Goal: Task Accomplishment & Management: Use online tool/utility

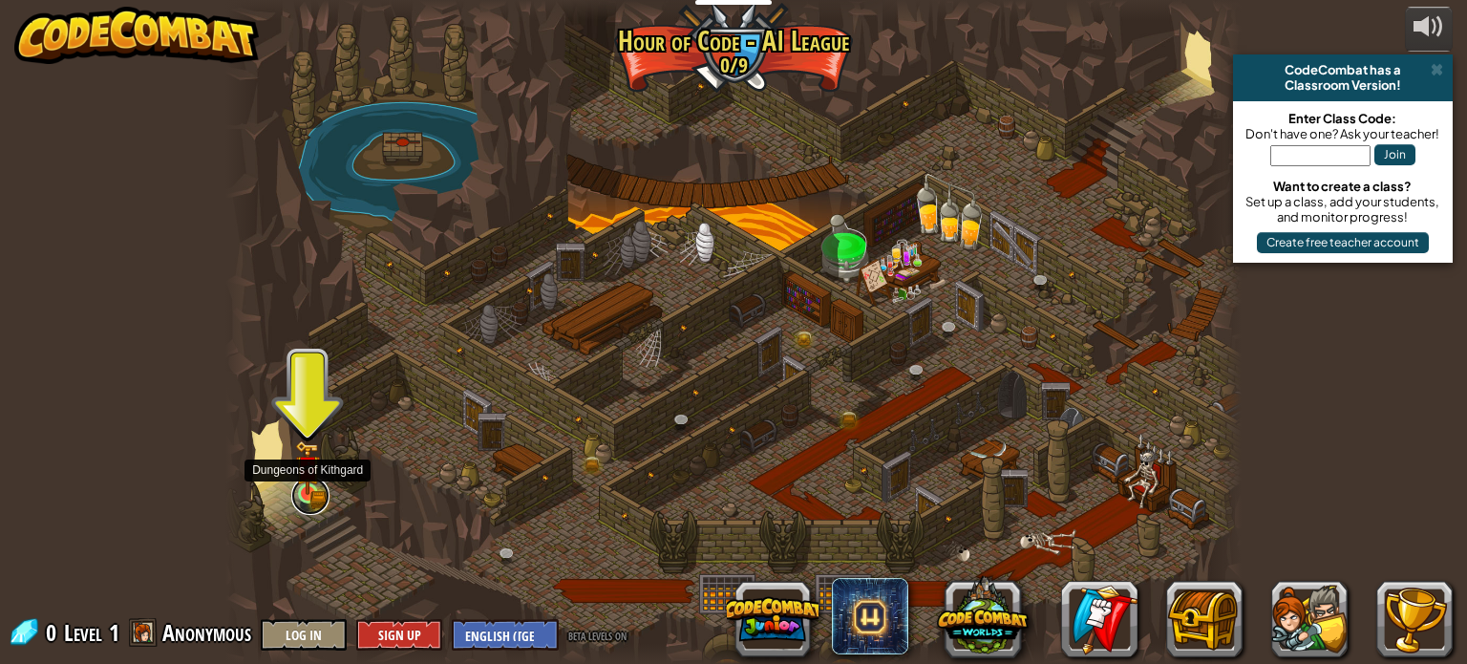
click at [306, 508] on link at bounding box center [310, 496] width 38 height 38
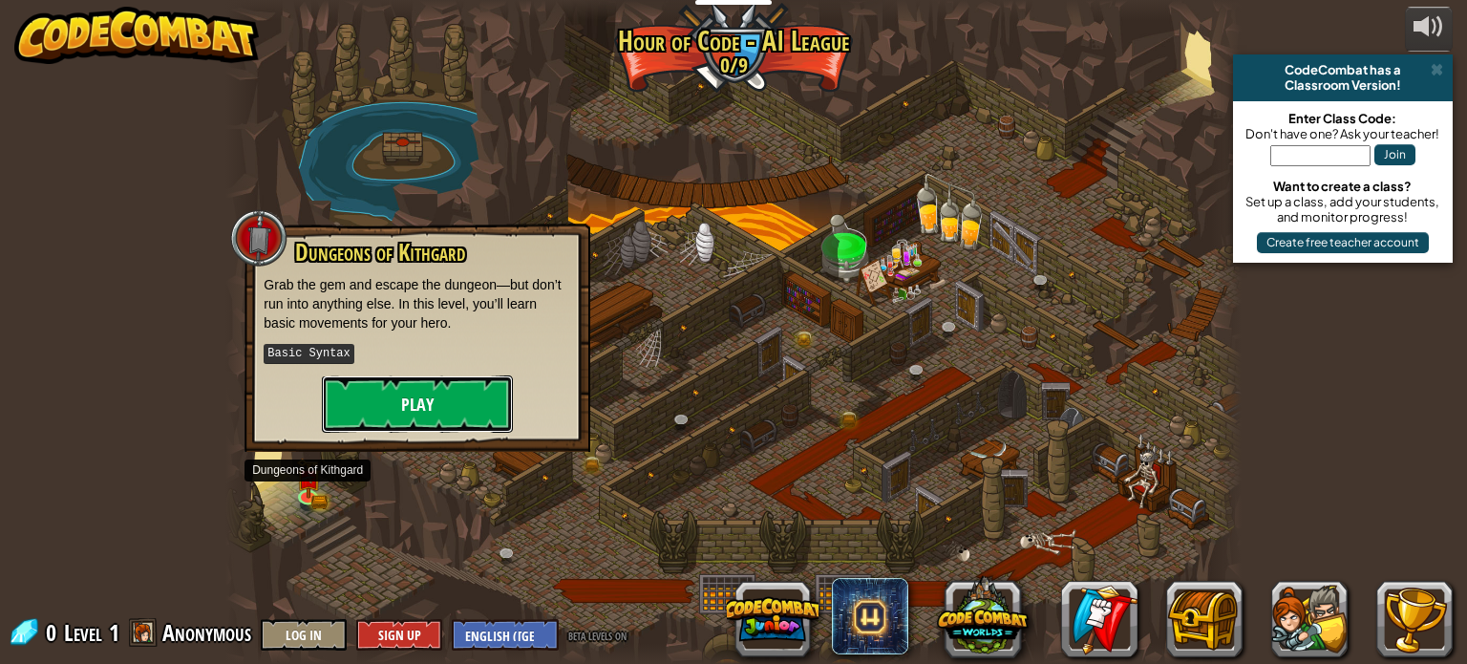
click at [432, 399] on button "Play" at bounding box center [417, 403] width 191 height 57
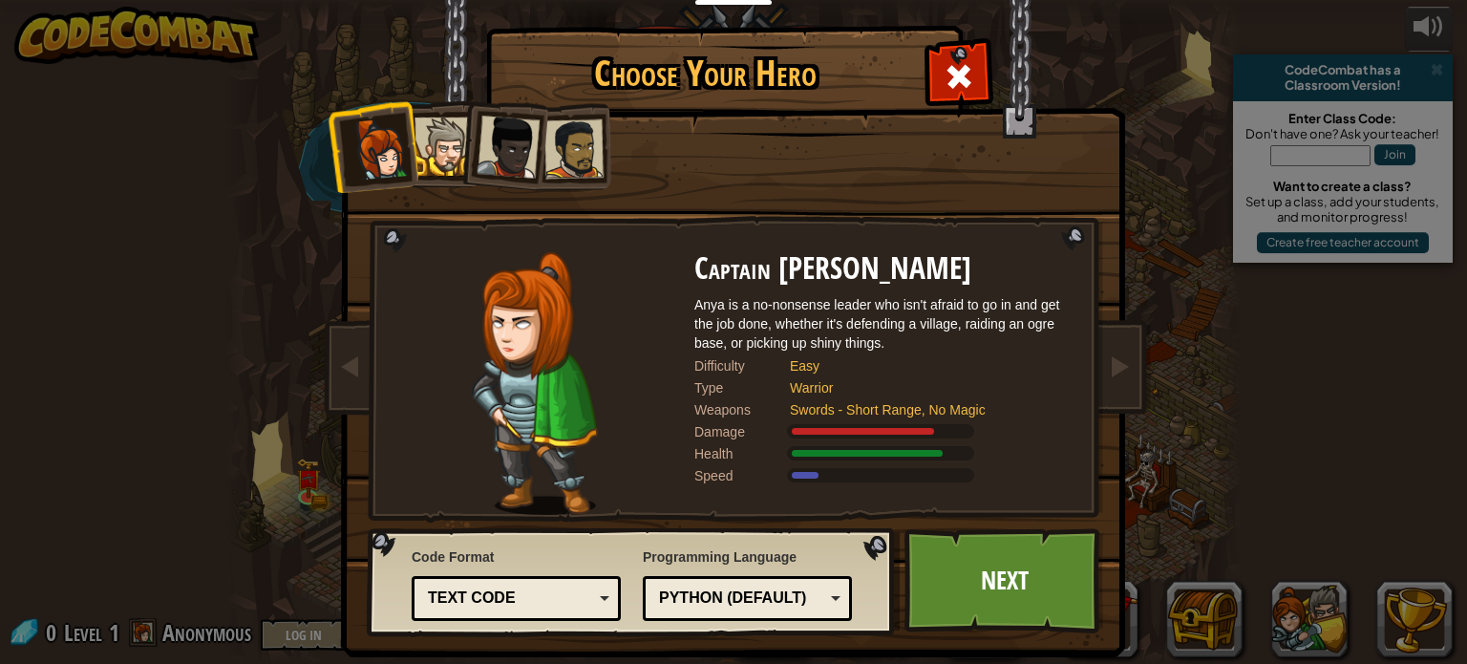
click at [449, 149] on div at bounding box center [444, 146] width 58 height 58
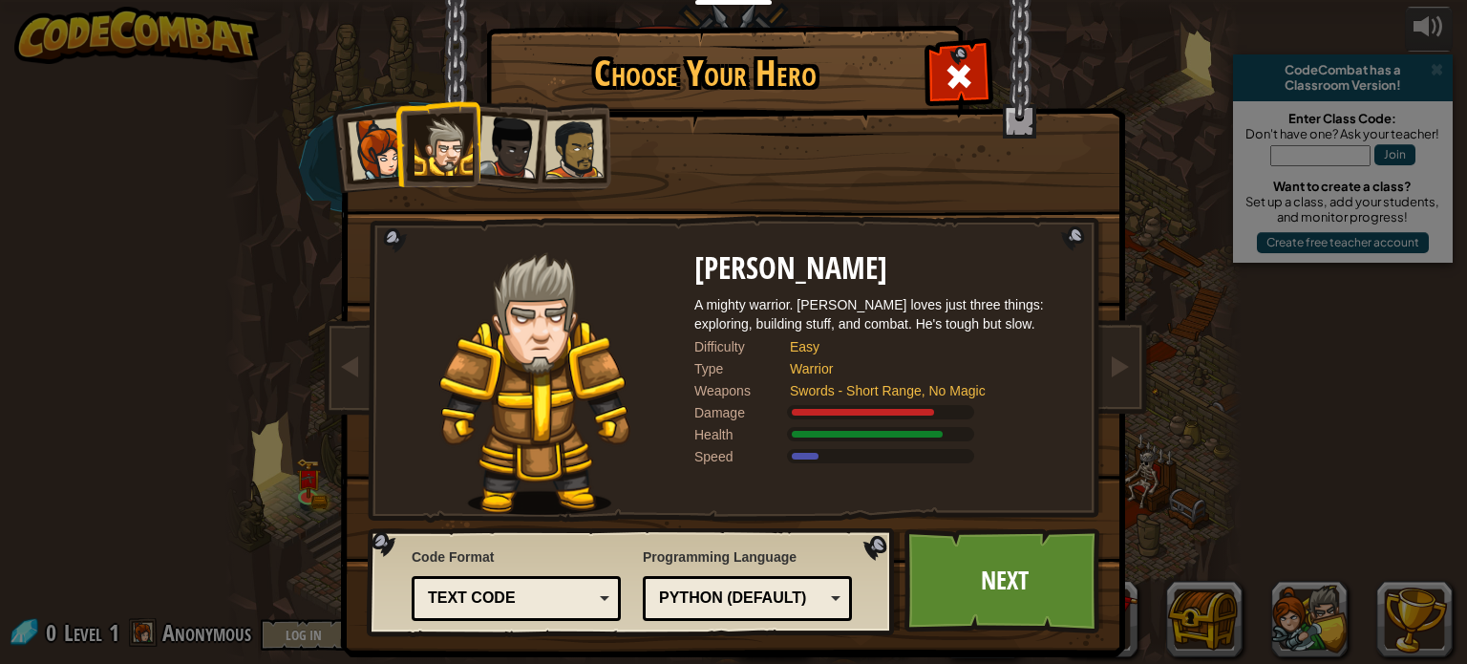
click at [498, 141] on div at bounding box center [508, 147] width 63 height 63
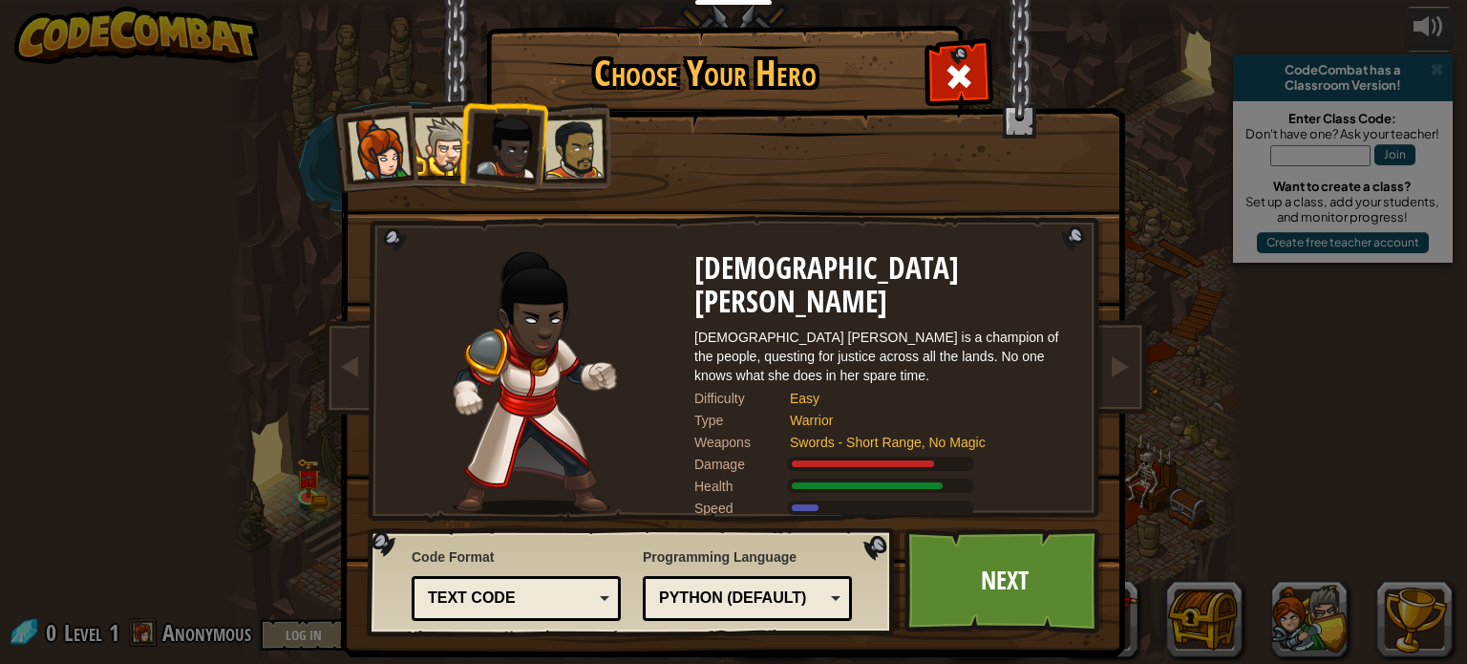
click at [566, 138] on div at bounding box center [573, 148] width 59 height 59
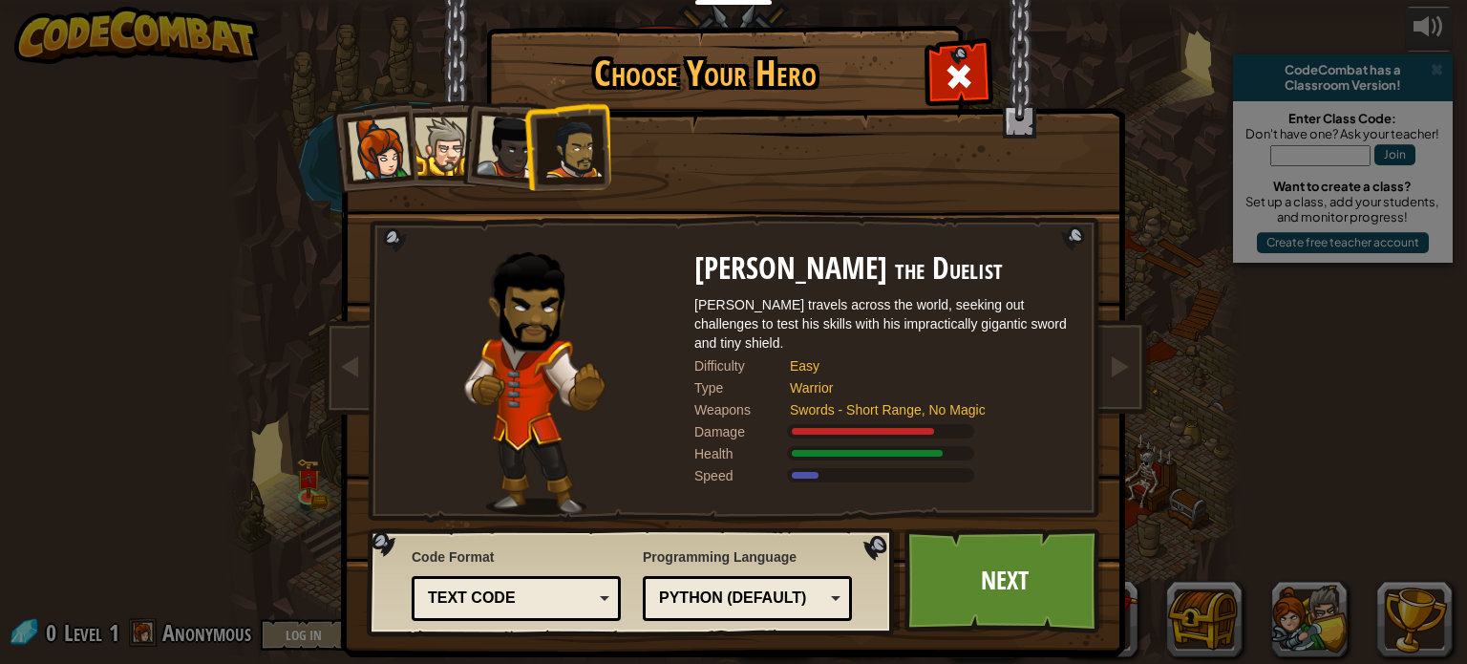
click at [385, 152] on div at bounding box center [379, 148] width 63 height 63
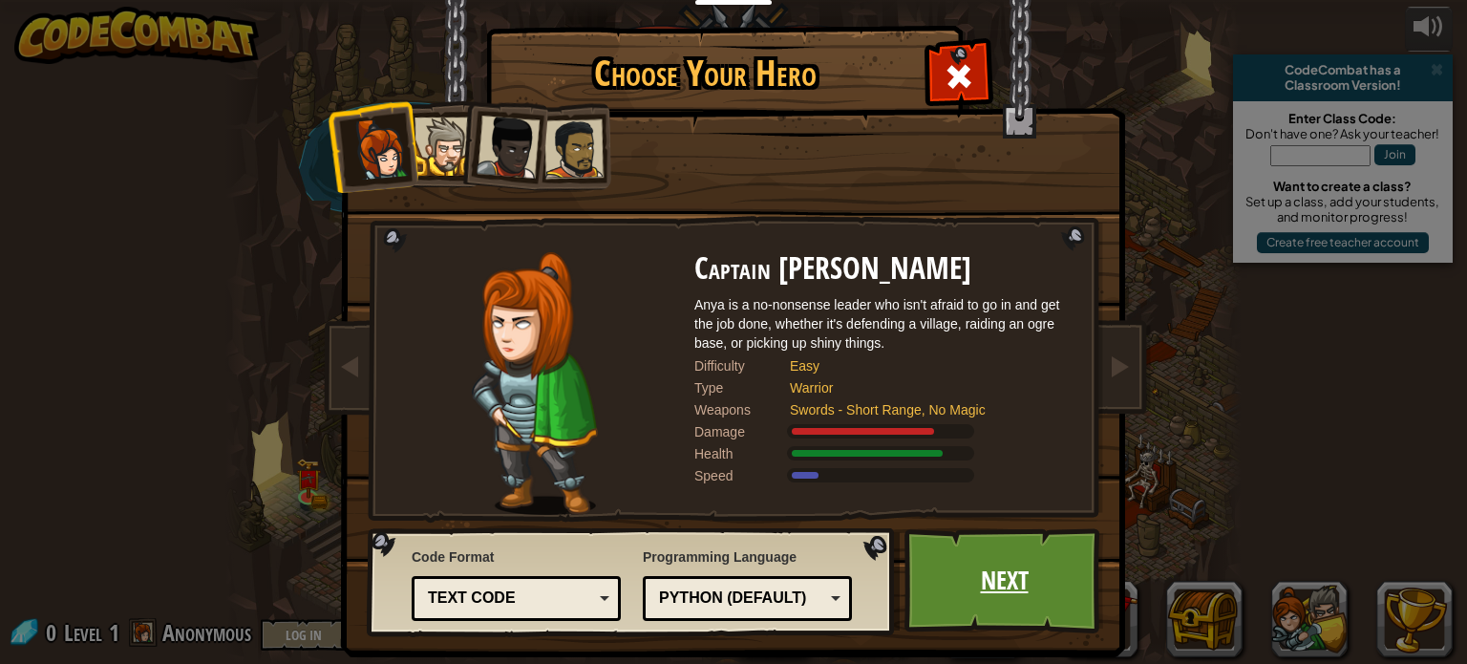
click at [1040, 545] on link "Next" at bounding box center [1004, 580] width 200 height 105
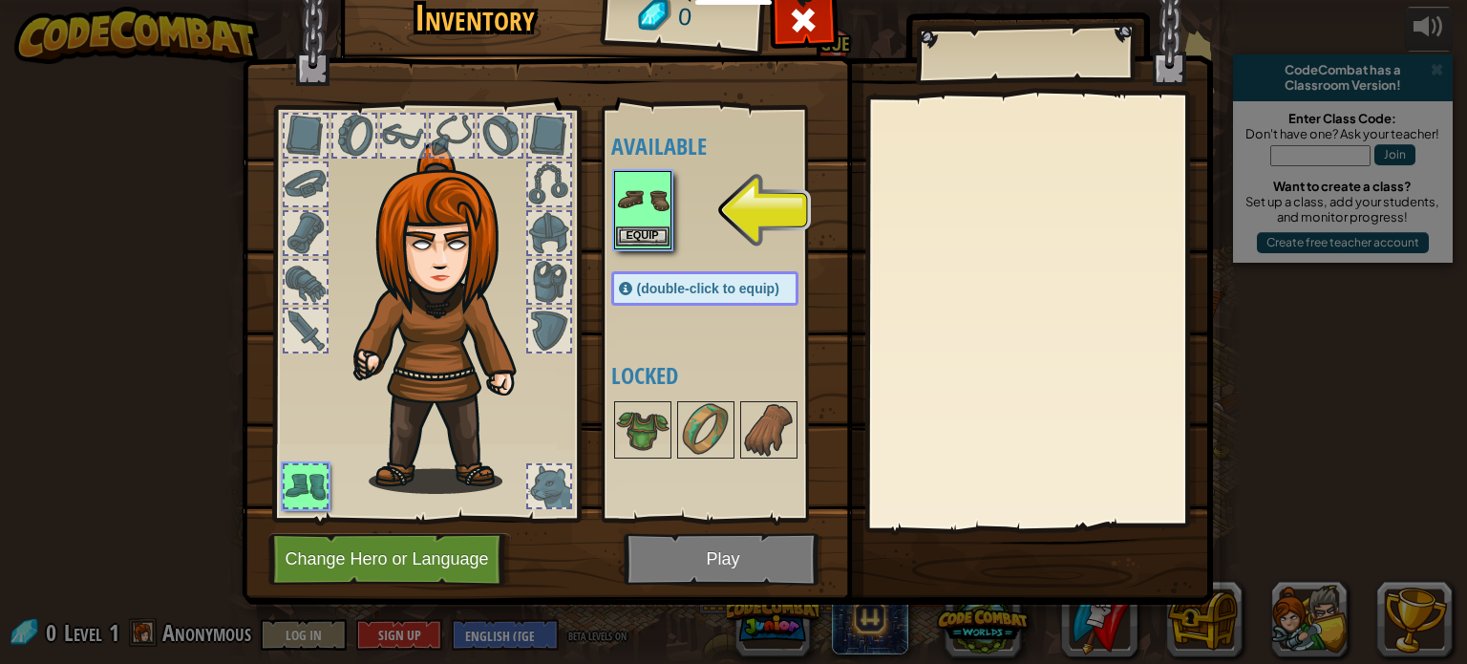
click at [632, 223] on img at bounding box center [642, 199] width 53 height 53
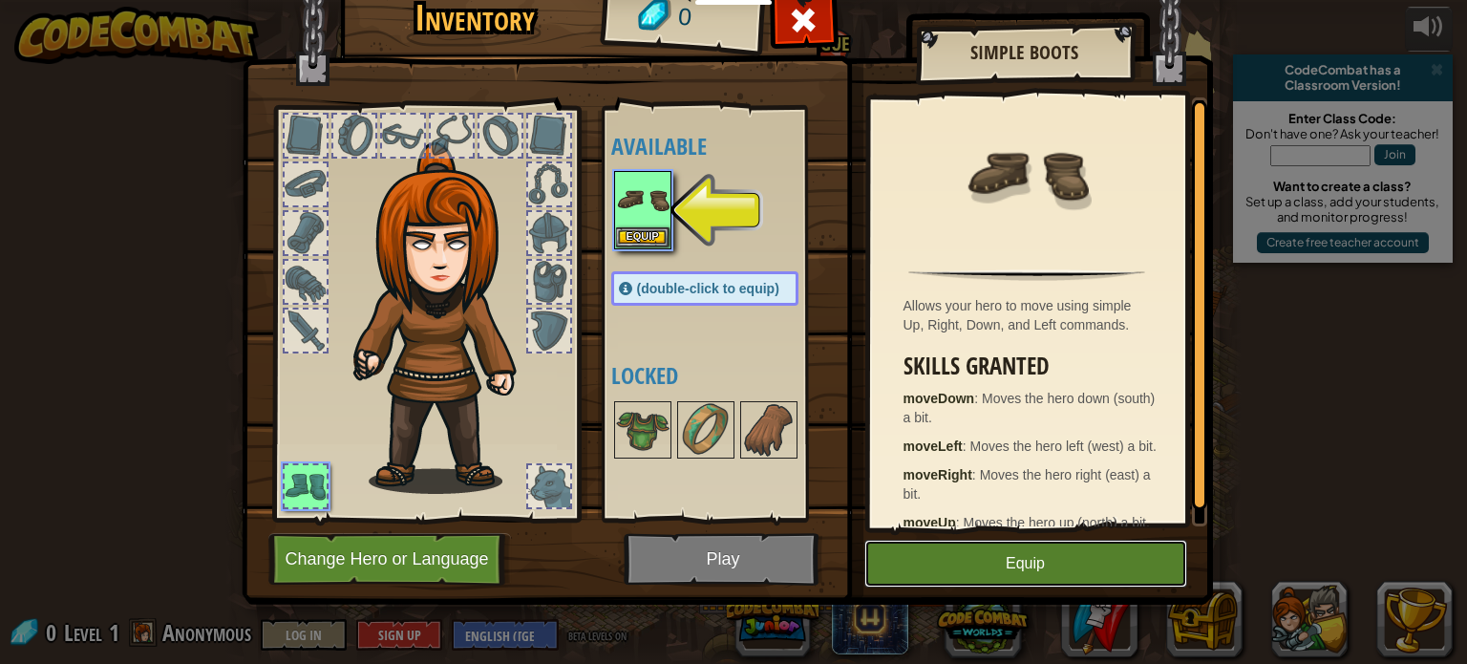
click at [925, 585] on button "Equip" at bounding box center [1025, 564] width 323 height 48
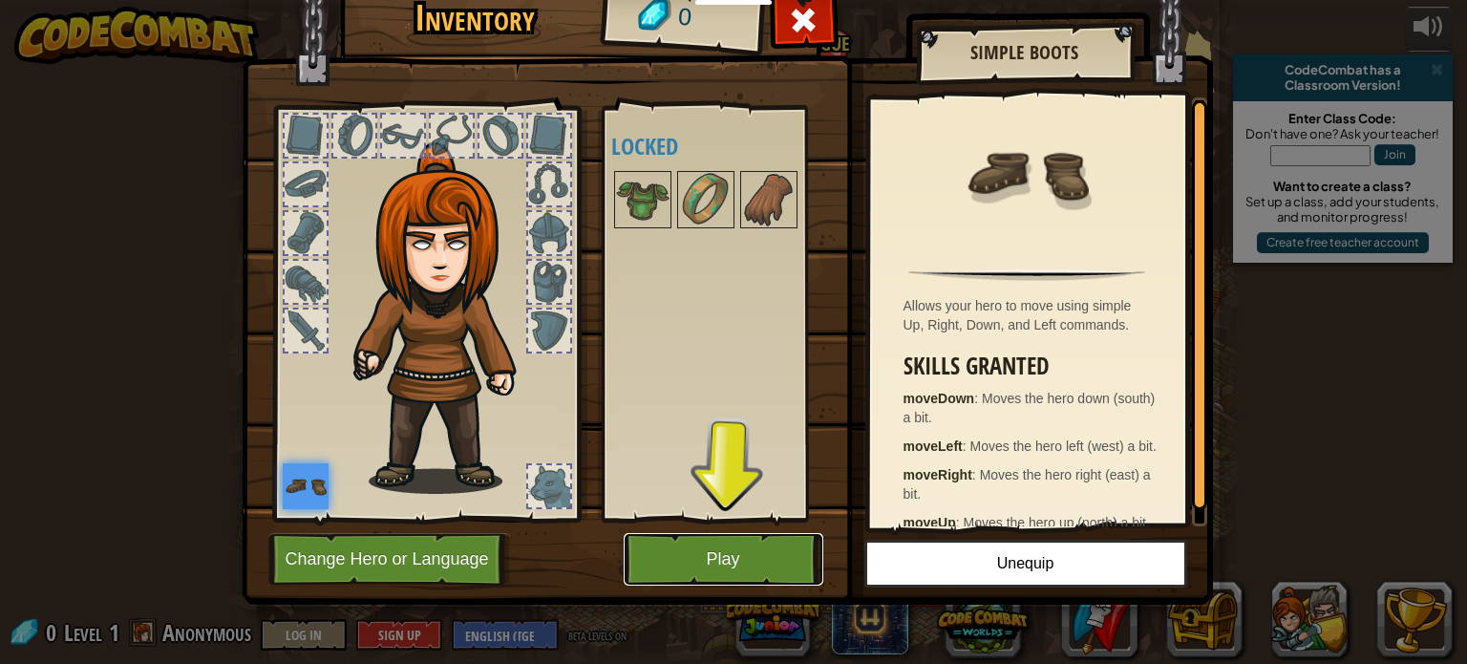
click at [654, 551] on button "Play" at bounding box center [724, 559] width 200 height 53
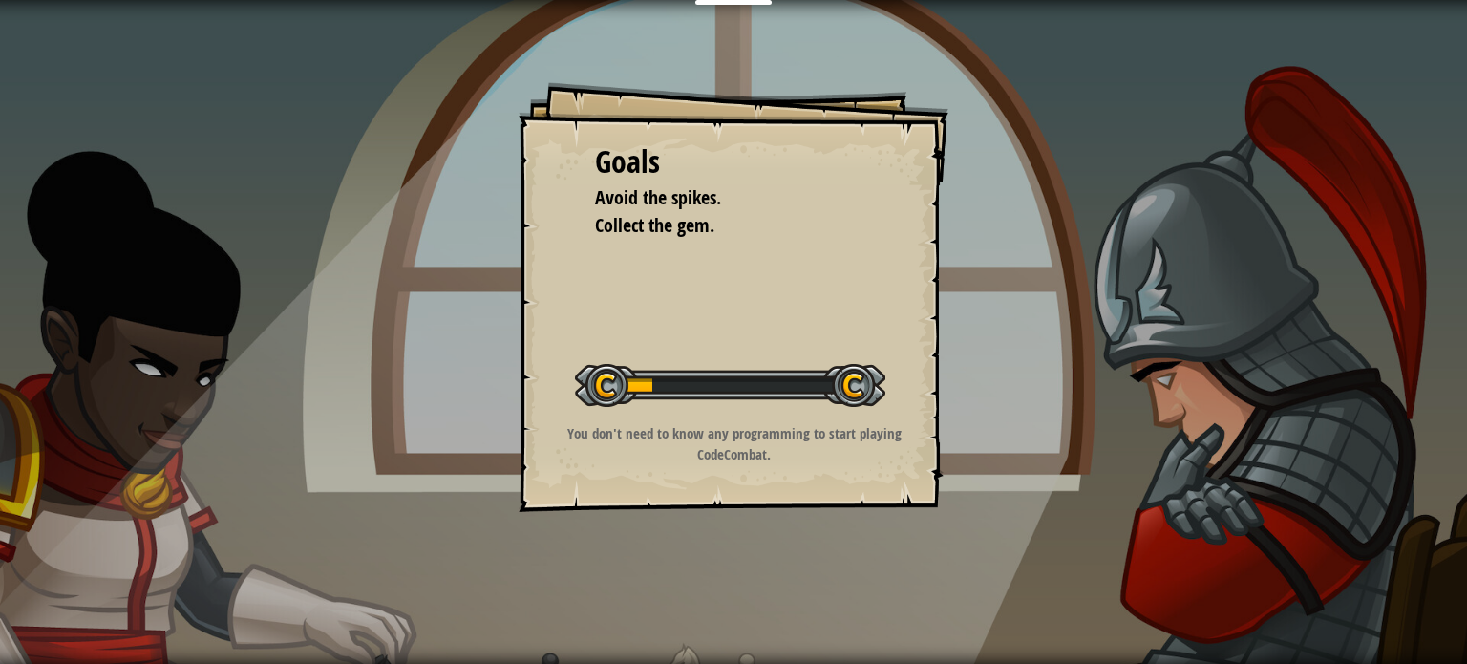
click at [651, 550] on div "Goals Avoid the spikes. Collect the gem. Start Level Error loading from server.…" at bounding box center [733, 332] width 1467 height 664
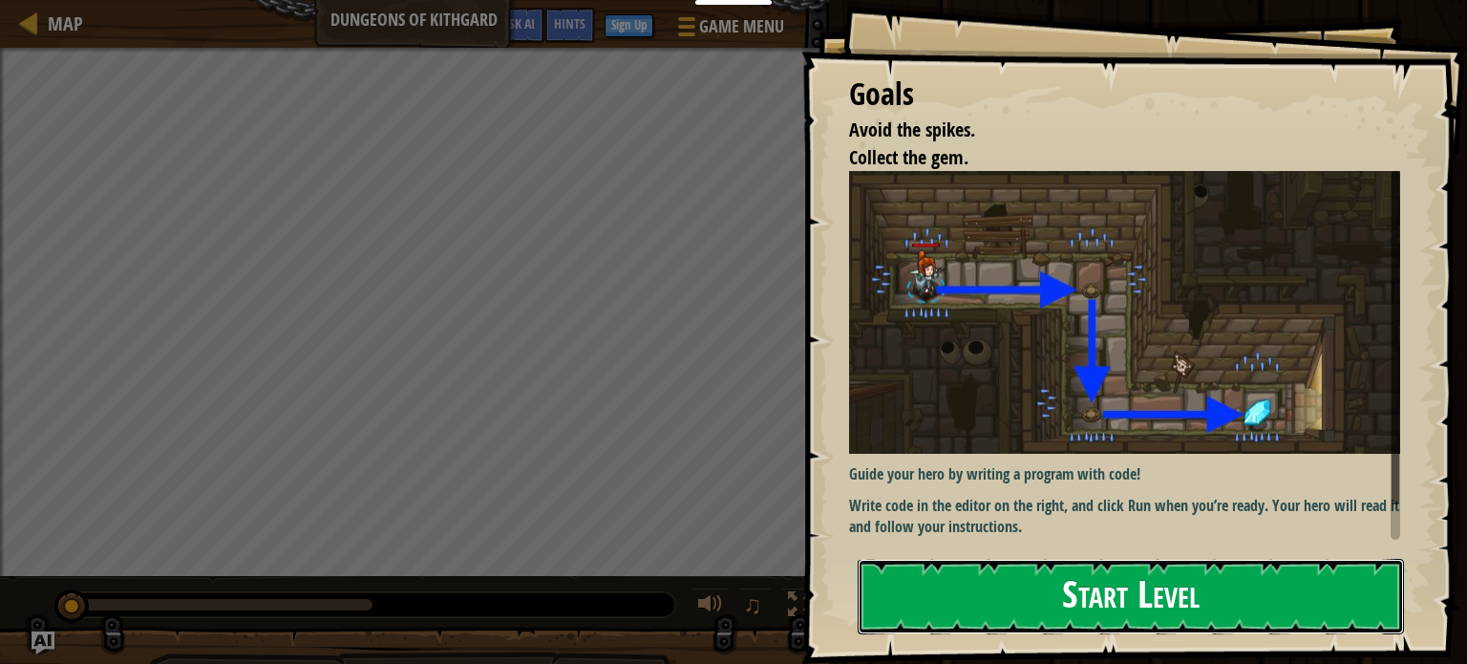
click at [912, 584] on button "Start Level" at bounding box center [1131, 596] width 546 height 75
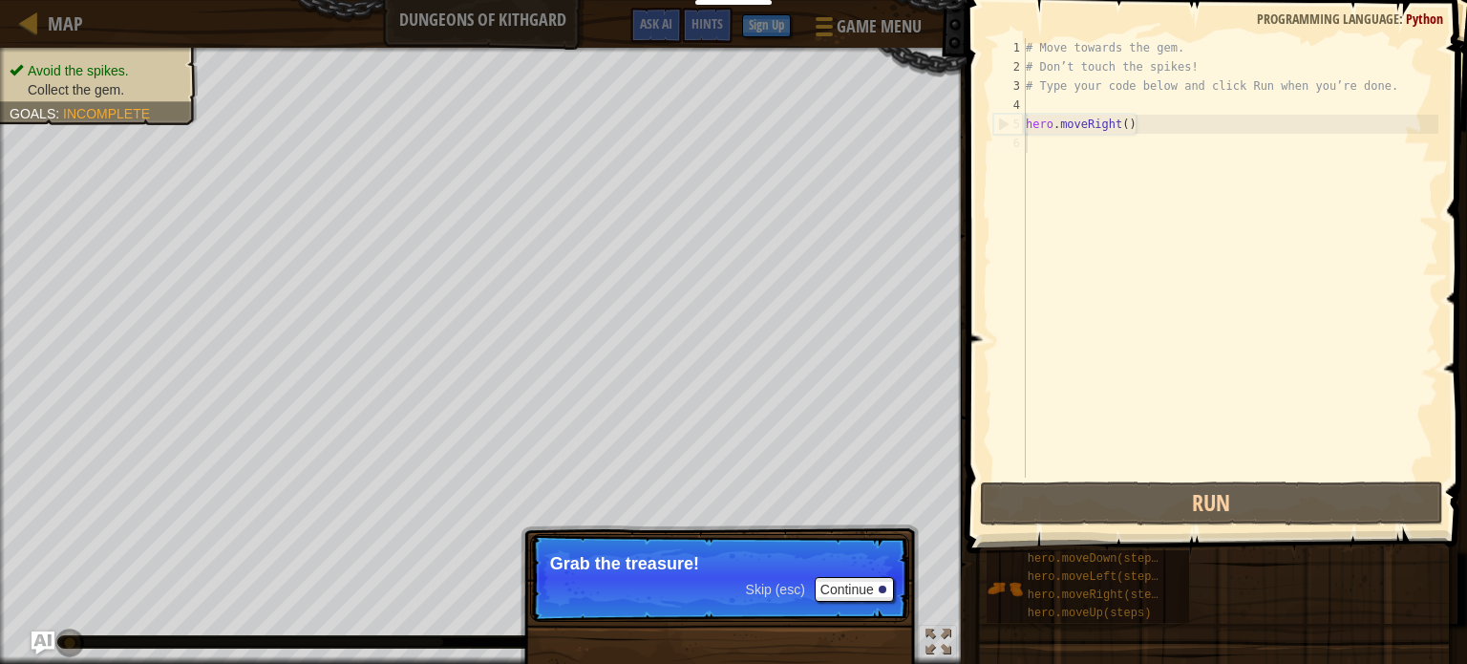
click at [910, 587] on div "Skip (esc) Continue Grab the treasure!" at bounding box center [720, 675] width 398 height 283
click at [884, 593] on button "Continue" at bounding box center [854, 589] width 79 height 25
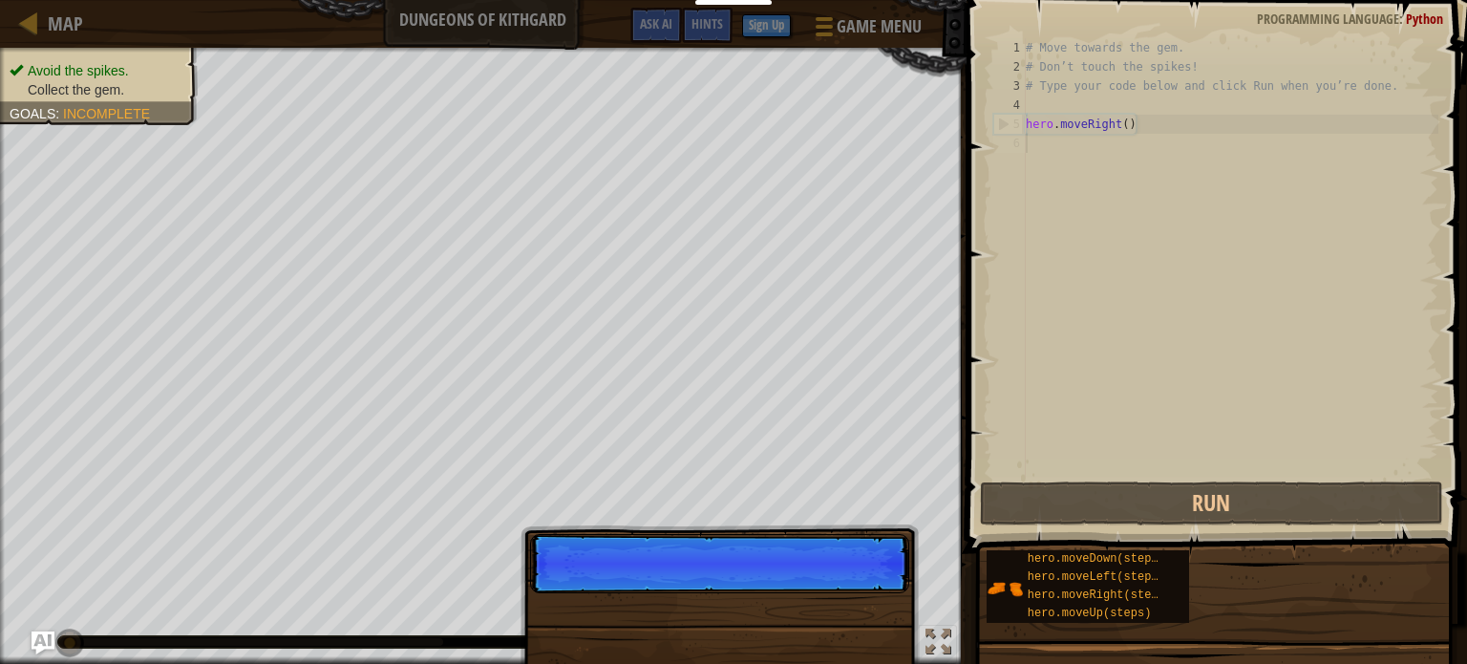
scroll to position [9, 0]
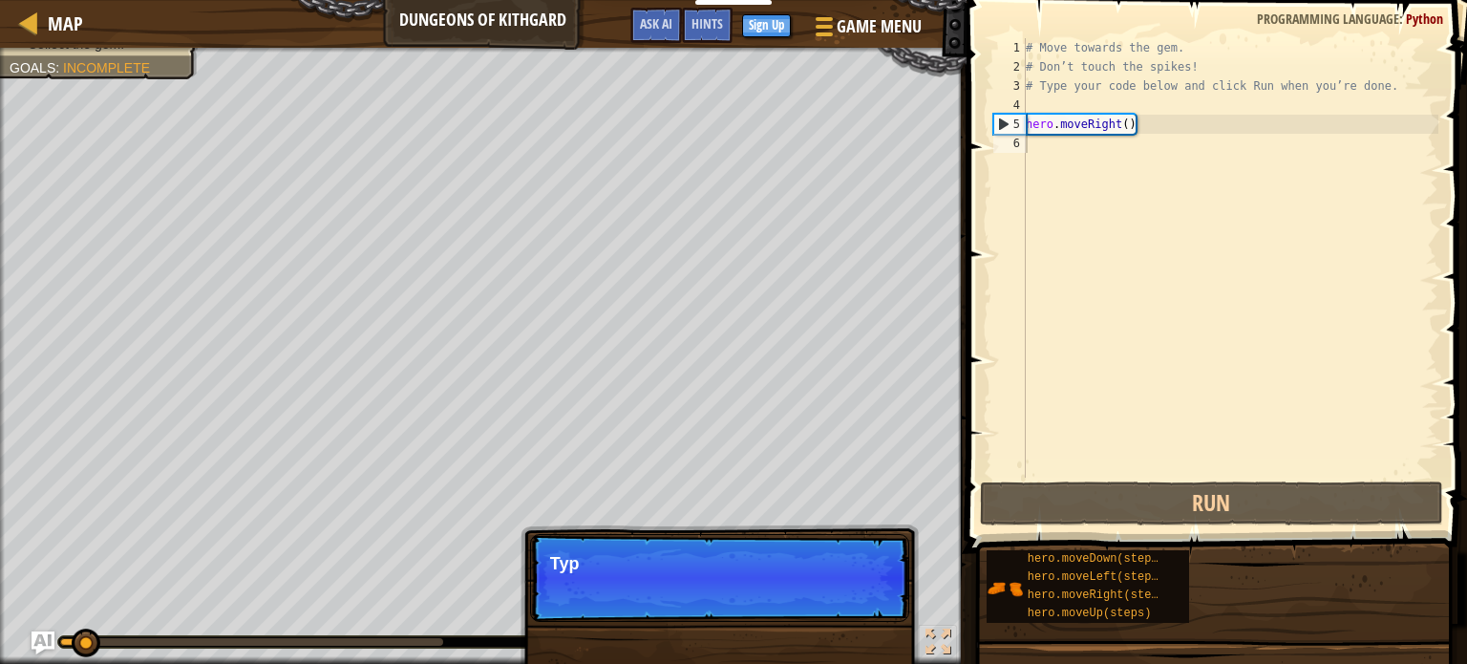
click at [869, 590] on p "Skip (esc) Continue Typ" at bounding box center [719, 578] width 379 height 88
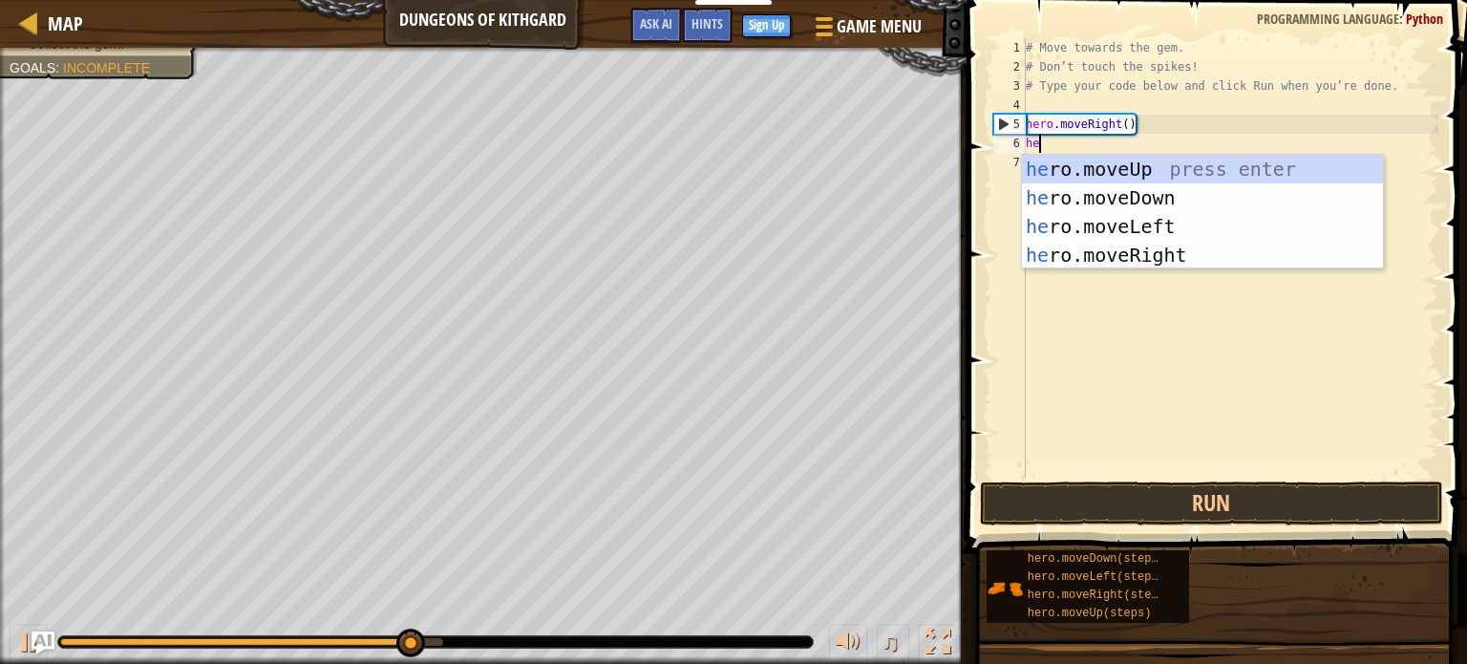
type textarea "her"
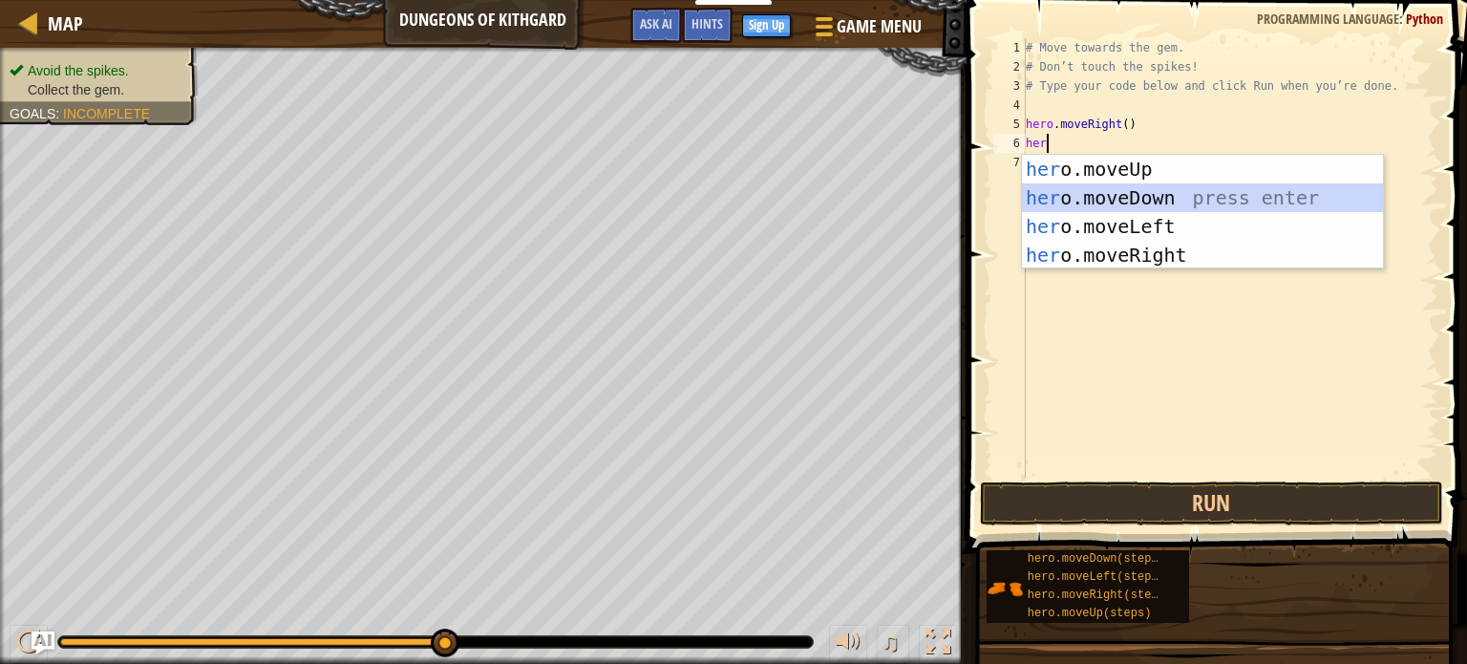
click at [1117, 201] on div "her o.moveUp press enter her o.moveDown press enter her o.moveLeft press enter …" at bounding box center [1202, 241] width 361 height 172
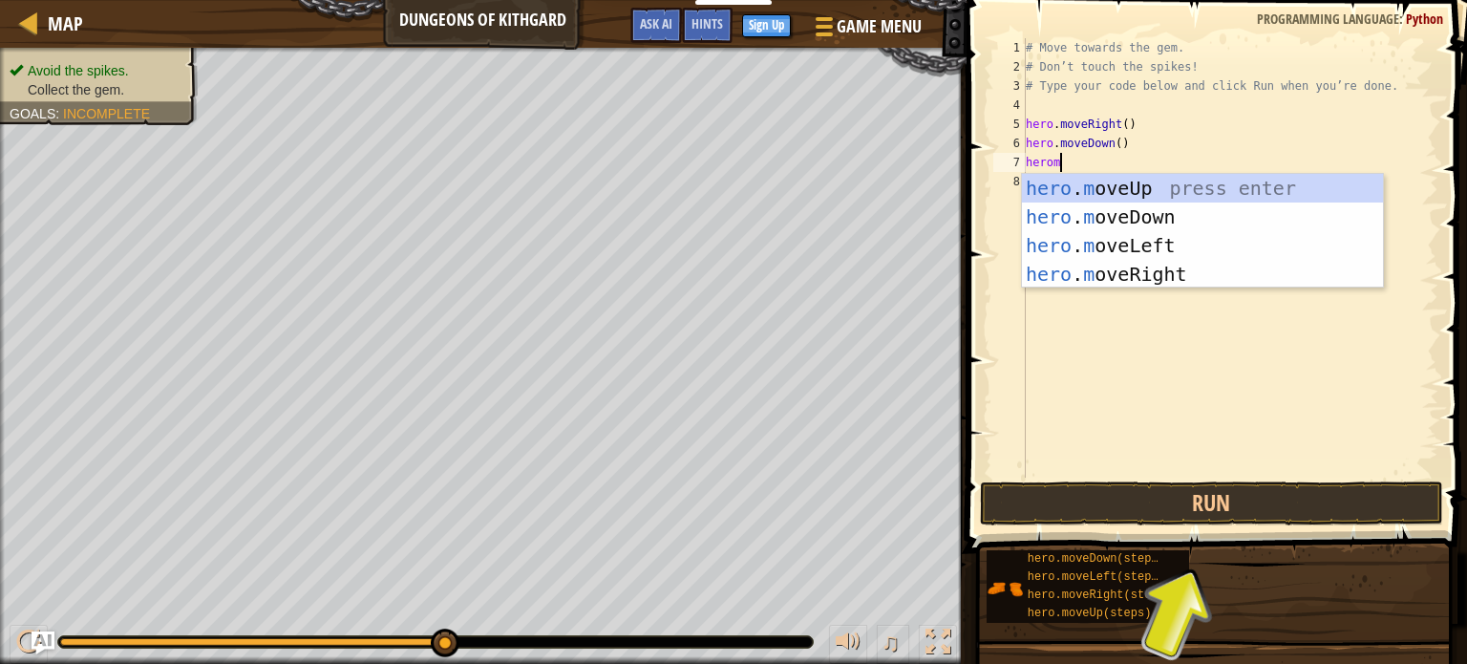
type textarea "heromo"
click at [1027, 267] on div "hero . mo veUp press enter hero . mo veDown press enter hero . mo veLeft press …" at bounding box center [1202, 260] width 361 height 172
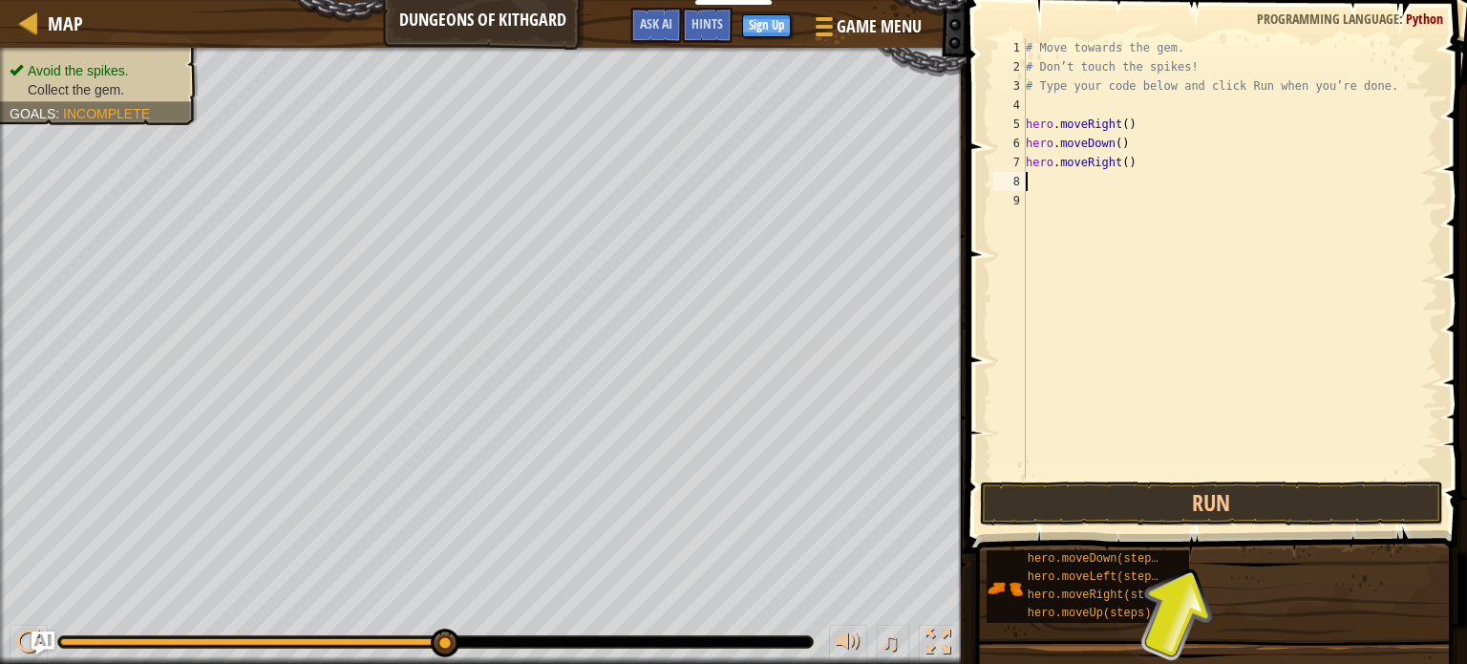
scroll to position [9, 0]
click at [1026, 492] on button "Run" at bounding box center [1211, 503] width 463 height 44
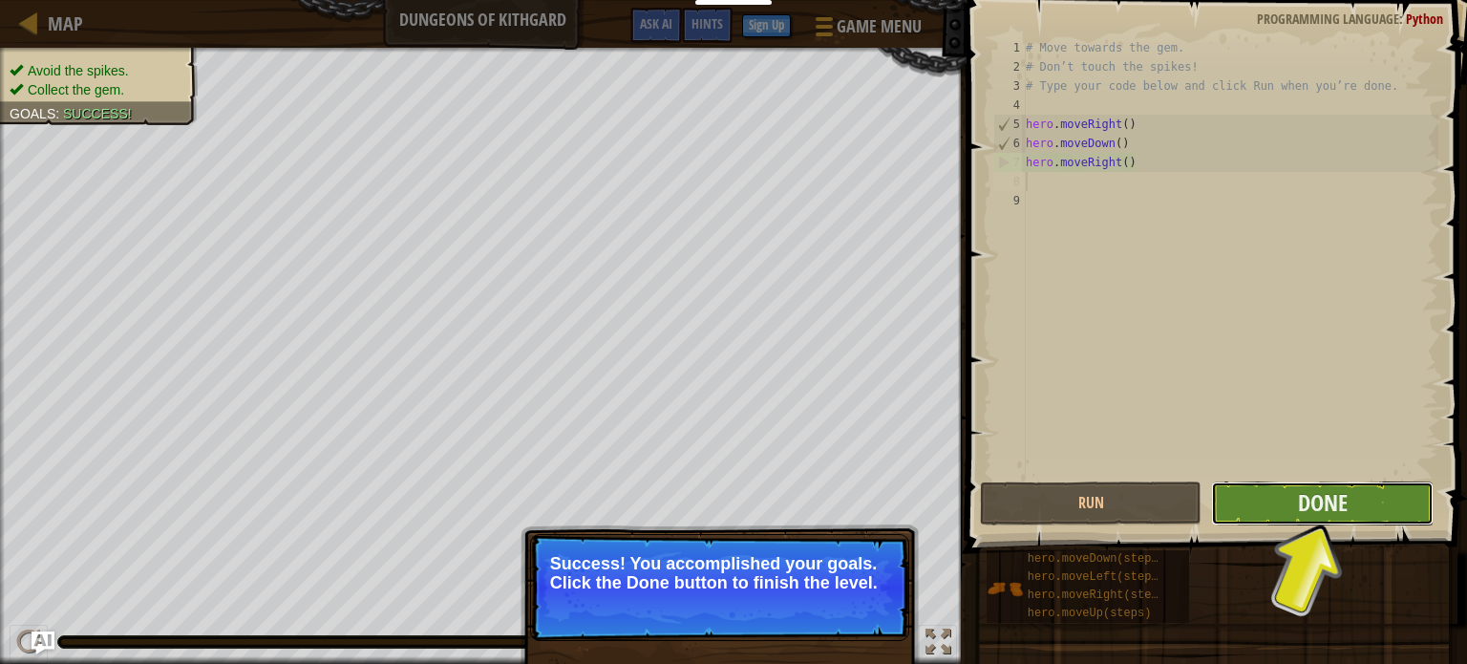
click at [1289, 506] on button "Done" at bounding box center [1322, 503] width 223 height 44
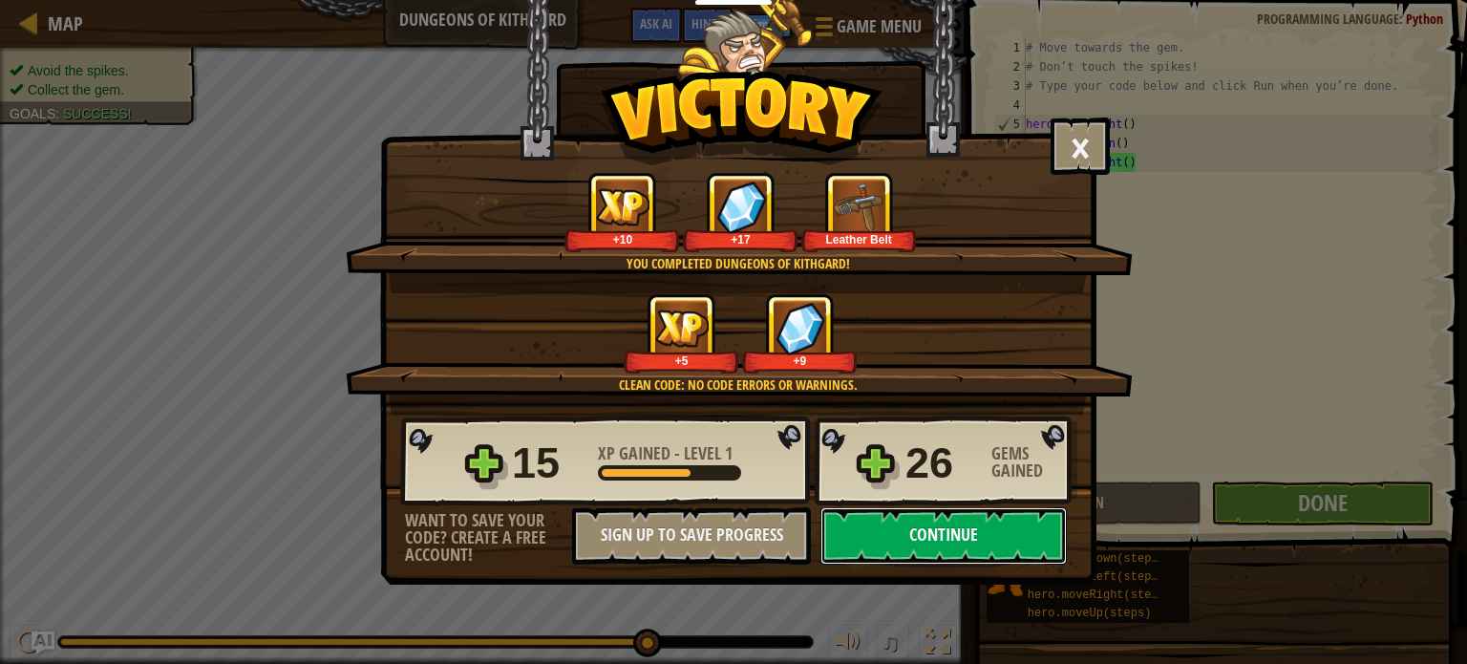
click at [984, 545] on button "Continue" at bounding box center [943, 535] width 246 height 57
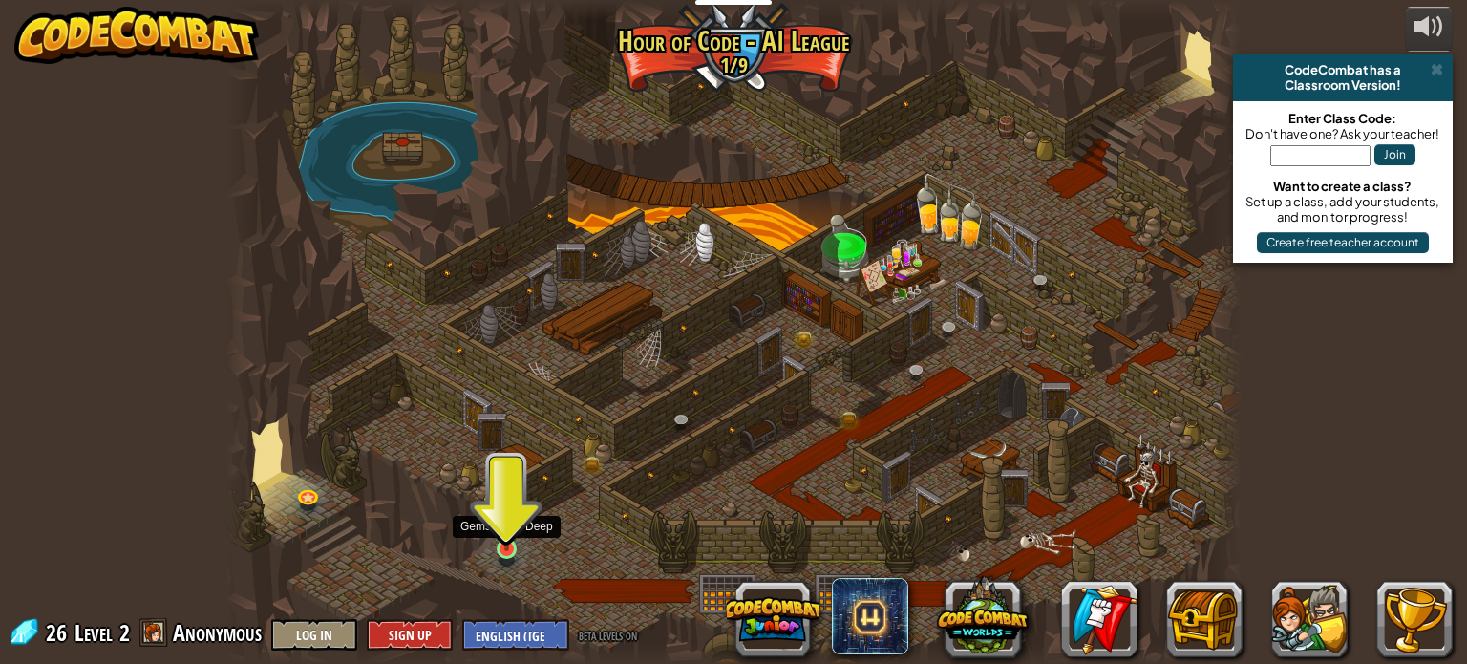
click at [518, 544] on img at bounding box center [507, 522] width 25 height 57
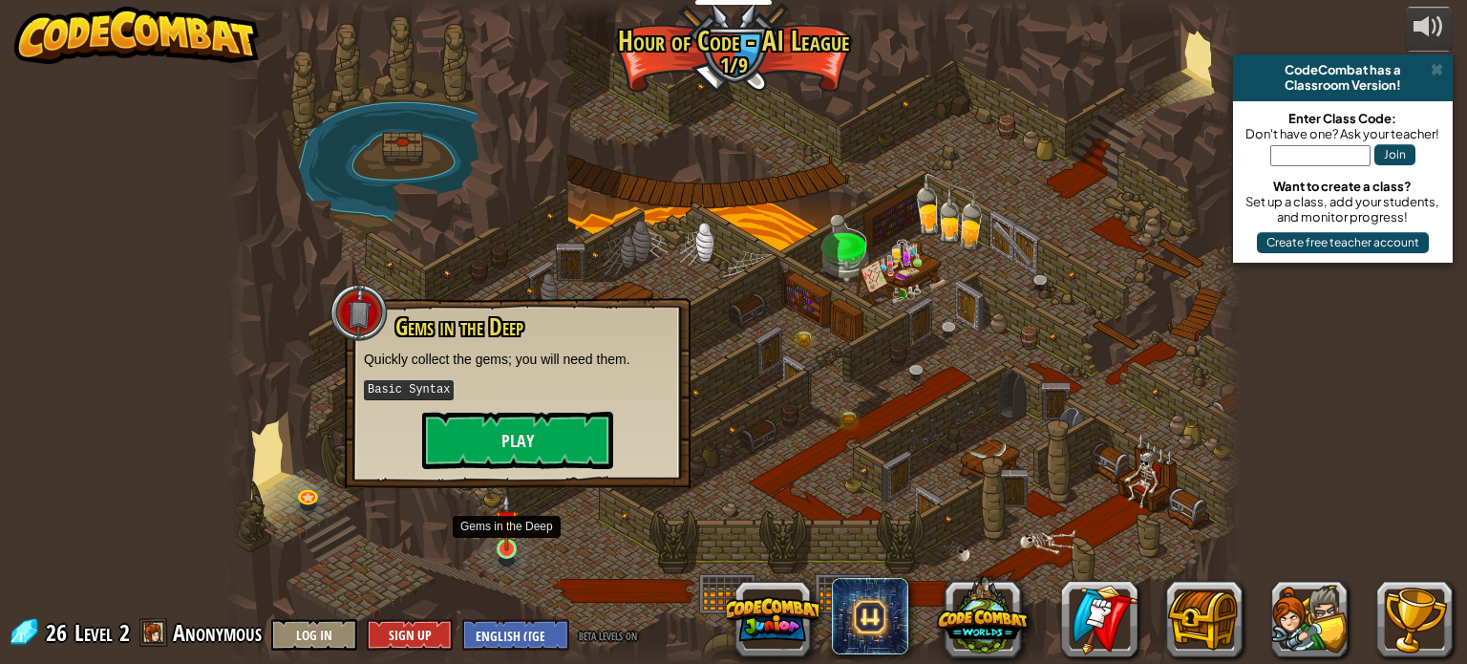
click at [505, 545] on img at bounding box center [507, 522] width 25 height 57
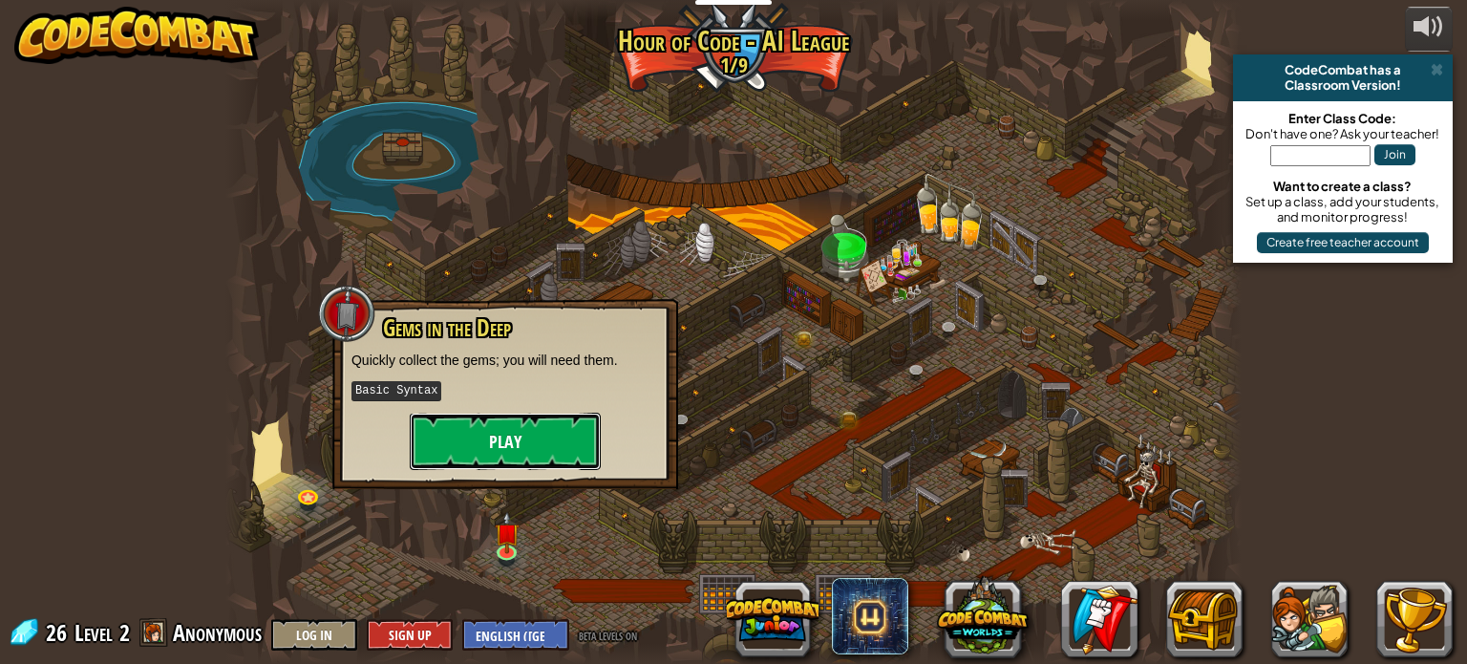
click at [524, 441] on button "Play" at bounding box center [505, 441] width 191 height 57
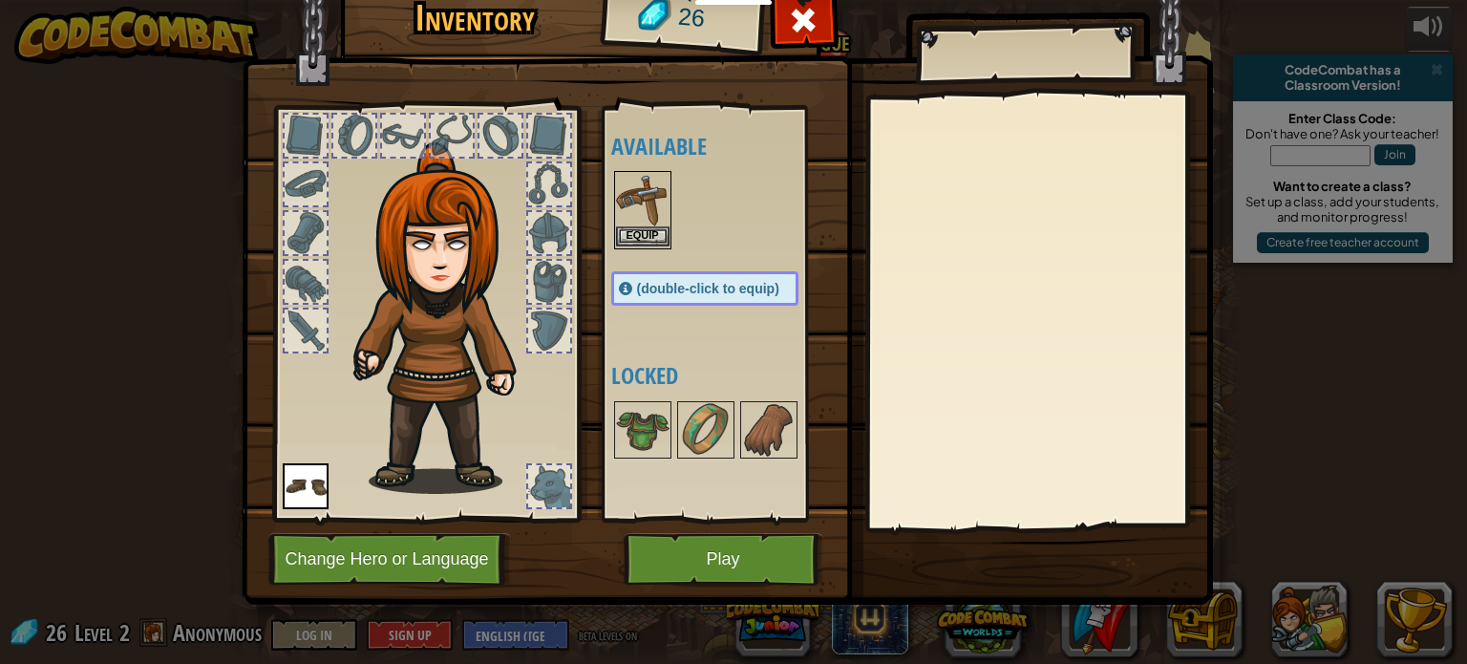
click at [655, 202] on img at bounding box center [642, 199] width 53 height 53
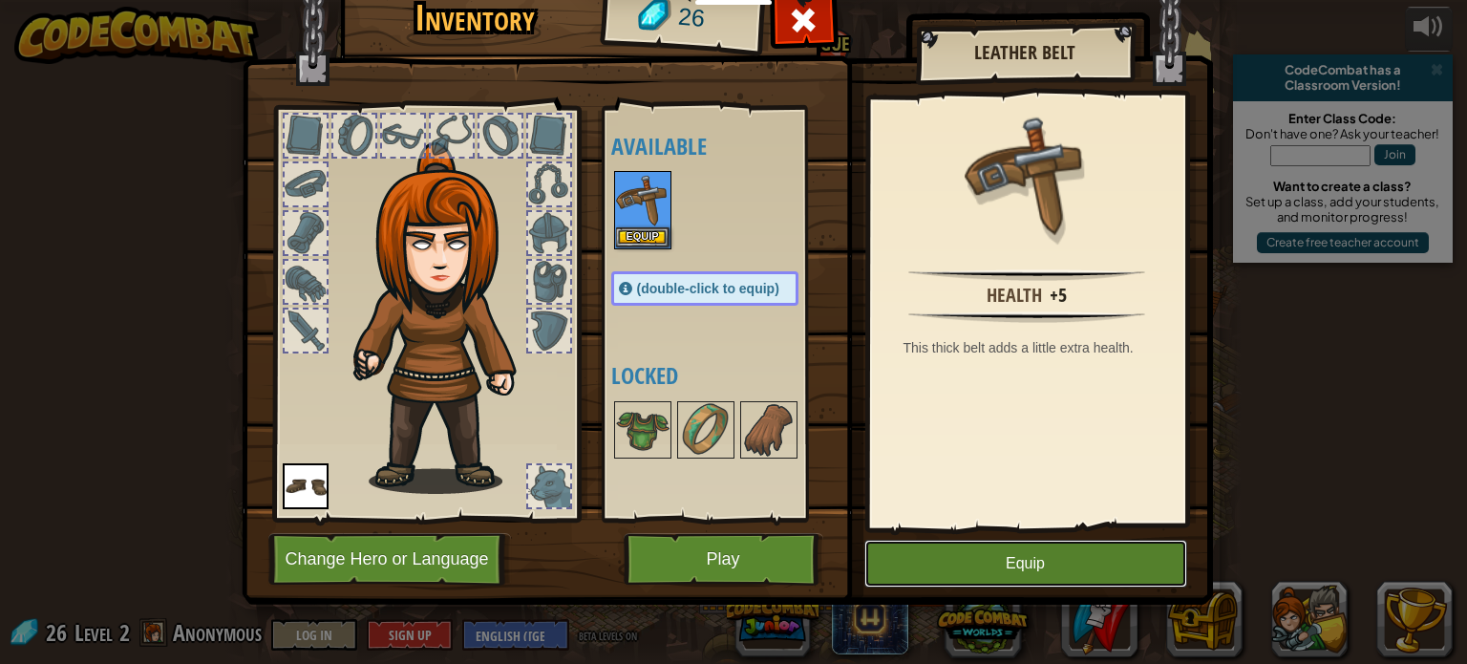
click at [1029, 559] on button "Equip" at bounding box center [1025, 564] width 323 height 48
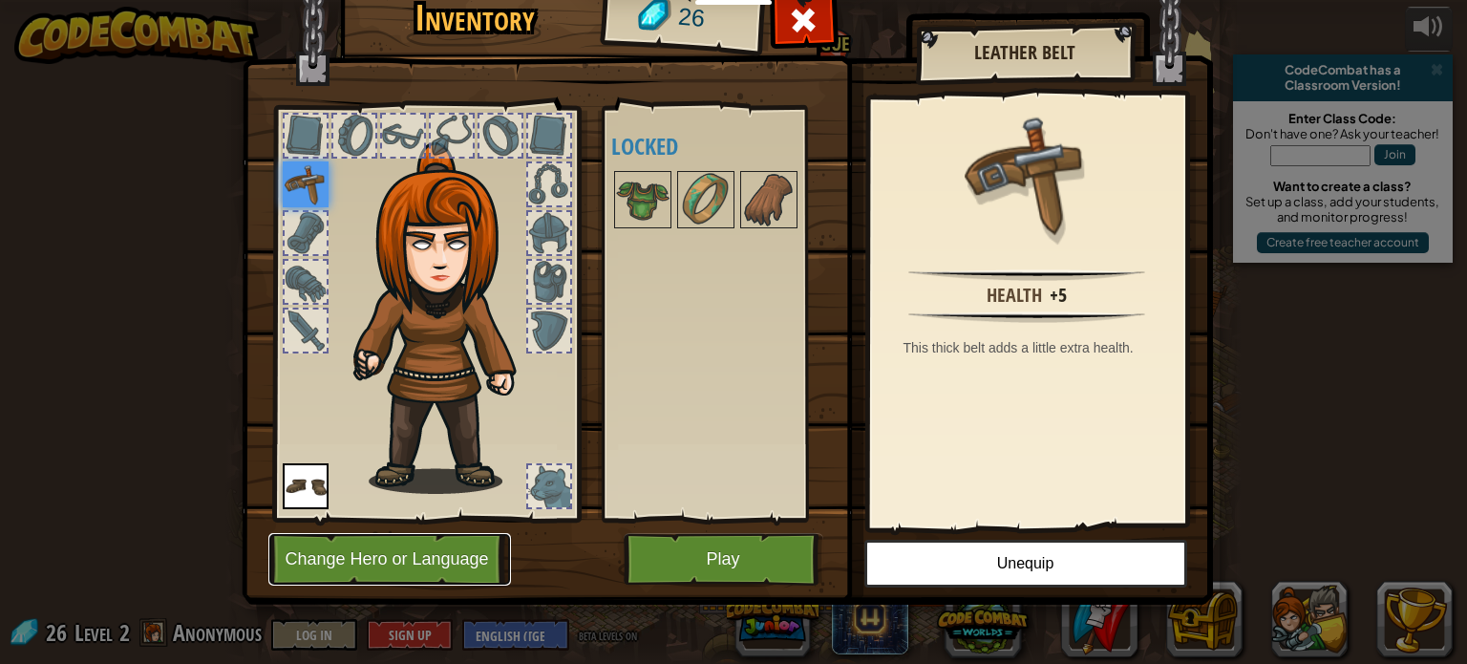
click at [472, 556] on button "Change Hero or Language" at bounding box center [389, 559] width 243 height 53
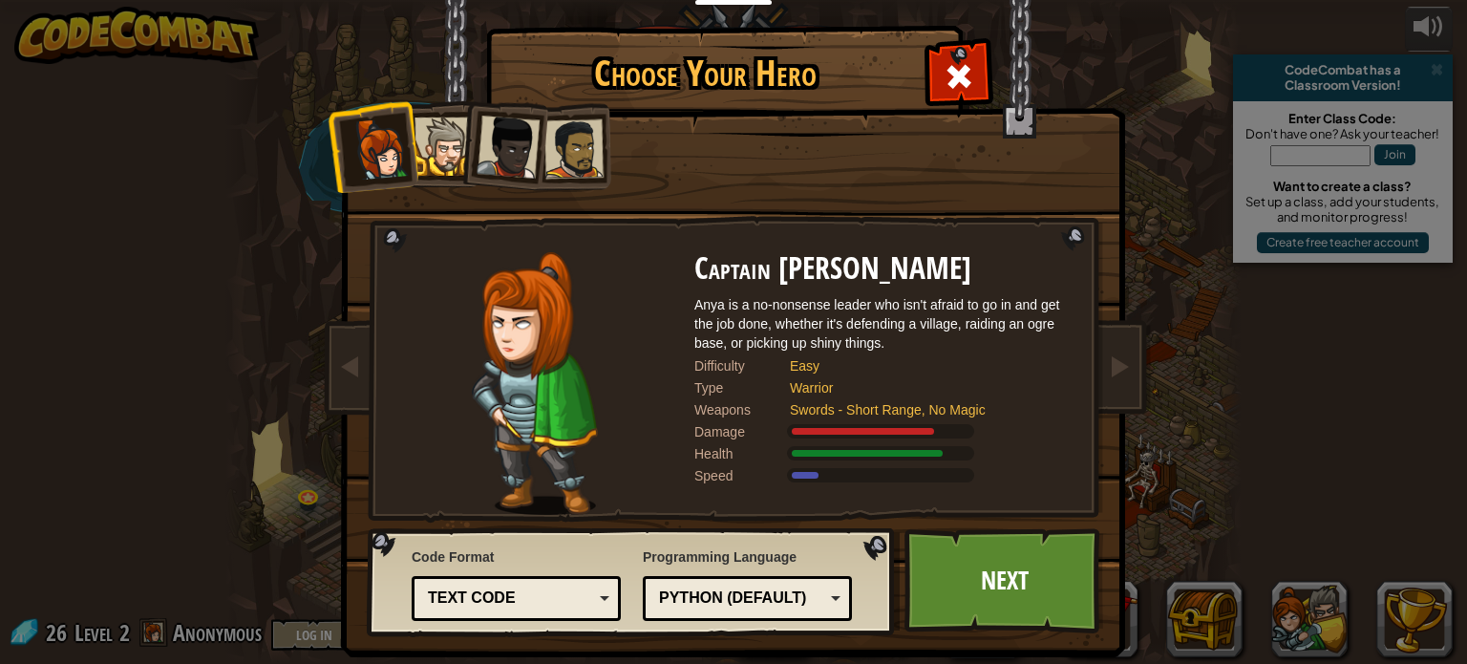
click at [451, 133] on div at bounding box center [444, 146] width 58 height 58
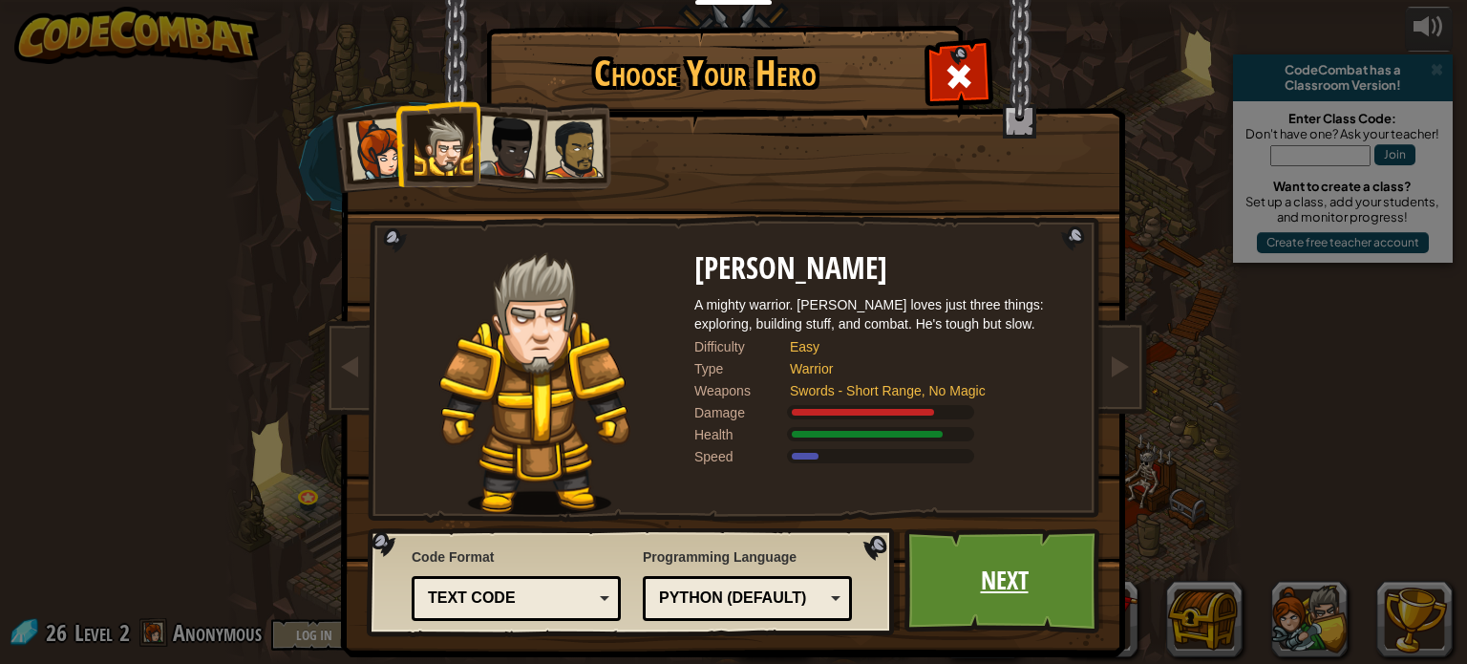
click at [1030, 572] on link "Next" at bounding box center [1004, 580] width 200 height 105
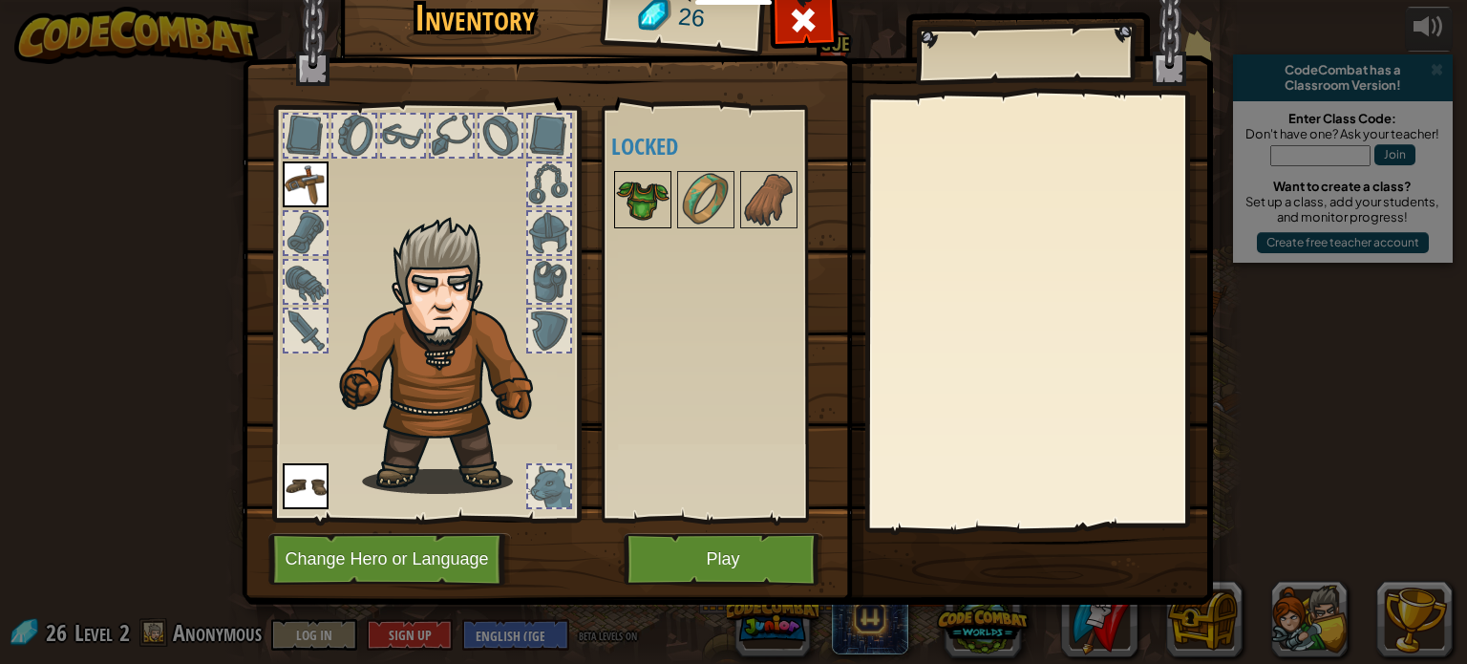
click at [645, 202] on img at bounding box center [642, 199] width 53 height 53
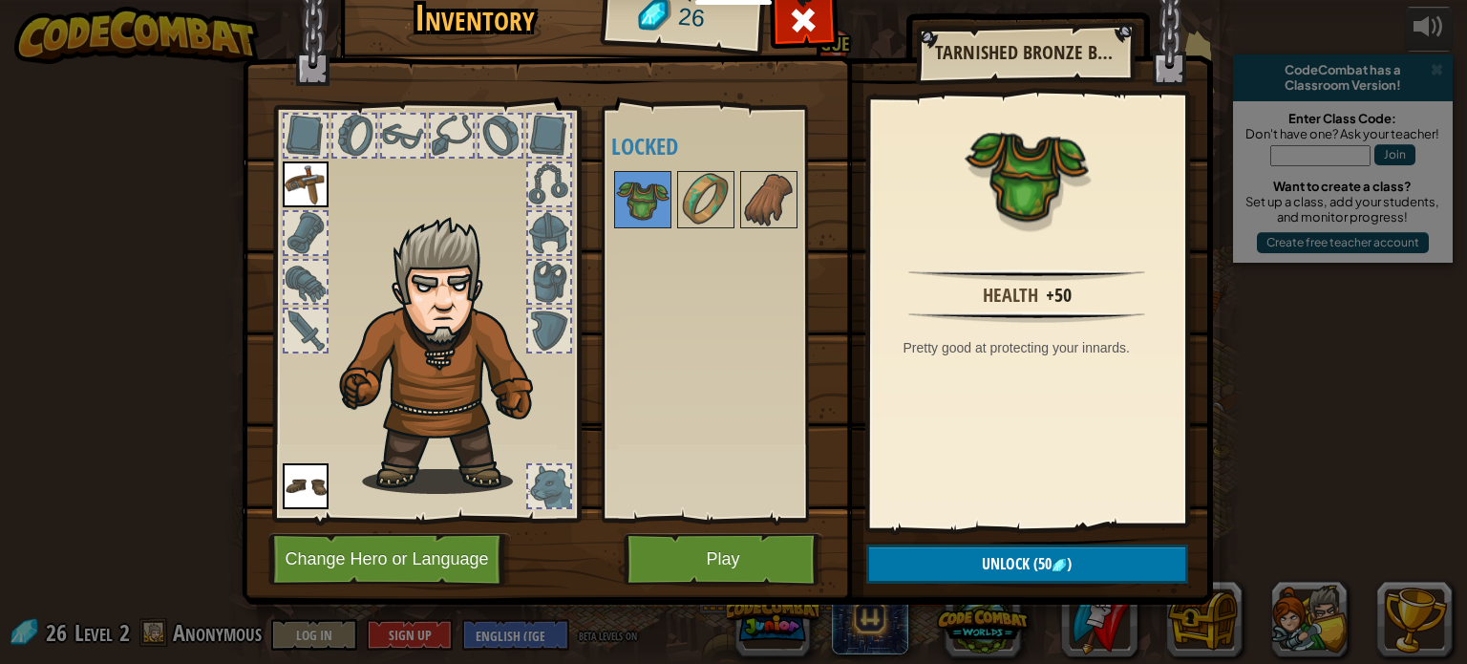
click at [537, 317] on div at bounding box center [549, 330] width 42 height 42
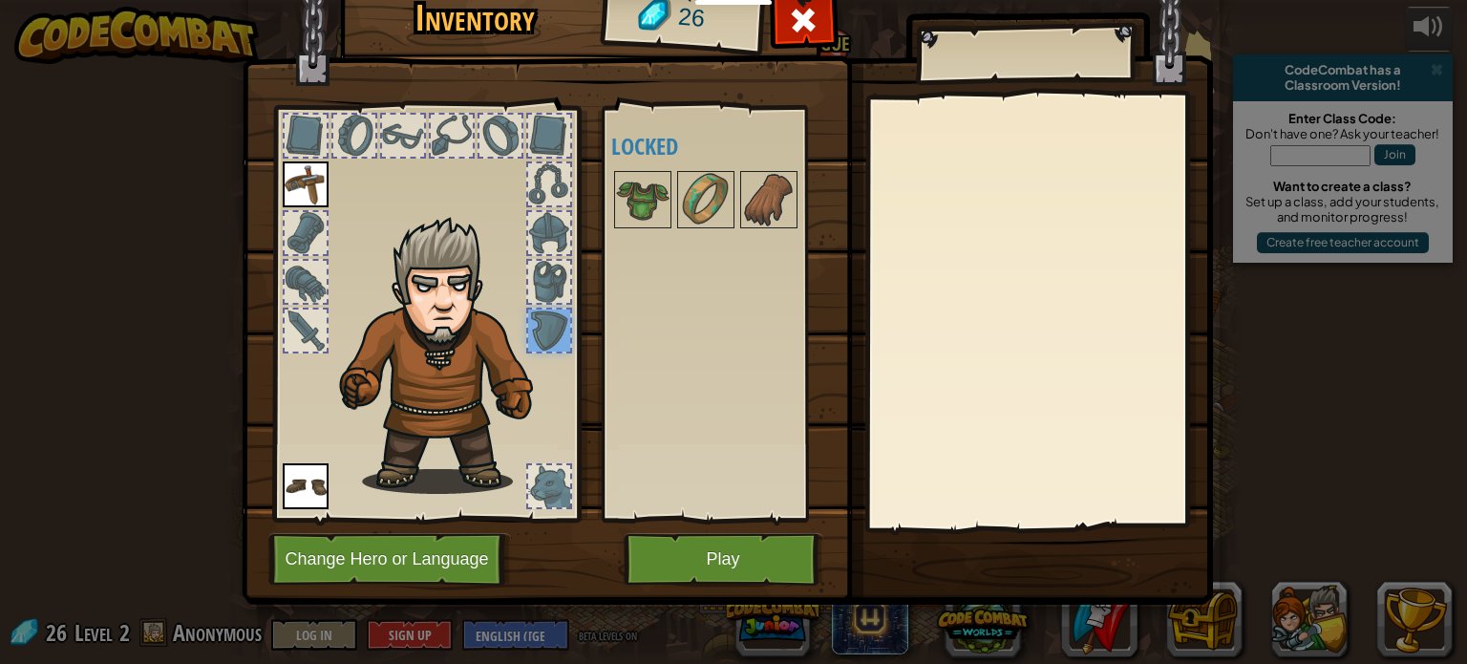
click at [539, 294] on div at bounding box center [549, 282] width 42 height 42
click at [548, 242] on div at bounding box center [549, 233] width 42 height 42
click at [335, 181] on div at bounding box center [425, 309] width 315 height 430
click at [678, 547] on button "Play" at bounding box center [724, 559] width 200 height 53
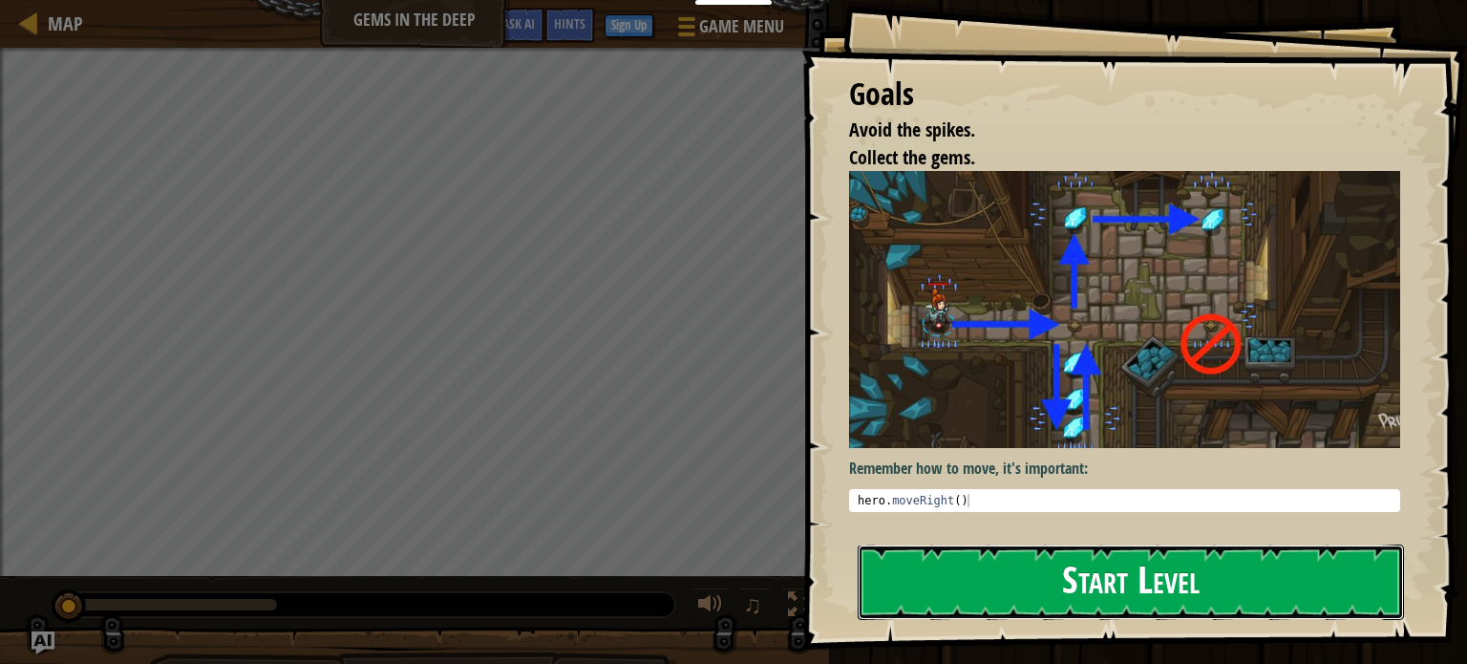
click at [976, 563] on button "Start Level" at bounding box center [1131, 581] width 546 height 75
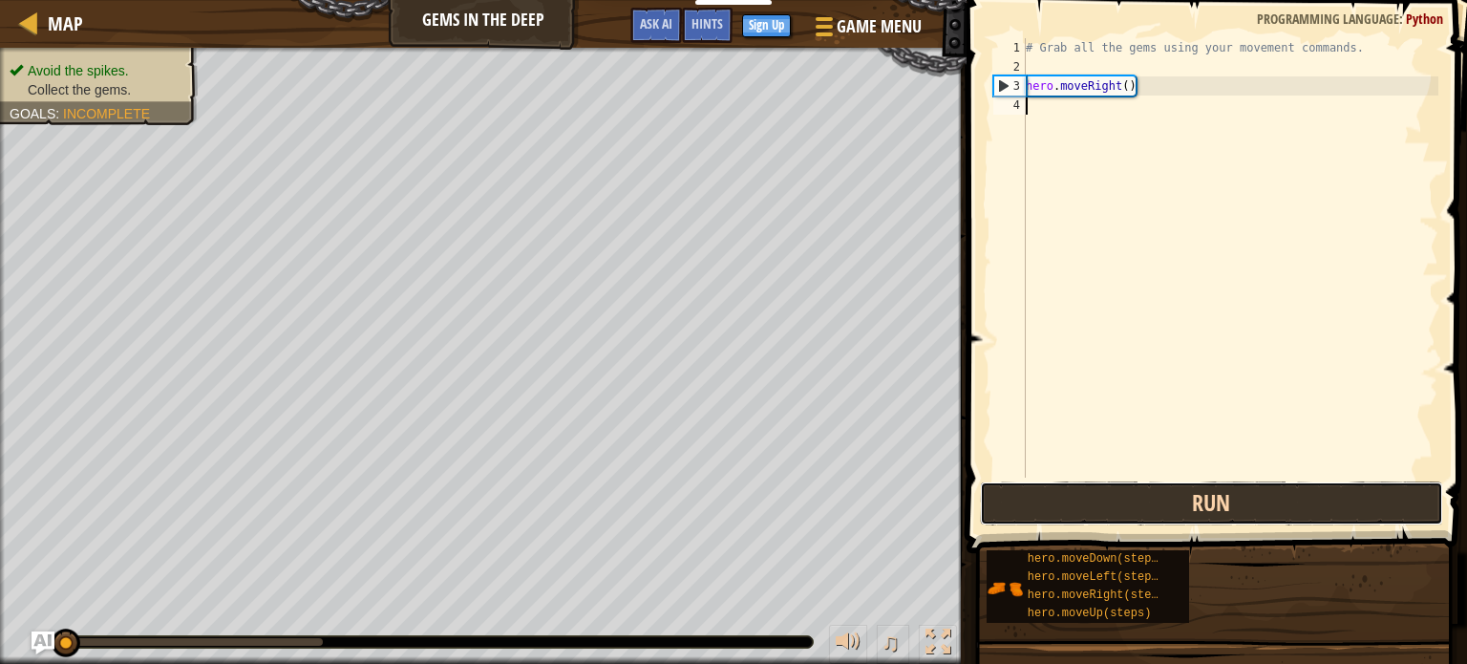
click at [1036, 504] on button "Run" at bounding box center [1211, 503] width 463 height 44
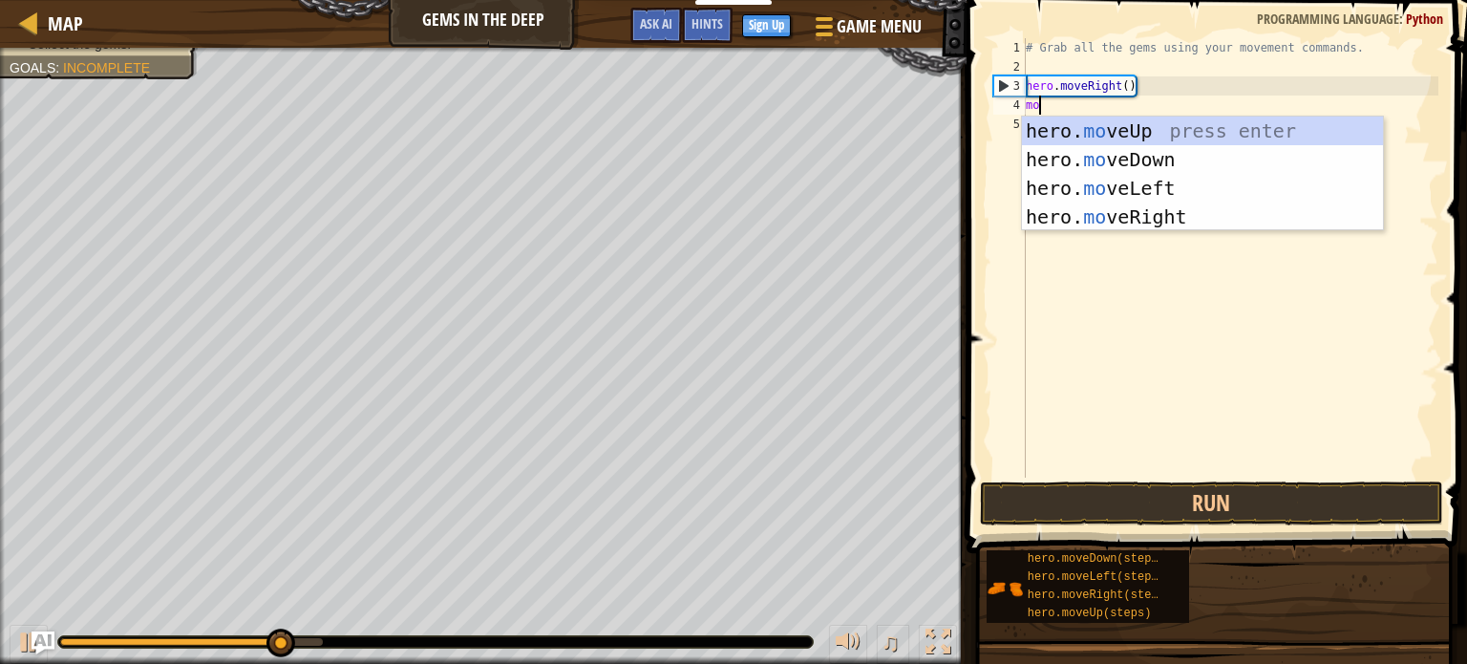
scroll to position [9, 0]
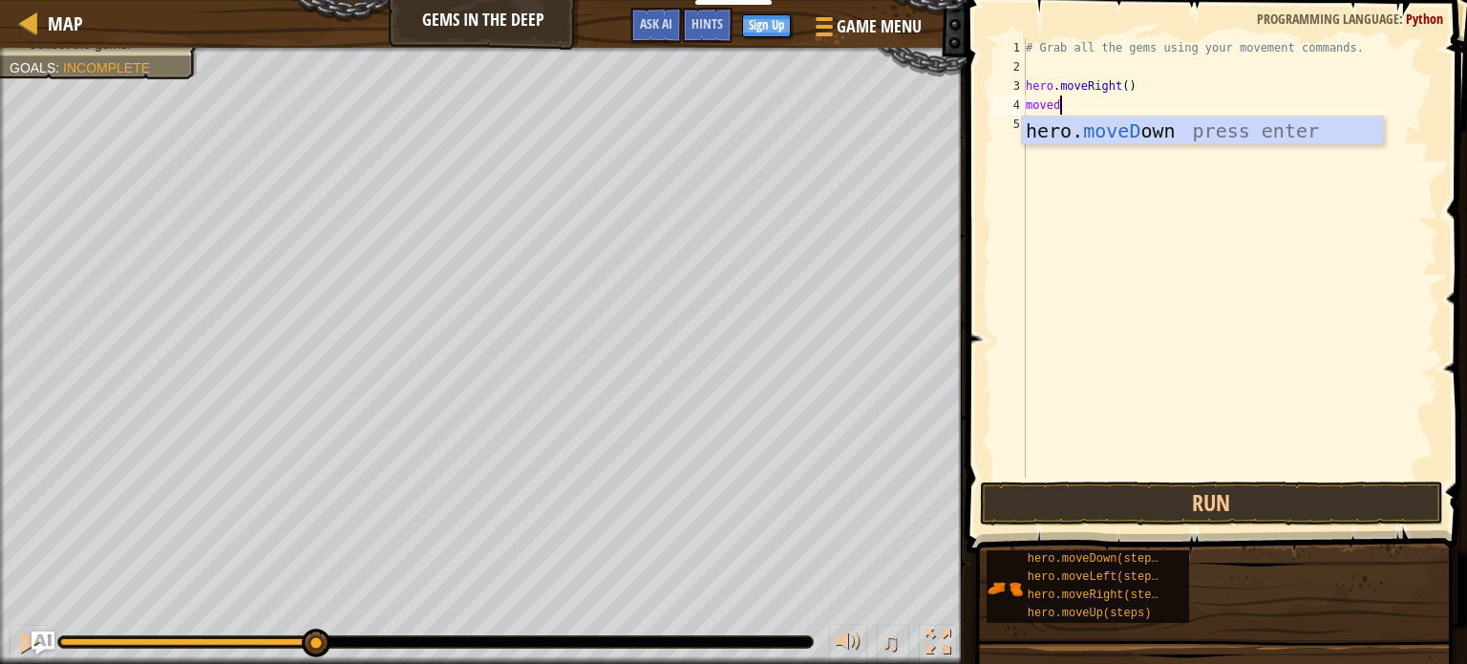
type textarea "movedo"
click at [1074, 124] on div "hero. moveDo wn press enter" at bounding box center [1202, 160] width 361 height 86
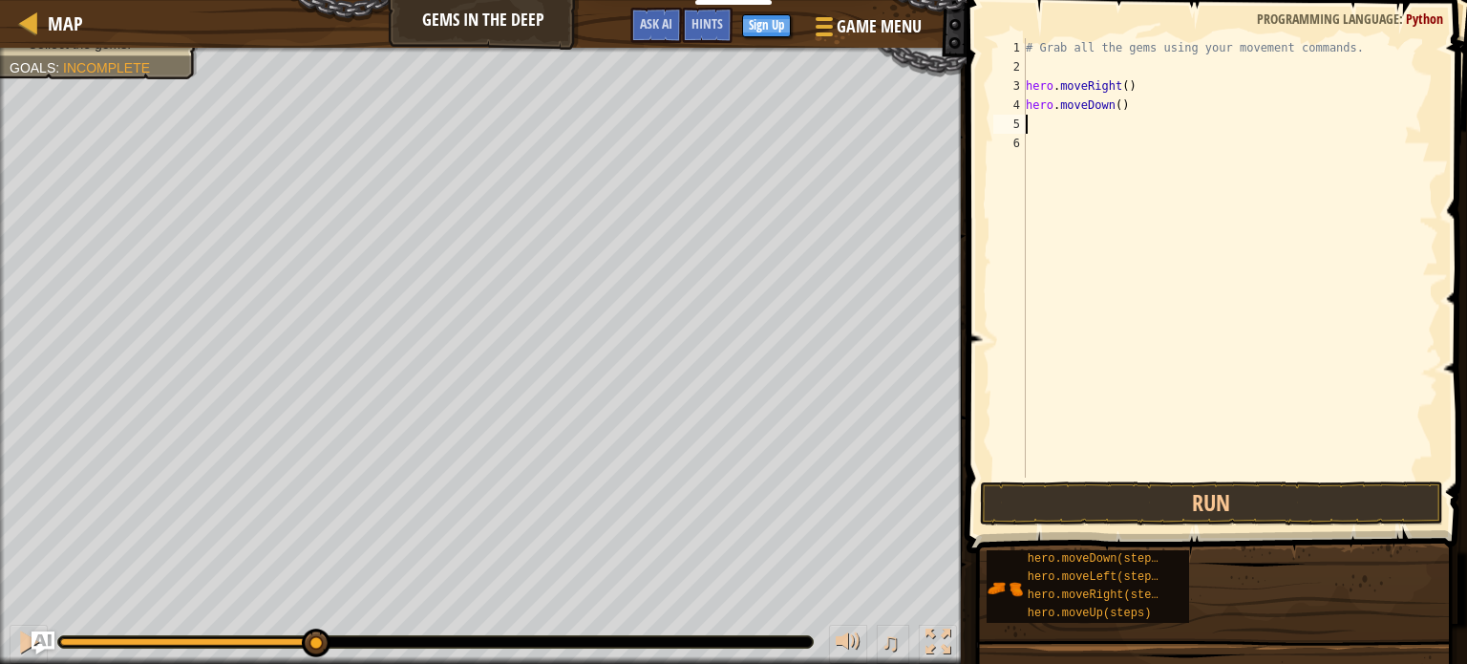
scroll to position [9, 0]
click at [1019, 493] on button "Run" at bounding box center [1211, 503] width 463 height 44
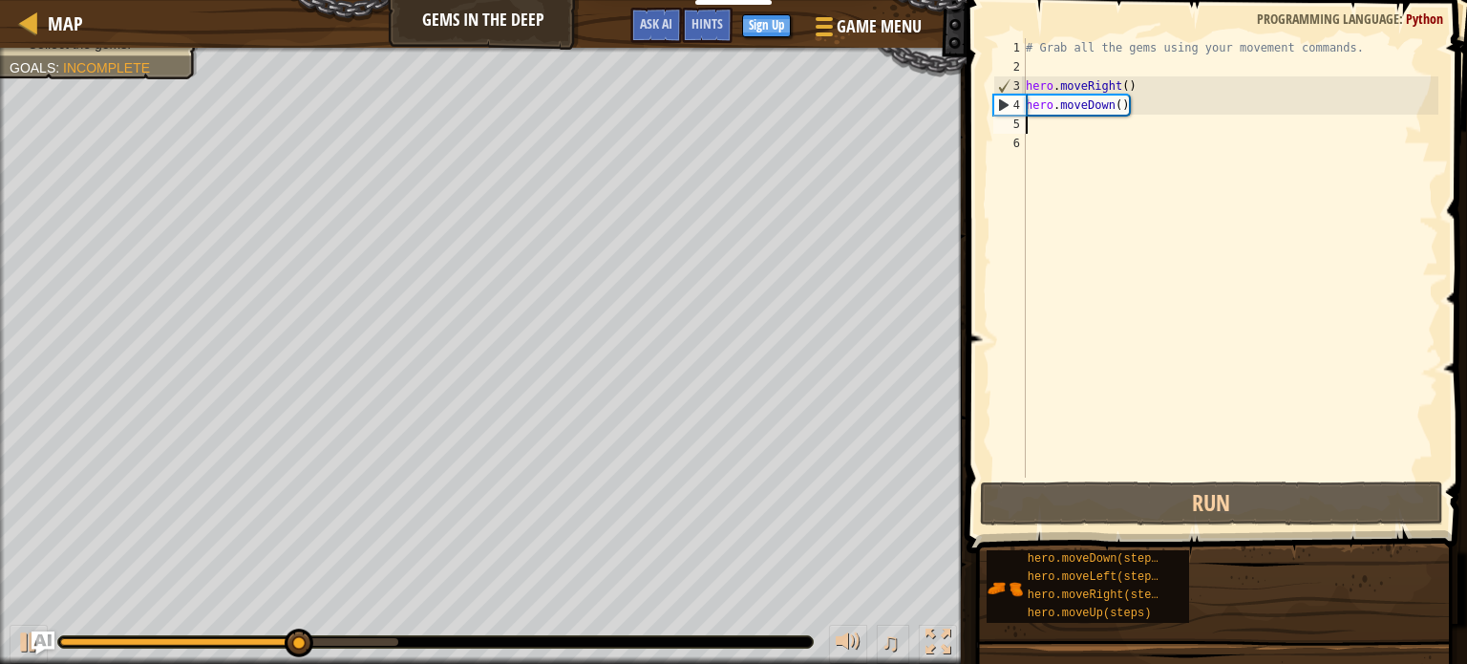
type textarea "m"
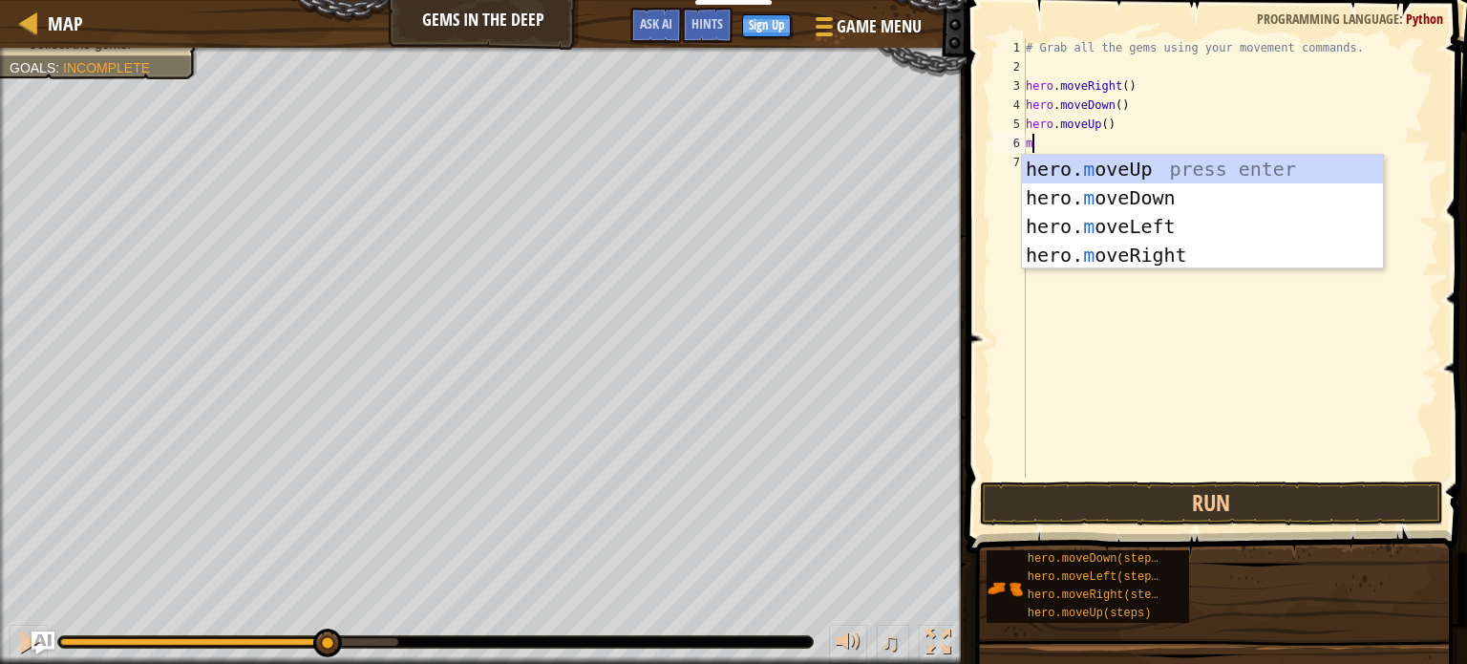
type textarea "mo"
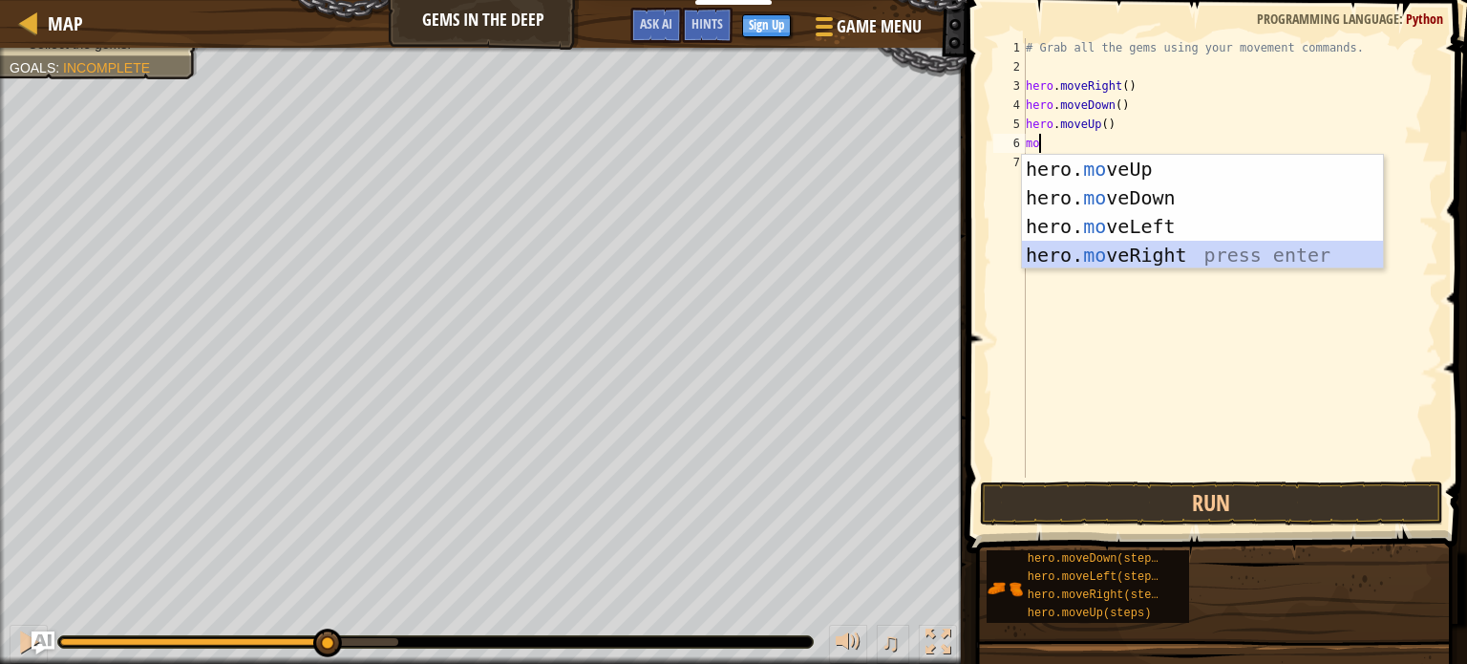
click at [1089, 250] on div "hero. mo veUp press enter hero. mo veDown press enter hero. mo veLeft press ent…" at bounding box center [1202, 241] width 361 height 172
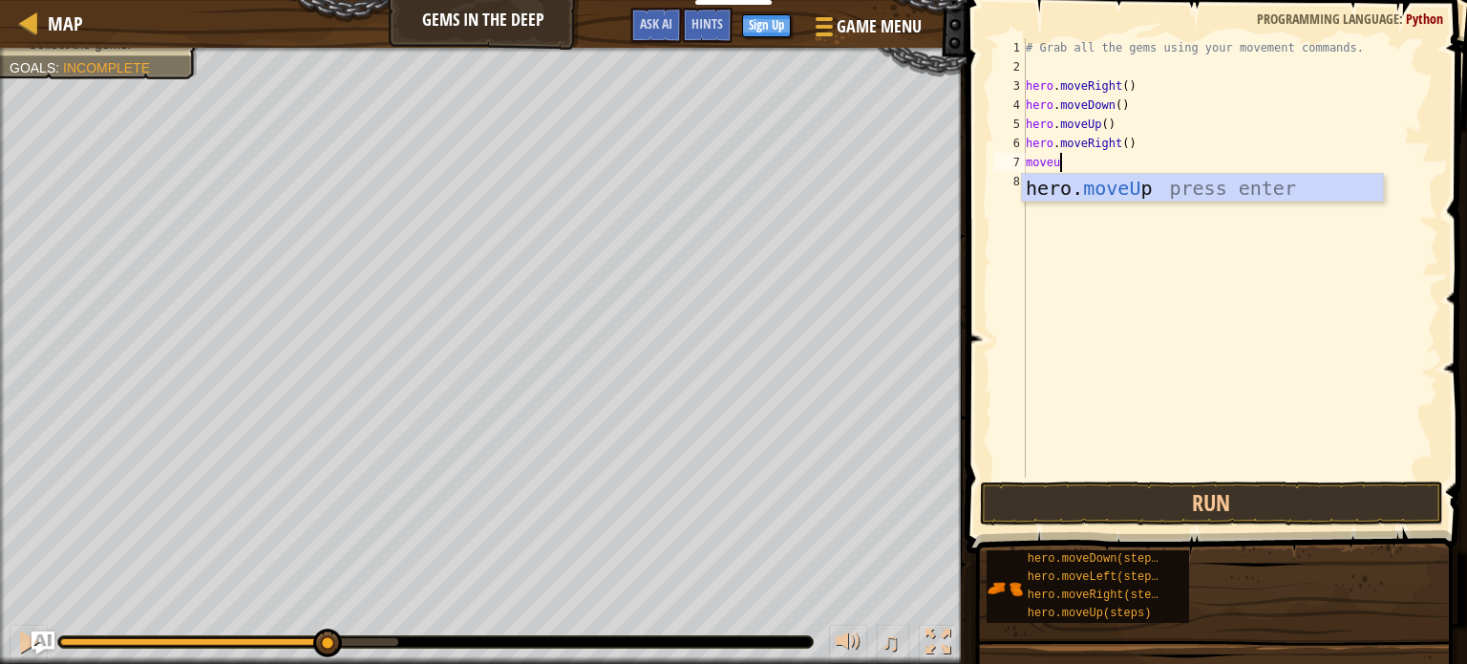
type textarea "moveup"
click at [1055, 190] on div "hero. moveUp press enter" at bounding box center [1202, 217] width 361 height 86
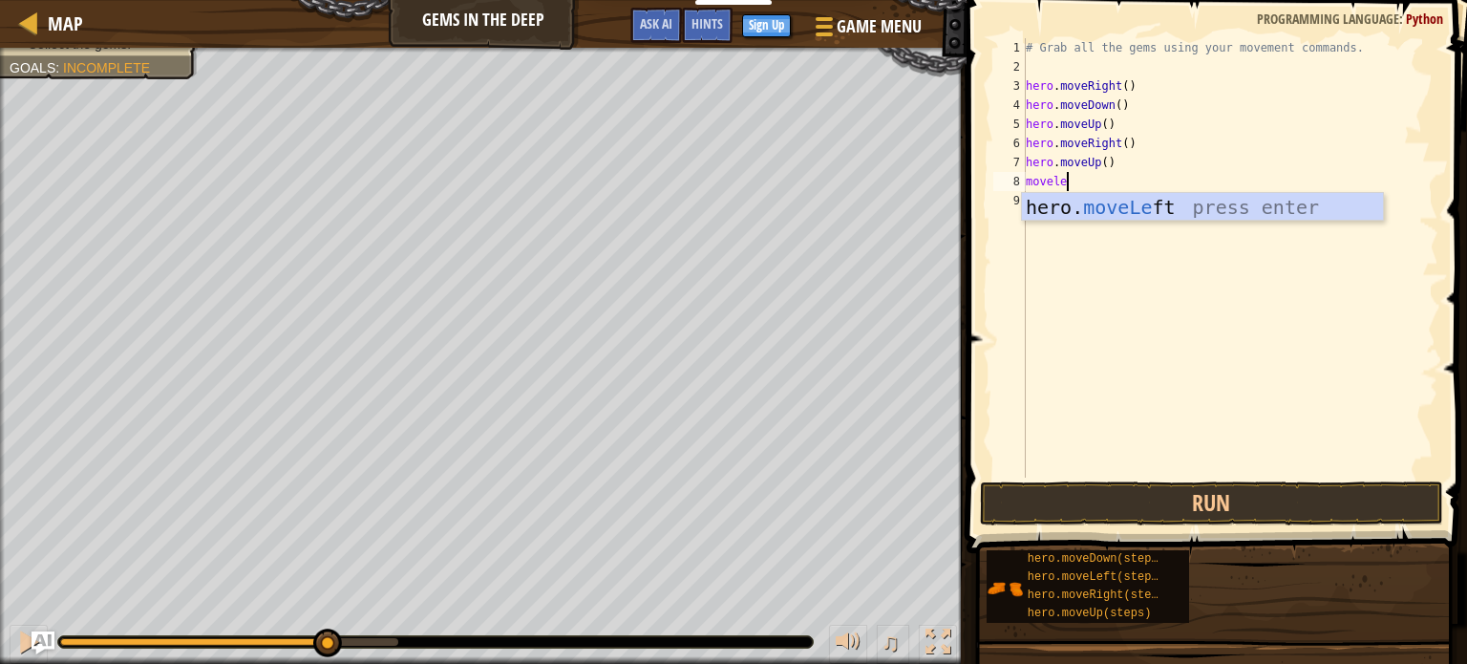
scroll to position [9, 3]
type textarea "moveleft"
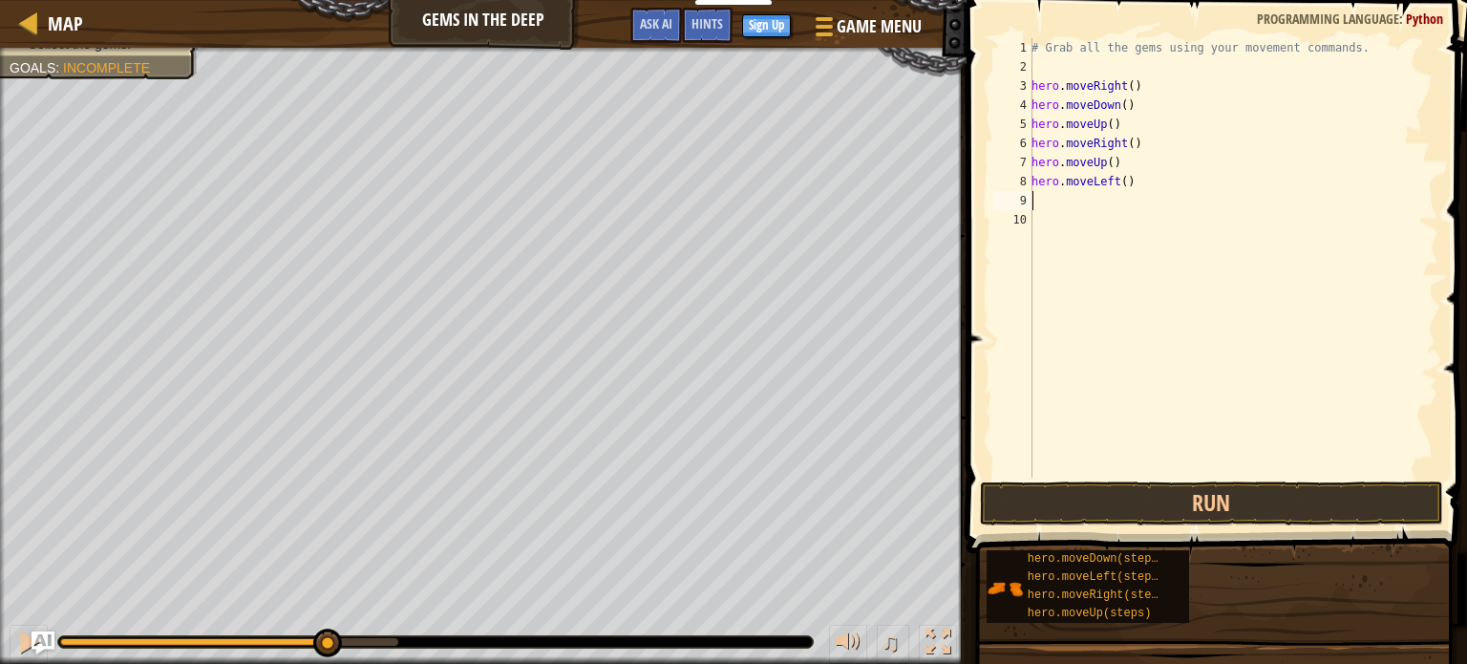
scroll to position [9, 0]
click at [1019, 512] on button "Run" at bounding box center [1211, 503] width 463 height 44
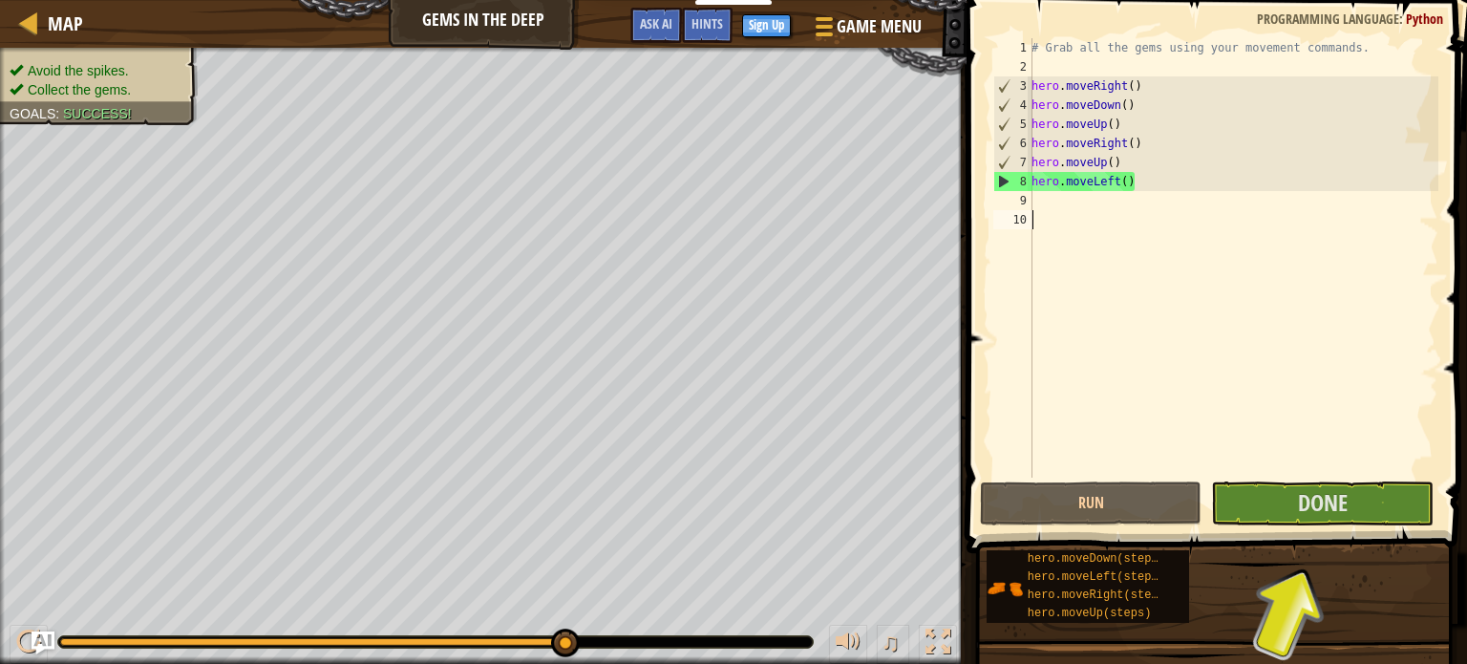
click at [1279, 527] on span at bounding box center [1219, 249] width 516 height 609
click at [1279, 525] on span at bounding box center [1219, 249] width 516 height 609
click at [1278, 524] on button "Done" at bounding box center [1322, 503] width 223 height 44
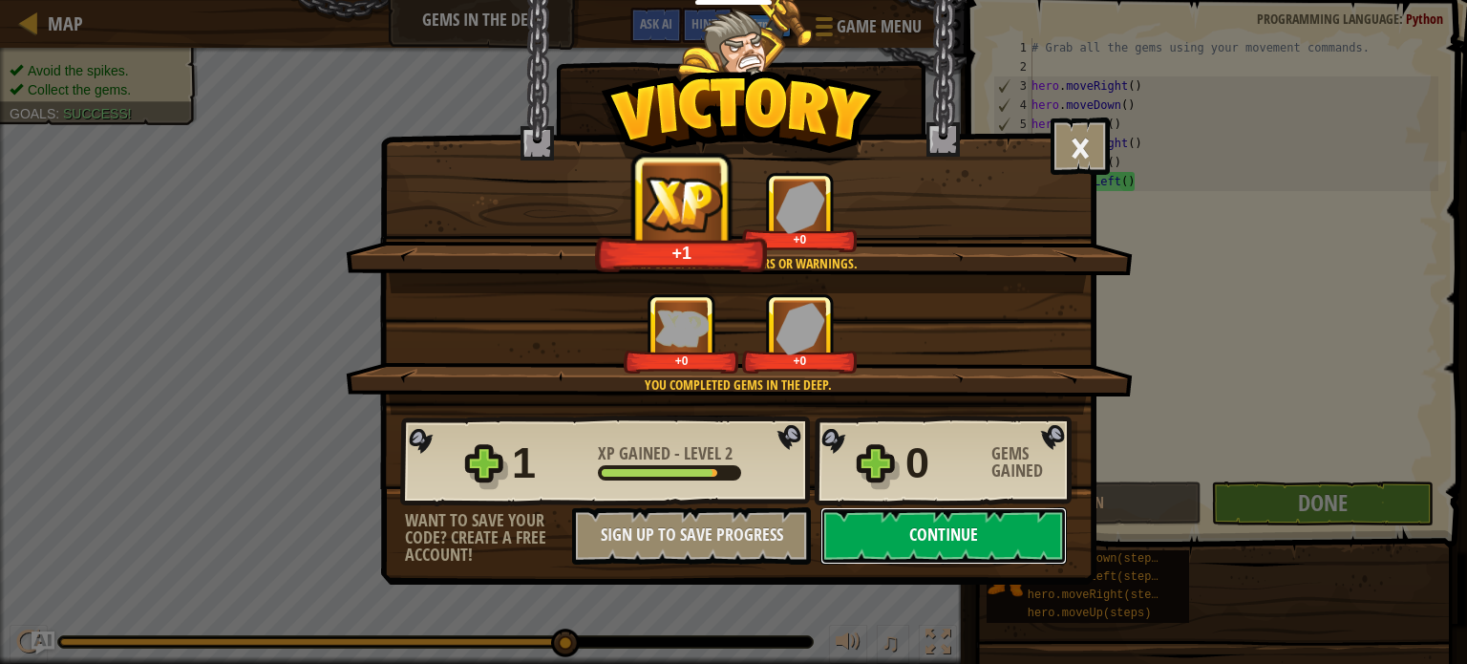
click at [1025, 542] on button "Continue" at bounding box center [943, 535] width 246 height 57
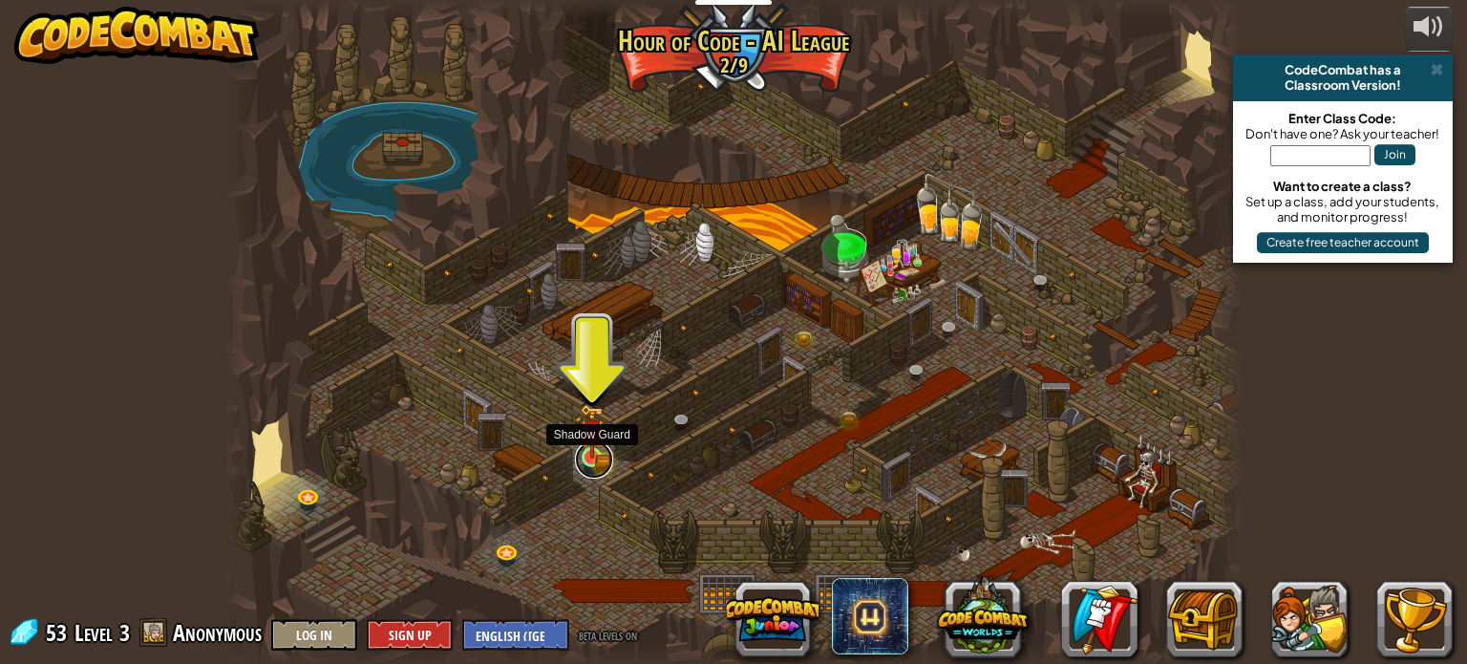
click at [591, 473] on div "Storm Siege (Locked) Deep in the [GEOGRAPHIC_DATA]... two forces emerged! Magic…" at bounding box center [732, 332] width 1015 height 664
click at [580, 456] on img at bounding box center [592, 431] width 25 height 54
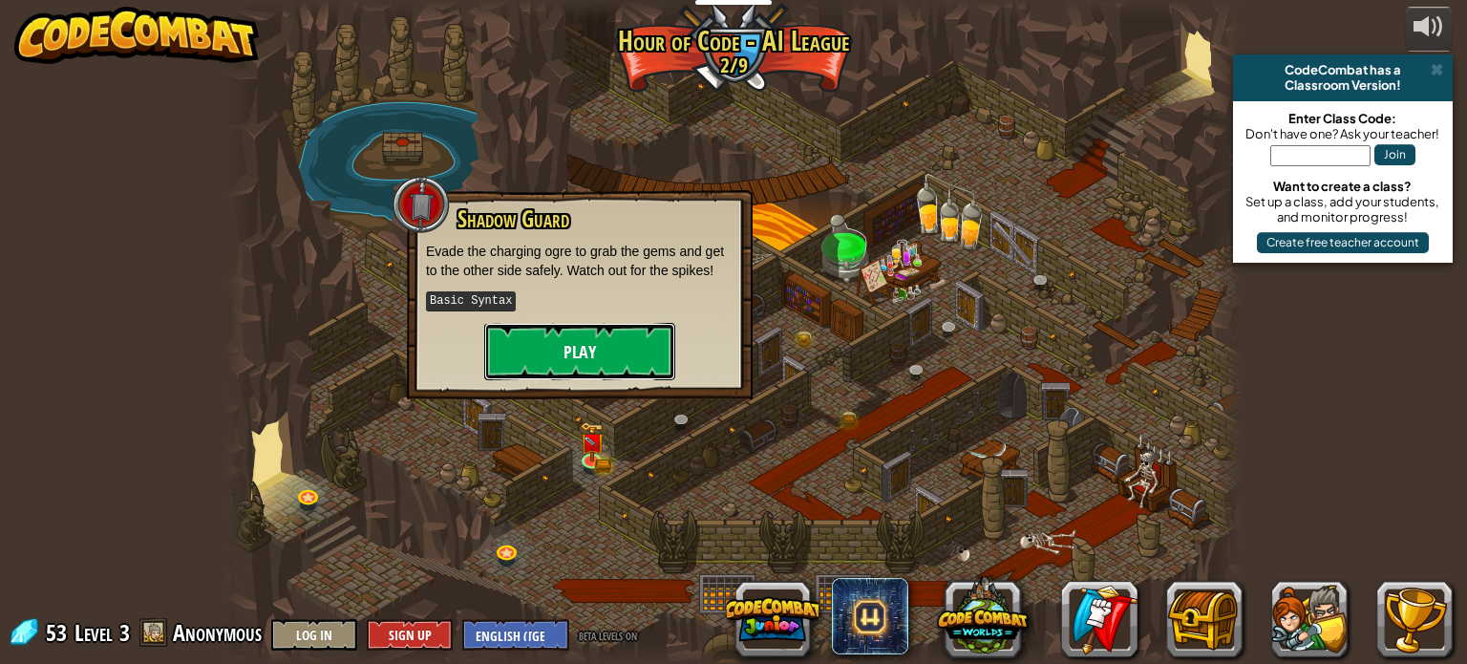
click at [510, 365] on button "Play" at bounding box center [579, 351] width 191 height 57
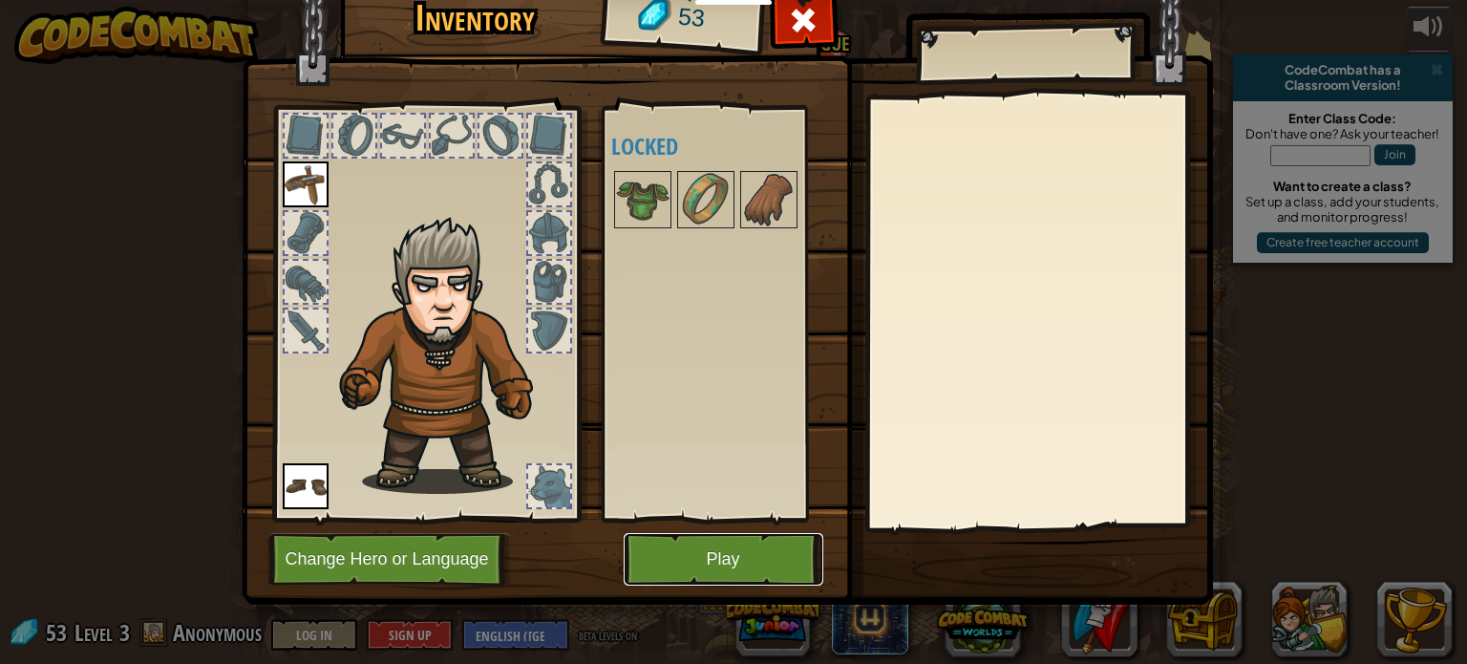
click at [735, 555] on button "Play" at bounding box center [724, 559] width 200 height 53
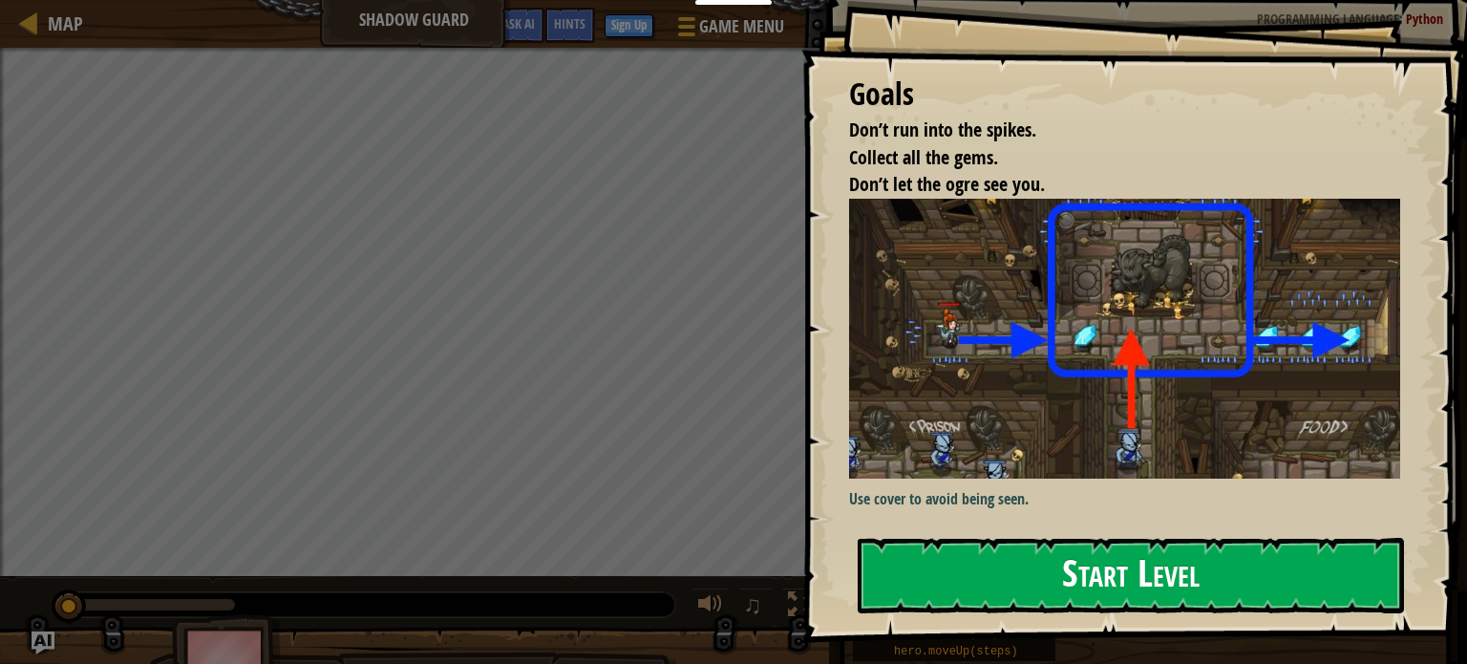
click at [925, 555] on button "Start Level" at bounding box center [1131, 575] width 546 height 75
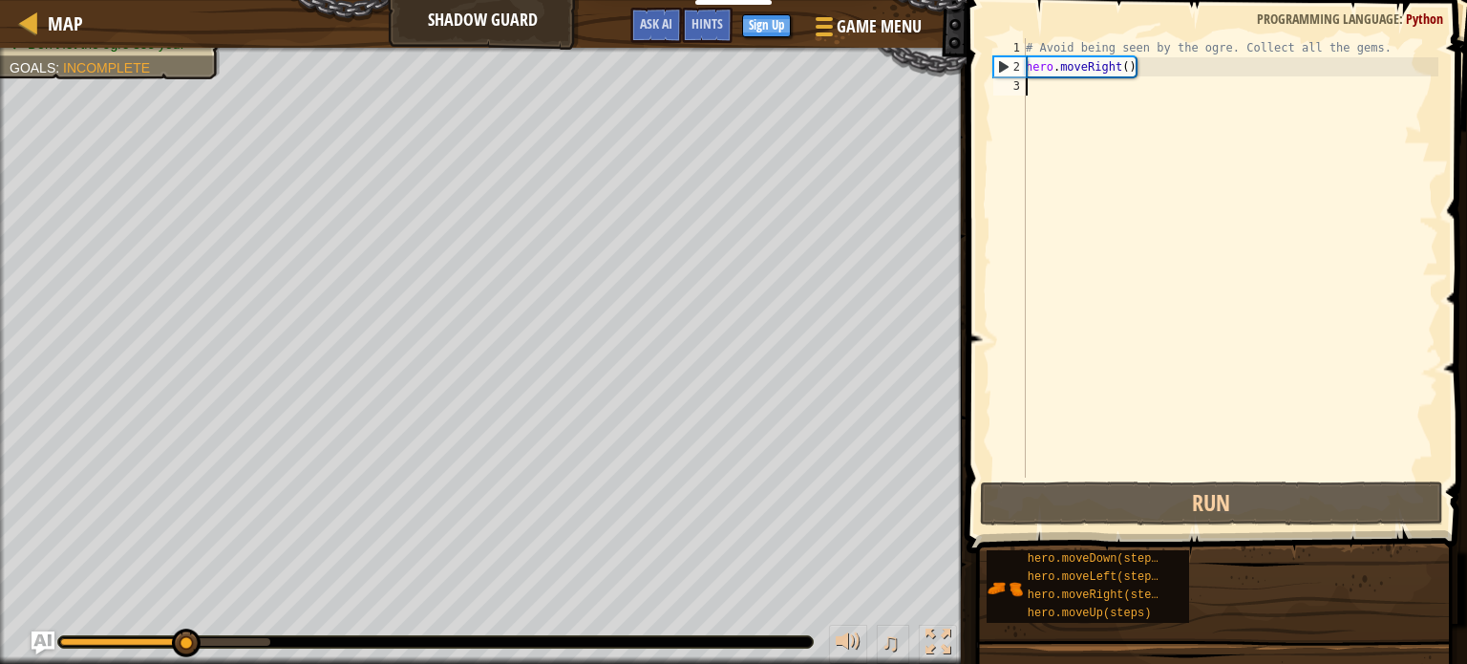
scroll to position [9, 0]
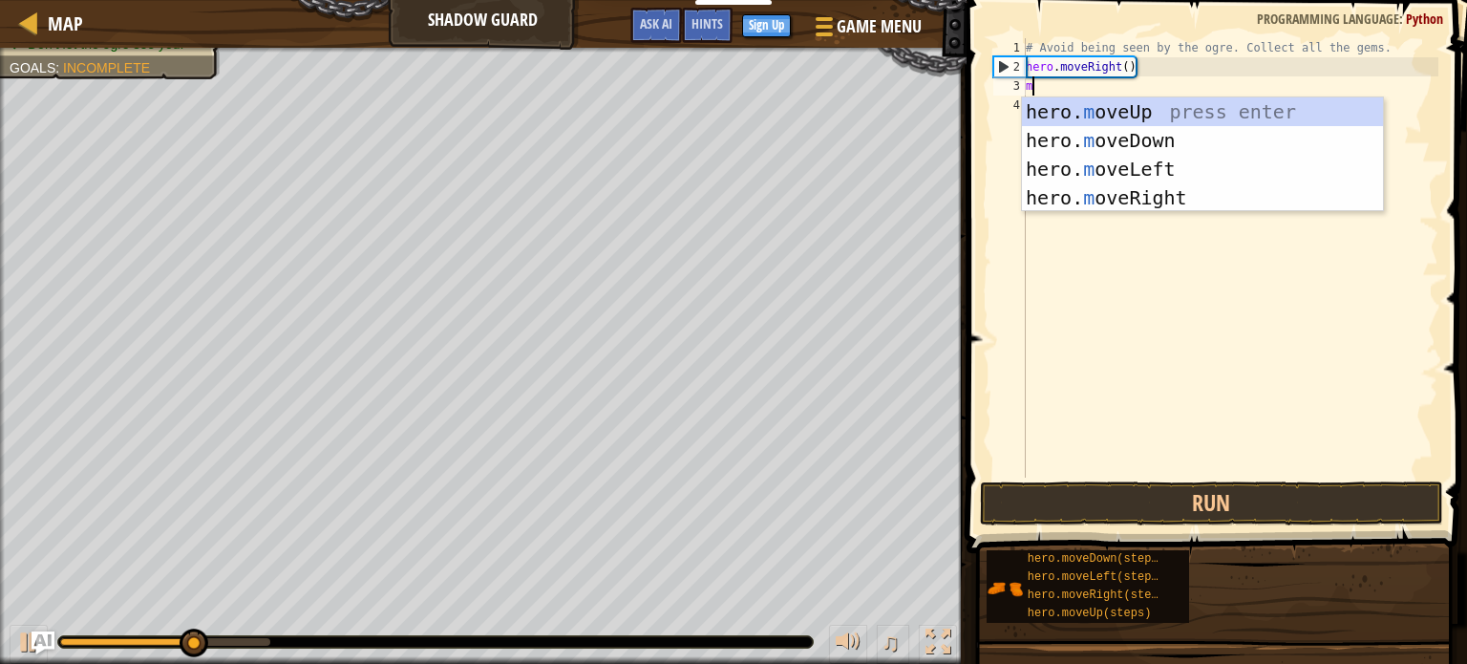
type textarea "mi"
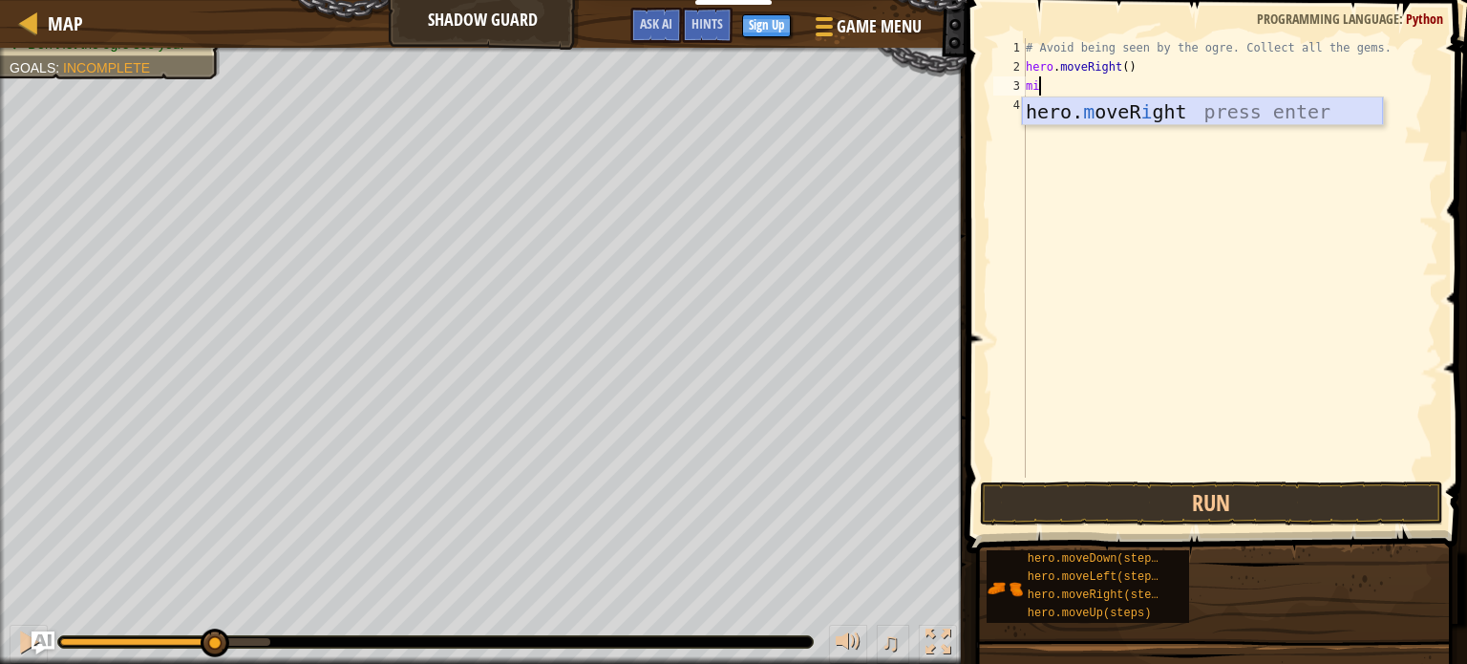
click at [1058, 117] on div "hero. m oveR i ght press enter" at bounding box center [1202, 140] width 361 height 86
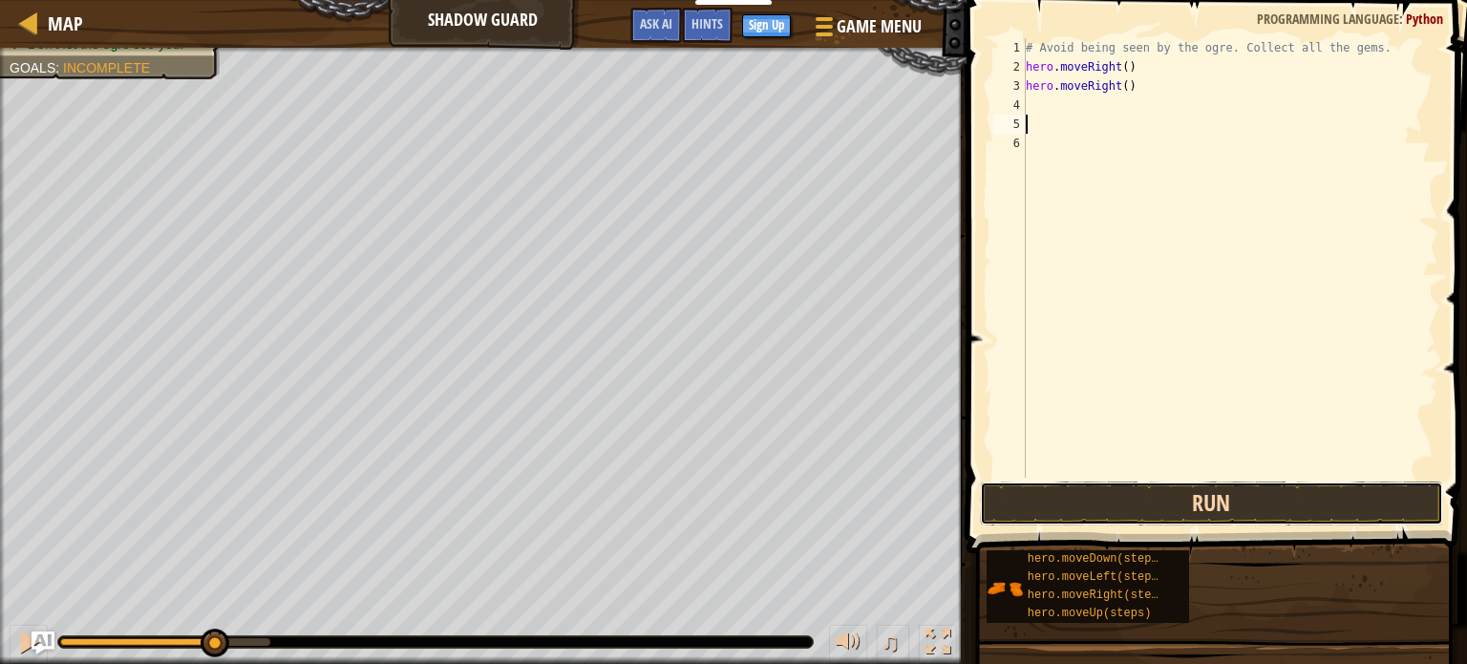
click at [1015, 491] on button "Run" at bounding box center [1211, 503] width 463 height 44
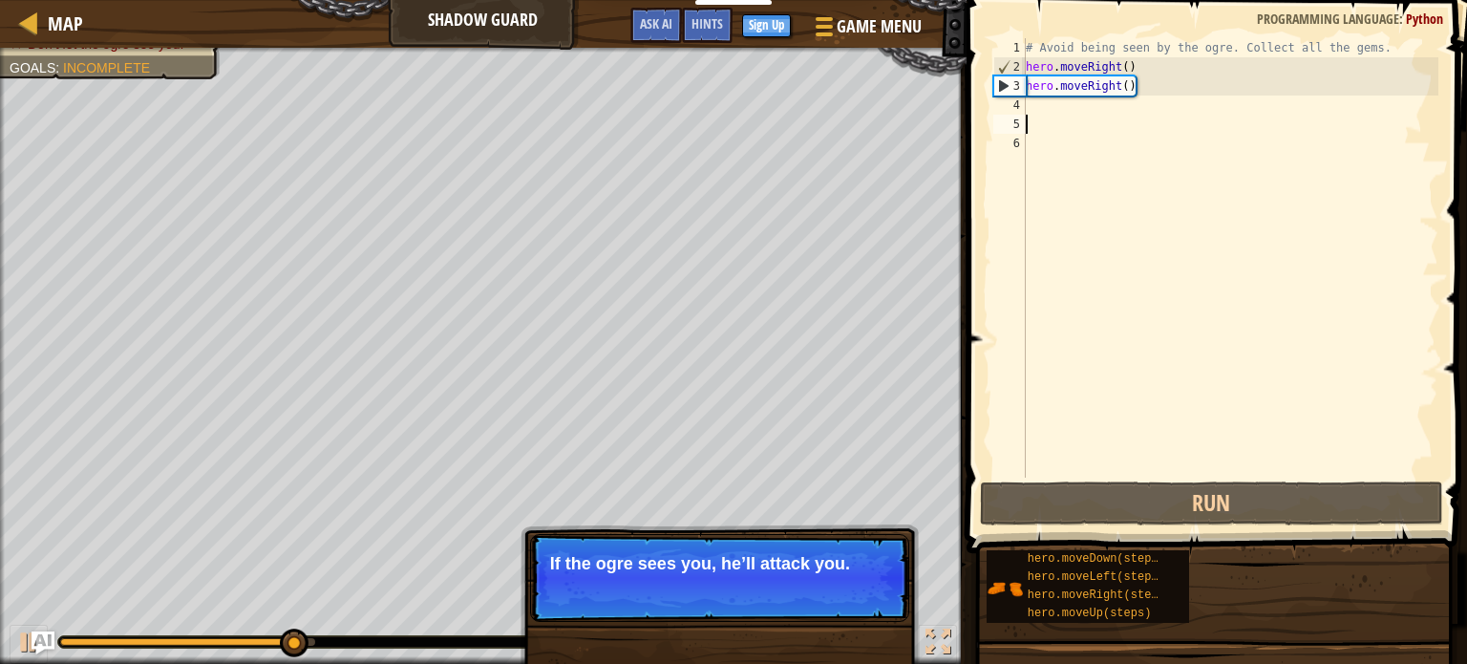
click at [564, 582] on p "Skip (esc) Continue If the ogre sees you, he’ll attack you." at bounding box center [719, 578] width 379 height 88
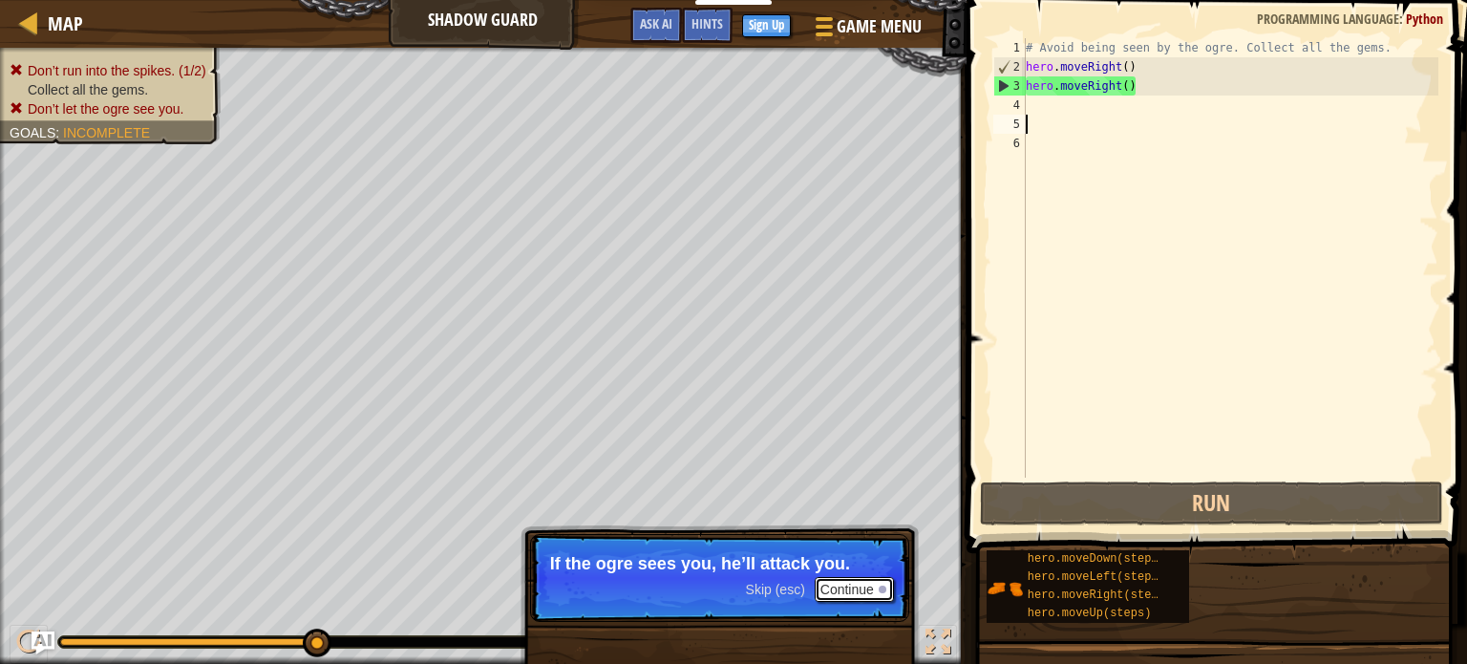
click at [871, 591] on button "Continue" at bounding box center [854, 589] width 79 height 25
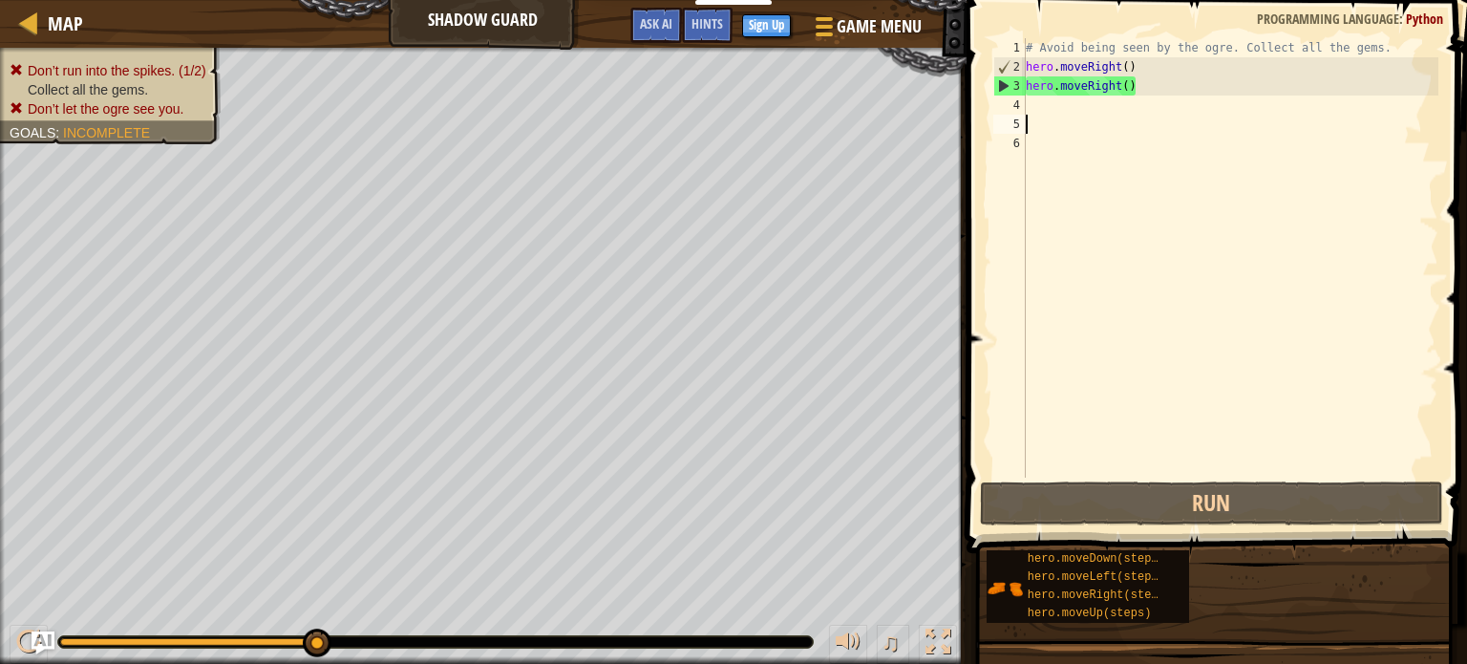
click at [1157, 104] on div "# Avoid being seen by the ogre. Collect all the gems. hero . moveRight ( ) hero…" at bounding box center [1230, 277] width 416 height 478
click at [1159, 74] on div "# Avoid being seen by the ogre. Collect all the gems. hero . moveRight ( ) hero…" at bounding box center [1230, 277] width 416 height 478
click at [1158, 91] on div "# Avoid being seen by the ogre. Collect all the gems. hero . moveRight ( ) hero…" at bounding box center [1230, 277] width 416 height 478
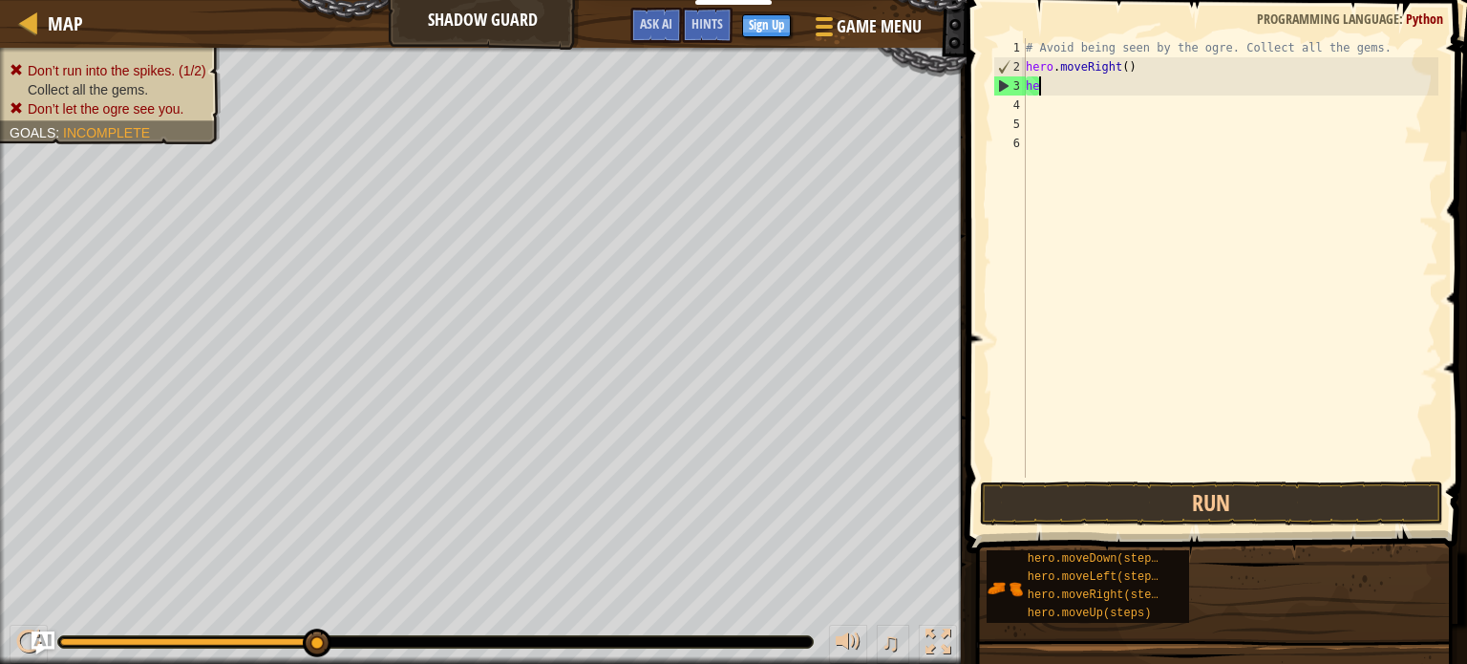
type textarea "h"
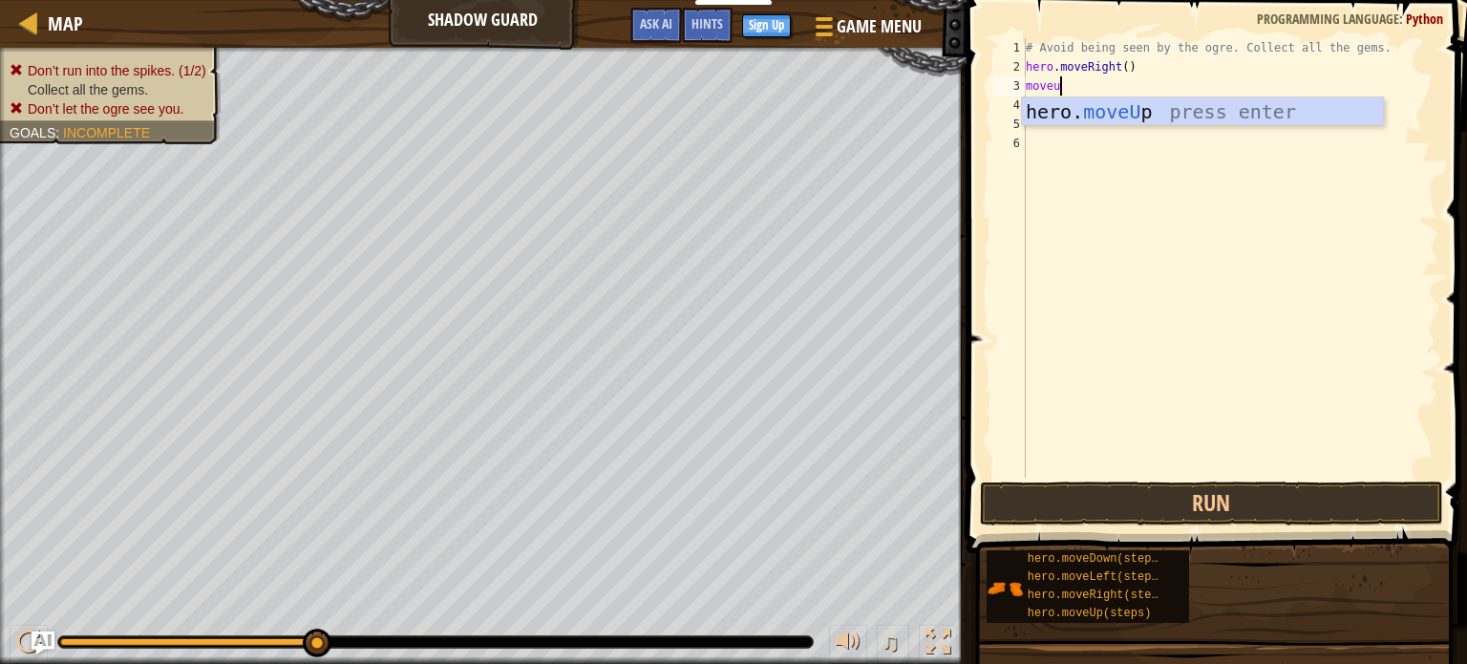
type textarea "moveup"
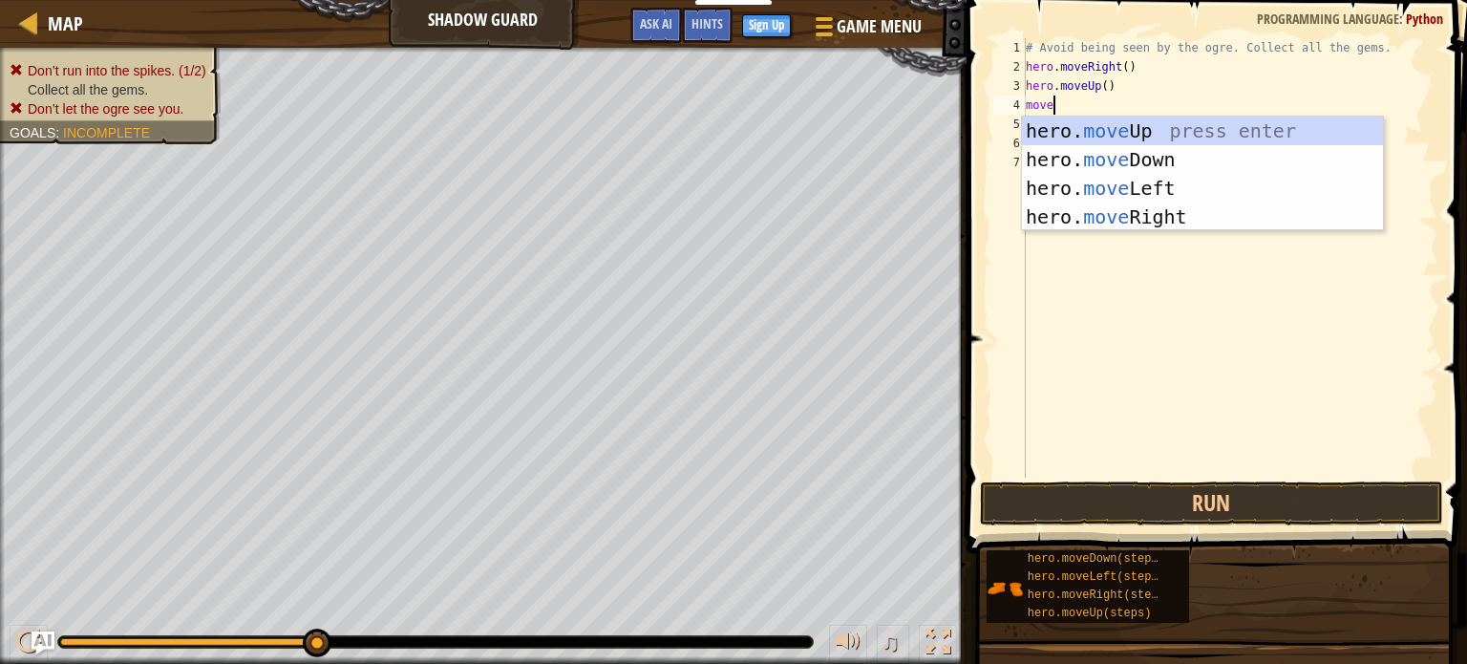
type textarea "moveri"
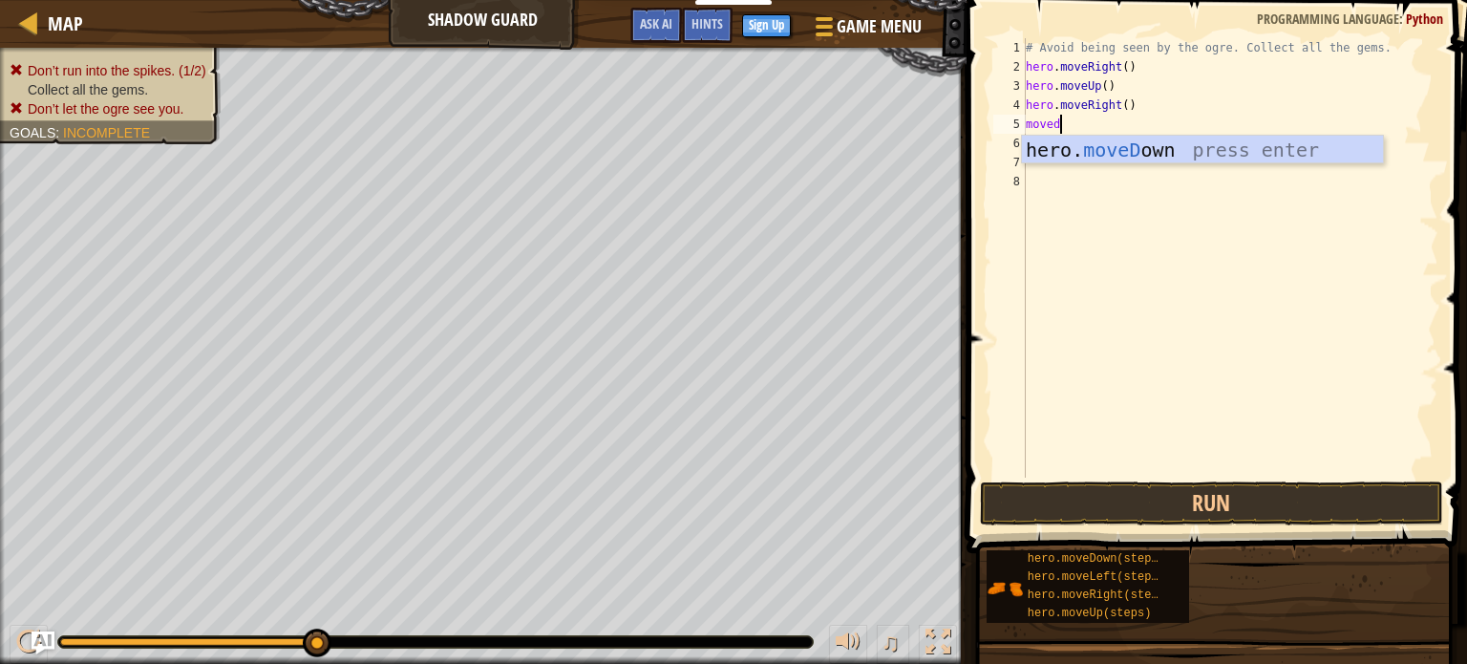
type textarea "movedo"
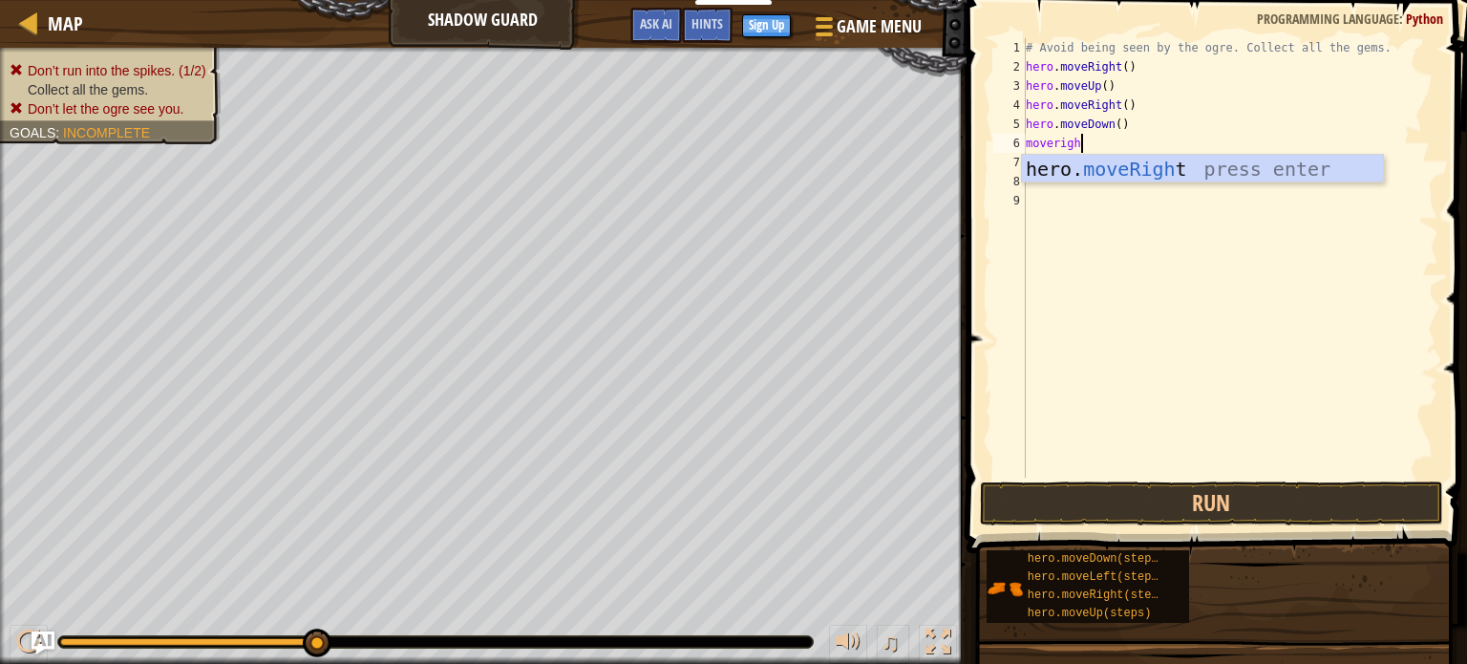
type textarea "moveright"
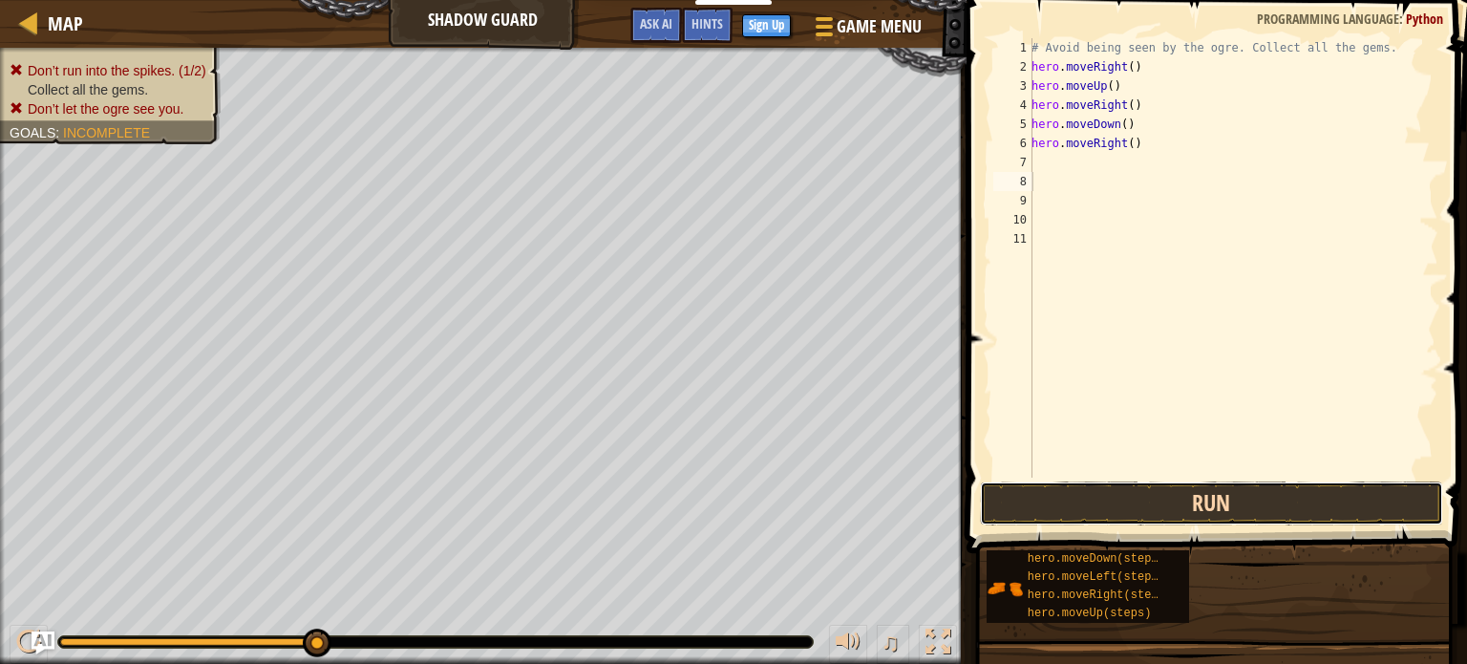
click at [995, 487] on button "Run" at bounding box center [1211, 503] width 463 height 44
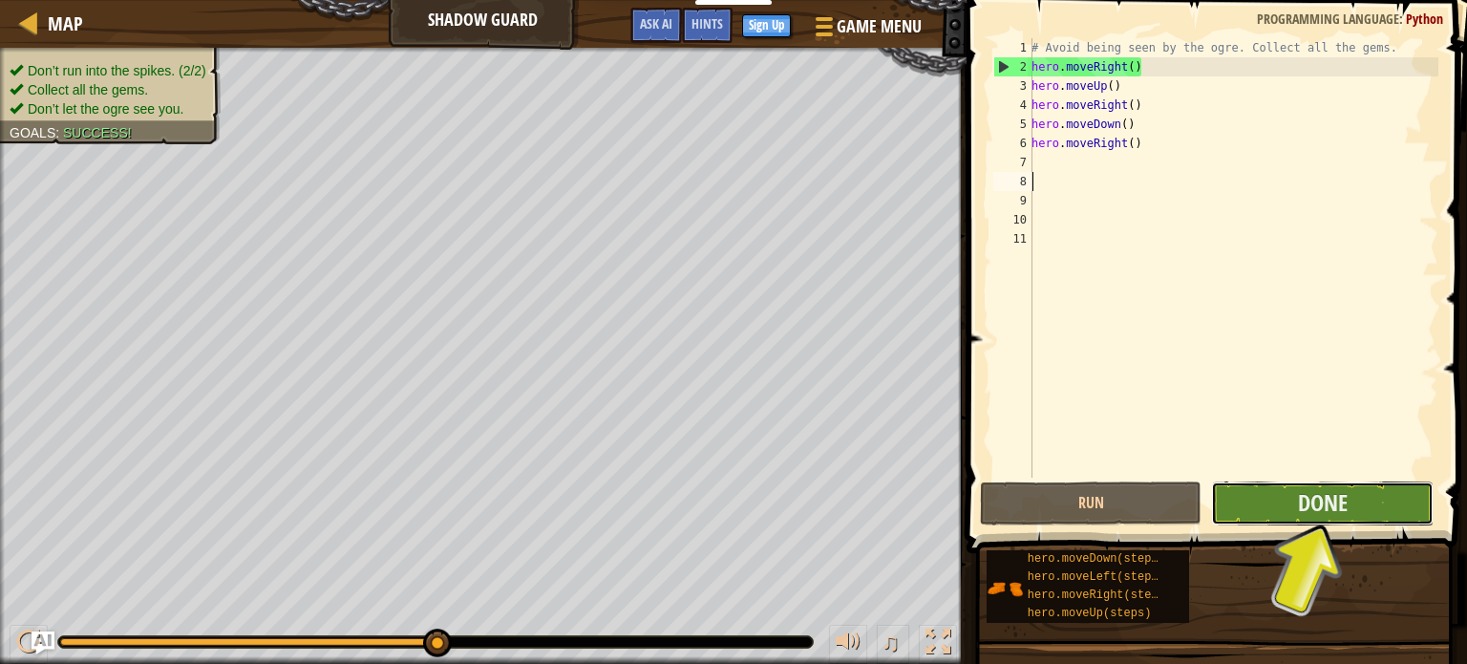
click at [1244, 501] on button "Done" at bounding box center [1322, 503] width 223 height 44
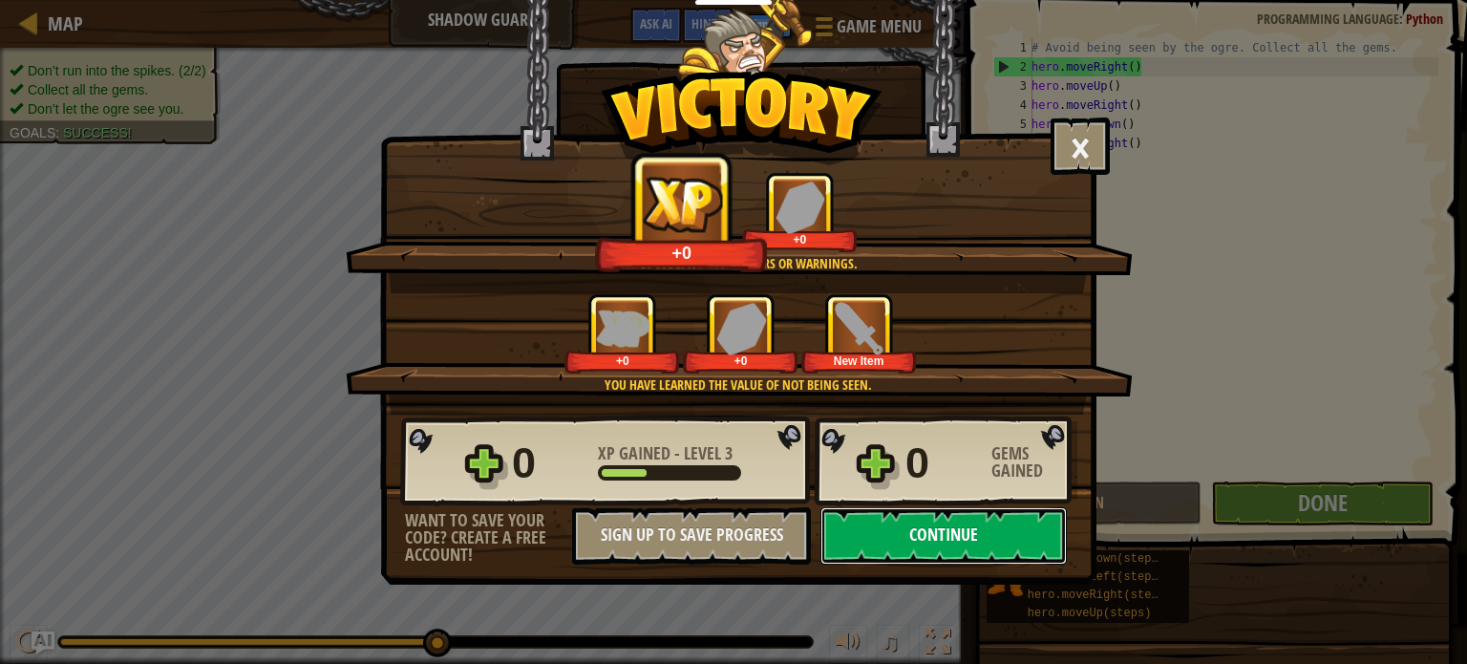
click at [972, 544] on button "Continue" at bounding box center [943, 535] width 246 height 57
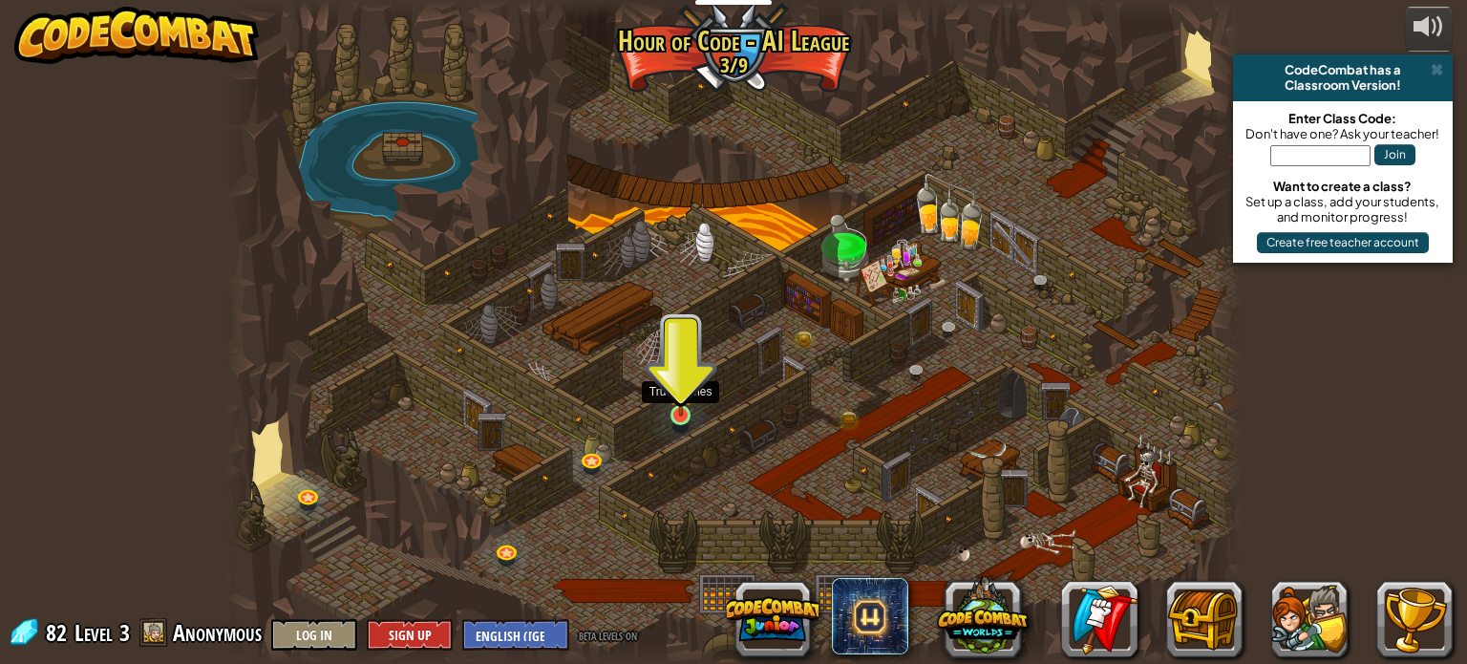
click at [691, 410] on img at bounding box center [681, 388] width 25 height 57
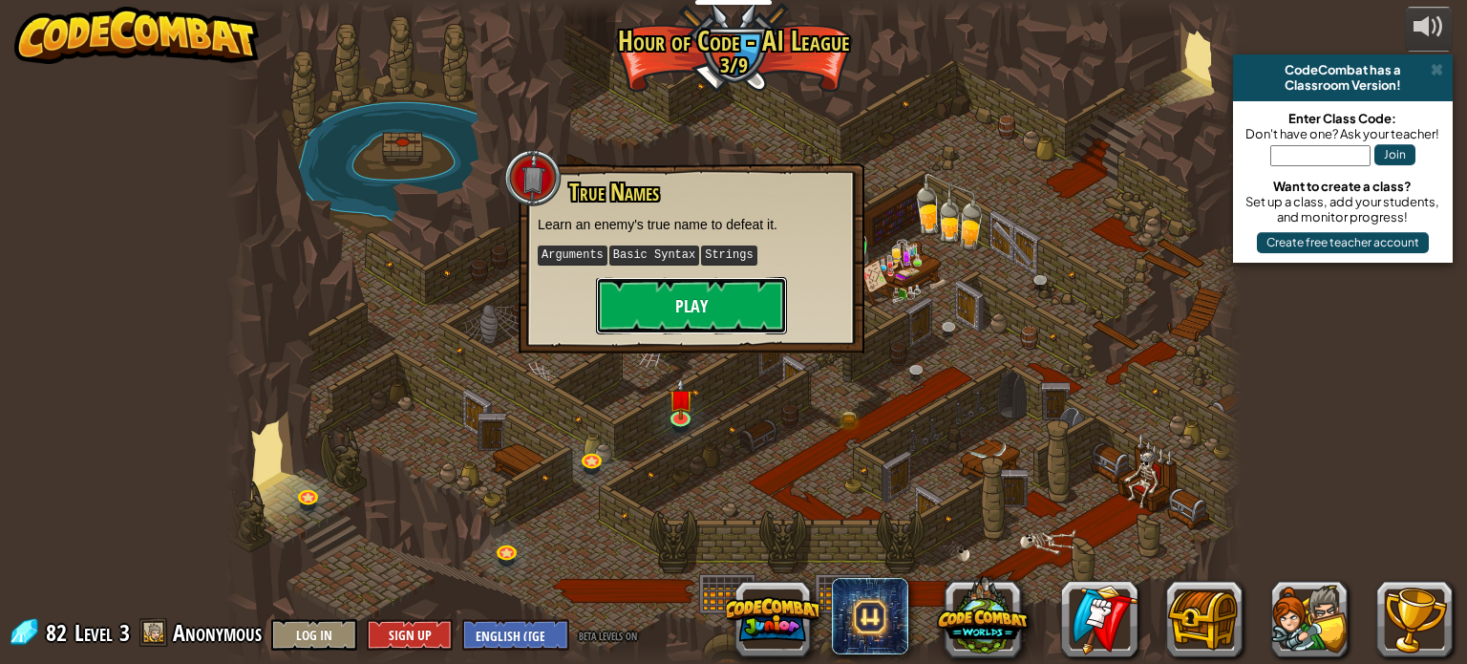
click at [691, 310] on button "Play" at bounding box center [691, 305] width 191 height 57
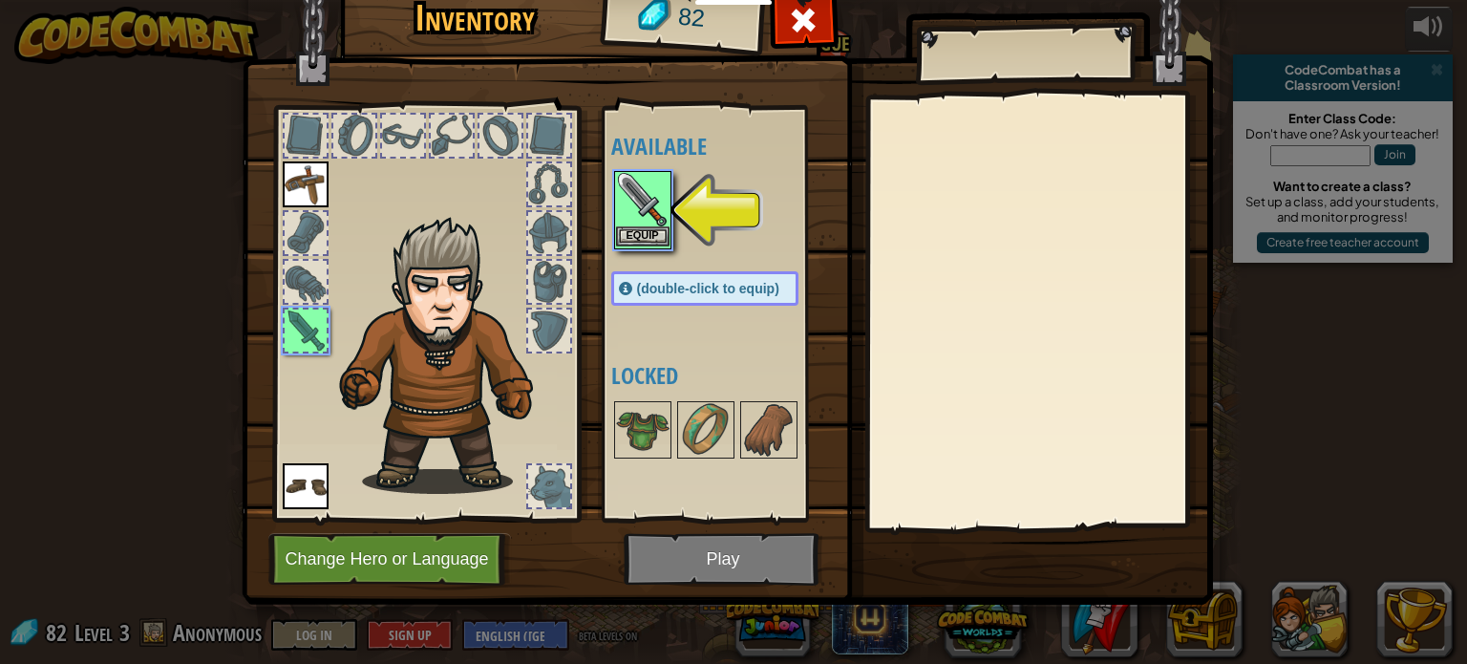
click at [638, 204] on img at bounding box center [642, 199] width 53 height 53
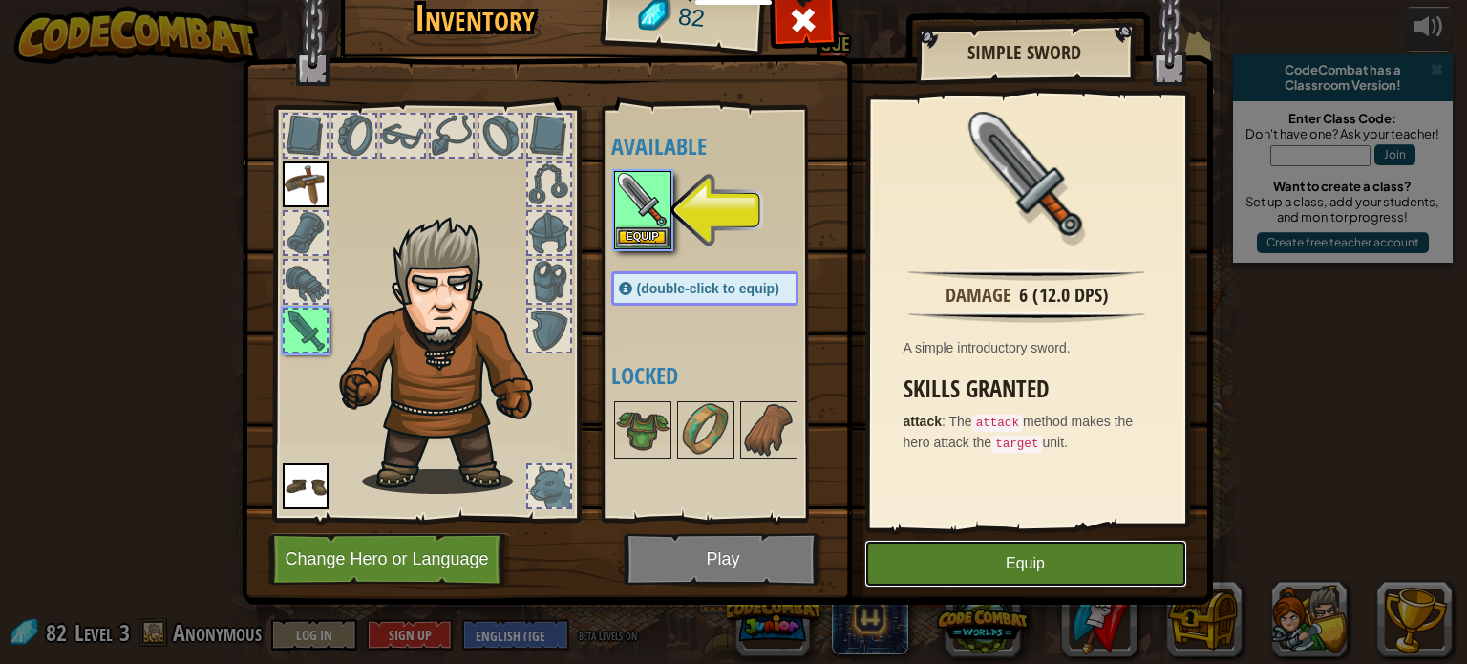
click at [885, 581] on button "Equip" at bounding box center [1025, 564] width 323 height 48
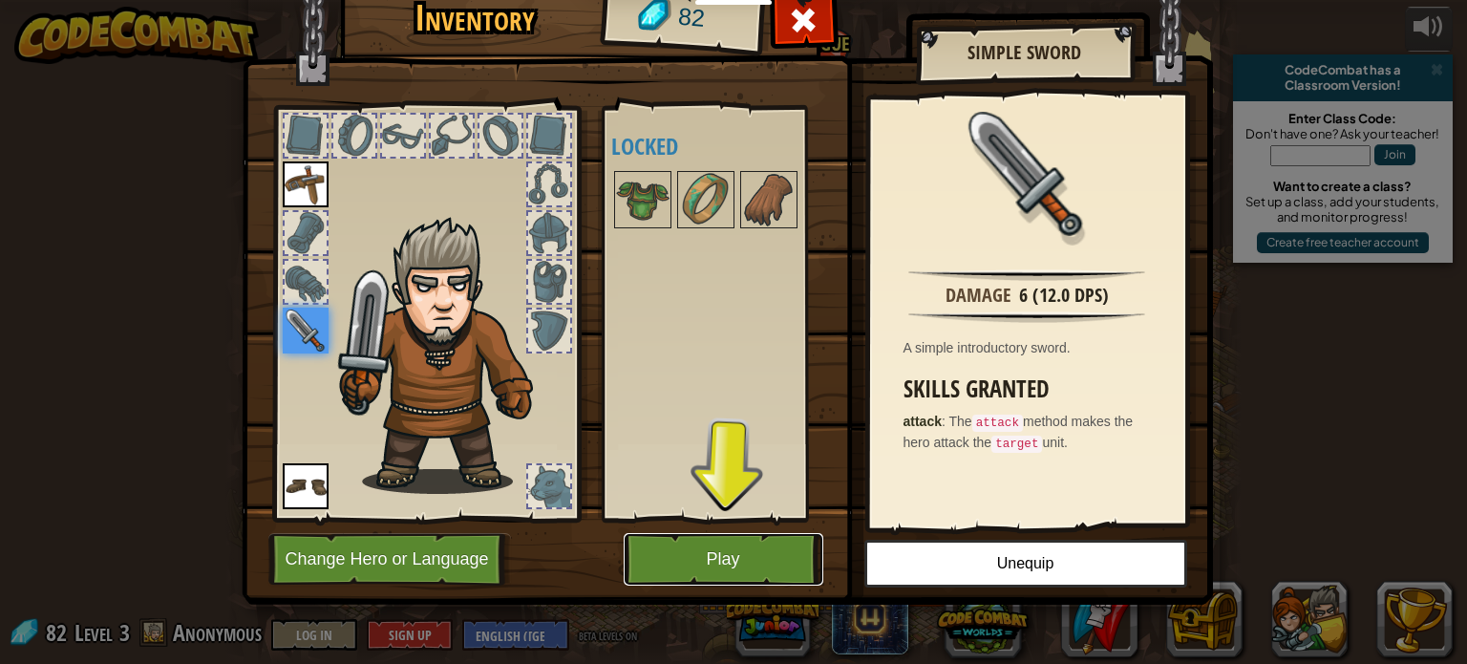
click at [737, 541] on button "Play" at bounding box center [724, 559] width 200 height 53
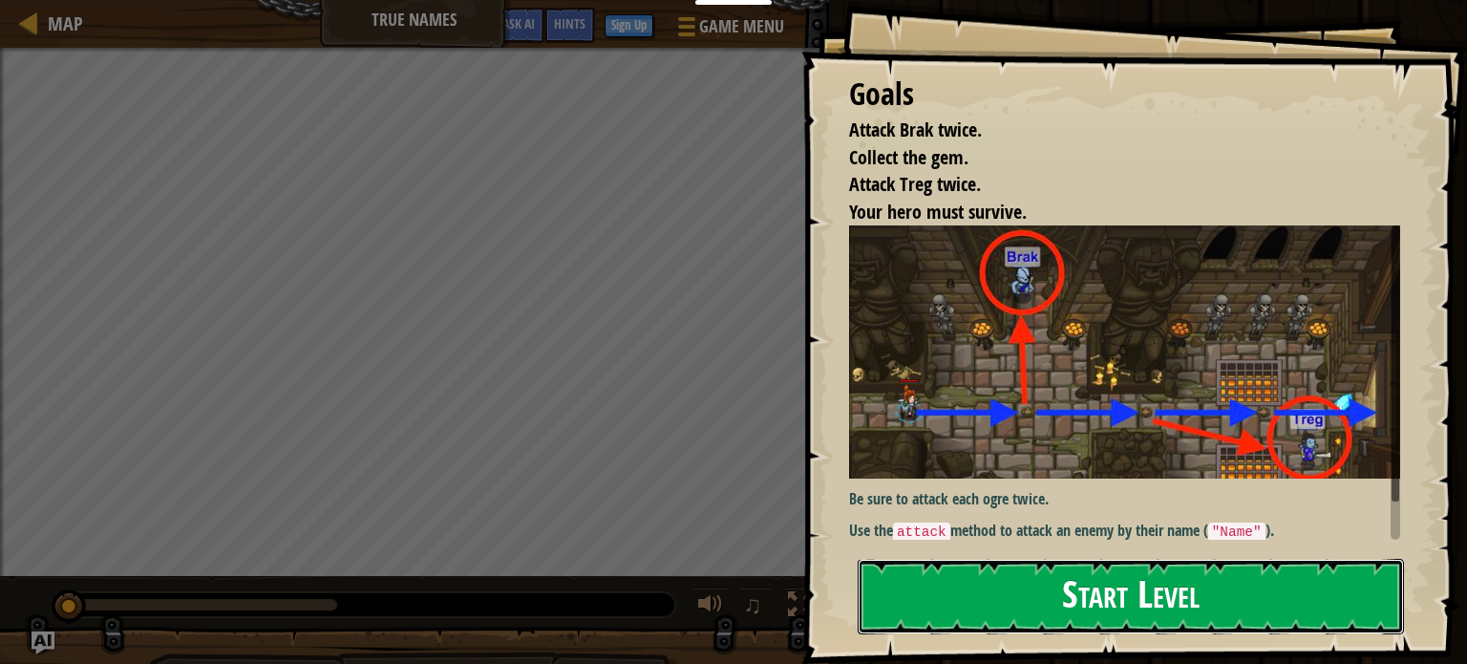
click at [911, 593] on button "Start Level" at bounding box center [1131, 596] width 546 height 75
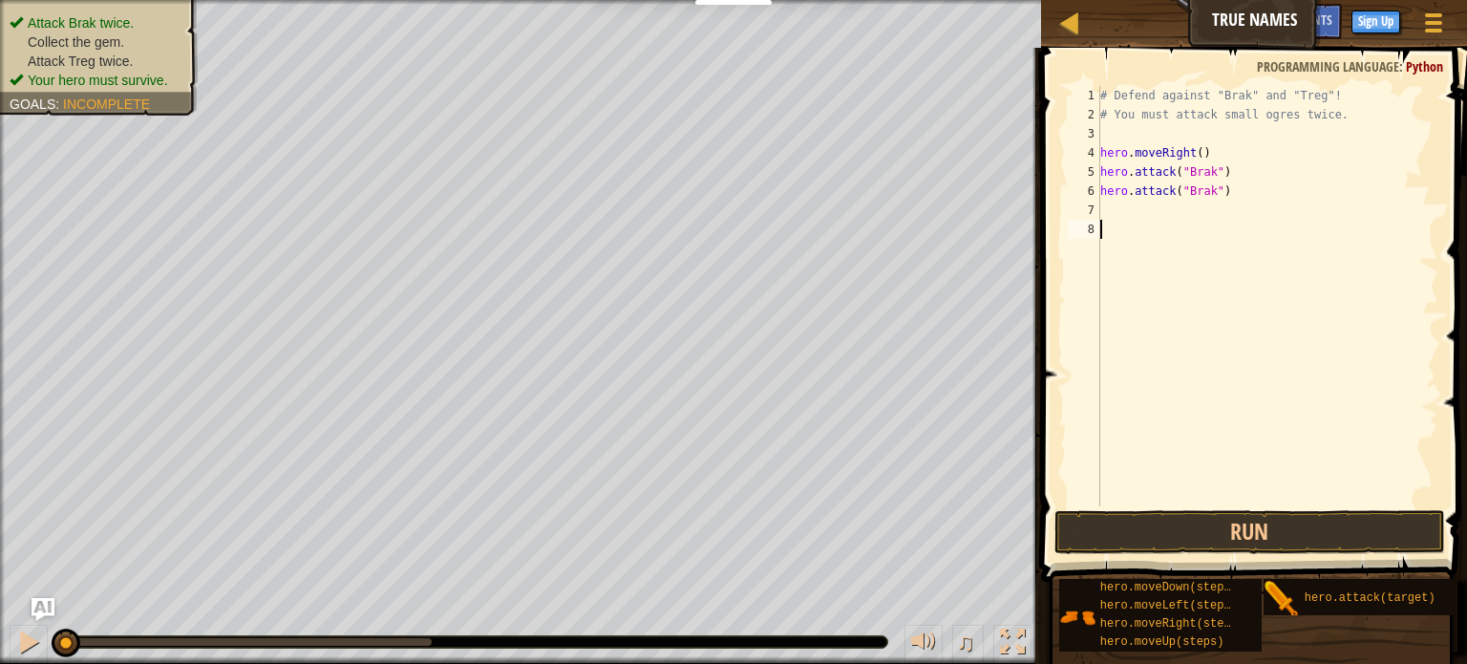
click at [1213, 149] on div "# Defend against "Brak" and "Treg"! # You must attack small ogres twice. hero .…" at bounding box center [1267, 315] width 342 height 458
type textarea "hero.moveRight()"
click at [1180, 138] on div "# Defend against "Brak" and "Treg"! # You must attack small ogres twice. hero .…" at bounding box center [1267, 315] width 342 height 458
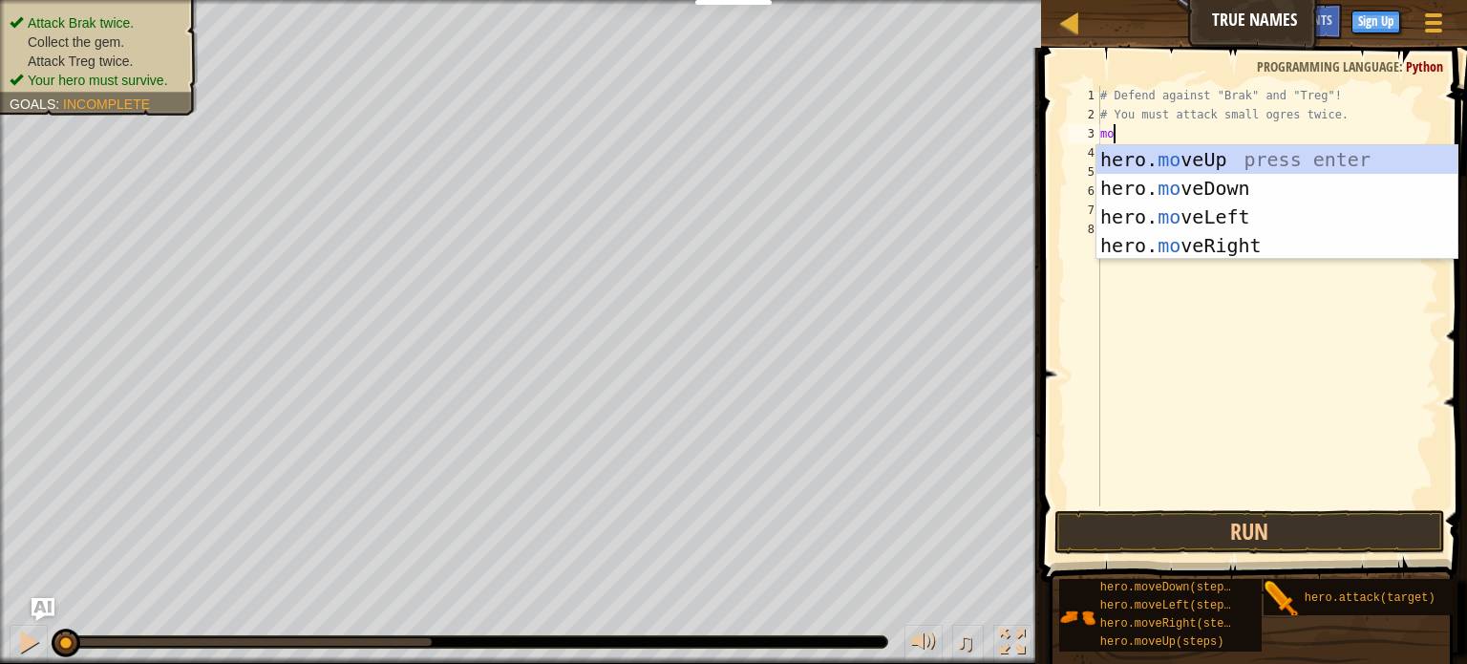
scroll to position [9, 0]
type textarea "moverig"
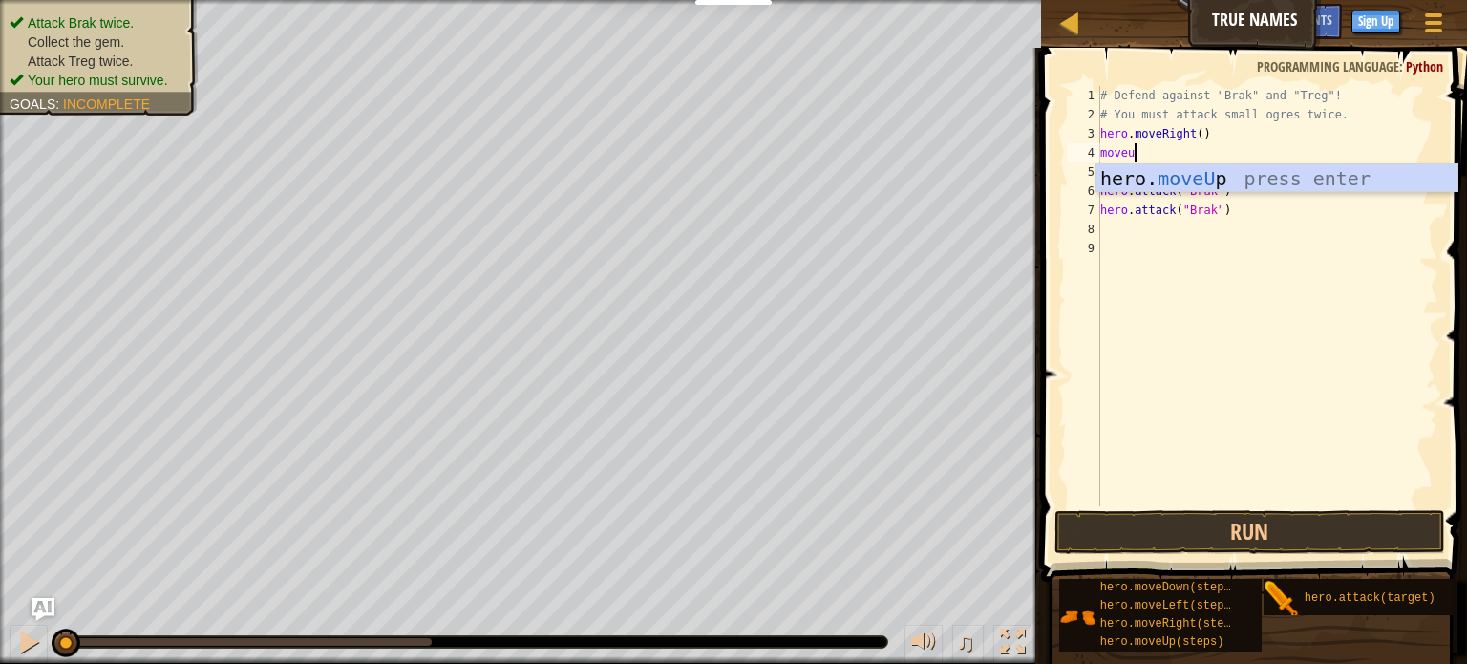
type textarea "moveup"
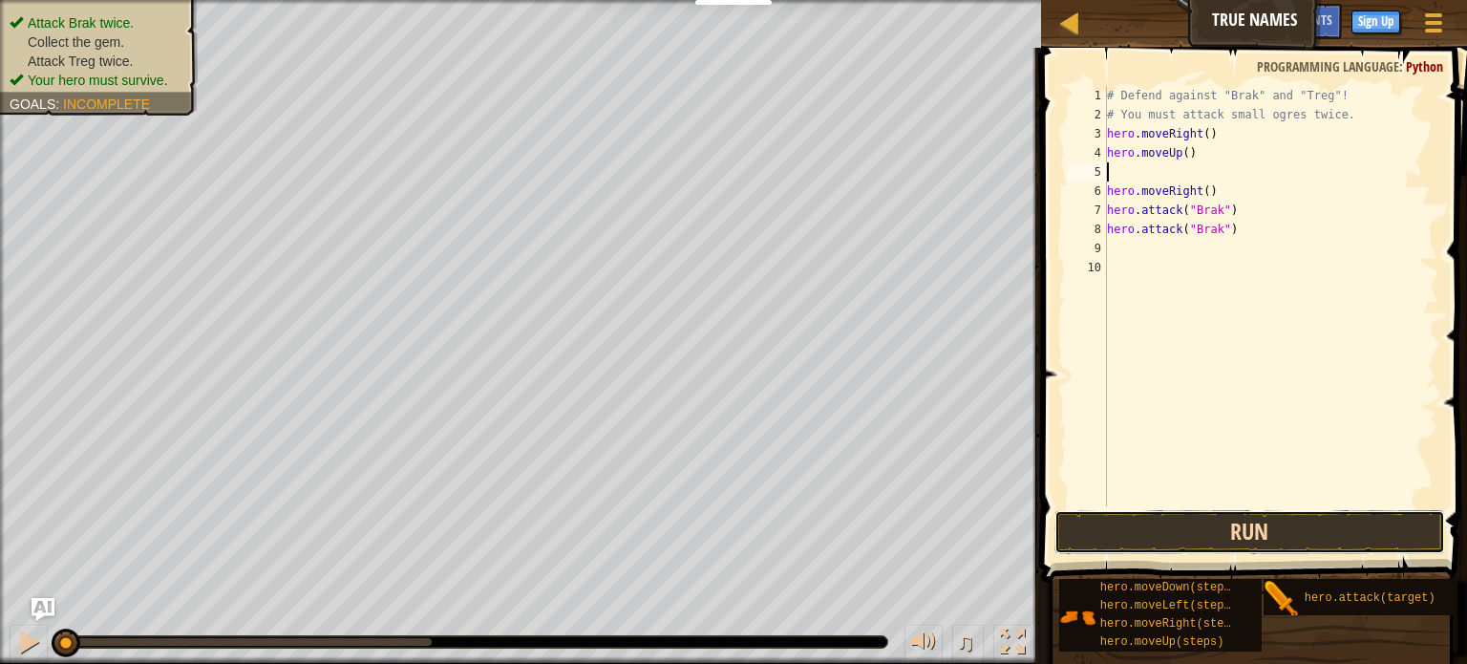
click at [1131, 519] on button "Run" at bounding box center [1249, 532] width 391 height 44
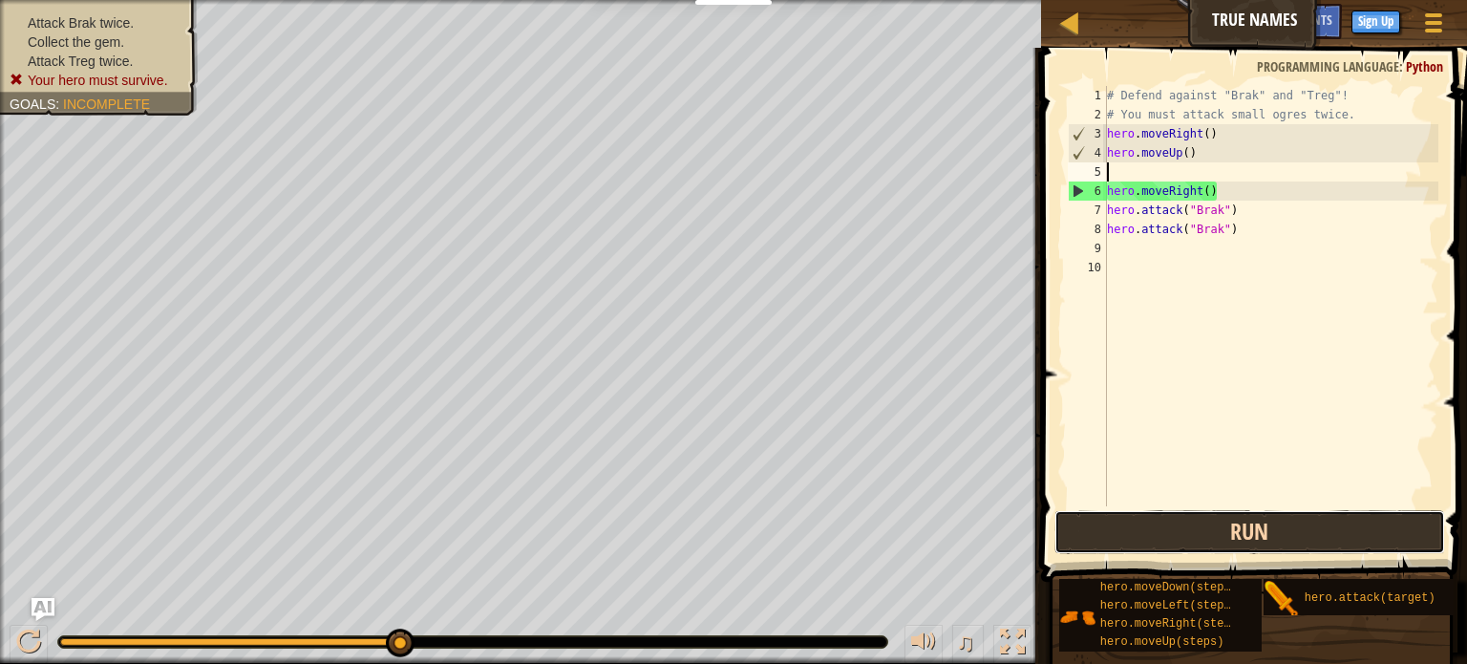
click at [1104, 534] on button "Run" at bounding box center [1249, 532] width 391 height 44
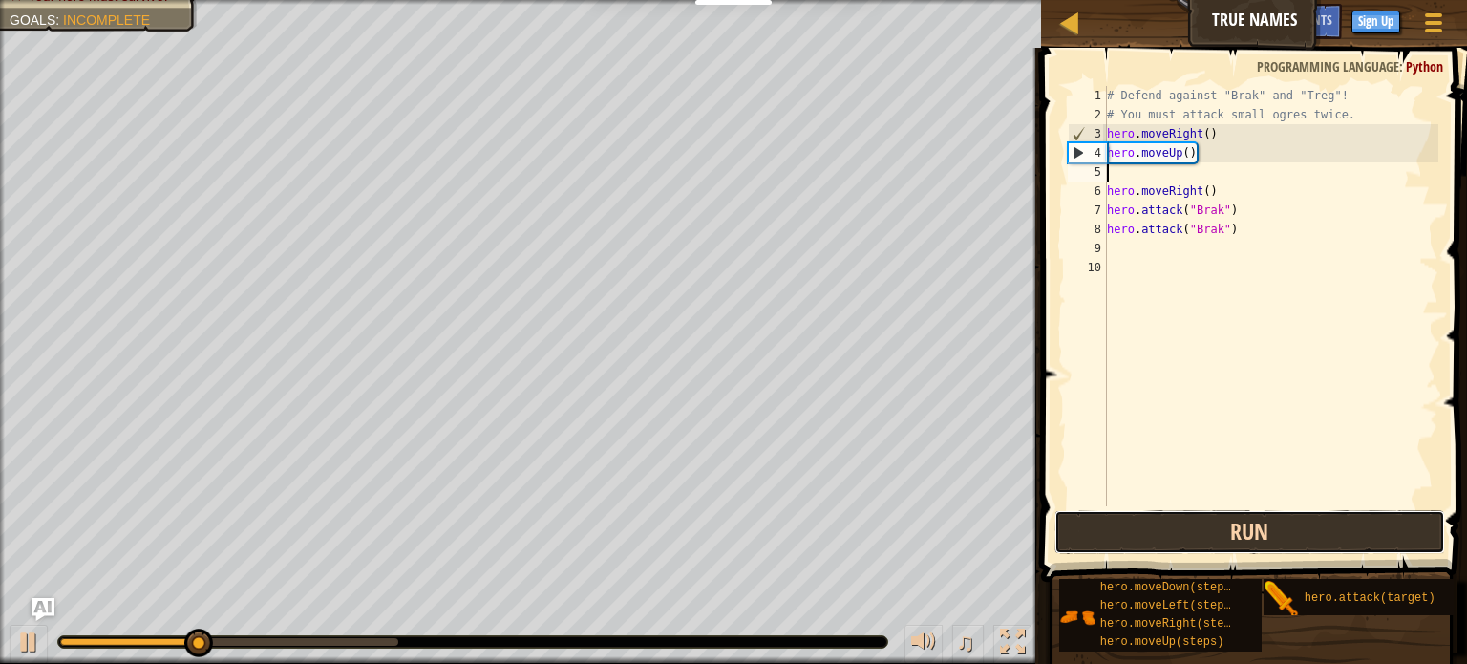
click at [1077, 516] on button "Run" at bounding box center [1249, 532] width 391 height 44
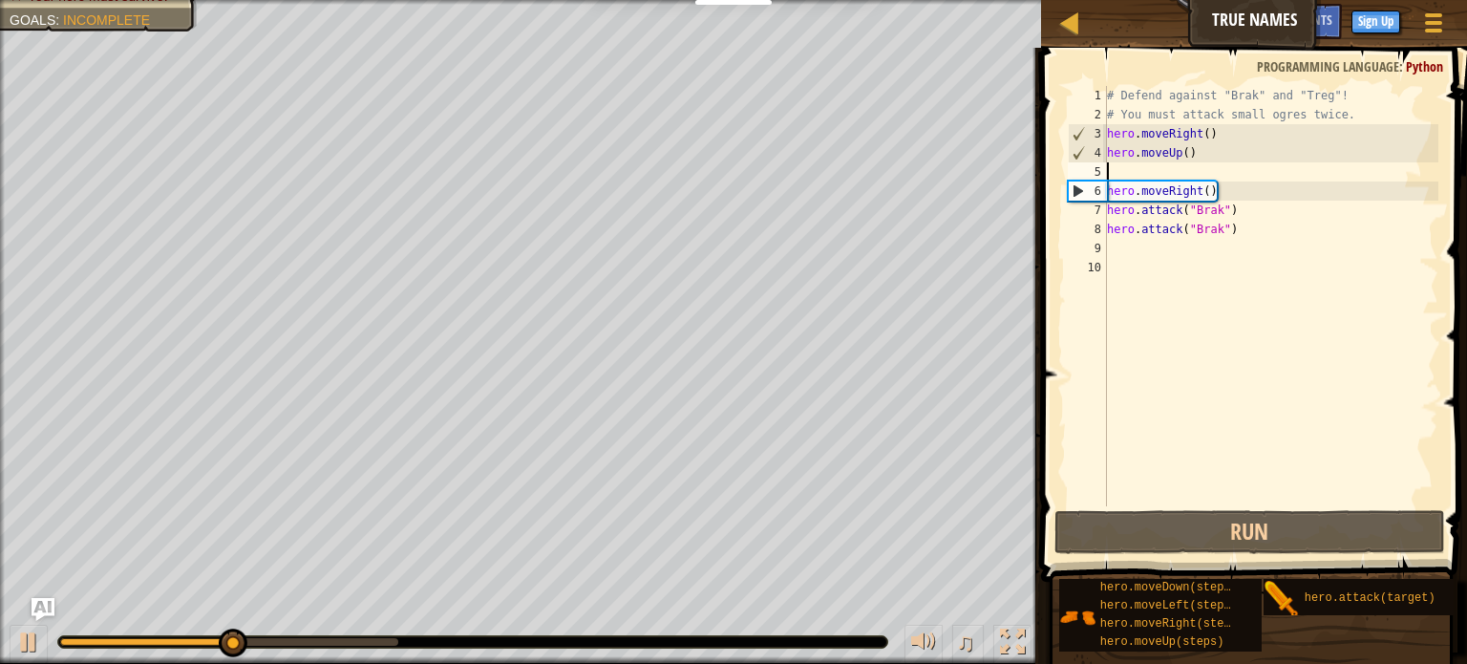
click at [1198, 184] on div "# Defend against "Brak" and "Treg"! # You must attack small ogres twice. hero .…" at bounding box center [1271, 315] width 336 height 458
click at [1216, 186] on div "# Defend against "Brak" and "Treg"! # You must attack small ogres twice. hero .…" at bounding box center [1271, 315] width 336 height 458
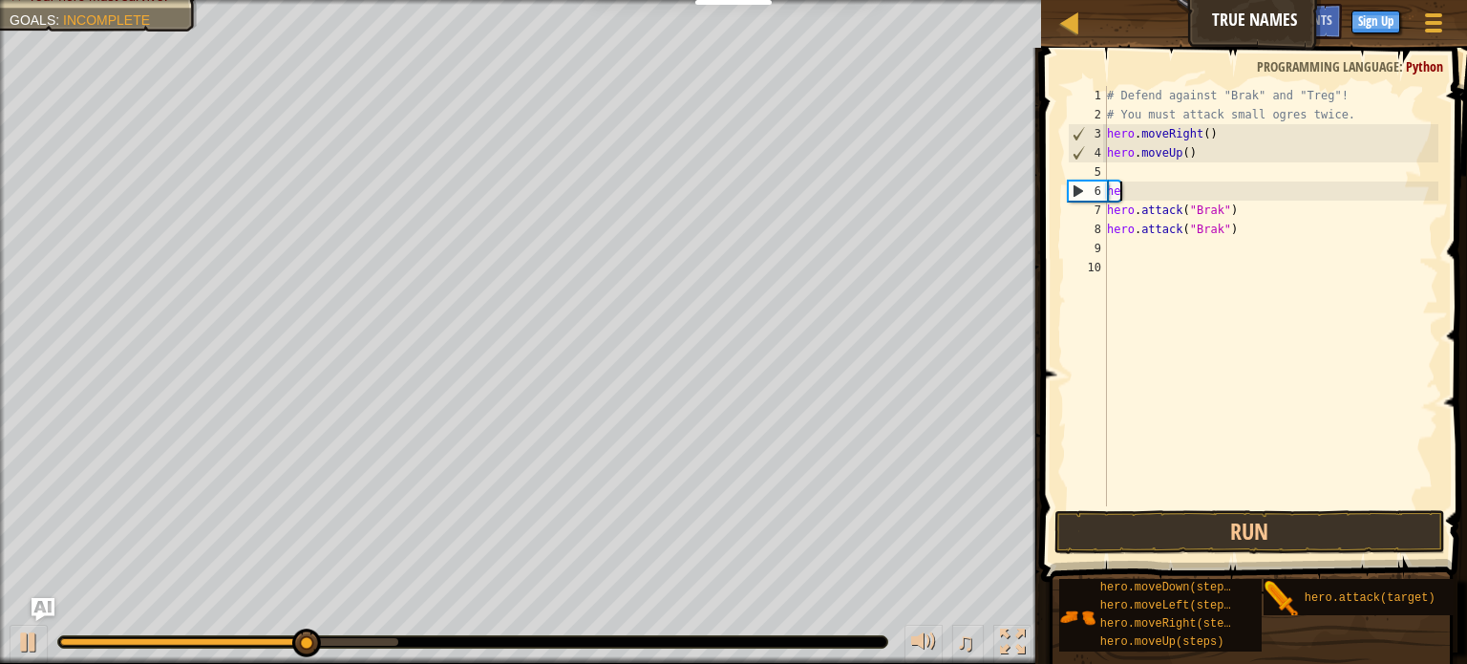
type textarea "h"
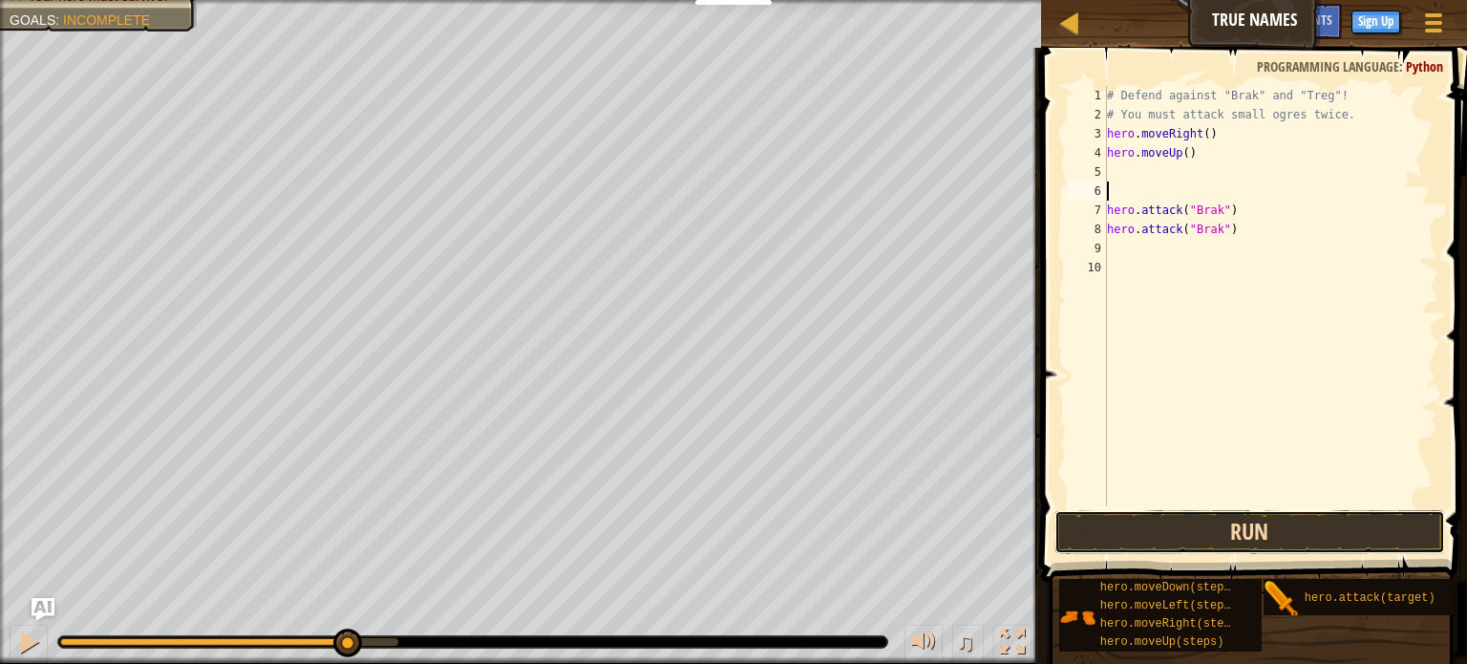
click at [1140, 525] on button "Run" at bounding box center [1249, 532] width 391 height 44
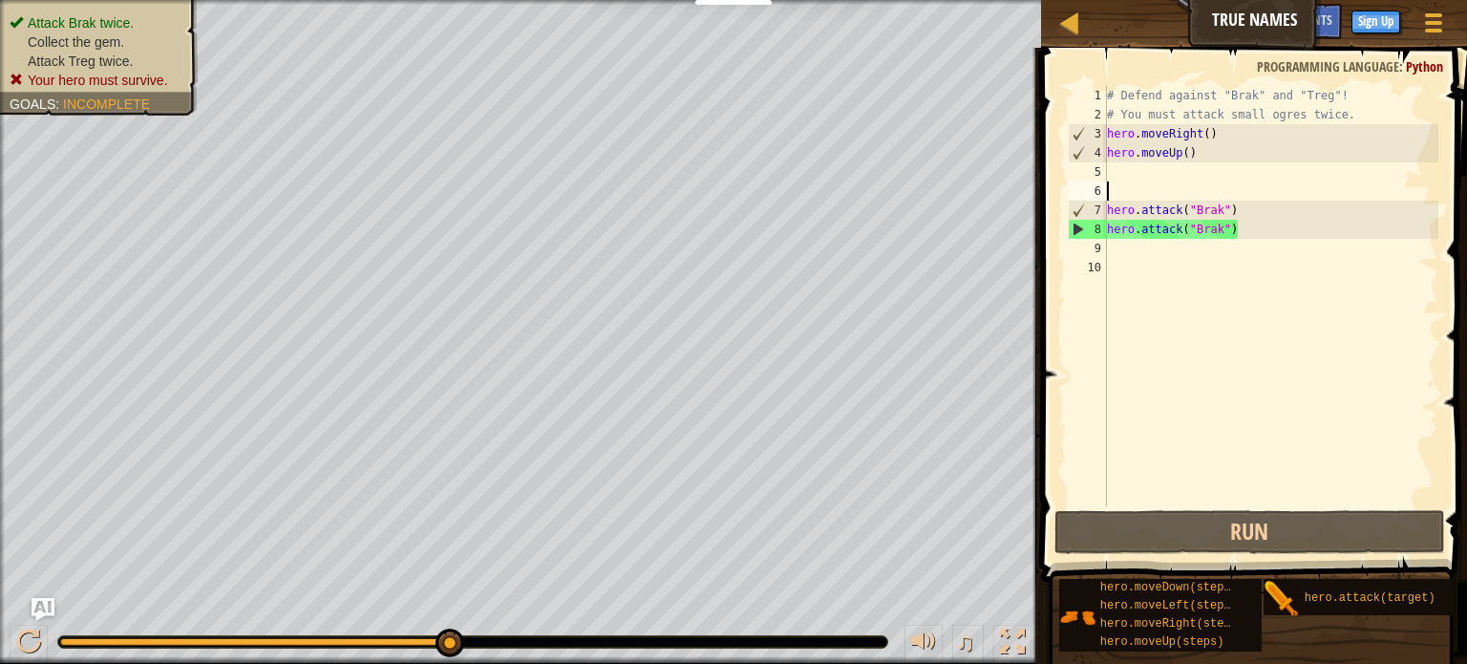
click at [1217, 167] on div "# Defend against "Brak" and "Treg"! # You must attack small ogres twice. hero .…" at bounding box center [1271, 315] width 336 height 458
click at [1180, 250] on div "# Defend against "Brak" and "Treg"! # You must attack small ogres twice. hero .…" at bounding box center [1271, 315] width 336 height 458
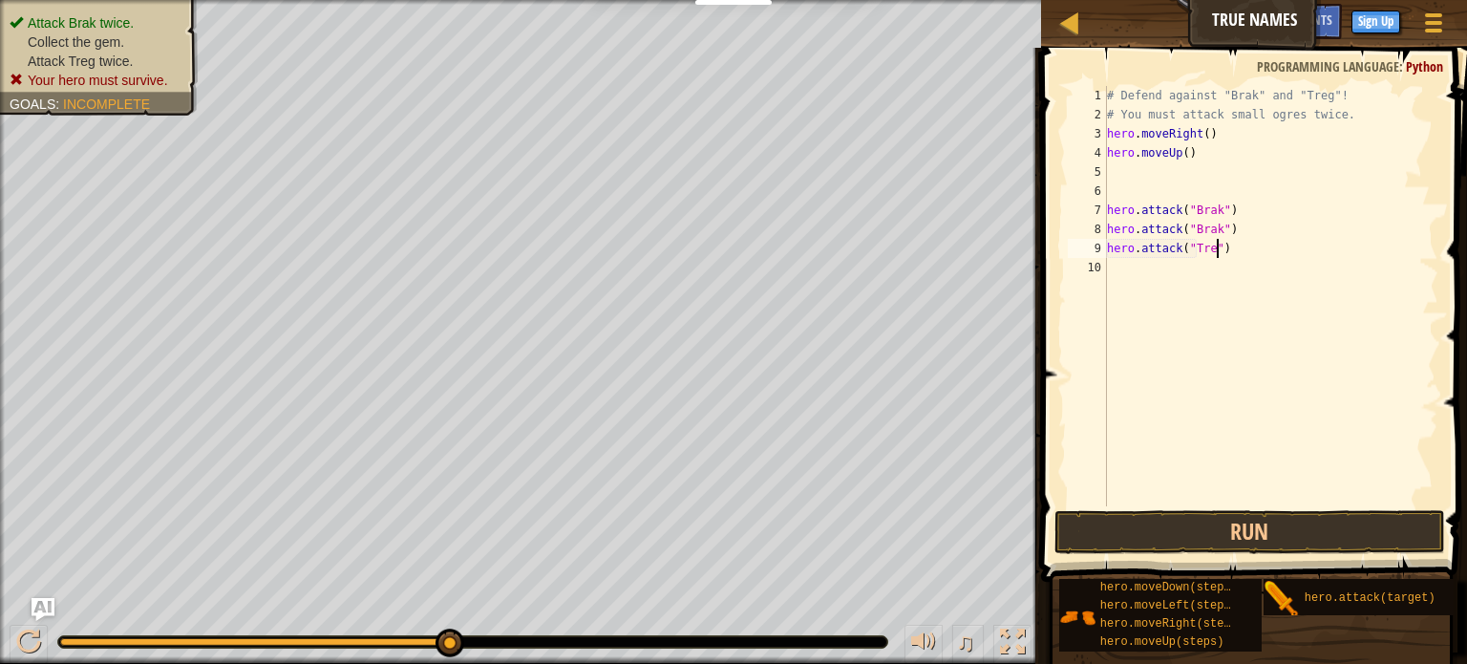
scroll to position [9, 9]
type textarea "hero.attack("Treg")"
click at [1167, 261] on div "# Defend against "Brak" and "Treg"! # You must attack small ogres twice. hero .…" at bounding box center [1271, 315] width 336 height 458
drag, startPoint x: 1247, startPoint y: 254, endPoint x: 1099, endPoint y: 255, distance: 148.0
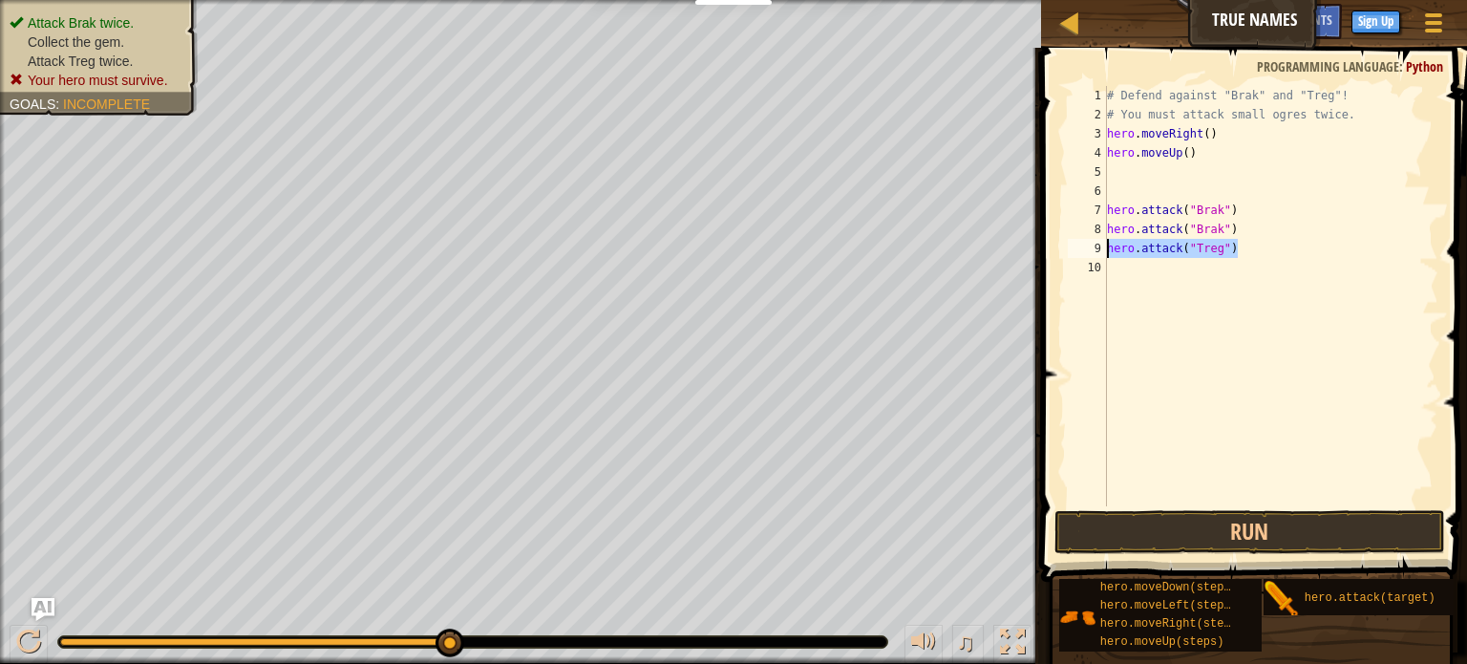
click at [1099, 255] on div "1 2 3 4 5 6 7 8 9 10 # Defend against "Brak" and "Treg"! # You must attack smal…" at bounding box center [1251, 296] width 374 height 420
type textarea "hero.attack("Treg")"
click at [1112, 279] on div "# Defend against "Brak" and "Treg"! # You must attack small ogres twice. hero .…" at bounding box center [1271, 315] width 336 height 458
paste textarea "hero.attack("Treg")"
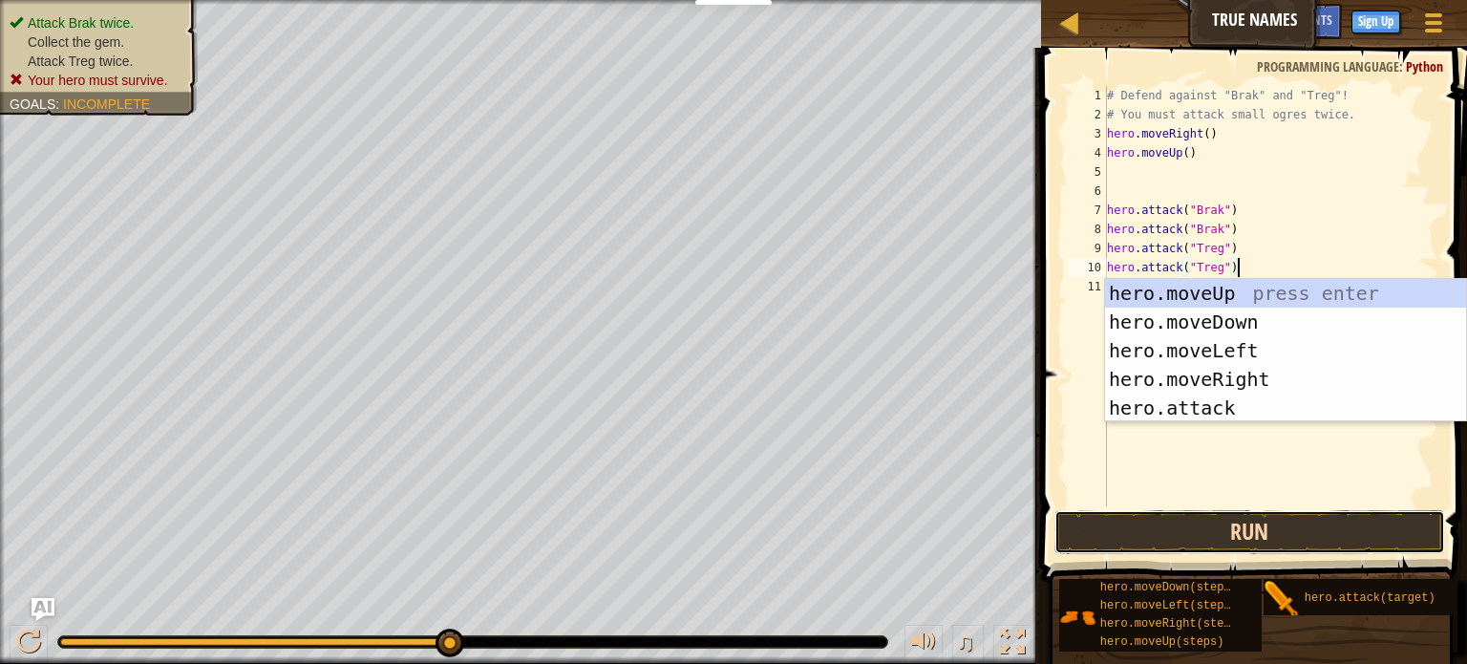
click at [1066, 534] on button "Run" at bounding box center [1249, 532] width 391 height 44
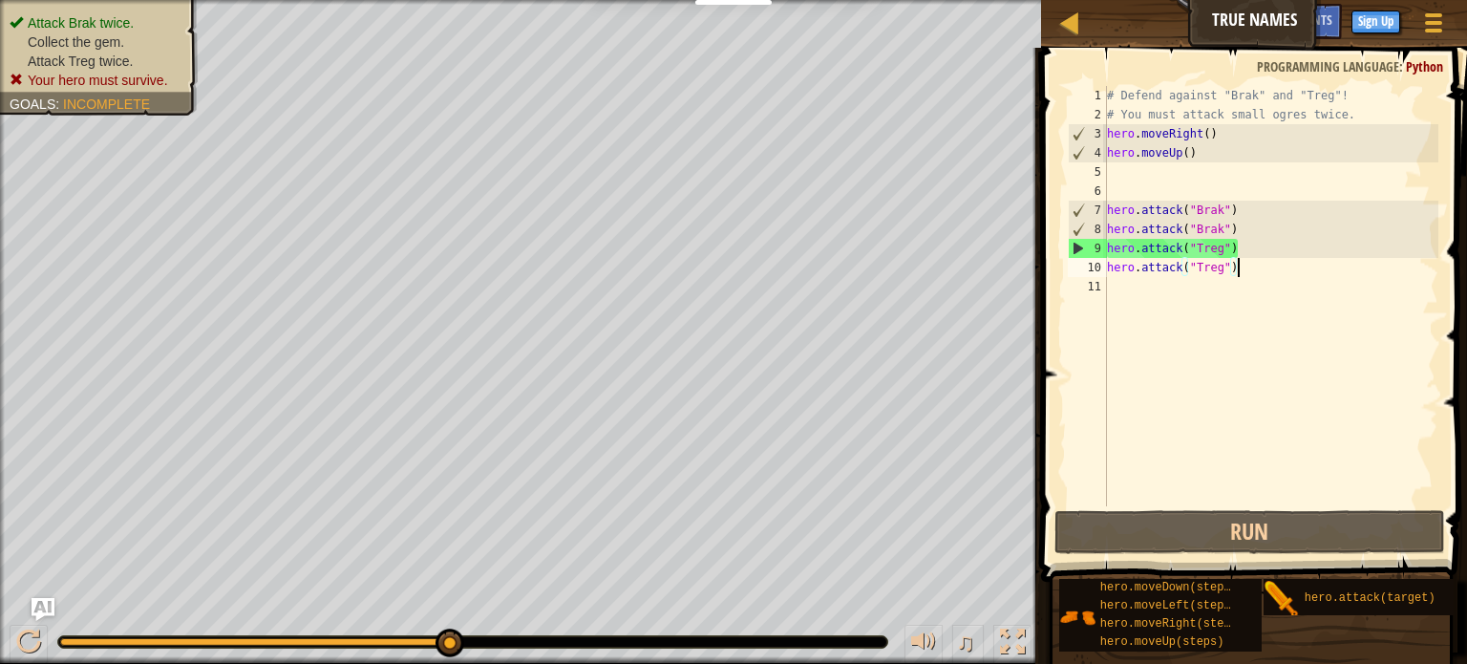
type textarea "hero.attack("Treg""
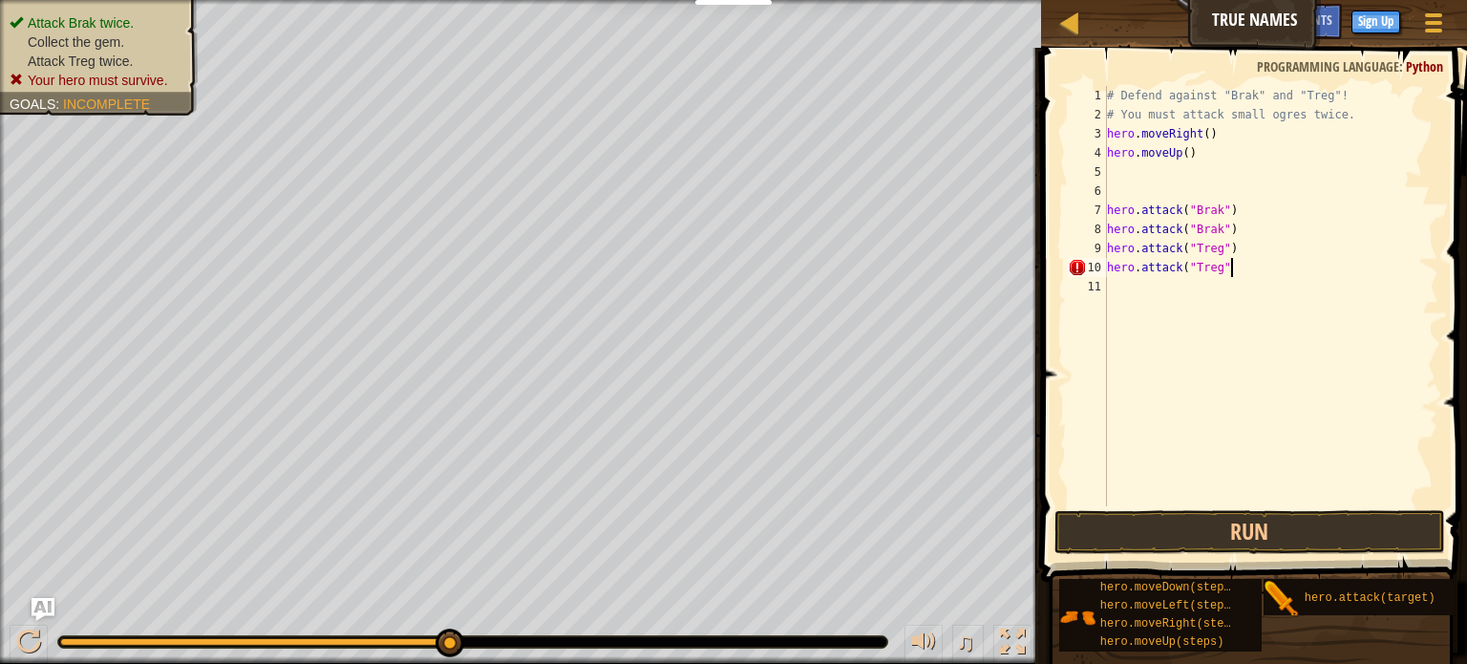
click at [1175, 162] on div "# Defend against "Brak" and "Treg"! # You must attack small ogres twice. hero .…" at bounding box center [1271, 315] width 336 height 458
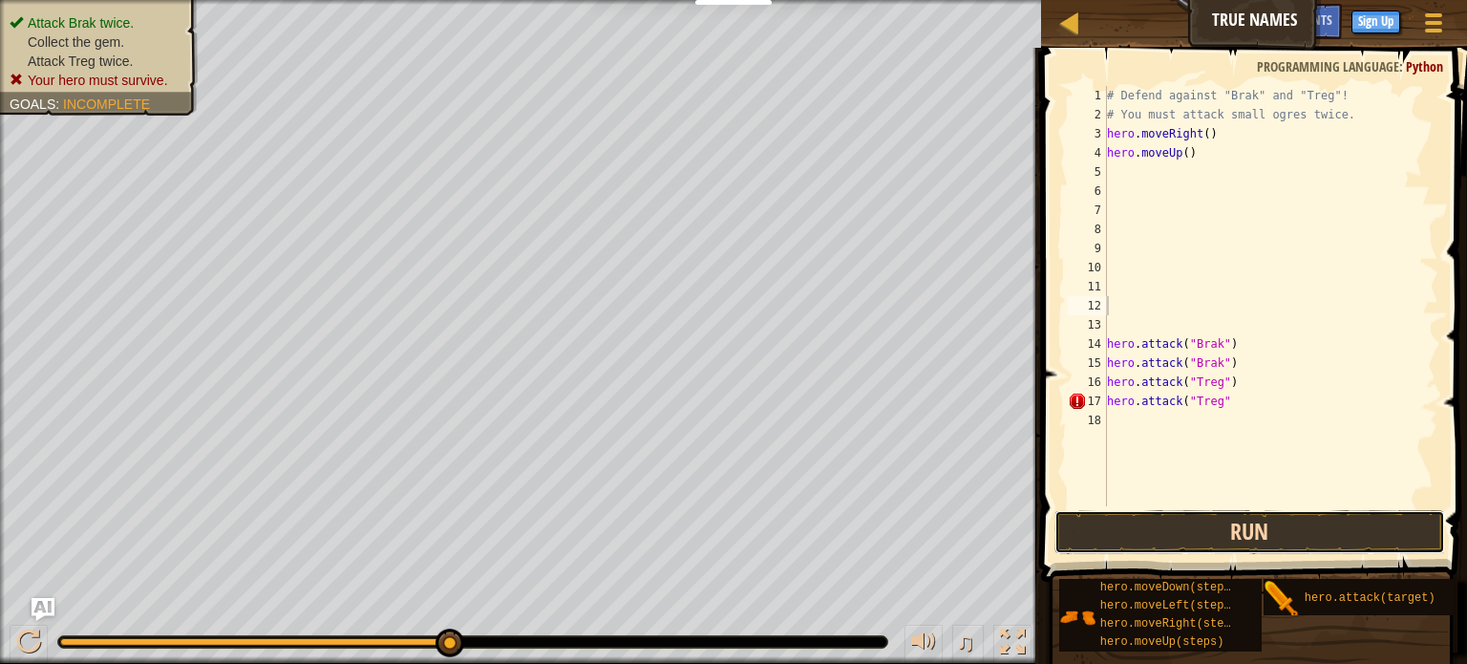
click at [1173, 537] on button "Run" at bounding box center [1249, 532] width 391 height 44
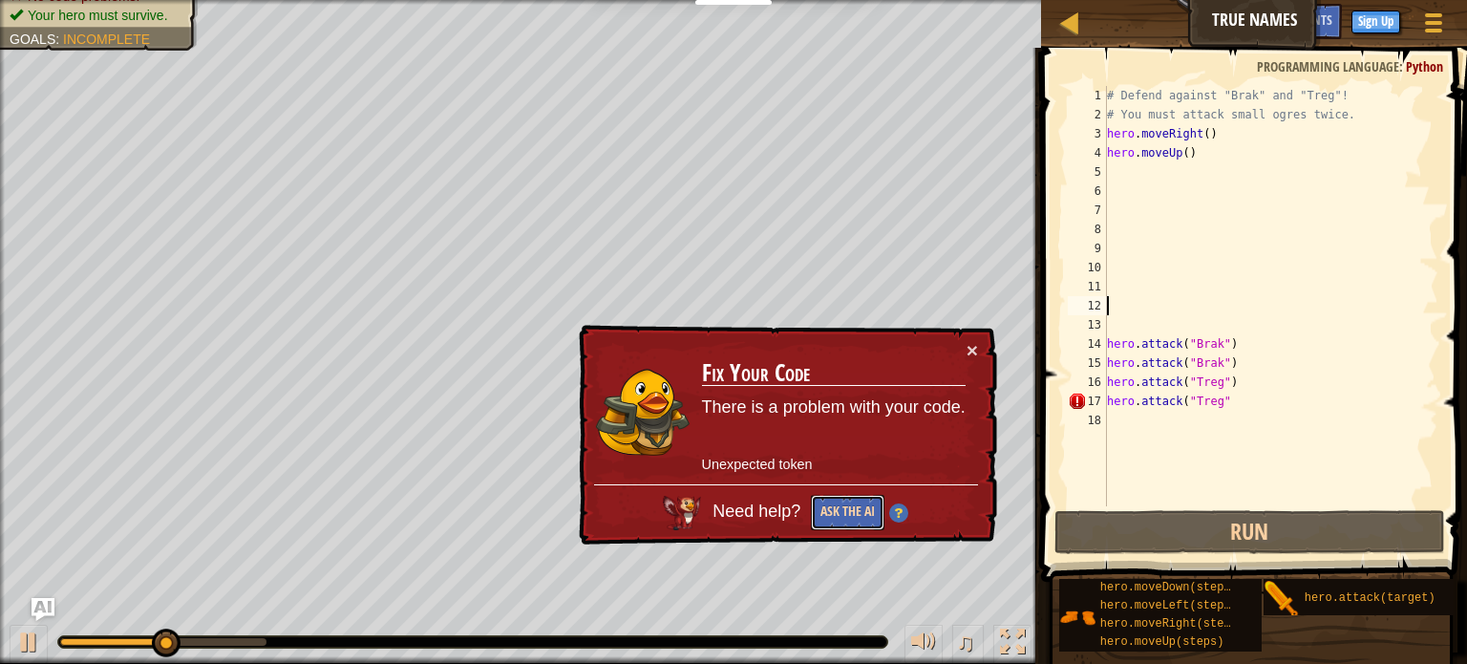
click at [833, 516] on button "Ask the AI" at bounding box center [848, 512] width 74 height 35
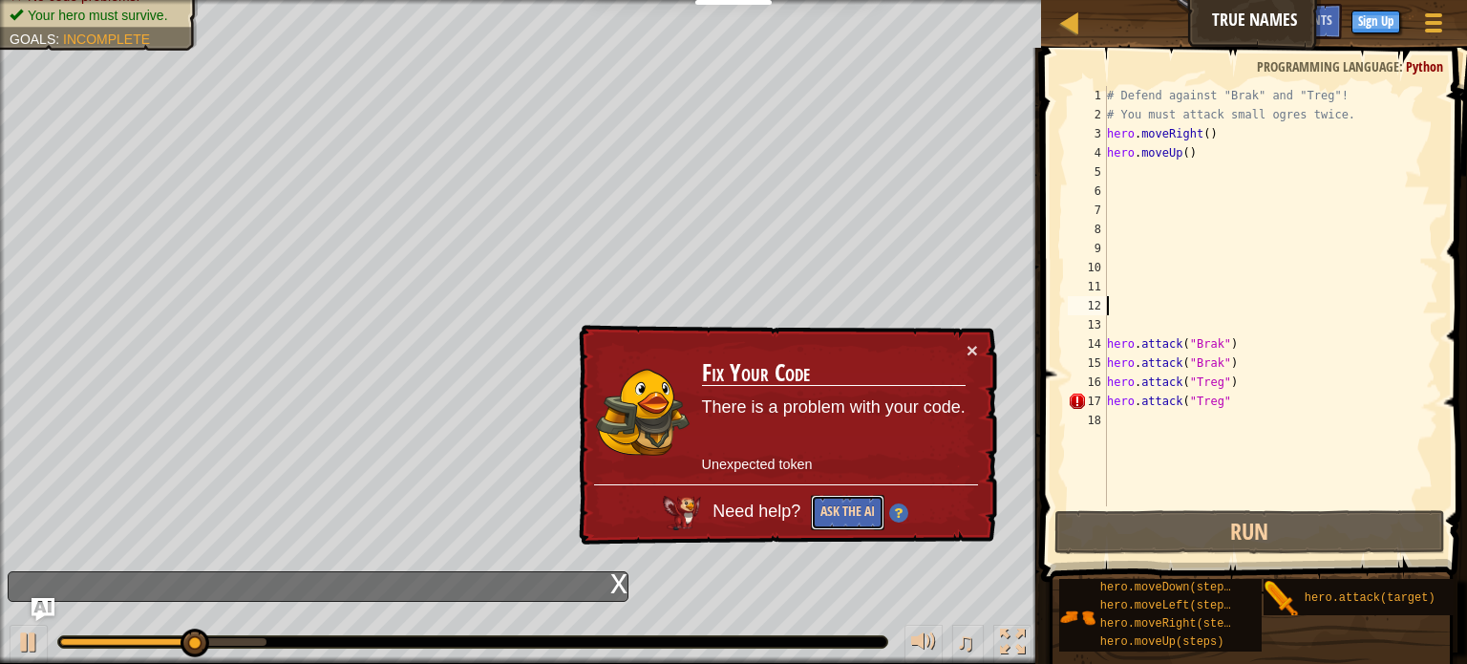
click at [833, 516] on button "Ask the AI" at bounding box center [848, 512] width 74 height 35
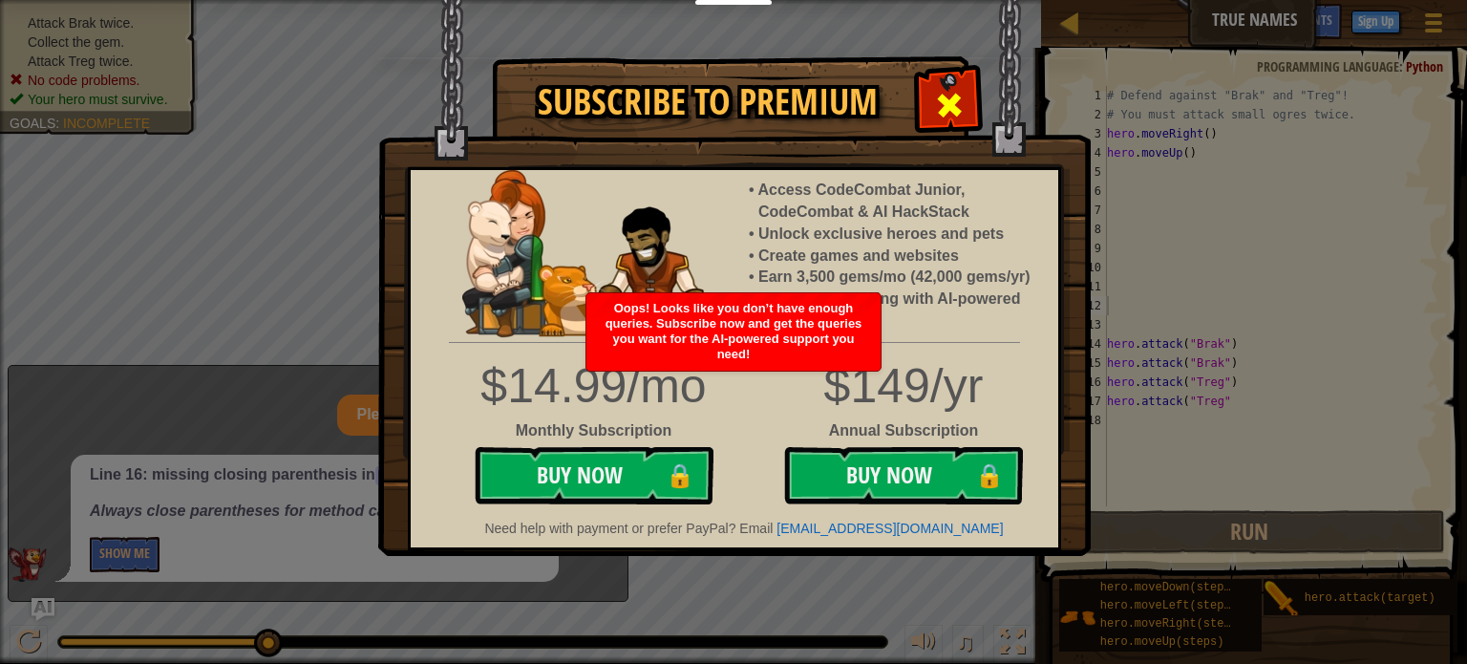
click at [958, 115] on span at bounding box center [949, 105] width 31 height 31
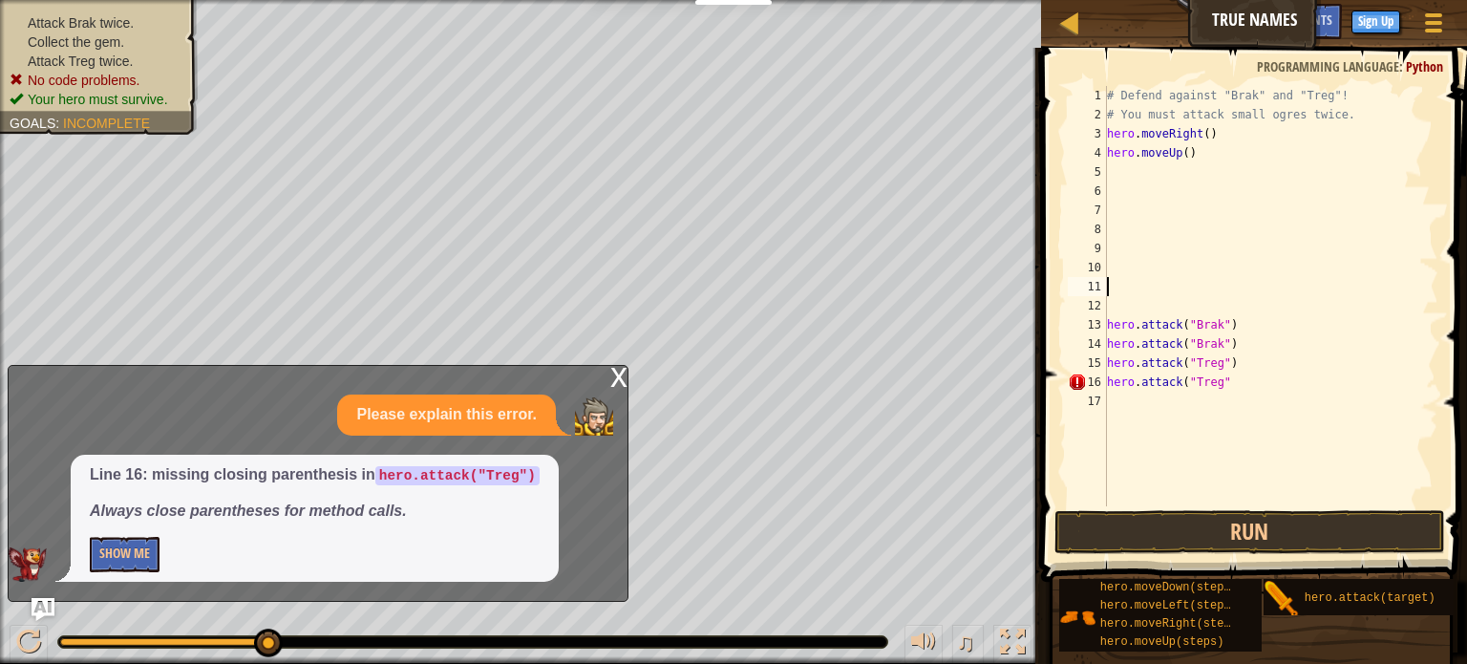
click at [1141, 267] on div "# Defend against "Brak" and "Treg"! # You must attack small ogres twice. hero .…" at bounding box center [1271, 315] width 336 height 458
click at [1144, 180] on div "# Defend against "Brak" and "Treg"! # You must attack small ogres twice. hero .…" at bounding box center [1271, 315] width 336 height 458
type textarea "hero.moveUp("
click at [1130, 207] on div "# Defend against "Brak" and "Treg"! # You must attack small ogres twice. hero .…" at bounding box center [1271, 315] width 336 height 458
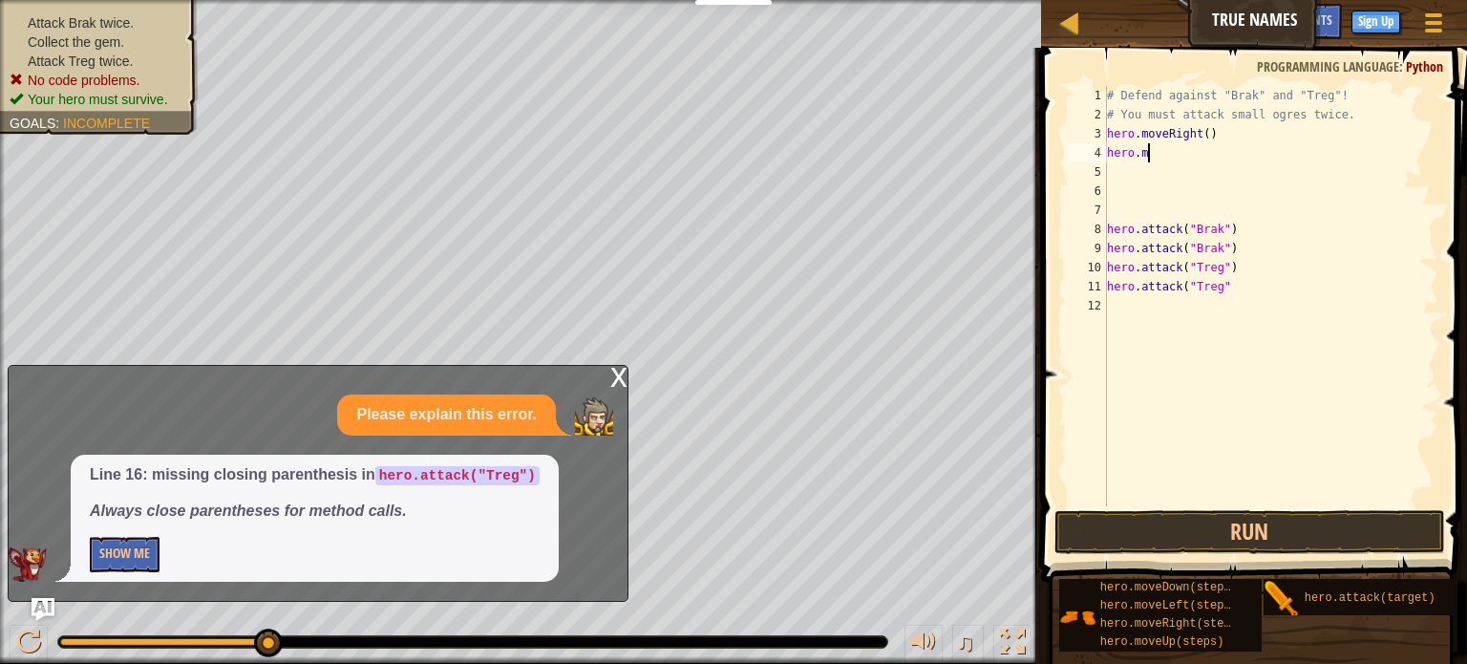
type textarea "h"
click at [1131, 204] on div "# Defend against "Brak" and "Treg"! # You must attack small ogres twice. hero .…" at bounding box center [1271, 315] width 336 height 458
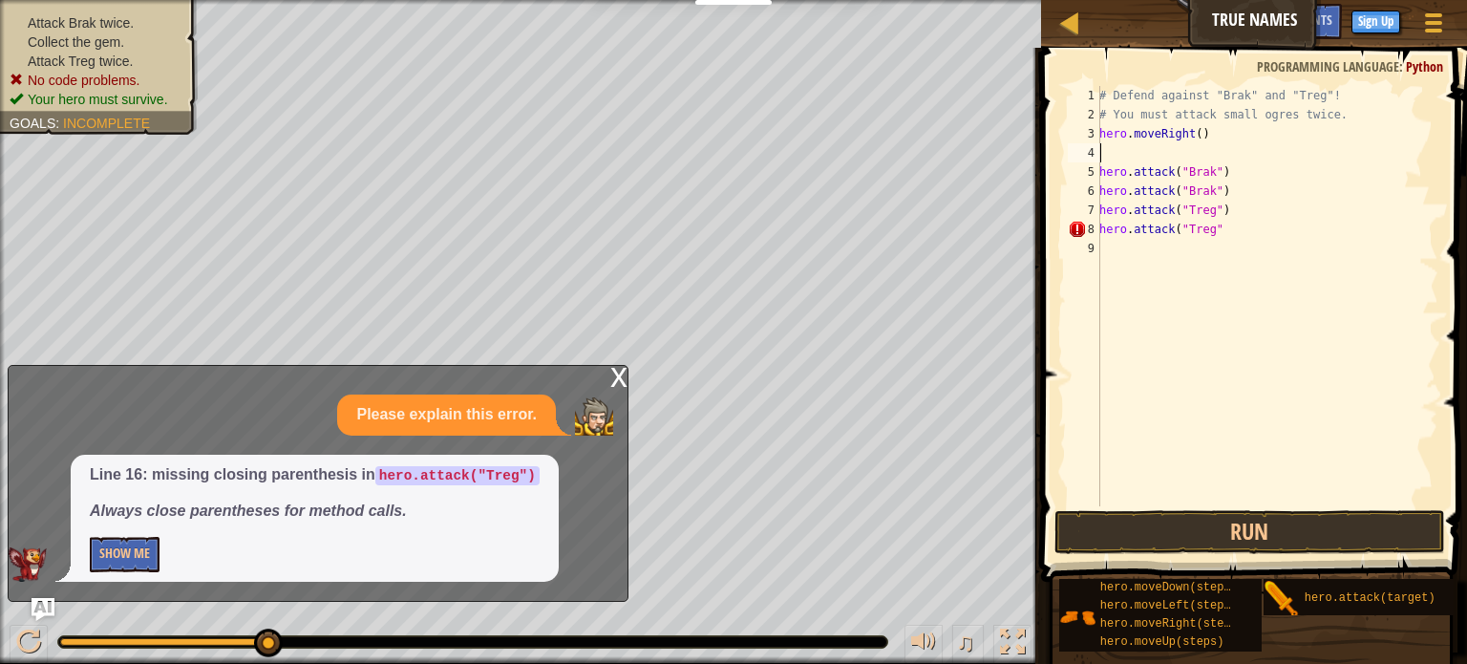
click at [1236, 230] on div "# Defend against "Brak" and "Treg"! # You must attack small ogres twice. hero .…" at bounding box center [1266, 315] width 343 height 458
type textarea "hero.attack("Treg")"
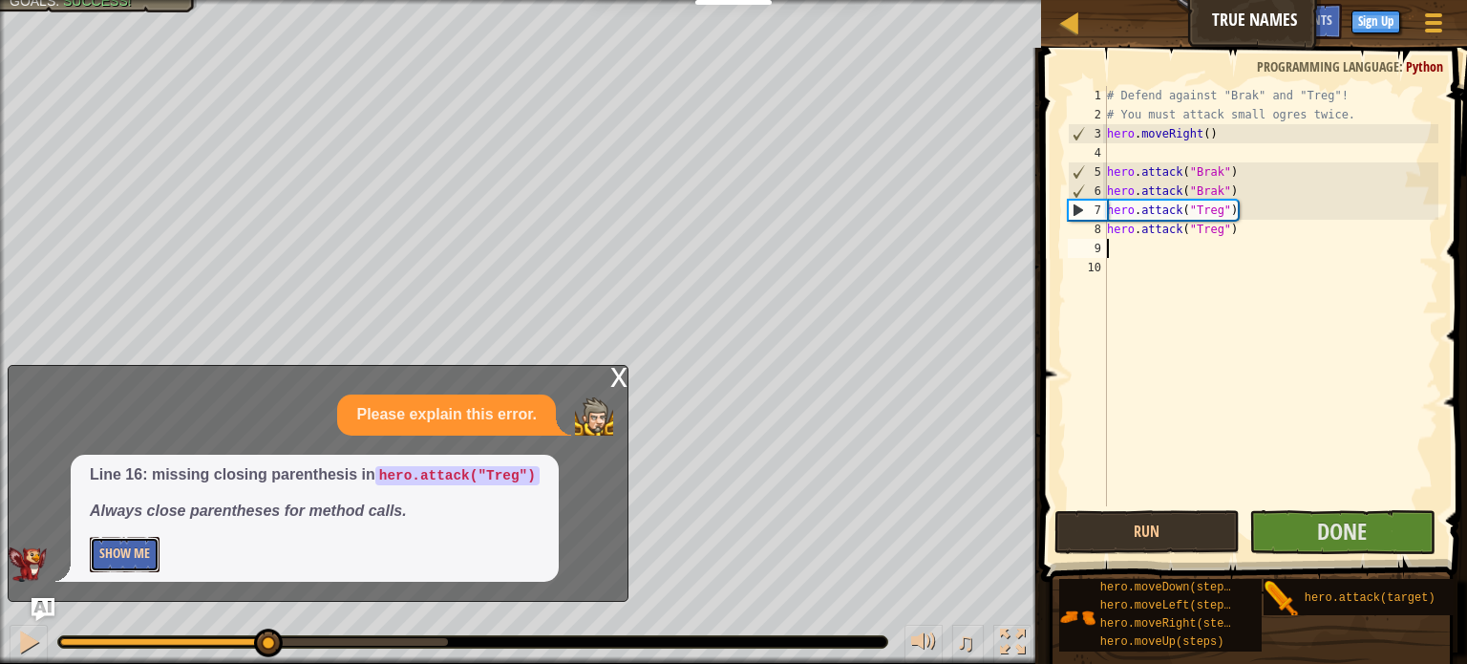
click at [149, 544] on button "Show Me" at bounding box center [125, 554] width 70 height 35
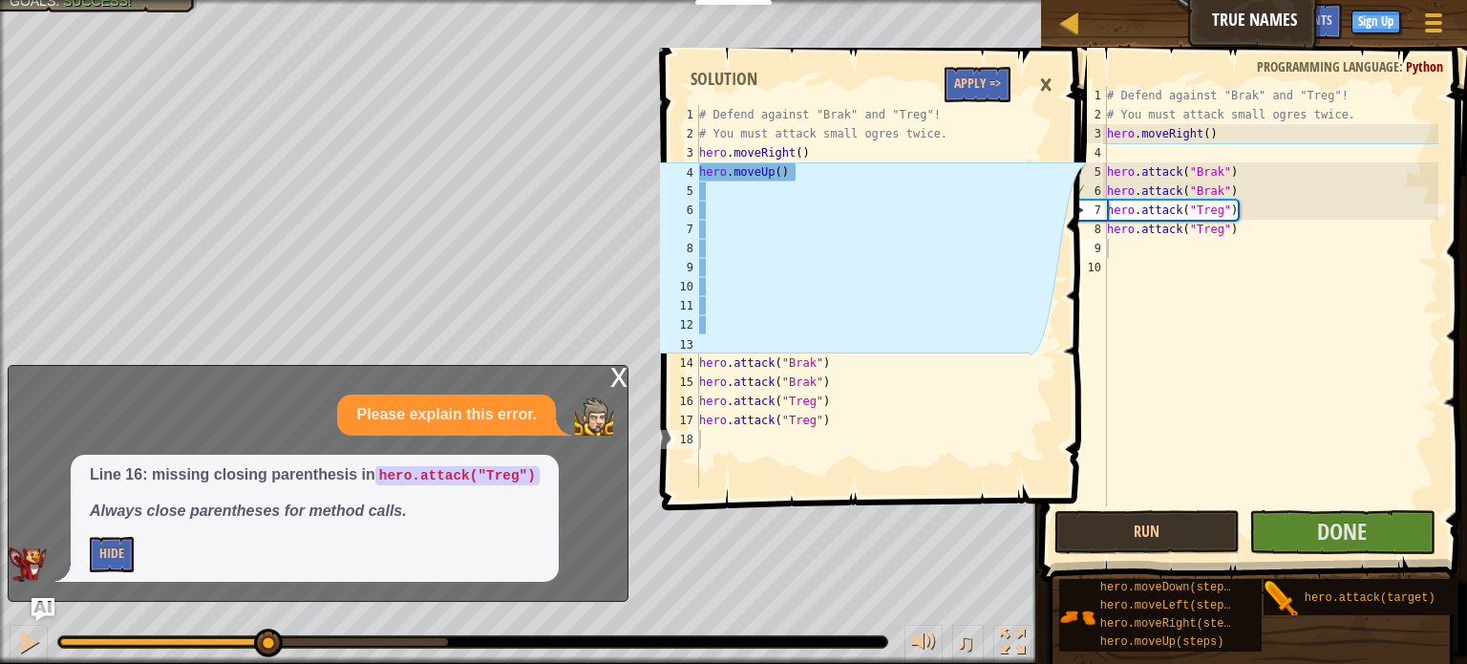
click at [1049, 74] on div "×" at bounding box center [1046, 85] width 32 height 44
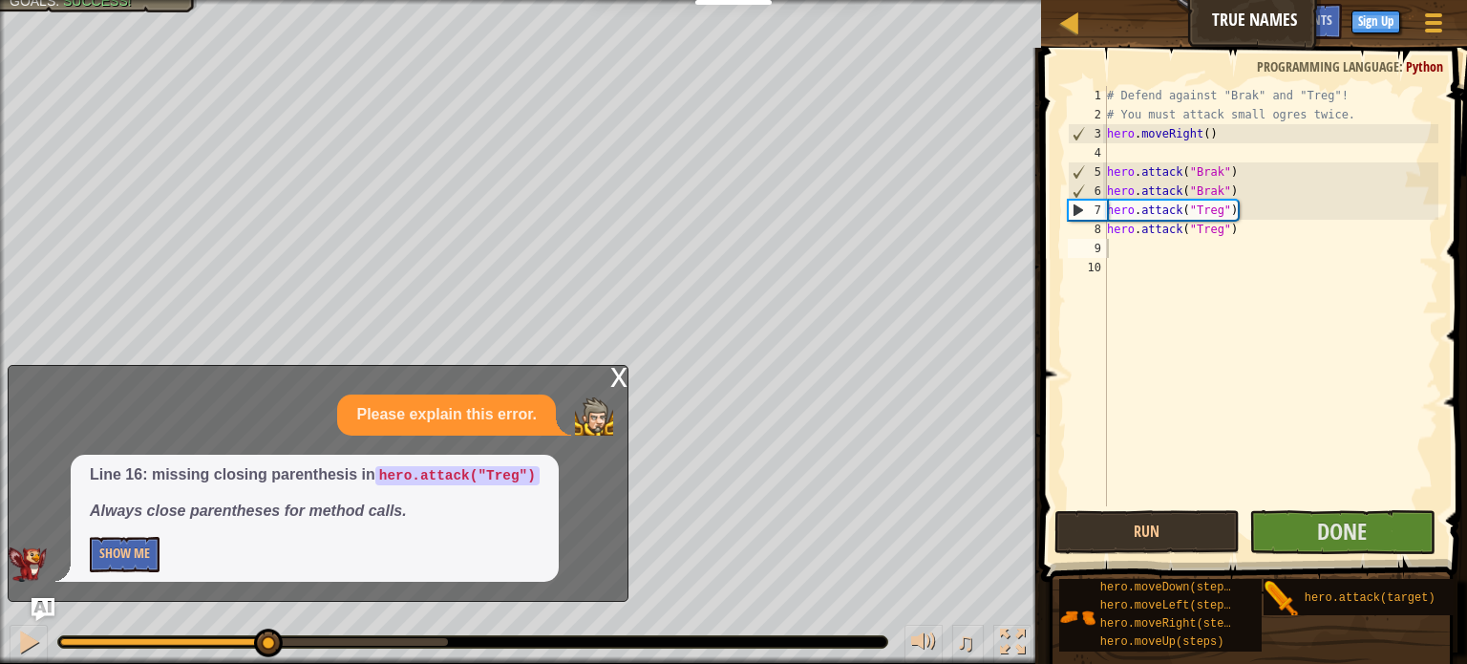
click at [611, 367] on div "x" at bounding box center [618, 375] width 17 height 19
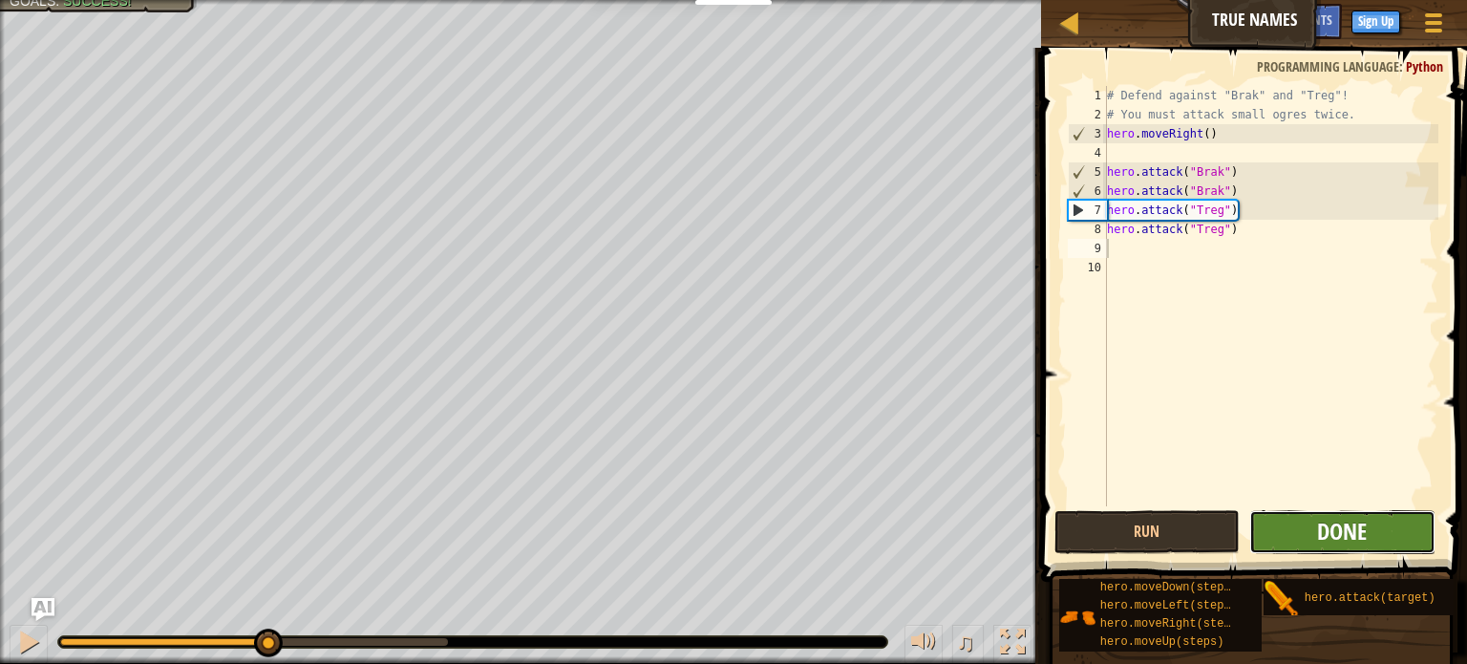
click at [1341, 528] on span "Done" at bounding box center [1342, 531] width 50 height 31
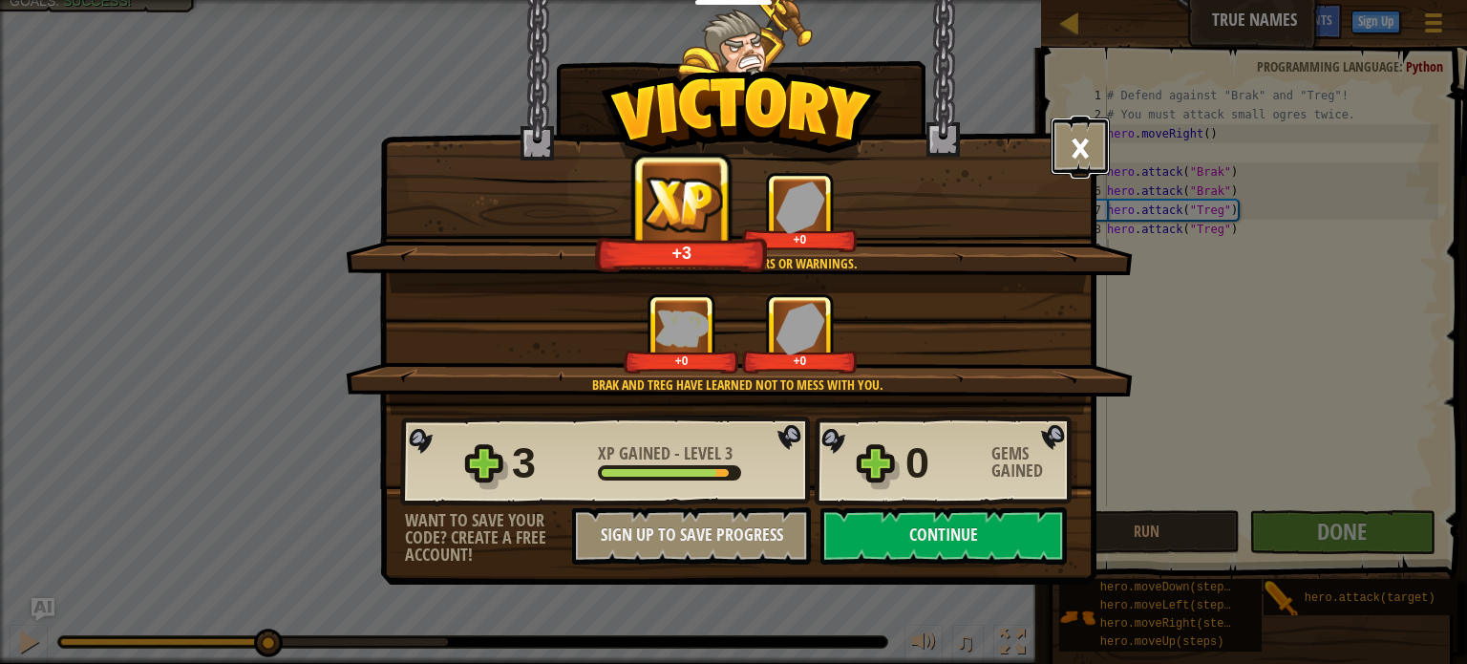
click at [1077, 157] on button "×" at bounding box center [1080, 145] width 59 height 57
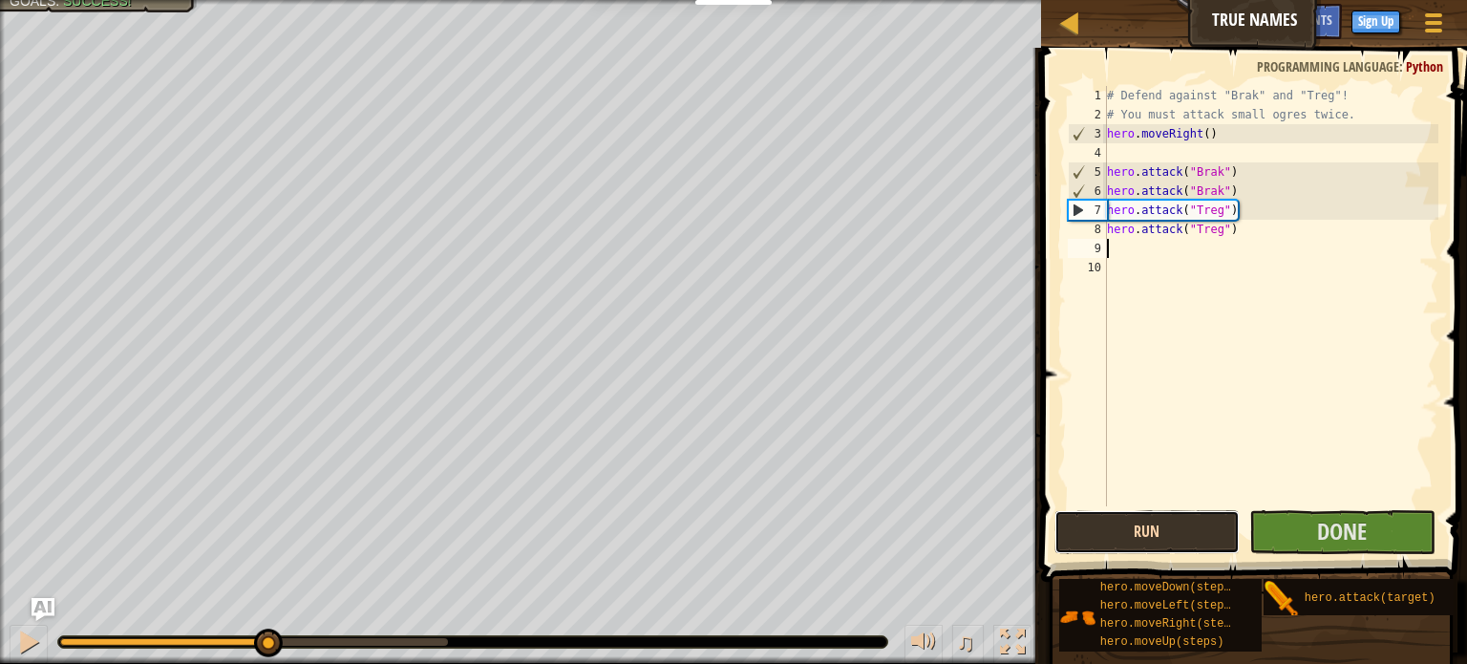
click at [1092, 536] on button "Run" at bounding box center [1147, 532] width 186 height 44
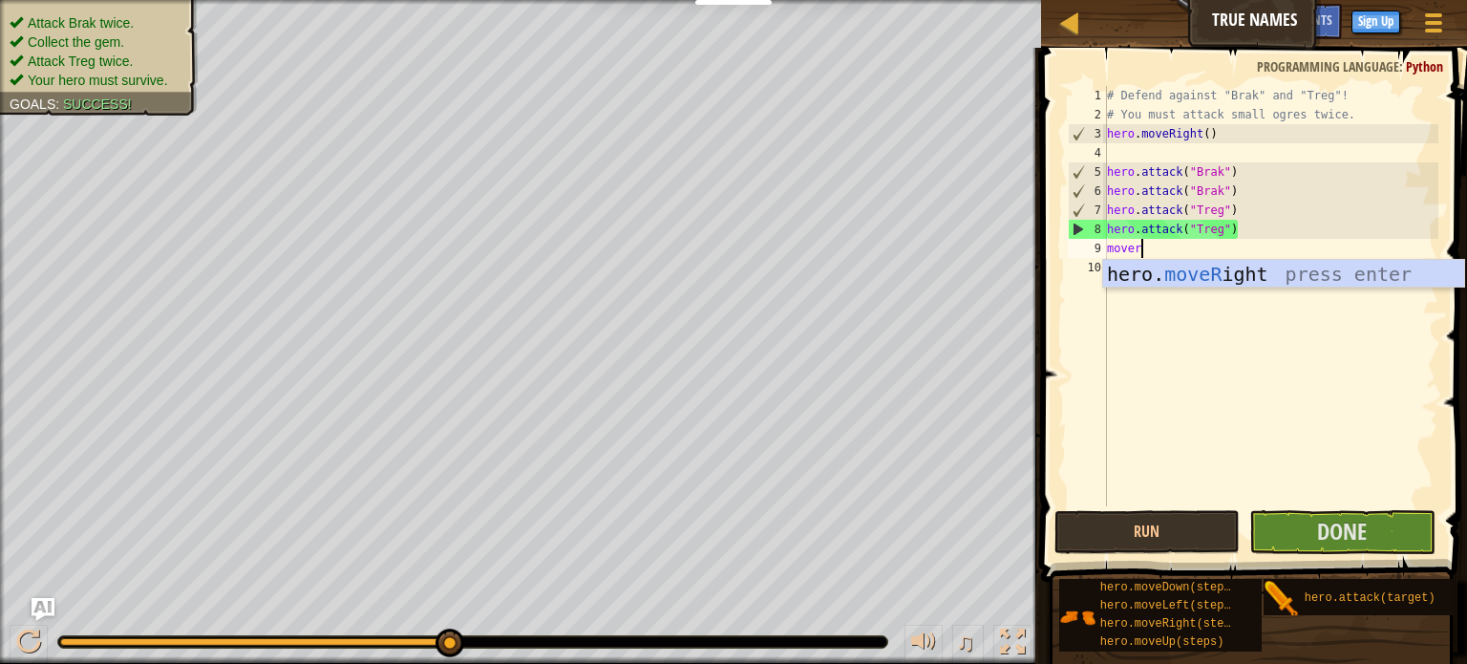
type textarea "moveri"
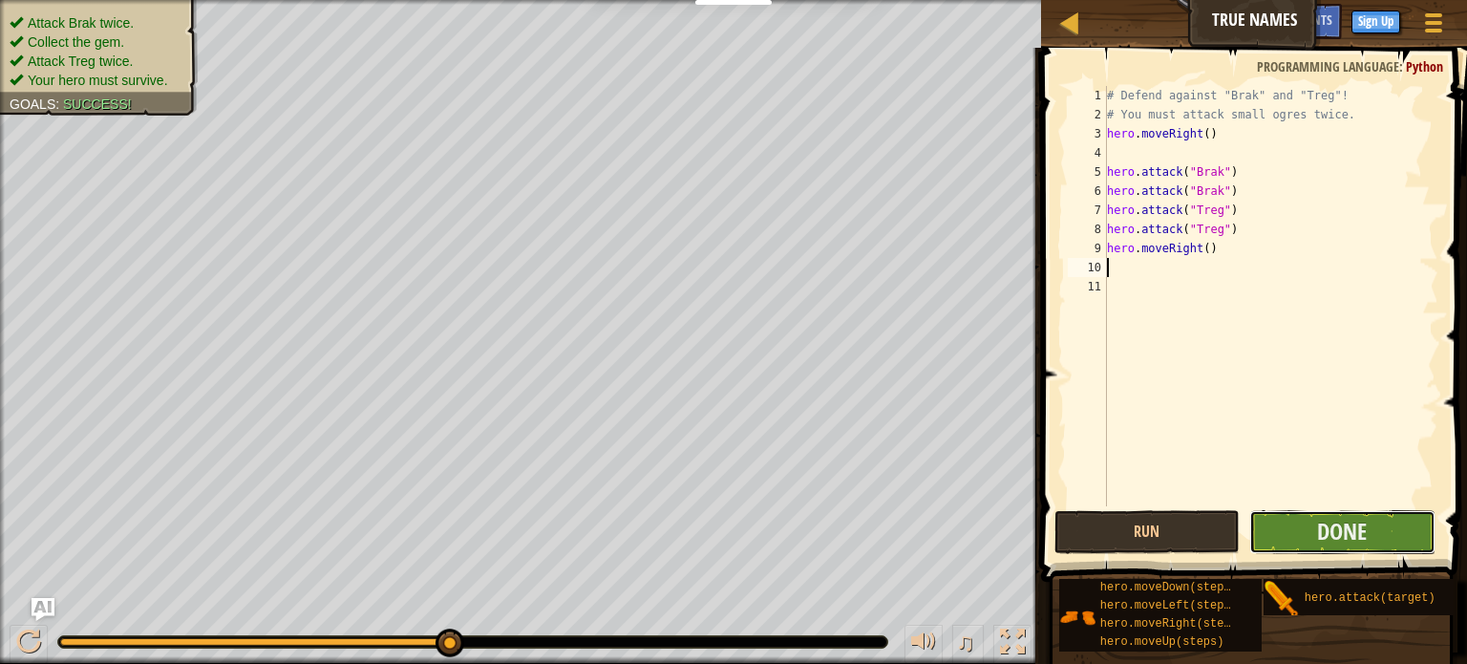
click at [1305, 537] on button "Done" at bounding box center [1342, 532] width 186 height 44
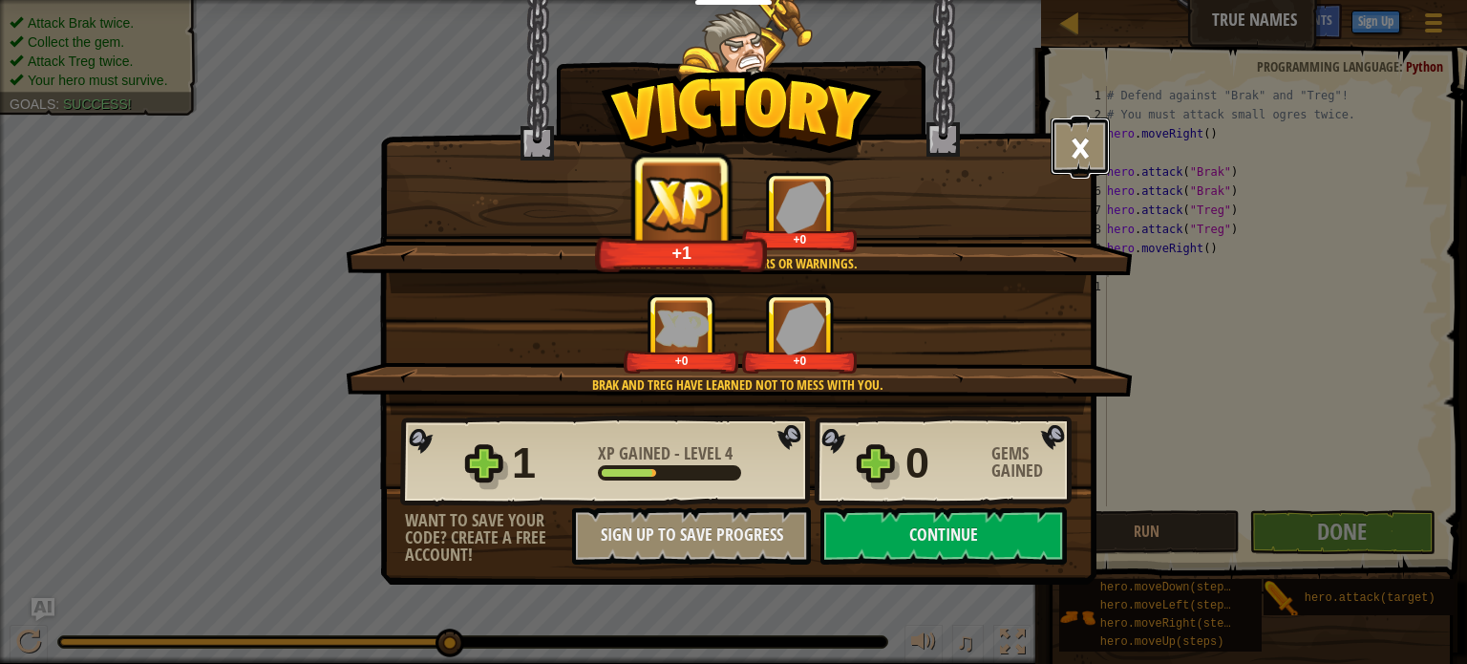
click at [1095, 165] on button "×" at bounding box center [1080, 145] width 59 height 57
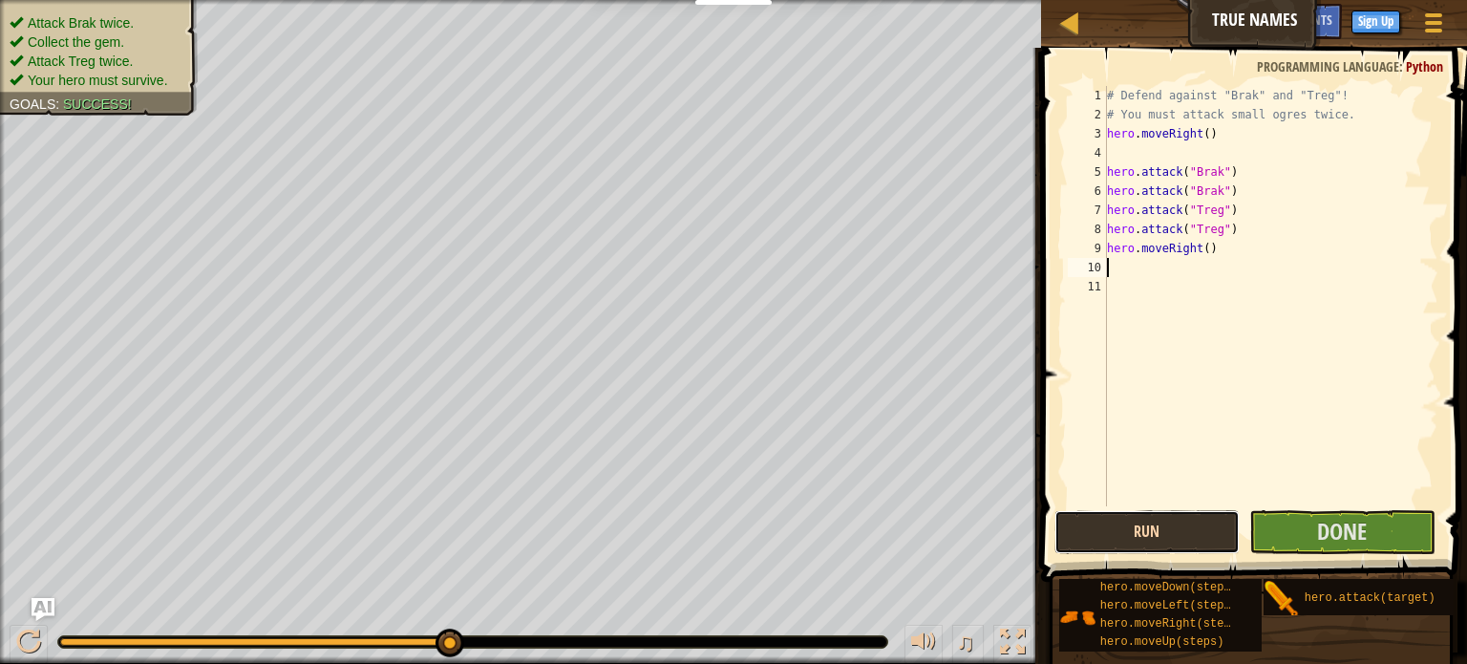
click at [1080, 522] on button "Run" at bounding box center [1147, 532] width 186 height 44
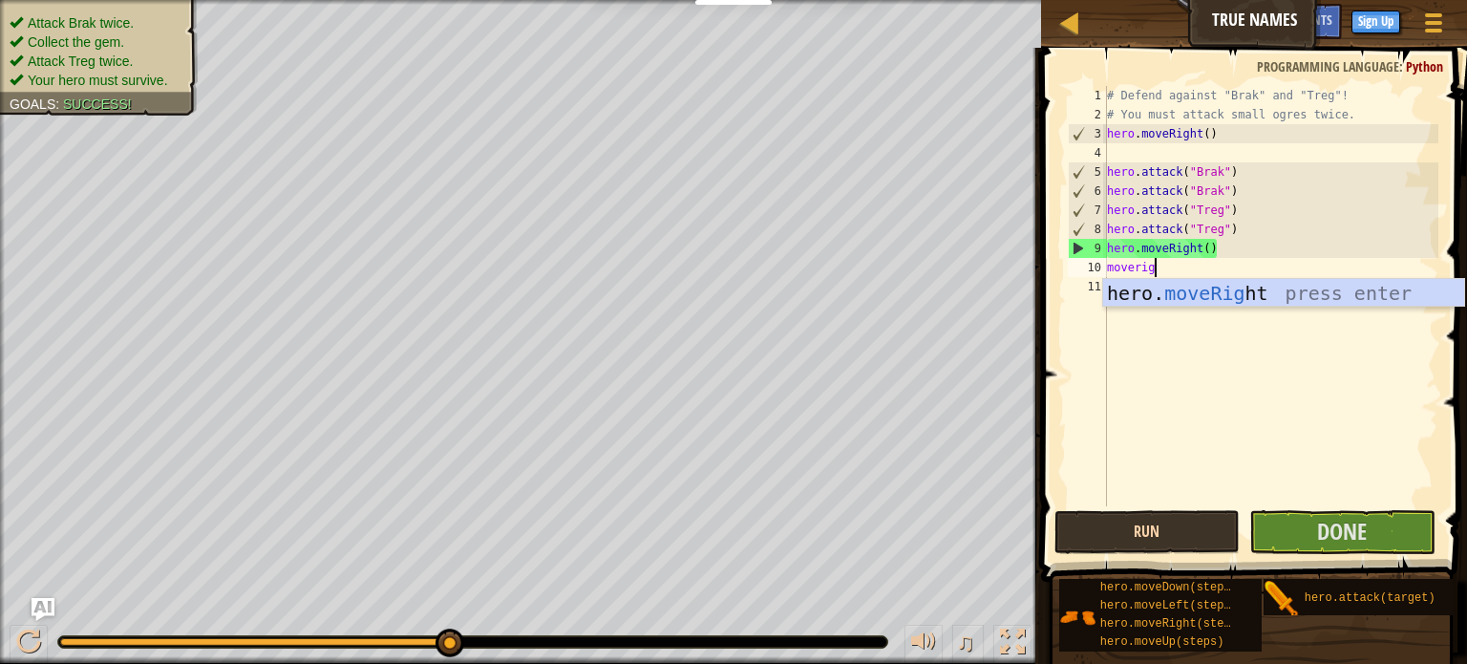
type textarea "moveright"
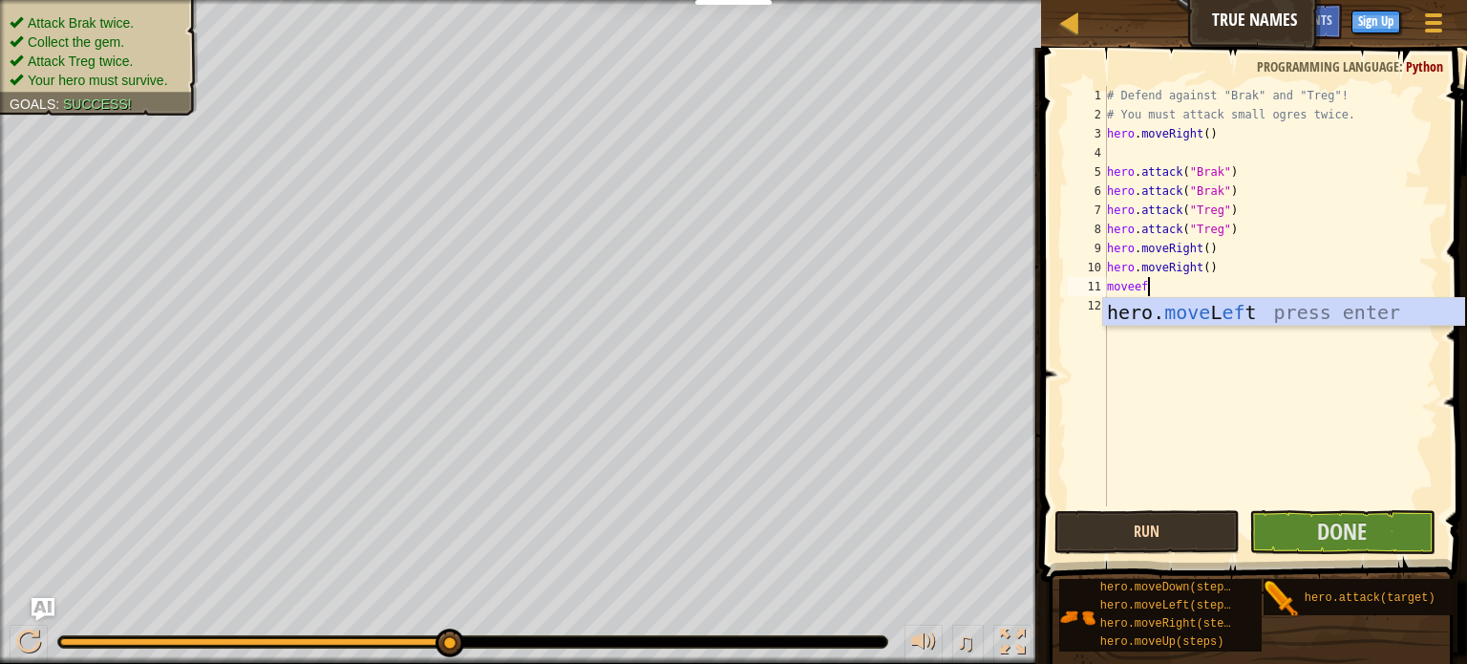
scroll to position [9, 3]
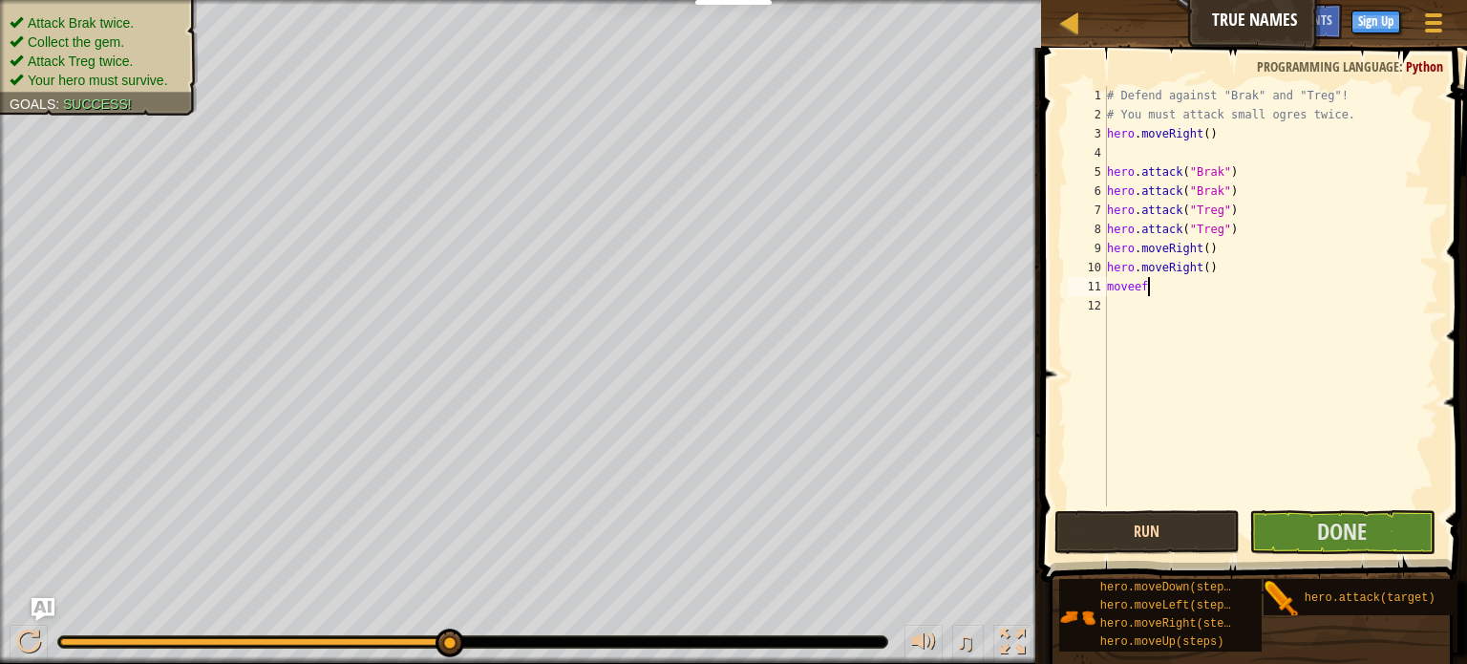
type textarea "movee"
type textarea "m"
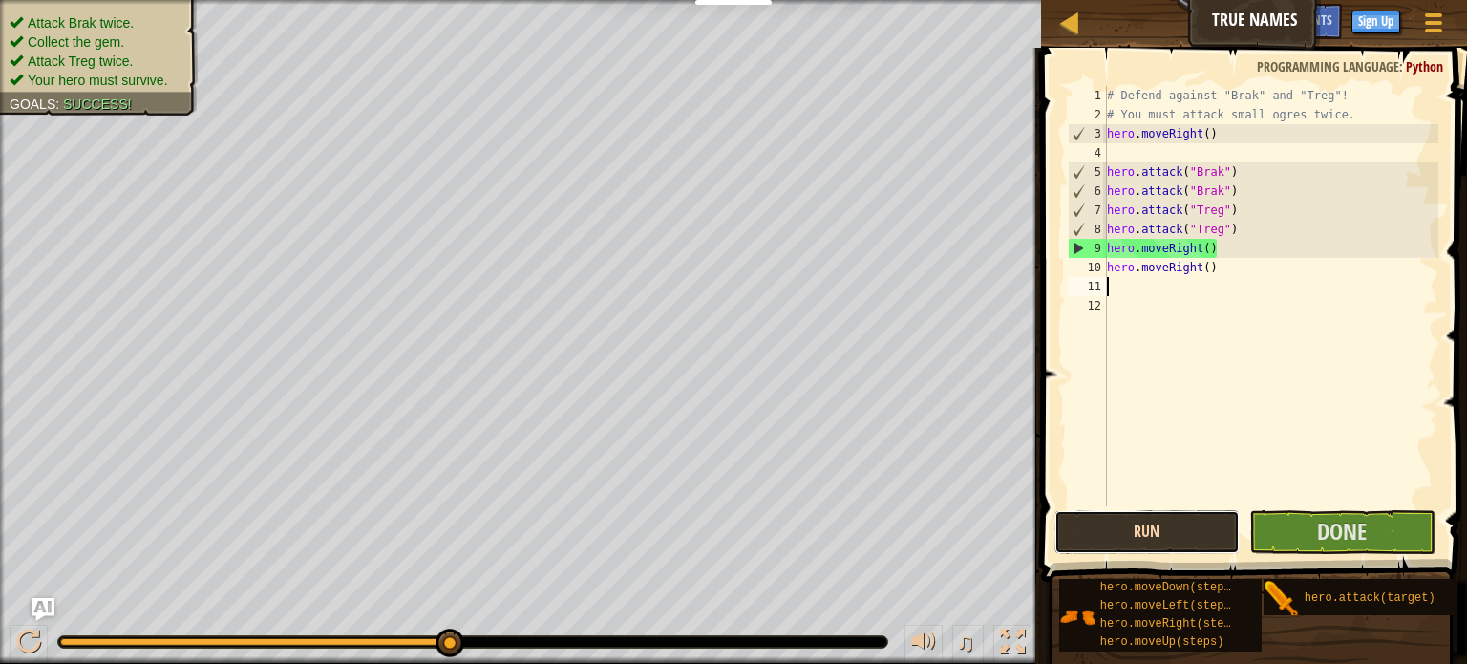
click at [1148, 545] on button "Run" at bounding box center [1147, 532] width 186 height 44
click at [1149, 542] on button "Run" at bounding box center [1147, 532] width 186 height 44
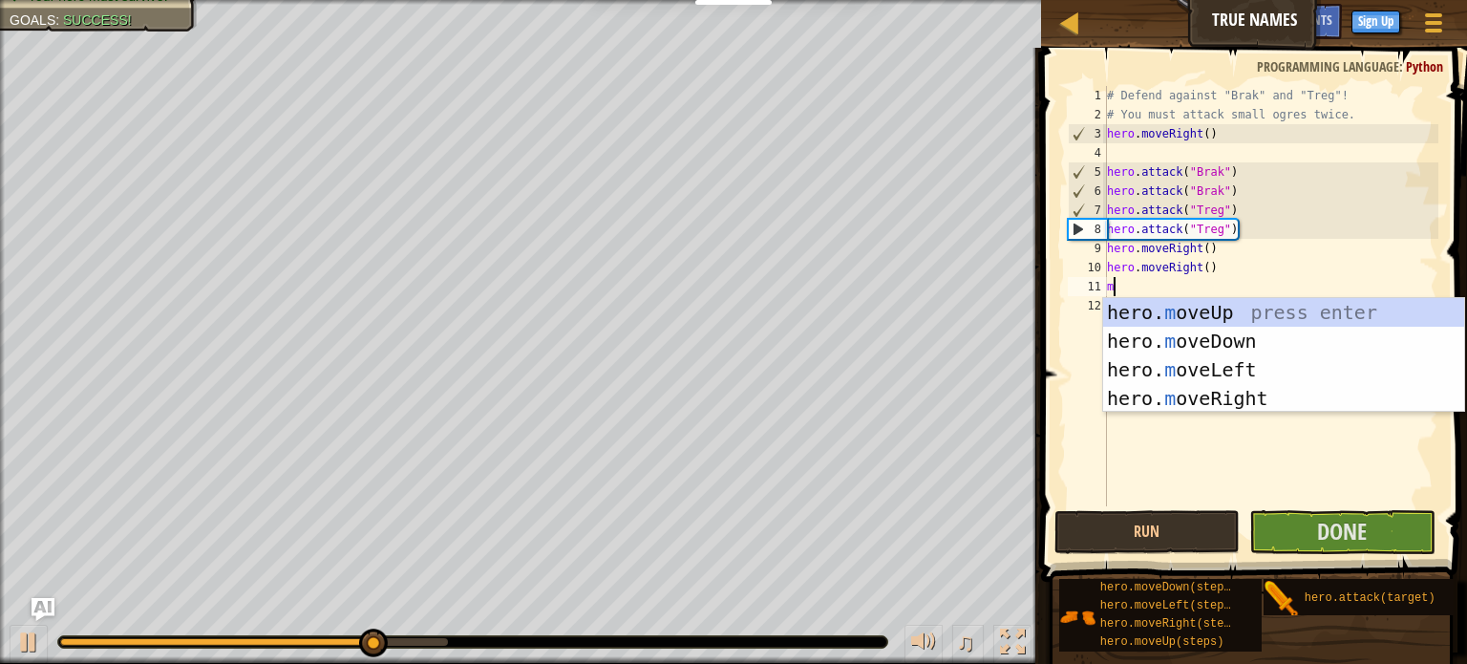
type textarea "mo"
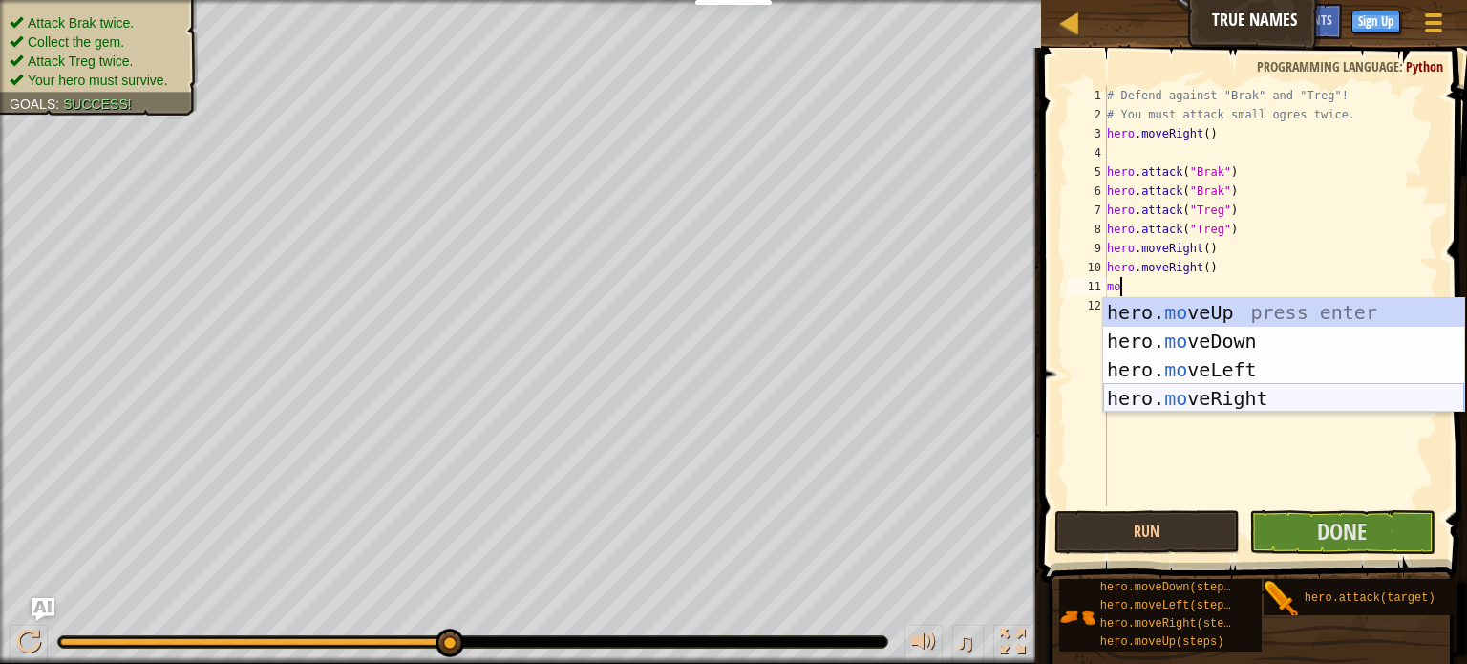
click at [1184, 391] on div "hero. mo veUp press enter hero. mo veDown press enter hero. mo veLeft press ent…" at bounding box center [1283, 384] width 361 height 172
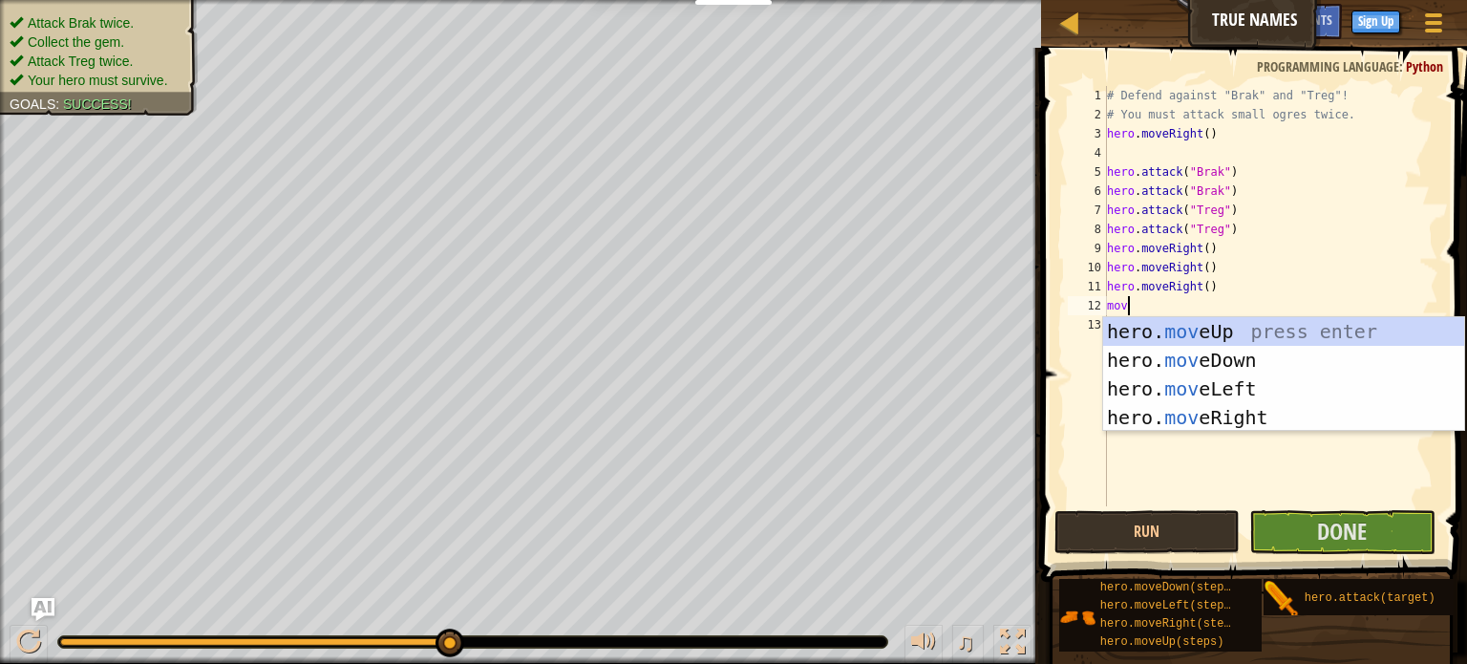
type textarea "move"
click at [1220, 356] on div "hero. move Up press enter hero. move Down press enter hero. move Left press ent…" at bounding box center [1283, 403] width 361 height 172
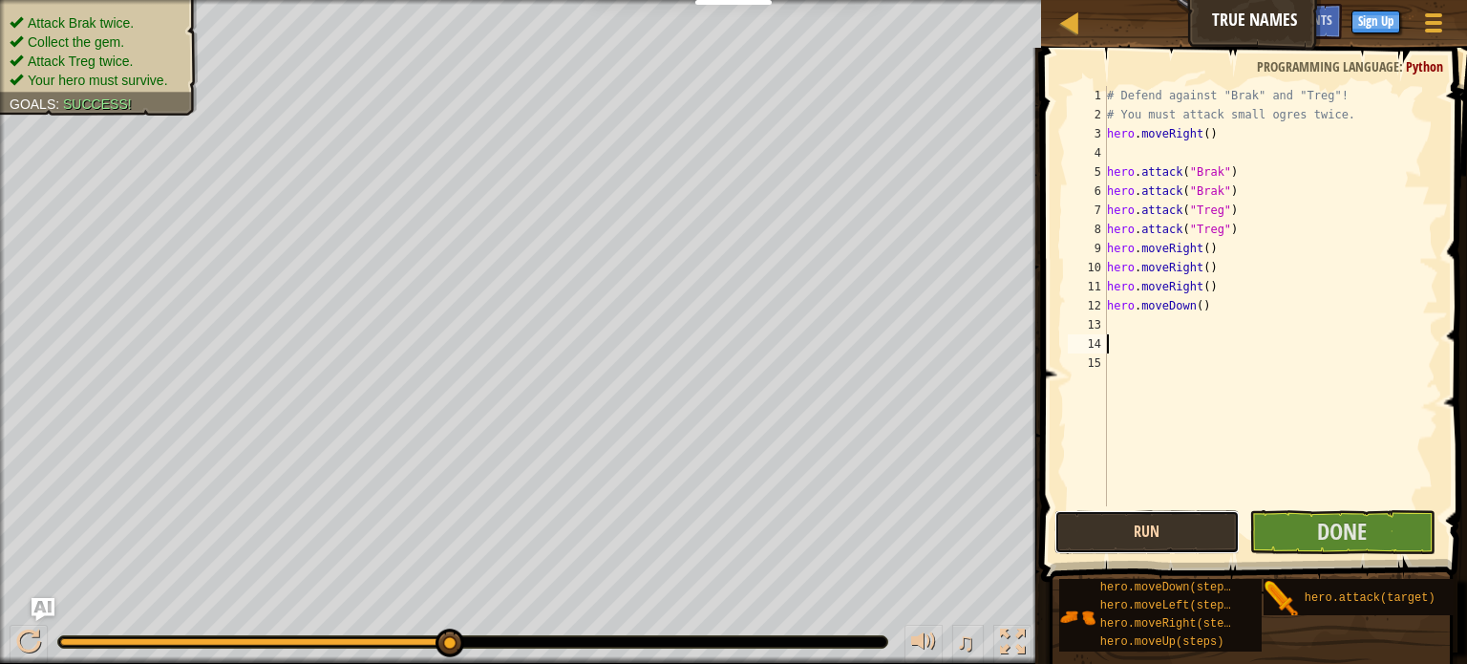
click at [1153, 542] on button "Run" at bounding box center [1147, 532] width 186 height 44
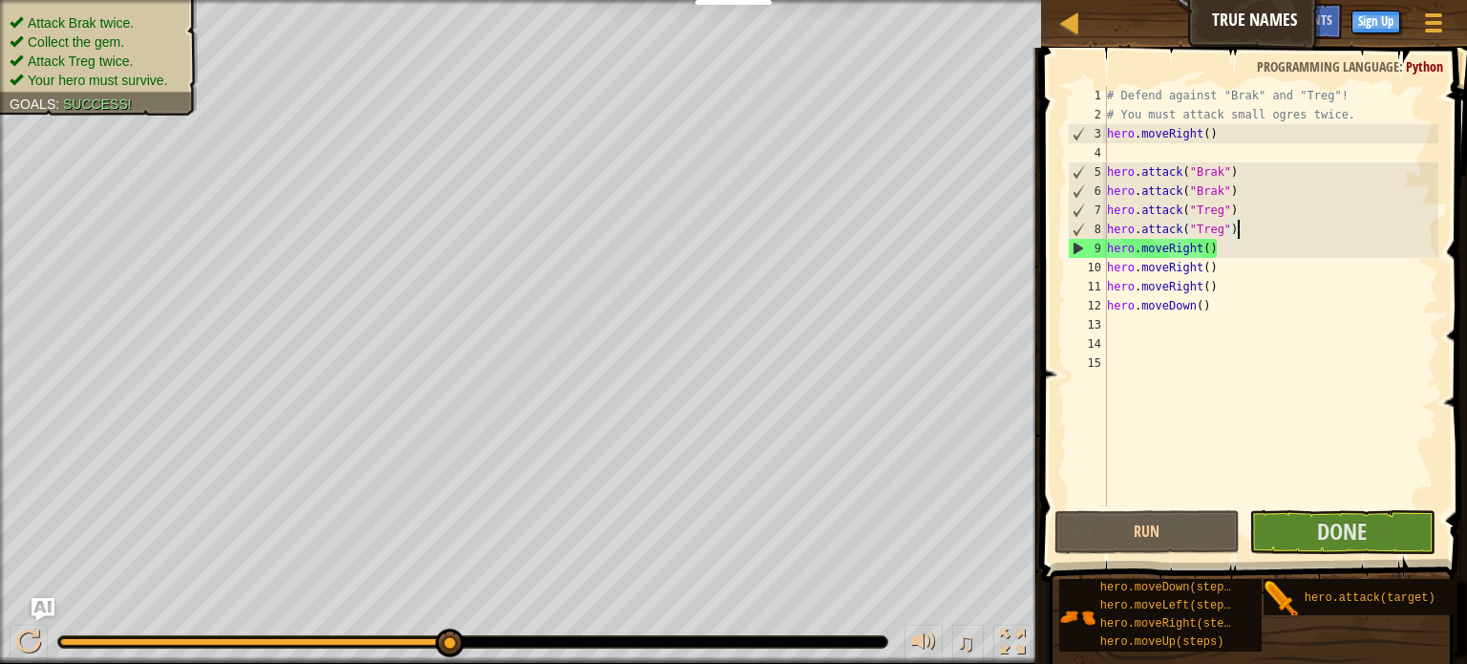
click at [1236, 229] on div "# Defend against "Brak" and "Treg"! # You must attack small ogres twice. hero .…" at bounding box center [1270, 315] width 335 height 458
type textarea "h"
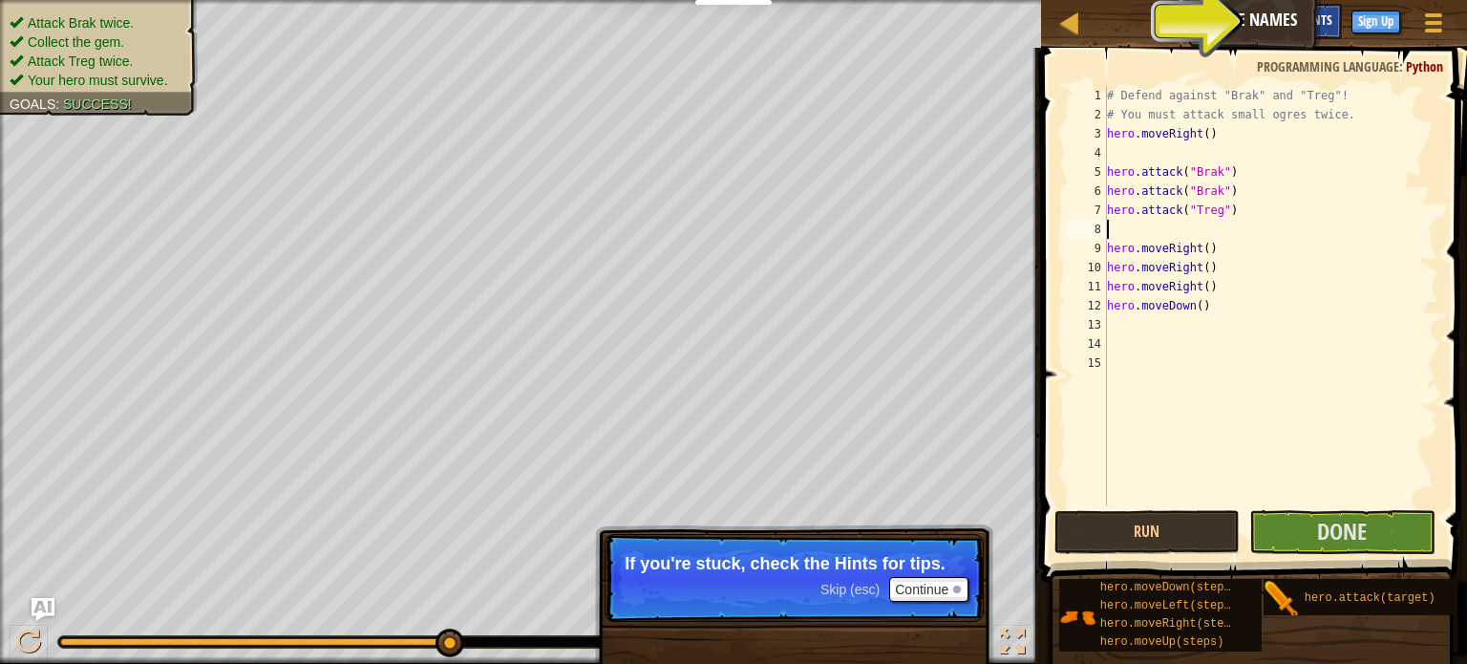
click at [1320, 21] on span "Hints" at bounding box center [1317, 20] width 32 height 18
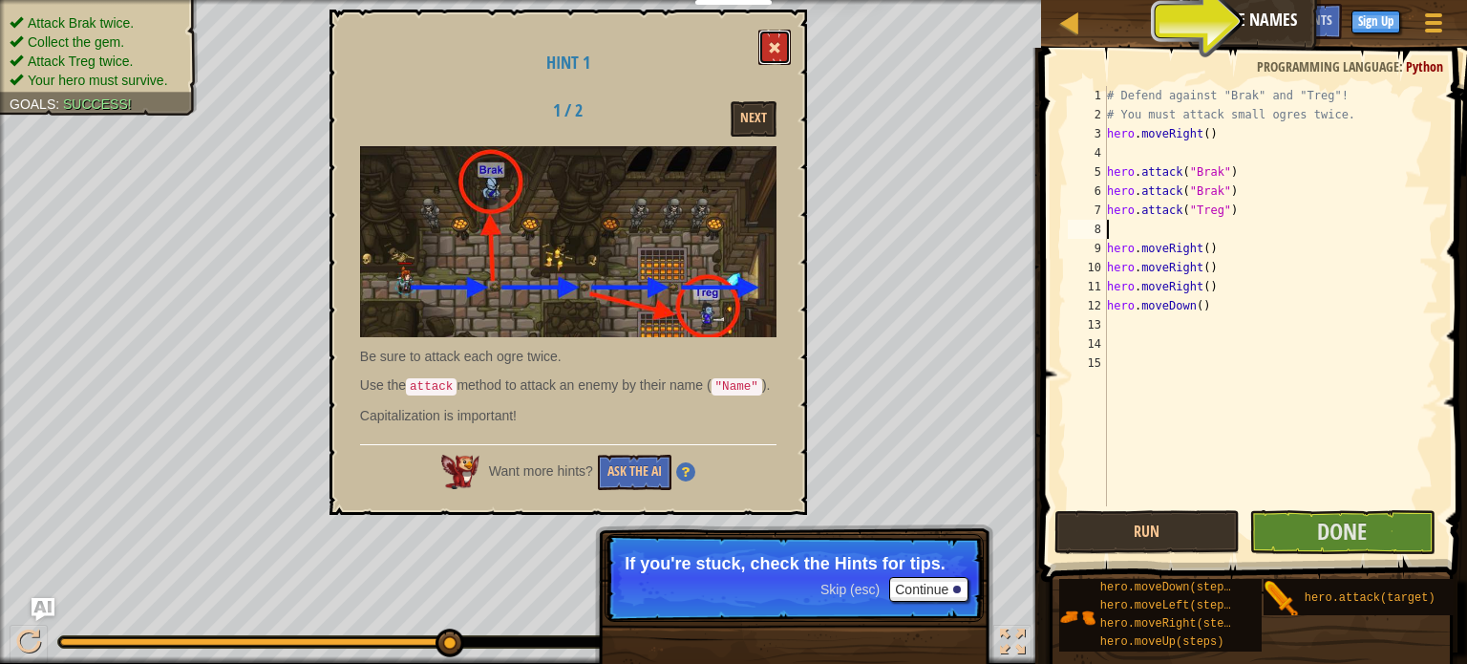
click at [776, 50] on span at bounding box center [774, 47] width 13 height 13
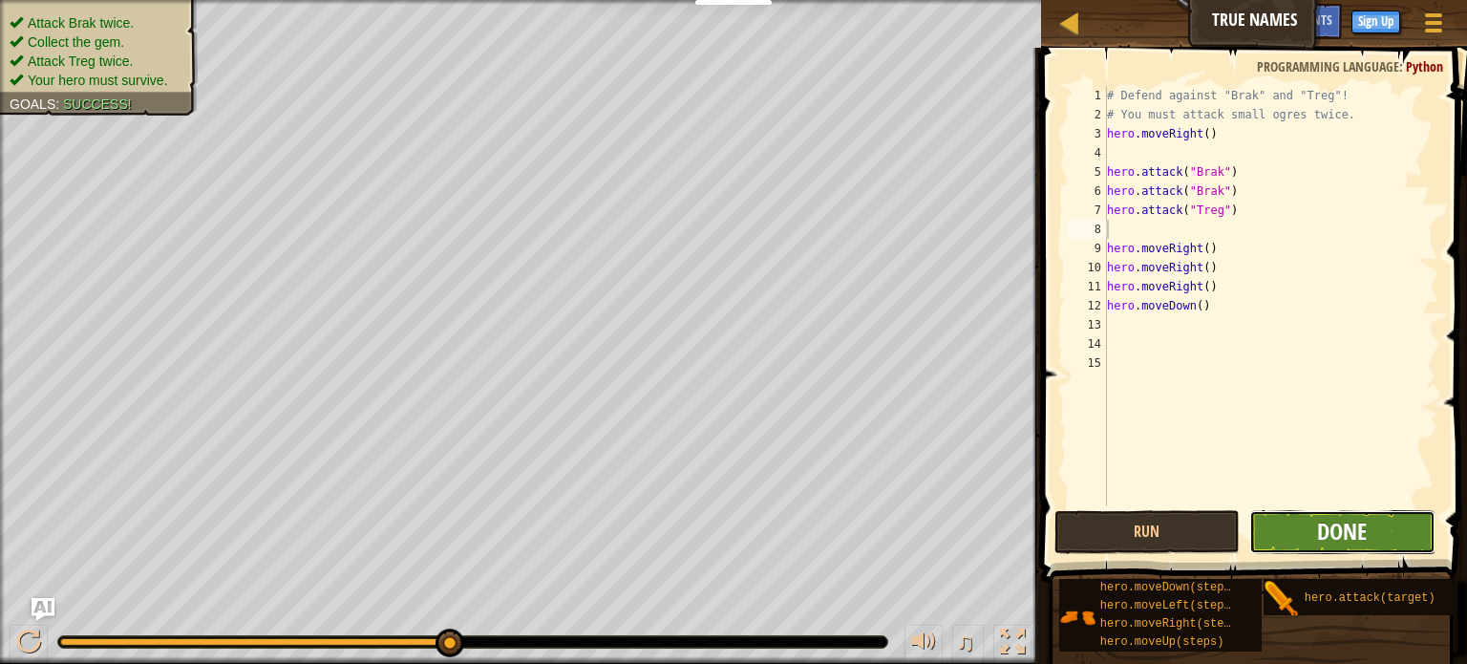
click at [1350, 523] on span "Done" at bounding box center [1342, 531] width 50 height 31
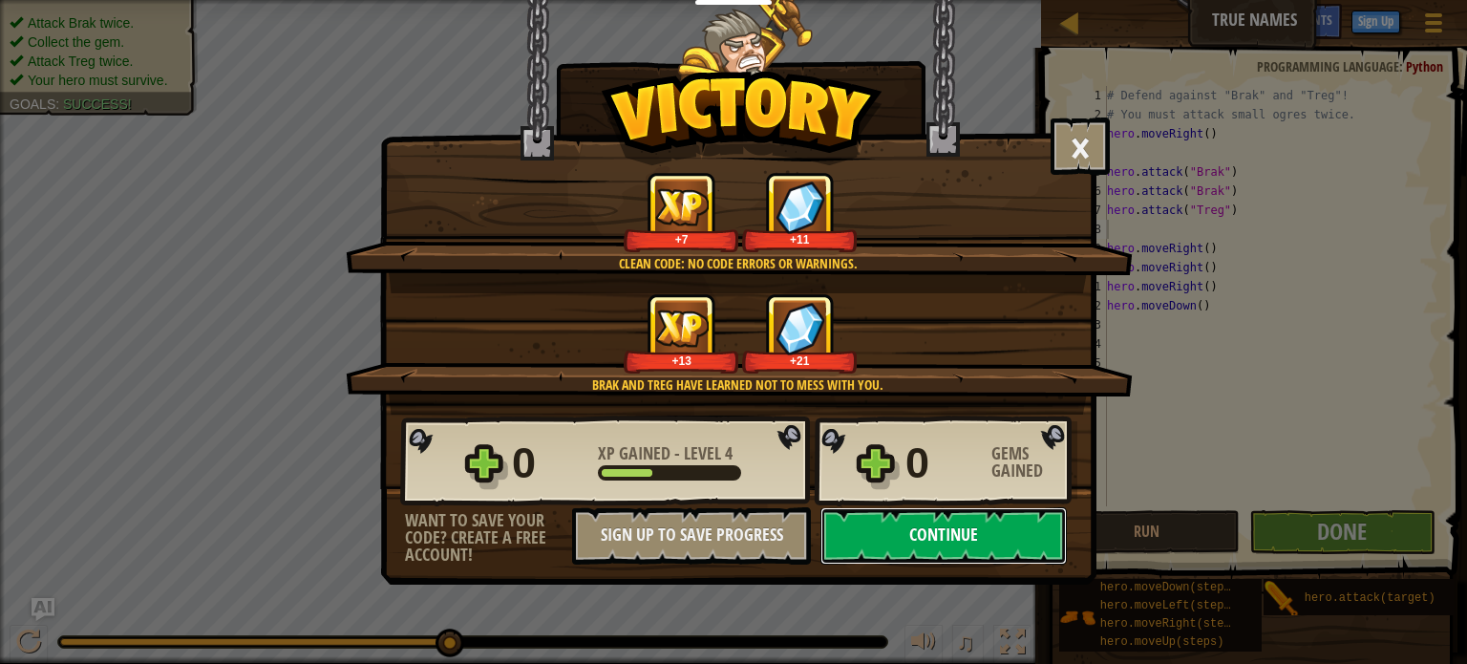
click at [939, 521] on button "Continue" at bounding box center [943, 535] width 246 height 57
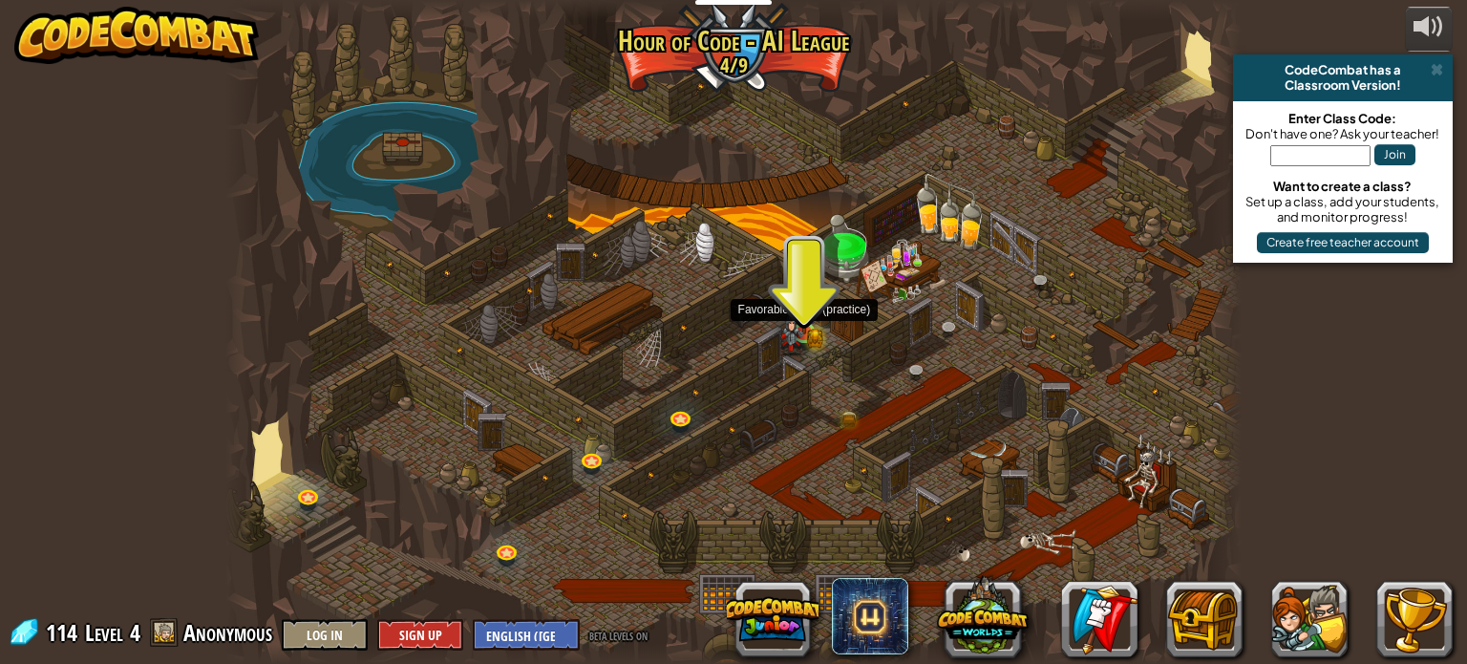
click at [804, 335] on img at bounding box center [791, 332] width 25 height 49
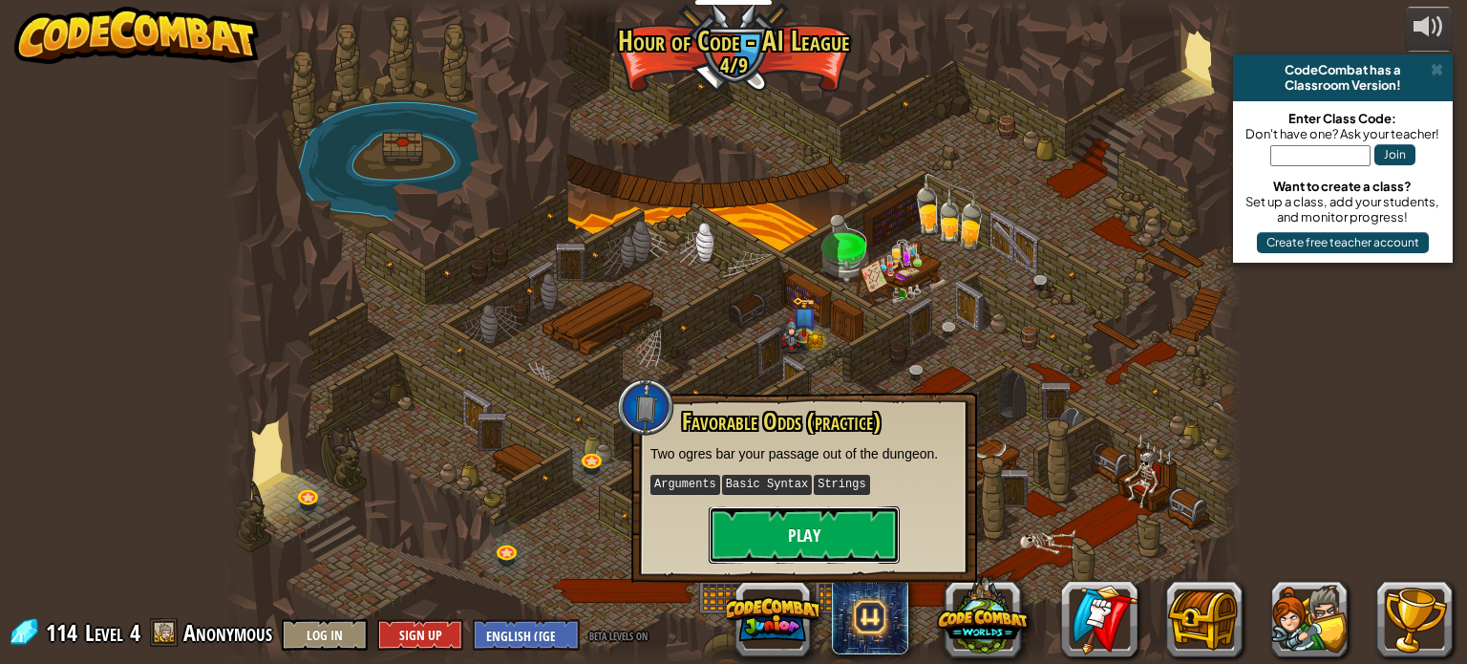
click at [761, 534] on button "Play" at bounding box center [804, 534] width 191 height 57
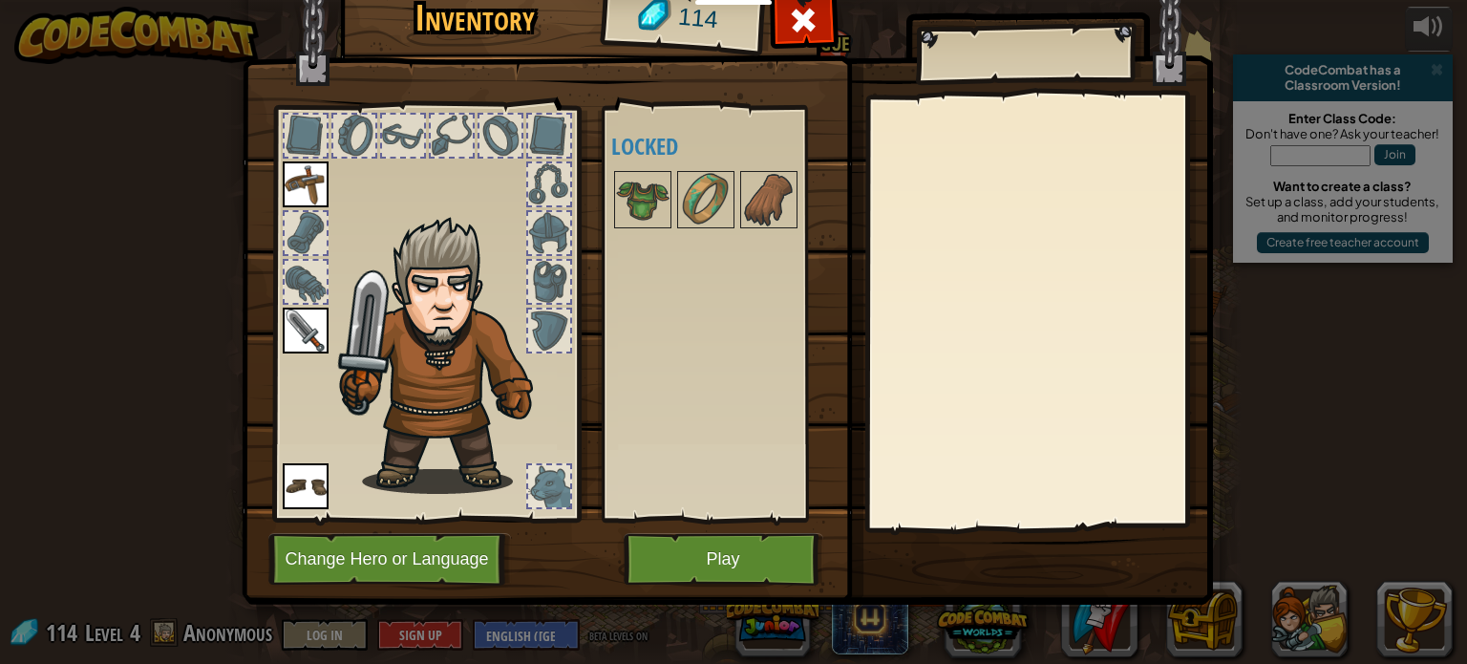
click at [649, 530] on img at bounding box center [727, 257] width 971 height 693
click at [645, 549] on button "Play" at bounding box center [724, 559] width 200 height 53
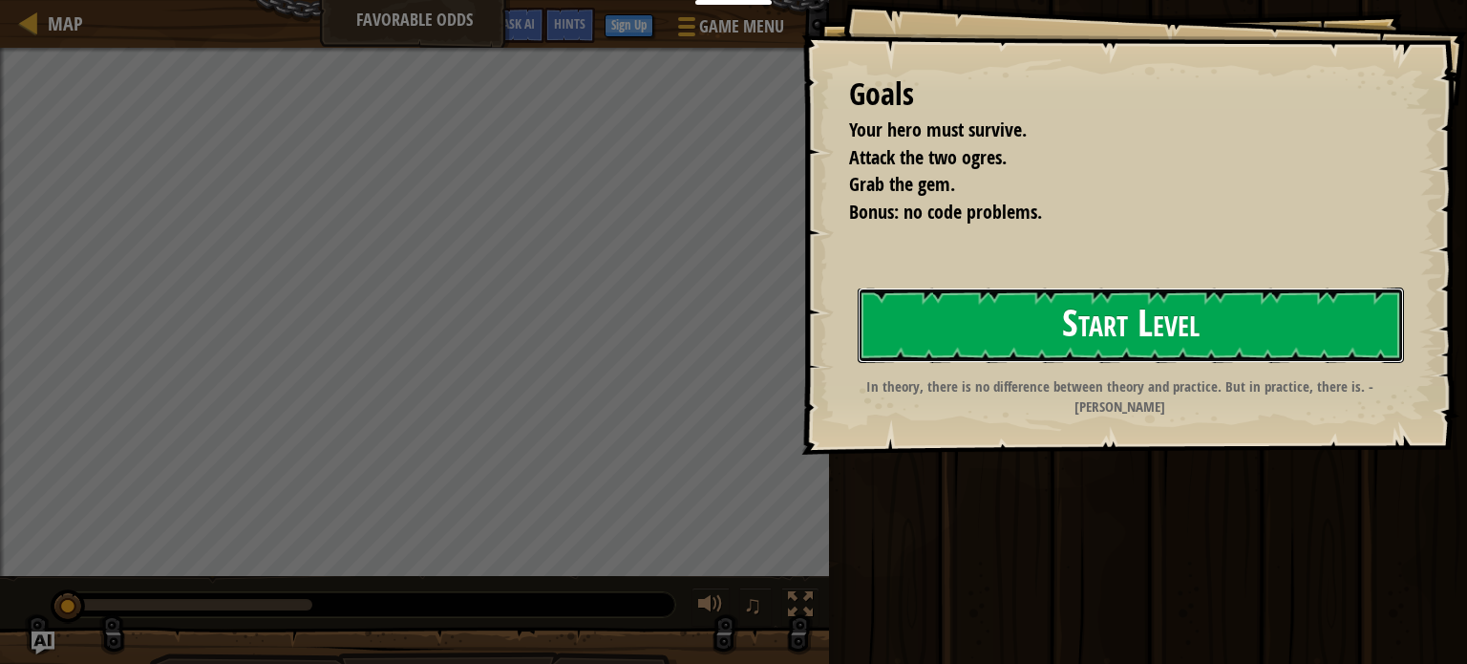
click at [874, 322] on button "Start Level" at bounding box center [1131, 324] width 546 height 75
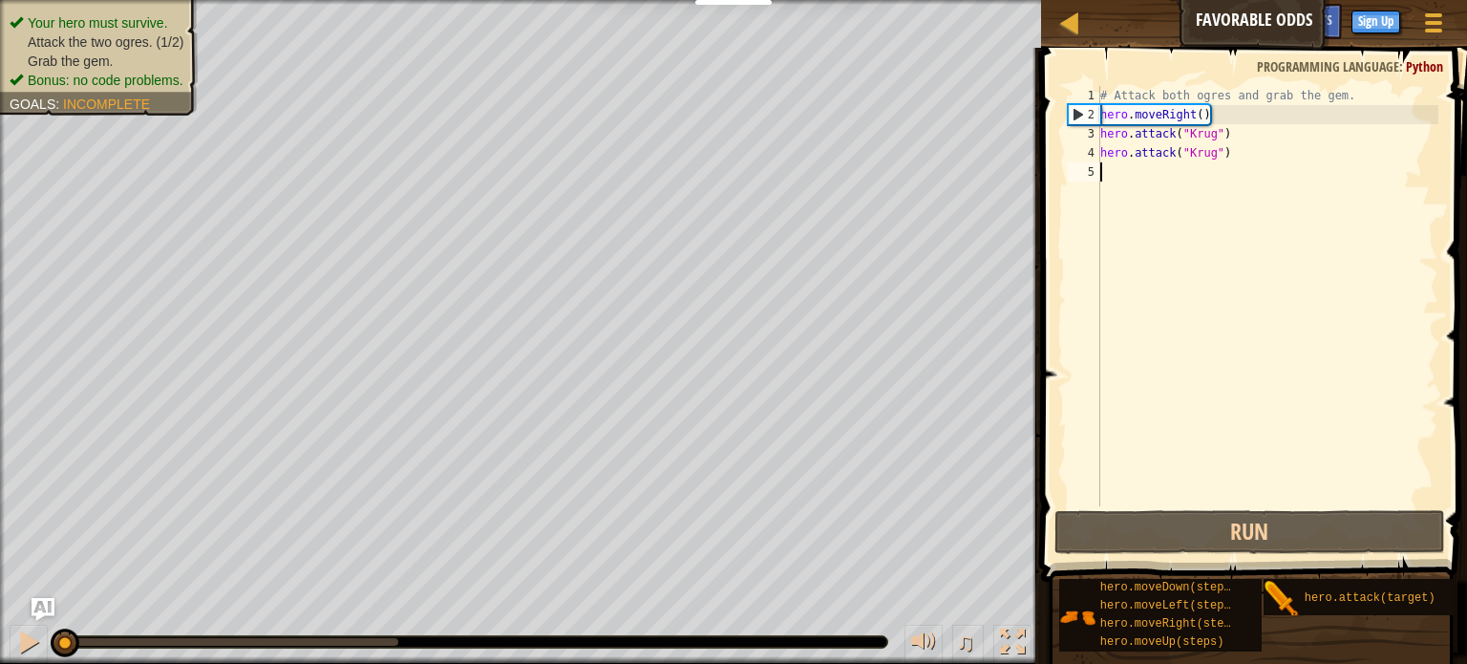
click at [1158, 127] on div "# Attack both ogres and grab the gem. hero . moveRight ( ) hero . attack ( "[PE…" at bounding box center [1267, 315] width 342 height 458
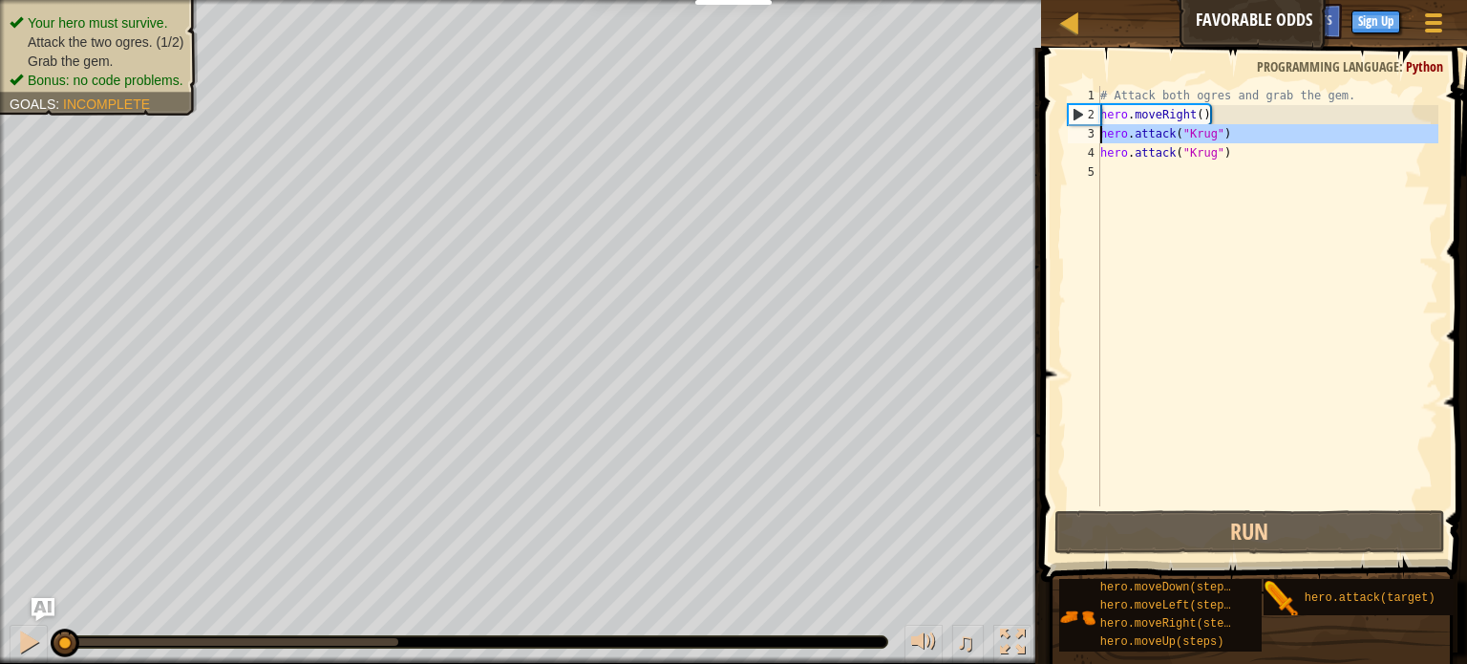
click at [1083, 127] on div "3" at bounding box center [1084, 133] width 32 height 19
click at [1085, 124] on div "3" at bounding box center [1084, 133] width 32 height 19
type textarea "hero.attack("Krug")"
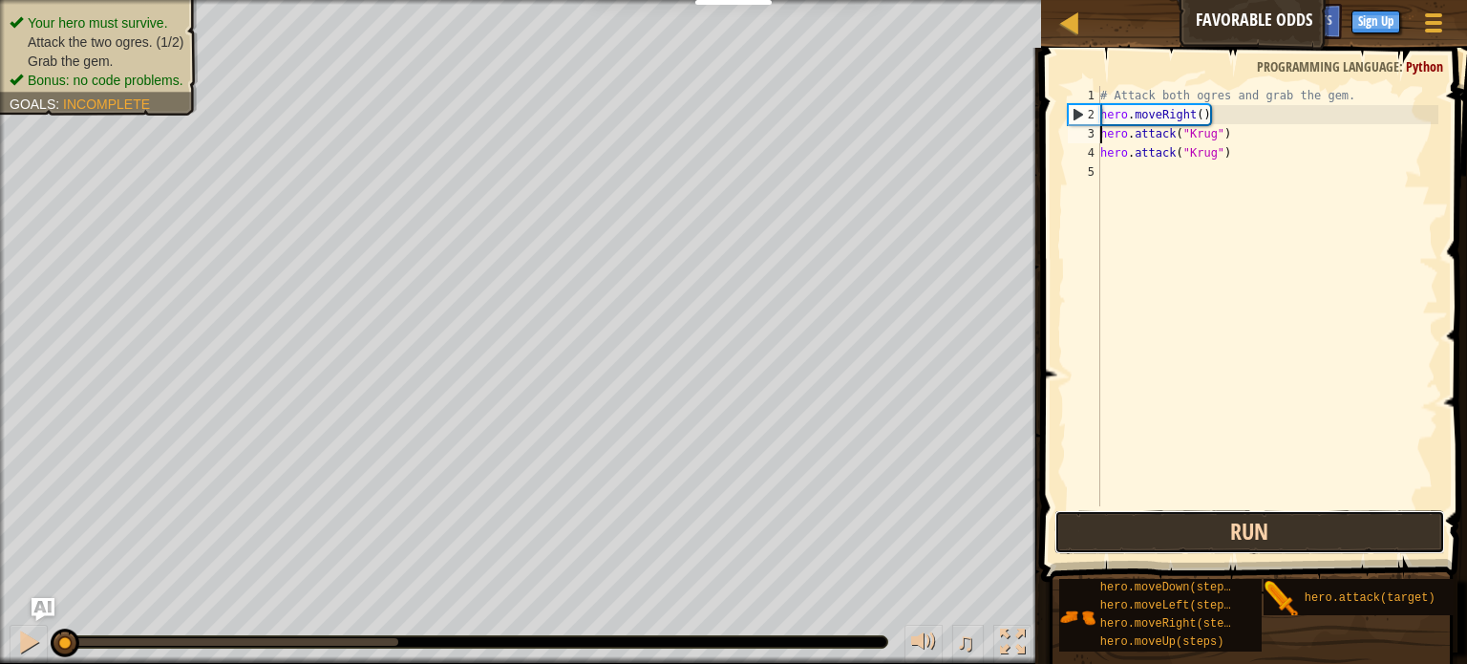
click at [1162, 522] on button "Run" at bounding box center [1249, 532] width 391 height 44
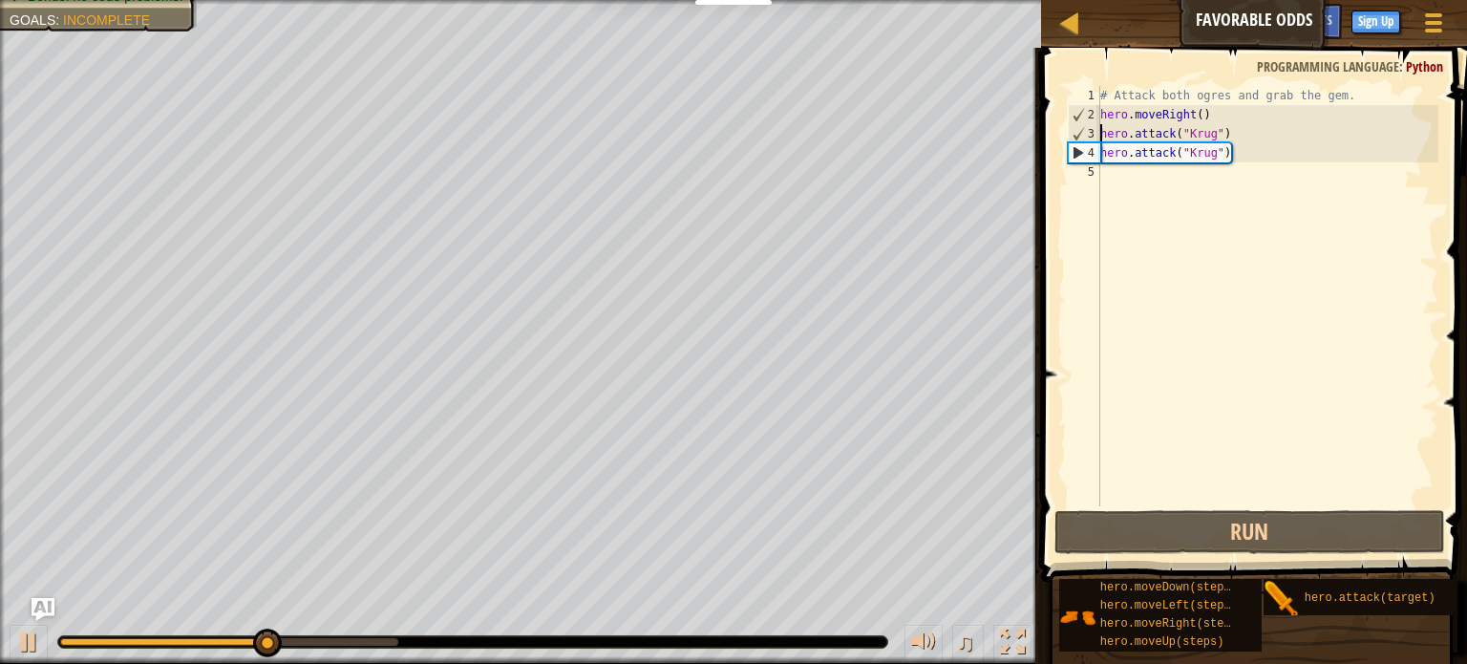
click at [1171, 185] on div "# Attack both ogres and grab the gem. hero . moveRight ( ) hero . attack ( "[PE…" at bounding box center [1267, 315] width 342 height 458
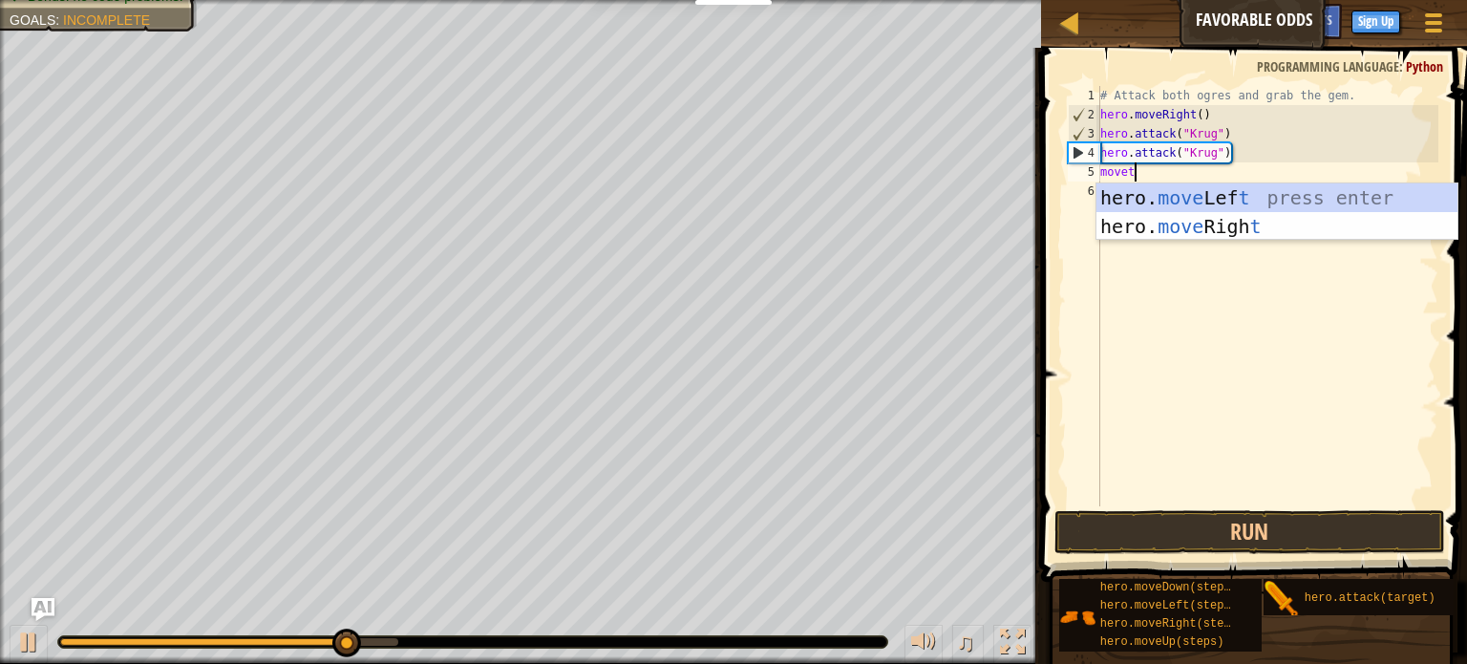
scroll to position [9, 0]
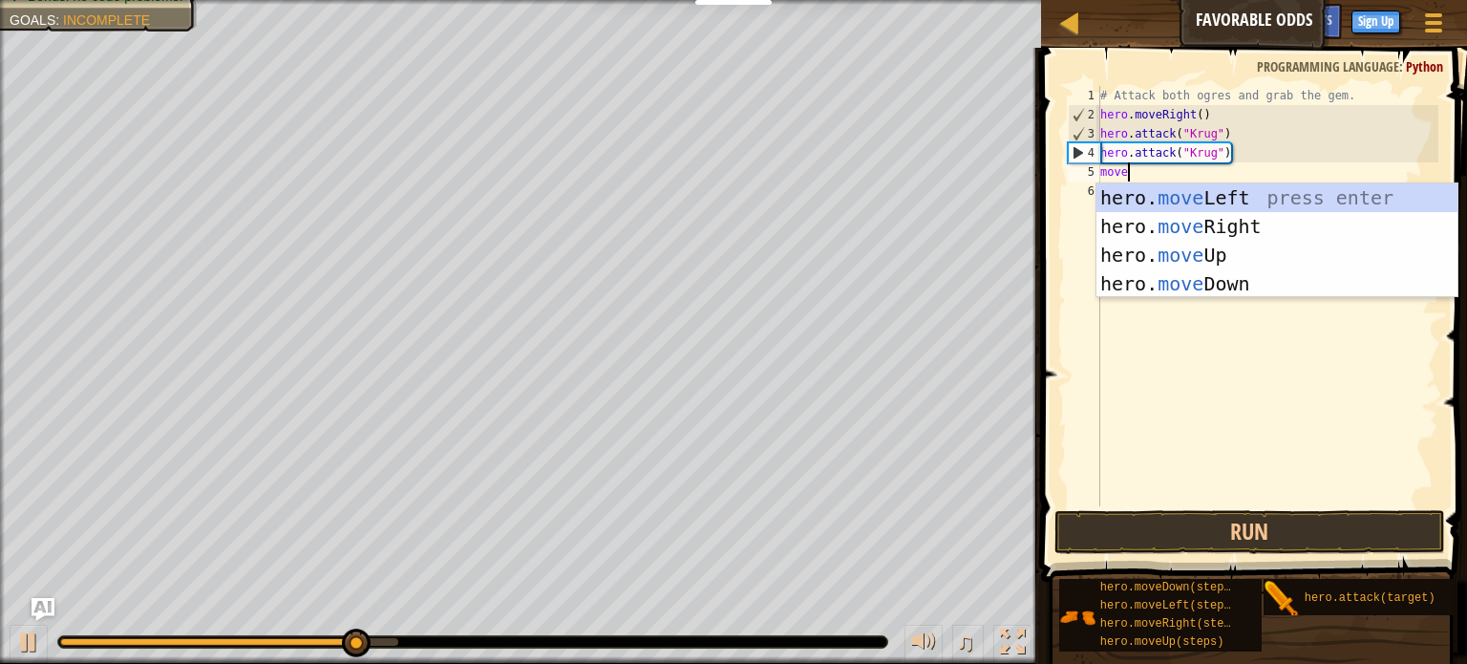
type textarea "mover"
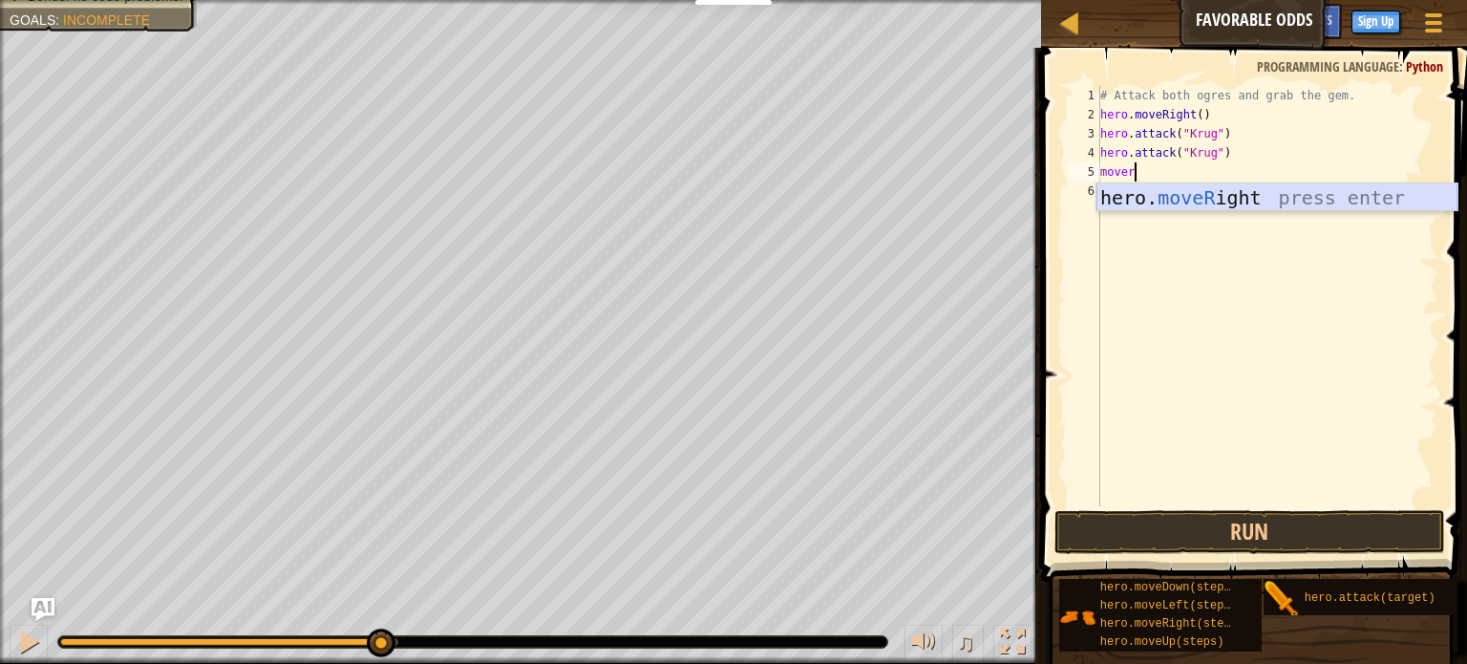
click at [1158, 190] on div "hero. moveR ight press enter" at bounding box center [1276, 226] width 361 height 86
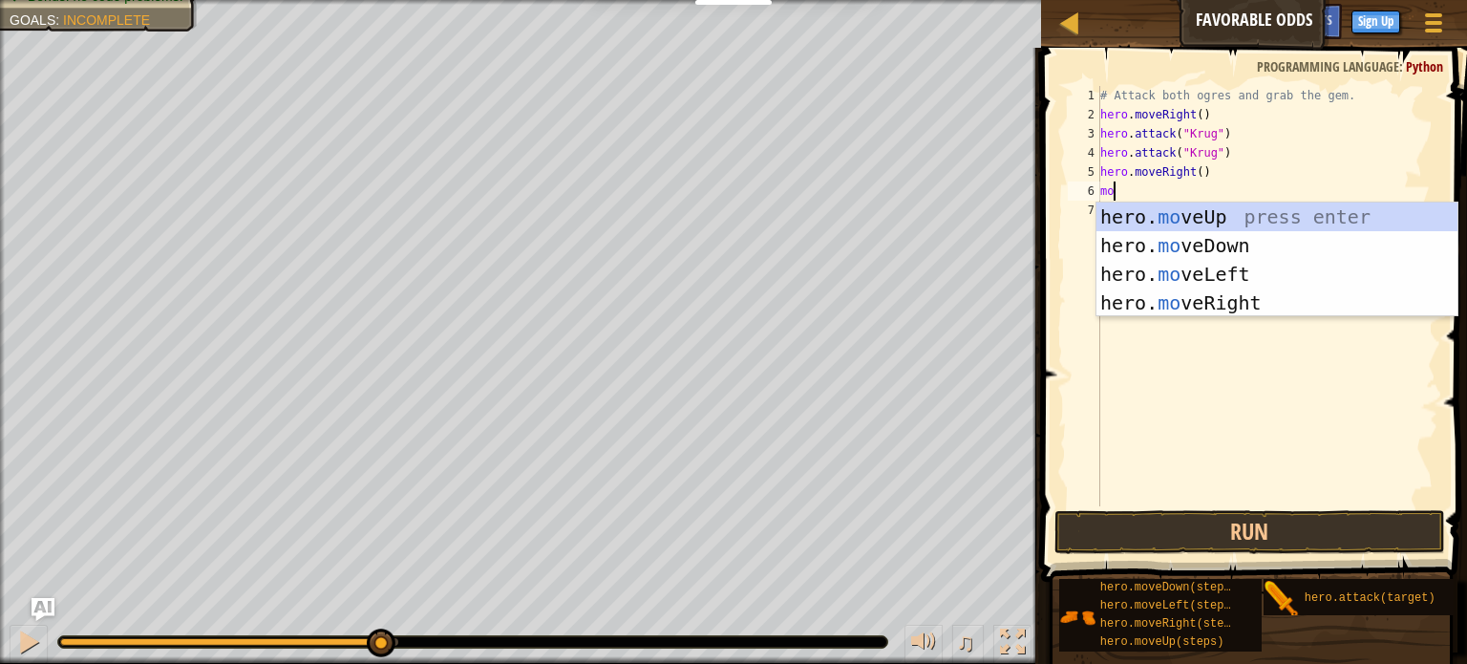
scroll to position [9, 0]
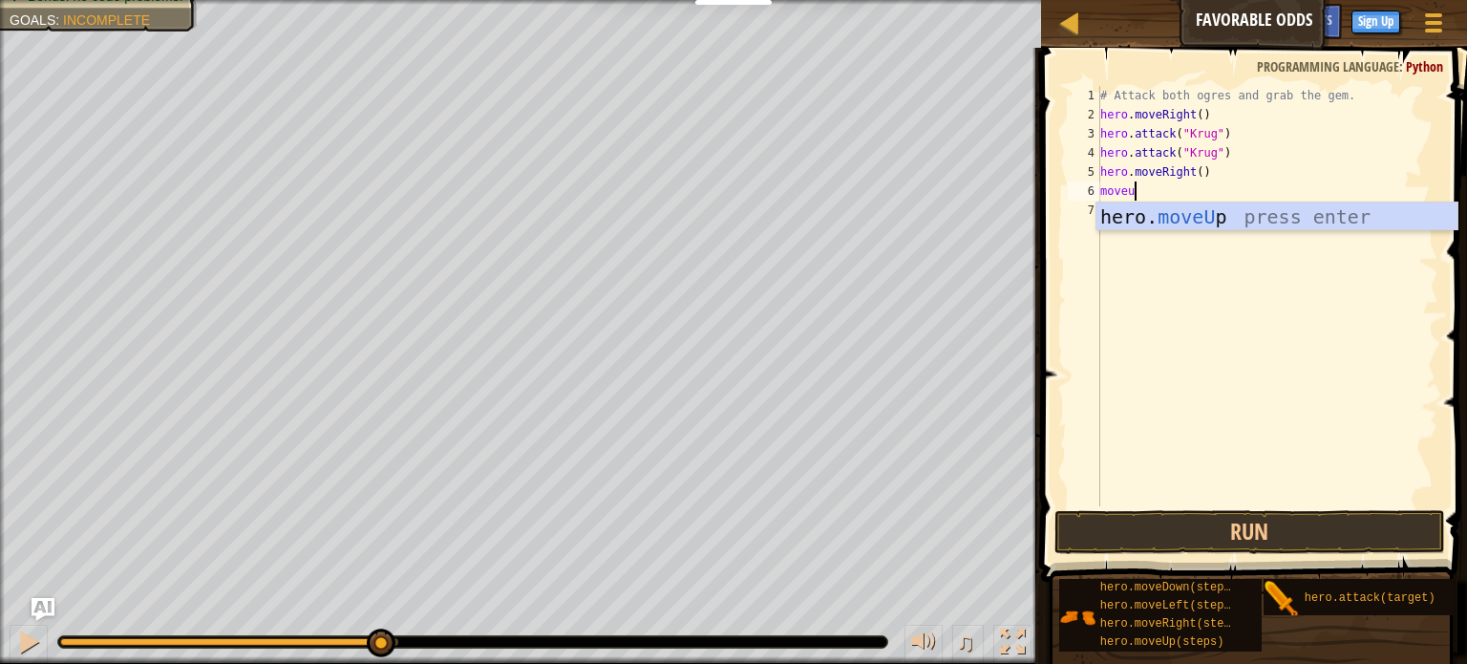
type textarea "moveup"
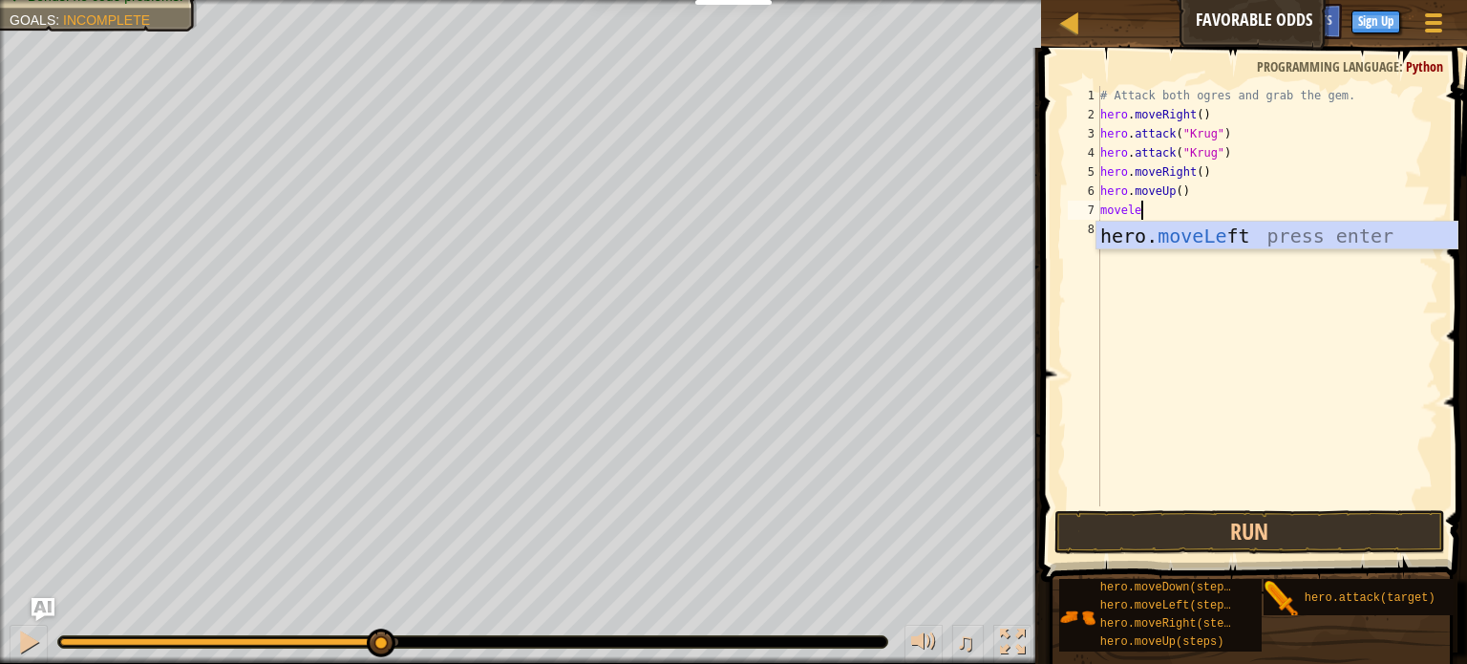
scroll to position [9, 3]
type textarea "moveleft"
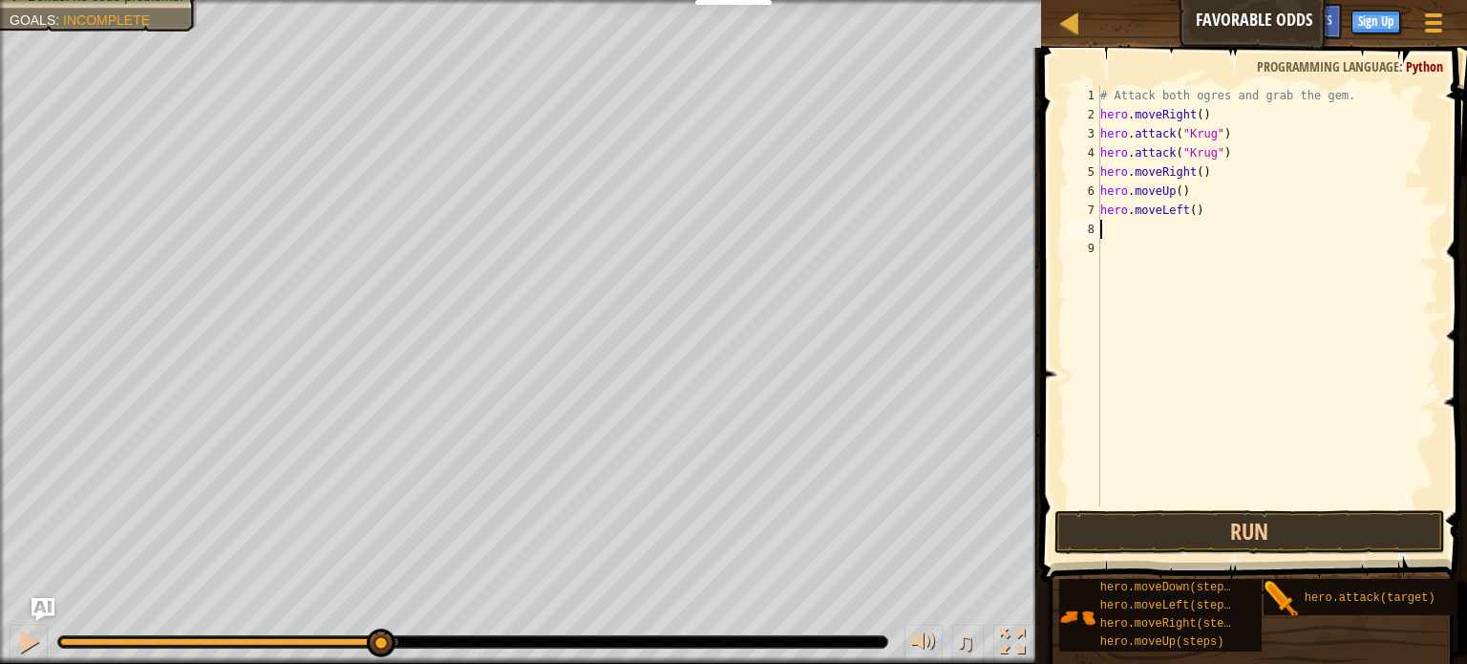
scroll to position [9, 0]
click at [1193, 195] on div "# Attack both ogres and grab the gem. hero . moveRight ( ) hero . attack ( "[PE…" at bounding box center [1267, 315] width 342 height 458
type textarea "hero.moveUp()"
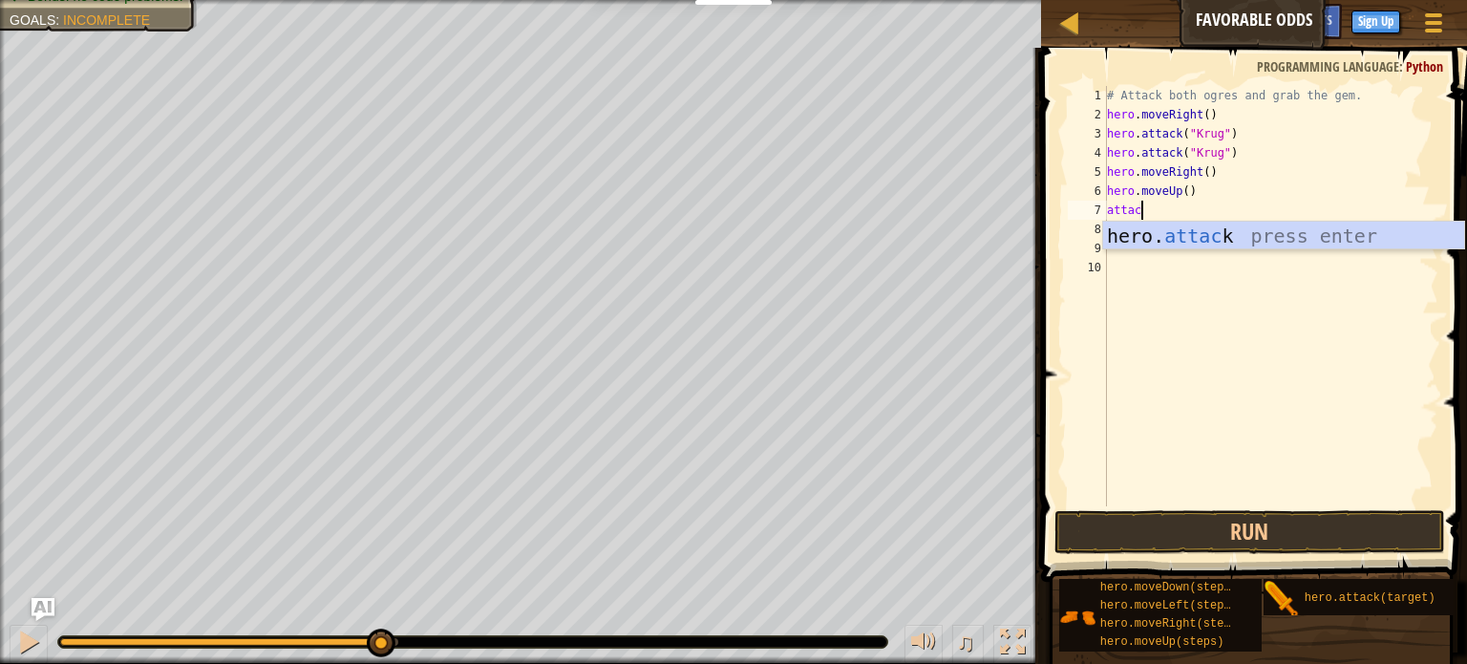
scroll to position [9, 2]
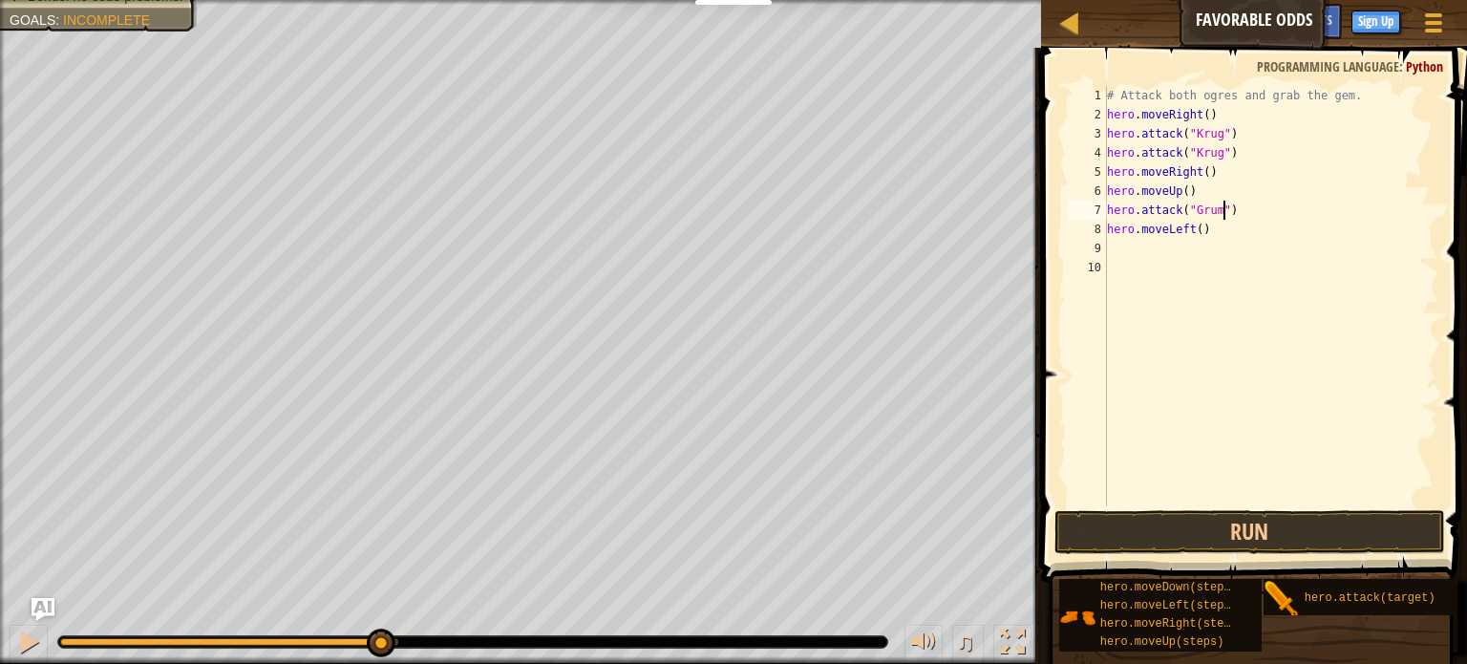
type textarea "hero.attack("Grump")"
click at [1081, 520] on button "Run" at bounding box center [1249, 532] width 391 height 44
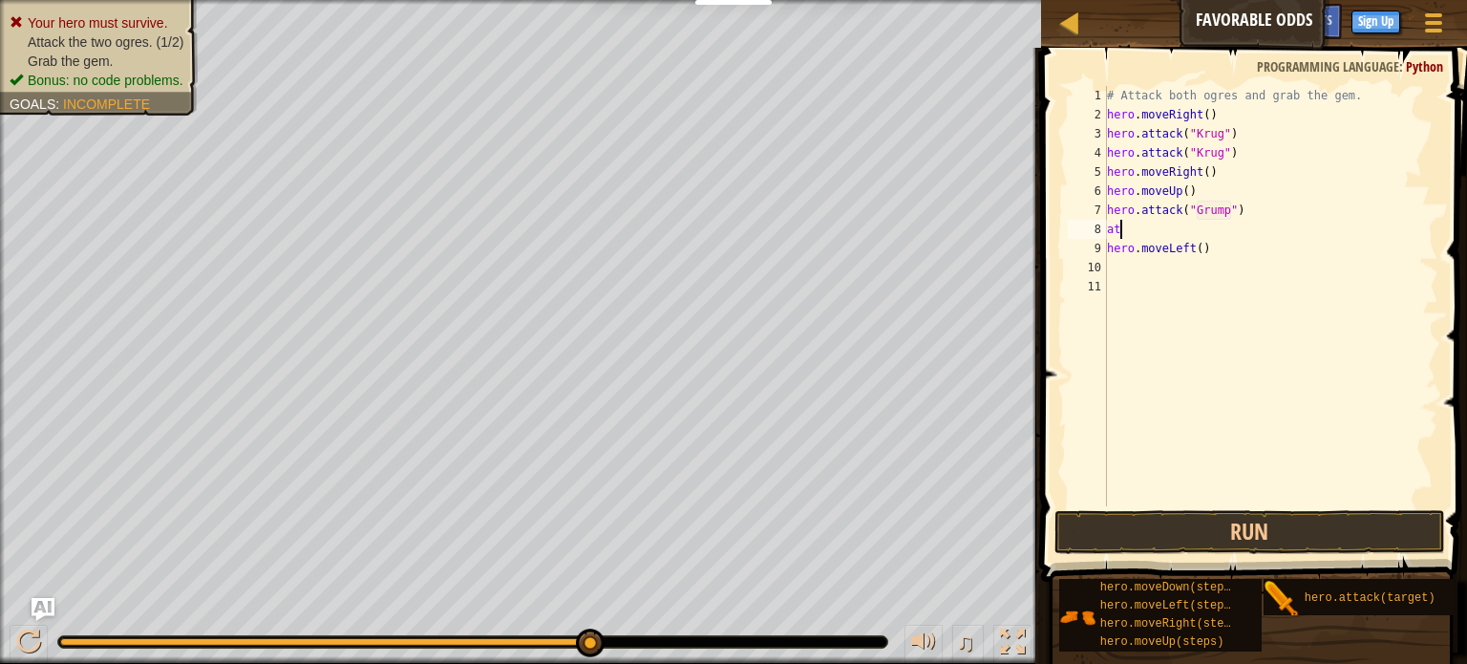
type textarea "a"
type textarea "hero.attack("Grump")"
click at [1112, 532] on button "Run" at bounding box center [1249, 532] width 391 height 44
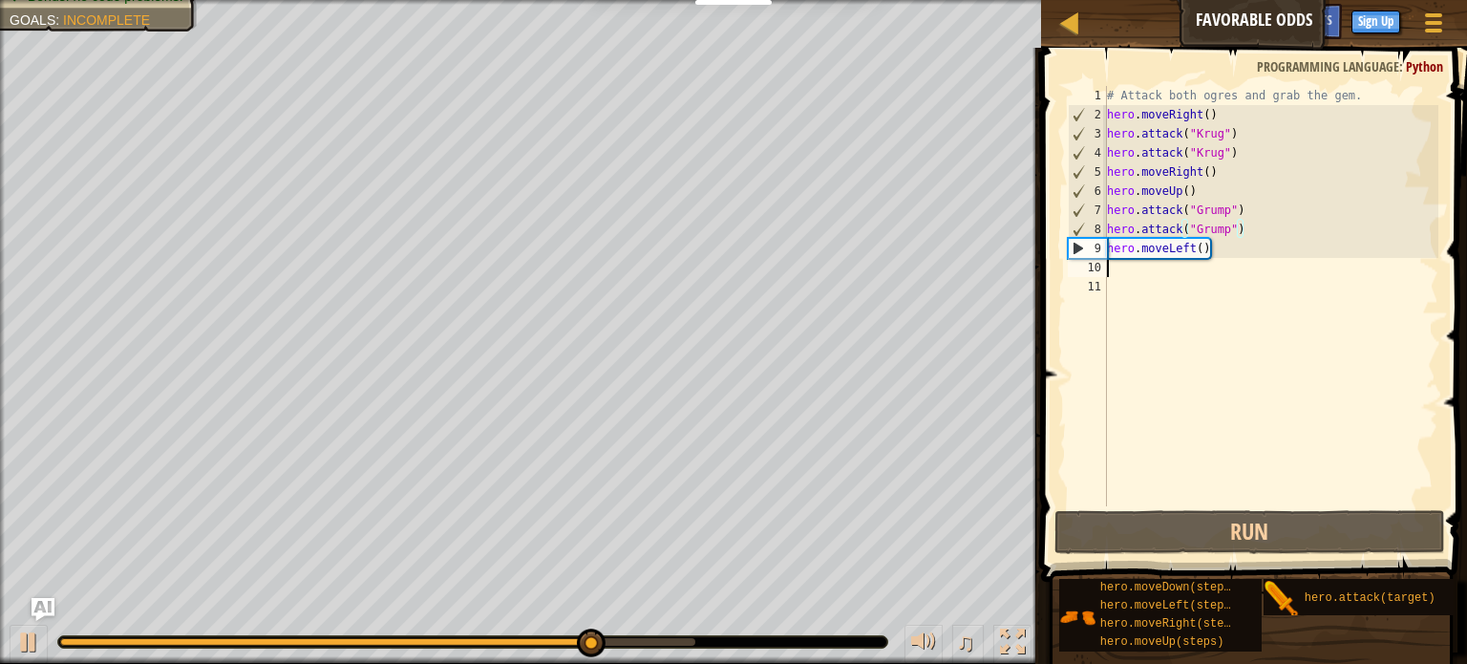
click at [1198, 268] on div "# Attack both ogres and grab the gem. hero . moveRight ( ) hero . attack ( "[PE…" at bounding box center [1271, 315] width 336 height 458
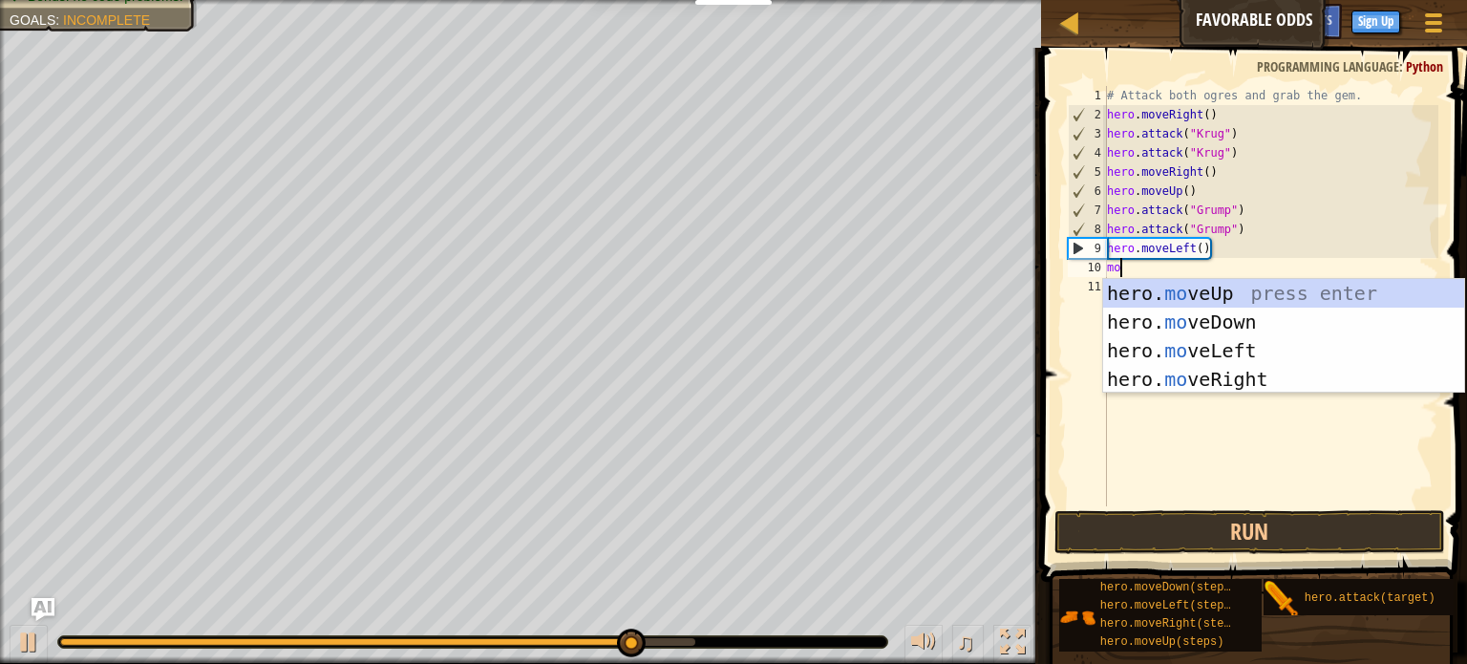
type textarea "move"
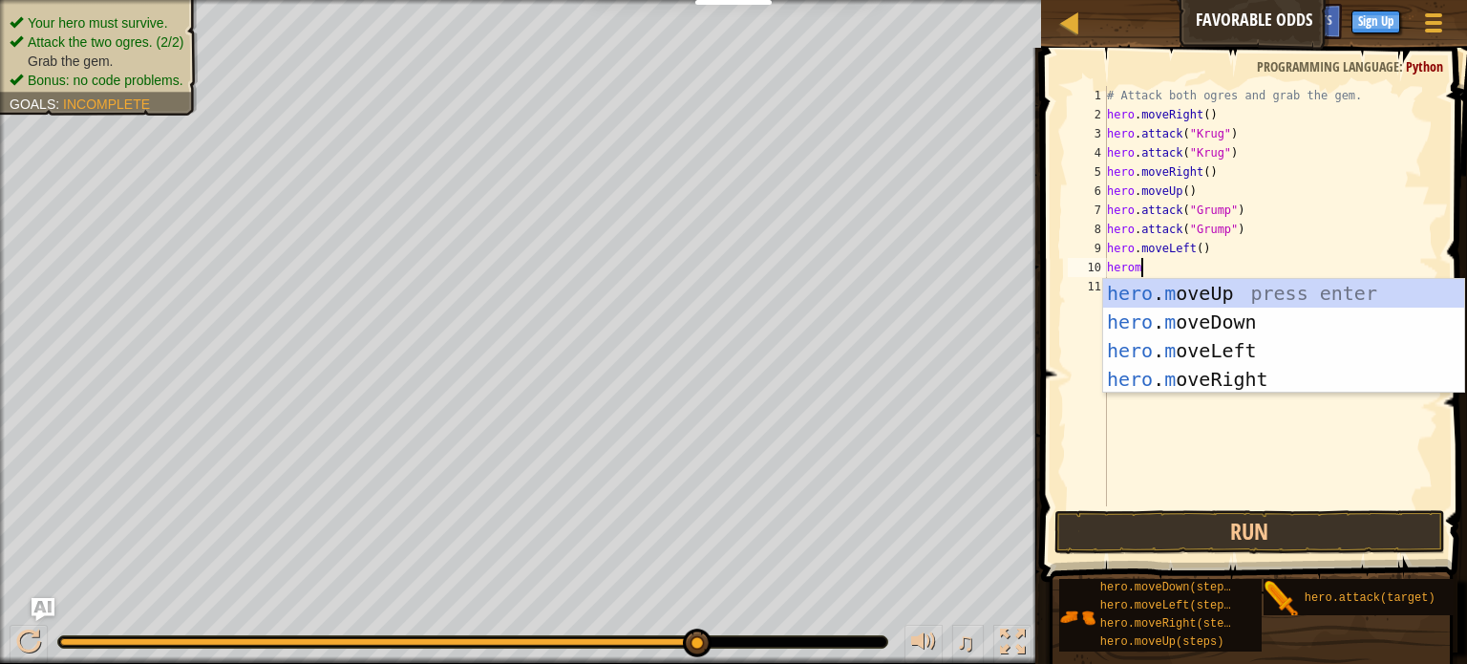
type textarea "heromo"
click at [1171, 357] on div "hero . mo veUp press enter hero . mo veDown press enter hero . mo veLeft press …" at bounding box center [1283, 365] width 361 height 172
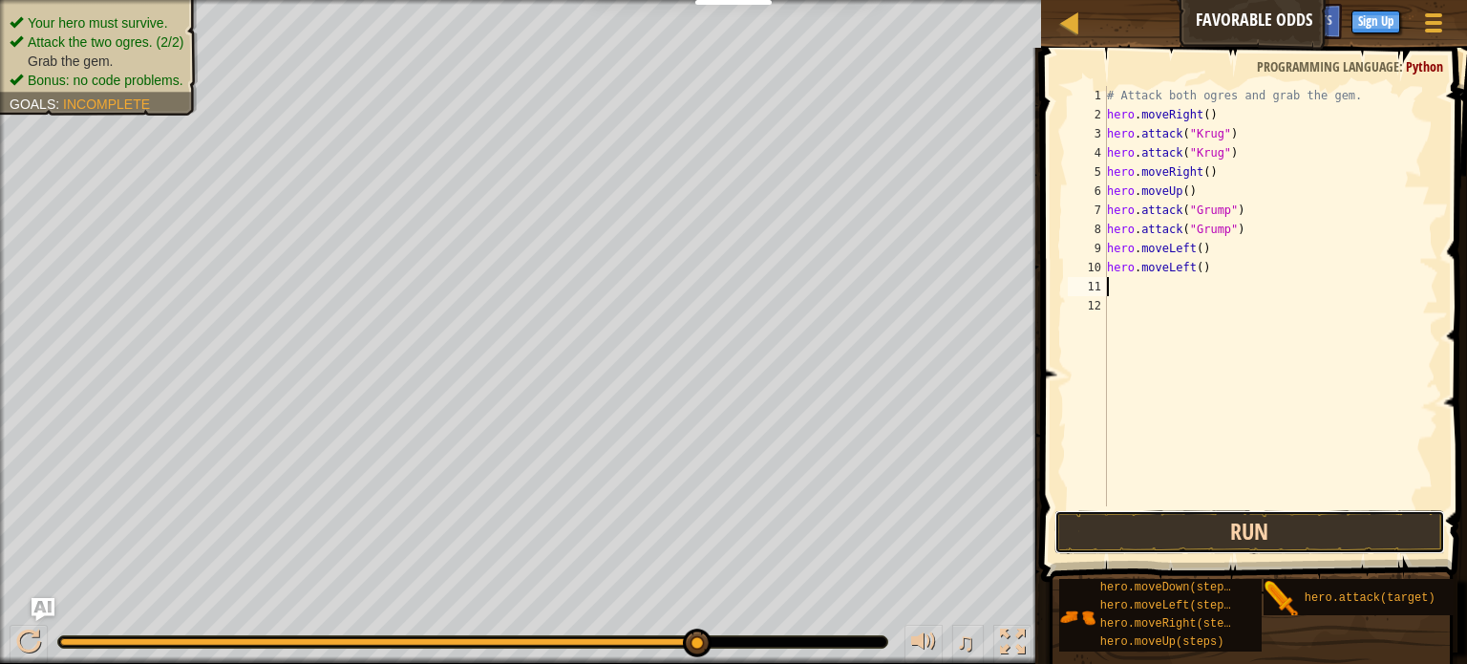
click at [1126, 541] on button "Run" at bounding box center [1249, 532] width 391 height 44
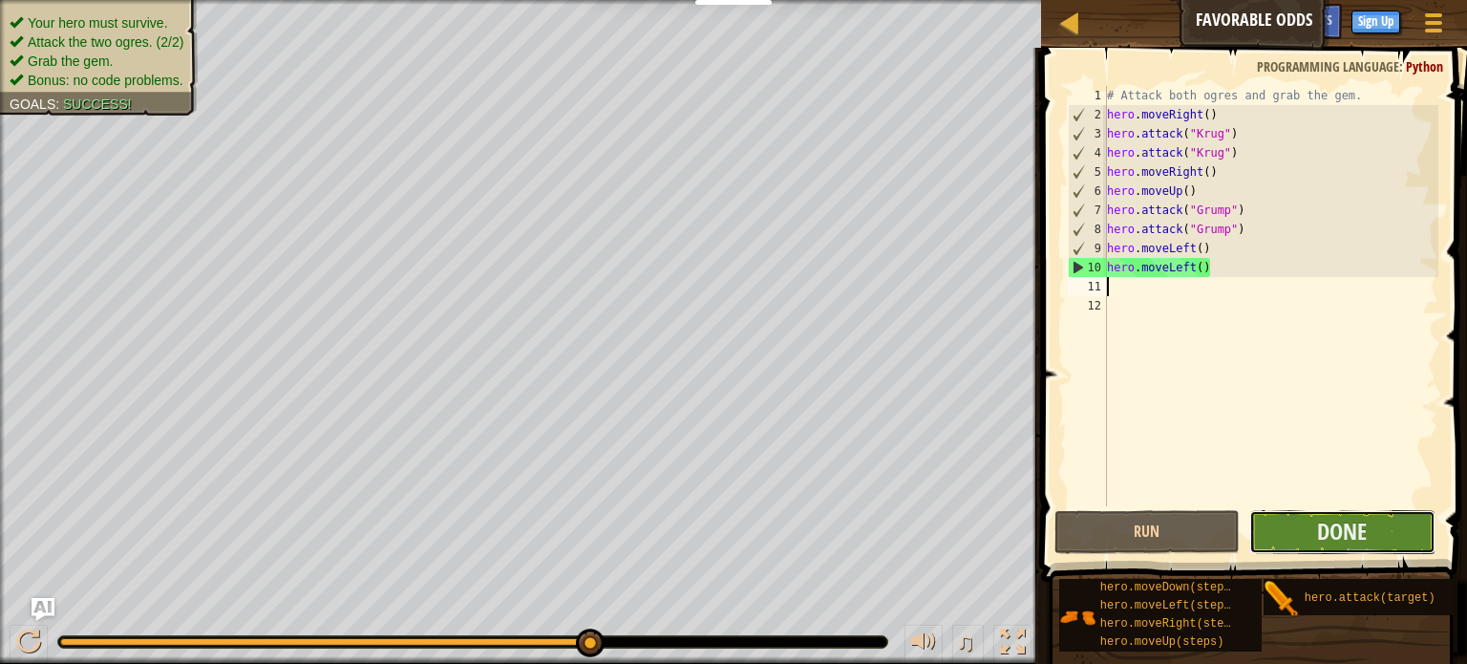
click at [1252, 525] on button "Done" at bounding box center [1342, 532] width 186 height 44
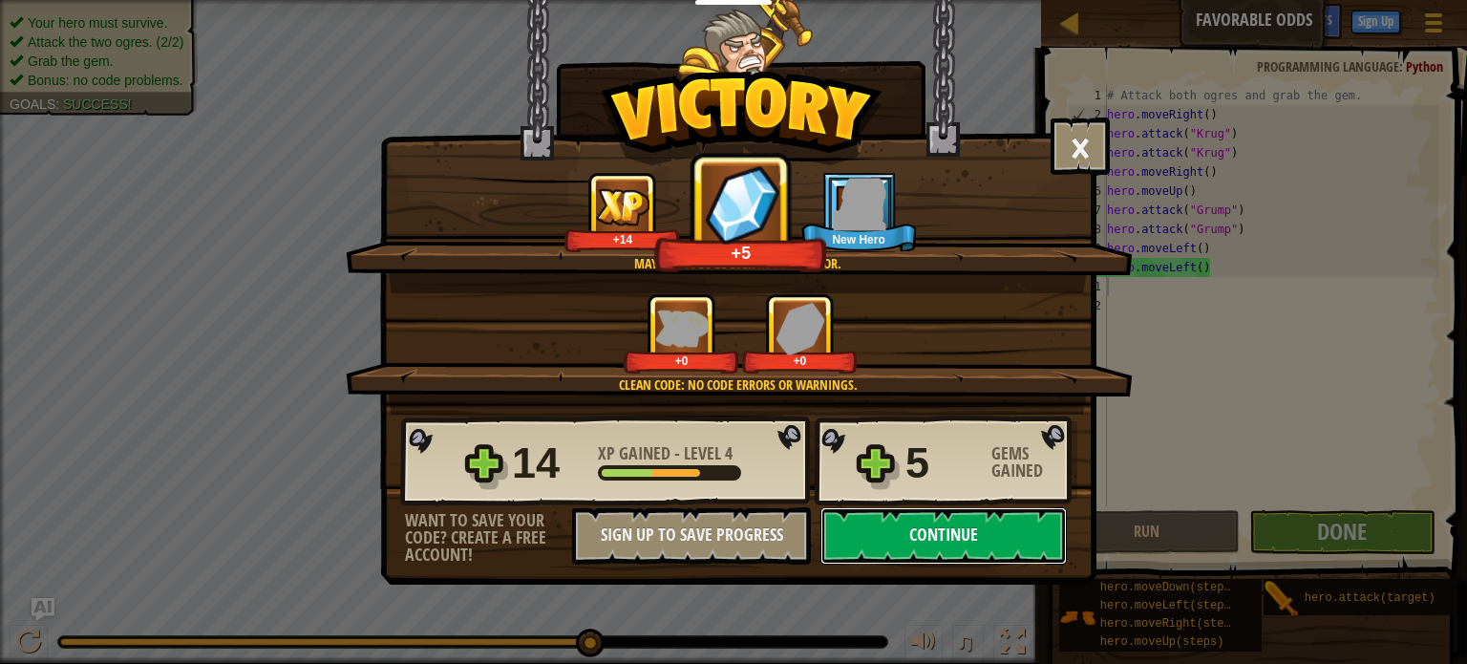
click at [923, 525] on button "Continue" at bounding box center [943, 535] width 246 height 57
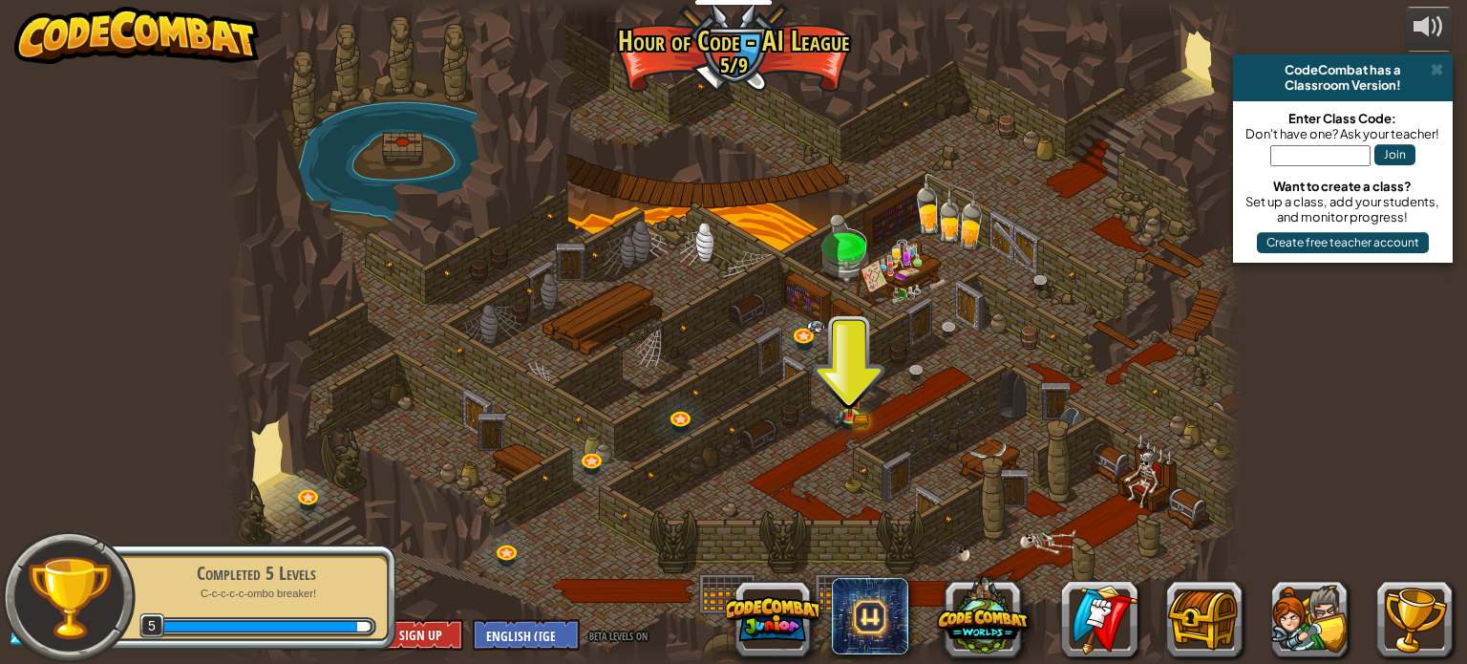
click at [327, 586] on p "C-c-c-c-c-ombo breaker!" at bounding box center [256, 593] width 241 height 14
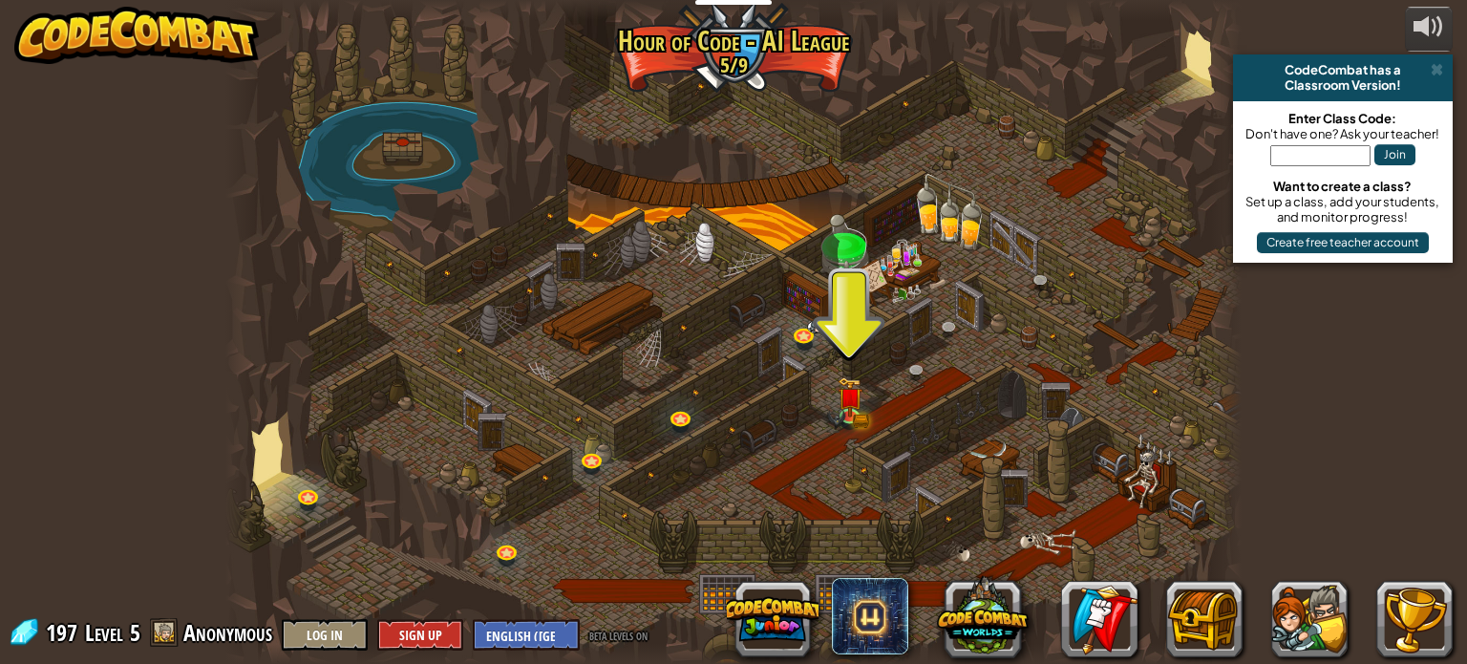
click at [160, 630] on span at bounding box center [164, 632] width 29 height 29
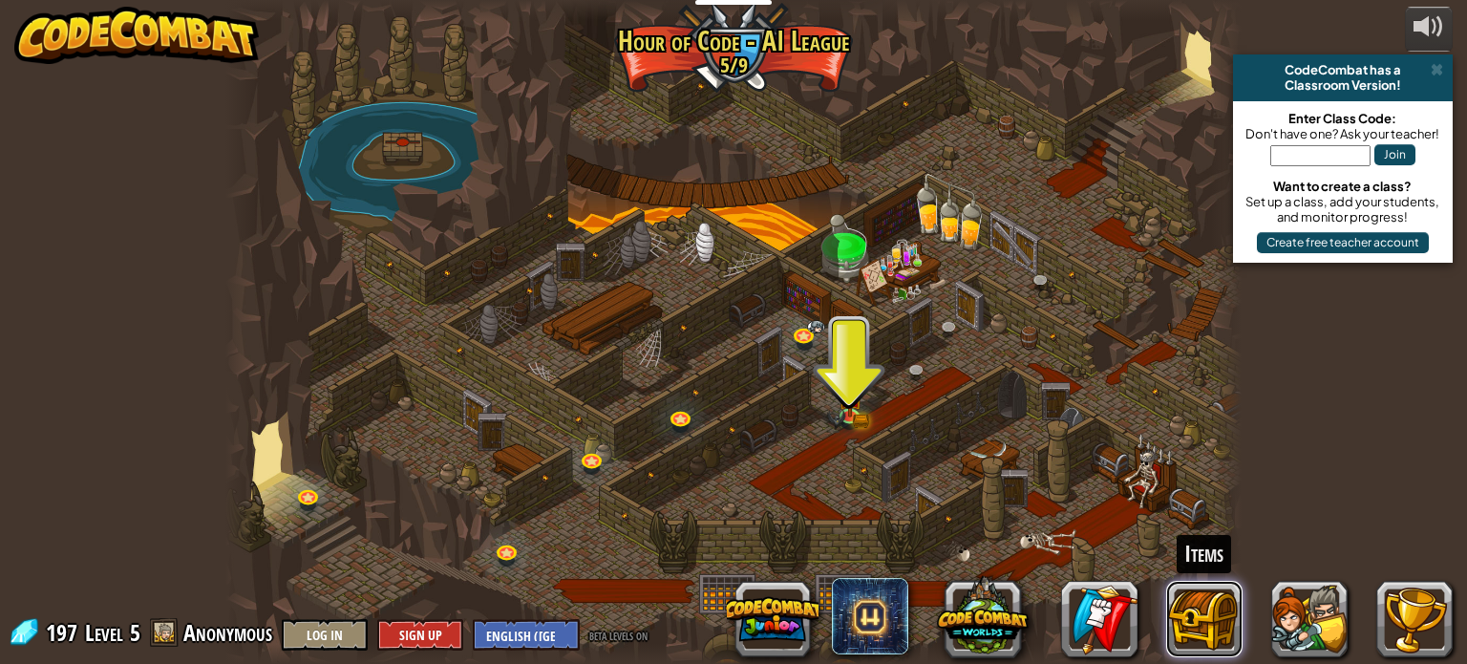
click at [1205, 615] on button at bounding box center [1204, 619] width 76 height 76
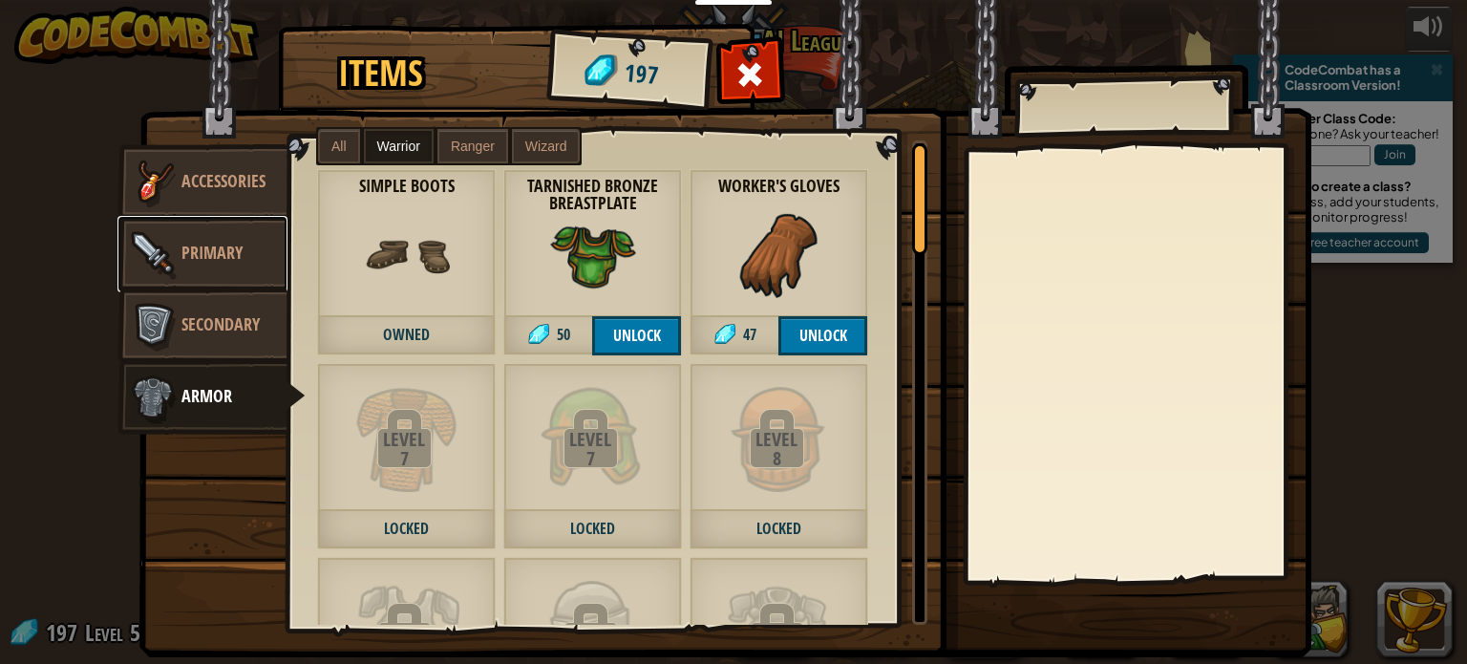
click at [278, 251] on link "Primary" at bounding box center [202, 254] width 170 height 76
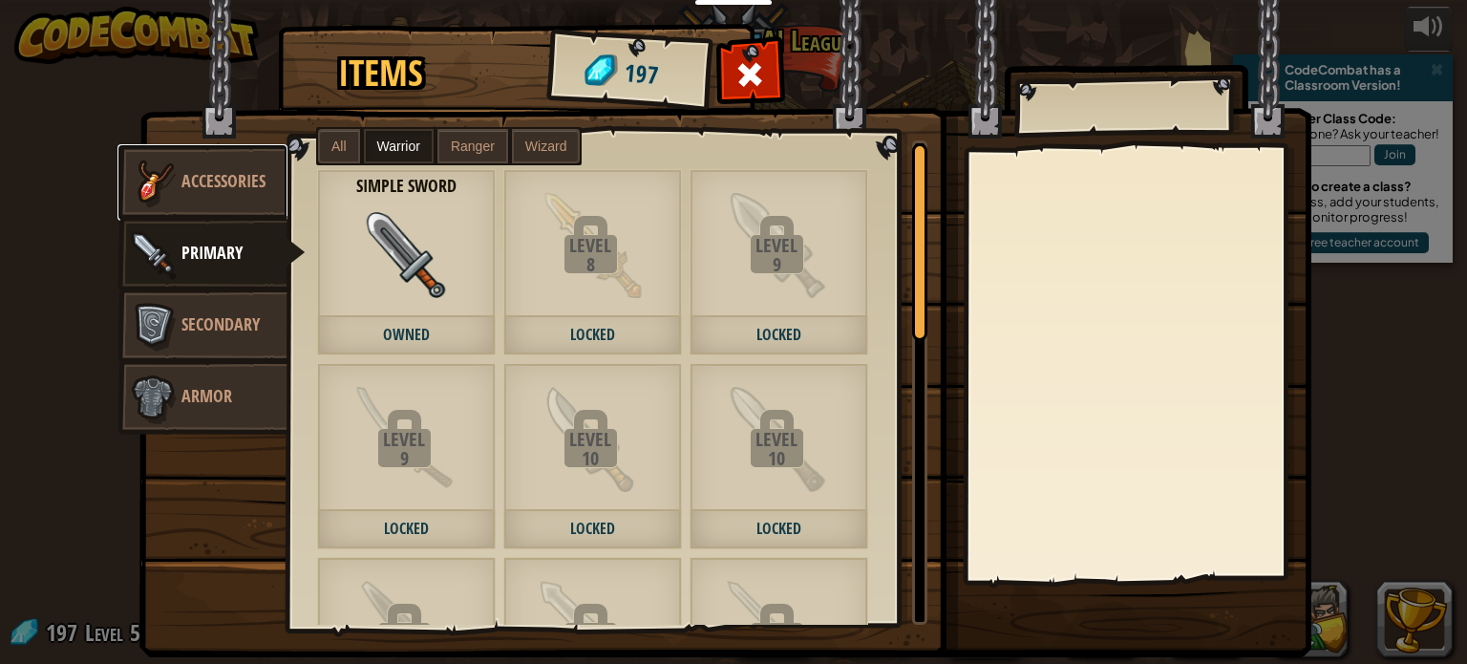
click at [212, 161] on link "Accessories" at bounding box center [202, 182] width 170 height 76
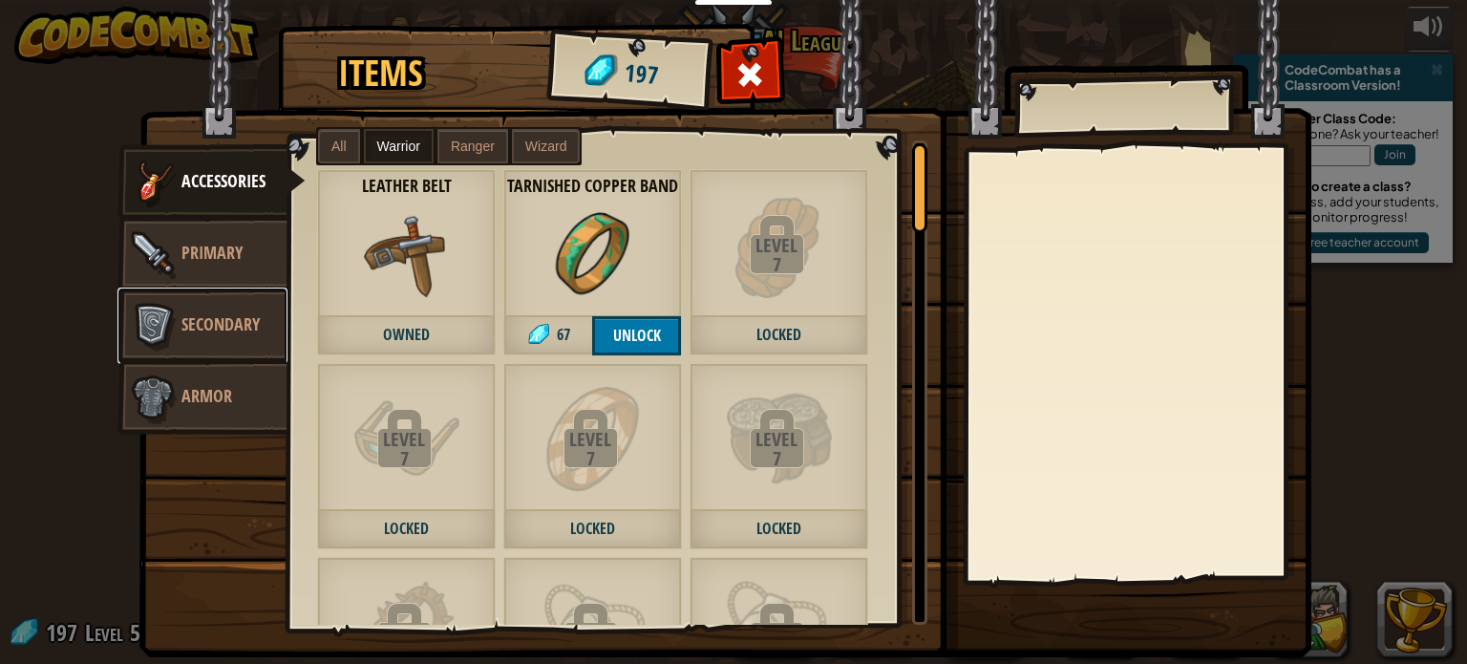
click at [253, 308] on link "Secondary" at bounding box center [202, 325] width 170 height 76
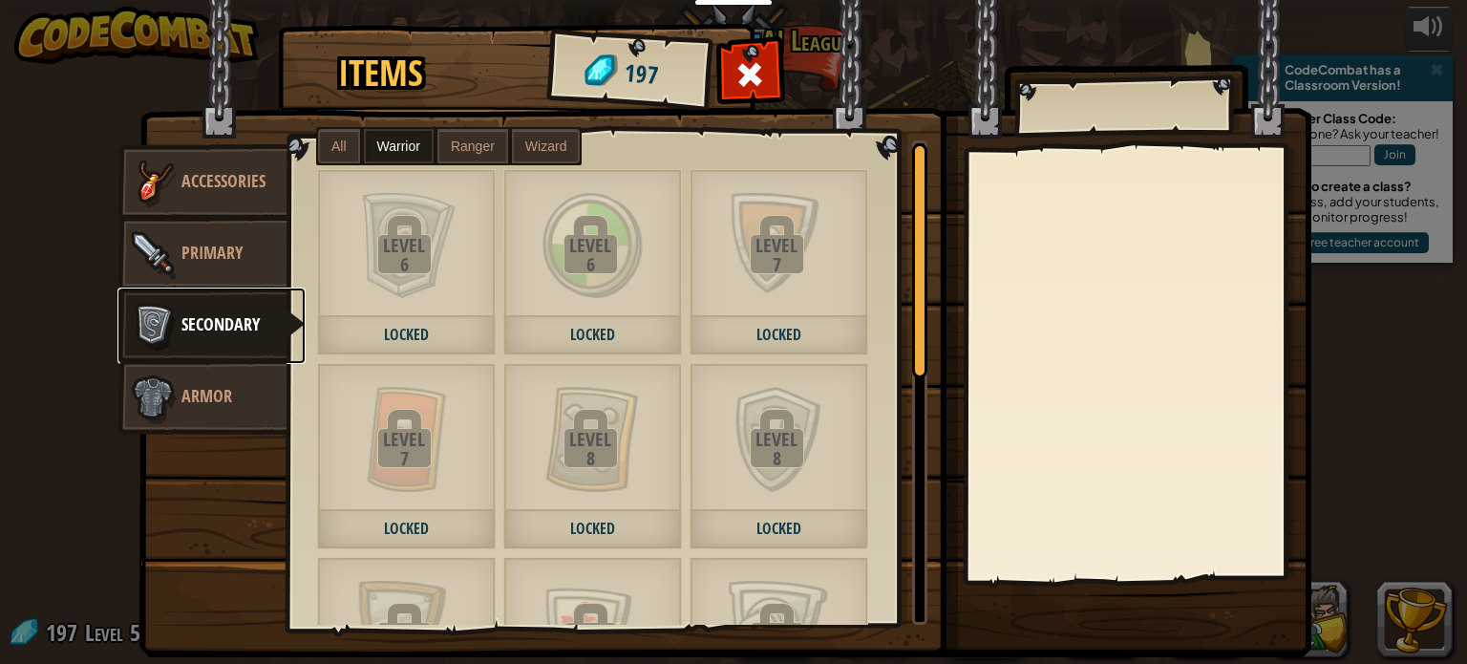
click at [238, 348] on link "Secondary" at bounding box center [211, 325] width 188 height 76
click at [226, 376] on link "Armor" at bounding box center [202, 397] width 170 height 76
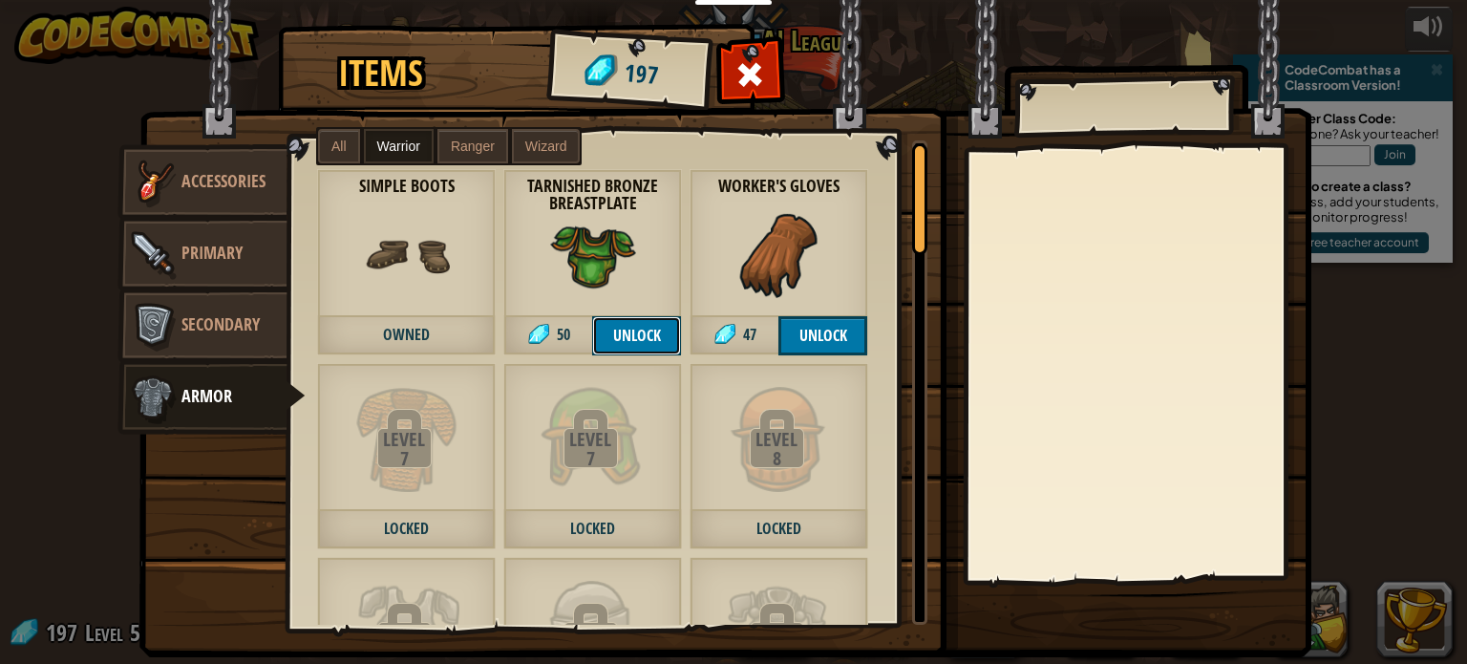
click at [651, 337] on button "Unlock" at bounding box center [636, 335] width 89 height 39
click at [667, 340] on button "Confirm" at bounding box center [636, 335] width 89 height 39
click at [802, 336] on button "Unlock" at bounding box center [822, 335] width 89 height 39
click at [802, 336] on button "Confirm" at bounding box center [822, 335] width 89 height 39
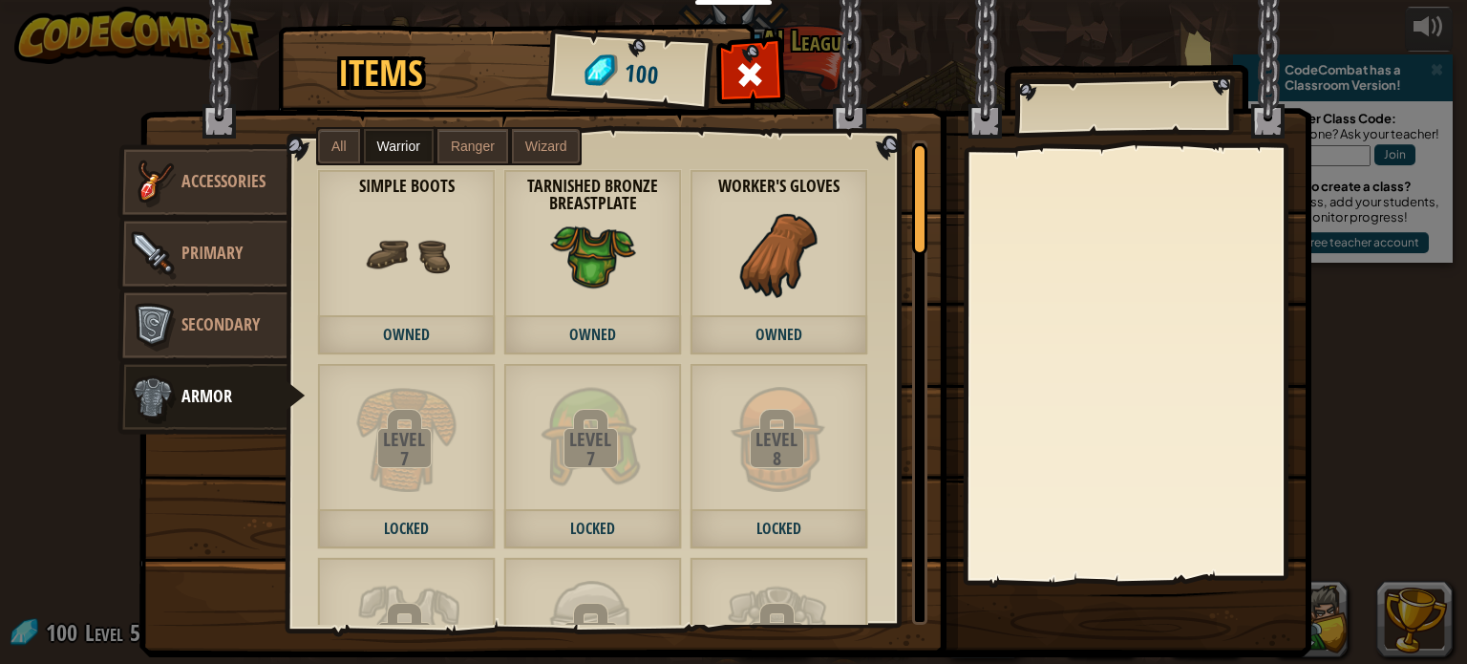
click at [345, 159] on label "All" at bounding box center [339, 146] width 42 height 34
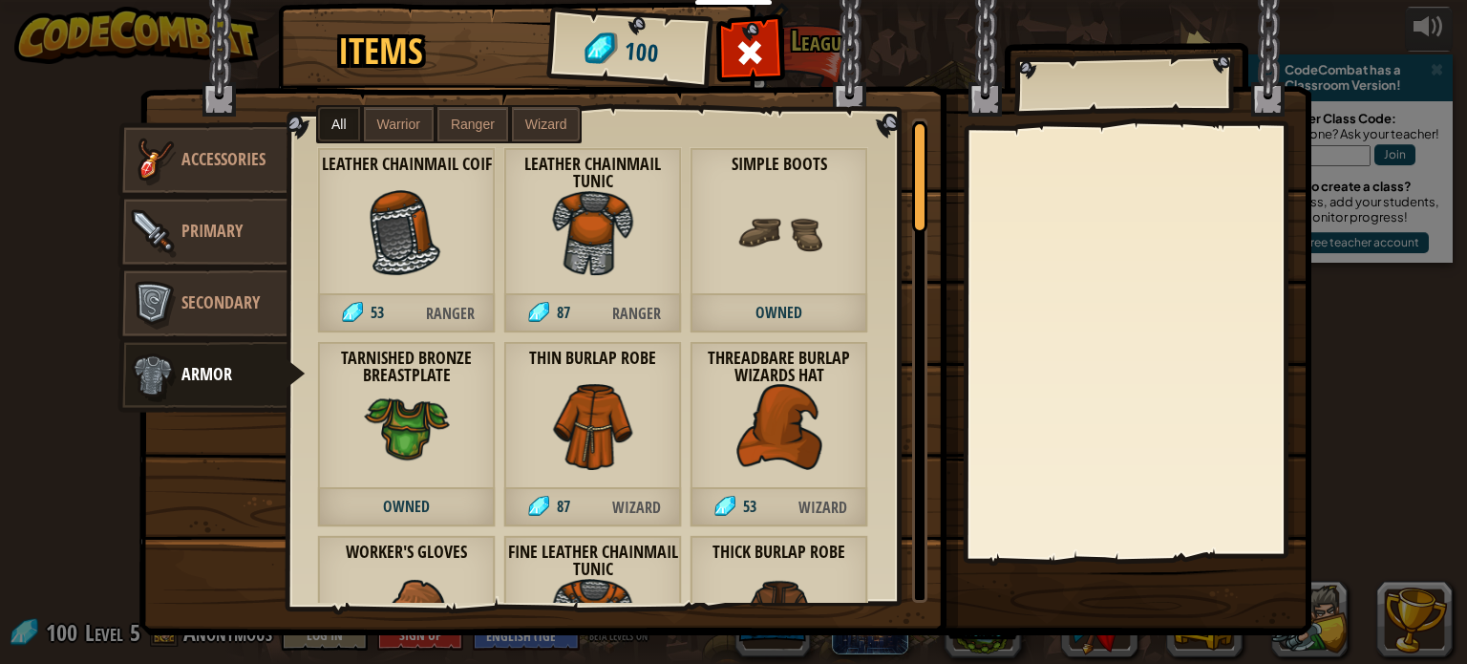
scroll to position [23, 0]
click at [737, 393] on img at bounding box center [779, 426] width 86 height 86
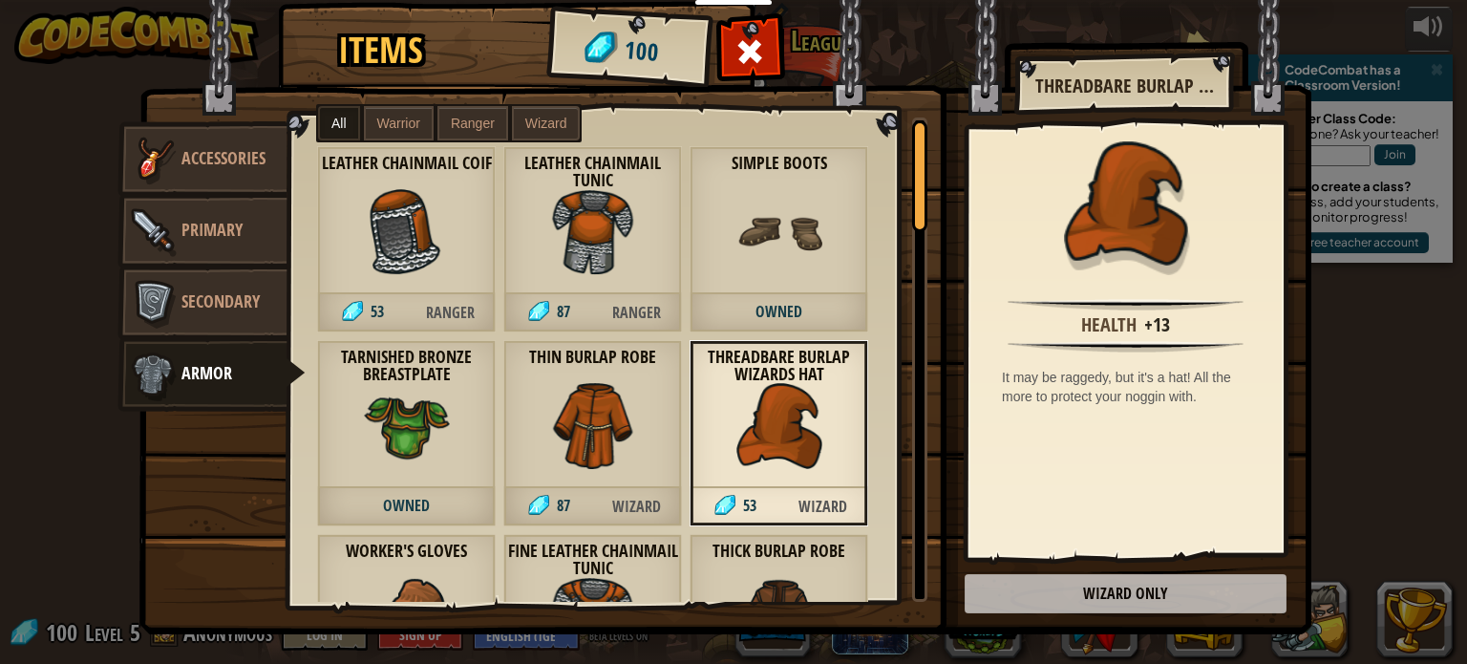
click at [1083, 585] on img at bounding box center [725, 287] width 1172 height 693
click at [1079, 589] on img at bounding box center [725, 287] width 1172 height 693
click at [428, 191] on img at bounding box center [407, 232] width 86 height 86
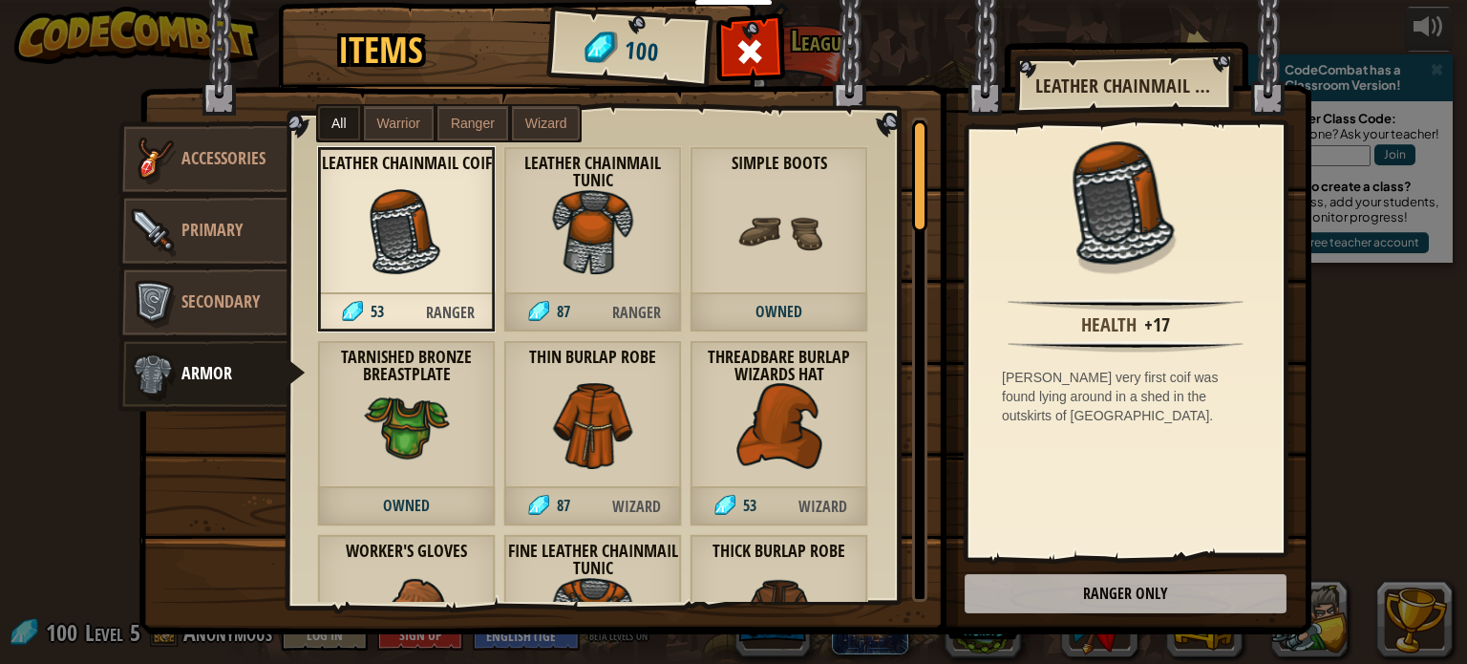
click at [742, 243] on img at bounding box center [779, 232] width 86 height 86
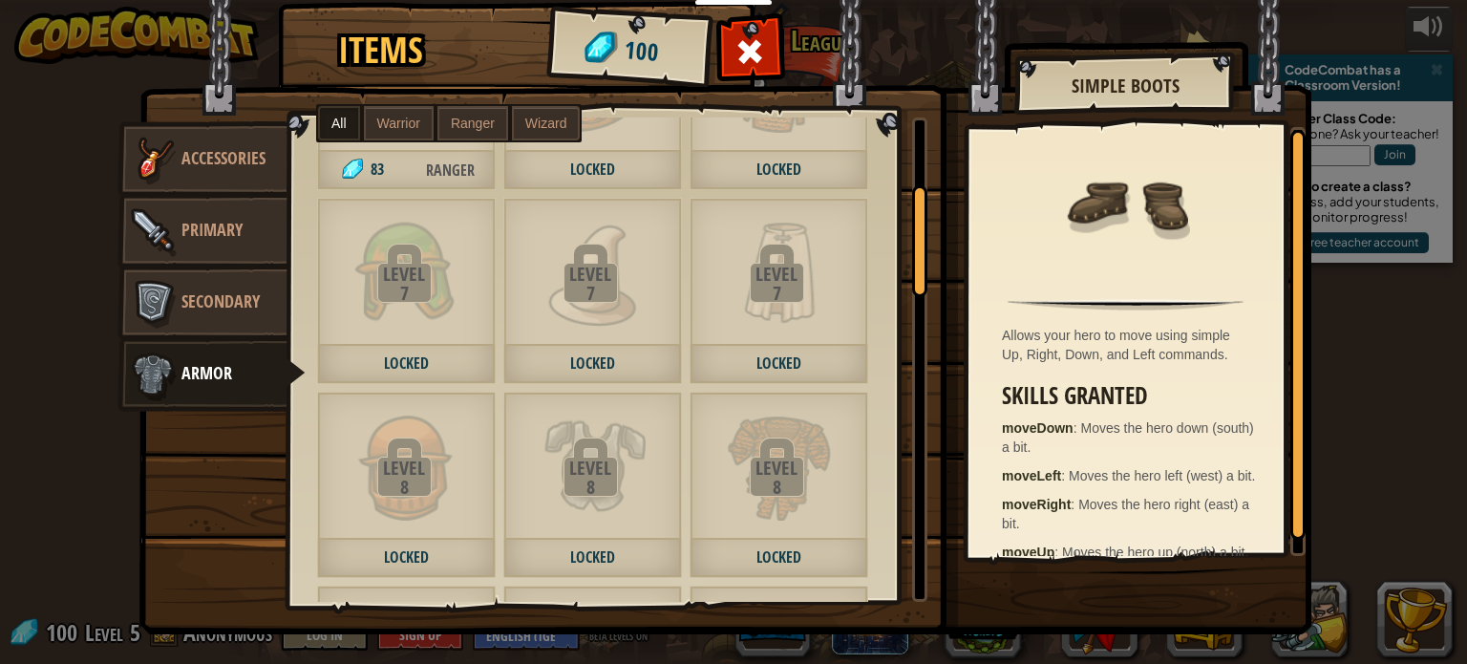
scroll to position [726, 0]
click at [741, 40] on span at bounding box center [750, 51] width 31 height 31
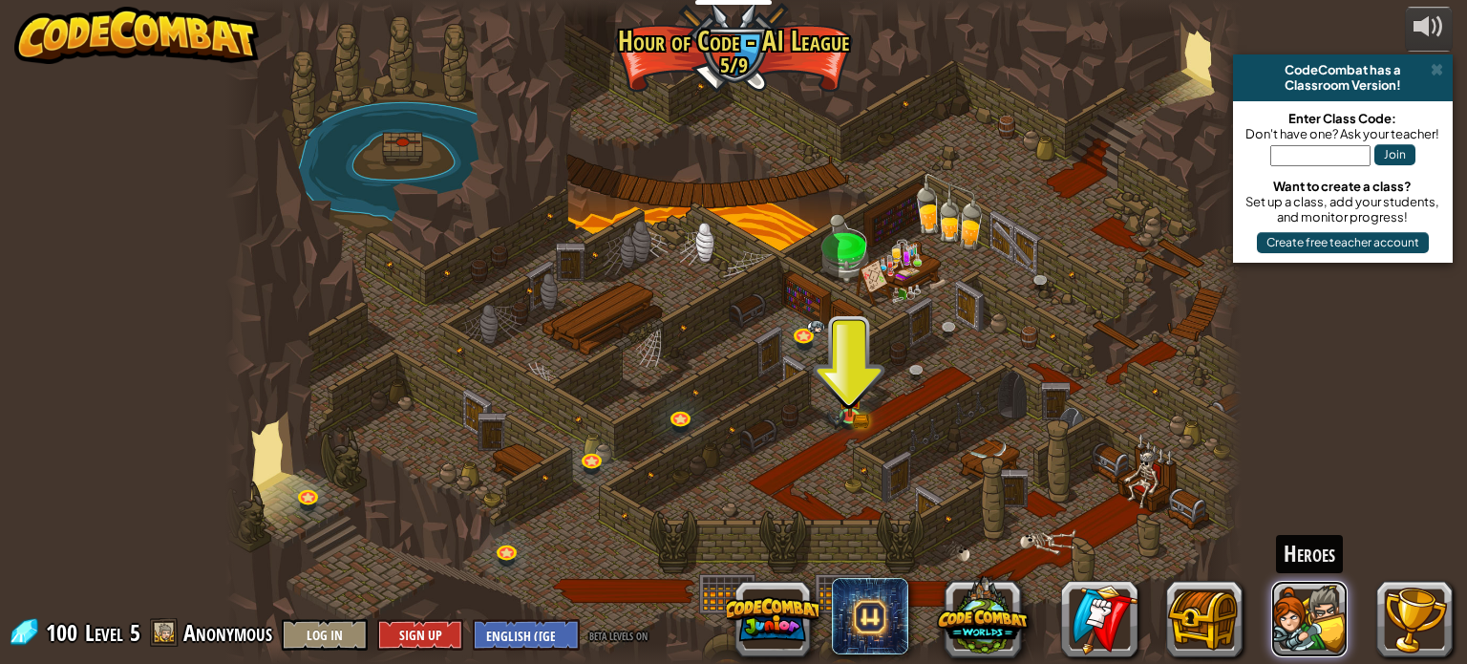
click at [1288, 622] on button at bounding box center [1309, 619] width 76 height 76
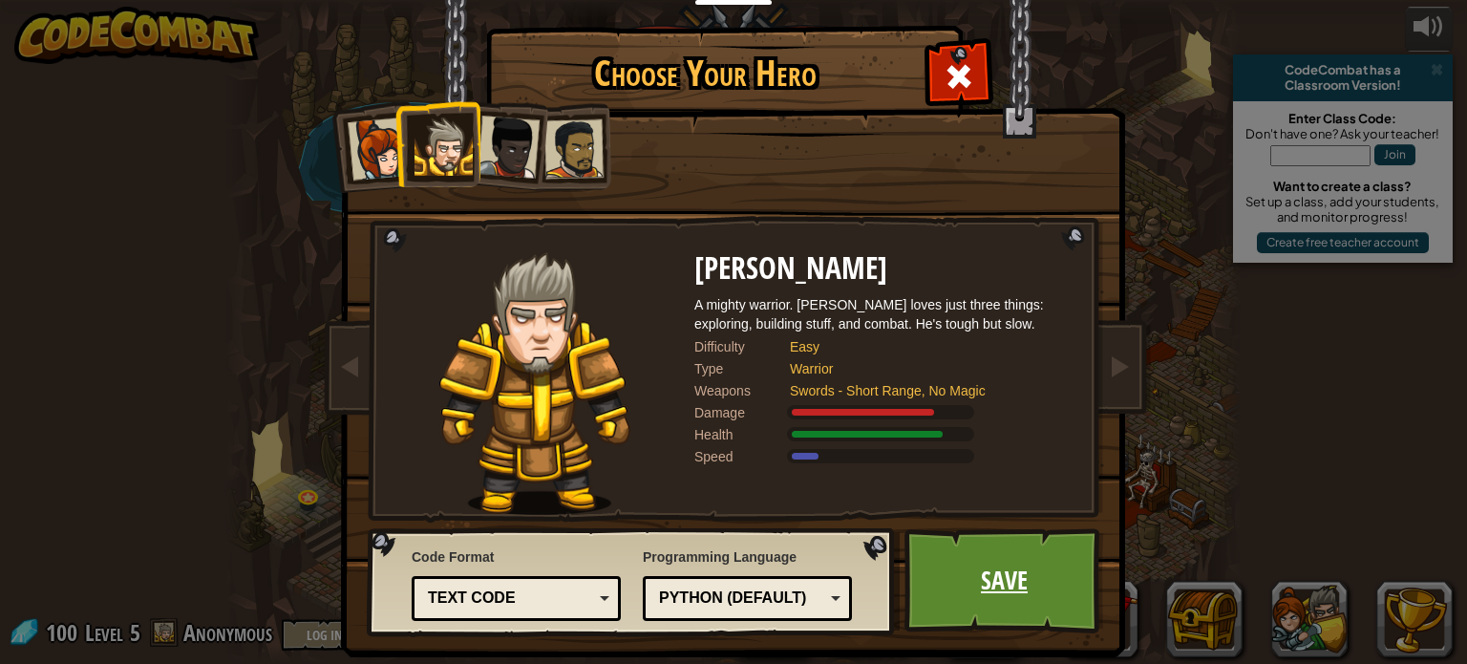
click at [931, 561] on link "Save" at bounding box center [1004, 580] width 200 height 105
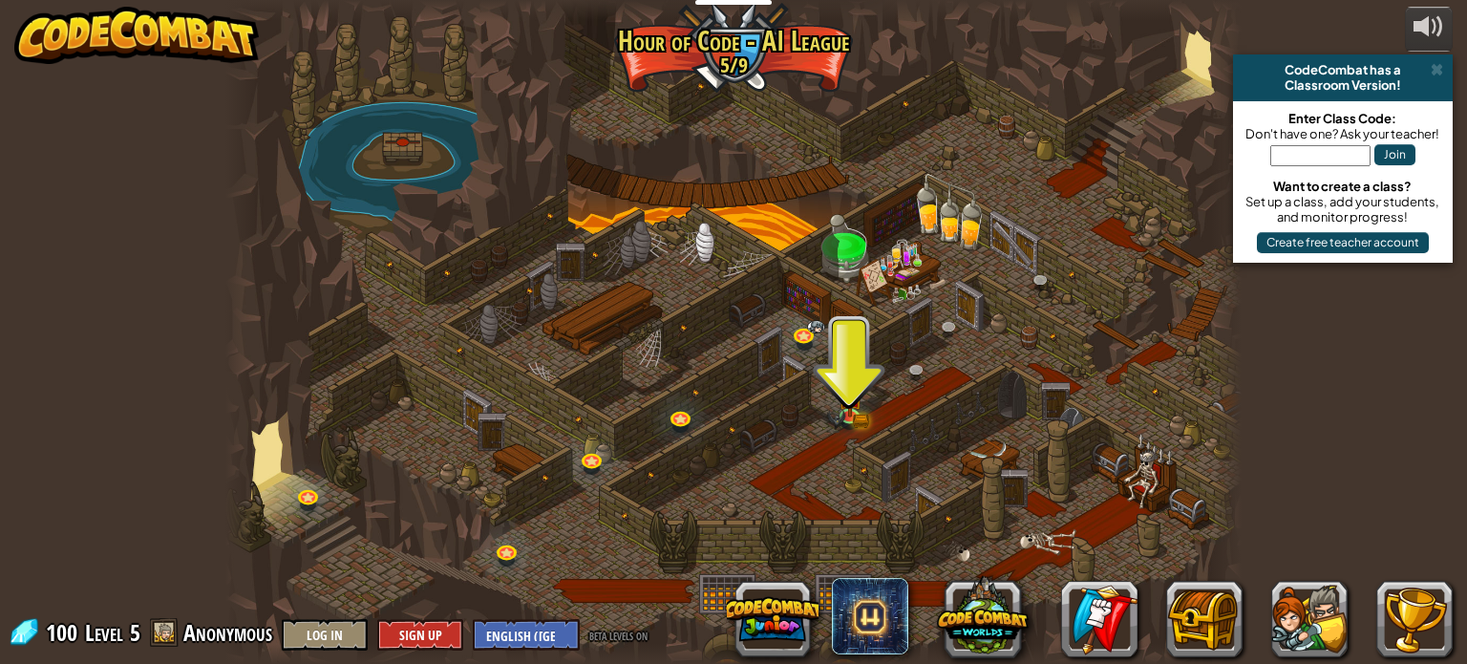
click at [208, 631] on span "Anonymous" at bounding box center [227, 632] width 89 height 31
click at [178, 634] on div "100 Level 5 Anonymous Log In Sign Up English ([GEOGRAPHIC_DATA]) English ([GEOG…" at bounding box center [330, 633] width 644 height 33
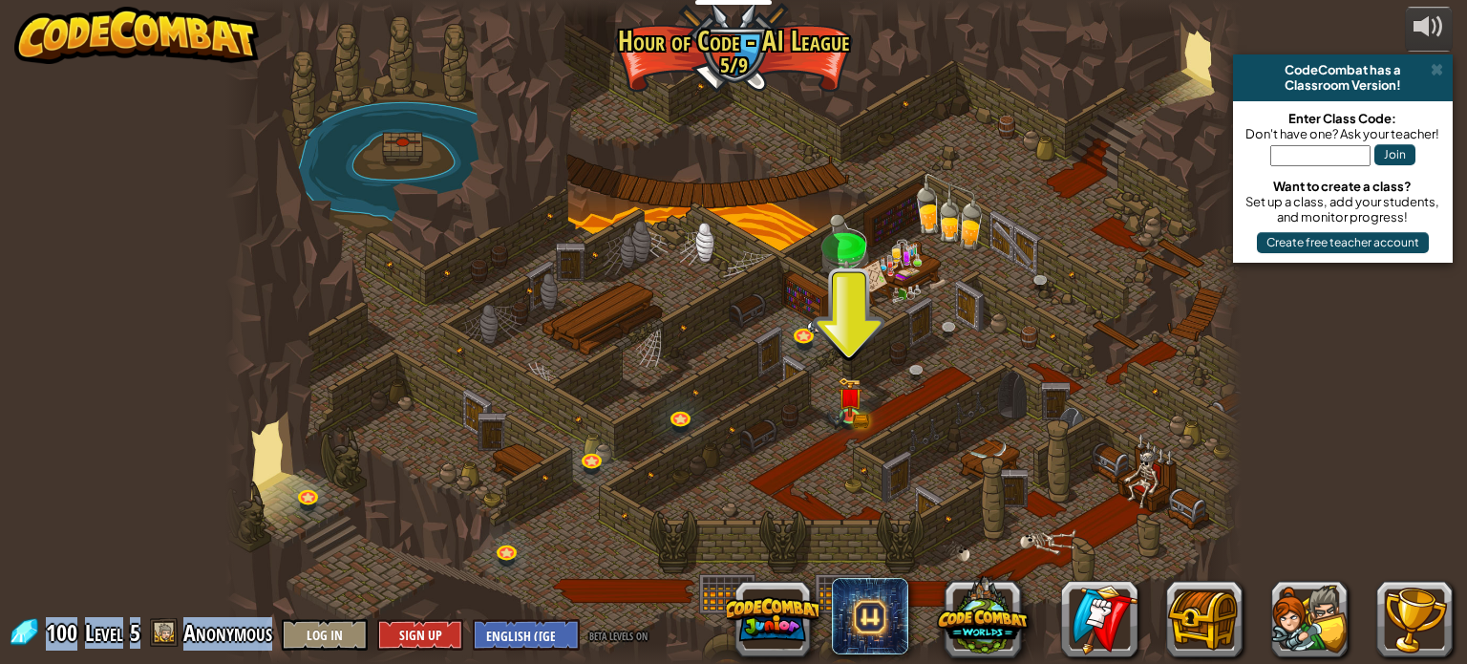
click at [171, 635] on span at bounding box center [164, 632] width 29 height 29
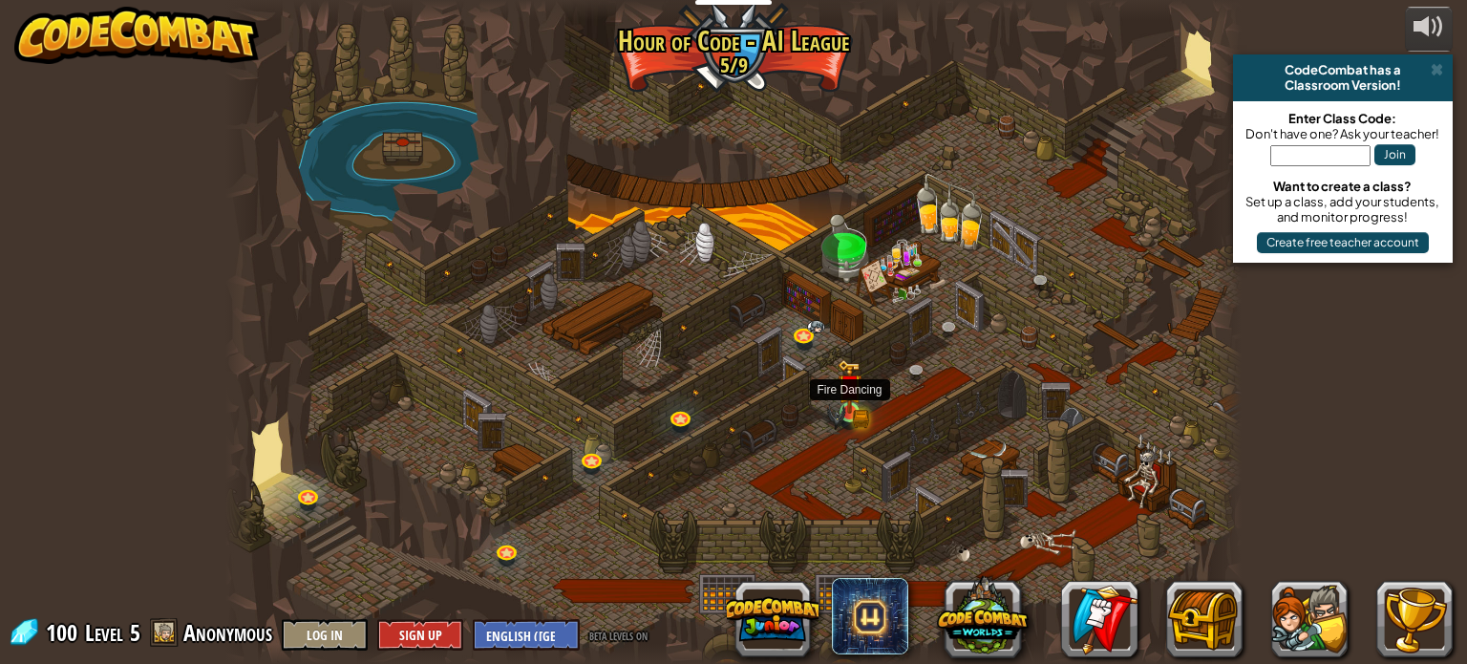
click at [851, 409] on img at bounding box center [850, 386] width 25 height 54
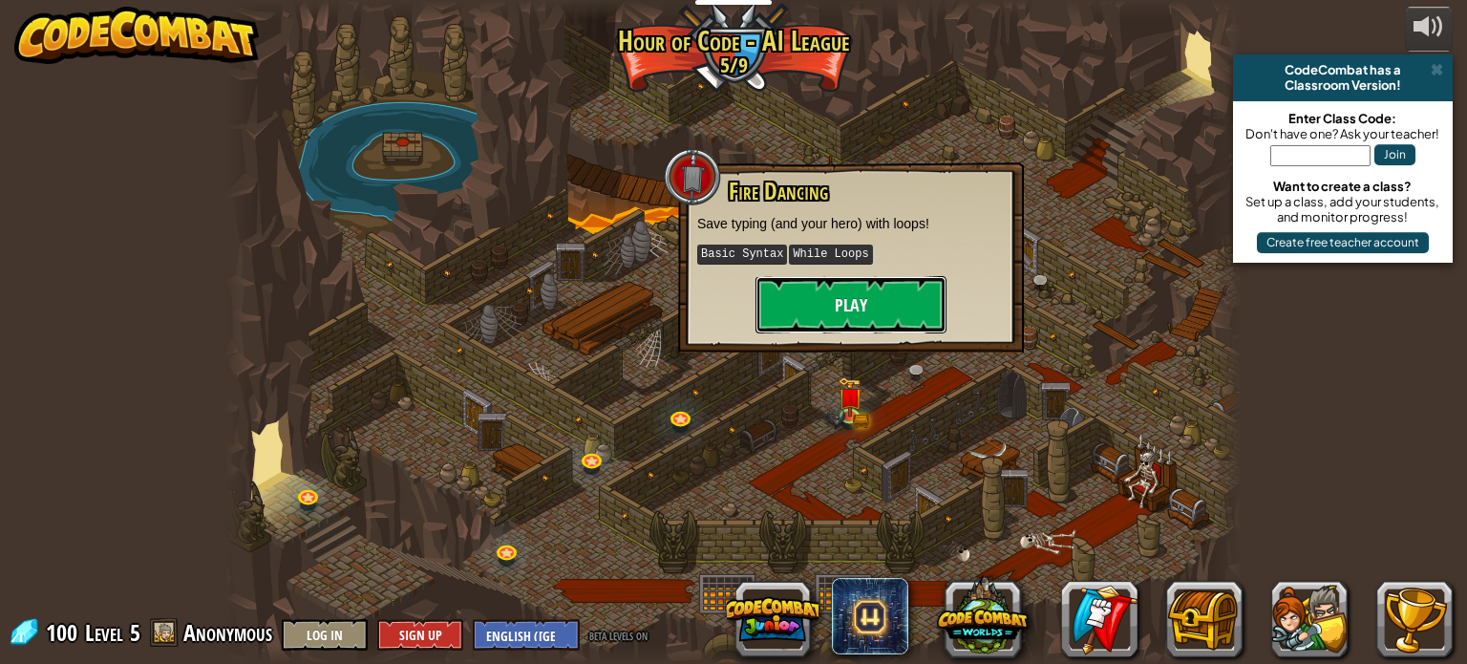
click at [778, 316] on button "Play" at bounding box center [850, 304] width 191 height 57
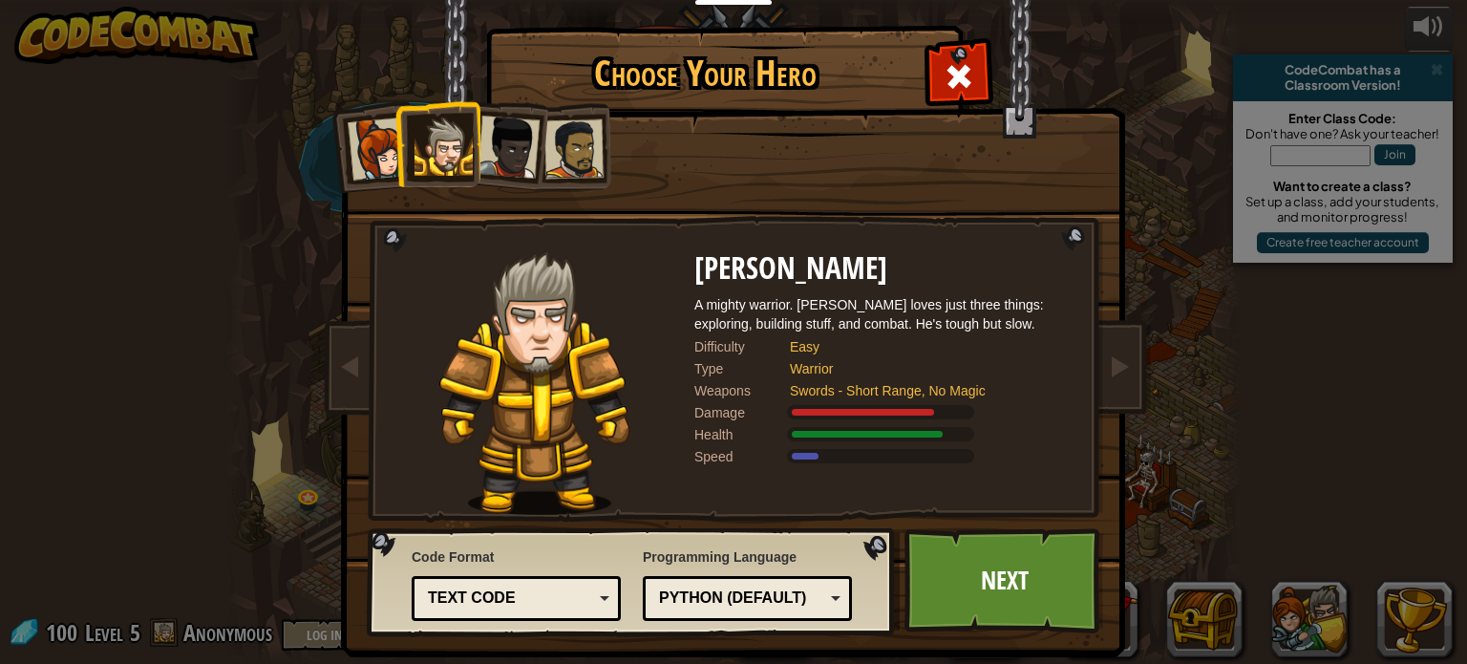
click at [544, 444] on img at bounding box center [535, 383] width 192 height 263
click at [879, 460] on div at bounding box center [880, 456] width 187 height 14
click at [1053, 599] on link "Next" at bounding box center [1004, 580] width 200 height 105
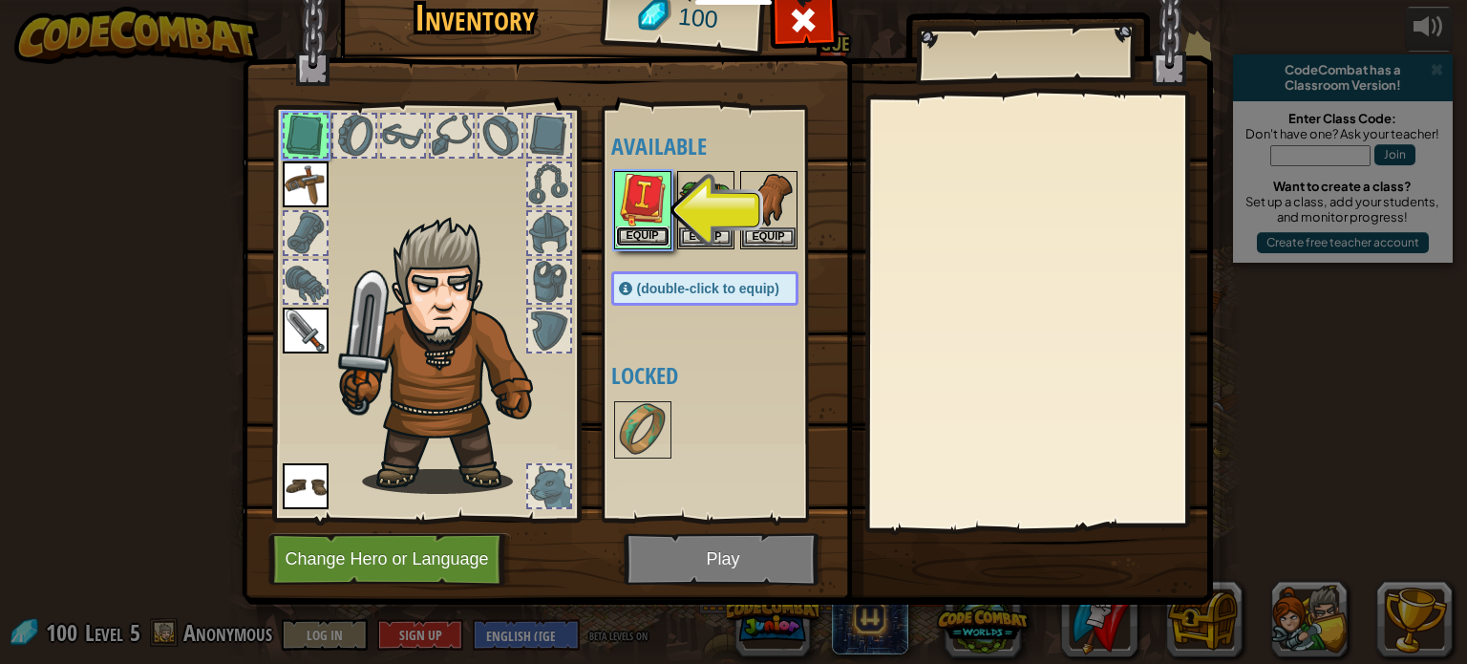
click at [633, 232] on button "Equip" at bounding box center [642, 236] width 53 height 20
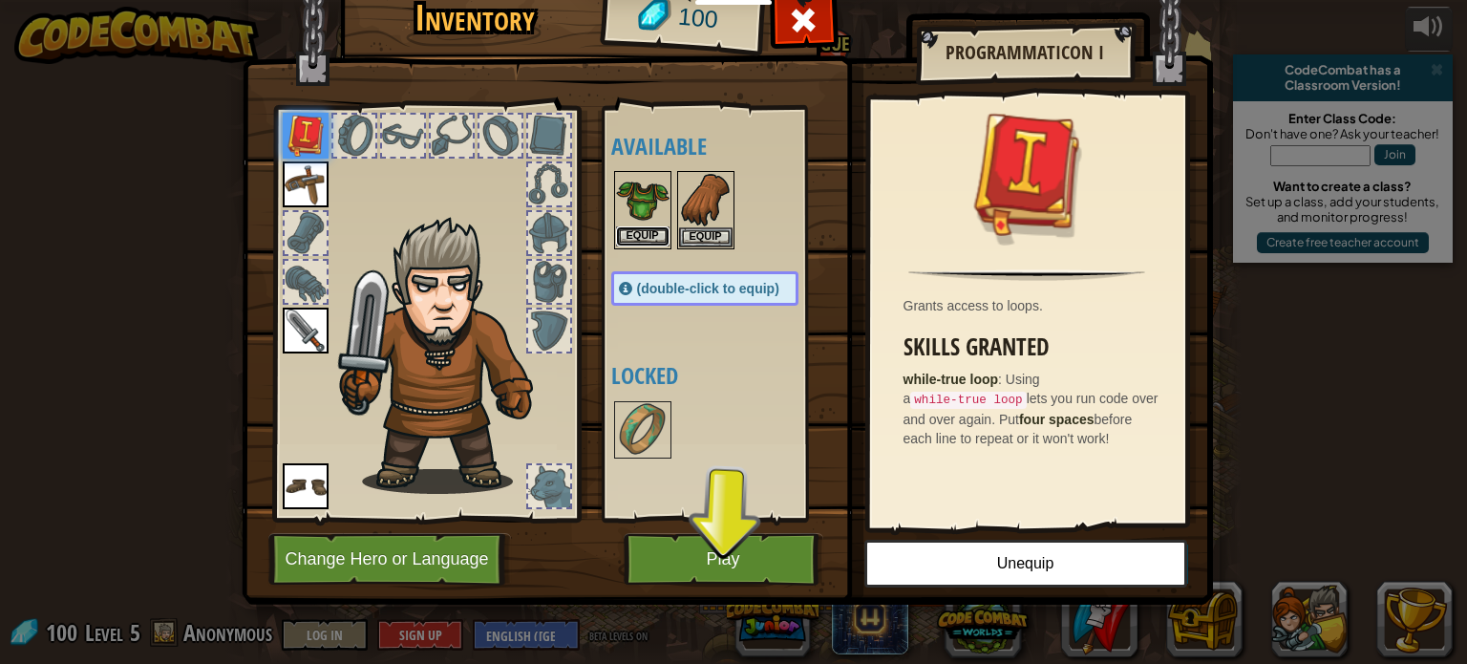
click at [649, 236] on button "Equip" at bounding box center [642, 236] width 53 height 20
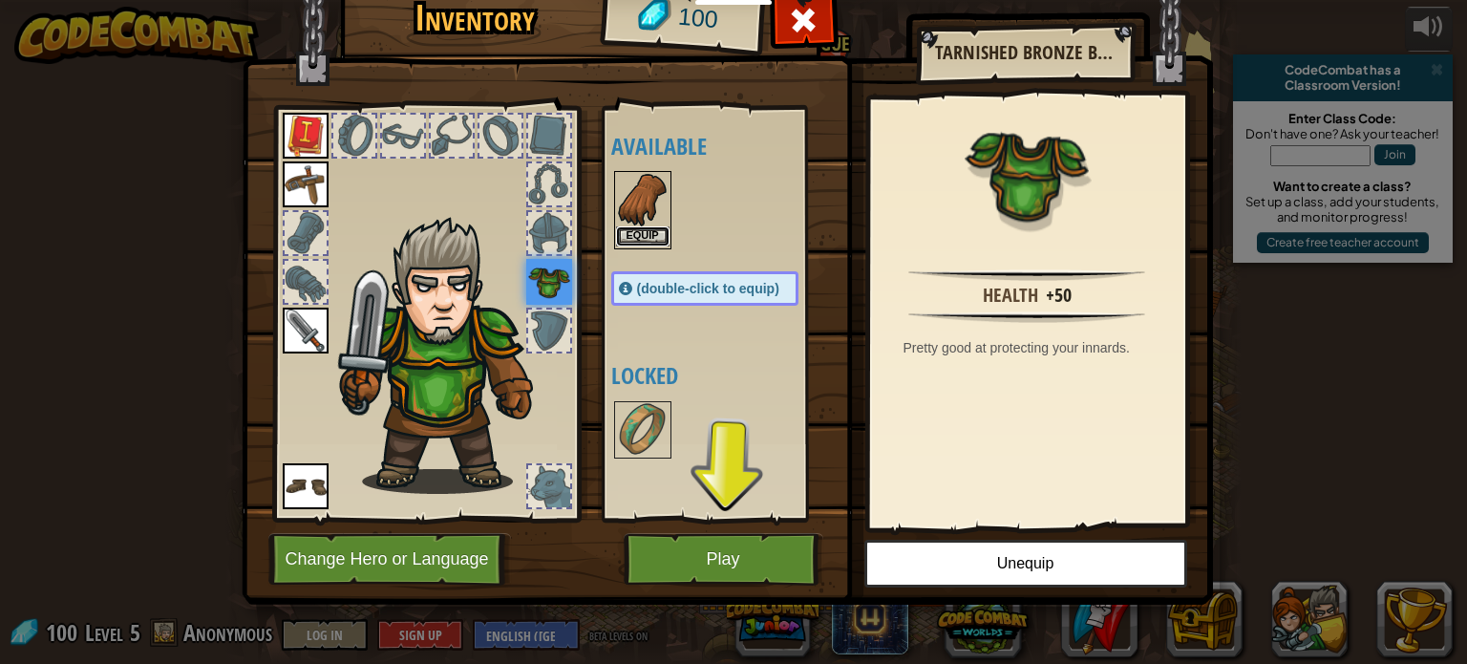
click at [649, 233] on button "Equip" at bounding box center [642, 236] width 53 height 20
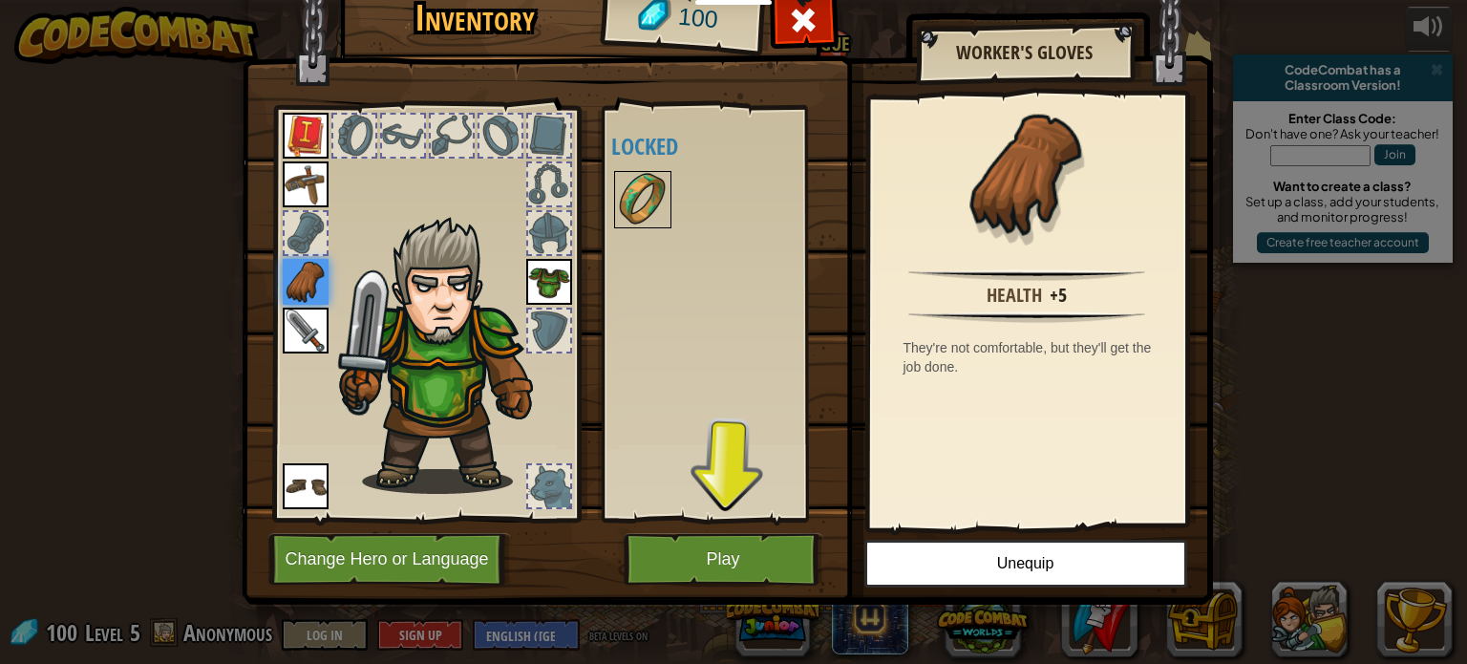
click at [635, 218] on img at bounding box center [642, 199] width 53 height 53
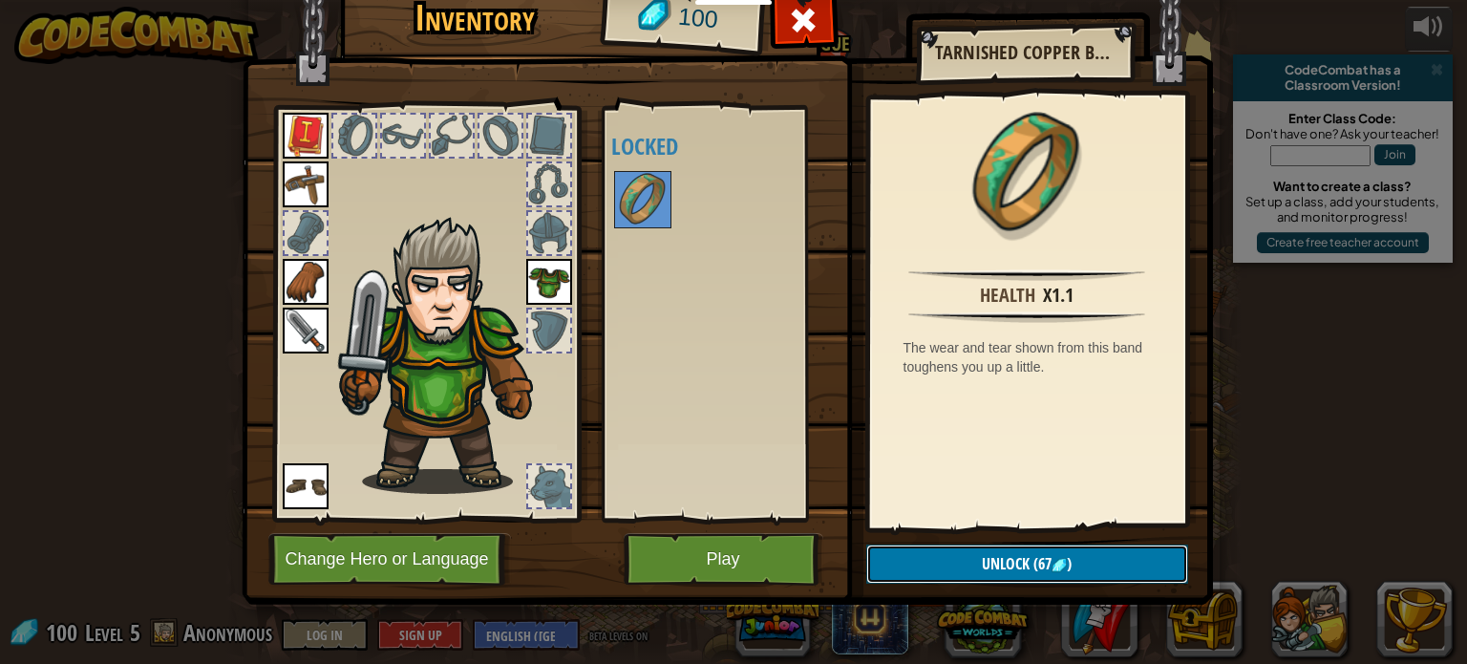
click at [1064, 562] on img at bounding box center [1059, 565] width 15 height 15
click at [1064, 562] on button "Confirm" at bounding box center [1027, 563] width 322 height 39
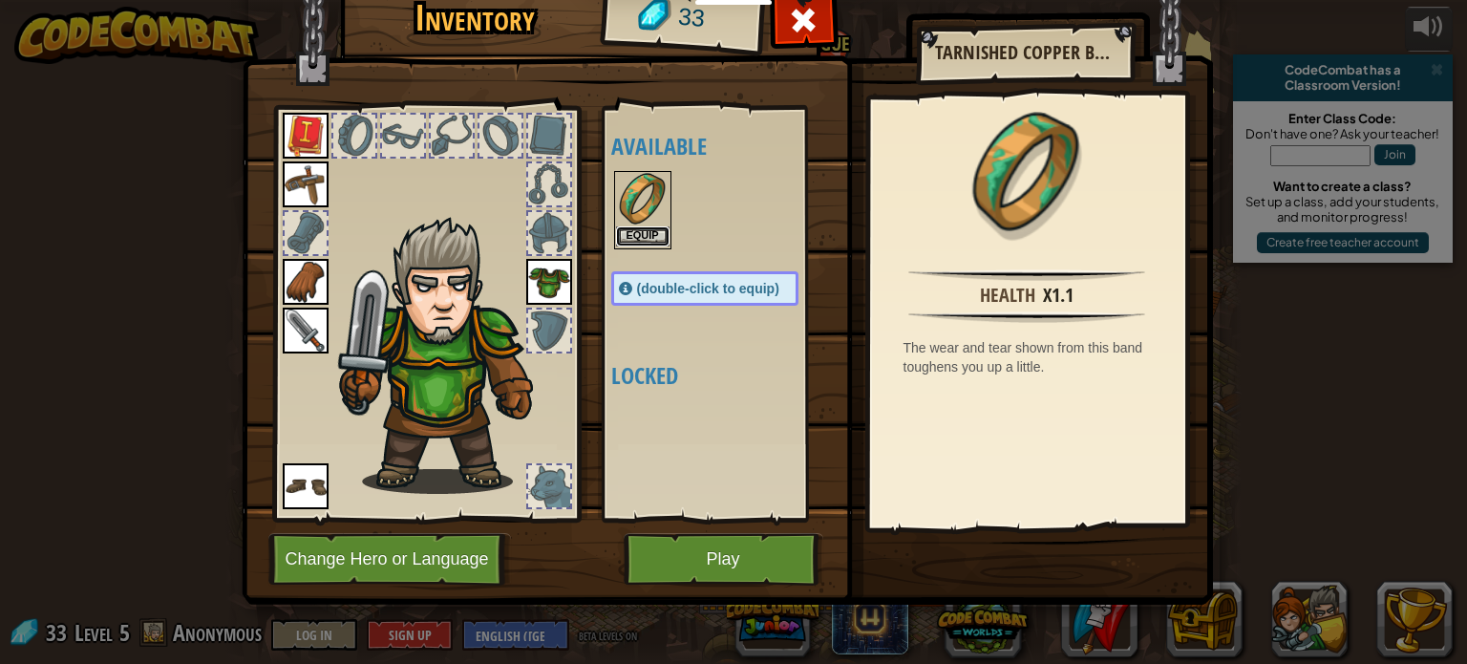
click at [648, 234] on button "Equip" at bounding box center [642, 236] width 53 height 20
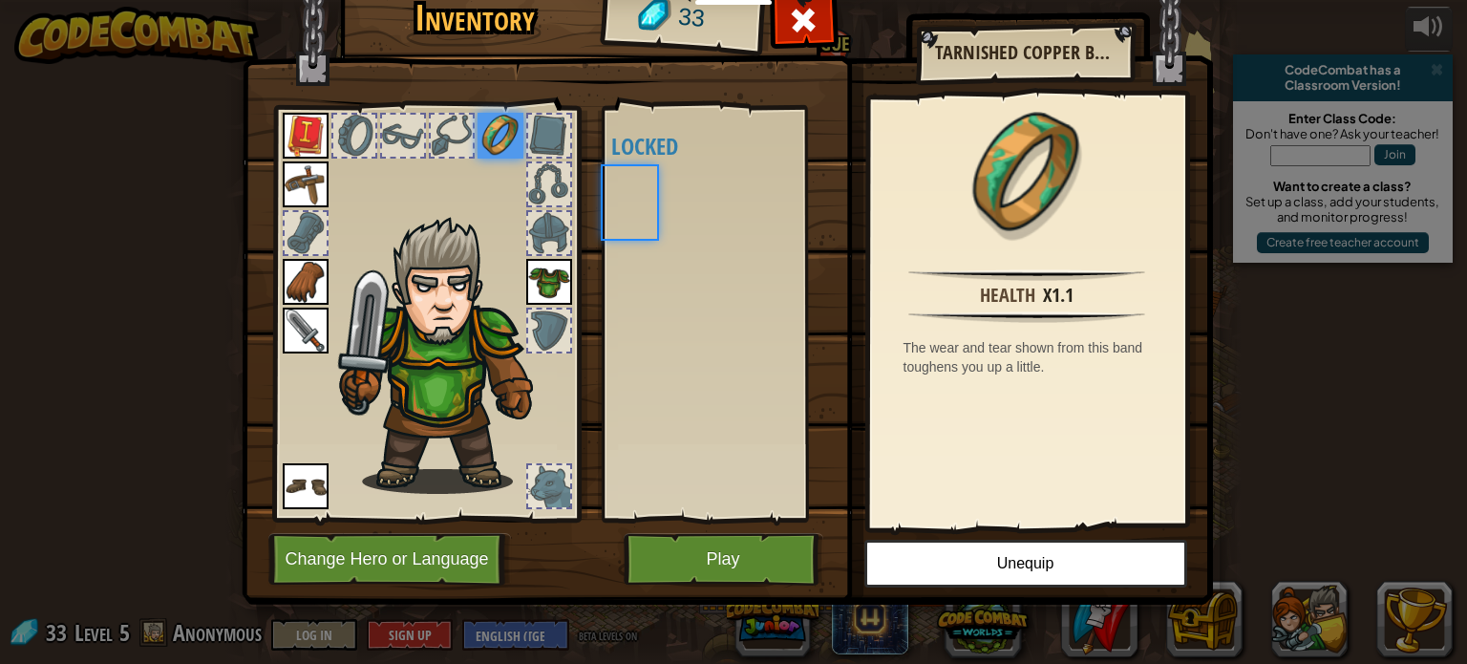
click at [648, 234] on div "Available Equip Equip Equip Equip Equip Equip Equip (double-click to equip) Loc…" at bounding box center [723, 314] width 225 height 398
click at [542, 206] on div at bounding box center [549, 184] width 46 height 46
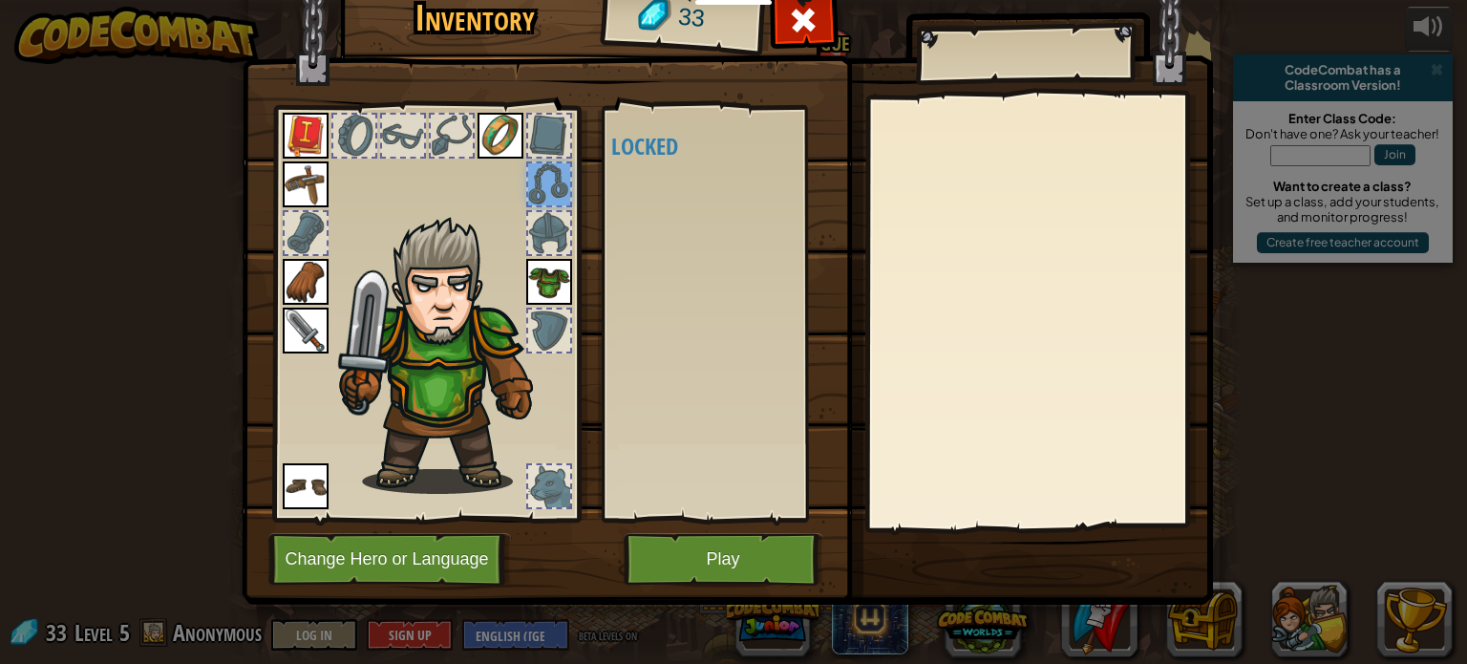
click at [549, 230] on div at bounding box center [549, 233] width 42 height 42
click at [539, 318] on div at bounding box center [549, 330] width 42 height 42
click at [554, 500] on div at bounding box center [549, 486] width 42 height 42
click at [316, 505] on img at bounding box center [306, 486] width 46 height 46
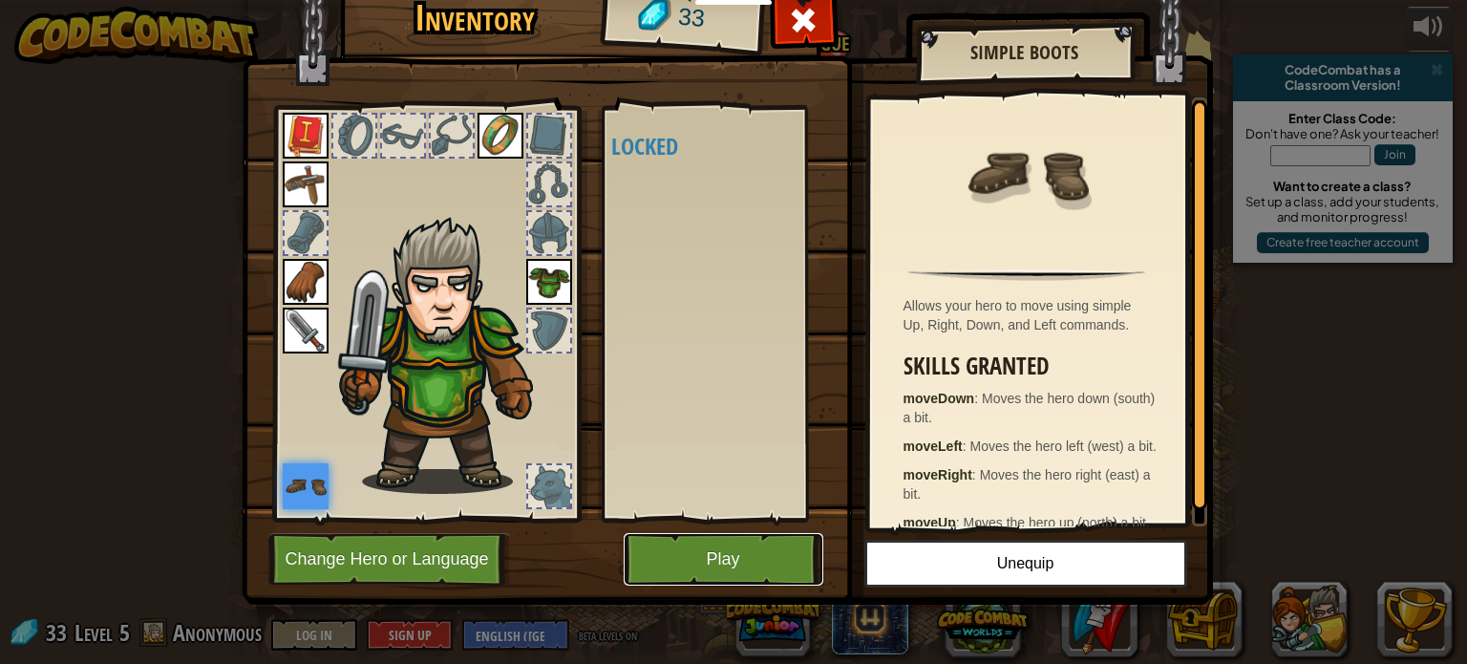
click at [776, 544] on button "Play" at bounding box center [724, 559] width 200 height 53
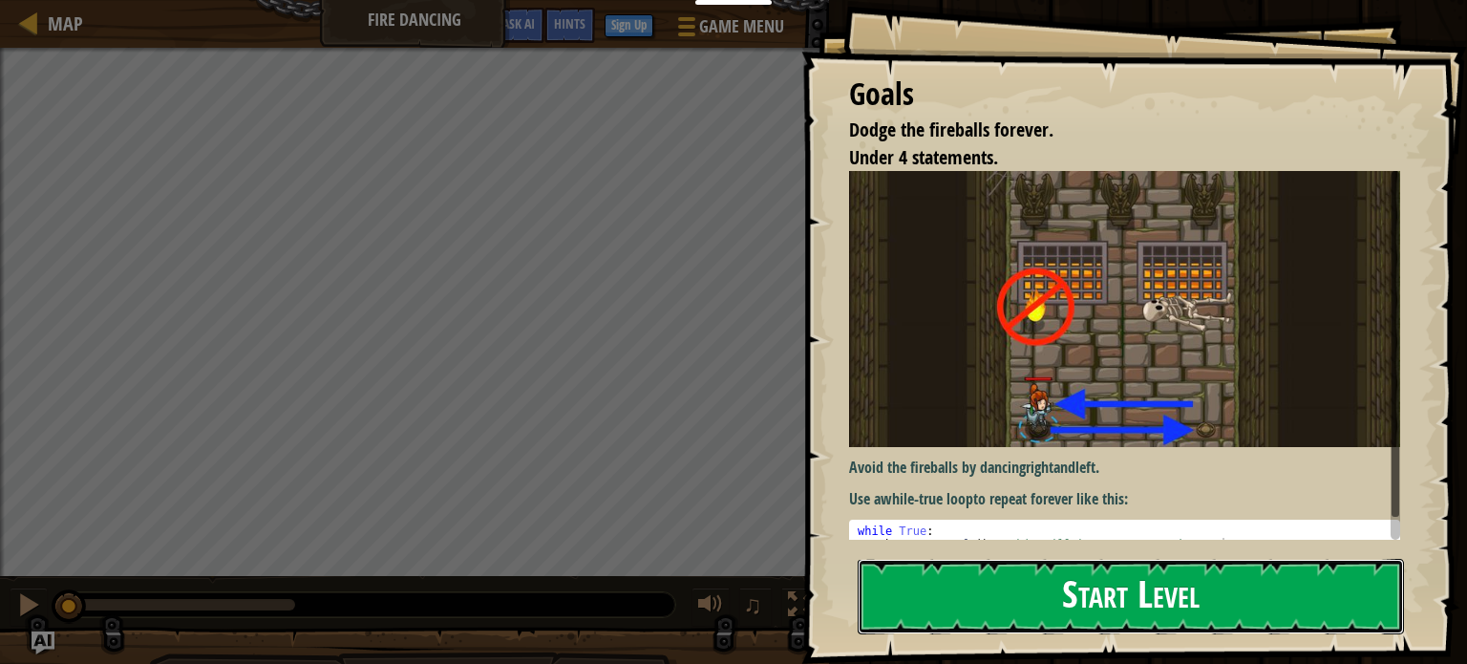
click at [941, 596] on button "Start Level" at bounding box center [1131, 596] width 546 height 75
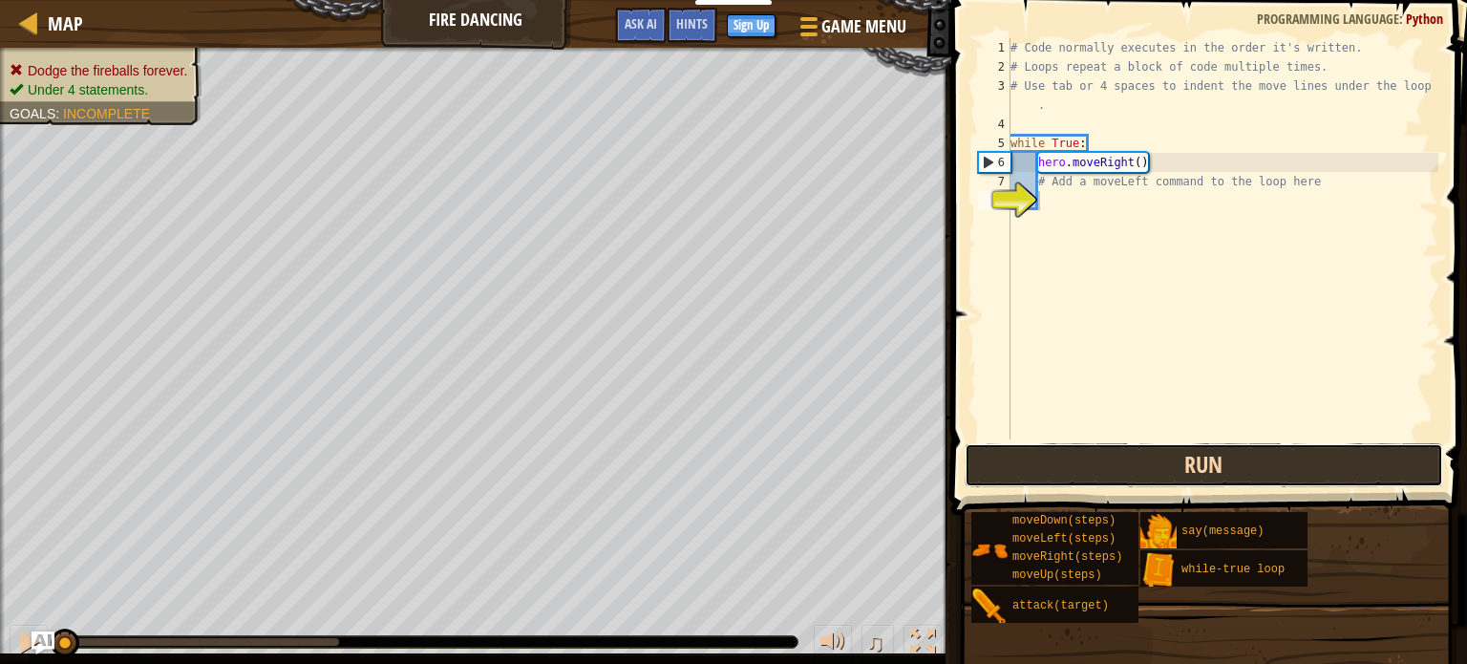
click at [1027, 466] on button "Run" at bounding box center [1204, 465] width 479 height 44
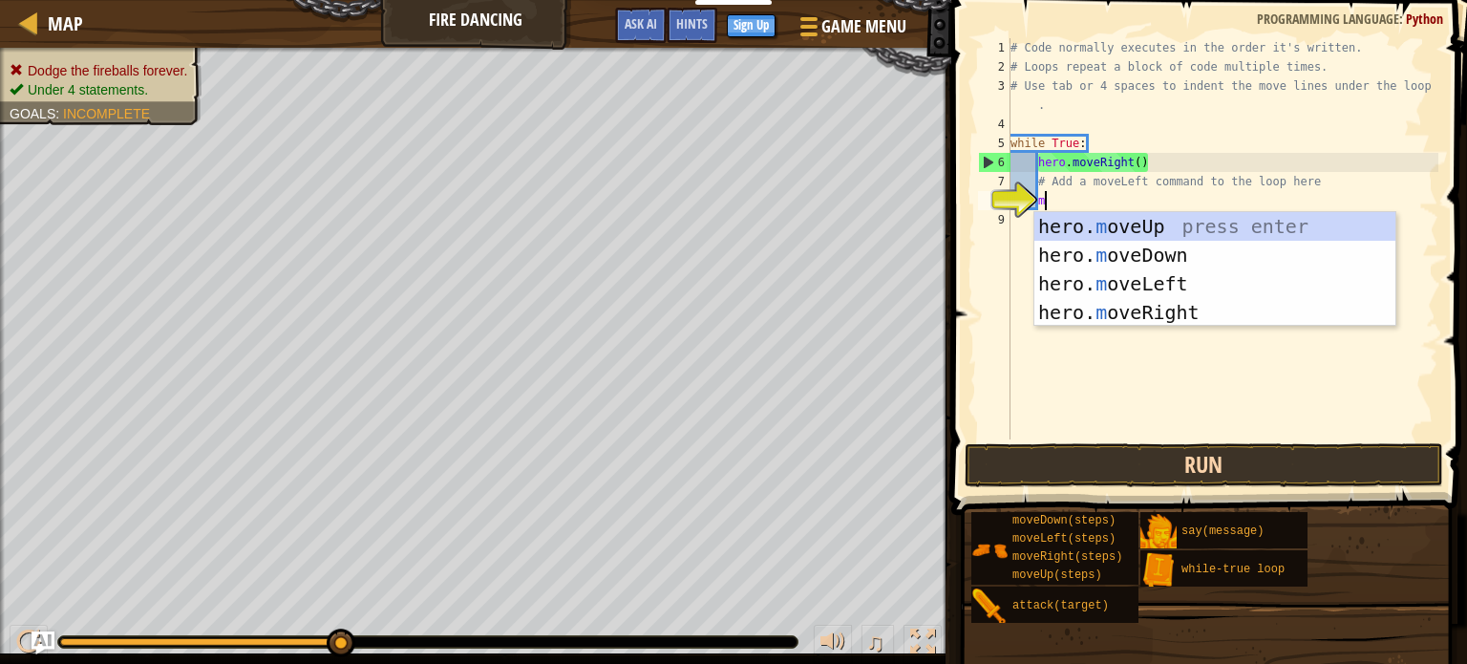
type textarea "mo"
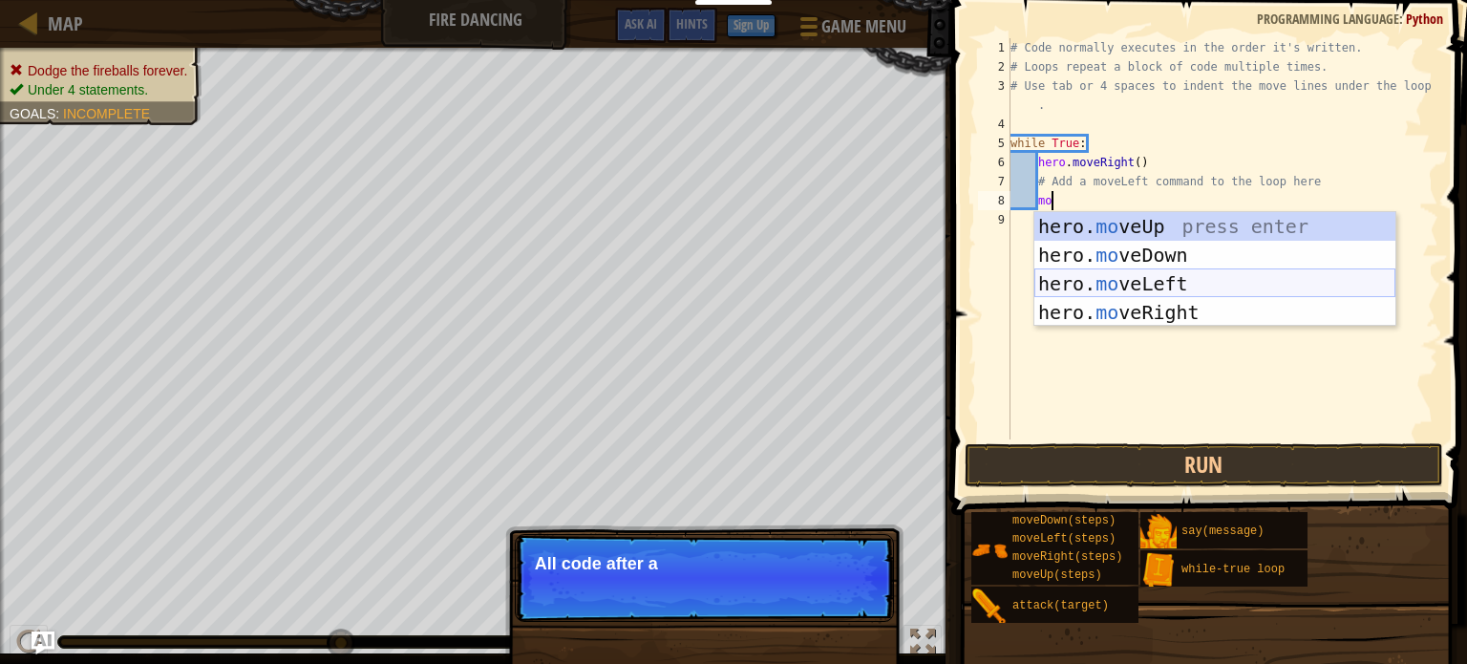
click at [1087, 277] on div "hero. mo veUp press enter hero. mo veDown press enter hero. mo veLeft press ent…" at bounding box center [1214, 298] width 361 height 172
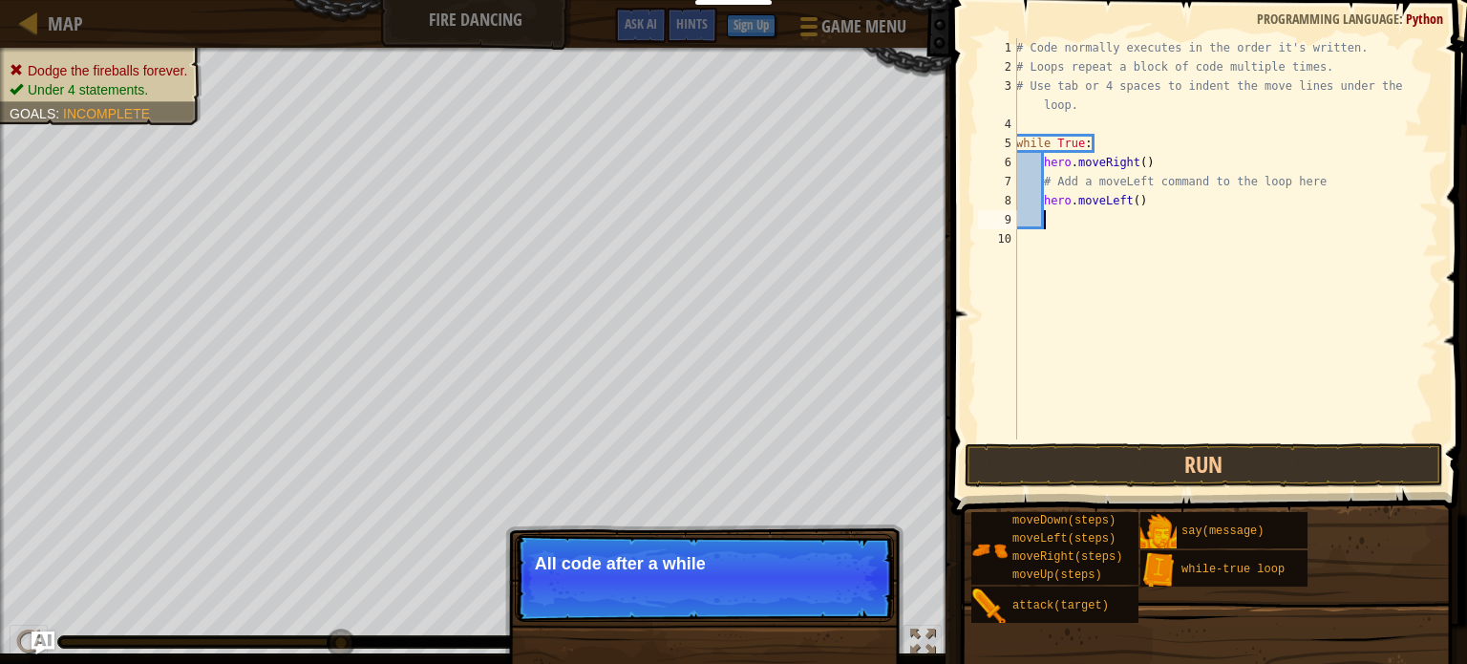
scroll to position [9, 0]
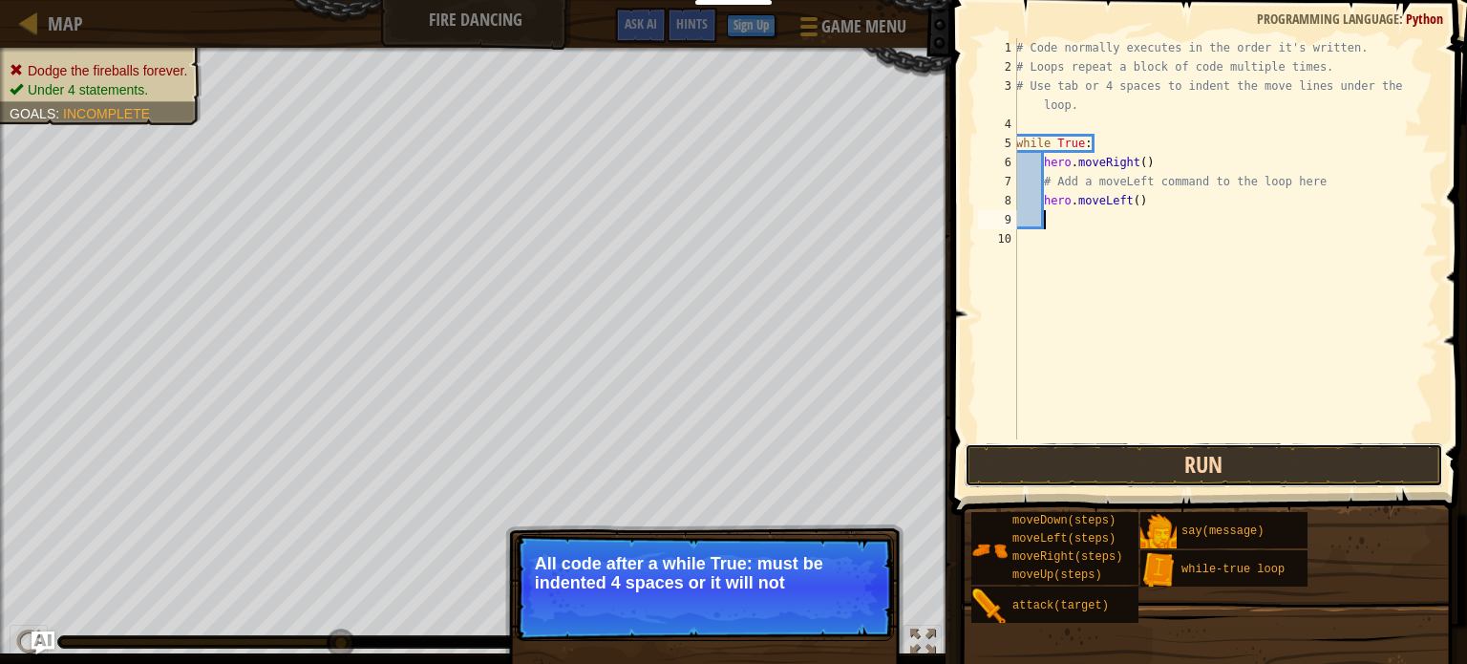
click at [1035, 450] on button "Run" at bounding box center [1204, 465] width 479 height 44
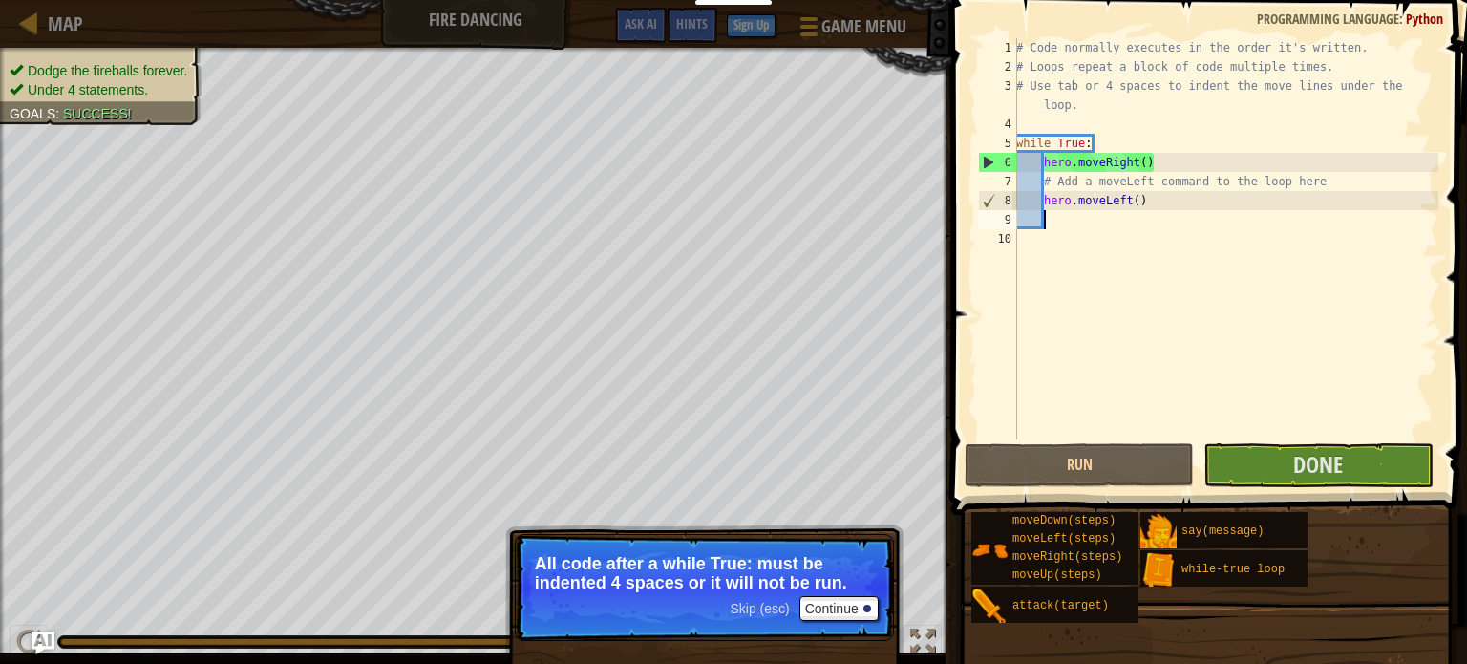
click at [738, 618] on div "Skip (esc) Continue" at bounding box center [804, 608] width 148 height 25
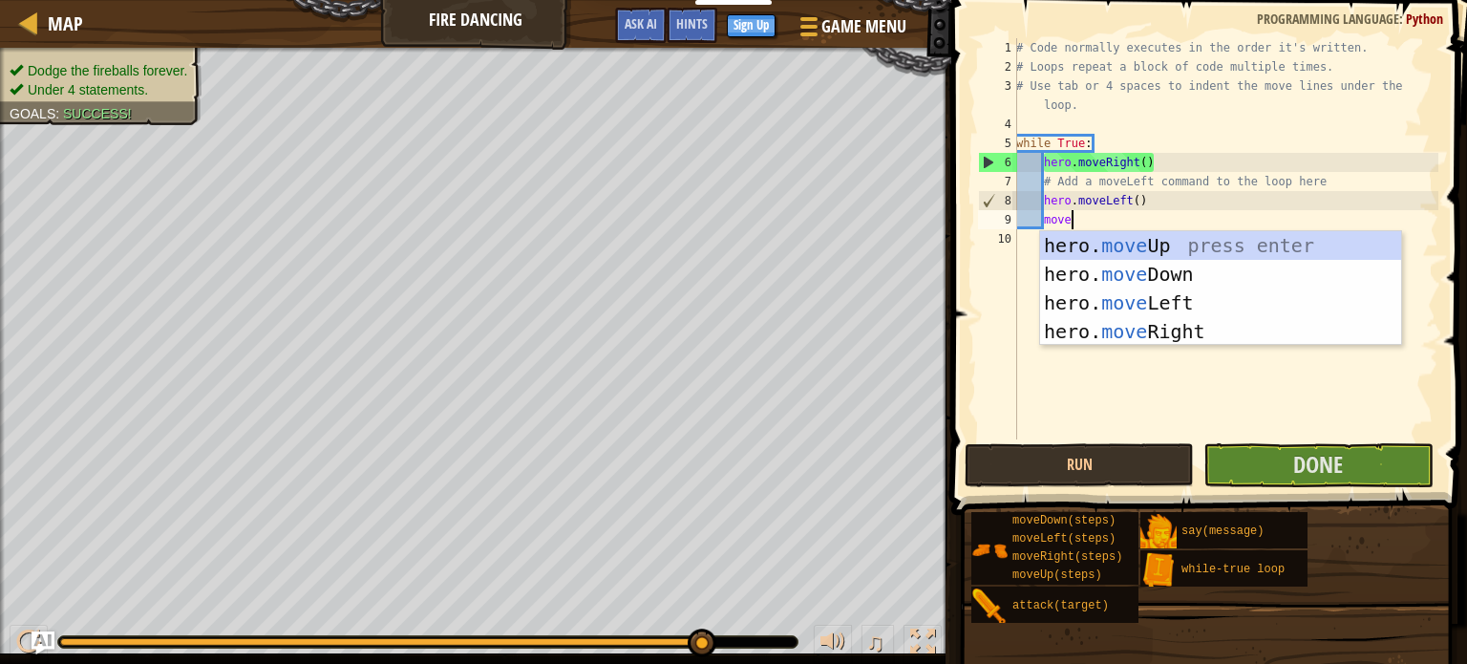
type textarea "moveu"
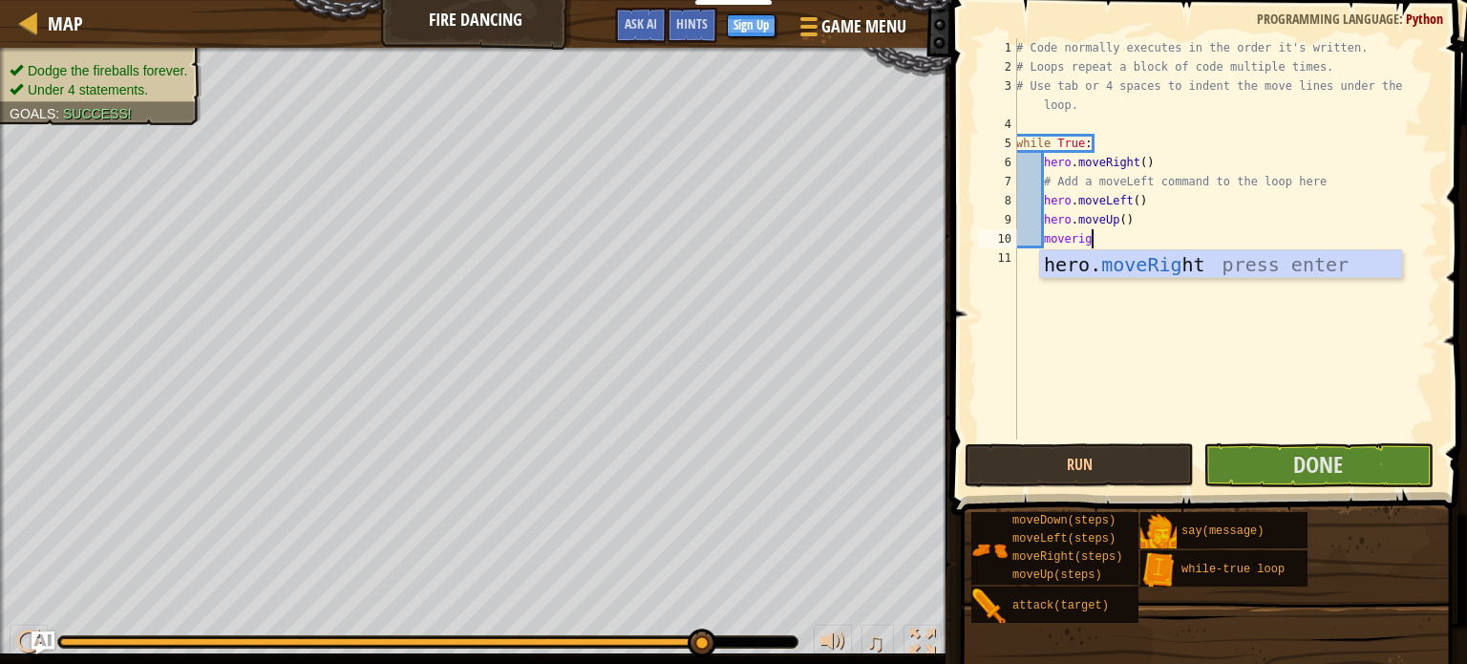
type textarea "moveright"
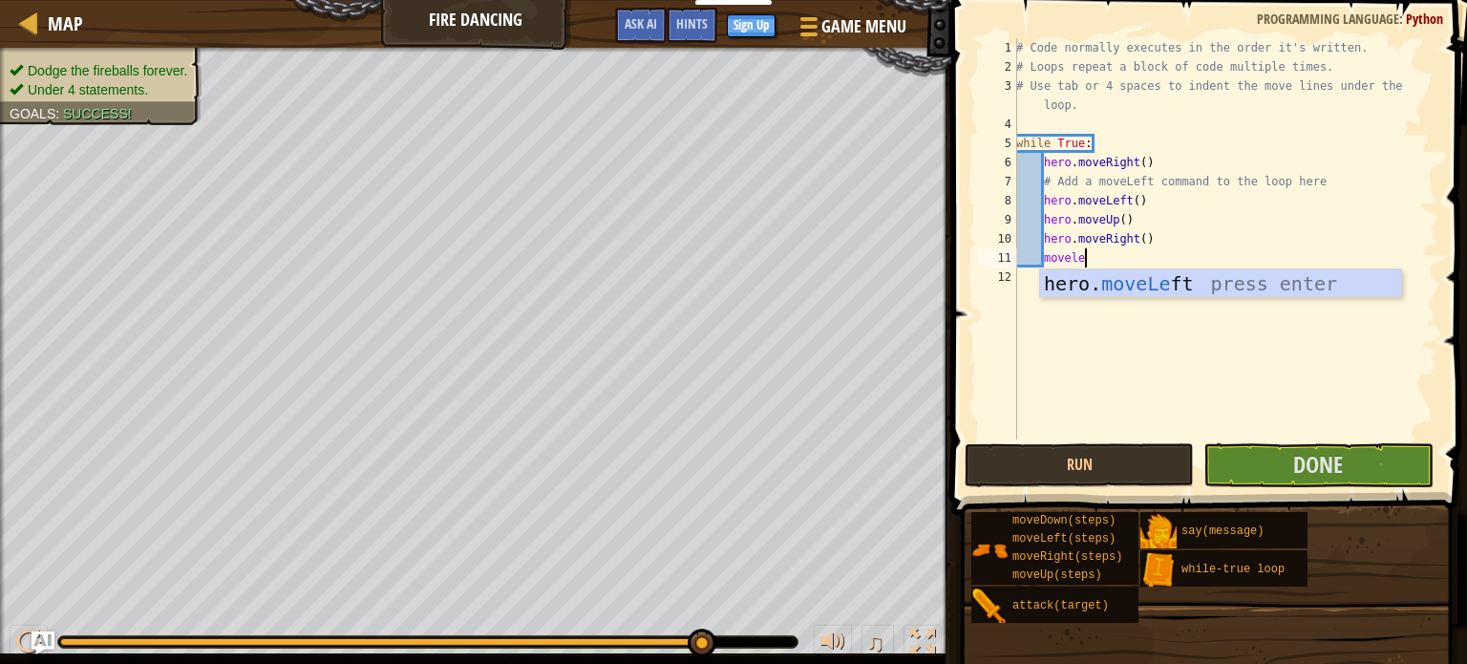
scroll to position [9, 5]
type textarea "moveleft"
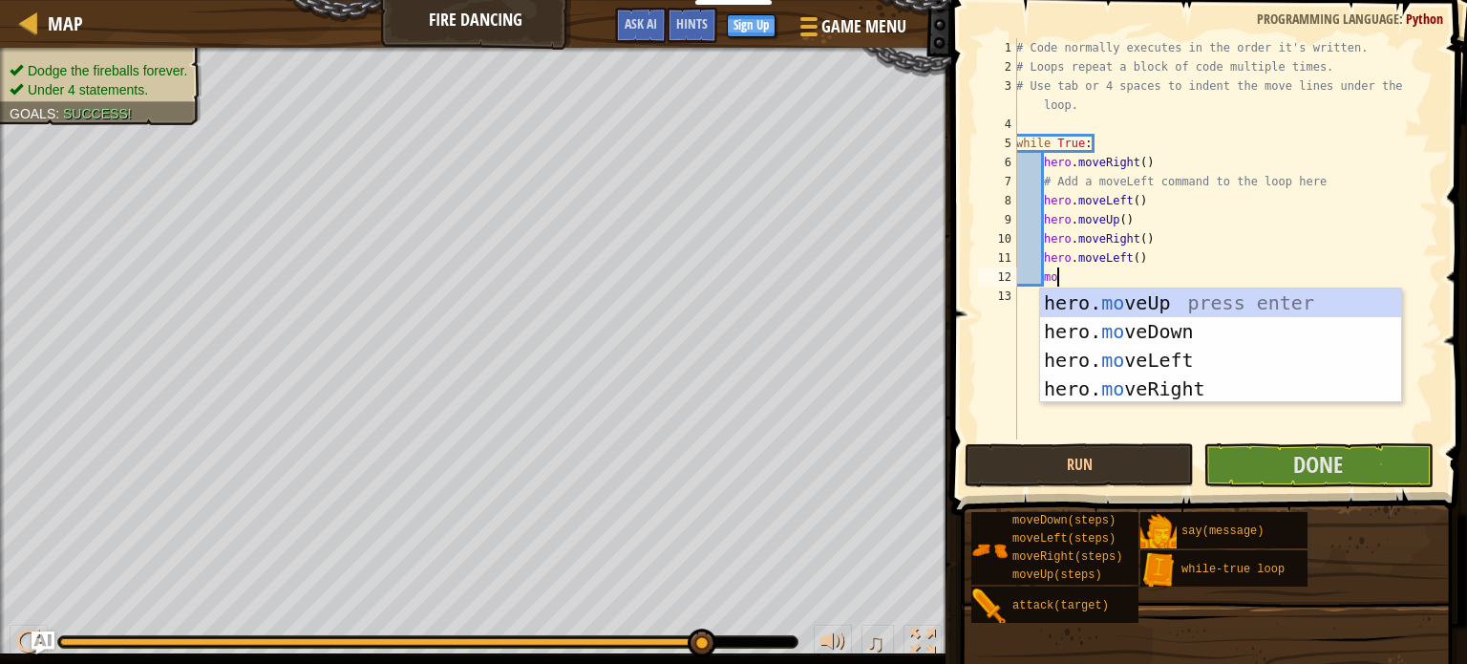
scroll to position [9, 3]
type textarea "move"
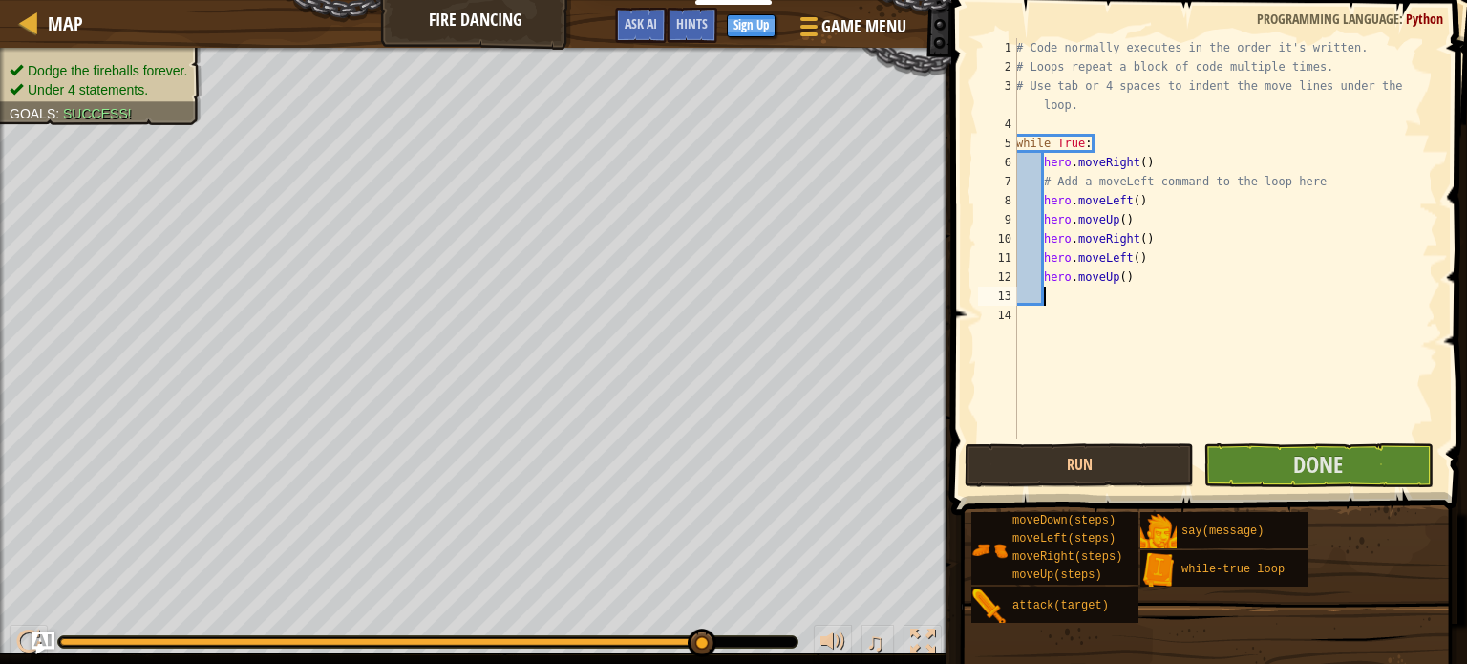
scroll to position [9, 0]
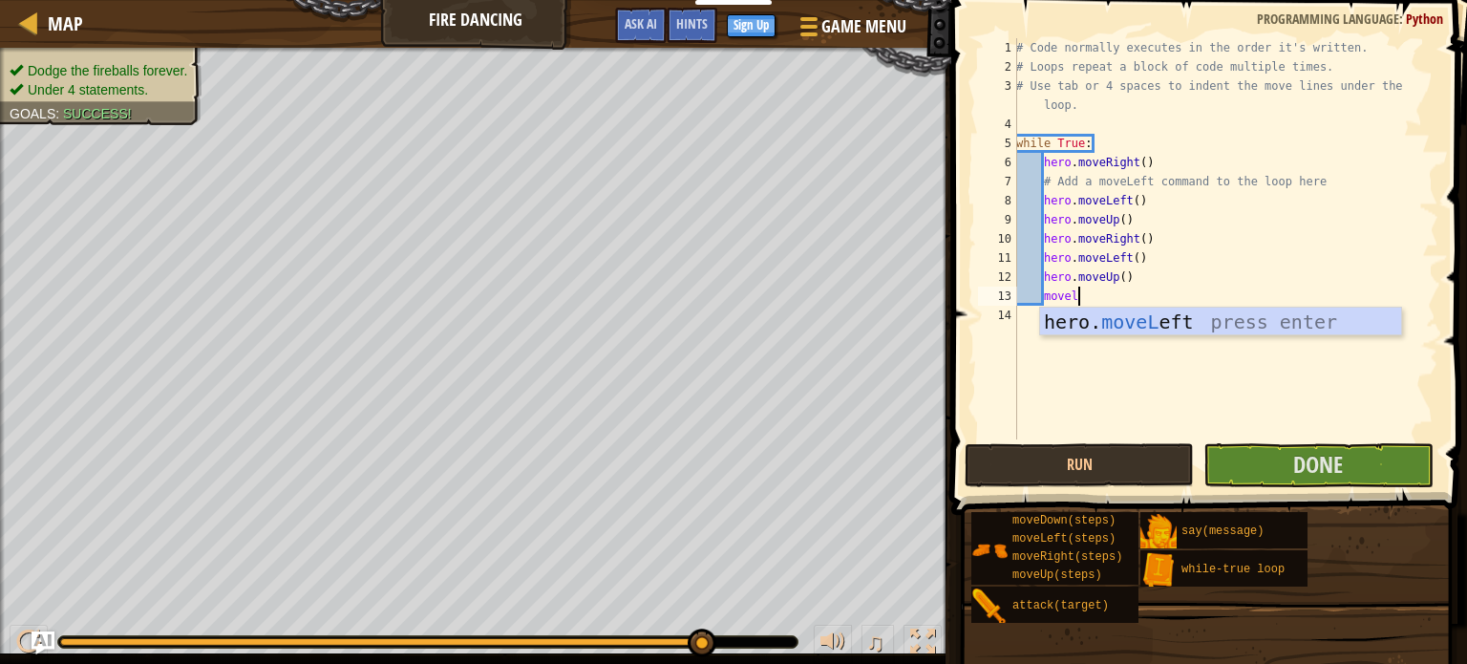
type textarea "movele"
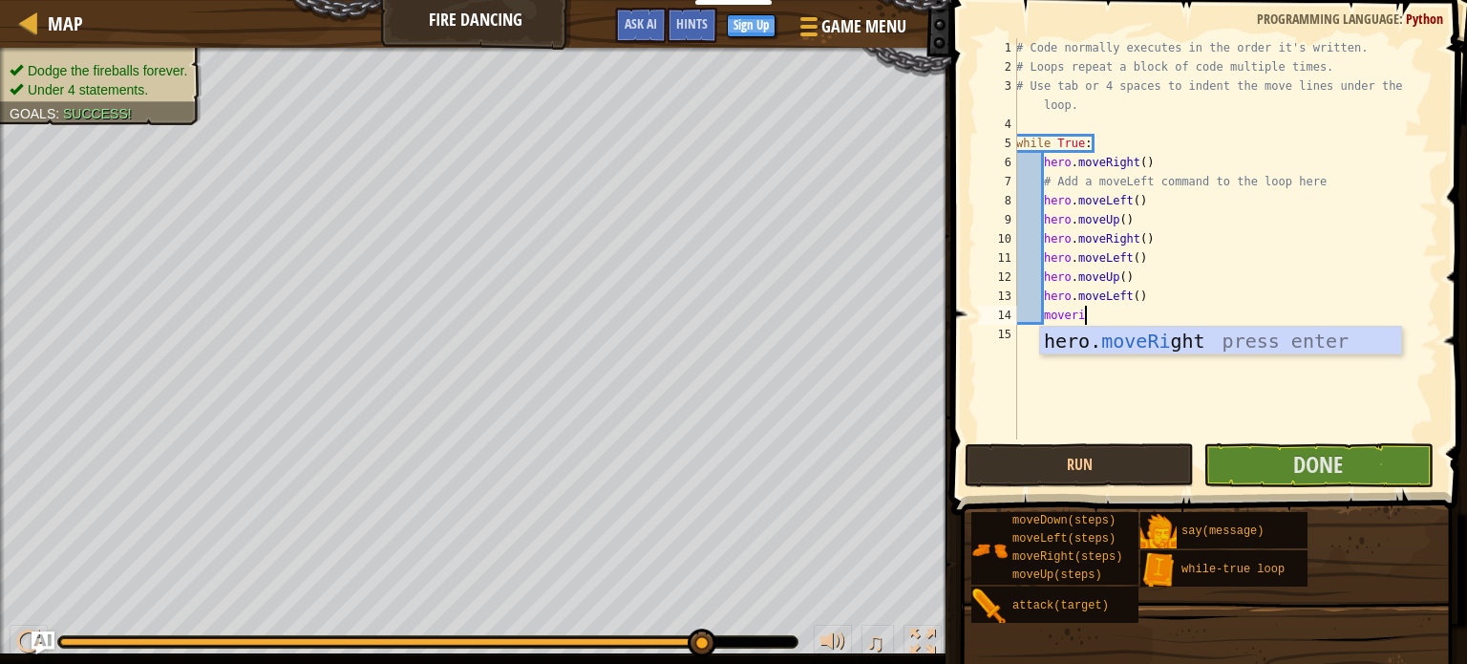
scroll to position [9, 5]
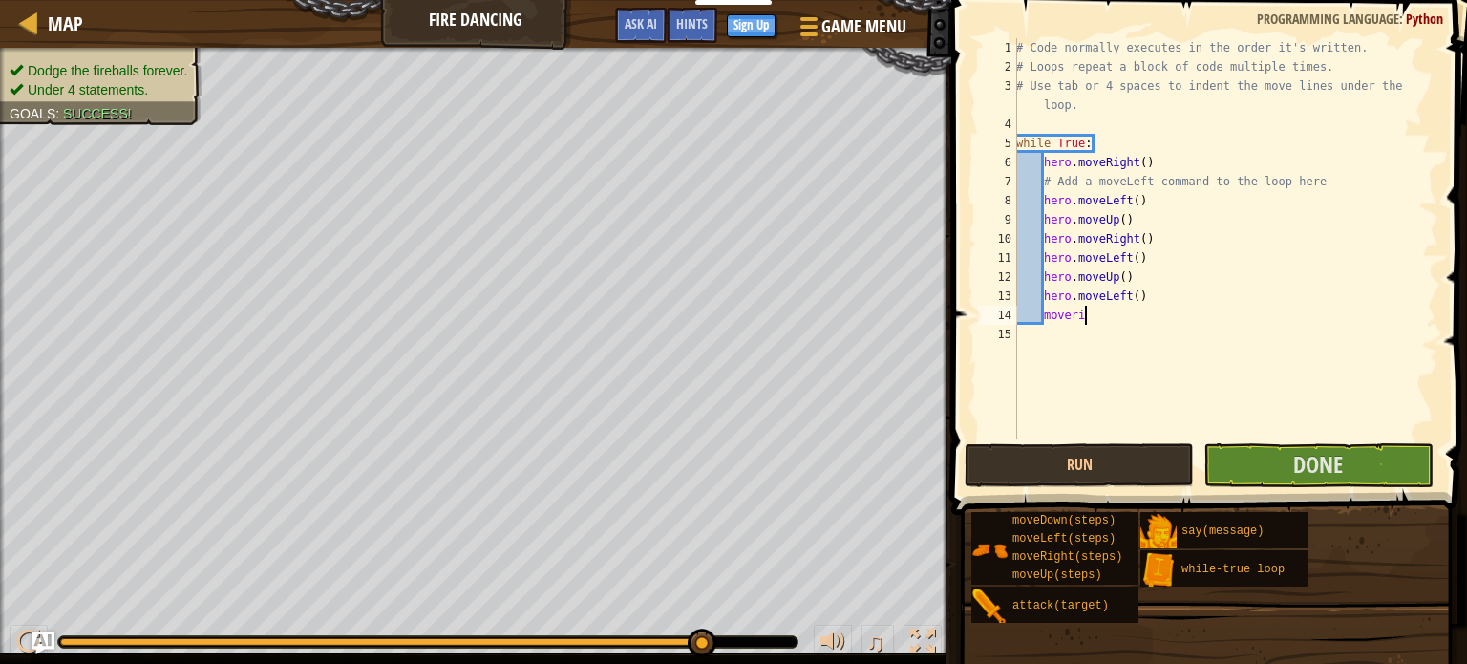
type textarea "moverig"
click at [1230, 448] on button "Done" at bounding box center [1317, 465] width 229 height 44
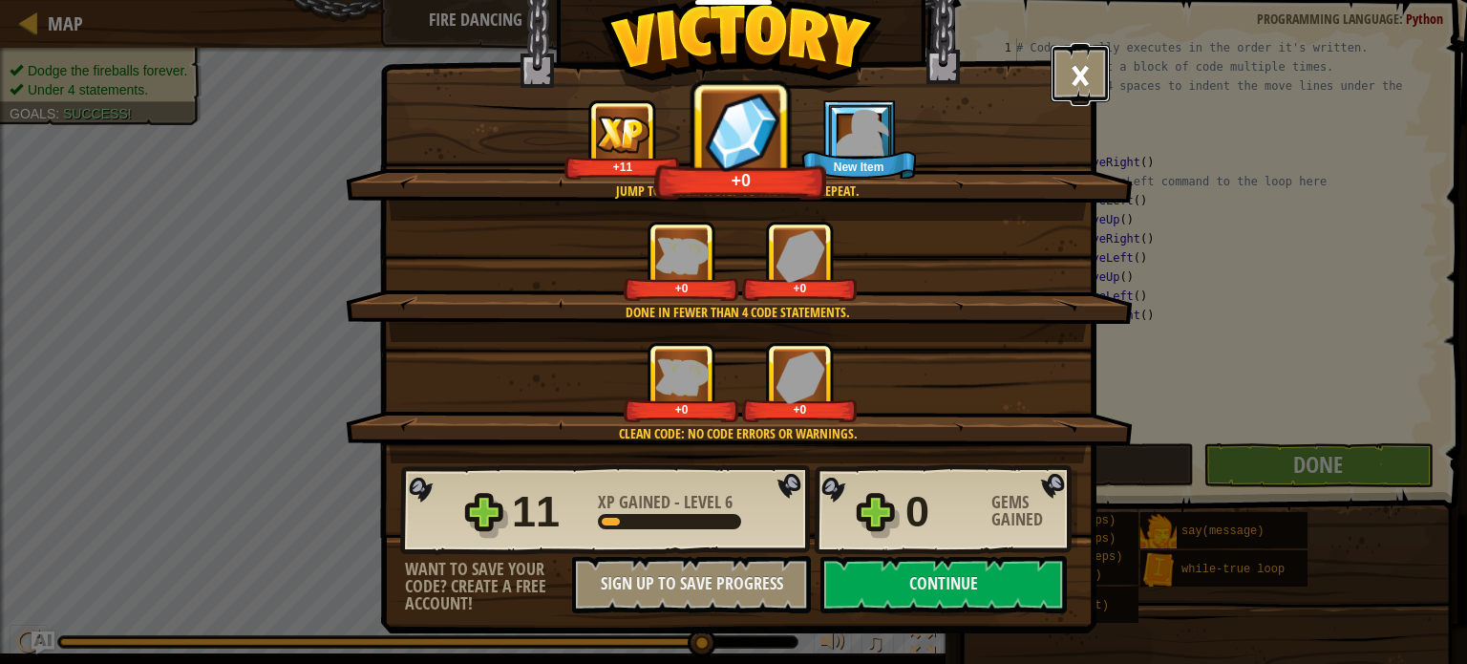
click at [1060, 64] on button "×" at bounding box center [1080, 73] width 59 height 57
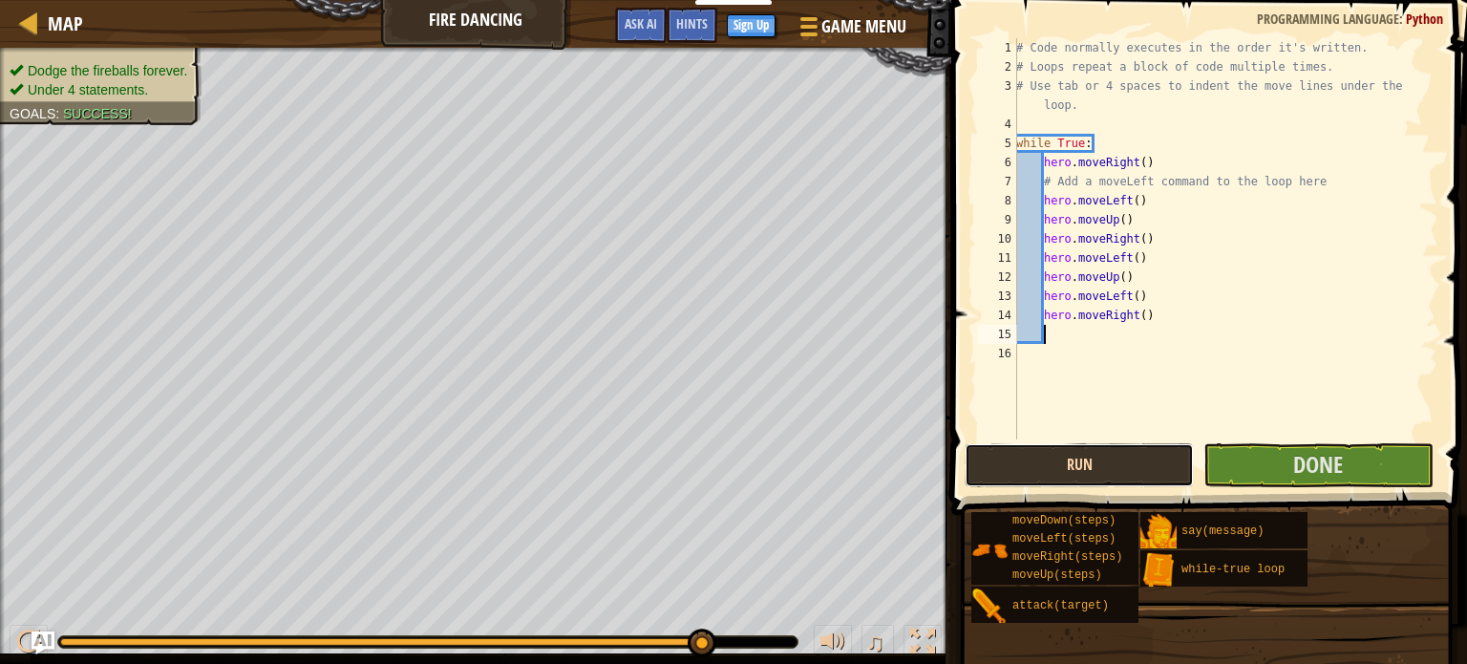
click at [1066, 448] on button "Run" at bounding box center [1079, 465] width 229 height 44
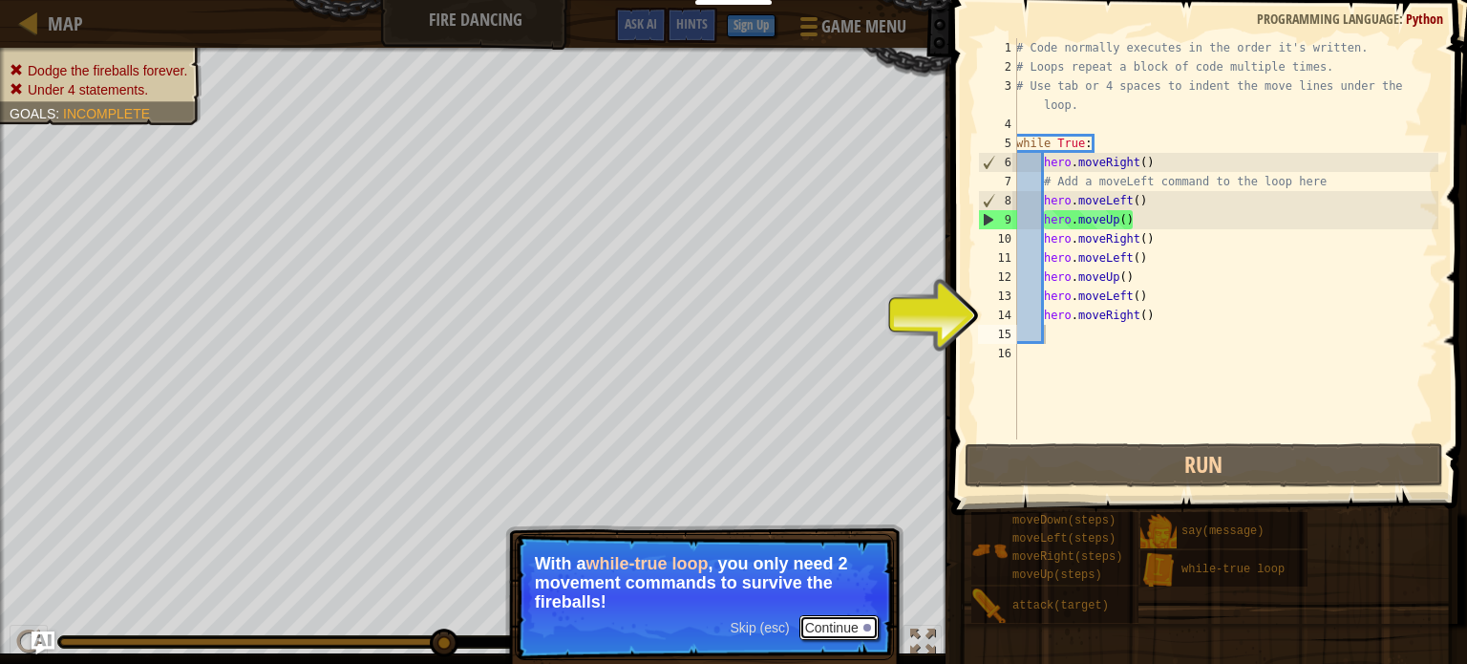
click at [819, 627] on button "Continue" at bounding box center [838, 627] width 79 height 25
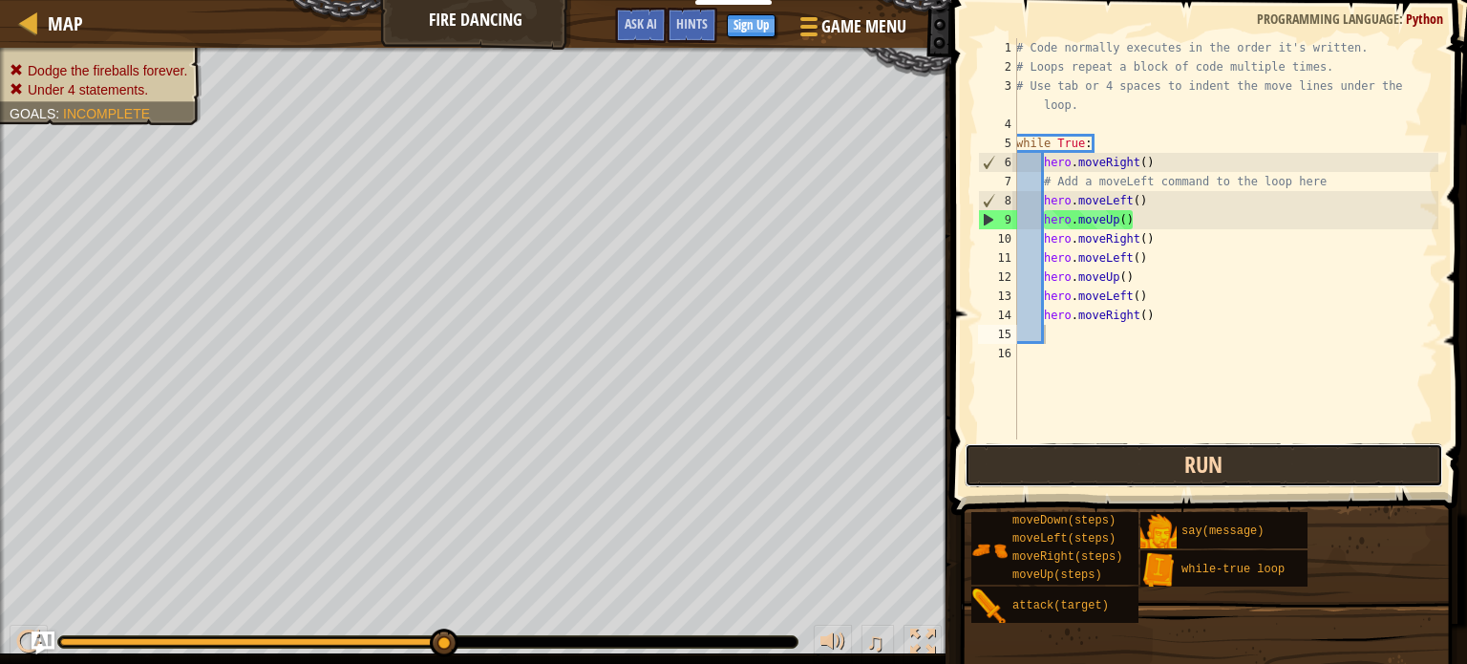
click at [1120, 461] on button "Run" at bounding box center [1204, 465] width 479 height 44
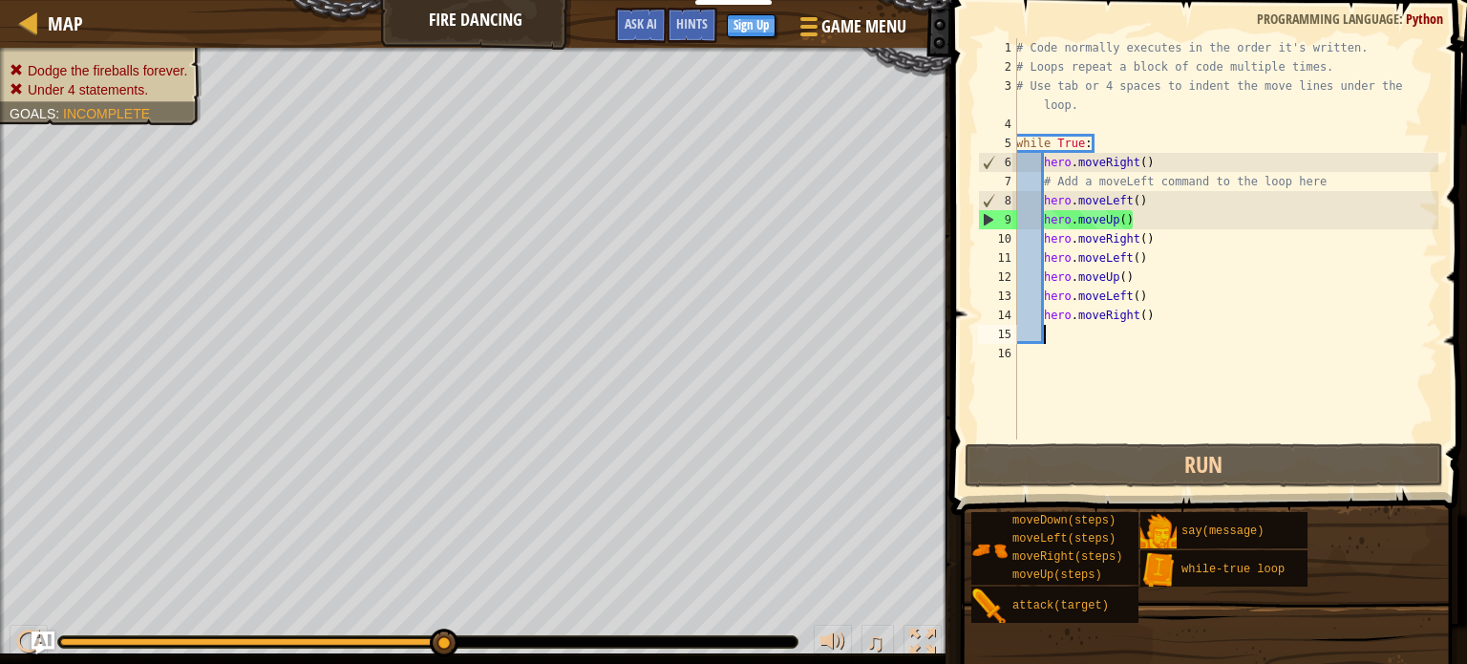
click at [1142, 201] on div "# Code normally executes in the order it's written. # Loops repeat a block of c…" at bounding box center [1225, 257] width 426 height 439
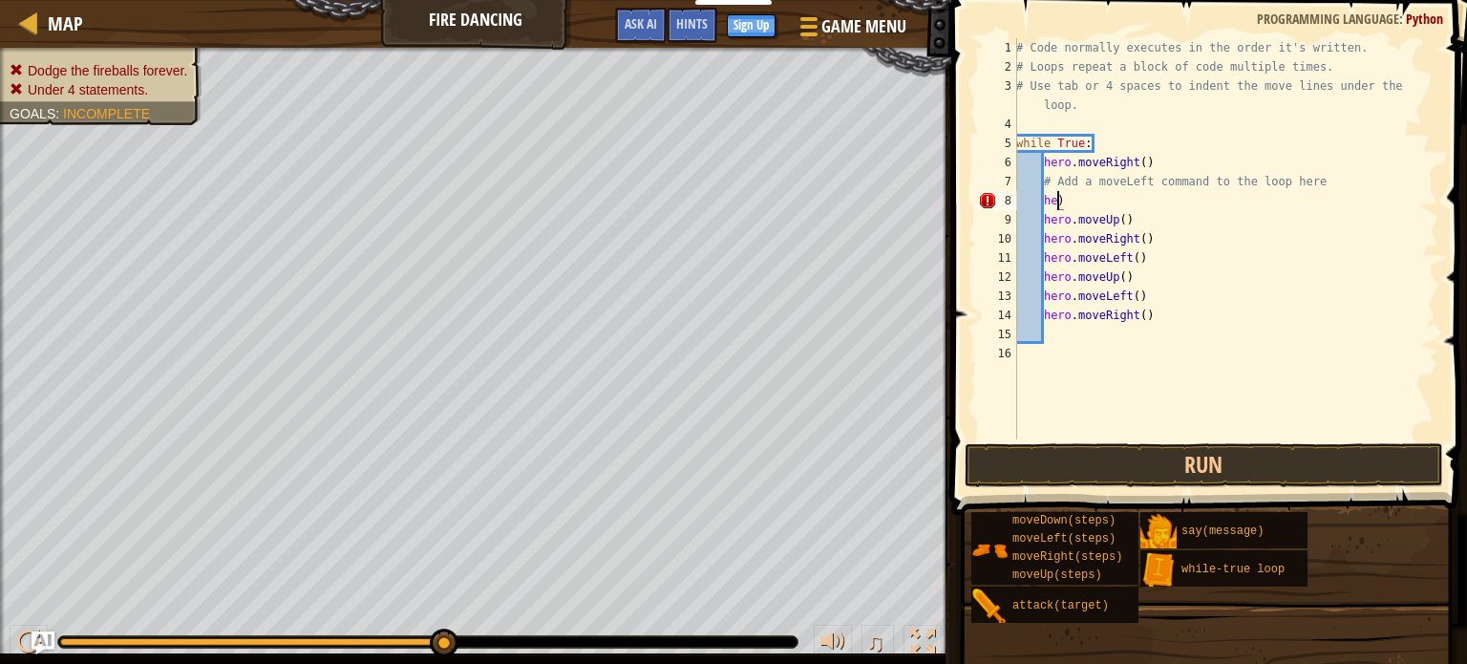
click at [1096, 203] on div "# Code normally executes in the order it's written. # Loops repeat a block of c…" at bounding box center [1225, 257] width 426 height 439
type textarea "h"
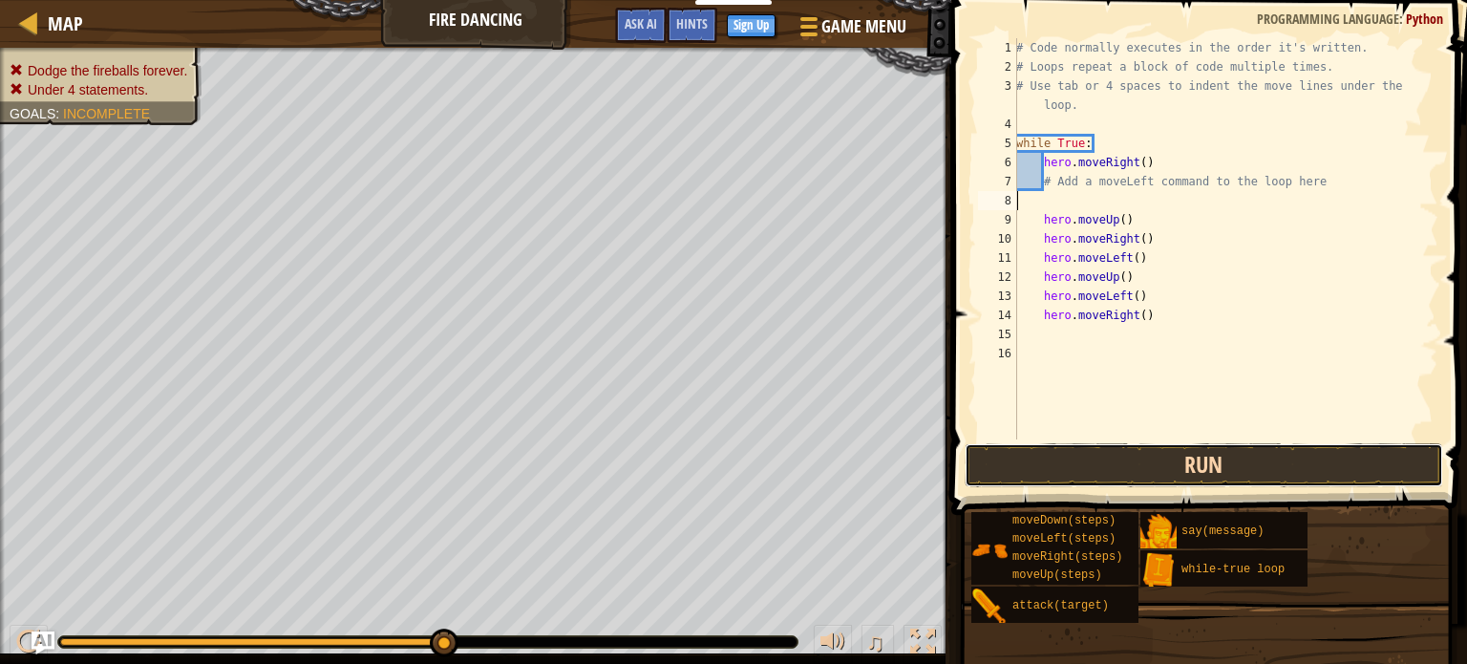
click at [981, 479] on button "Run" at bounding box center [1204, 465] width 479 height 44
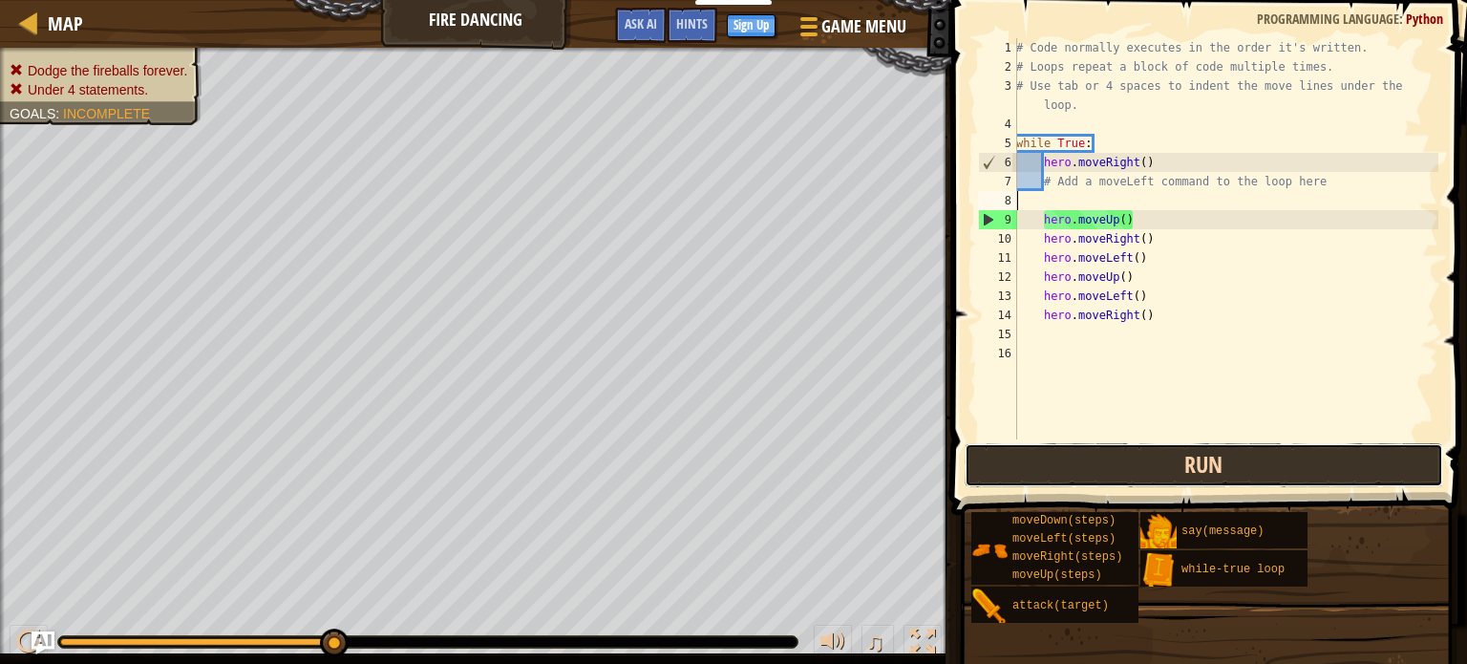
click at [1060, 450] on button "Run" at bounding box center [1204, 465] width 479 height 44
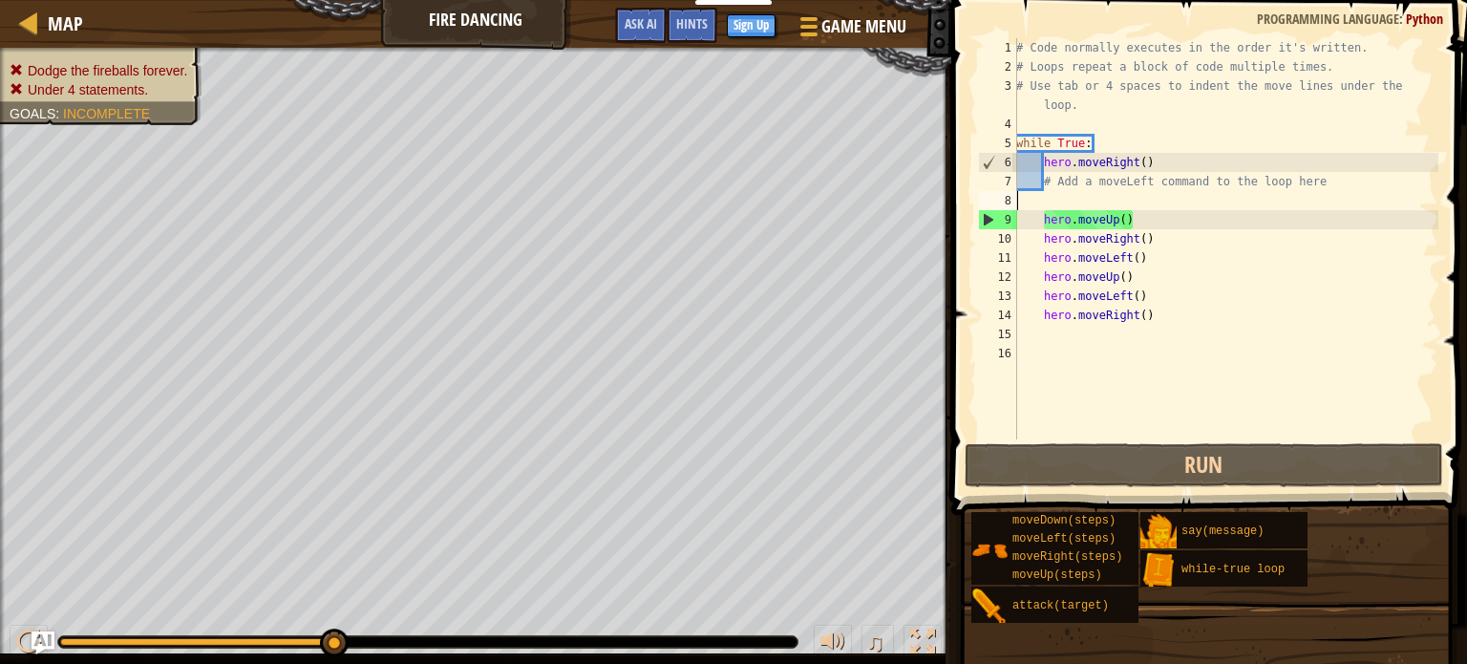
click at [1140, 238] on div "# Code normally executes in the order it's written. # Loops repeat a block of c…" at bounding box center [1225, 257] width 426 height 439
click at [1153, 238] on div "# Code normally executes in the order it's written. # Loops repeat a block of c…" at bounding box center [1225, 257] width 426 height 439
click at [1132, 226] on div "# Code normally executes in the order it's written. # Loops repeat a block of c…" at bounding box center [1225, 257] width 426 height 439
type textarea "hero.moveUp()"
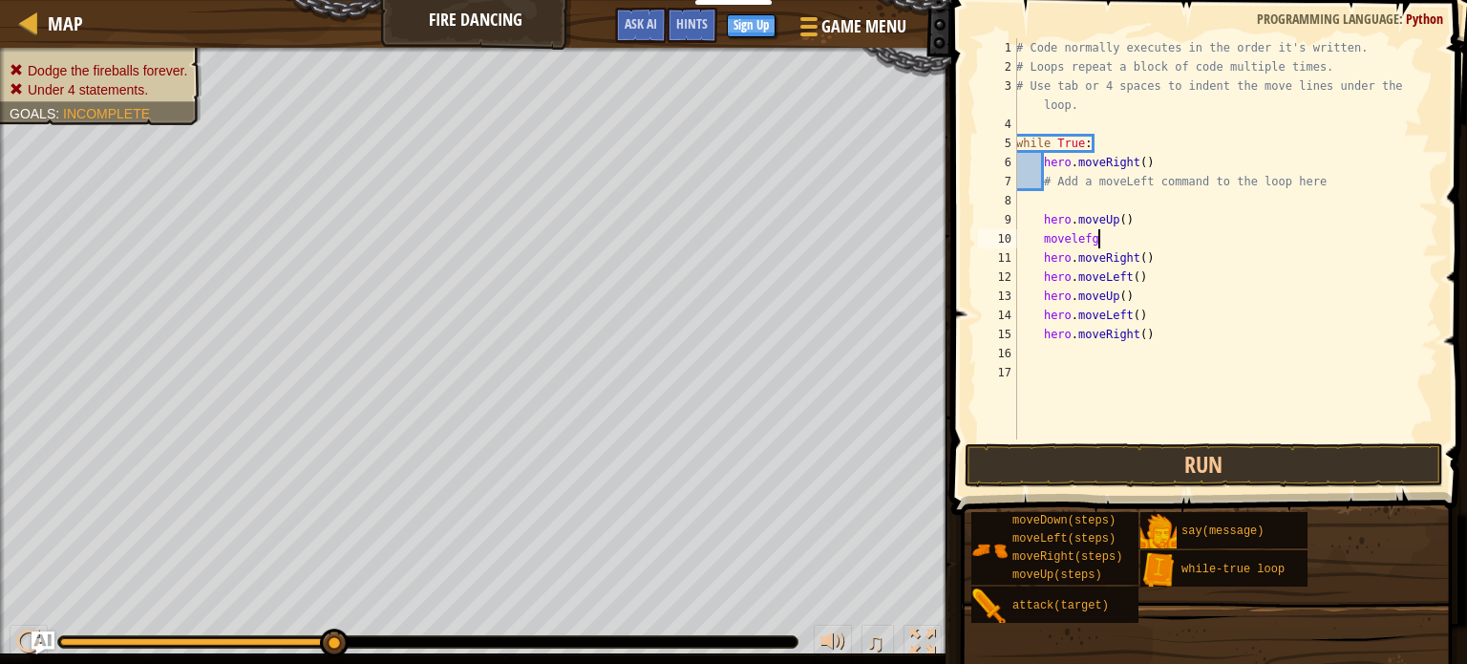
scroll to position [9, 5]
type textarea "moveleft"
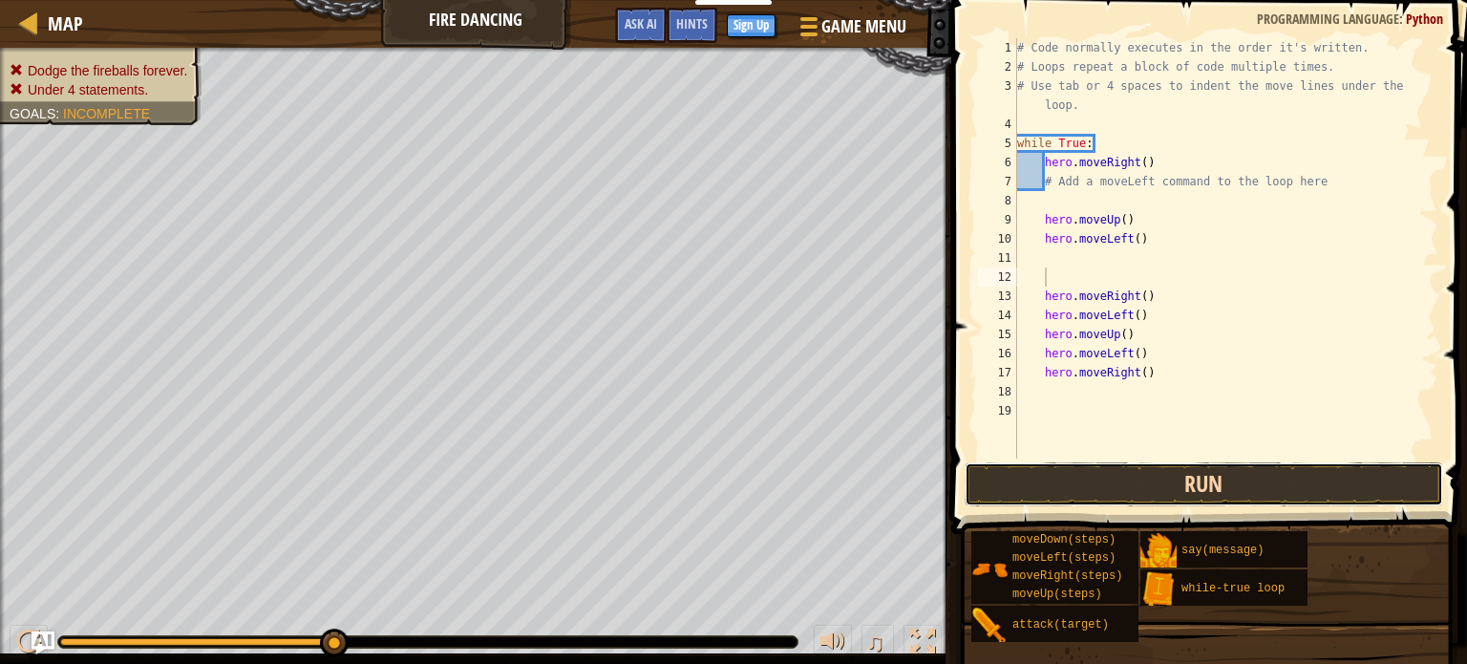
click at [988, 504] on button "Run" at bounding box center [1204, 484] width 479 height 44
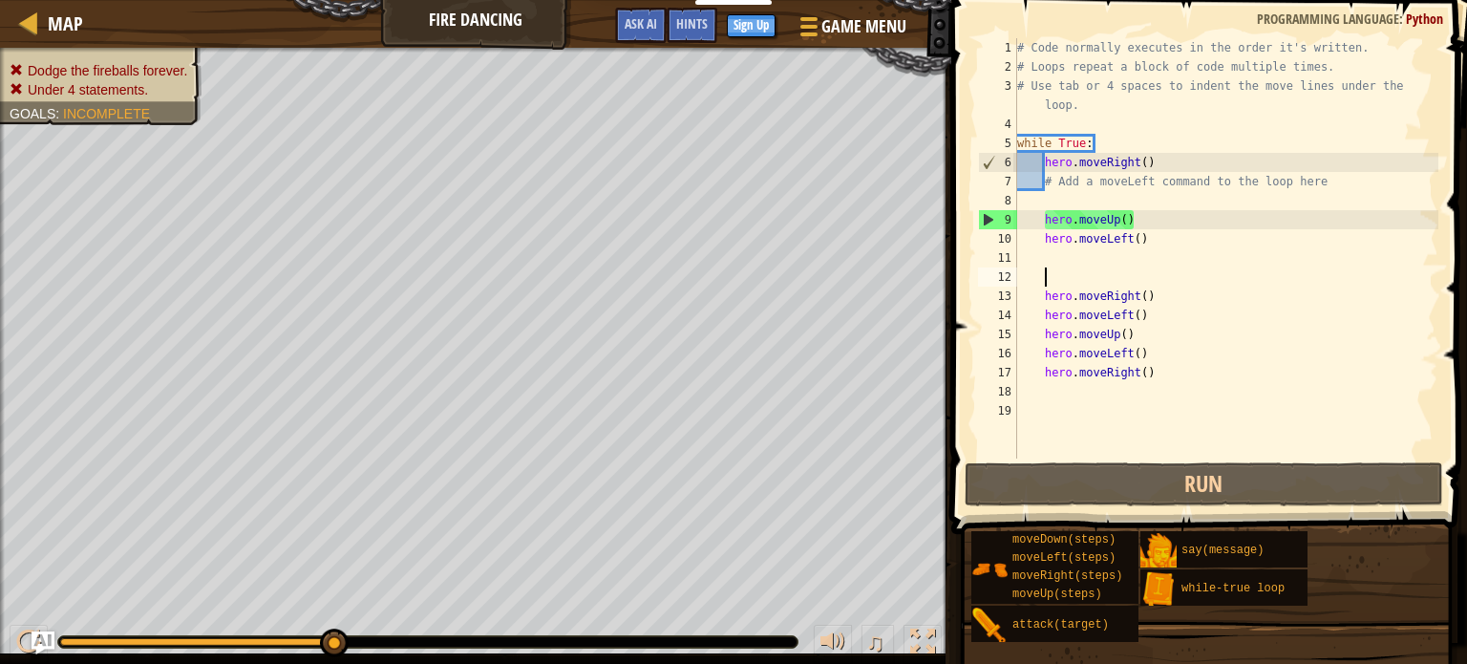
click at [1141, 225] on div "# Code normally executes in the order it's written. # Loops repeat a block of c…" at bounding box center [1225, 267] width 425 height 458
type textarea "hero.moveUp()"
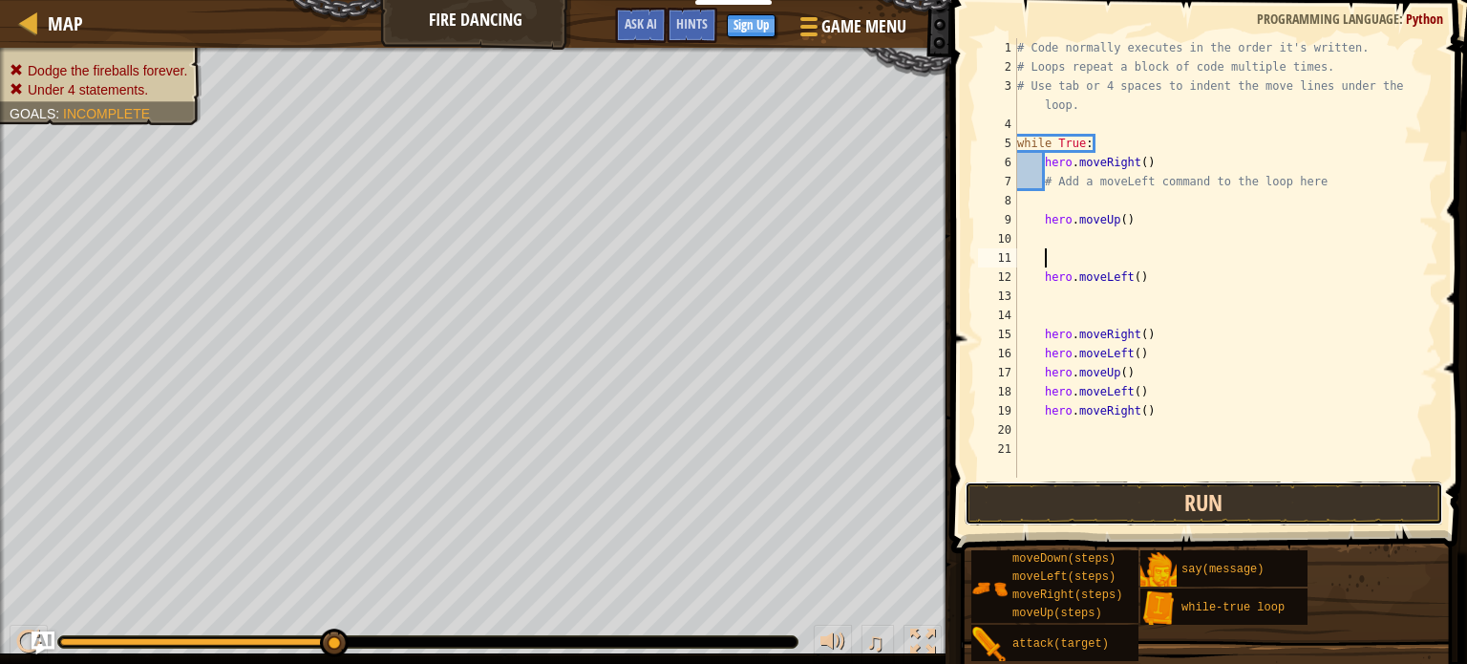
click at [1011, 519] on button "Run" at bounding box center [1204, 503] width 479 height 44
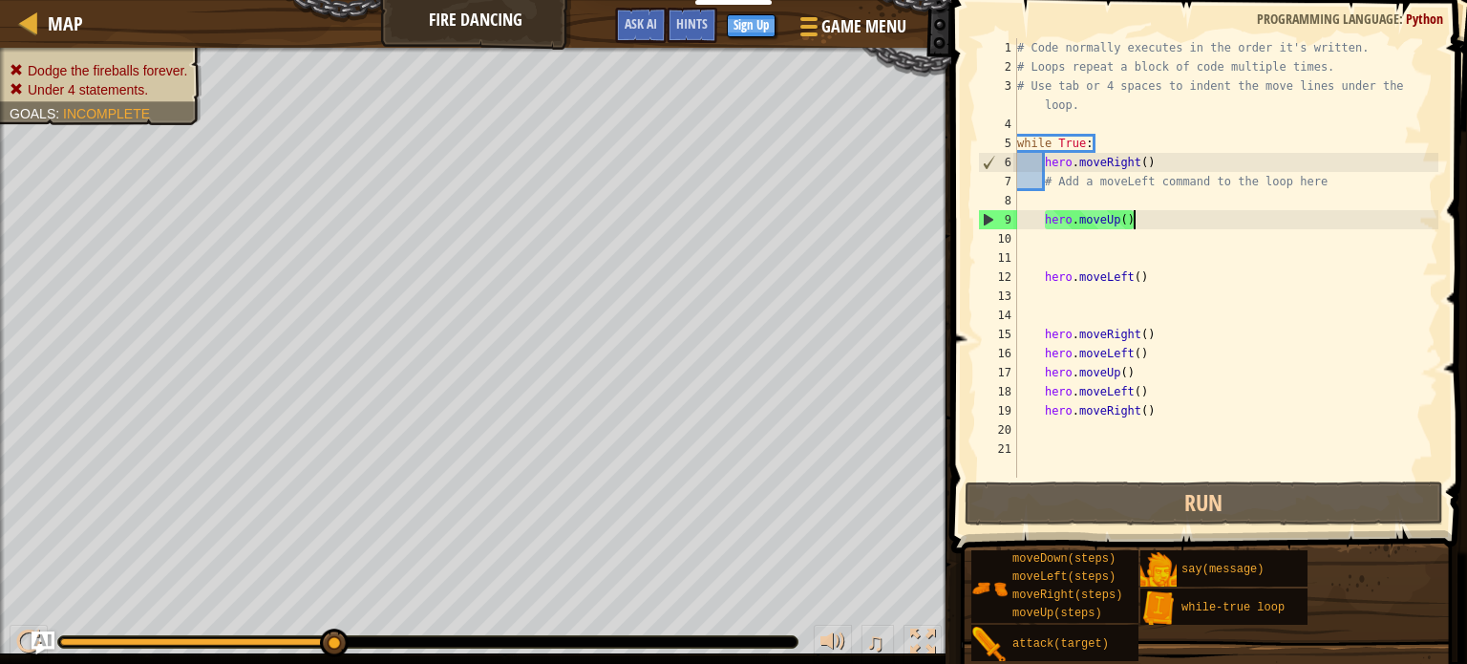
click at [1141, 225] on div "# Code normally executes in the order it's written. # Loops repeat a block of c…" at bounding box center [1225, 277] width 425 height 478
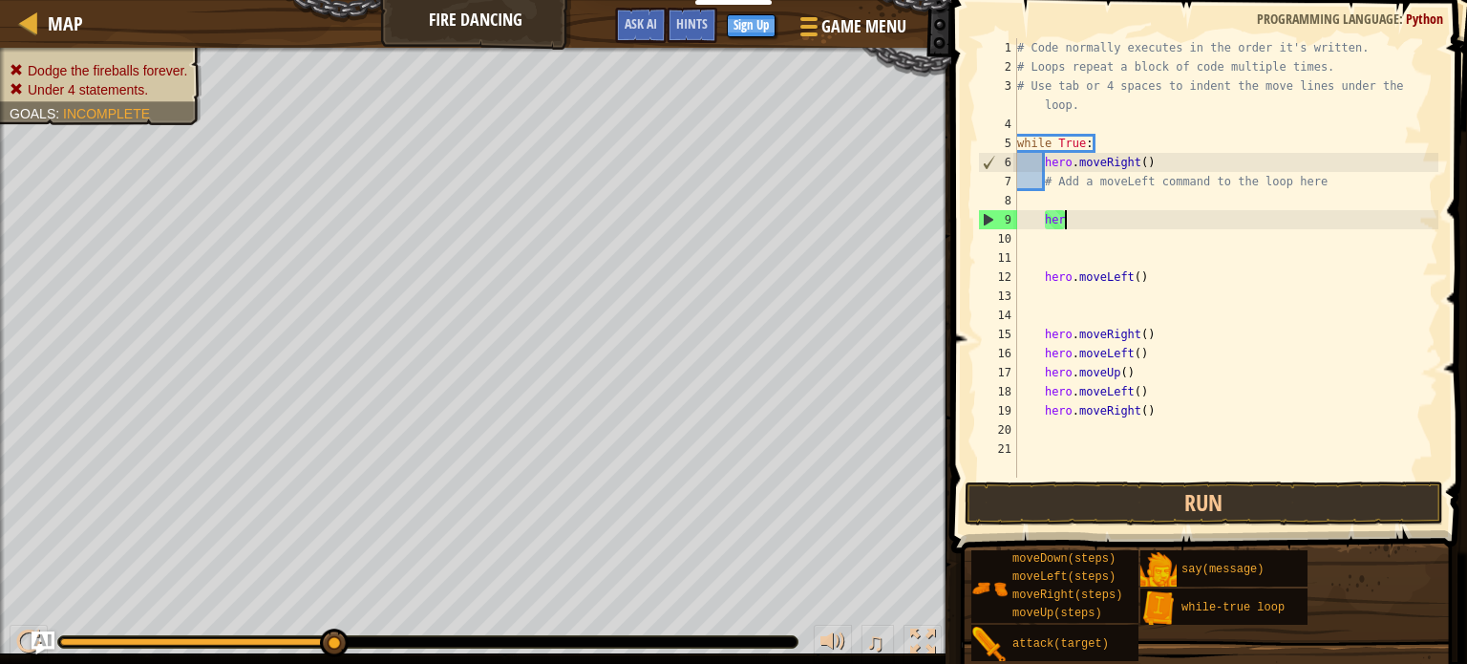
type textarea "h"
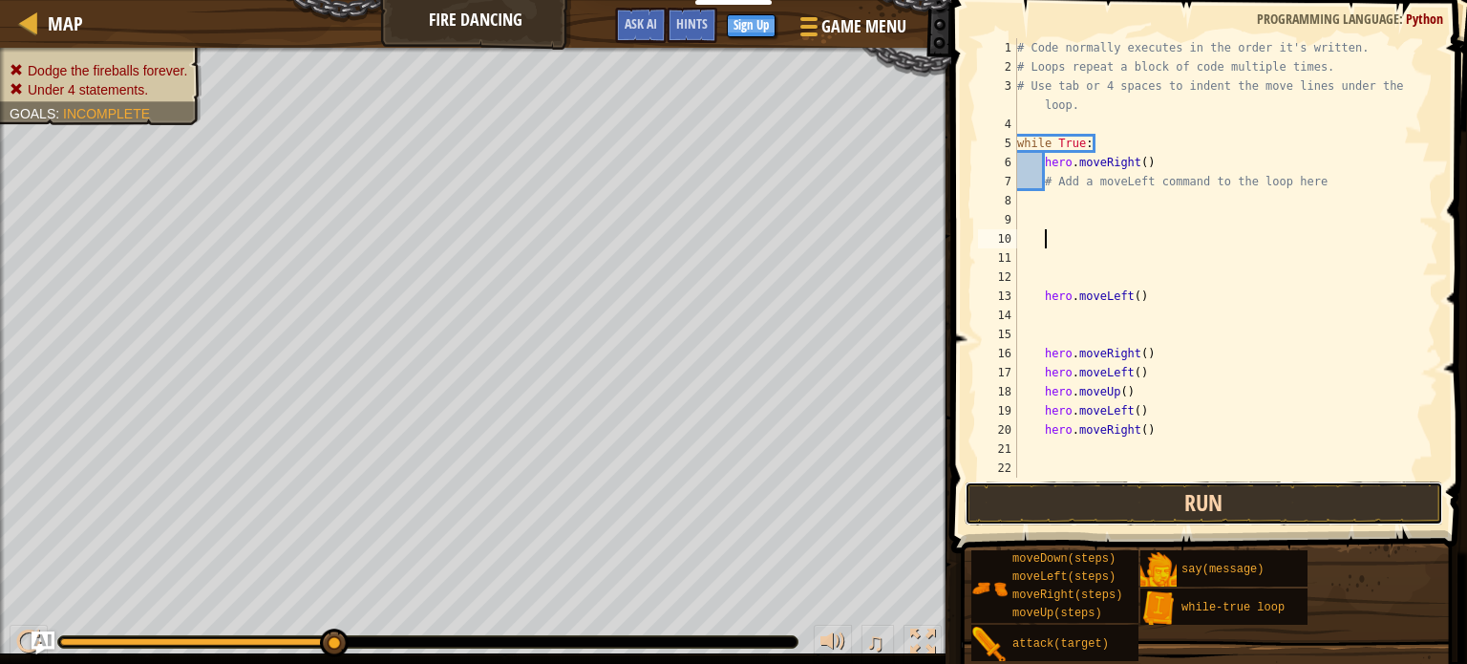
click at [985, 505] on button "Run" at bounding box center [1204, 503] width 479 height 44
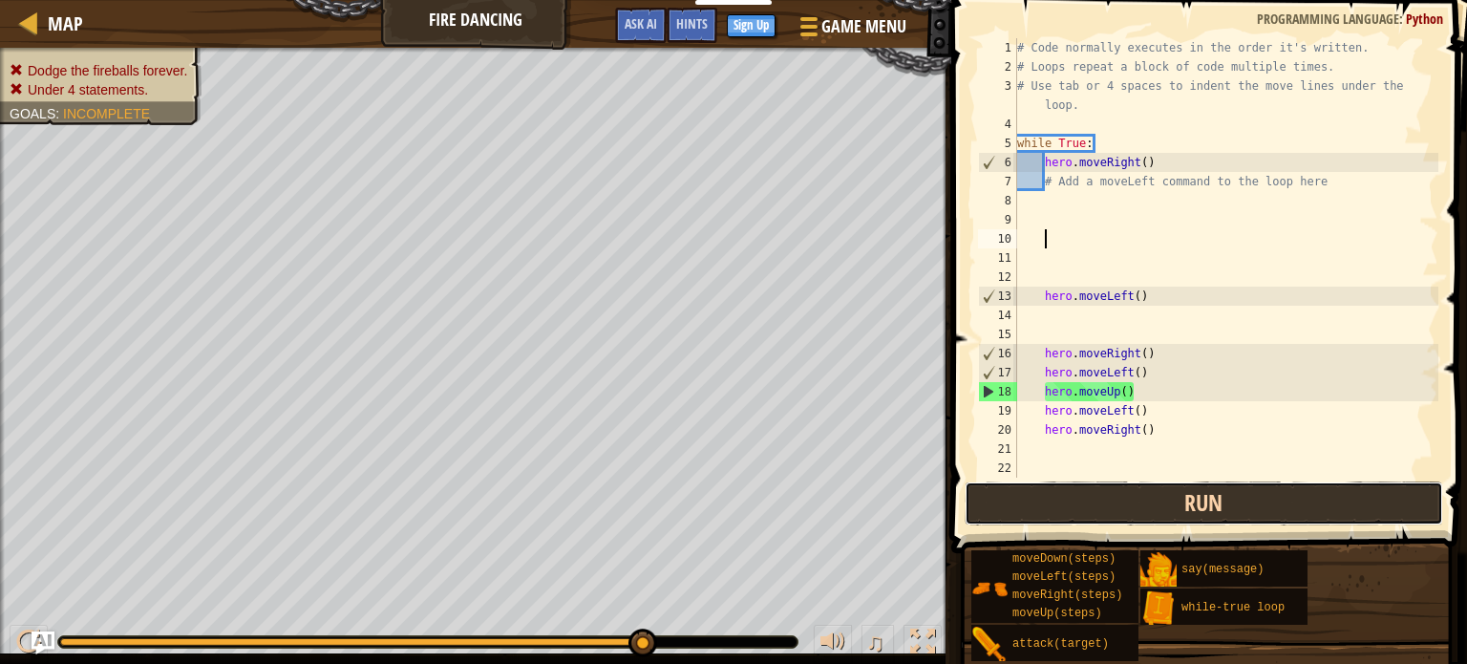
click at [1059, 515] on button "Run" at bounding box center [1204, 503] width 479 height 44
click at [1266, 509] on button "Run" at bounding box center [1204, 503] width 479 height 44
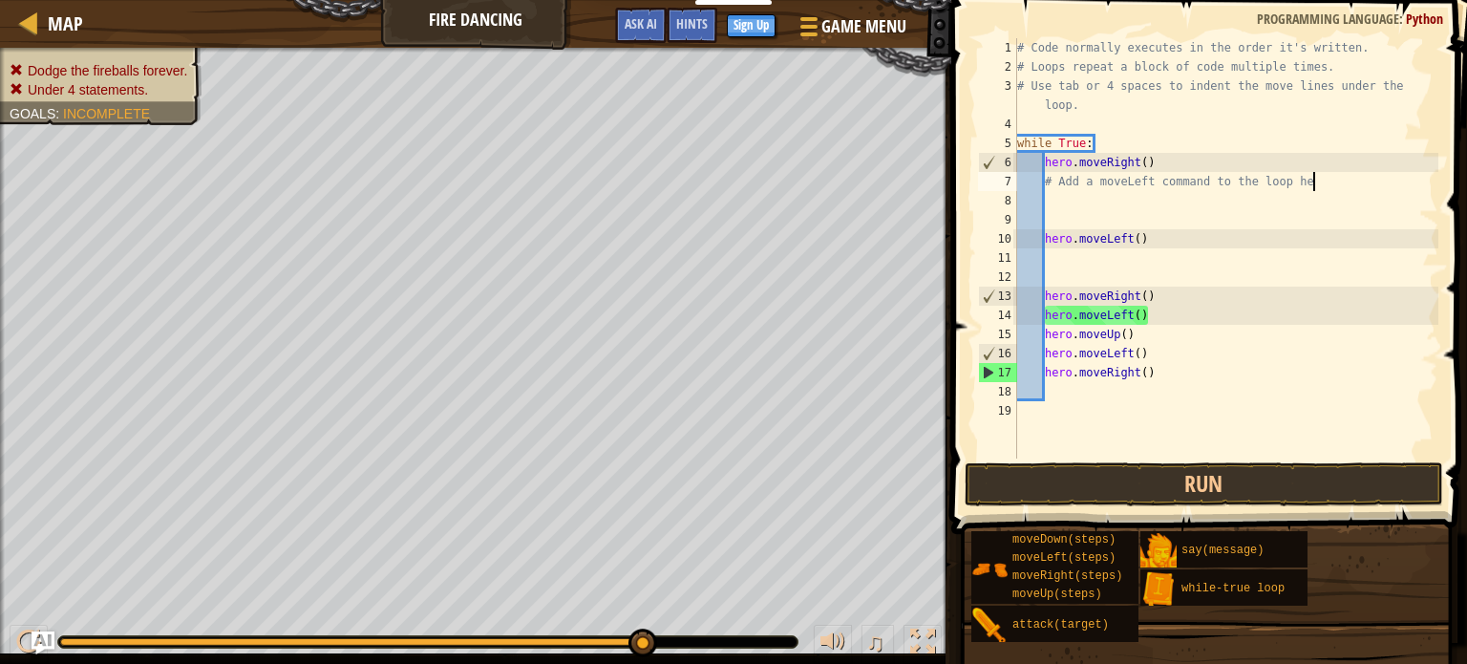
type textarea "# Add a moveLeft command to the loop h"
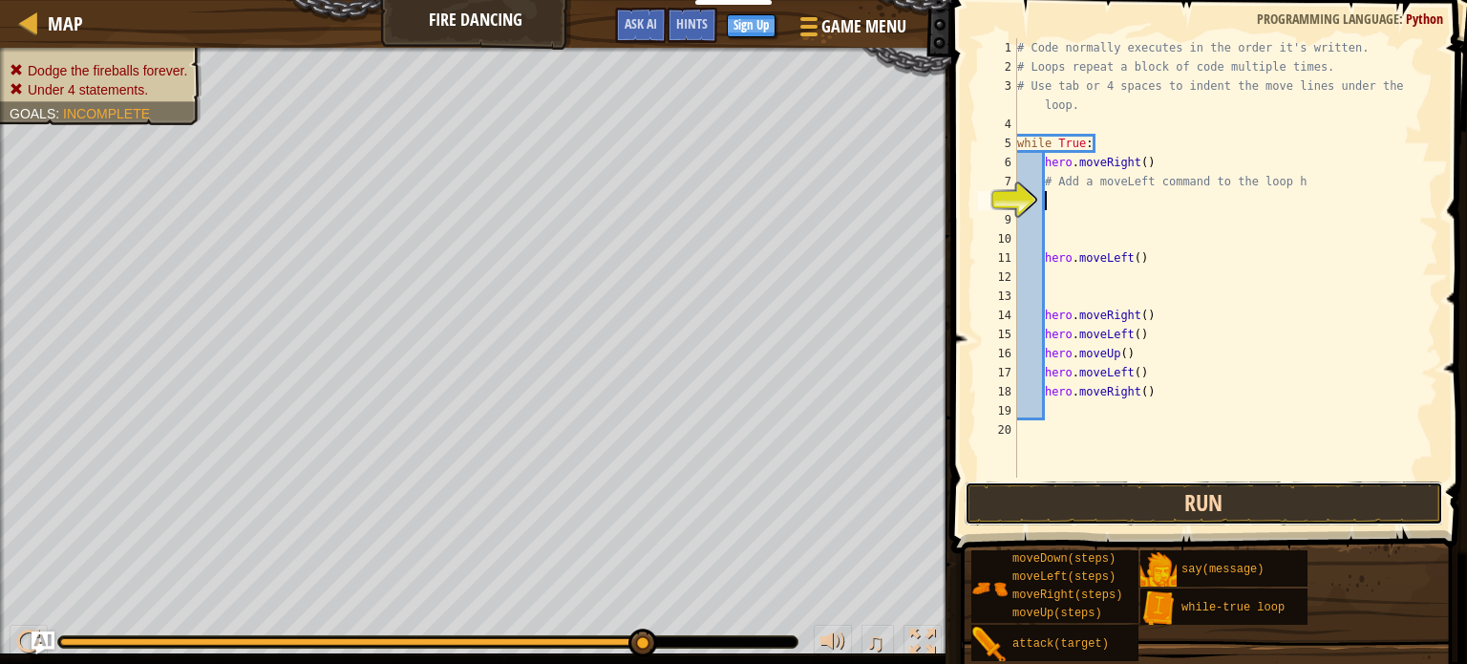
click at [1059, 514] on button "Run" at bounding box center [1204, 503] width 479 height 44
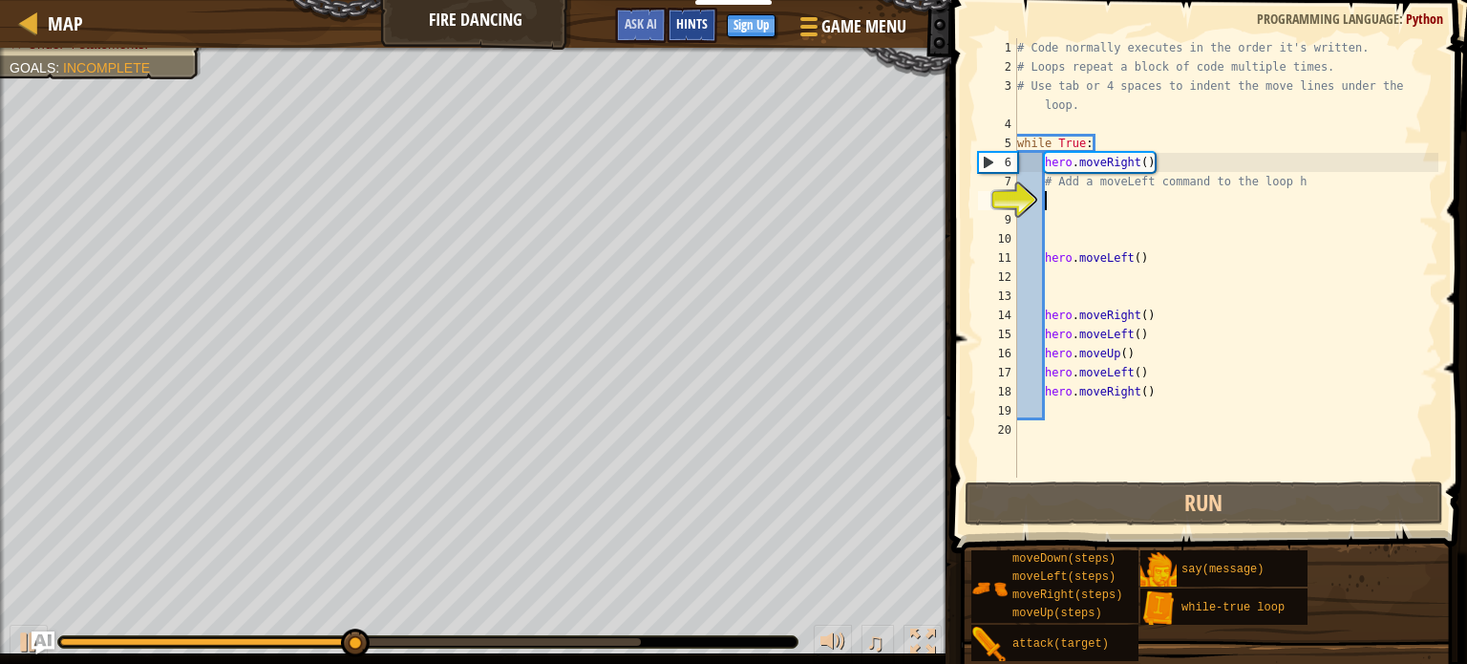
click at [674, 27] on div "Hints" at bounding box center [692, 25] width 51 height 35
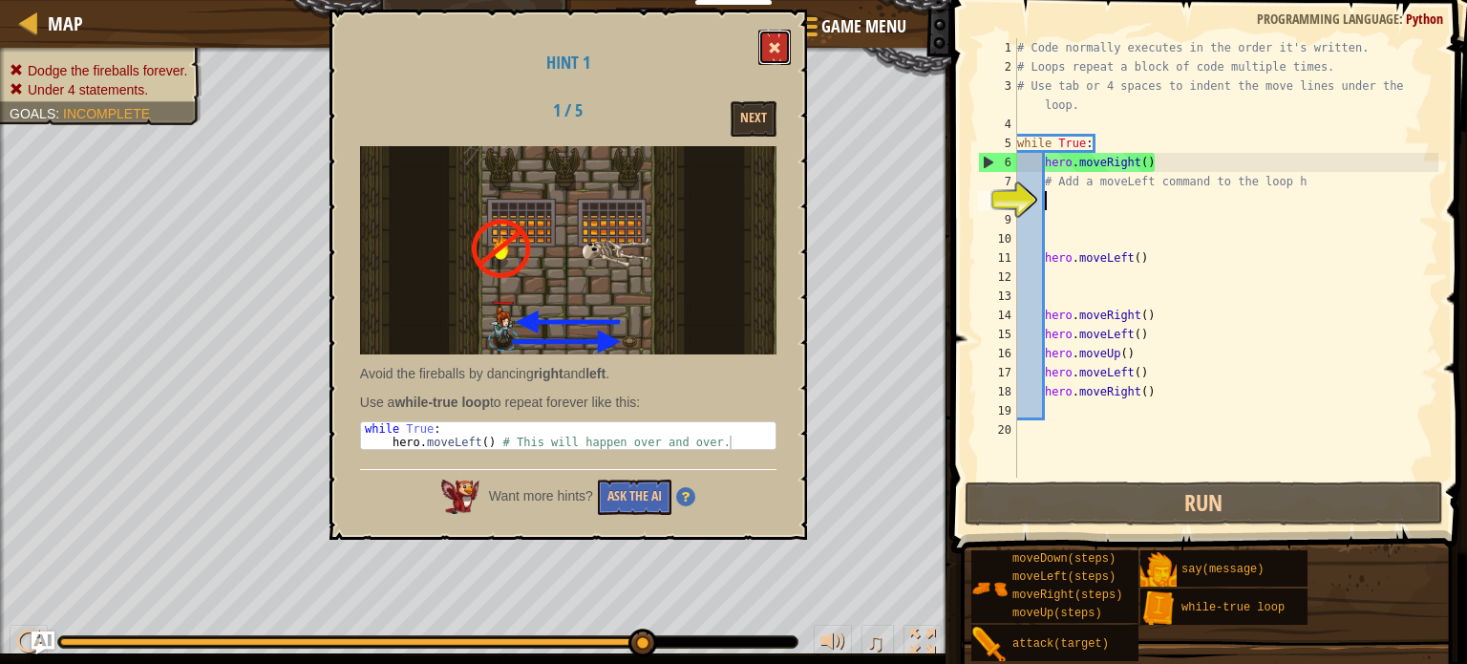
click at [770, 46] on span at bounding box center [774, 47] width 13 height 13
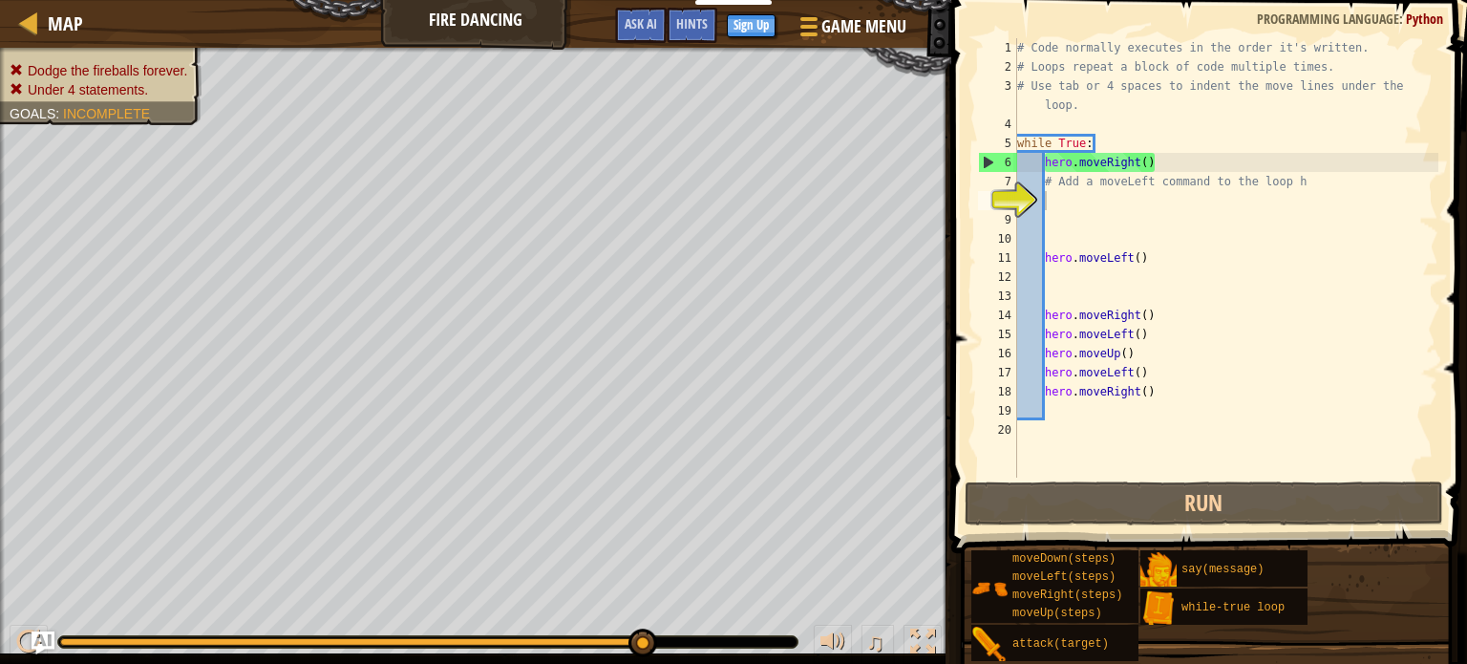
click at [1168, 274] on div "# Code normally executes in the order it's written. # Loops repeat a block of c…" at bounding box center [1225, 277] width 425 height 478
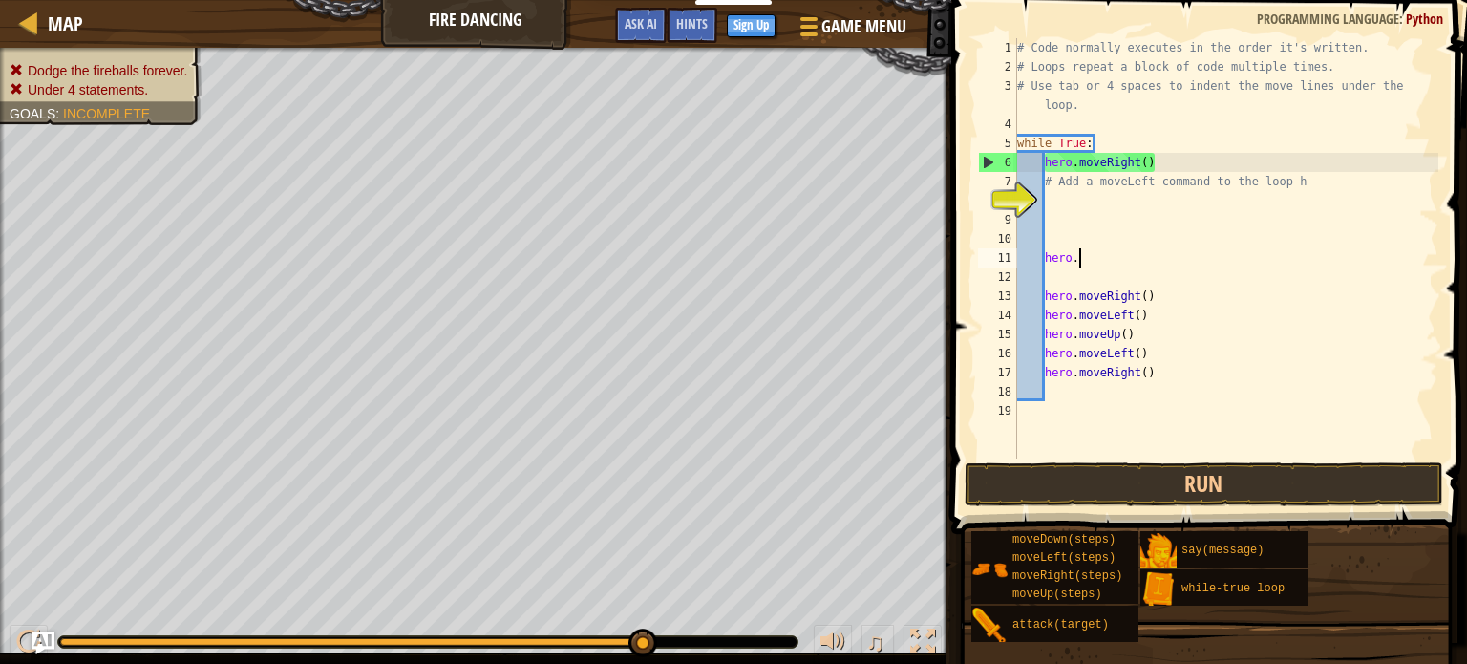
type textarea "h"
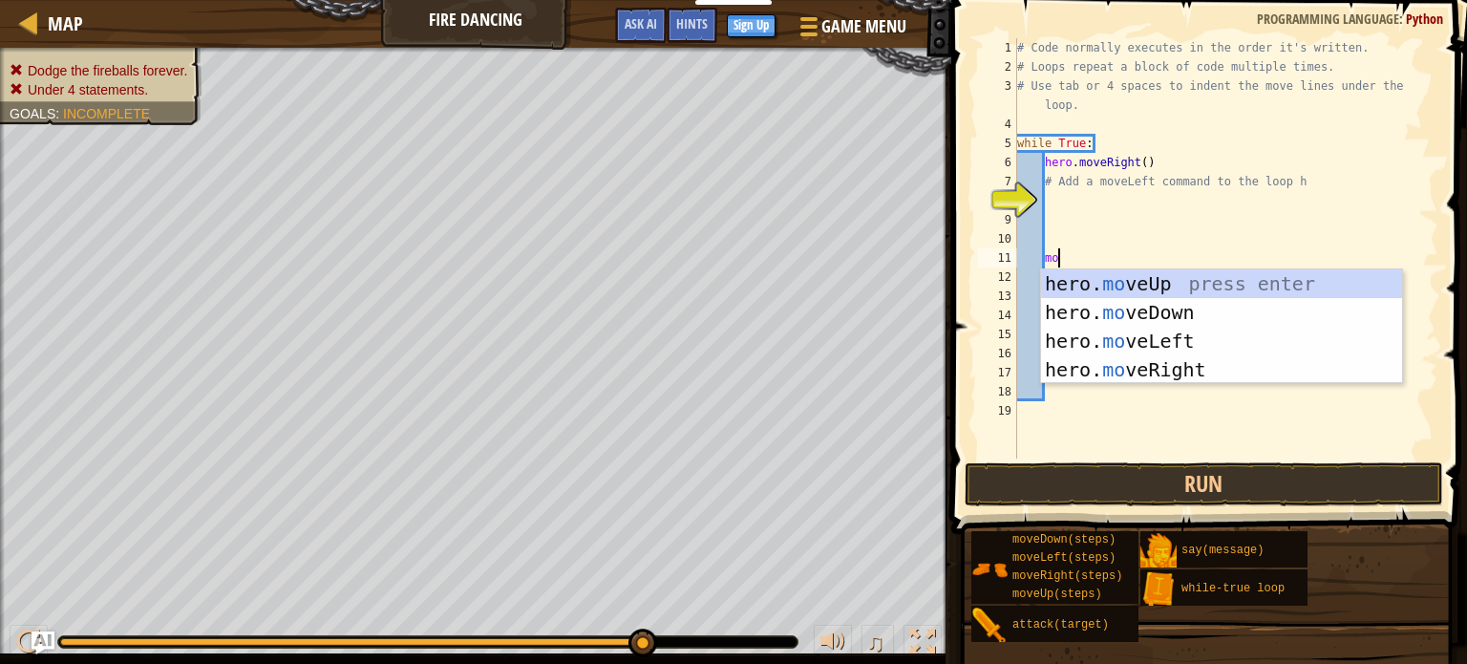
scroll to position [9, 3]
type textarea "move"
click at [1142, 335] on div "hero. move Up press enter hero. move Down press enter hero. move Left press ent…" at bounding box center [1221, 355] width 361 height 172
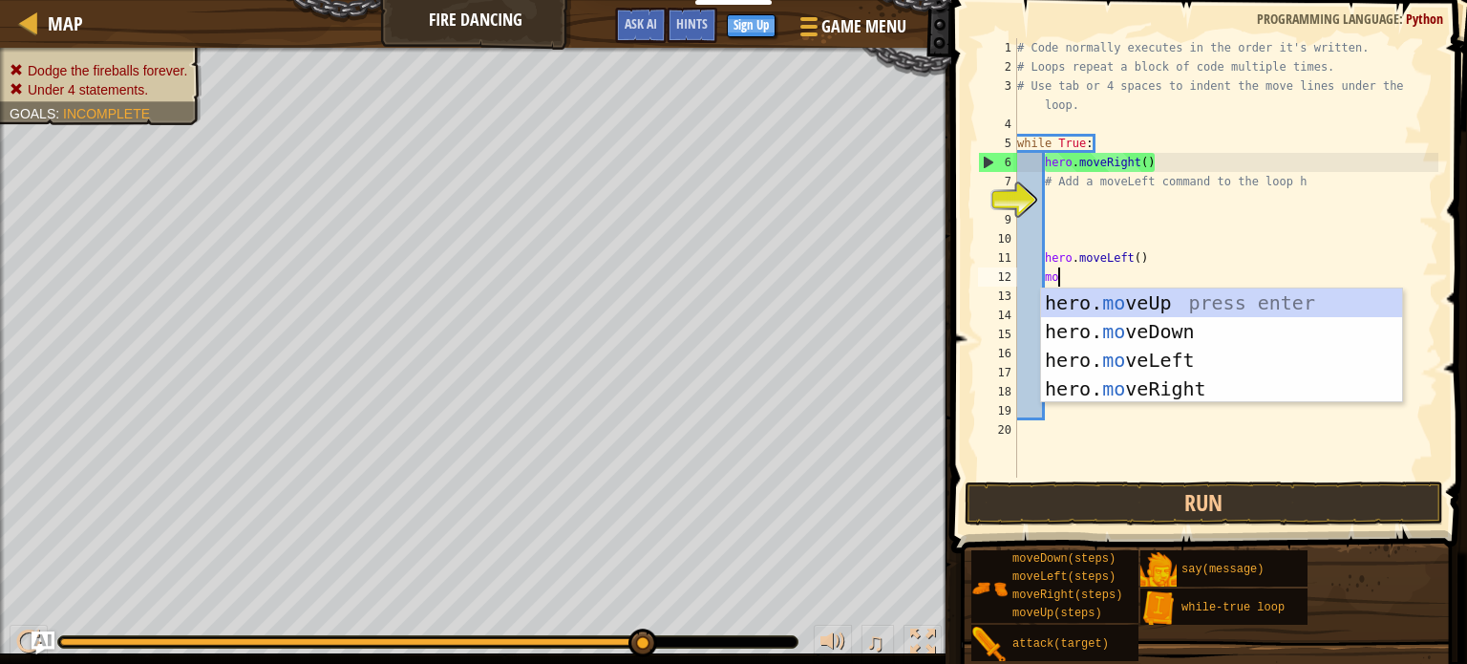
type textarea "move"
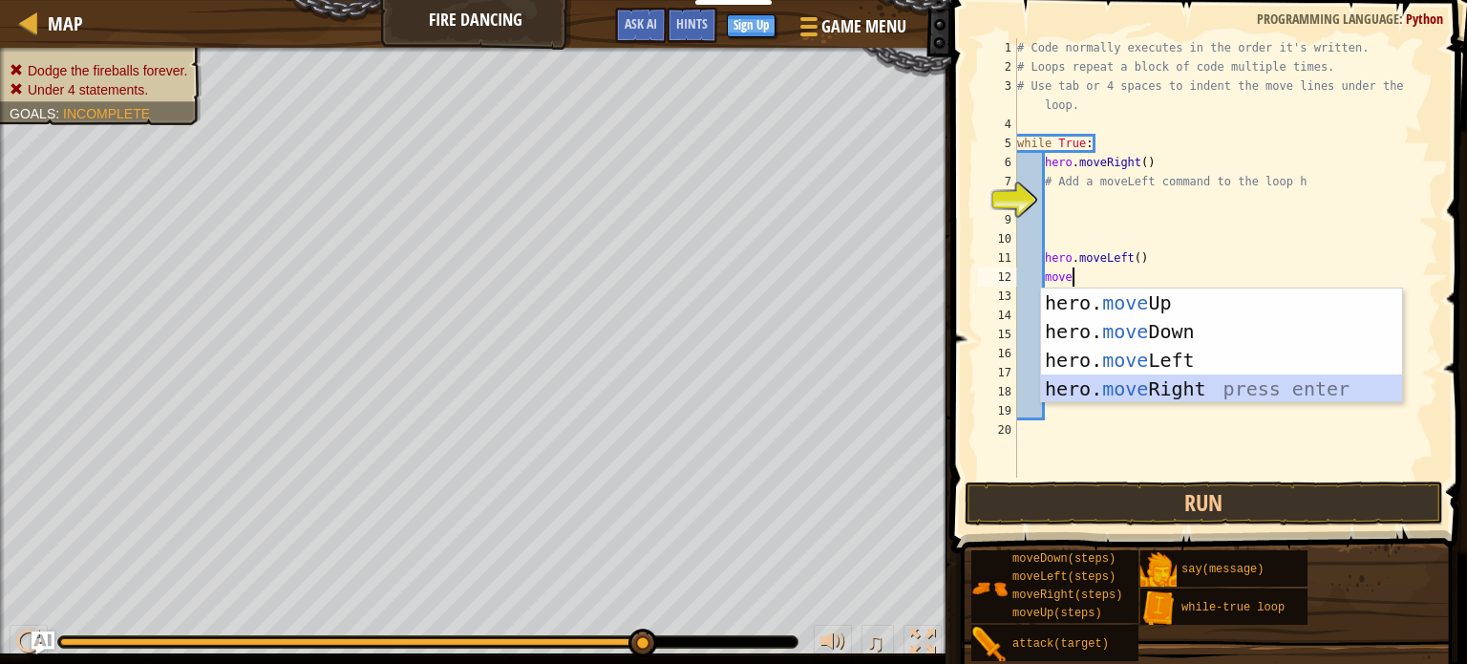
click at [1117, 378] on div "hero. move Up press enter hero. move Down press enter hero. move Left press ent…" at bounding box center [1221, 374] width 361 height 172
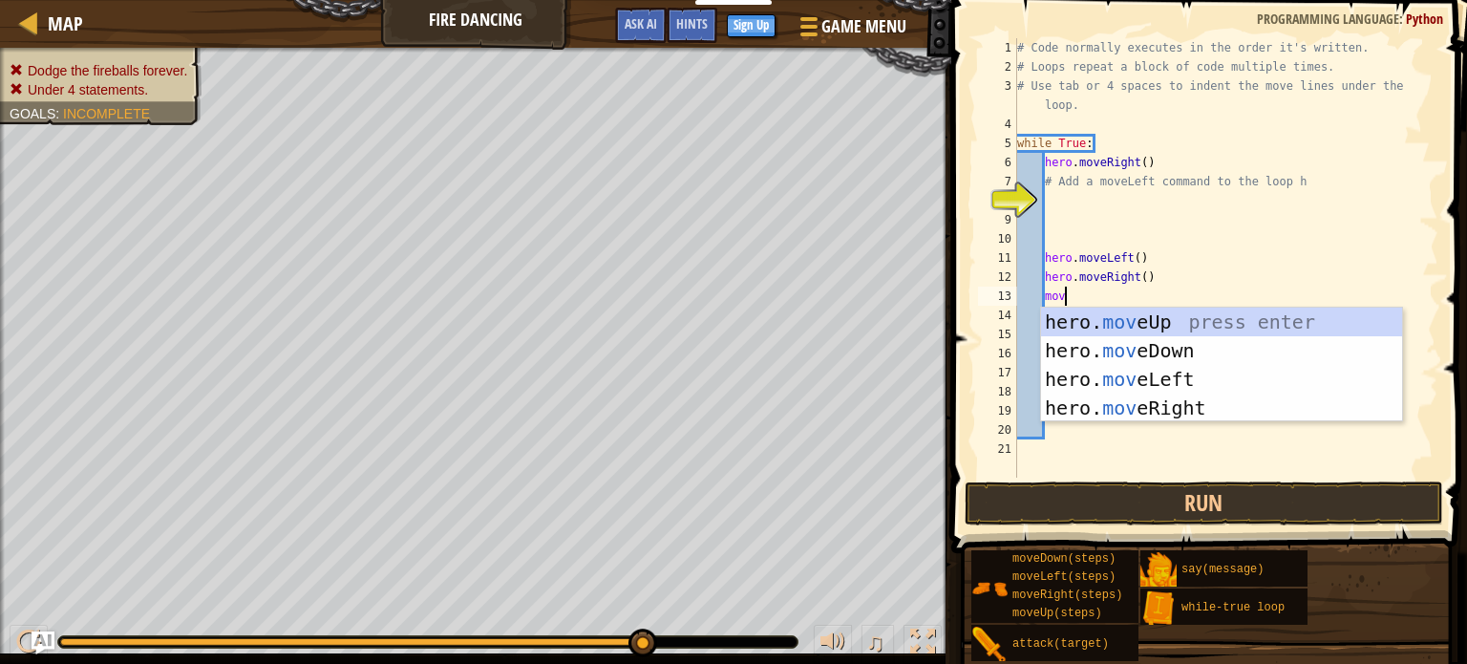
type textarea "move"
click at [1118, 381] on div "hero. move Up press enter hero. move Down press enter hero. move Left press ent…" at bounding box center [1221, 394] width 361 height 172
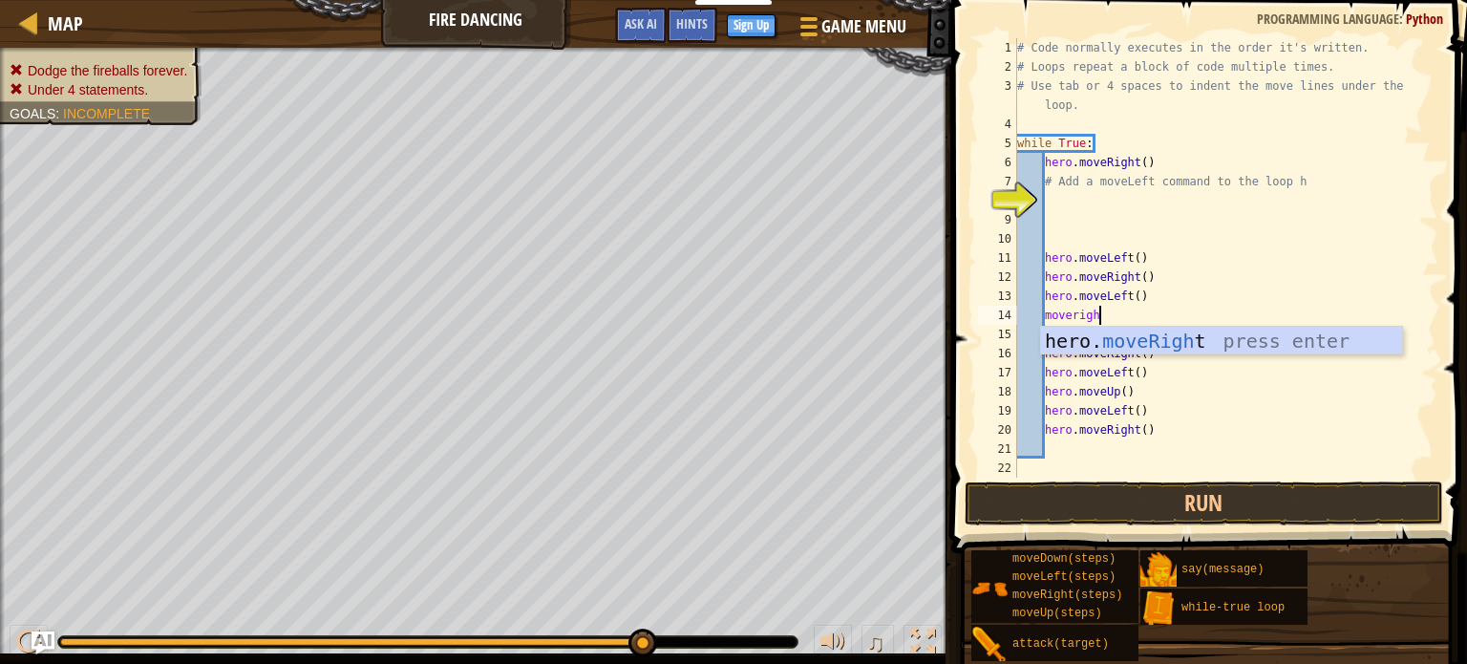
type textarea "moveright"
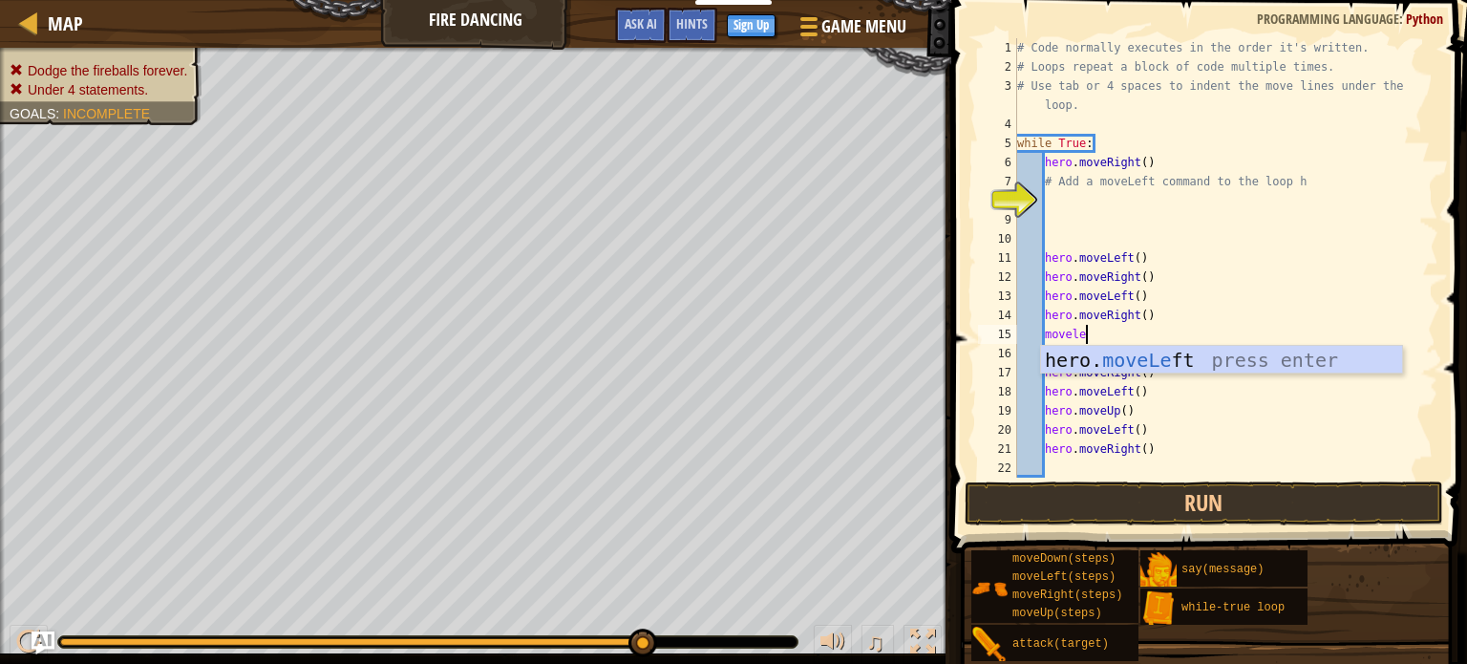
scroll to position [9, 5]
type textarea "moveleft"
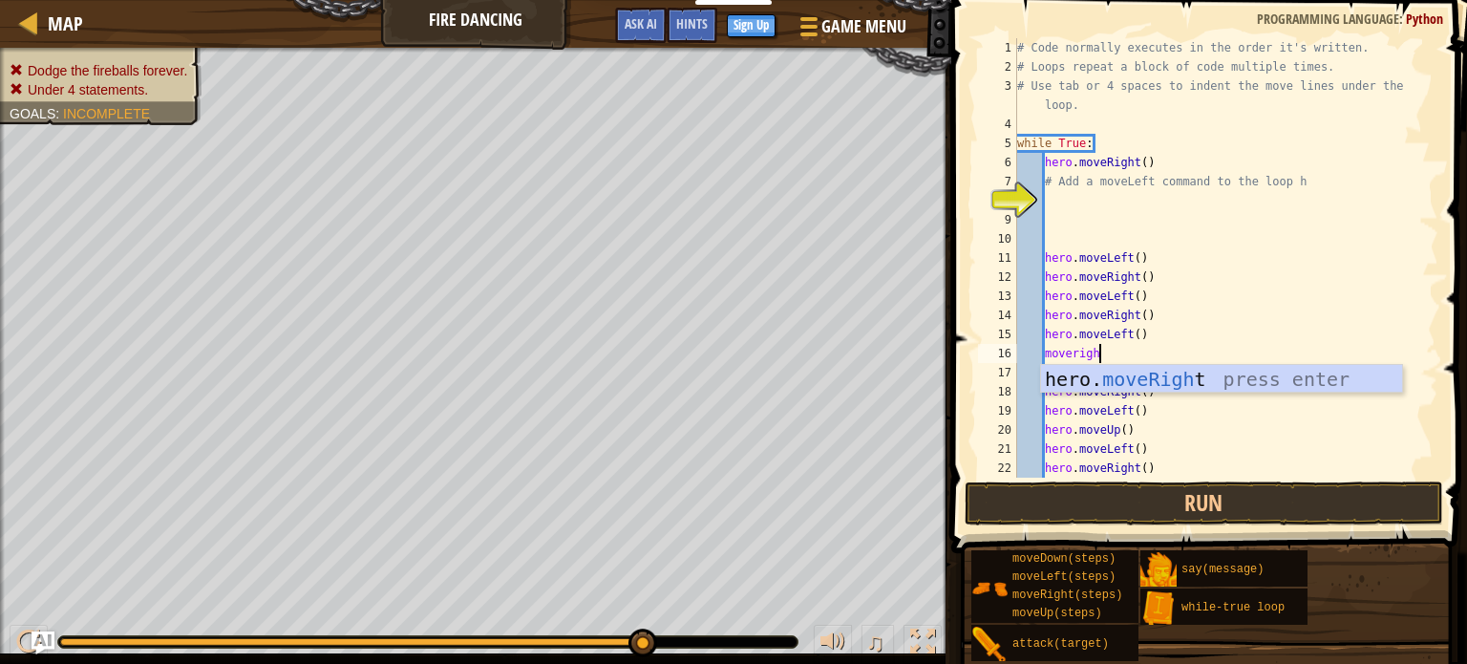
type textarea "moveright"
type textarea "#"
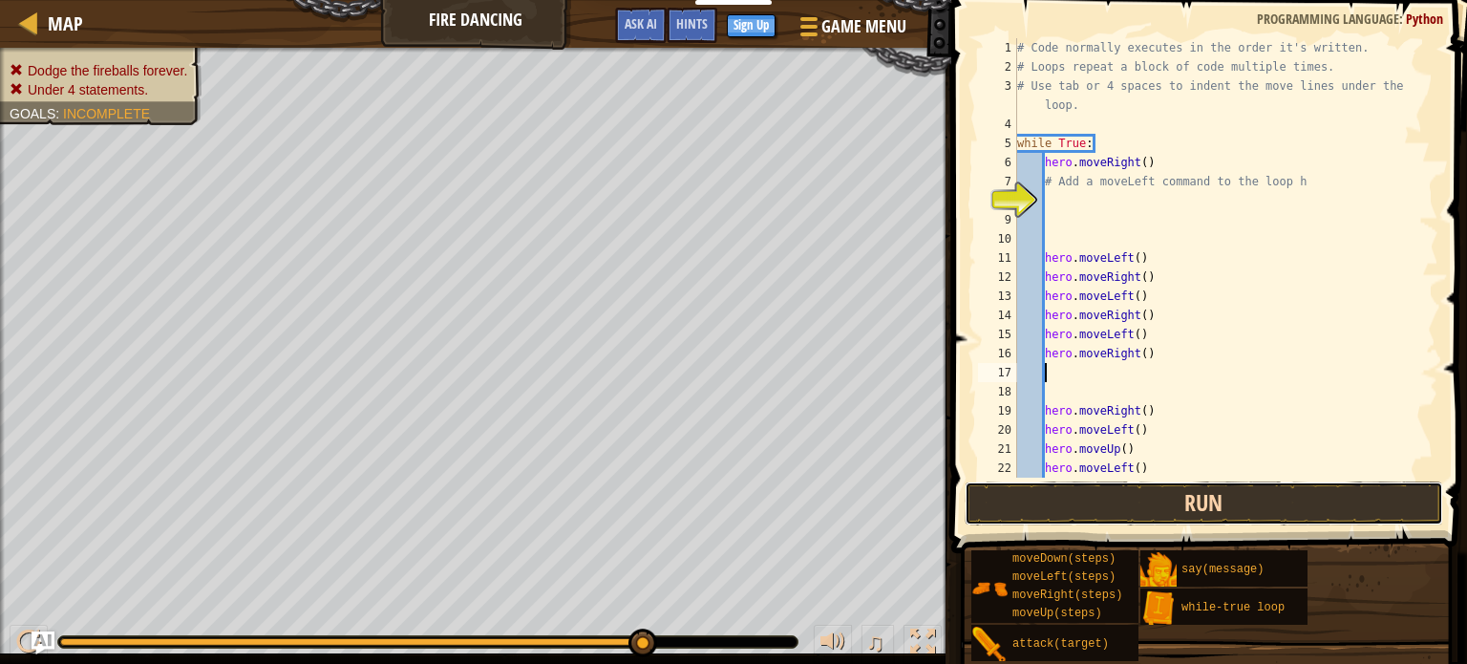
click at [1062, 487] on button "Run" at bounding box center [1204, 503] width 479 height 44
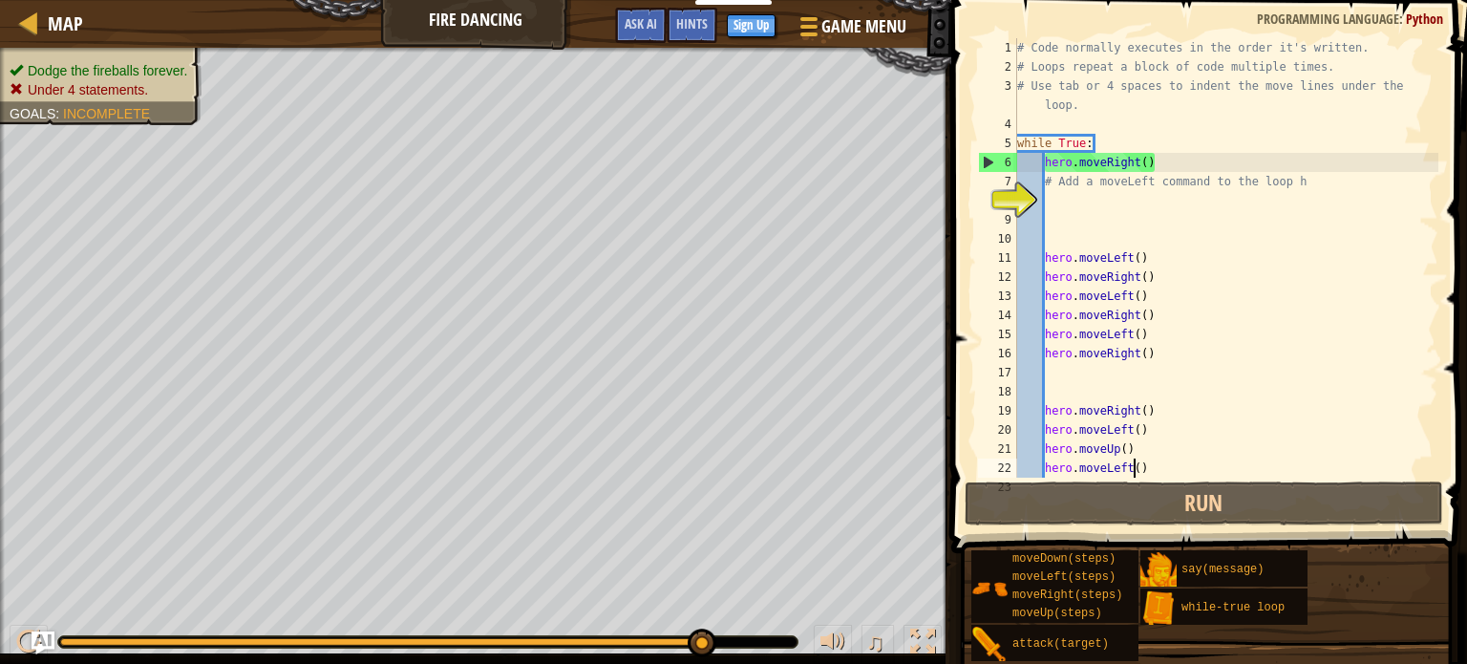
click at [1135, 471] on div "# Code normally executes in the order it's written. # Loops repeat a block of c…" at bounding box center [1225, 277] width 425 height 478
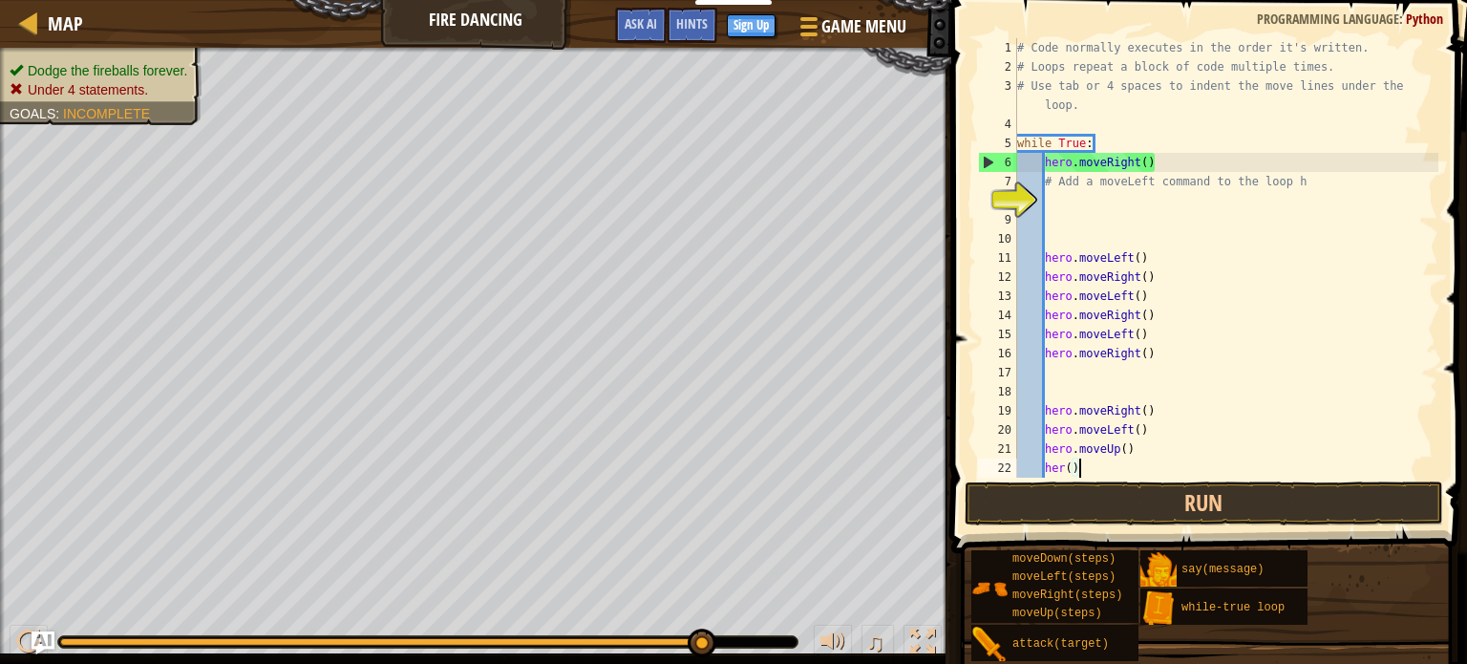
click at [1132, 469] on div "# Code normally executes in the order it's written. # Loops repeat a block of c…" at bounding box center [1225, 277] width 425 height 478
type textarea "h"
click at [1151, 444] on div "# Code normally executes in the order it's written. # Loops repeat a block of c…" at bounding box center [1225, 277] width 425 height 478
type textarea "h"
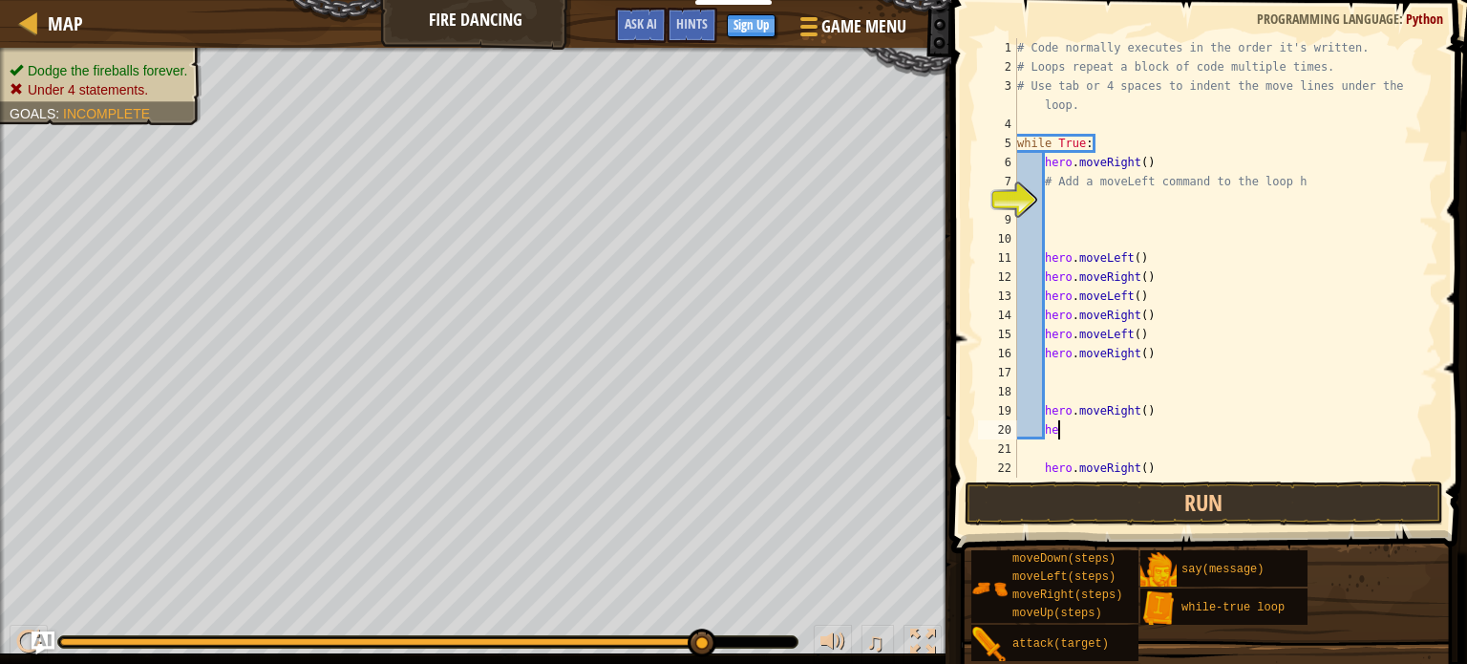
type textarea "h"
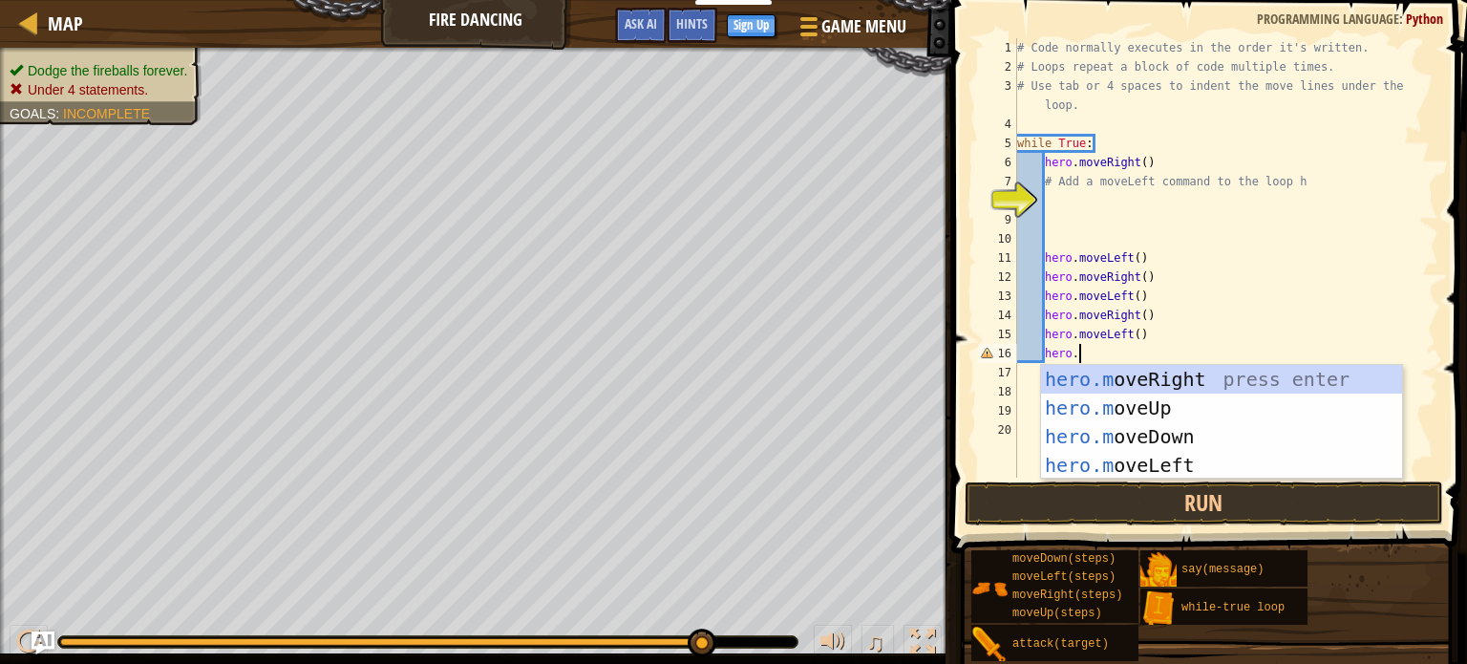
scroll to position [9, 3]
type textarea "h"
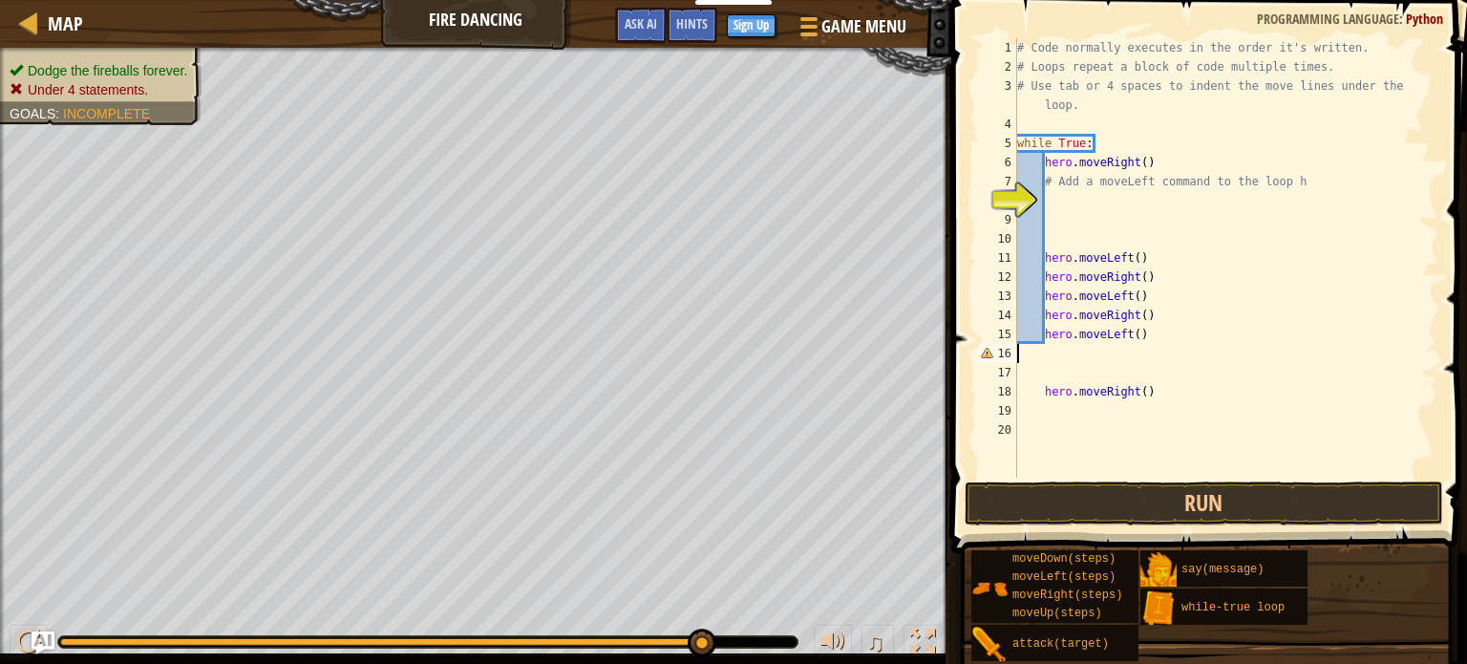
scroll to position [9, 0]
click at [1181, 342] on div "# Code normally executes in the order it's written. # Loops repeat a block of c…" at bounding box center [1225, 277] width 425 height 478
type textarea "h"
click at [1180, 388] on div "# Code normally executes in the order it's written. # Loops repeat a block of c…" at bounding box center [1225, 277] width 425 height 478
type textarea "h"
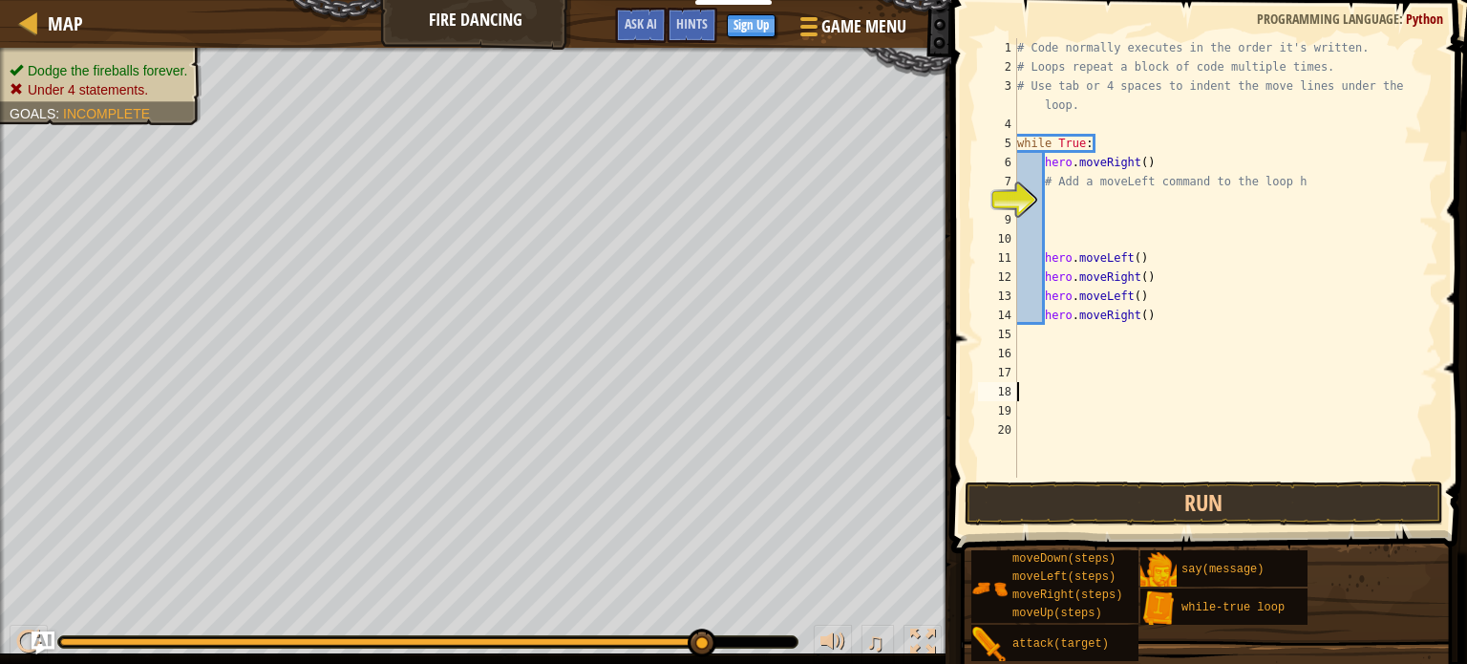
click at [1184, 326] on div "# Code normally executes in the order it's written. # Loops repeat a block of c…" at bounding box center [1225, 277] width 425 height 478
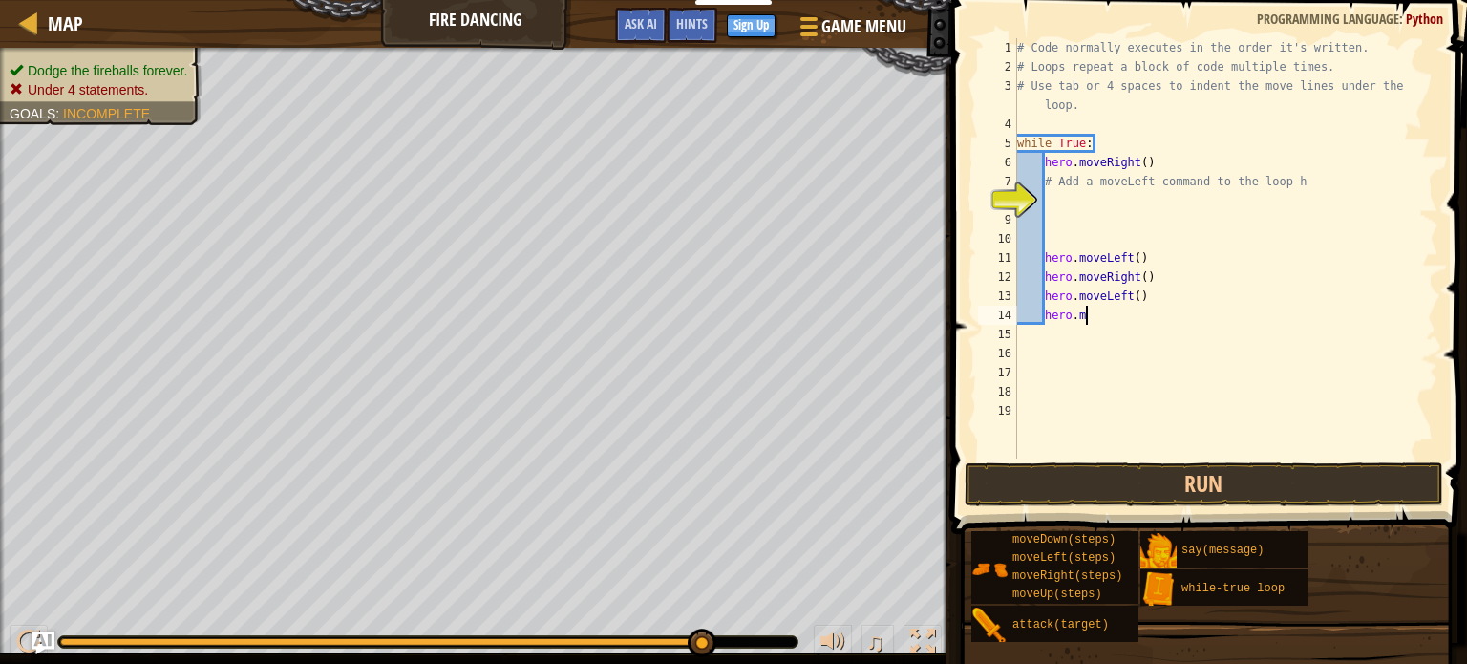
type textarea "h"
click at [1085, 507] on span at bounding box center [1211, 240] width 531 height 590
click at [1086, 498] on button "Run" at bounding box center [1204, 484] width 479 height 44
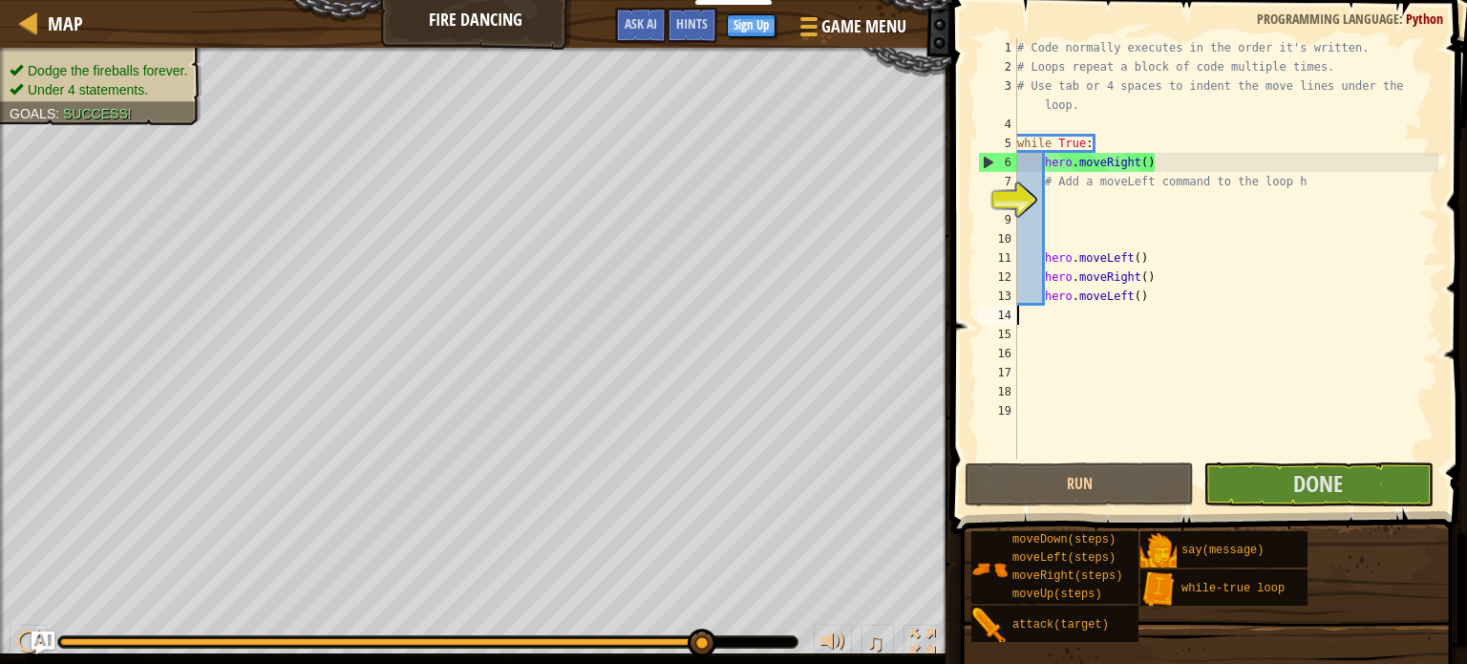
click at [1332, 506] on span at bounding box center [1211, 240] width 531 height 590
click at [1319, 488] on span "Done" at bounding box center [1318, 483] width 50 height 31
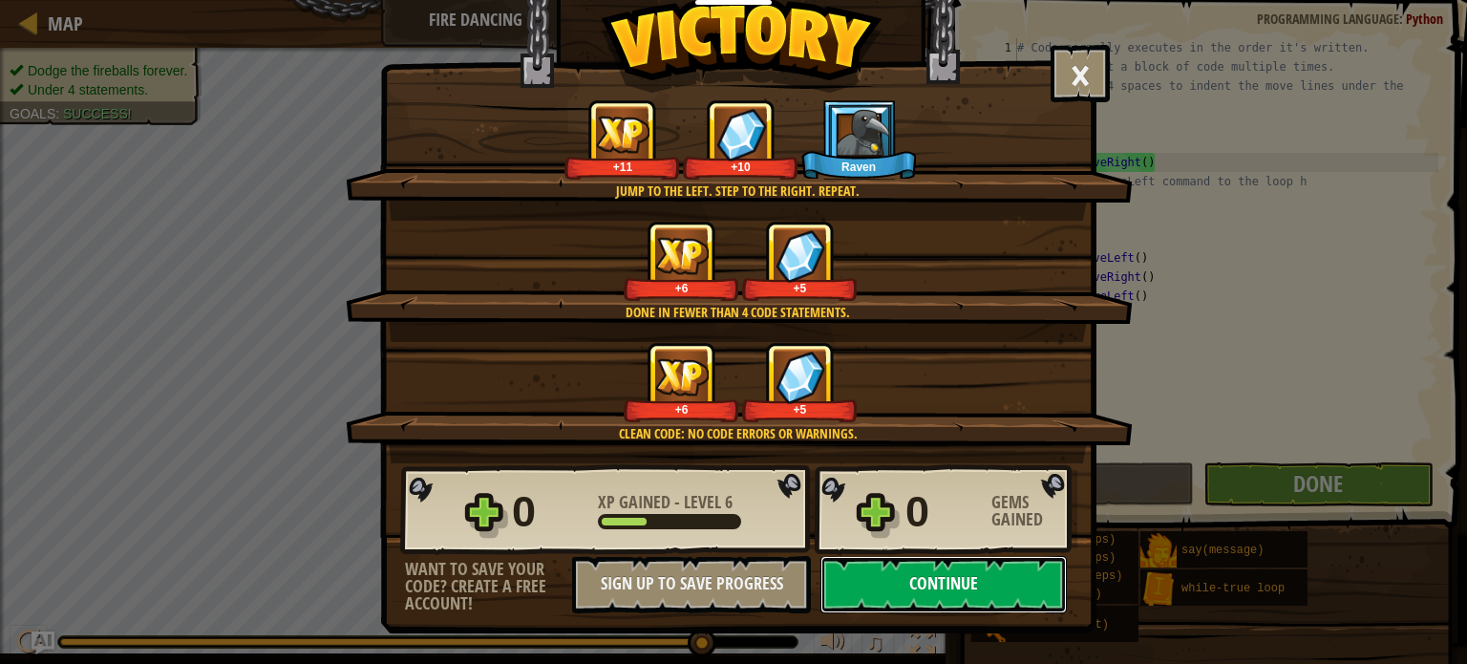
click at [874, 572] on button "Continue" at bounding box center [943, 584] width 246 height 57
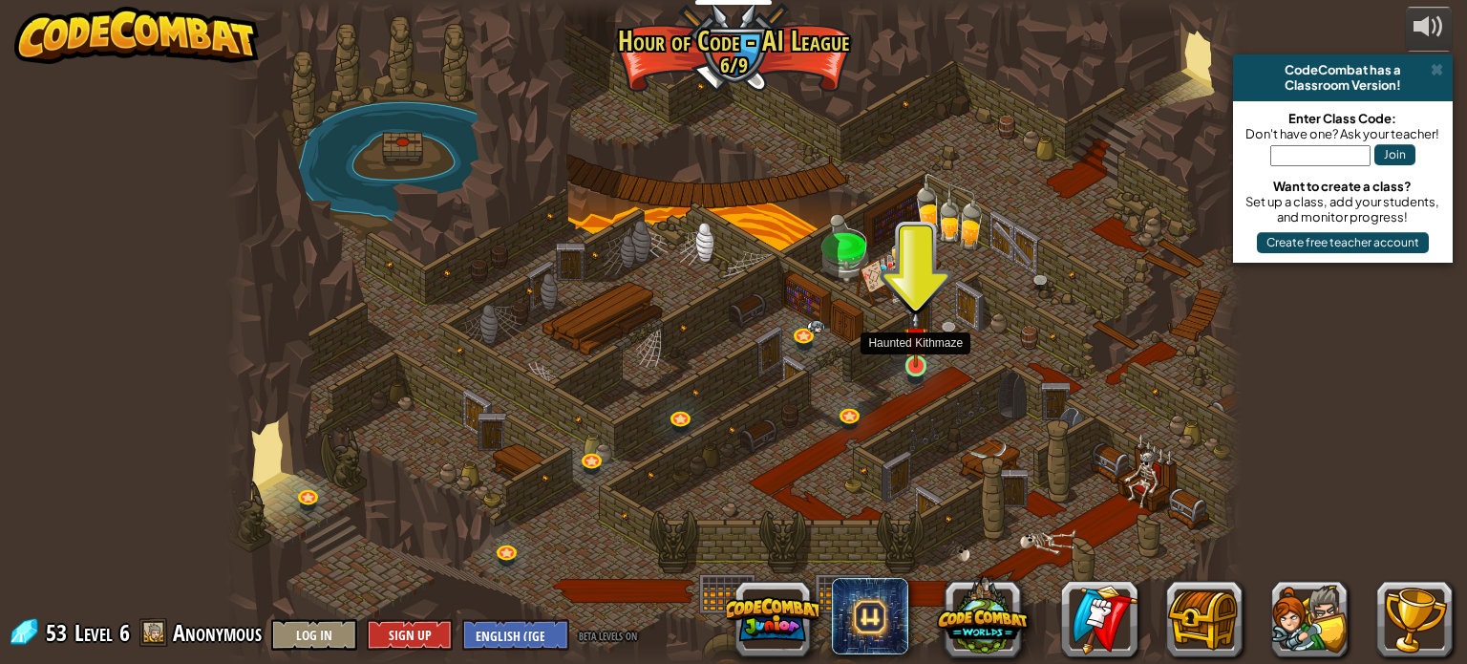
click at [922, 352] on img at bounding box center [916, 338] width 25 height 57
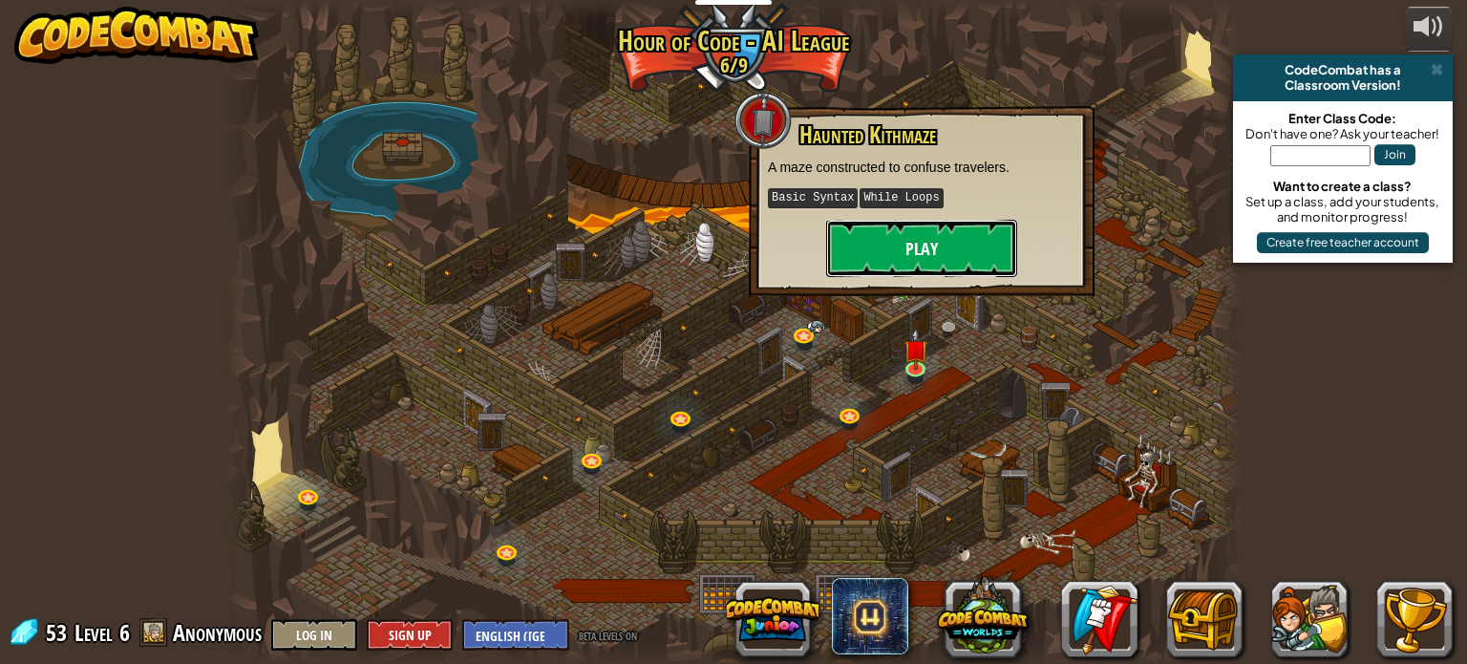
click at [964, 250] on button "Play" at bounding box center [921, 248] width 191 height 57
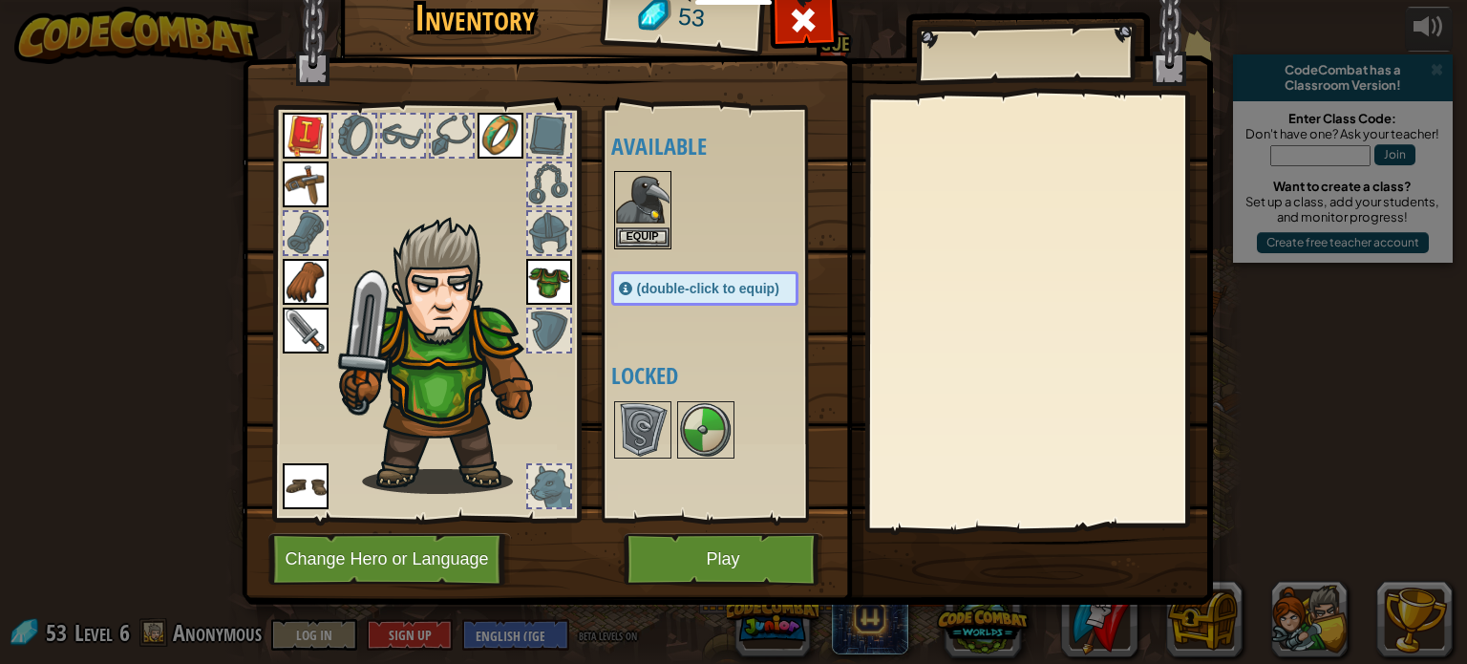
click at [469, 353] on img at bounding box center [447, 355] width 234 height 278
click at [653, 241] on button "Equip" at bounding box center [642, 236] width 53 height 20
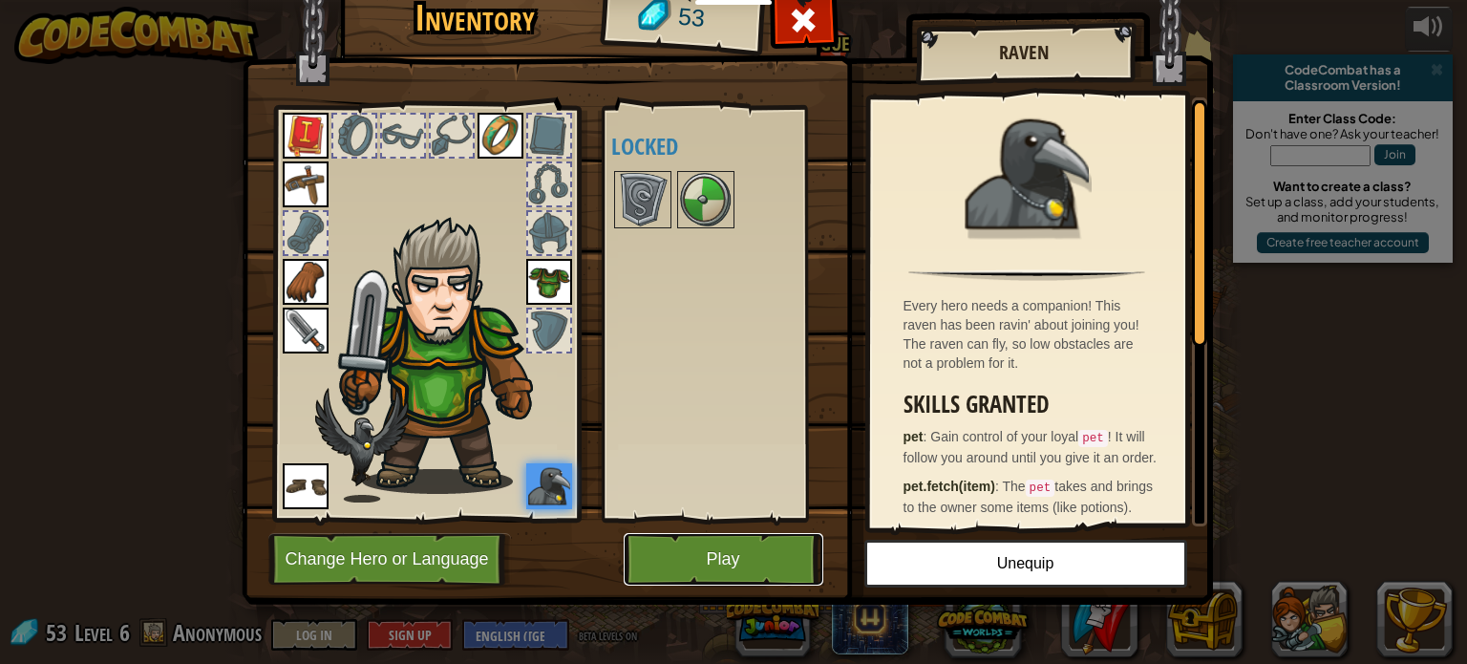
click at [768, 555] on button "Play" at bounding box center [724, 559] width 200 height 53
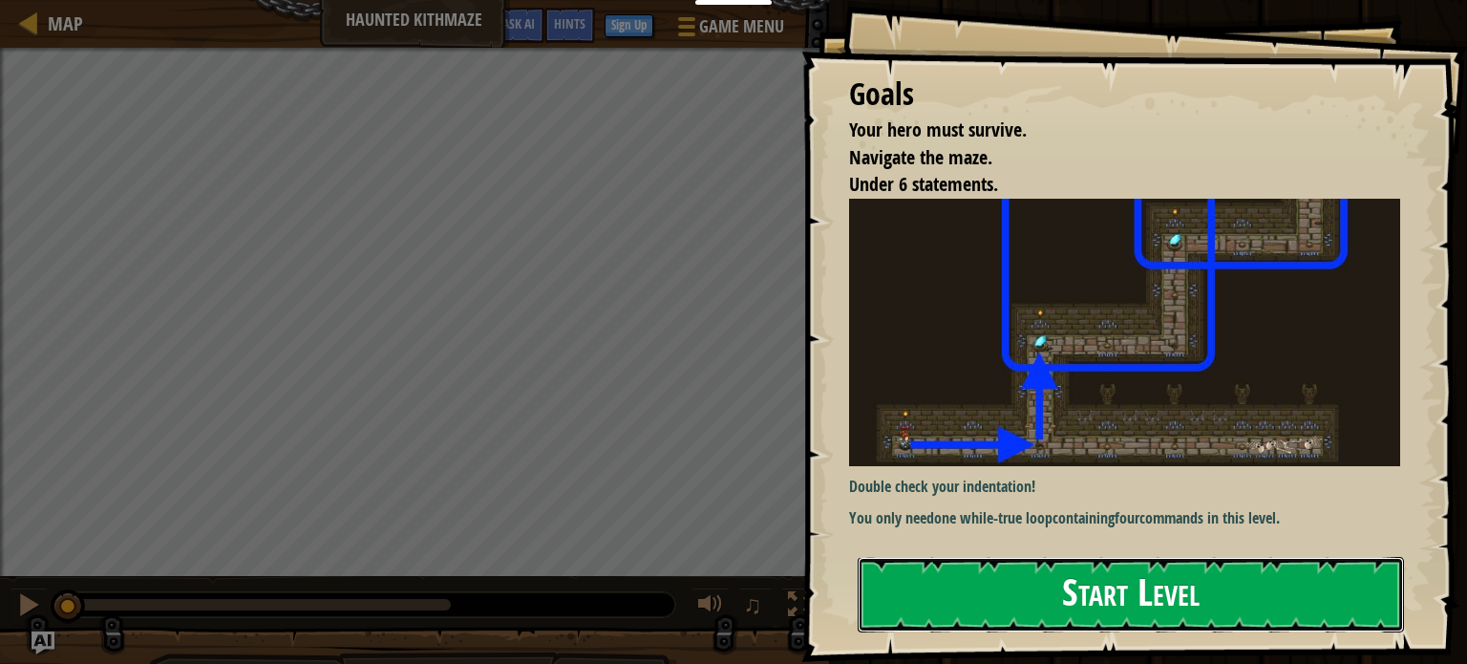
click at [930, 584] on button "Start Level" at bounding box center [1131, 594] width 546 height 75
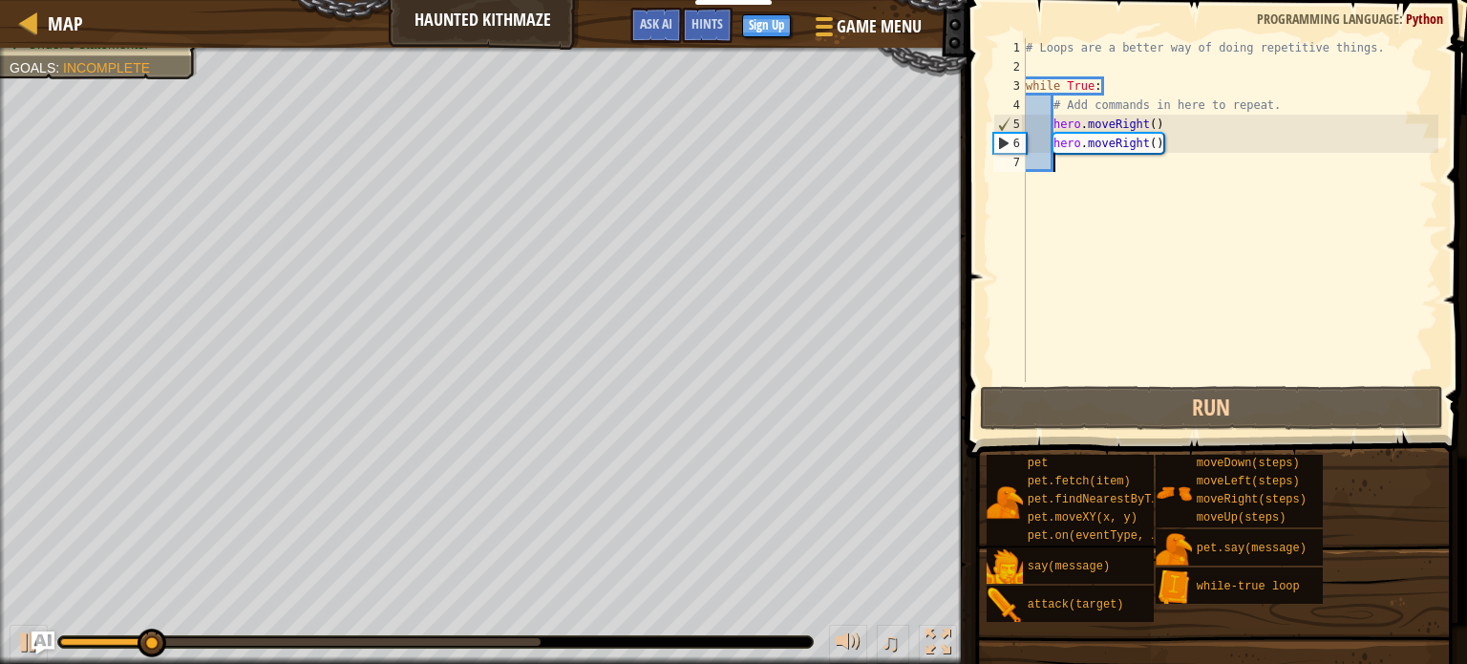
click at [1098, 167] on div "# Loops are a better way of doing repetitive things. while True : # Add command…" at bounding box center [1230, 229] width 416 height 382
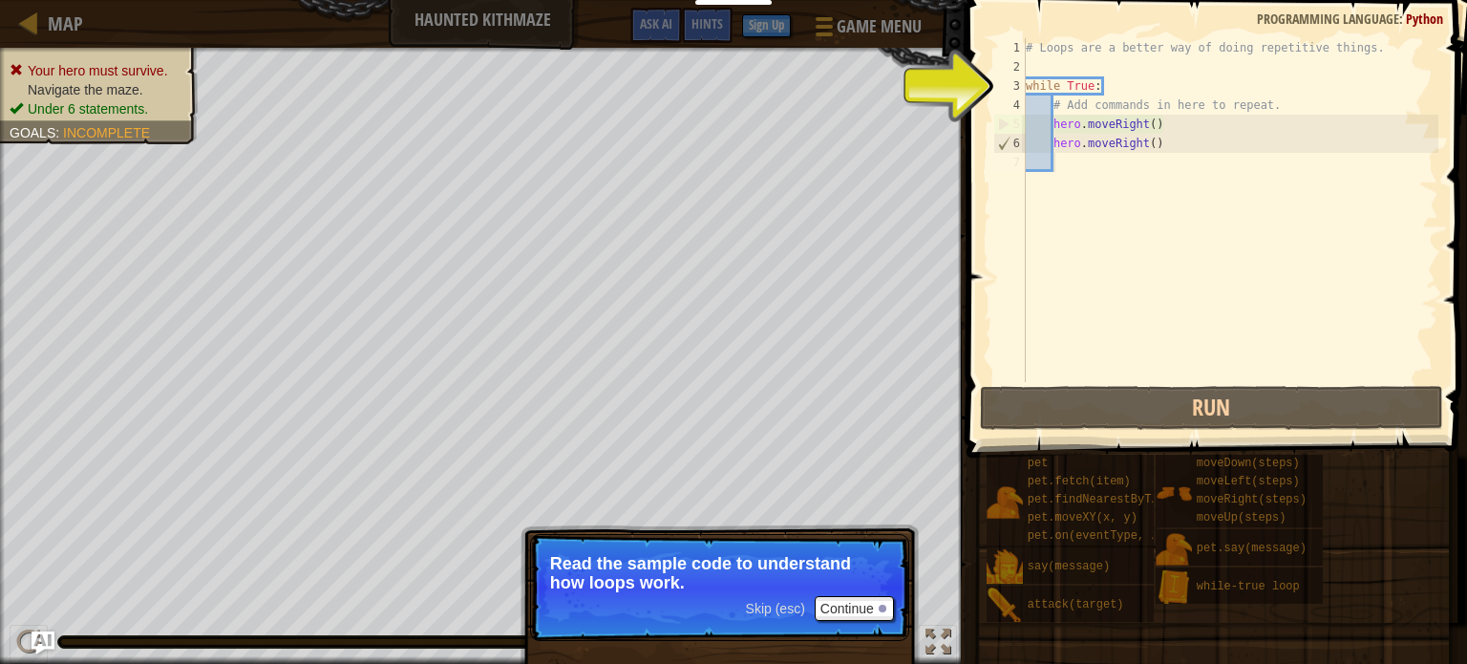
click at [1051, 96] on div "# Loops are a better way of doing repetitive things. while True : # Add command…" at bounding box center [1230, 229] width 416 height 382
click at [1044, 95] on div "# Loops are a better way of doing repetitive things. while True : # Add command…" at bounding box center [1230, 229] width 416 height 382
type textarea "while True:"
click at [1043, 90] on div "# Loops are a better way of doing repetitive things. while True : # Add command…" at bounding box center [1230, 229] width 416 height 382
click at [1046, 82] on div "# Loops are a better way of doing repetitive things. while True : # Add command…" at bounding box center [1230, 229] width 416 height 382
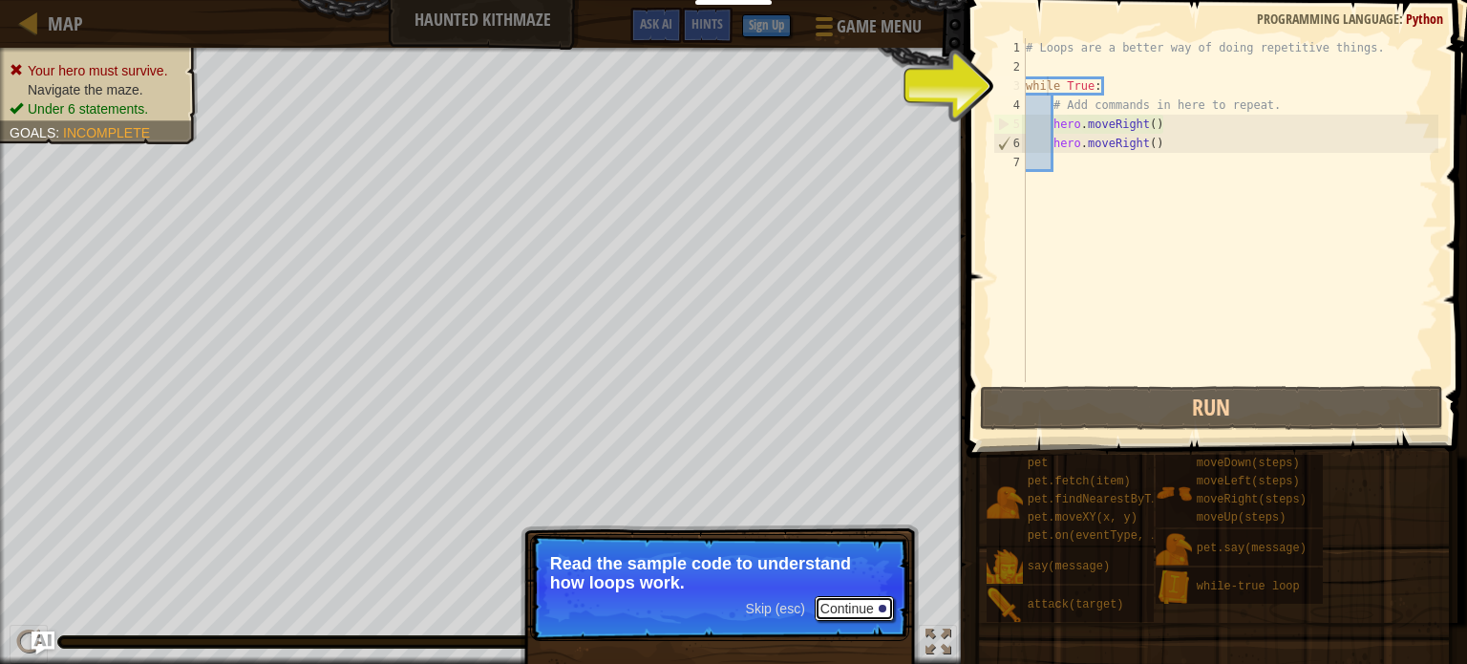
click at [854, 611] on button "Continue" at bounding box center [854, 608] width 79 height 25
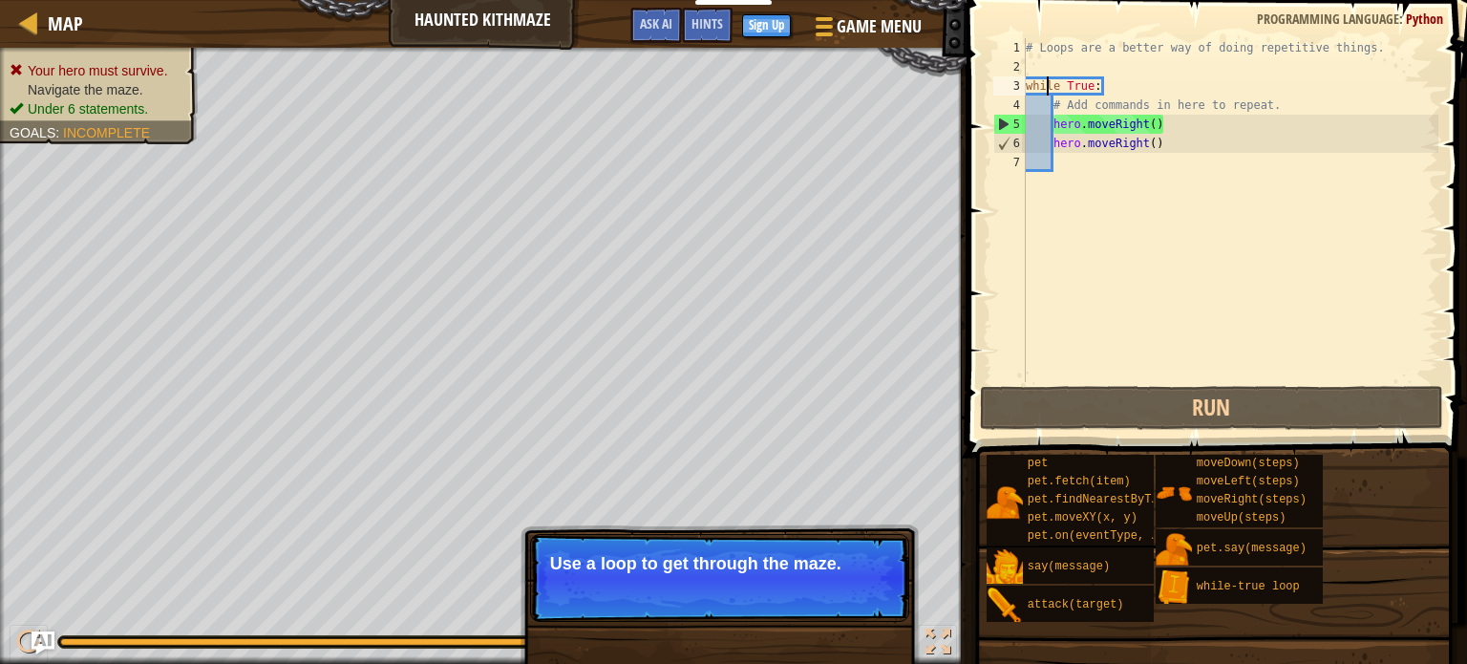
click at [1120, 175] on div "# Loops are a better way of doing repetitive things. while True : # Add command…" at bounding box center [1230, 229] width 416 height 382
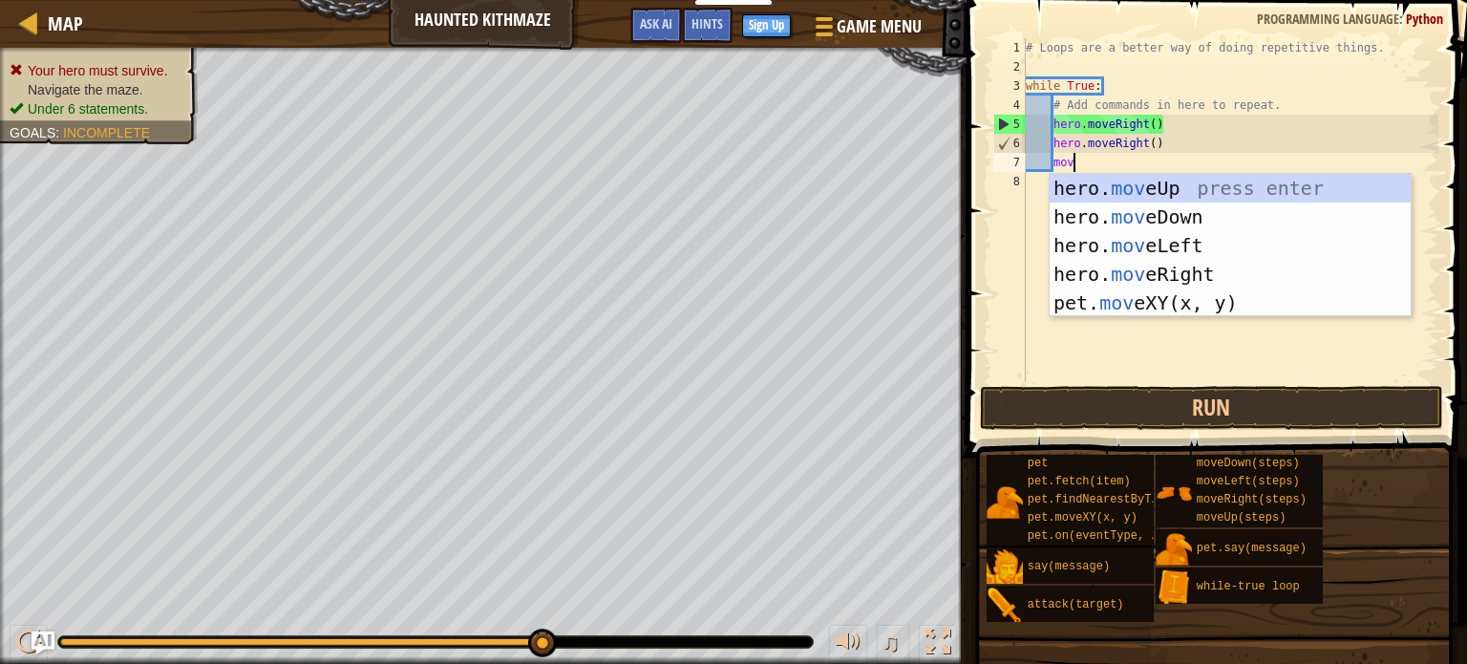
scroll to position [9, 3]
type textarea "move"
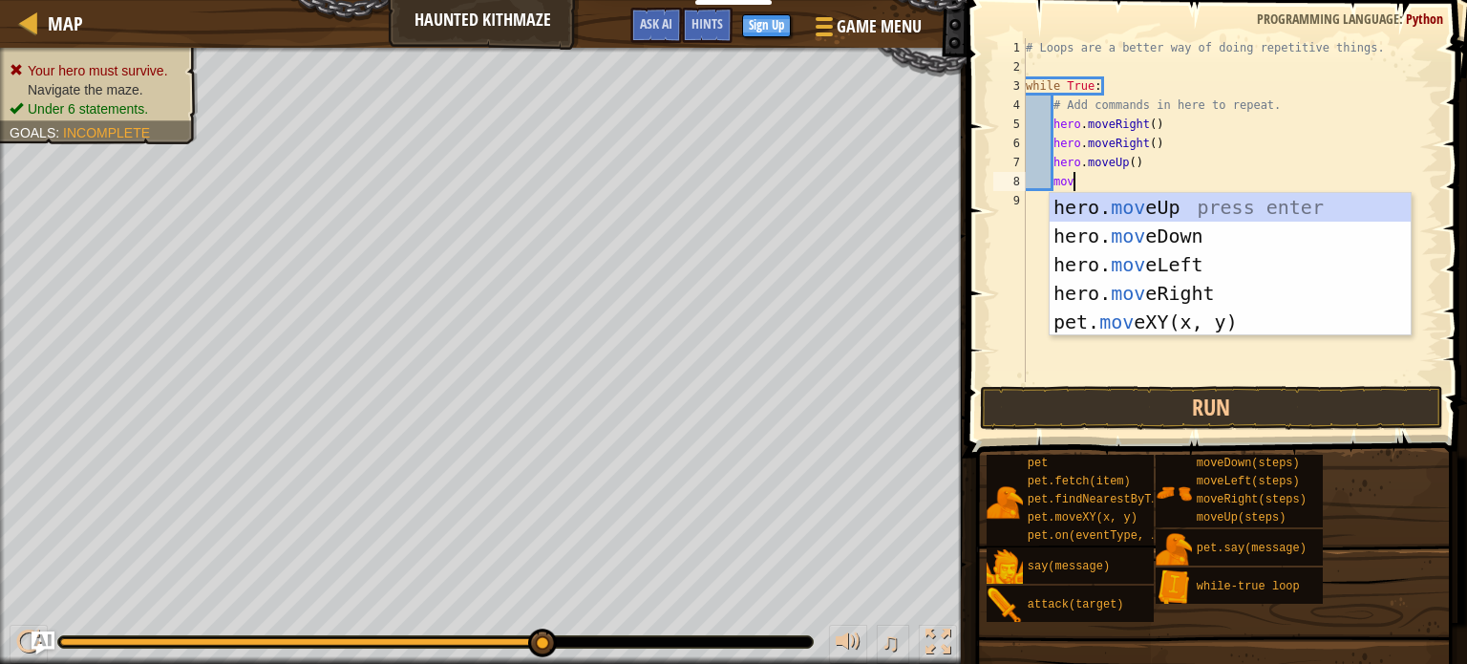
type textarea "move"
click at [1076, 287] on div "hero. move Up press enter hero. move Down press enter hero. move Left press ent…" at bounding box center [1230, 293] width 361 height 201
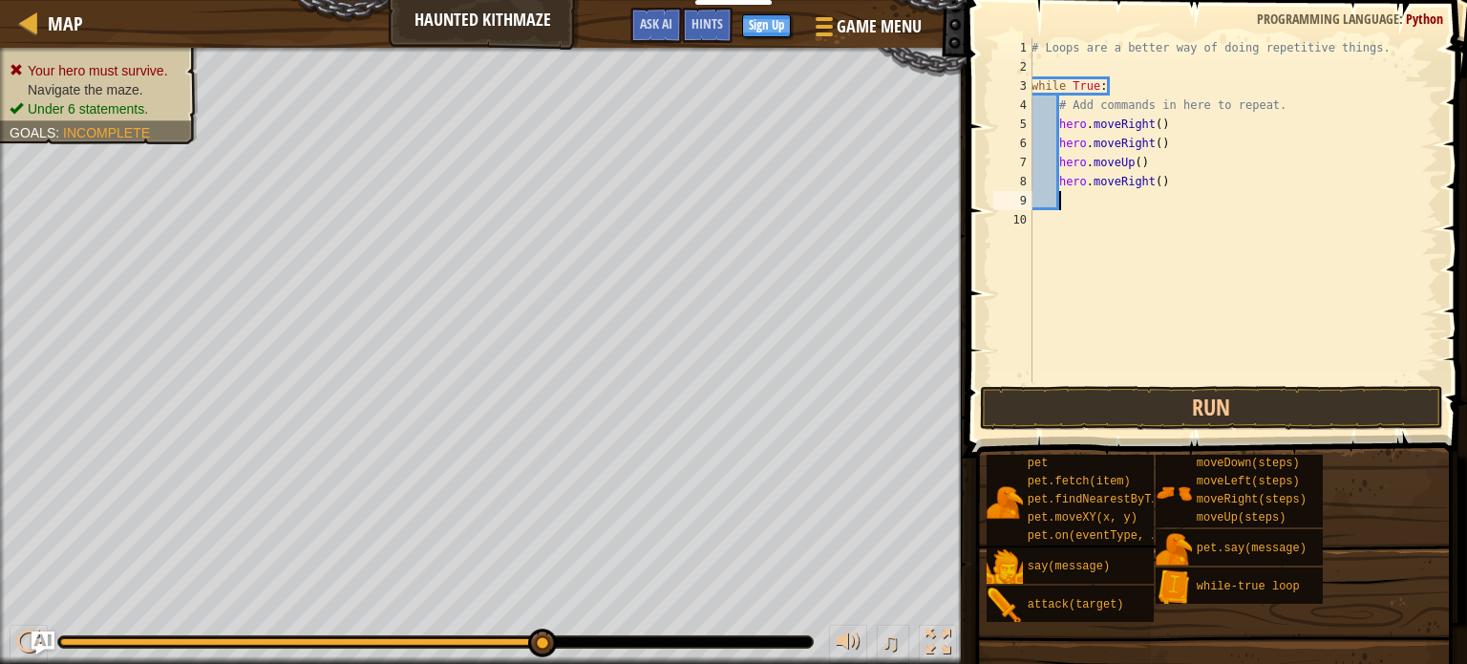
scroll to position [9, 0]
type textarea "o"
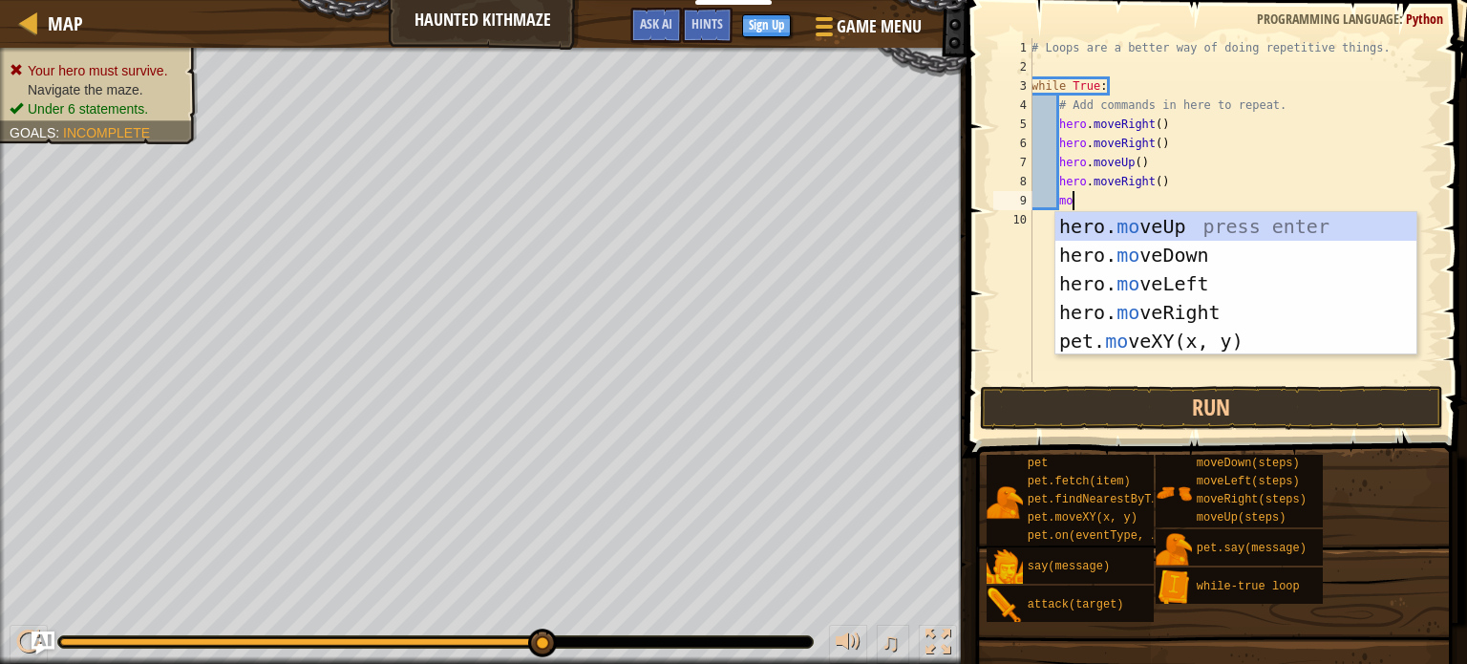
type textarea "moe"
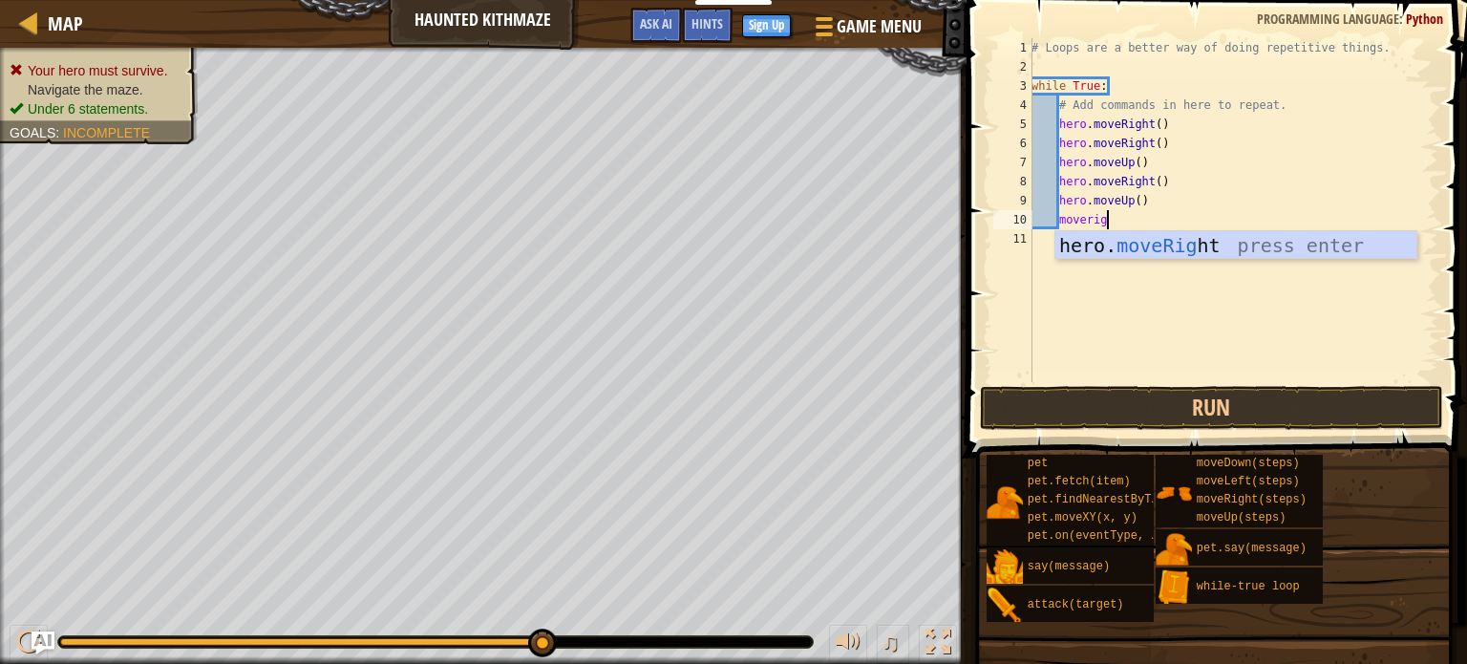
type textarea "moveright"
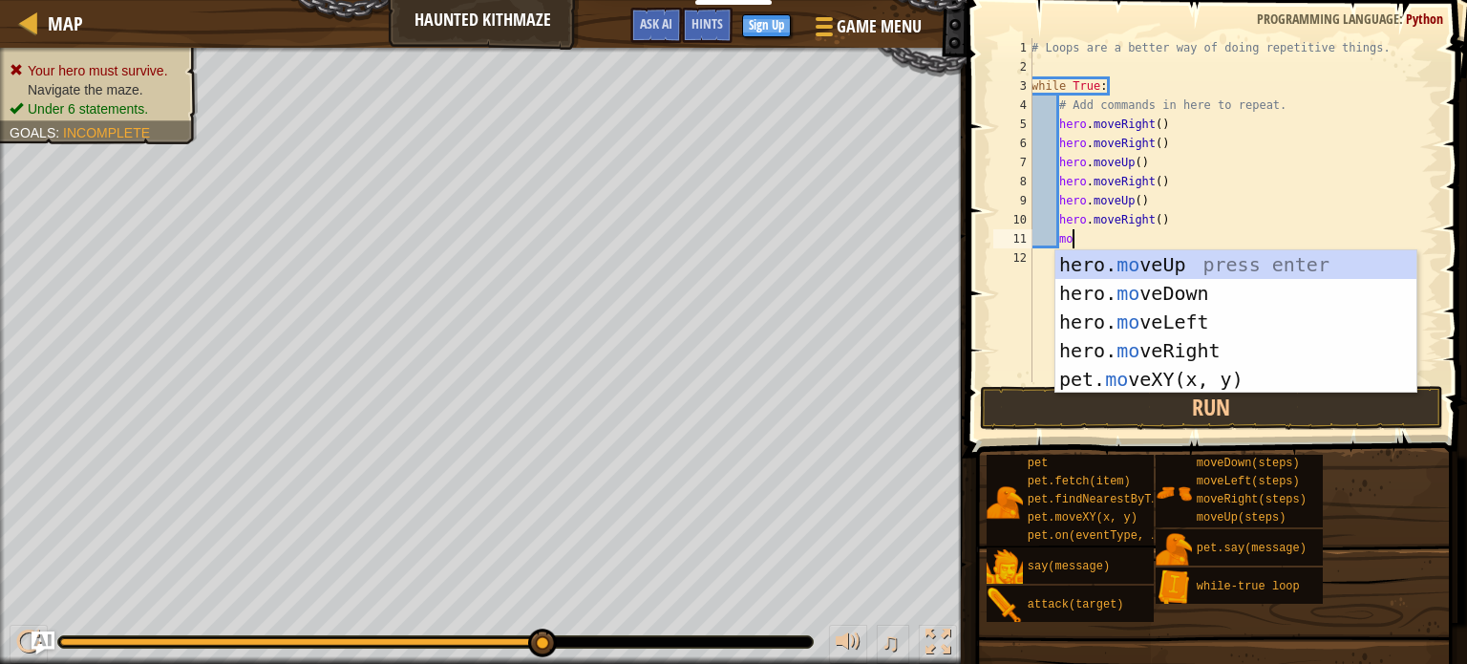
scroll to position [9, 3]
type textarea "move"
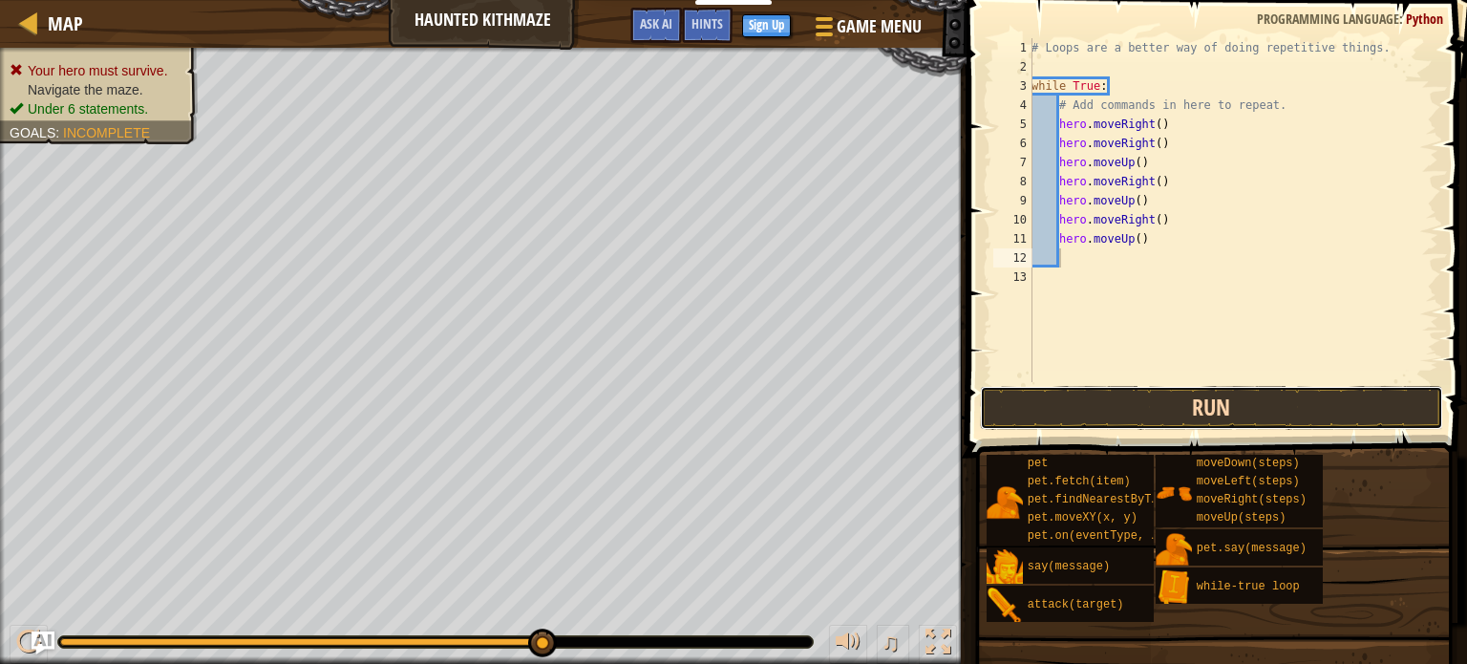
click at [1037, 389] on button "Run" at bounding box center [1211, 408] width 463 height 44
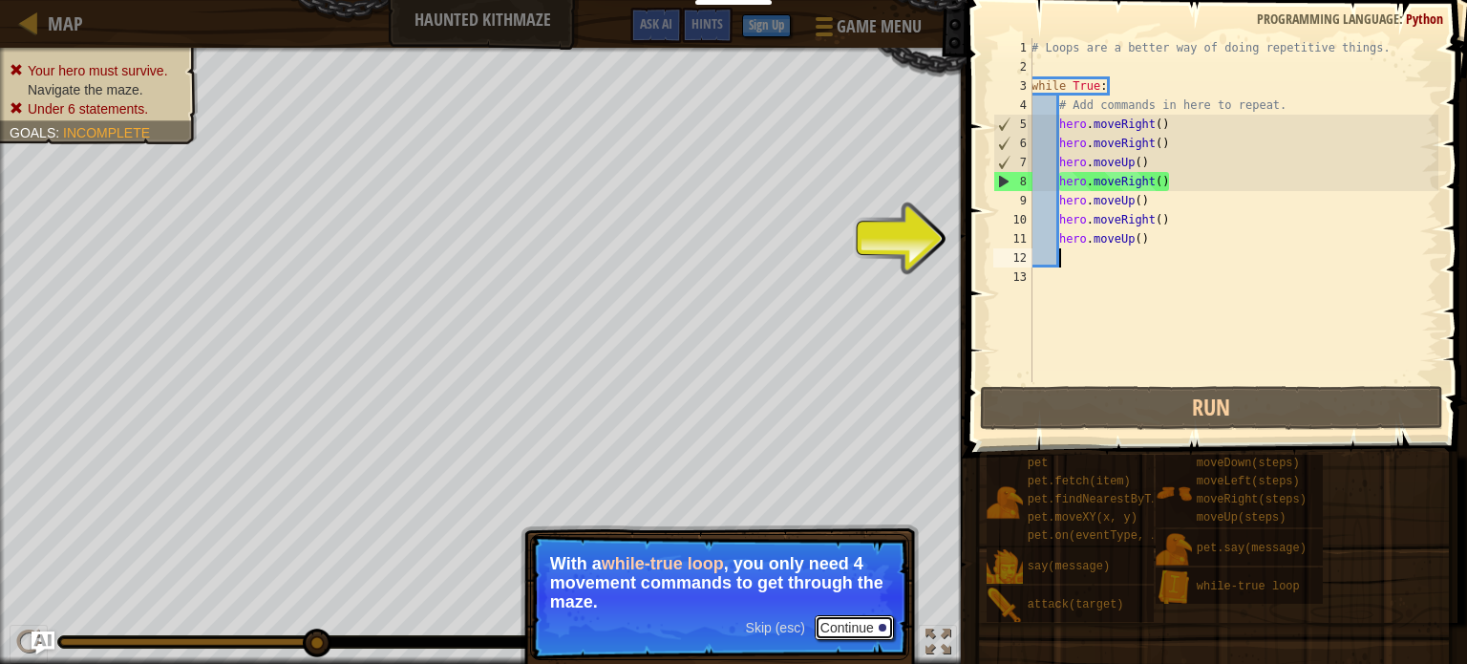
click at [870, 620] on button "Continue" at bounding box center [854, 627] width 79 height 25
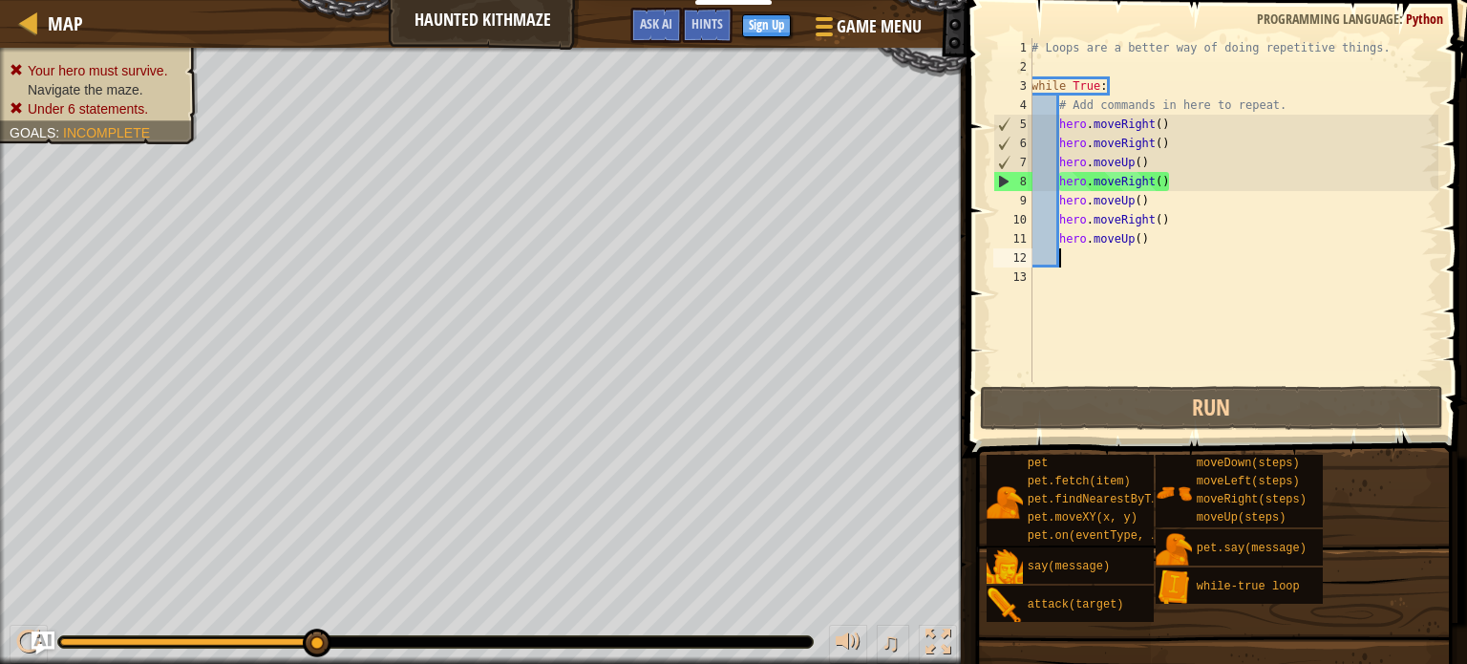
click at [1155, 188] on div "# Loops are a better way of doing repetitive things. while True : # Add command…" at bounding box center [1233, 229] width 411 height 382
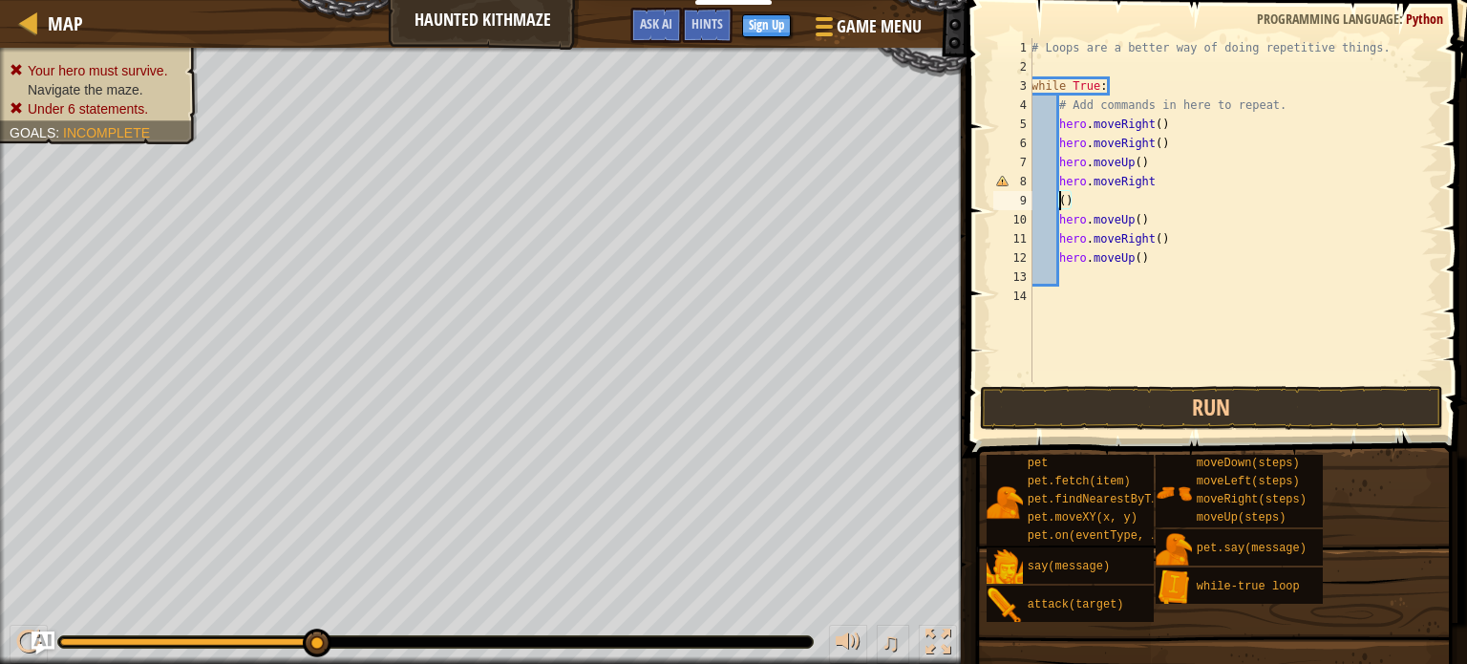
click at [1166, 168] on div "# Loops are a better way of doing repetitive things. while True : # Add command…" at bounding box center [1233, 229] width 411 height 382
click at [1162, 181] on div "# Loops are a better way of doing repetitive things. while True : # Add command…" at bounding box center [1233, 229] width 411 height 382
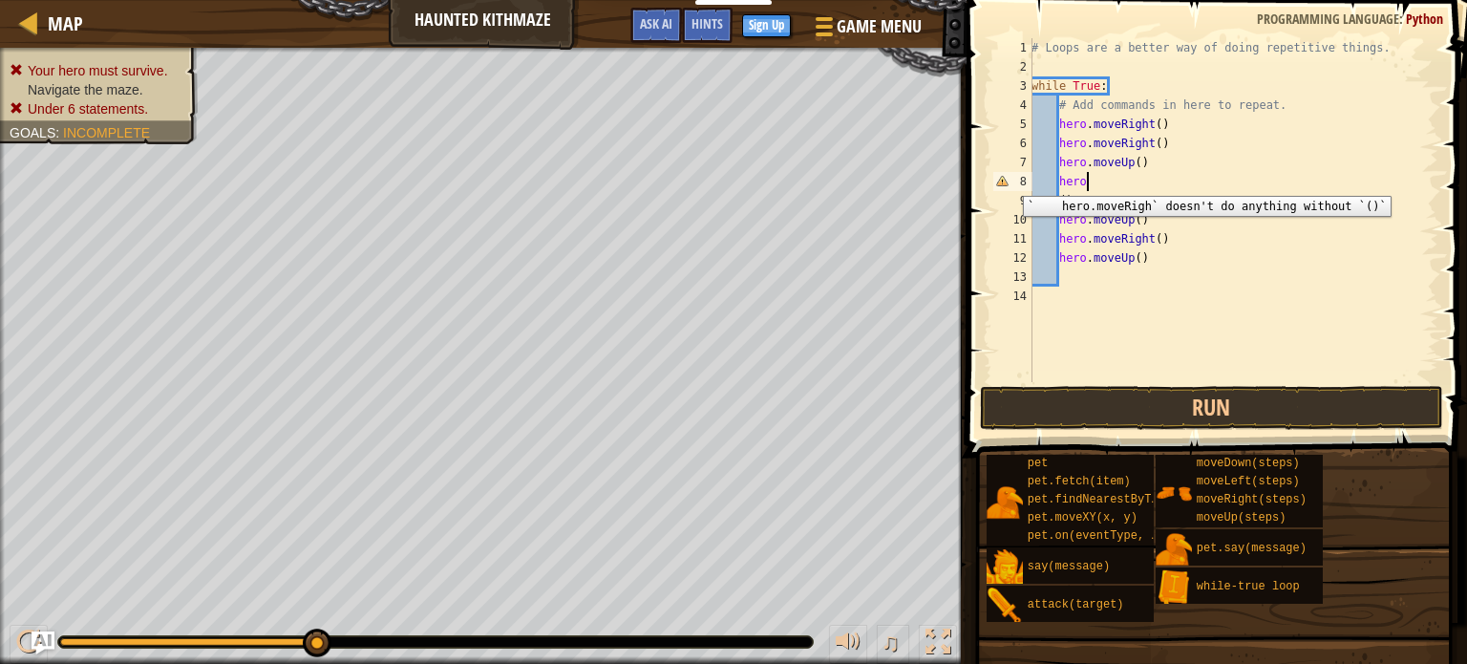
type textarea "h"
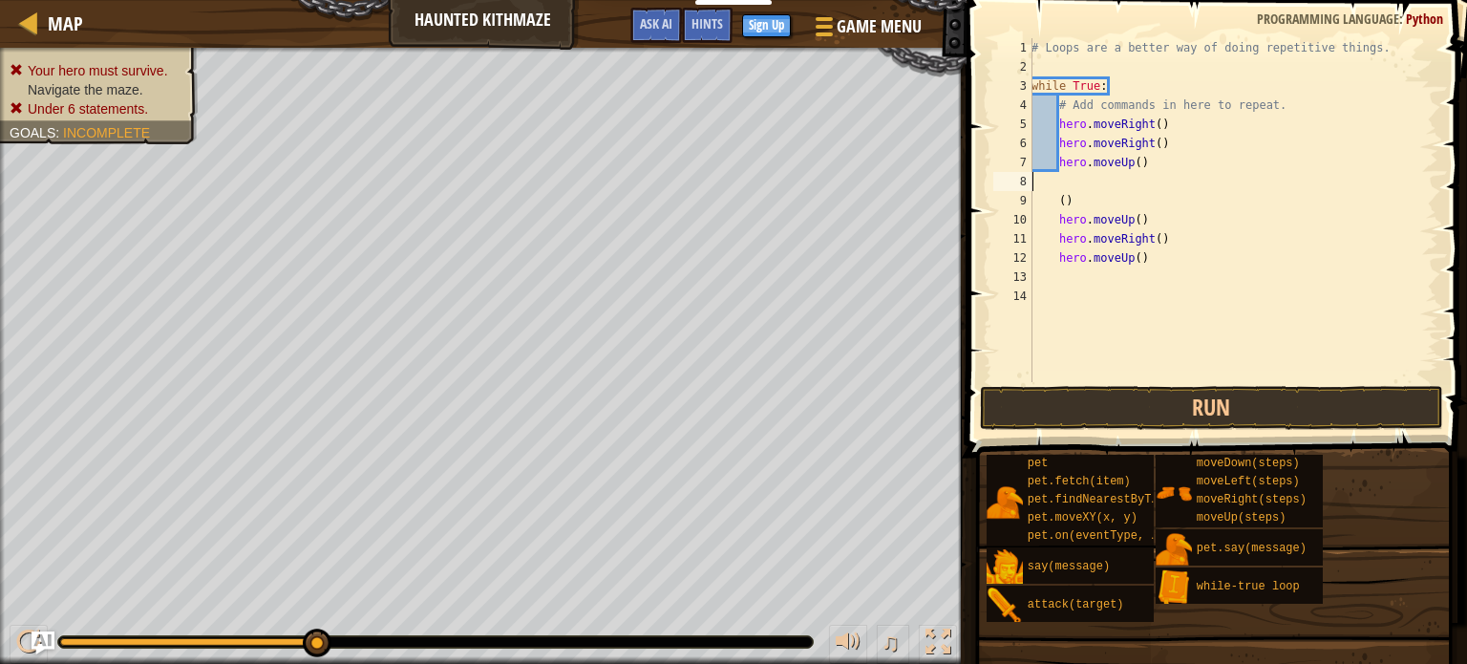
click at [1010, 181] on div "8" at bounding box center [1012, 181] width 39 height 19
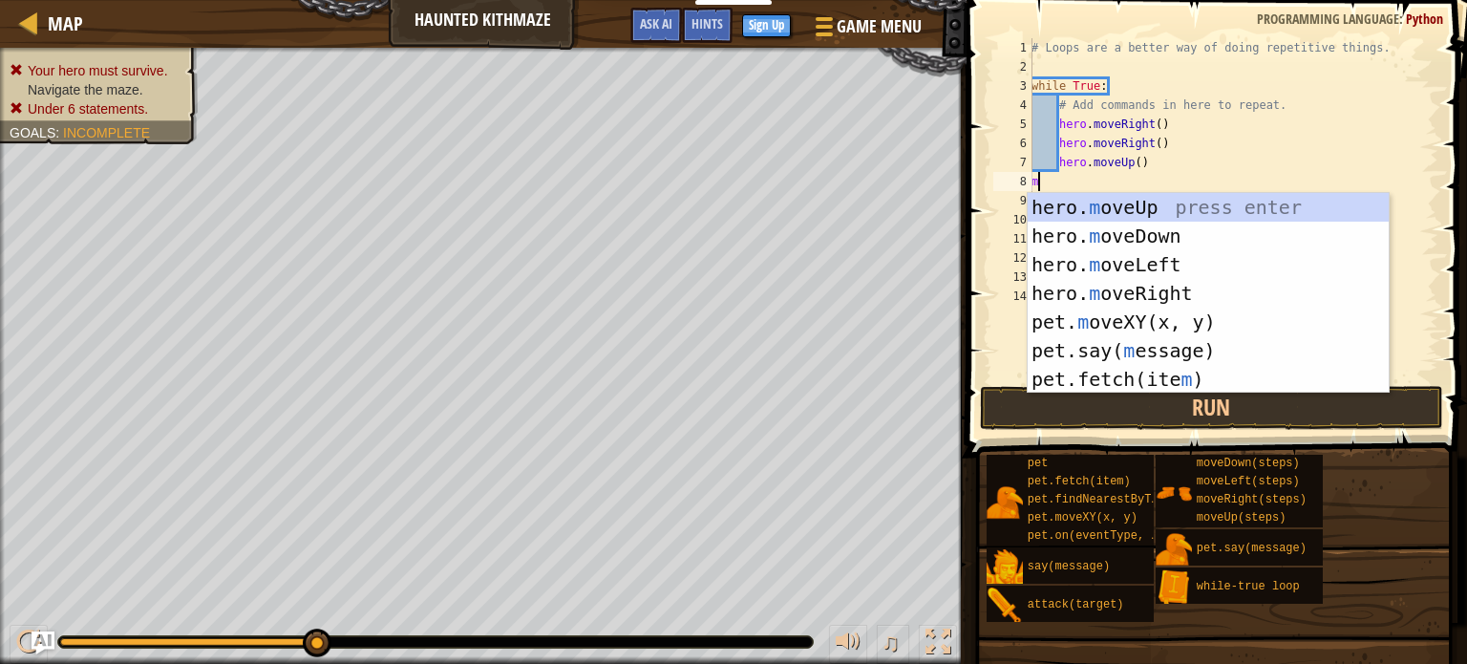
type textarea "mo"
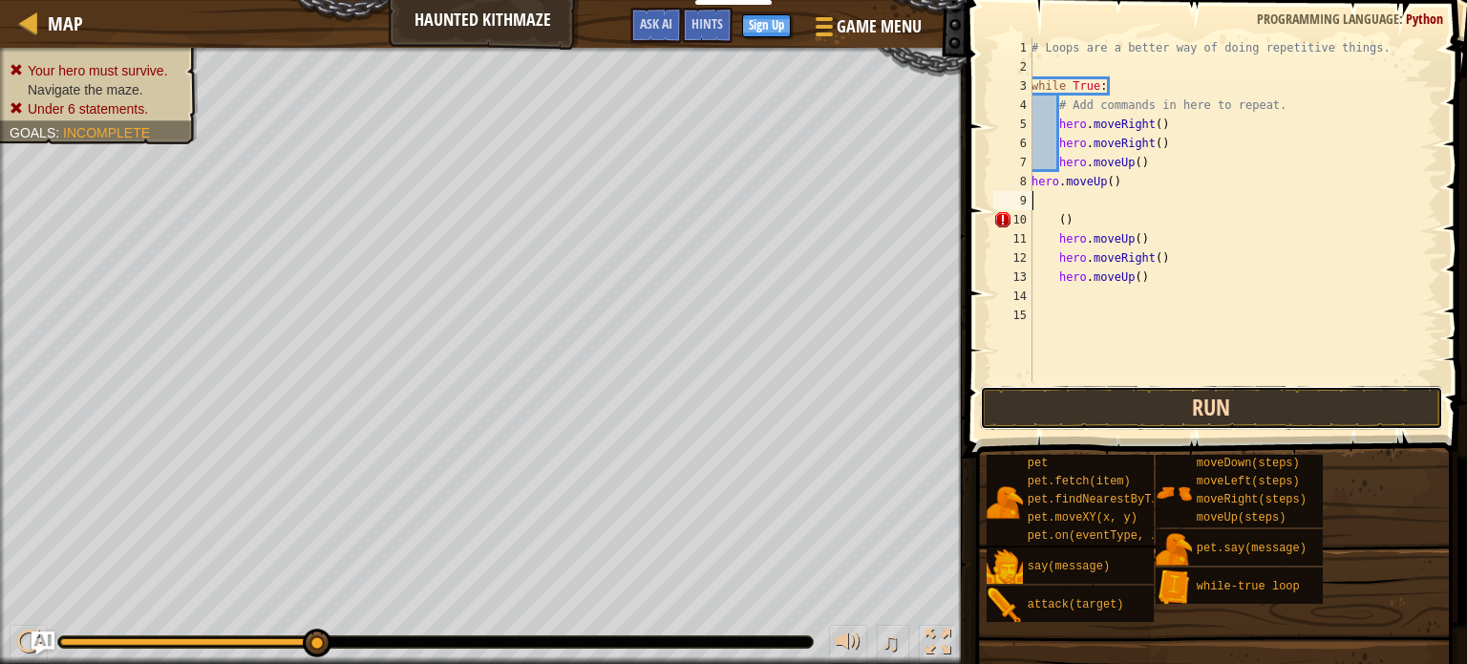
click at [1063, 393] on button "Run" at bounding box center [1211, 408] width 463 height 44
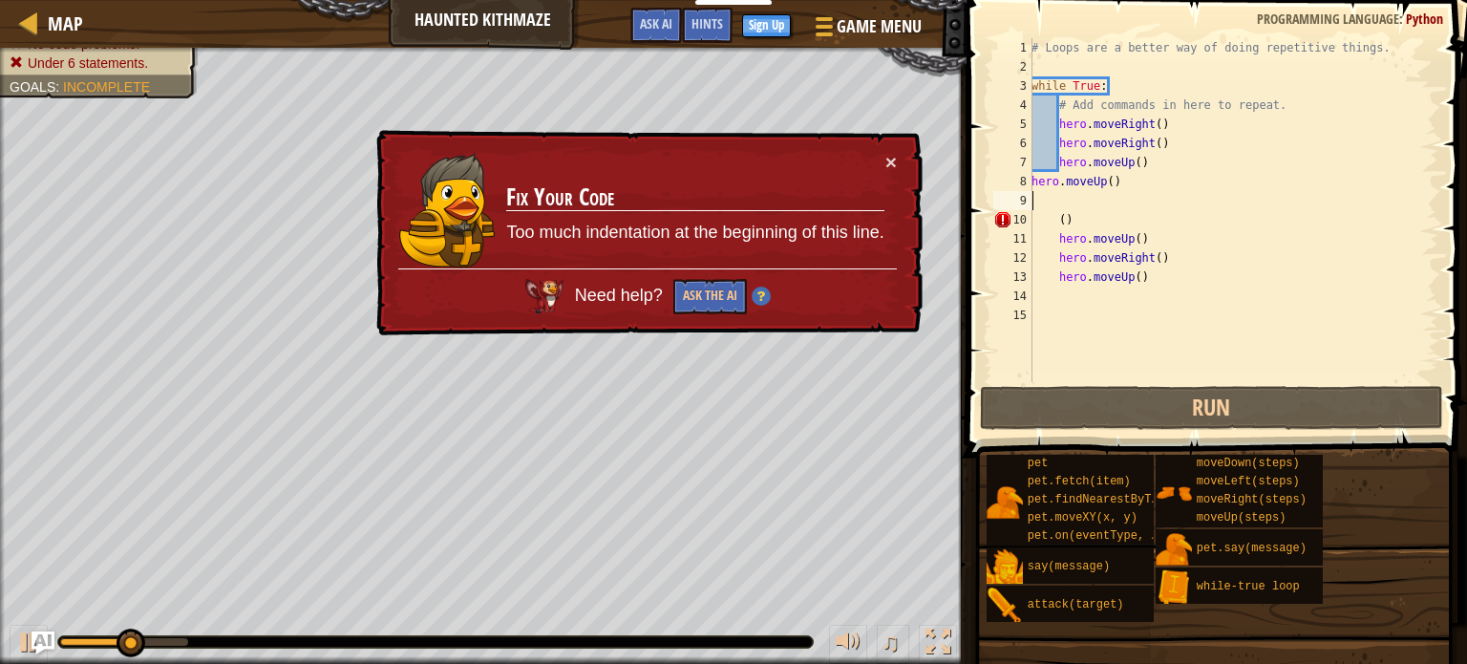
click at [1126, 231] on div "# Loops are a better way of doing repetitive things. while True : # Add command…" at bounding box center [1233, 229] width 411 height 382
click at [1133, 216] on div "# Loops are a better way of doing repetitive things. while True : # Add command…" at bounding box center [1233, 229] width 411 height 382
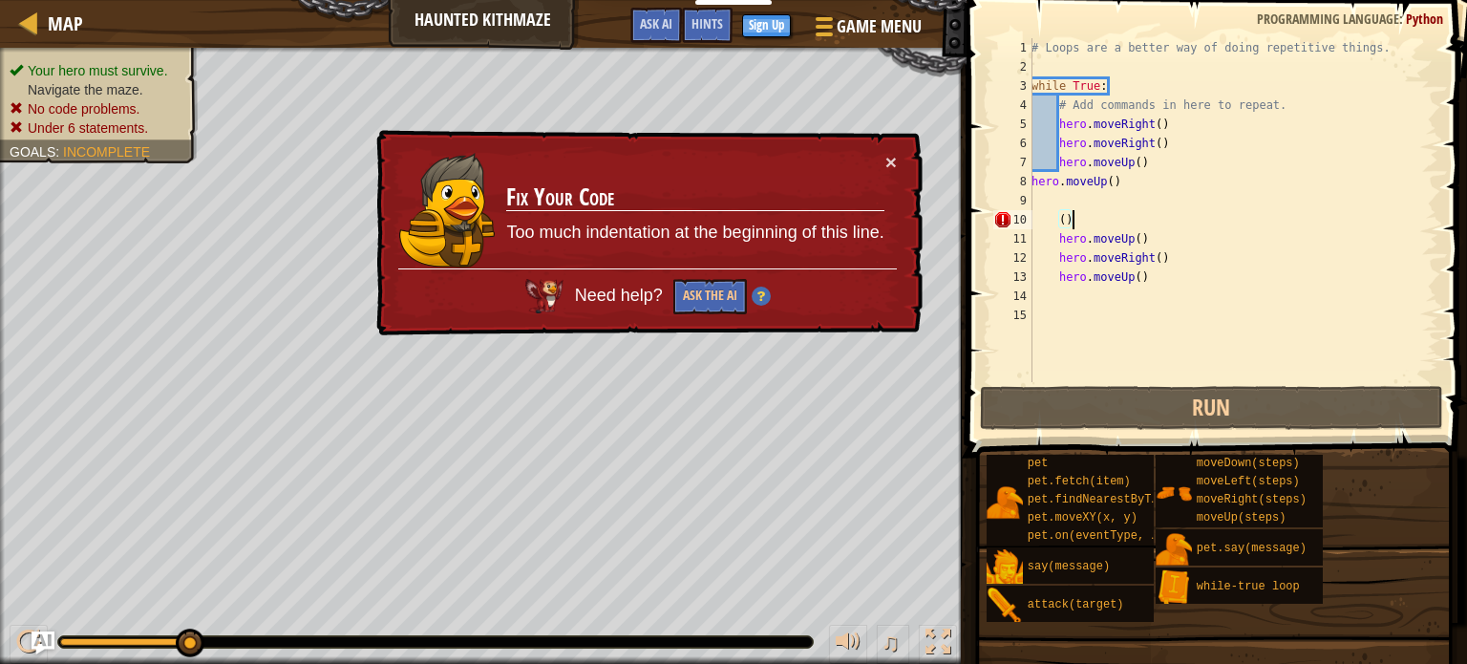
type textarea "("
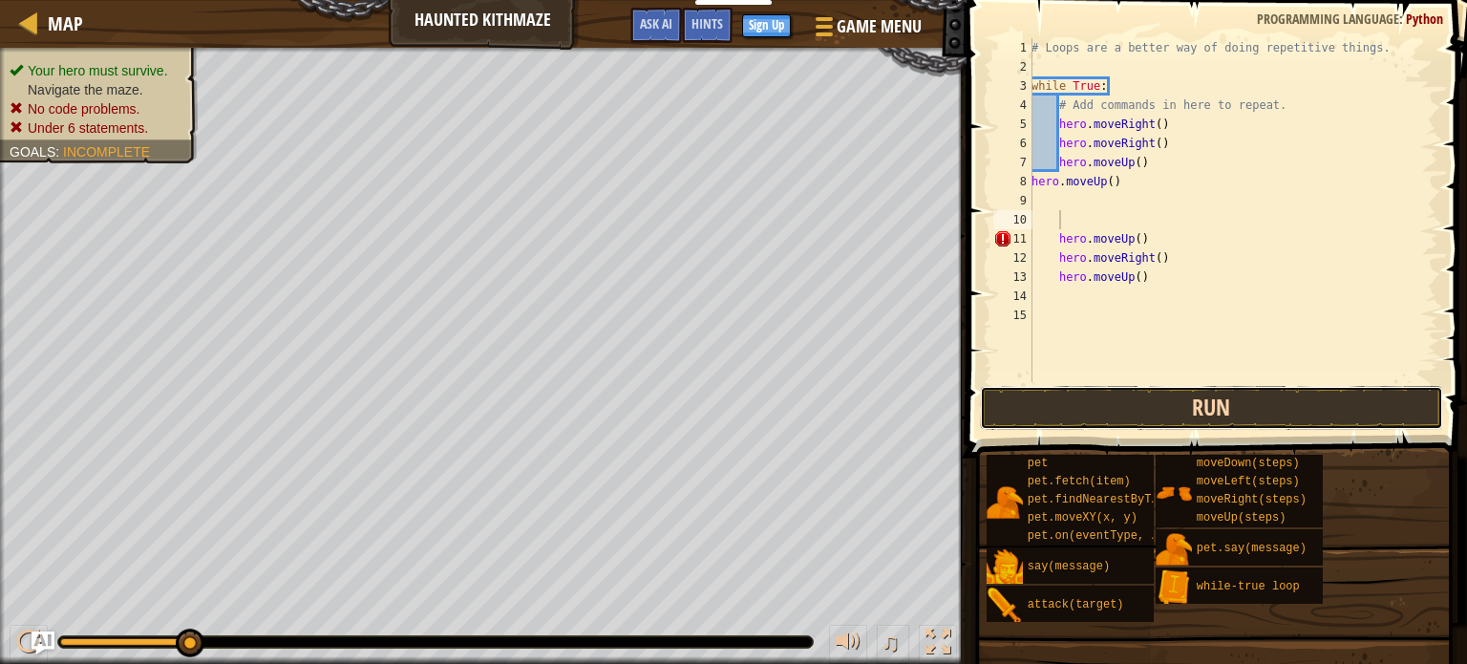
click at [1114, 398] on button "Run" at bounding box center [1211, 408] width 463 height 44
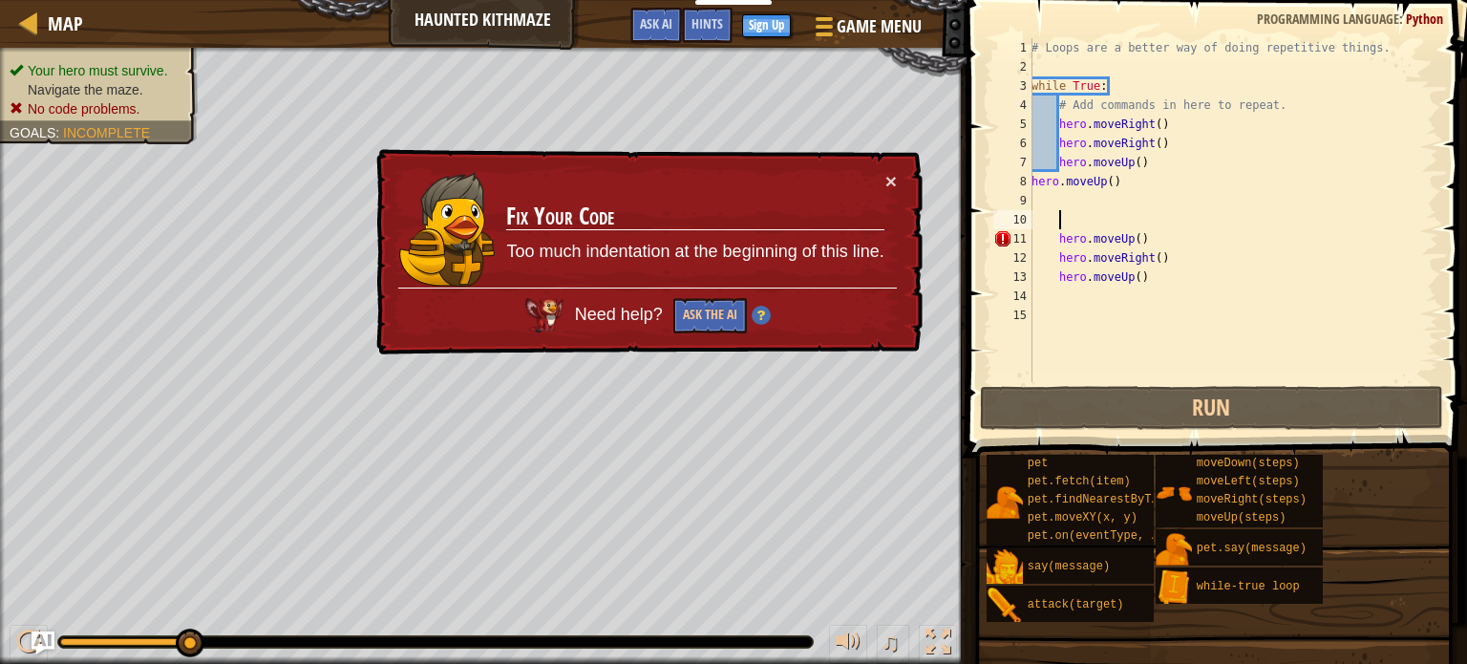
click at [1165, 242] on div "# Loops are a better way of doing repetitive things. while True : # Add command…" at bounding box center [1233, 229] width 411 height 382
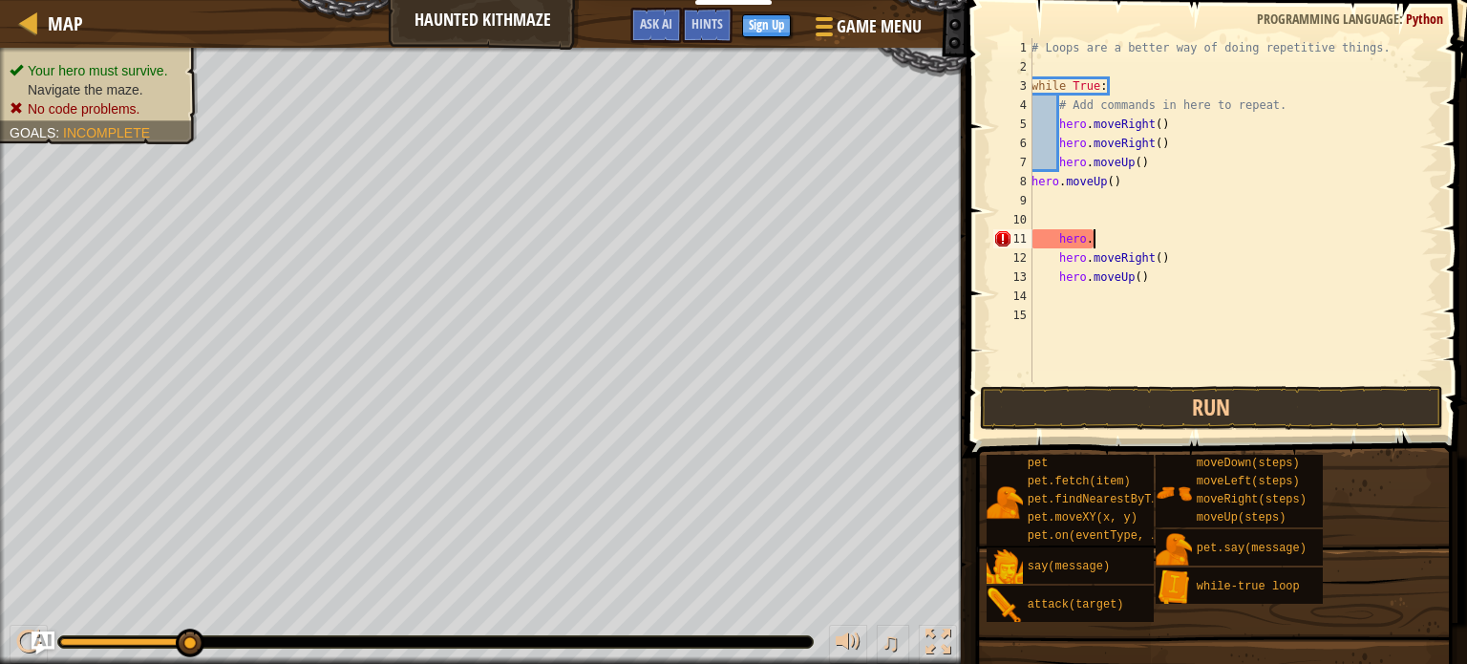
type textarea "h"
click at [1093, 394] on button "Run" at bounding box center [1211, 408] width 463 height 44
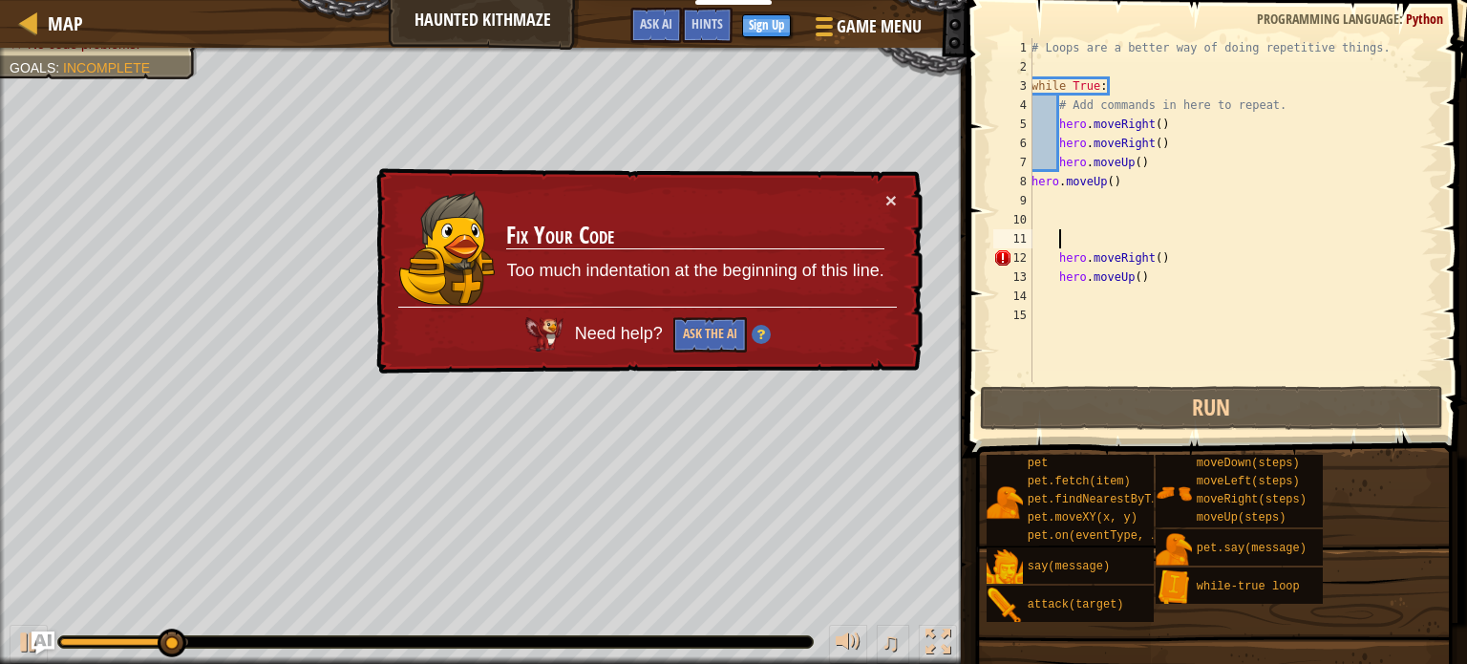
click at [1202, 254] on div "# Loops are a better way of doing repetitive things. while True : # Add command…" at bounding box center [1233, 229] width 411 height 382
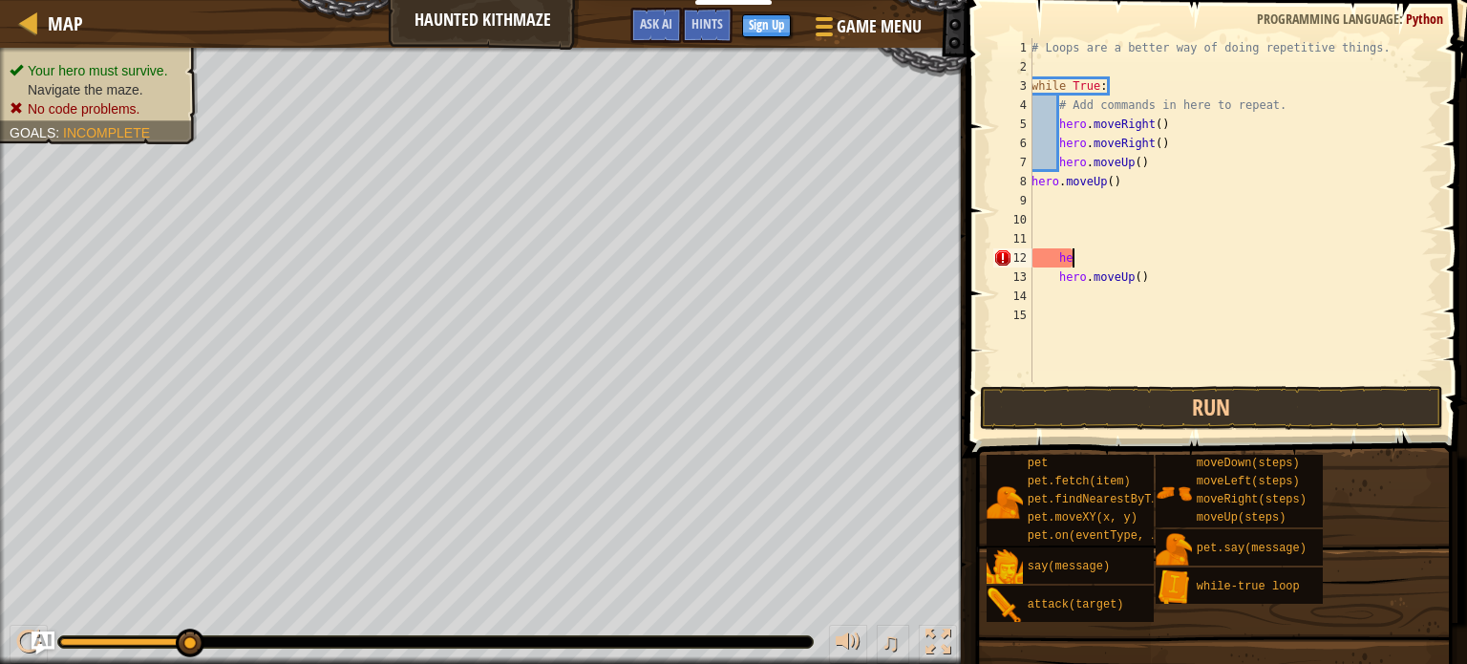
type textarea "h"
click at [1174, 276] on div "# Loops are a better way of doing repetitive things. while True : # Add command…" at bounding box center [1233, 229] width 411 height 382
type textarea "h"
click at [1112, 414] on button "Run" at bounding box center [1211, 408] width 463 height 44
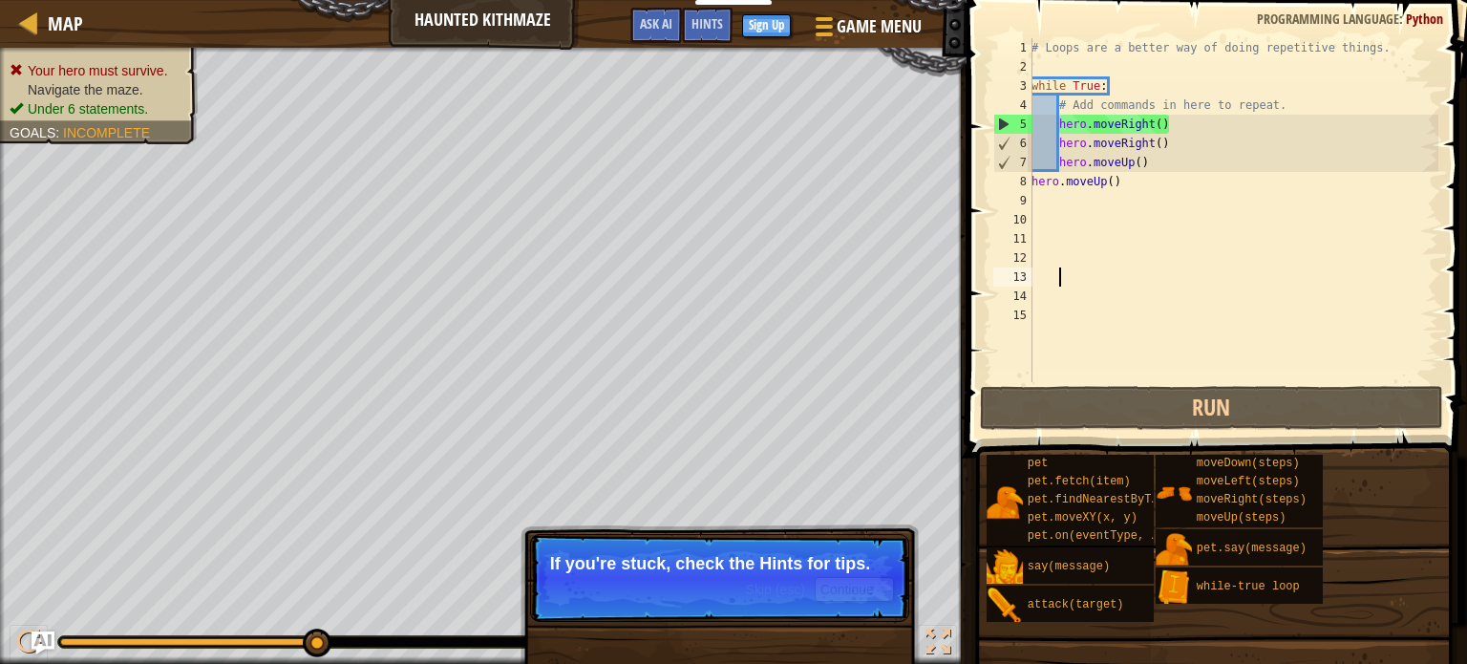
click at [1158, 175] on div "# Loops are a better way of doing repetitive things. while True : # Add command…" at bounding box center [1233, 229] width 411 height 382
click at [1163, 165] on div "# Loops are a better way of doing repetitive things. while True : # Add command…" at bounding box center [1233, 229] width 411 height 382
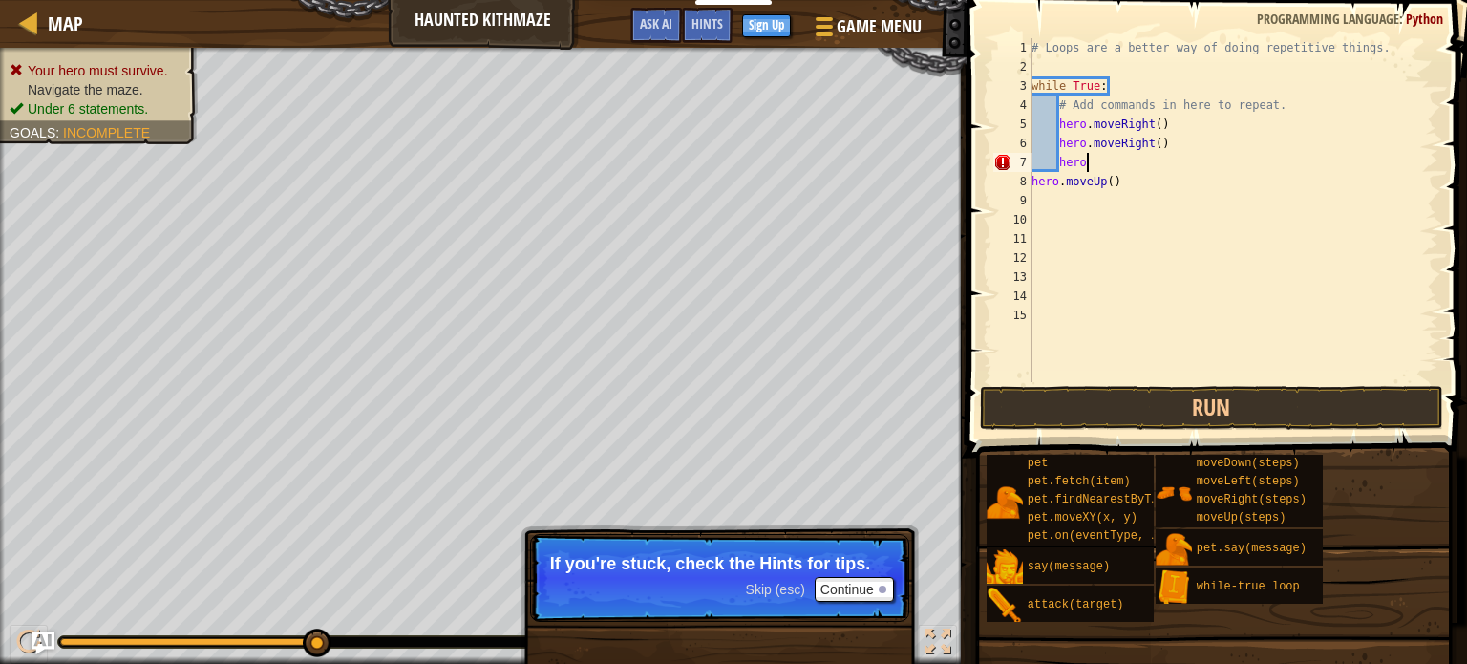
type textarea "h"
click at [1177, 135] on div "# Loops are a better way of doing repetitive things. while True : # Add command…" at bounding box center [1233, 229] width 411 height 382
type textarea "h"
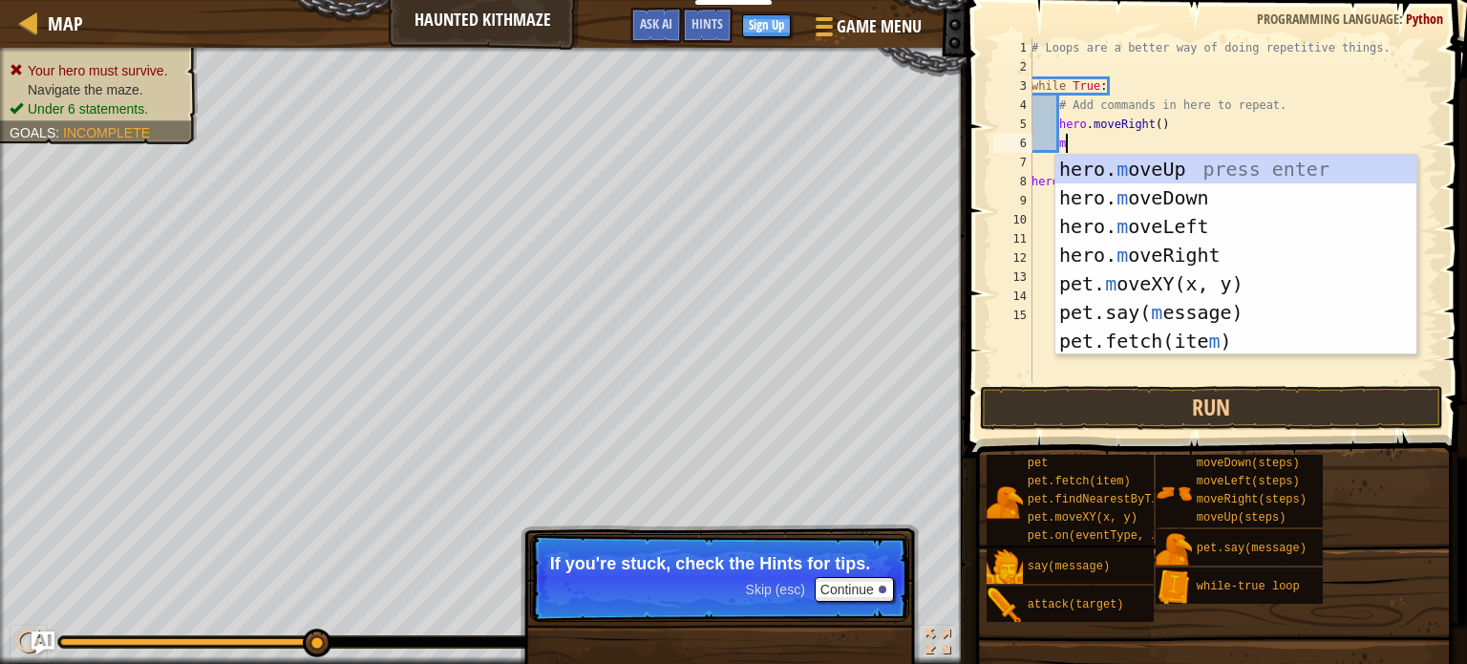
type textarea "mo"
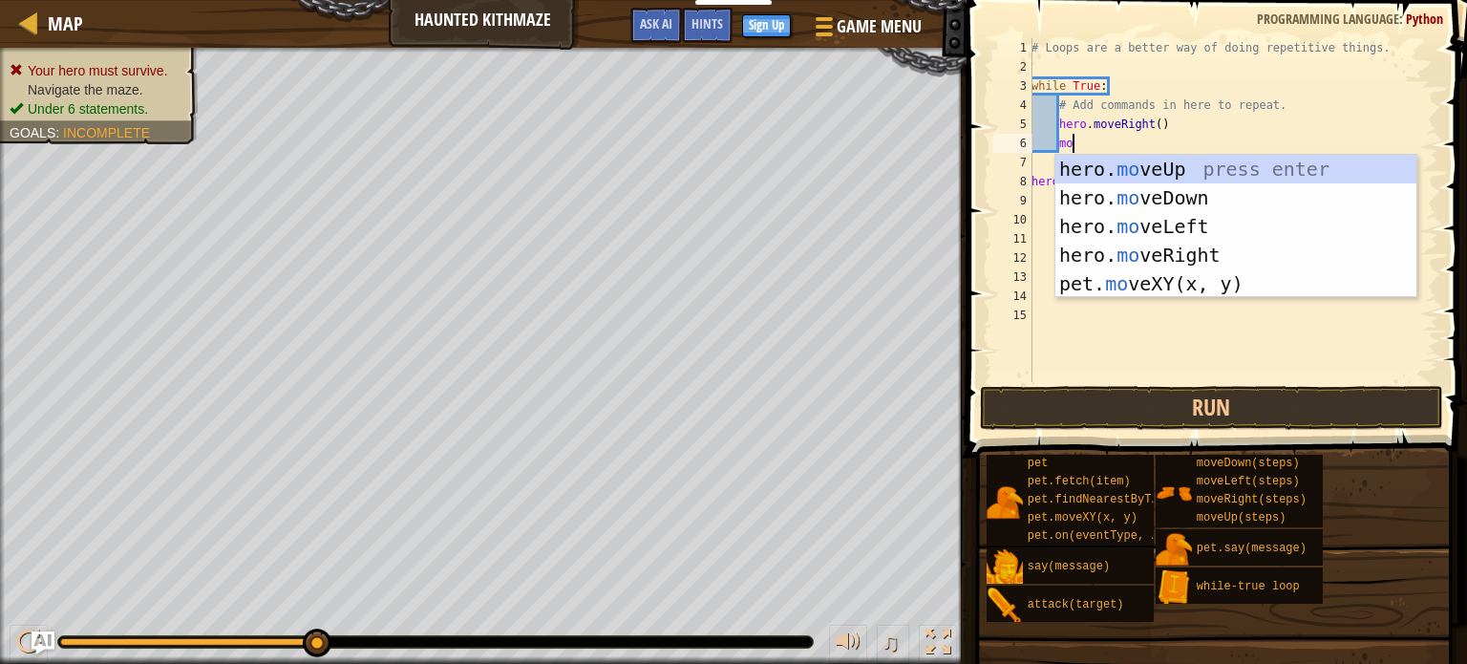
scroll to position [9, 2]
click at [1138, 248] on div "hero. mo veUp press enter hero. mo veDown press enter hero. mo veLeft press ent…" at bounding box center [1235, 255] width 361 height 201
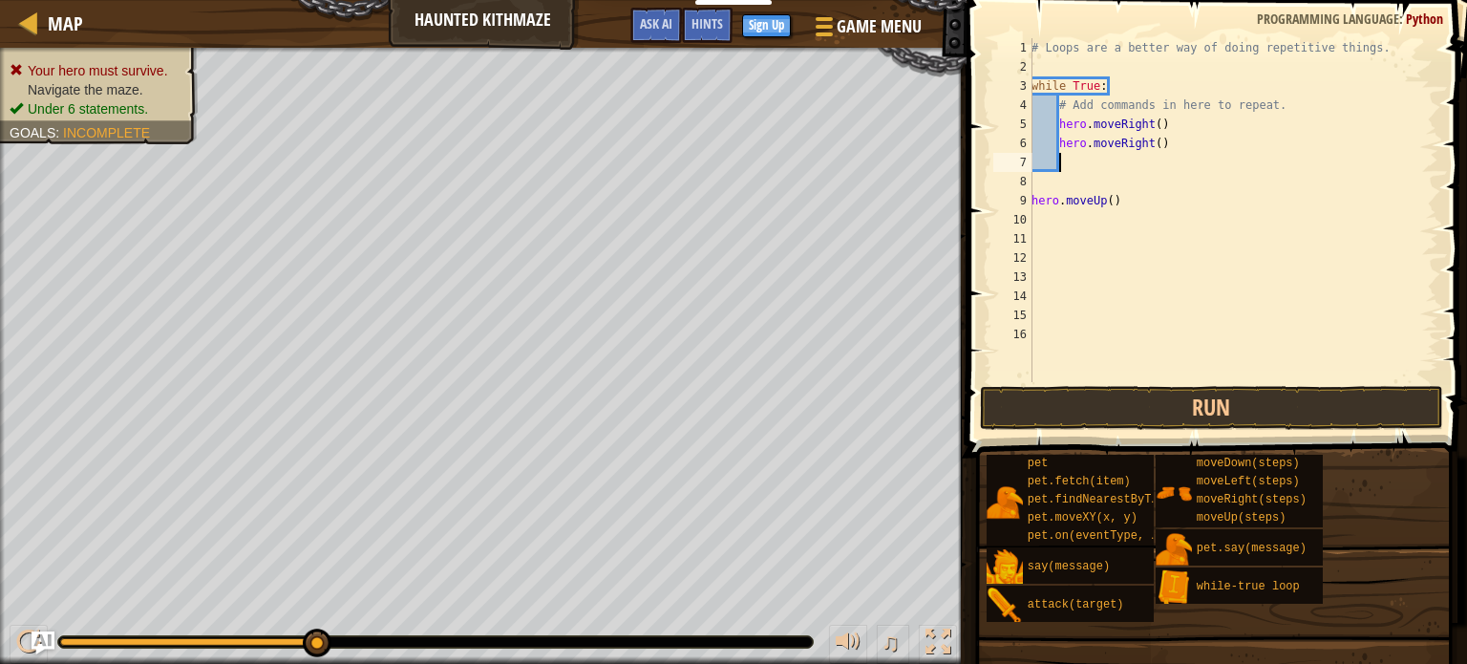
scroll to position [9, 0]
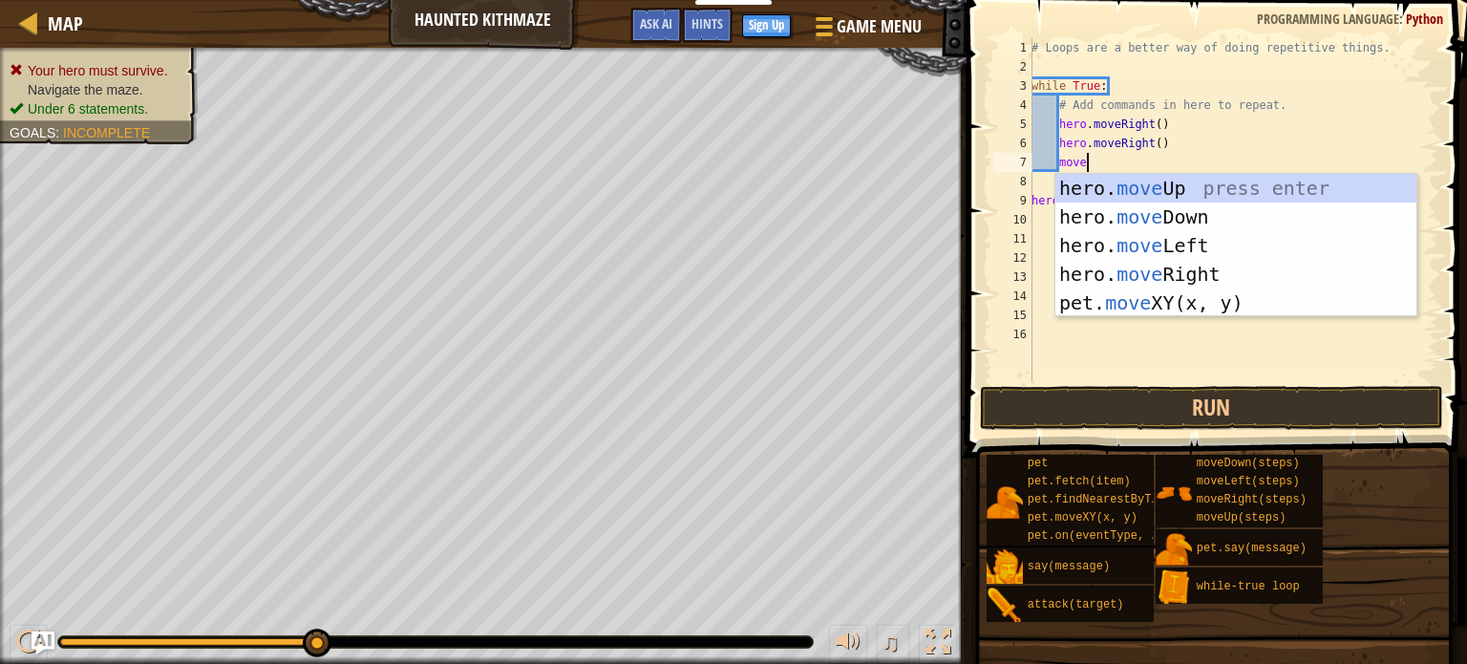
type textarea "moveup"
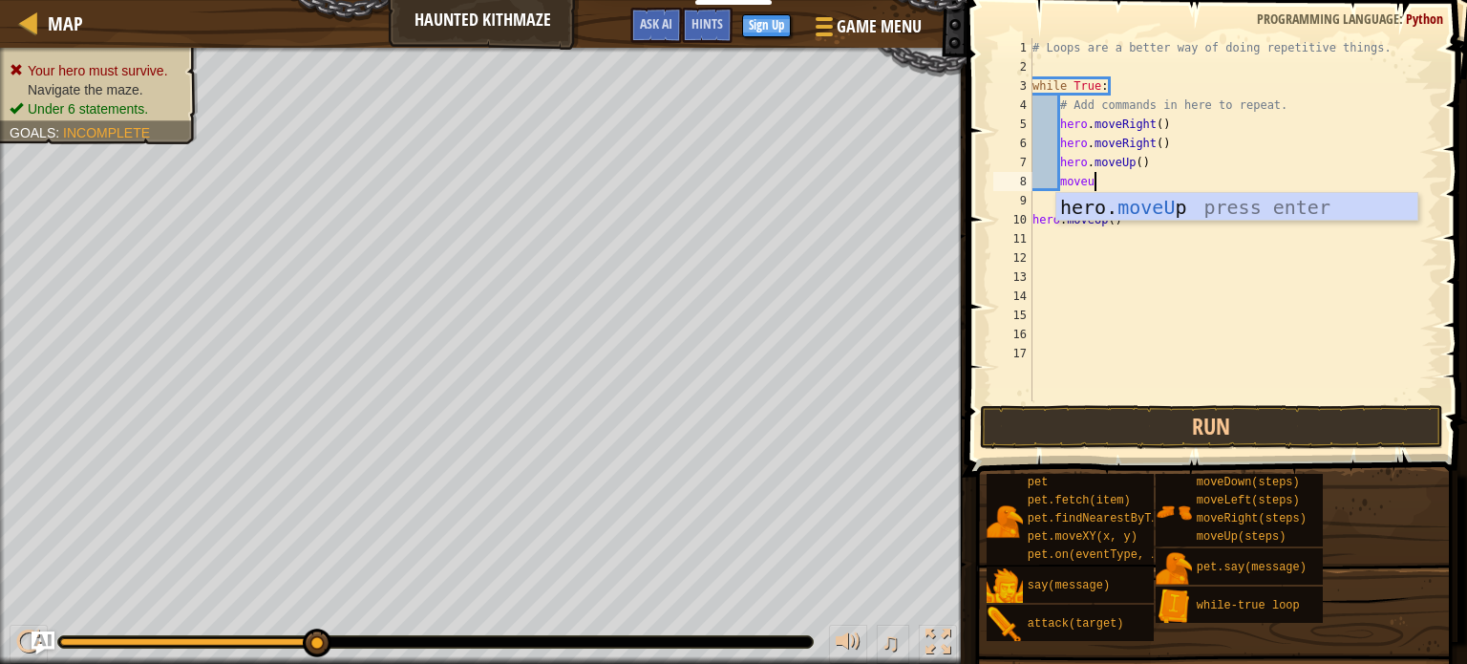
scroll to position [9, 4]
type textarea "moveup"
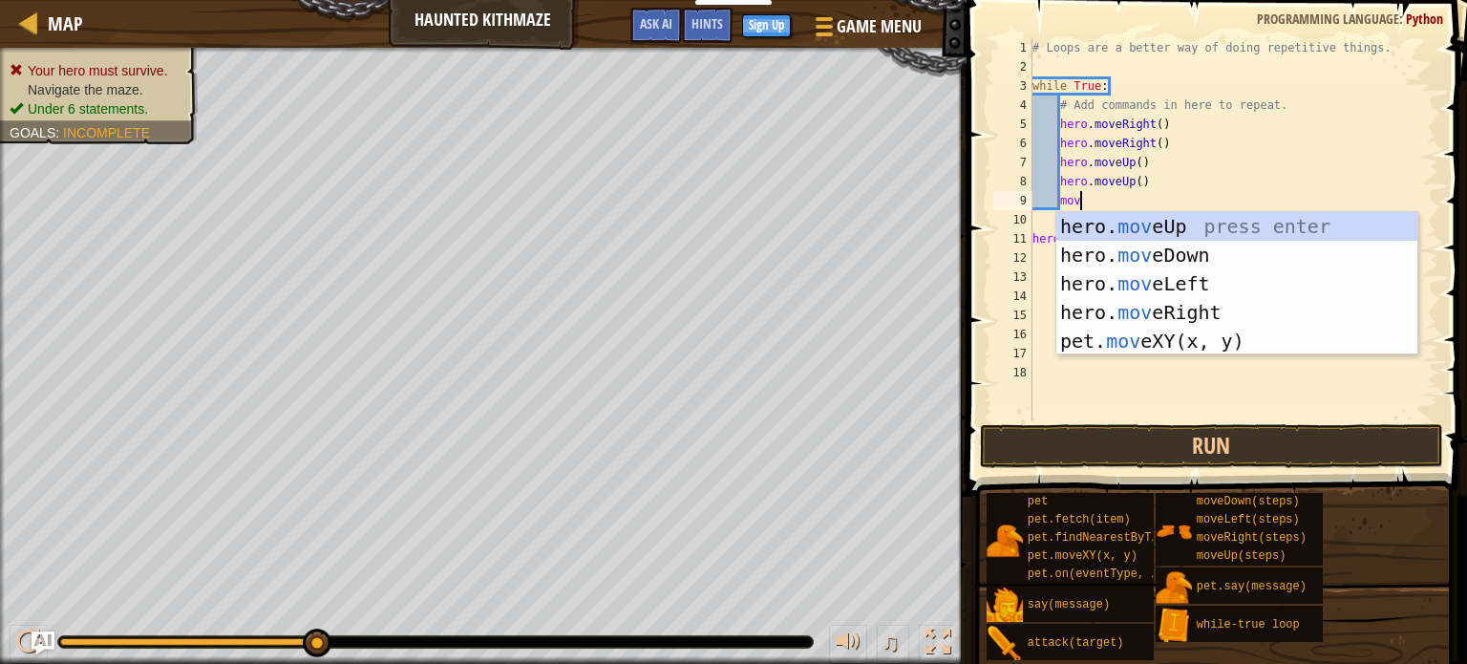
scroll to position [9, 3]
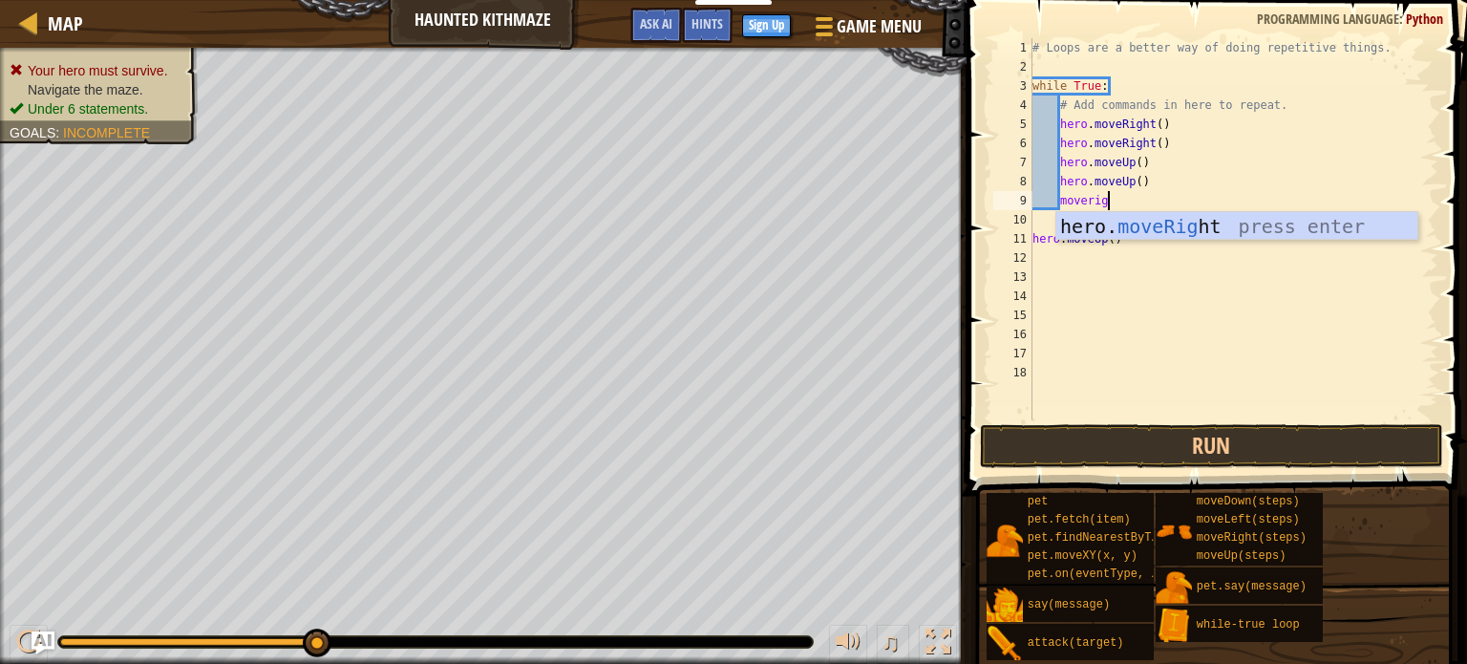
type textarea "moveright"
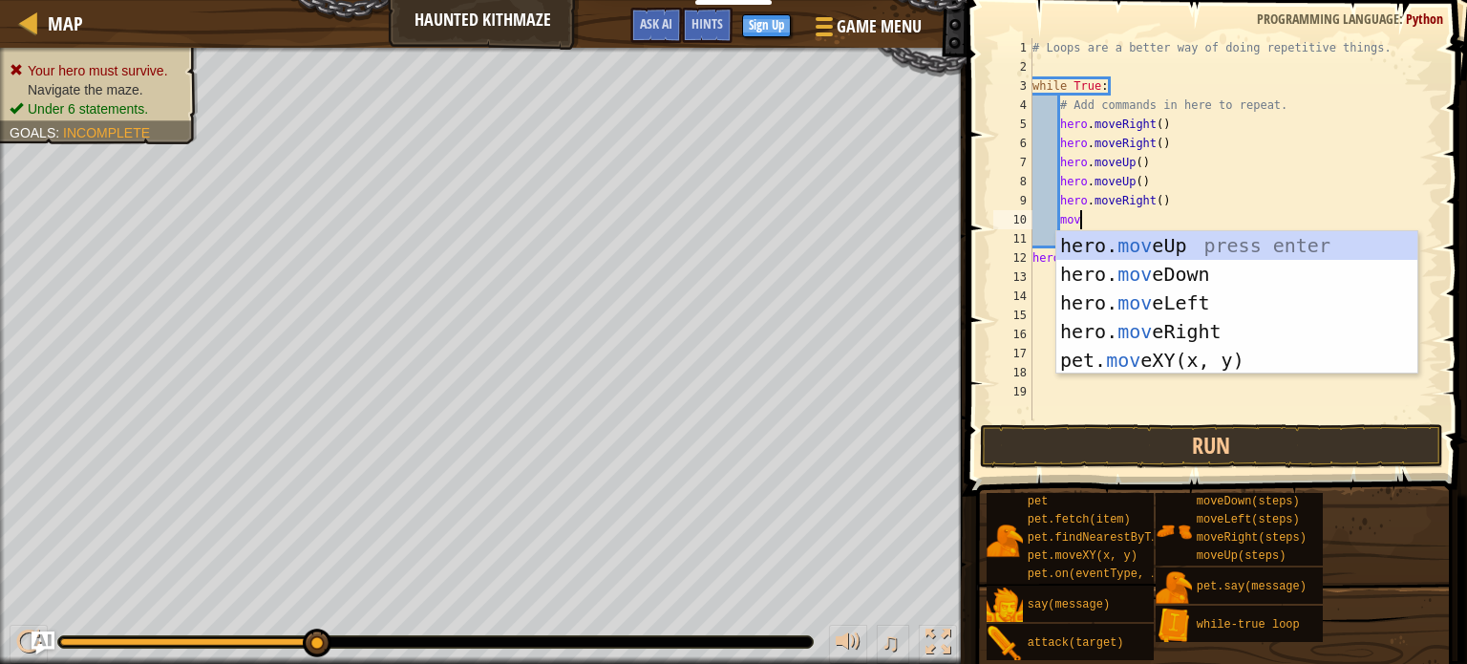
scroll to position [9, 2]
type textarea "m"
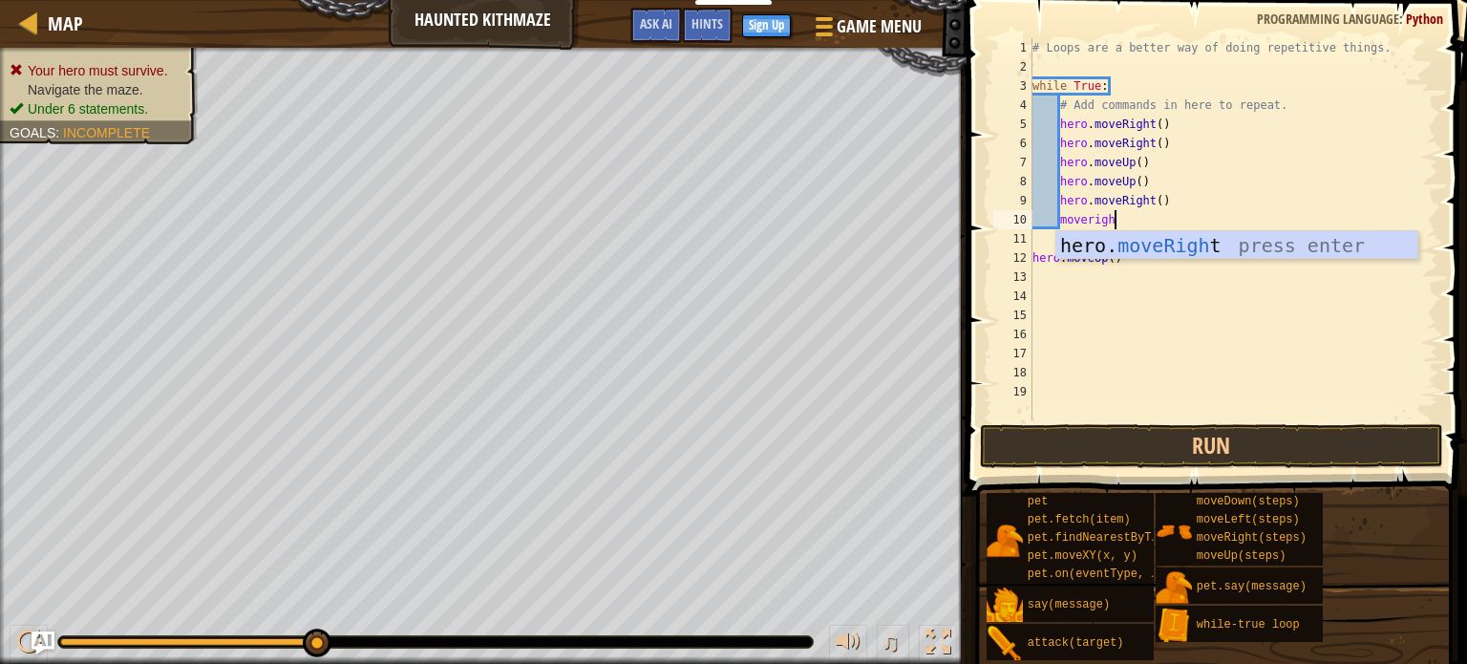
type textarea "moveright"
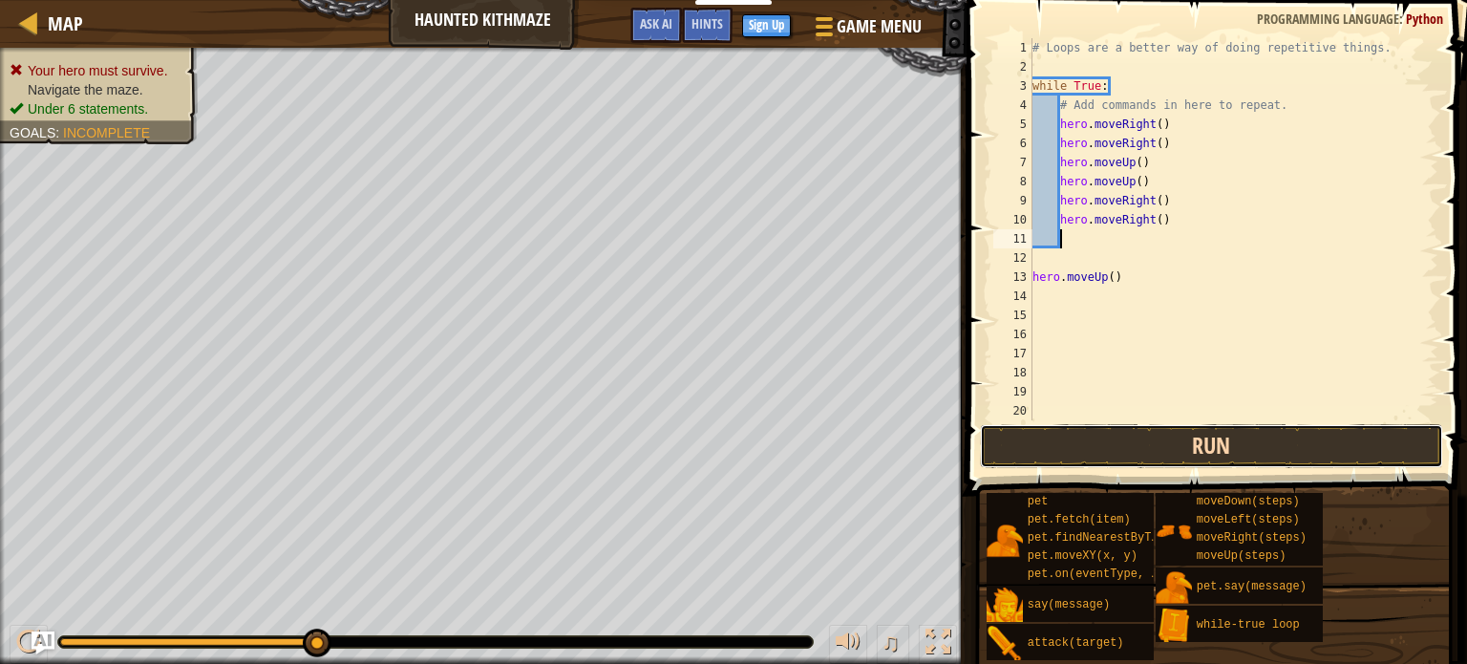
click at [1051, 453] on button "Run" at bounding box center [1211, 446] width 463 height 44
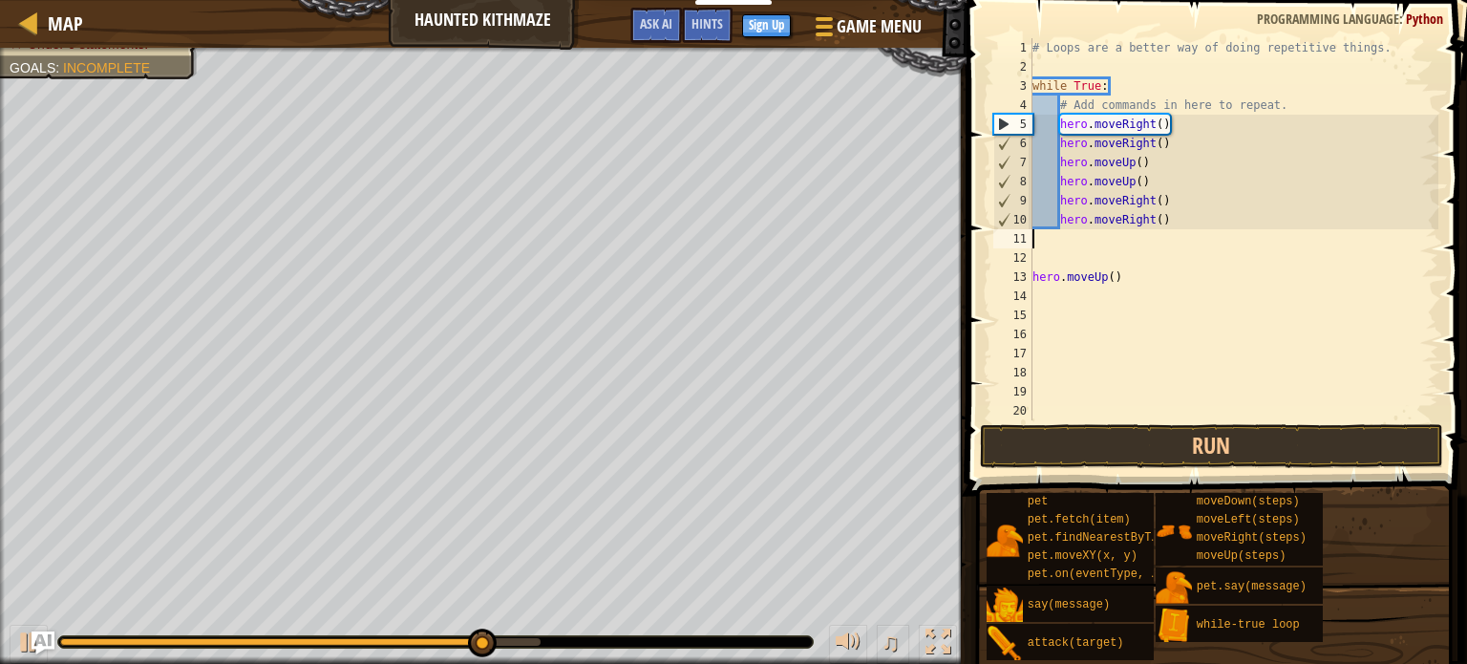
type textarea "hero.moveRight()"
click at [1136, 240] on div "# Loops are a better way of doing repetitive things. while True : # Add command…" at bounding box center [1234, 248] width 410 height 420
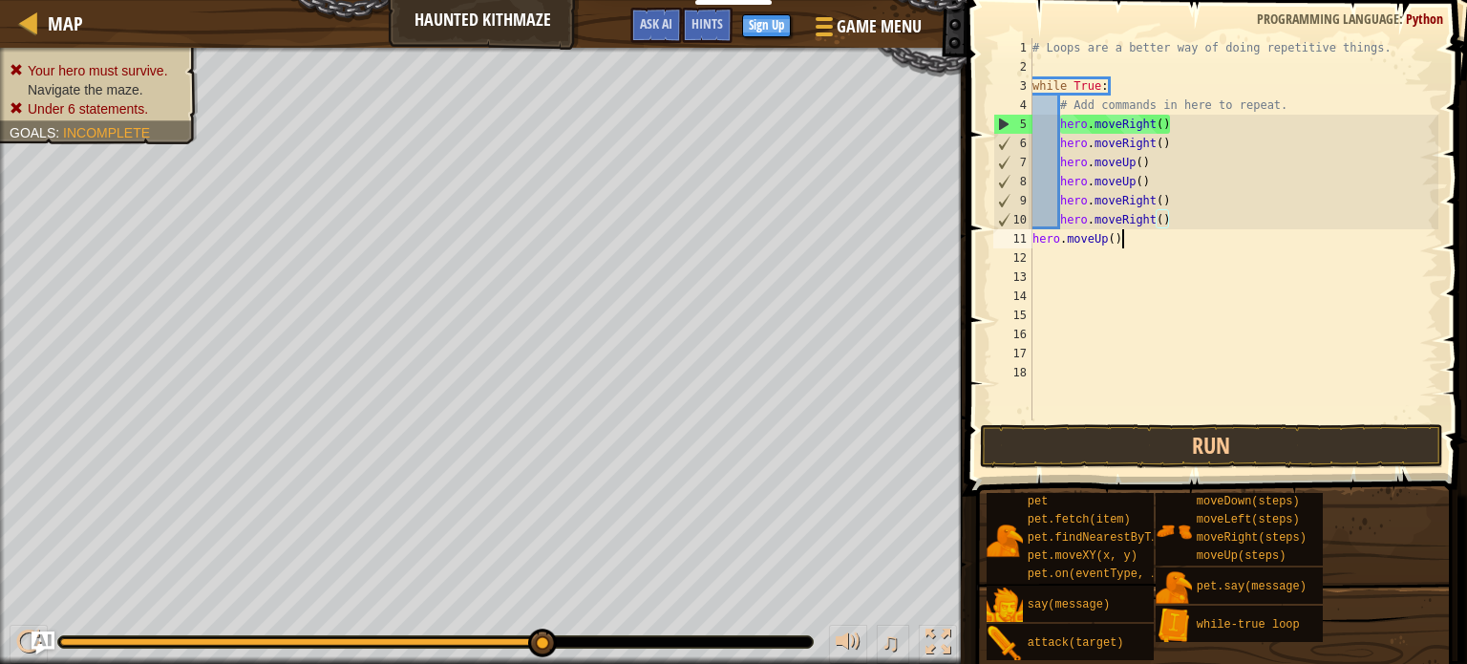
click at [1157, 239] on div "# Loops are a better way of doing repetitive things. while True : # Add command…" at bounding box center [1234, 248] width 410 height 420
type textarea "hero.moveUp()"
click at [690, 23] on div "Hints" at bounding box center [707, 25] width 51 height 35
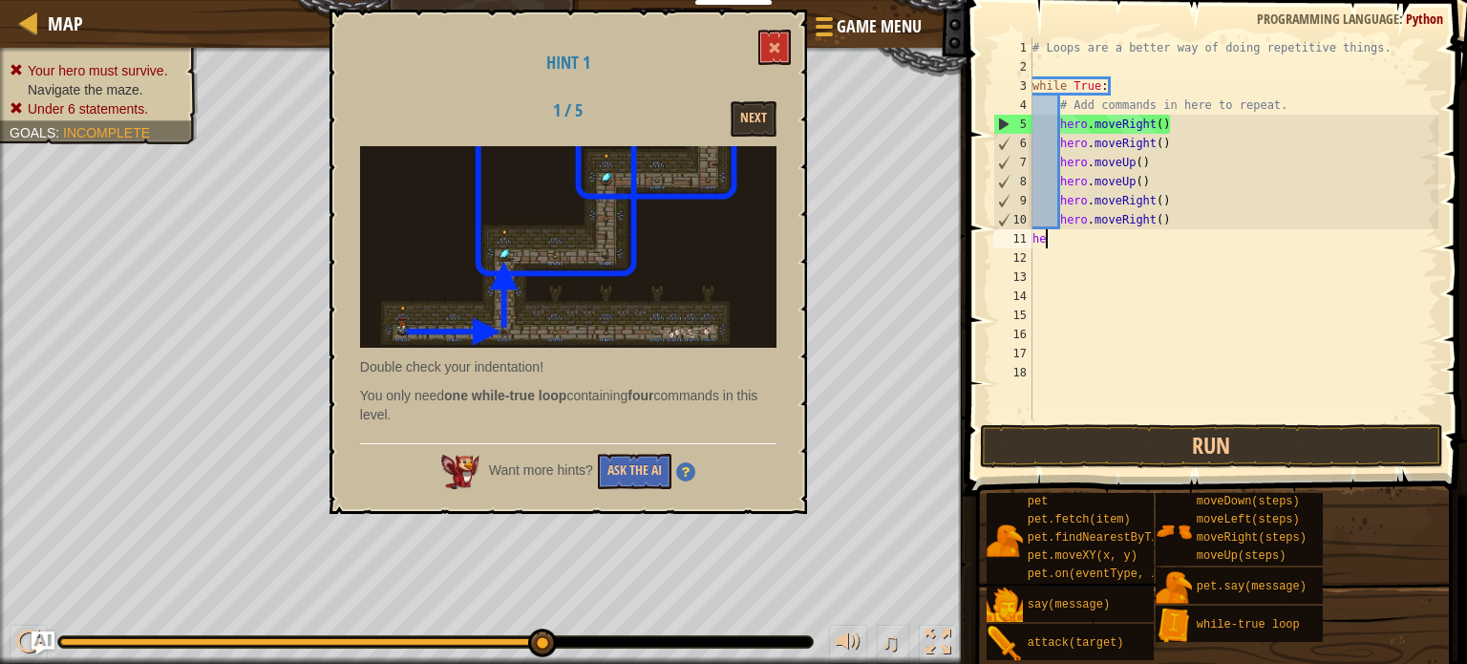
type textarea "h"
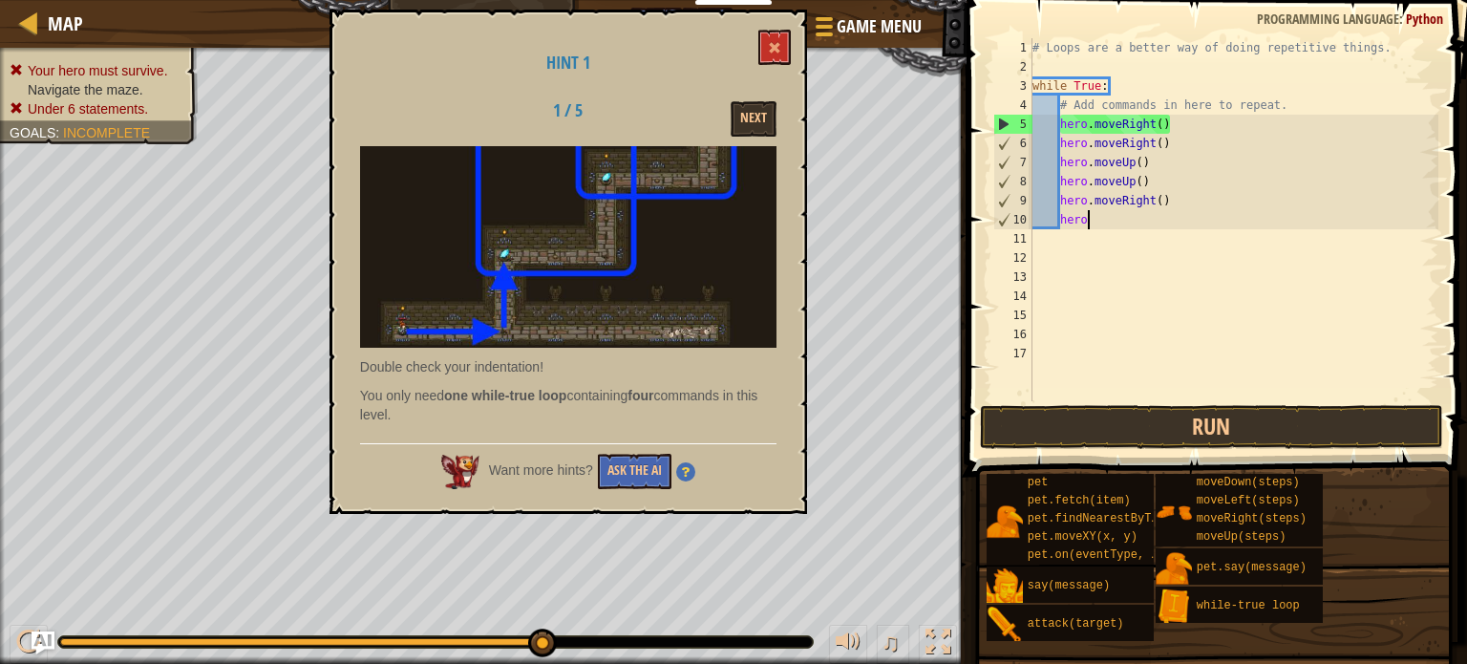
type textarea "h"
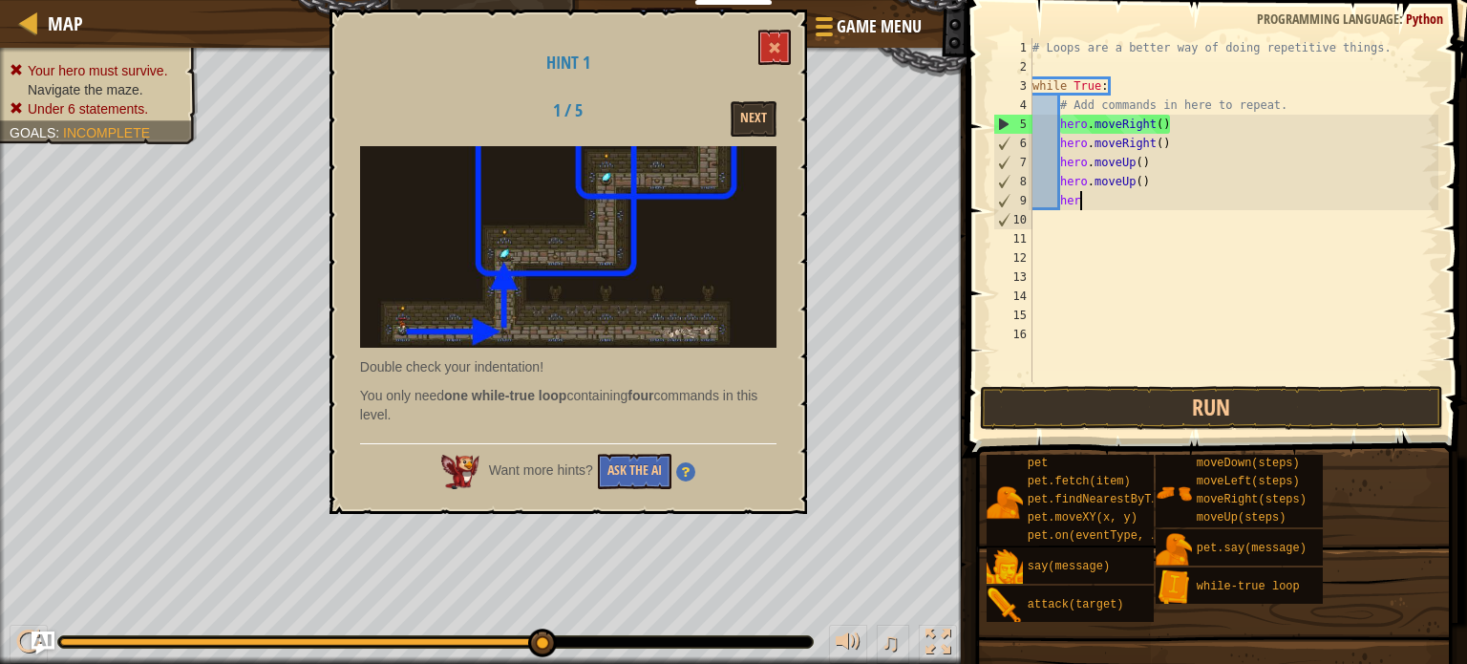
type textarea "h"
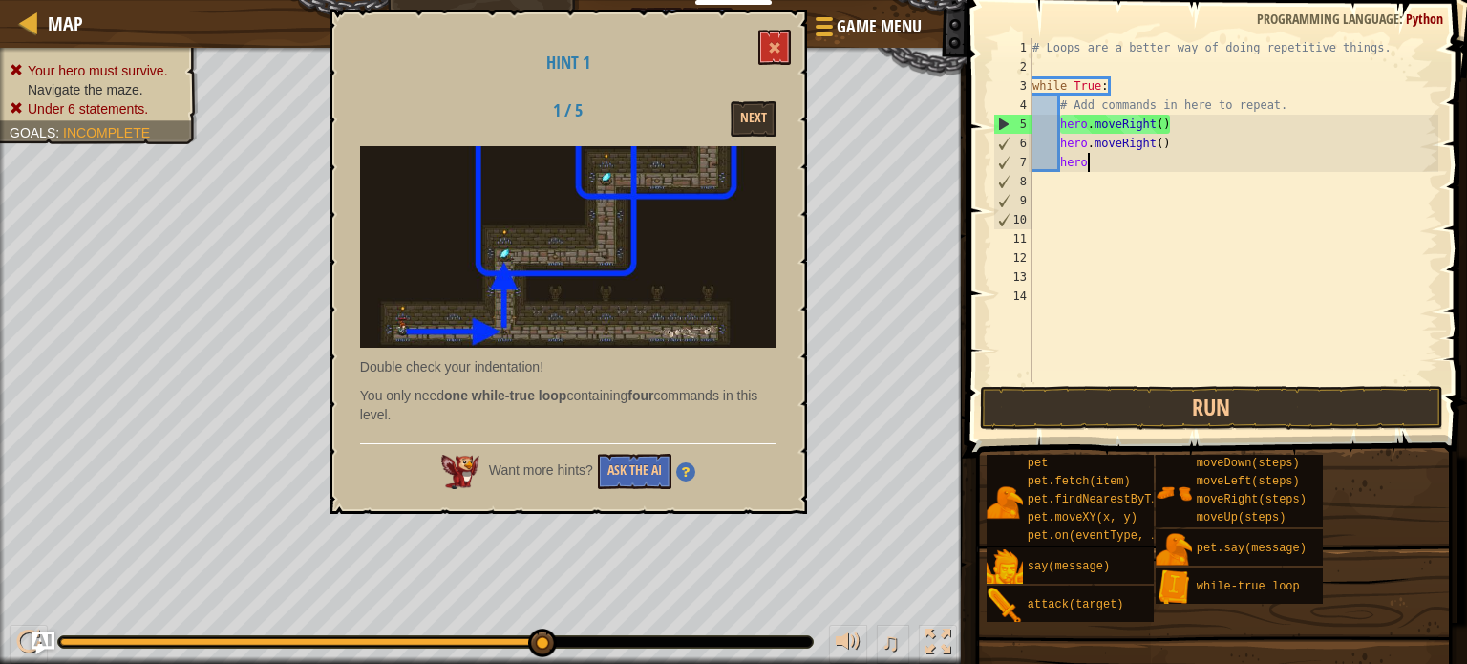
type textarea "h"
type textarea "hero.moveRig"
click at [742, 110] on button "Next" at bounding box center [754, 118] width 46 height 35
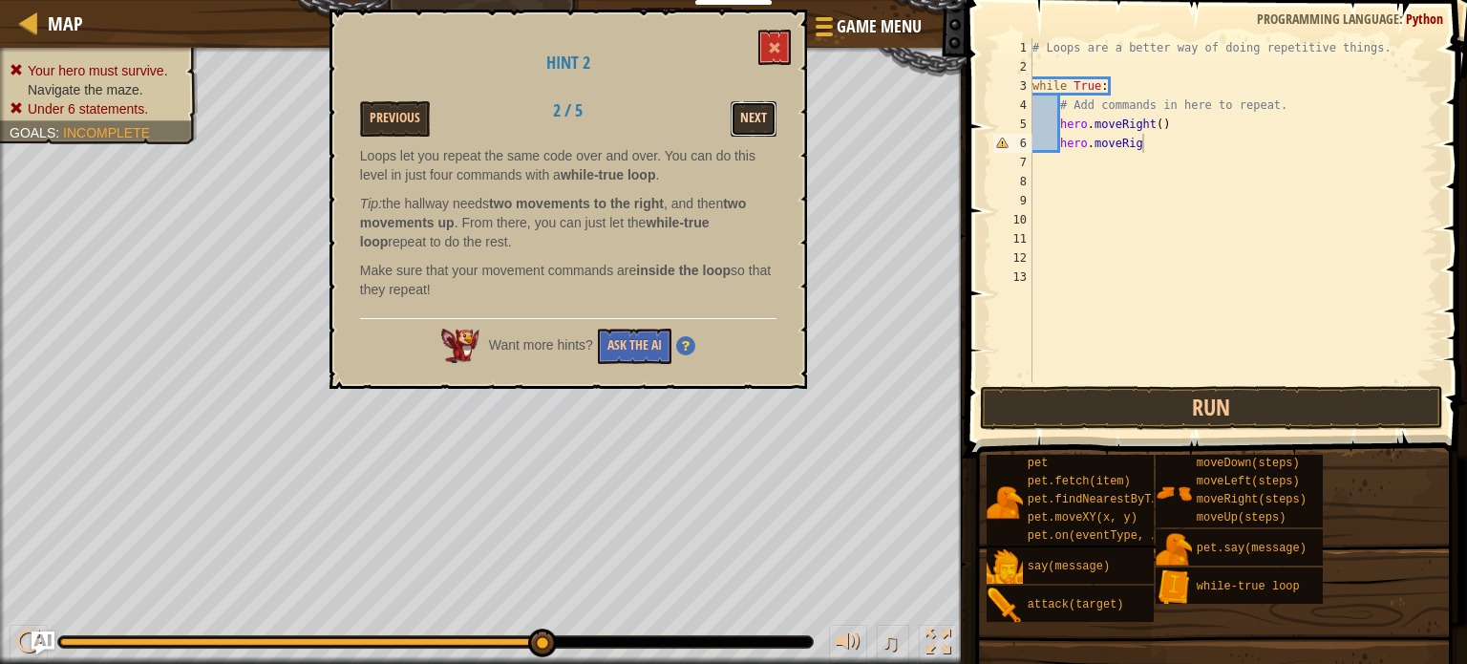
click at [747, 120] on button "Next" at bounding box center [754, 118] width 46 height 35
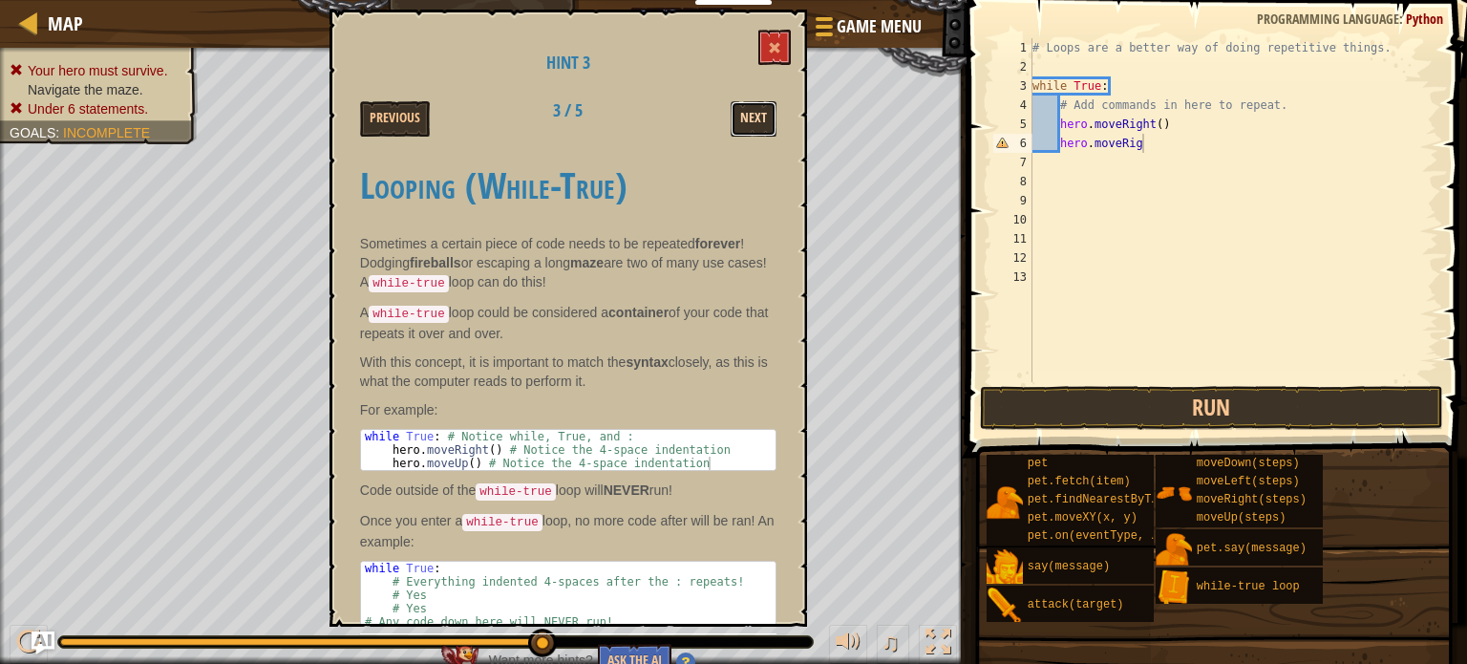
click at [744, 125] on button "Next" at bounding box center [754, 118] width 46 height 35
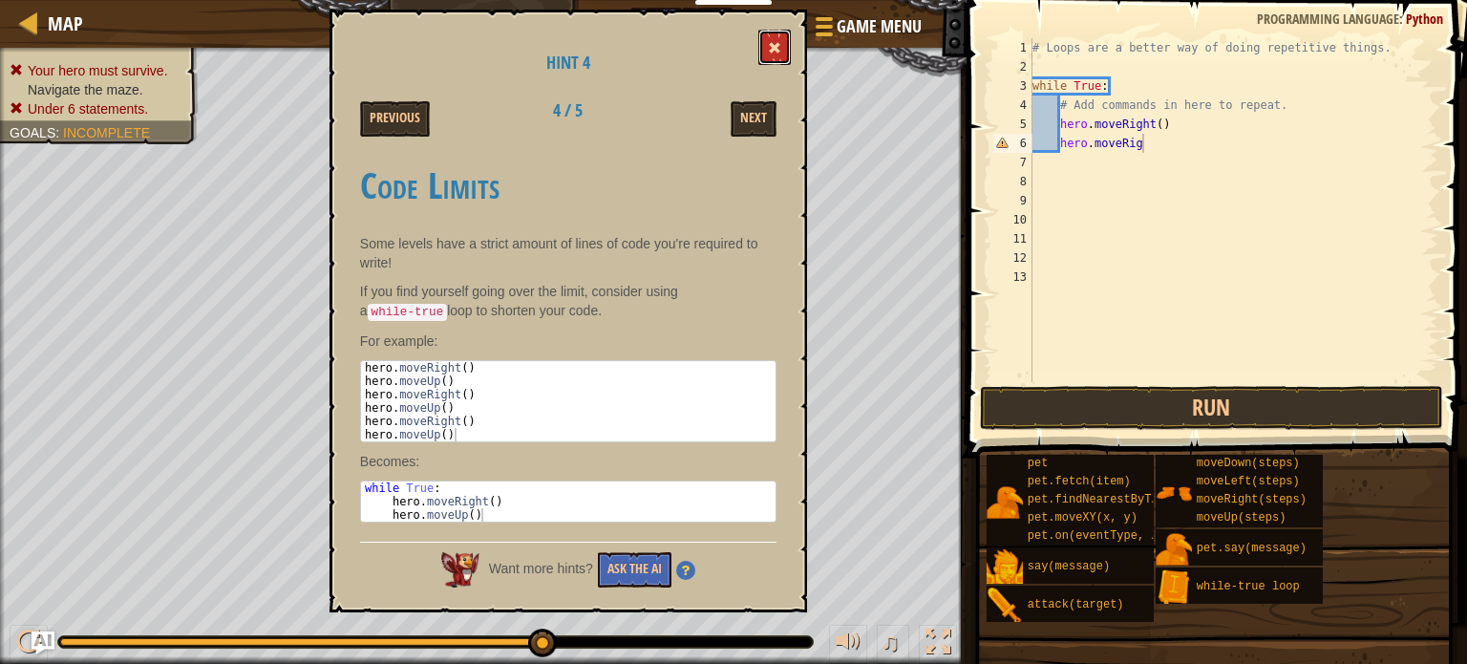
click at [771, 53] on span at bounding box center [774, 47] width 13 height 13
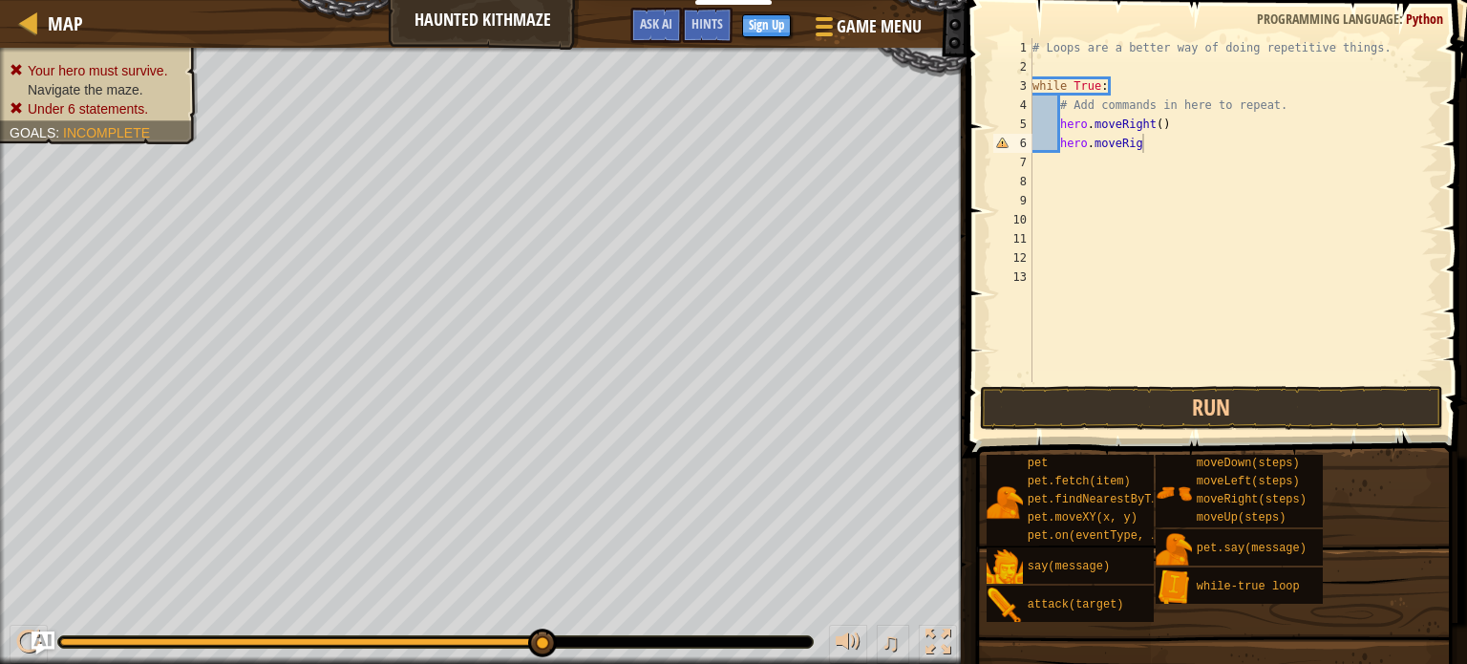
click at [1171, 138] on div "# Loops are a better way of doing repetitive things. while True : # Add command…" at bounding box center [1234, 229] width 410 height 382
type textarea "h"
click at [1169, 138] on div "# Loops are a better way of doing repetitive things. while True : # Add command…" at bounding box center [1234, 229] width 410 height 382
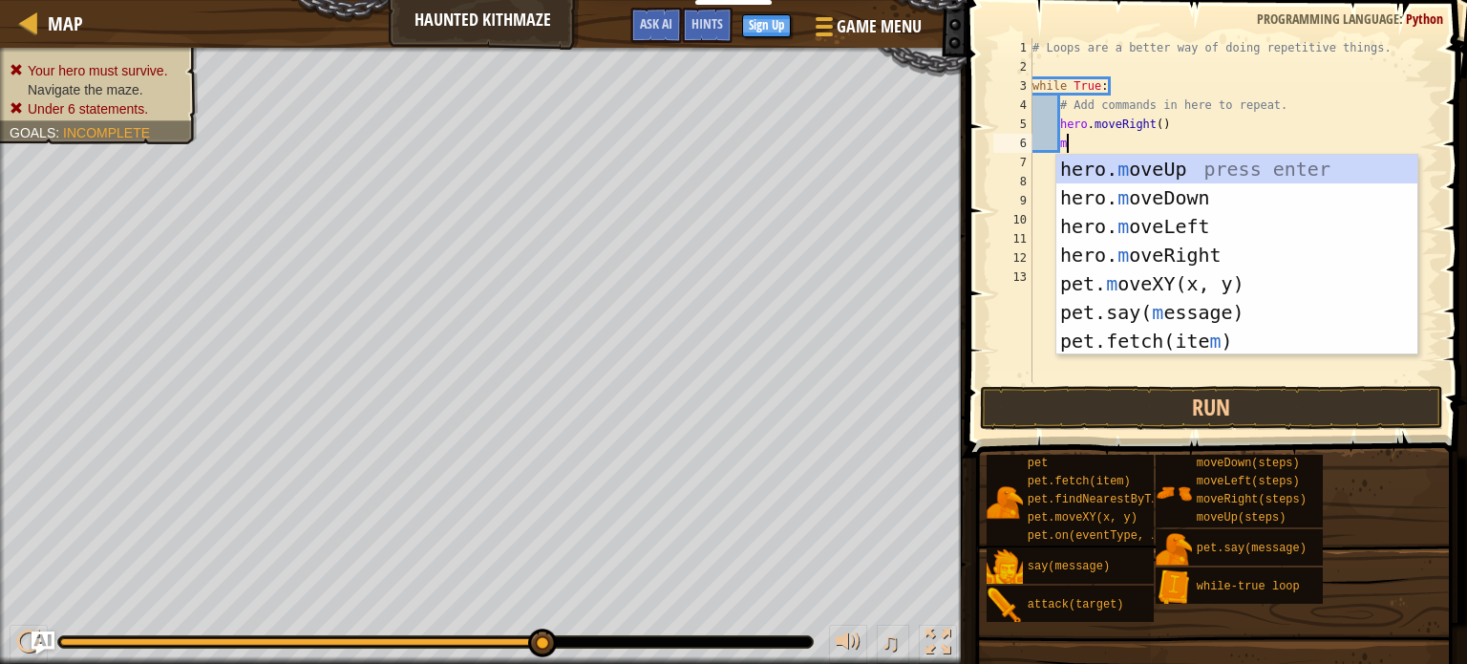
type textarea "mo"
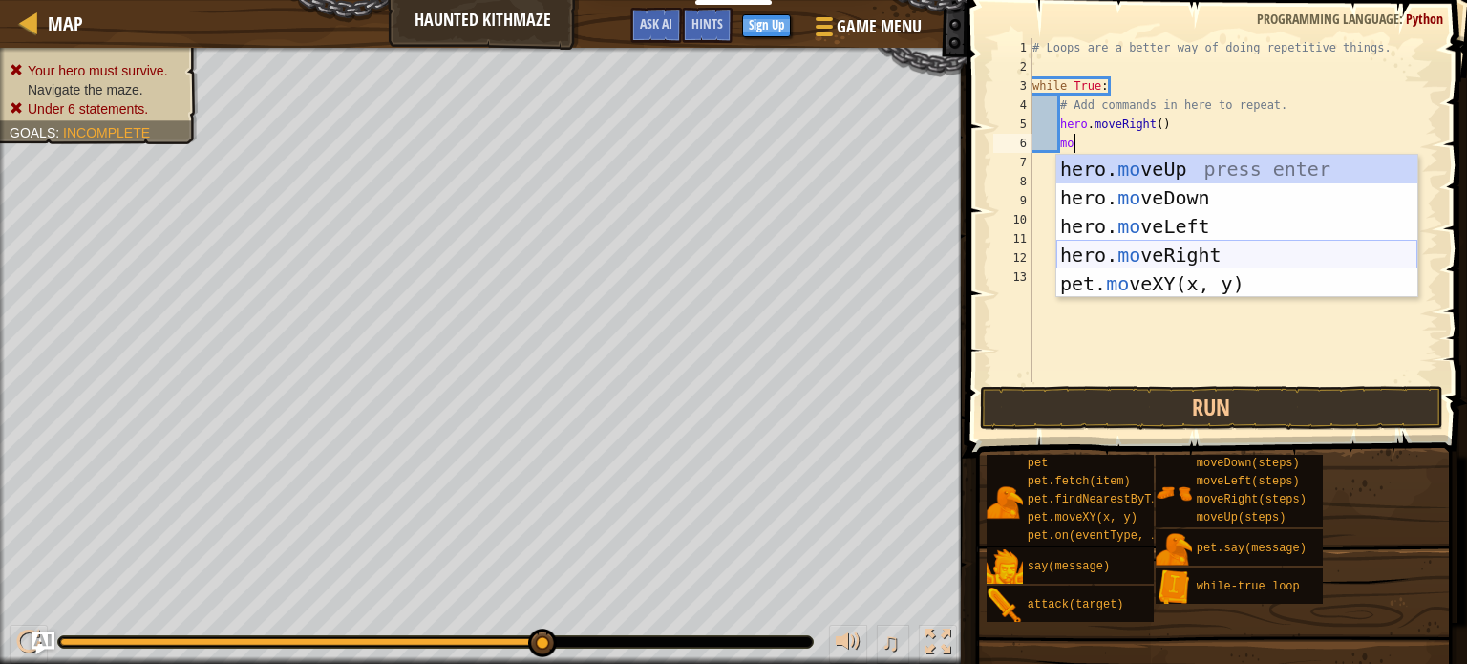
click at [1122, 265] on div "hero. mo veUp press enter hero. mo veDown press enter hero. mo veLeft press ent…" at bounding box center [1236, 255] width 361 height 201
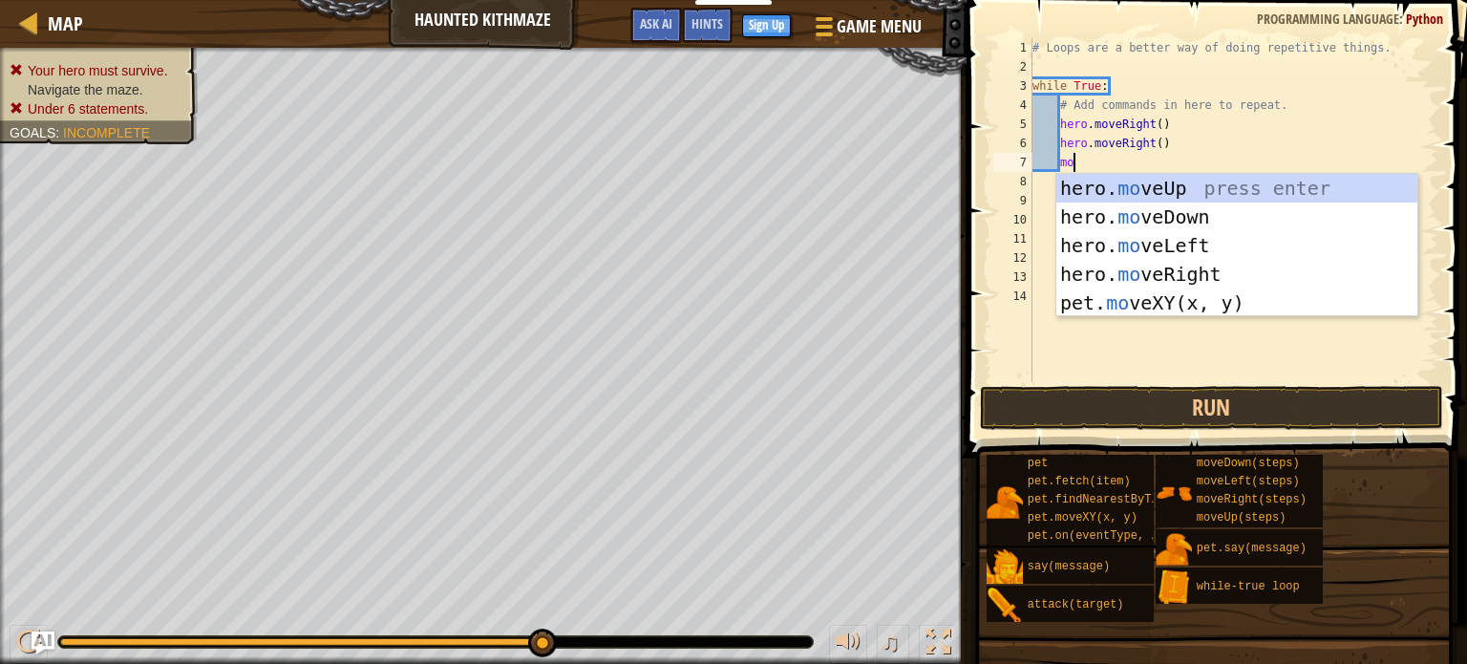
scroll to position [9, 3]
type textarea "move"
click at [1120, 181] on div "hero. move Up press enter hero. move Down press enter hero. move Left press ent…" at bounding box center [1236, 274] width 361 height 201
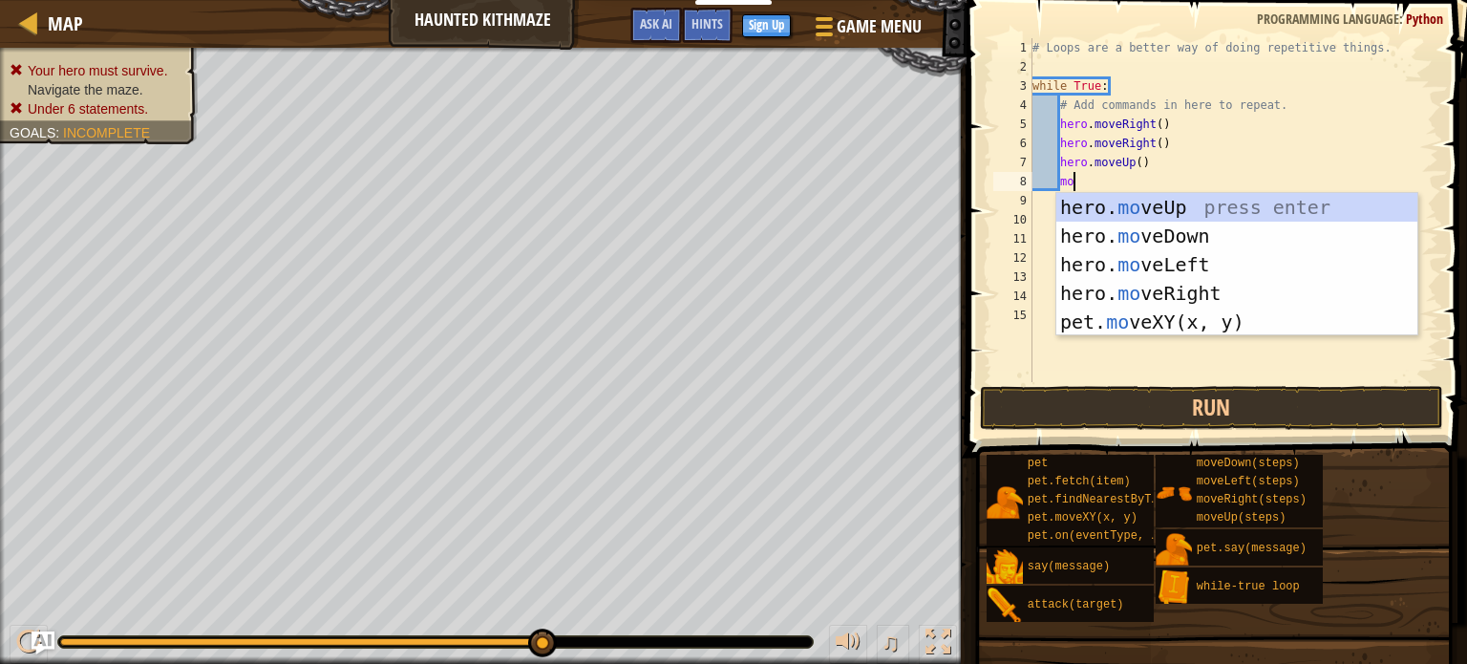
type textarea "move"
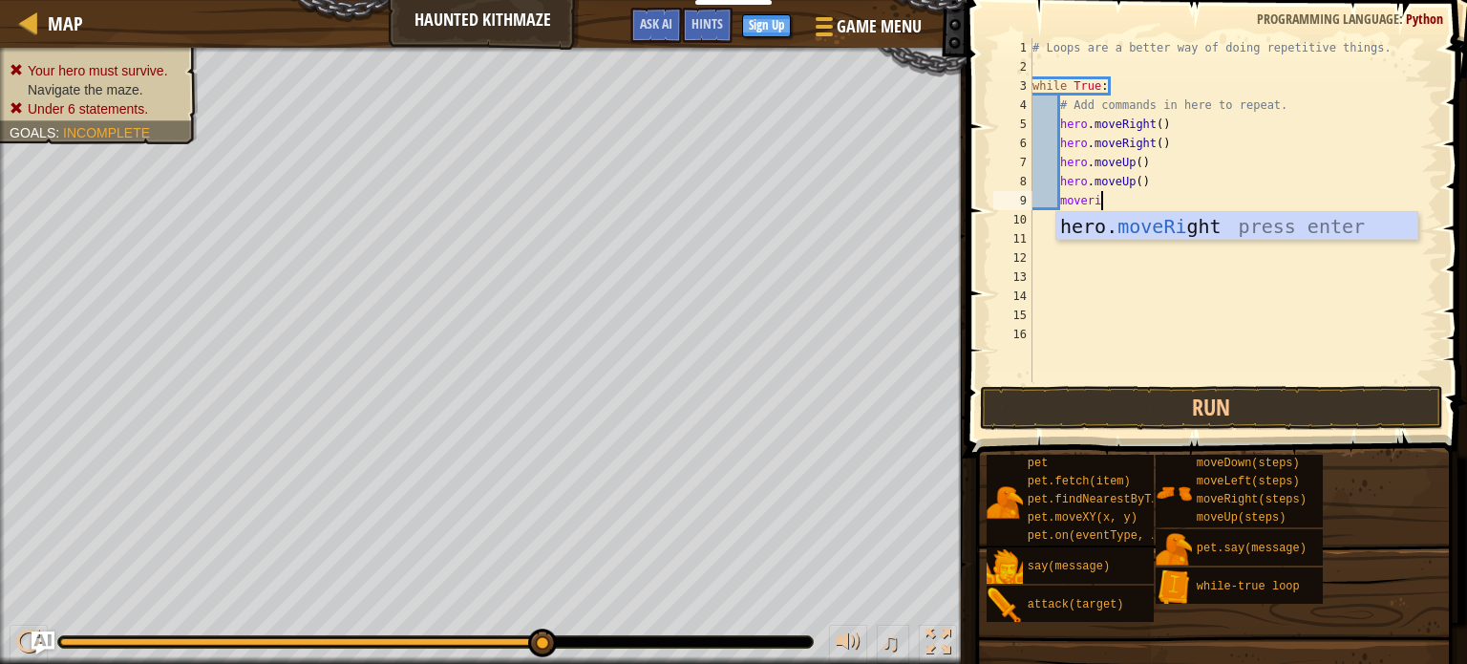
type textarea "moveri]"
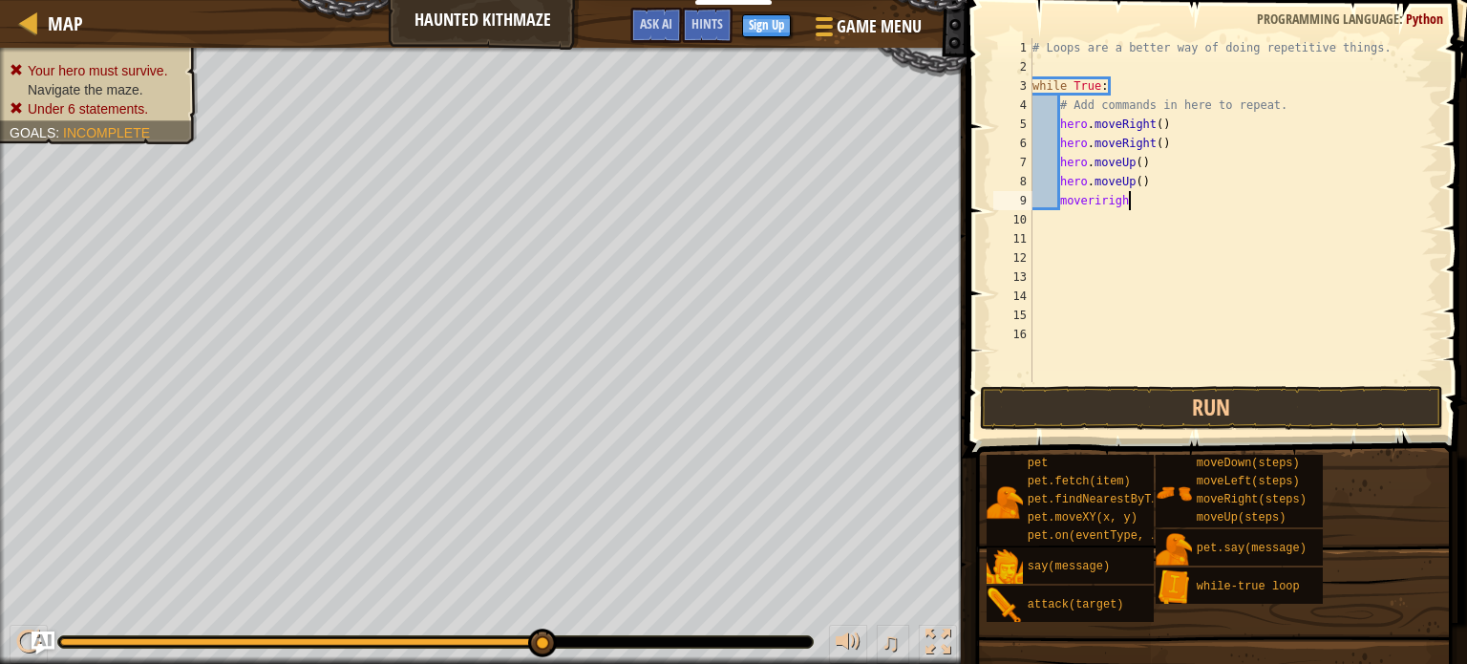
type textarea "moveriright"
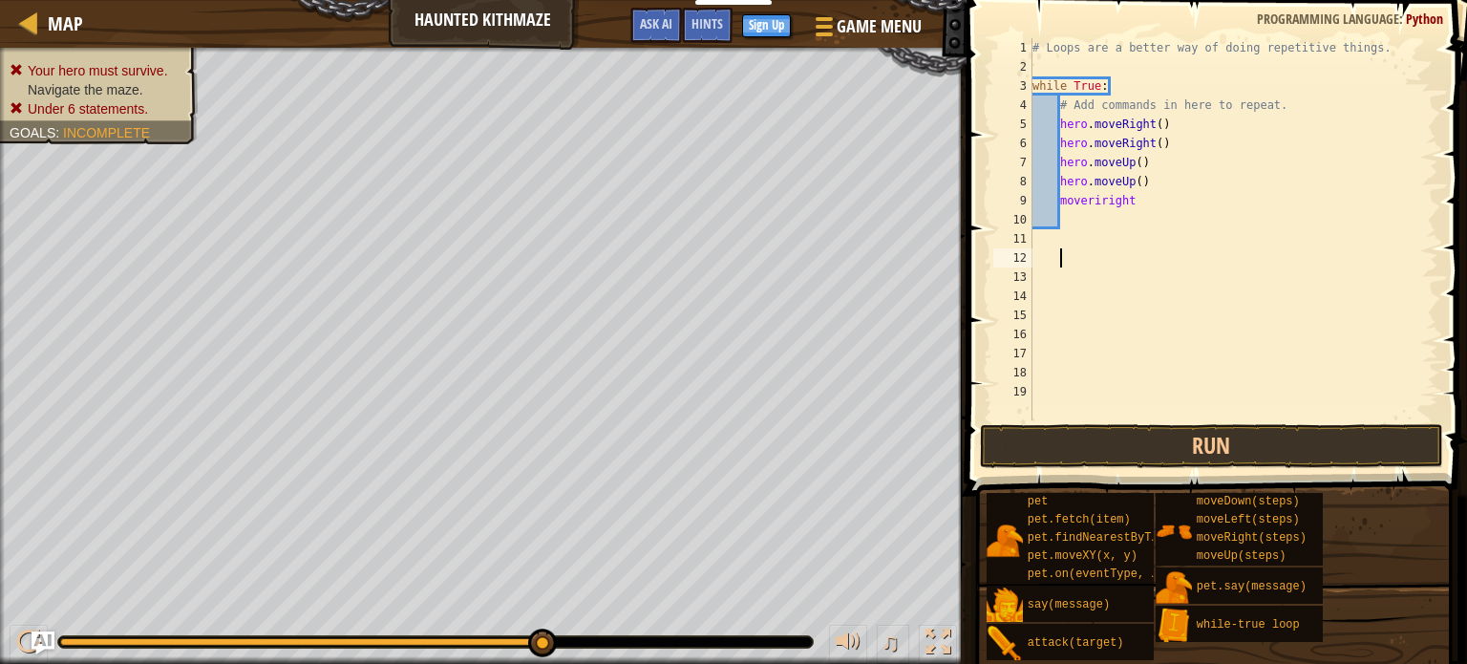
click at [974, 444] on span at bounding box center [1219, 221] width 516 height 552
click at [982, 443] on button "Run" at bounding box center [1211, 446] width 463 height 44
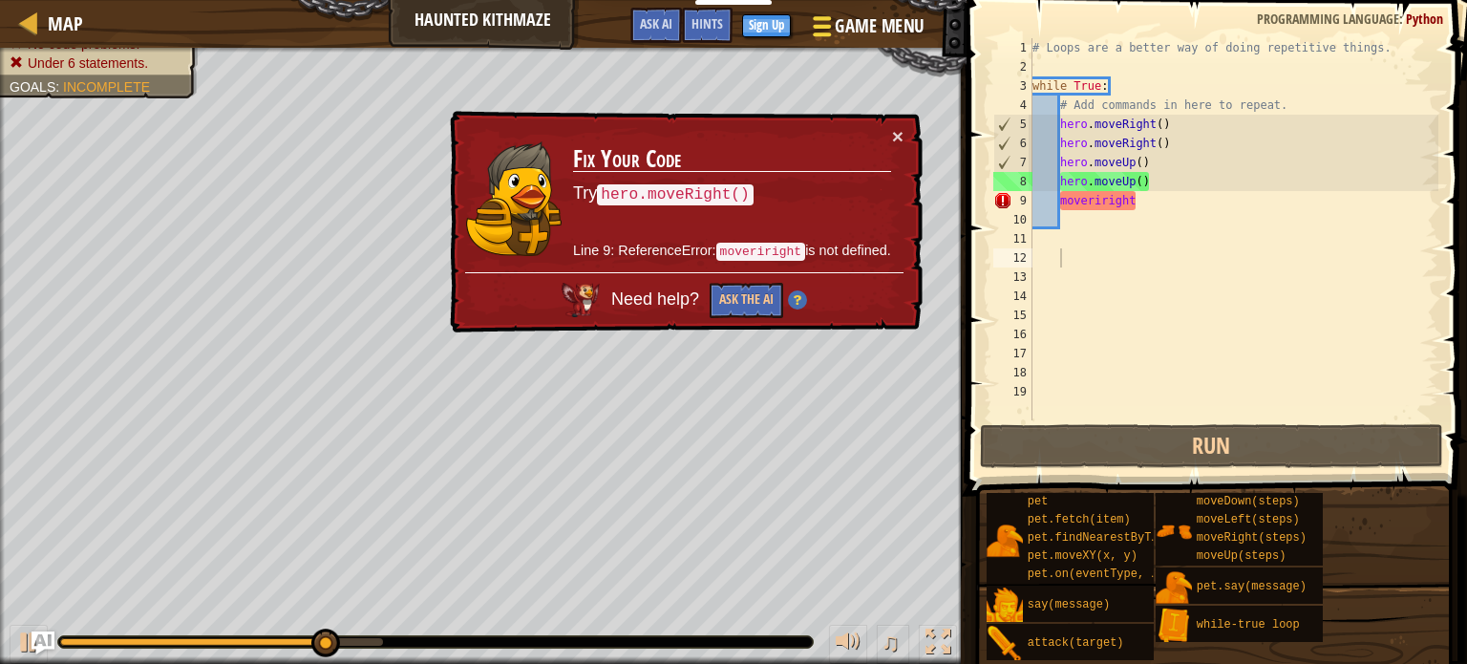
click at [847, 29] on span "Game Menu" at bounding box center [879, 26] width 89 height 26
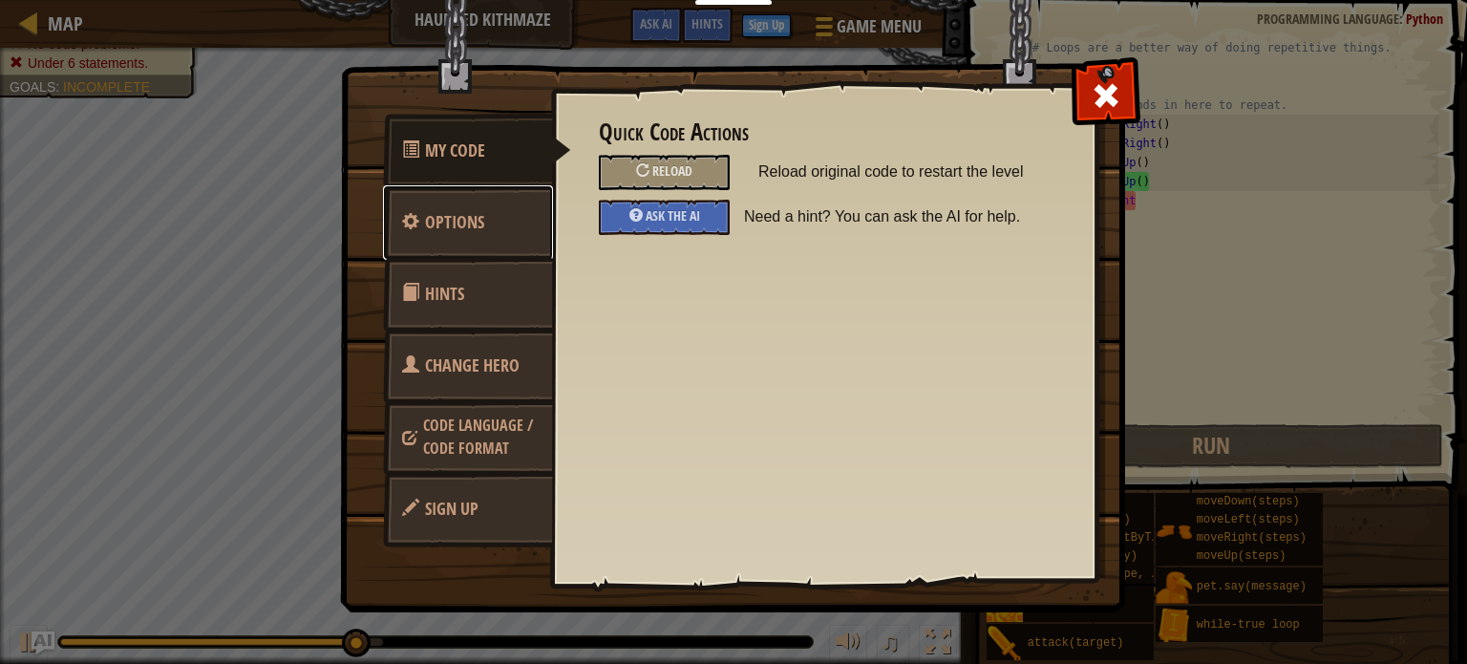
click at [491, 209] on link "Options" at bounding box center [468, 222] width 170 height 74
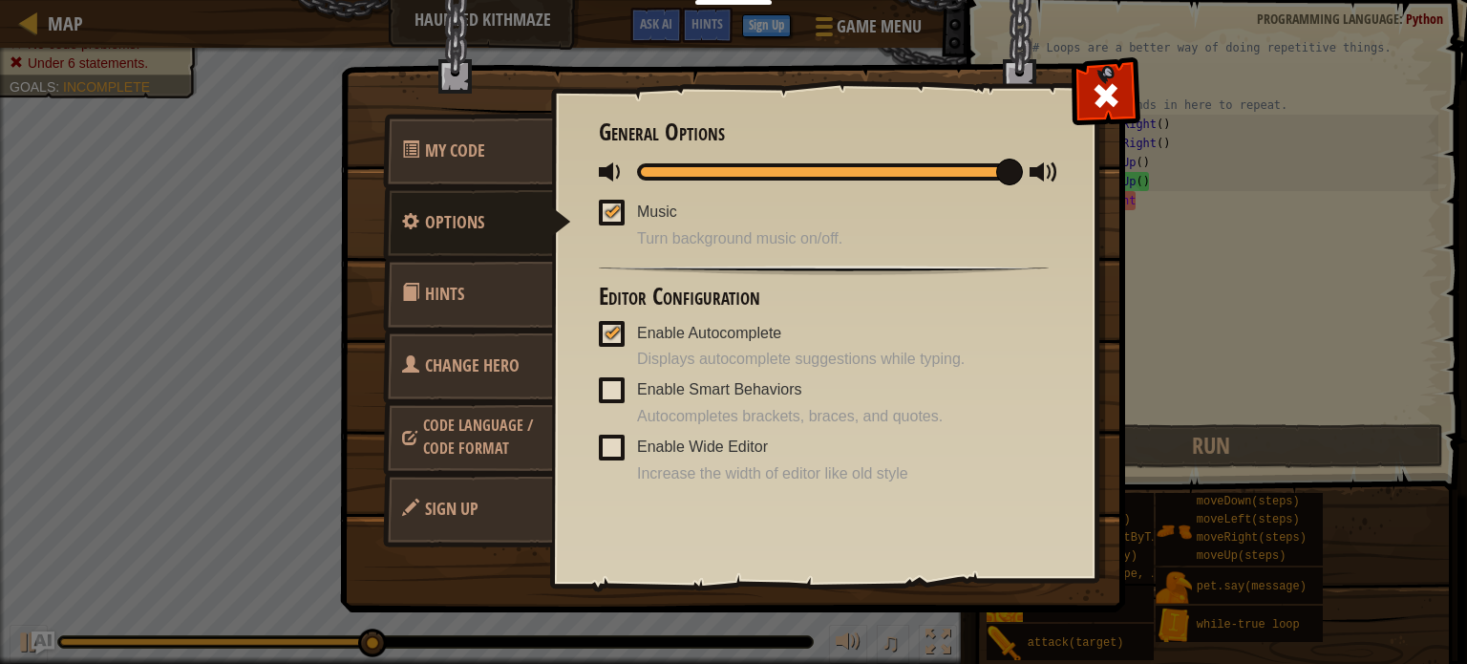
click at [491, 267] on link "Hints" at bounding box center [468, 294] width 170 height 74
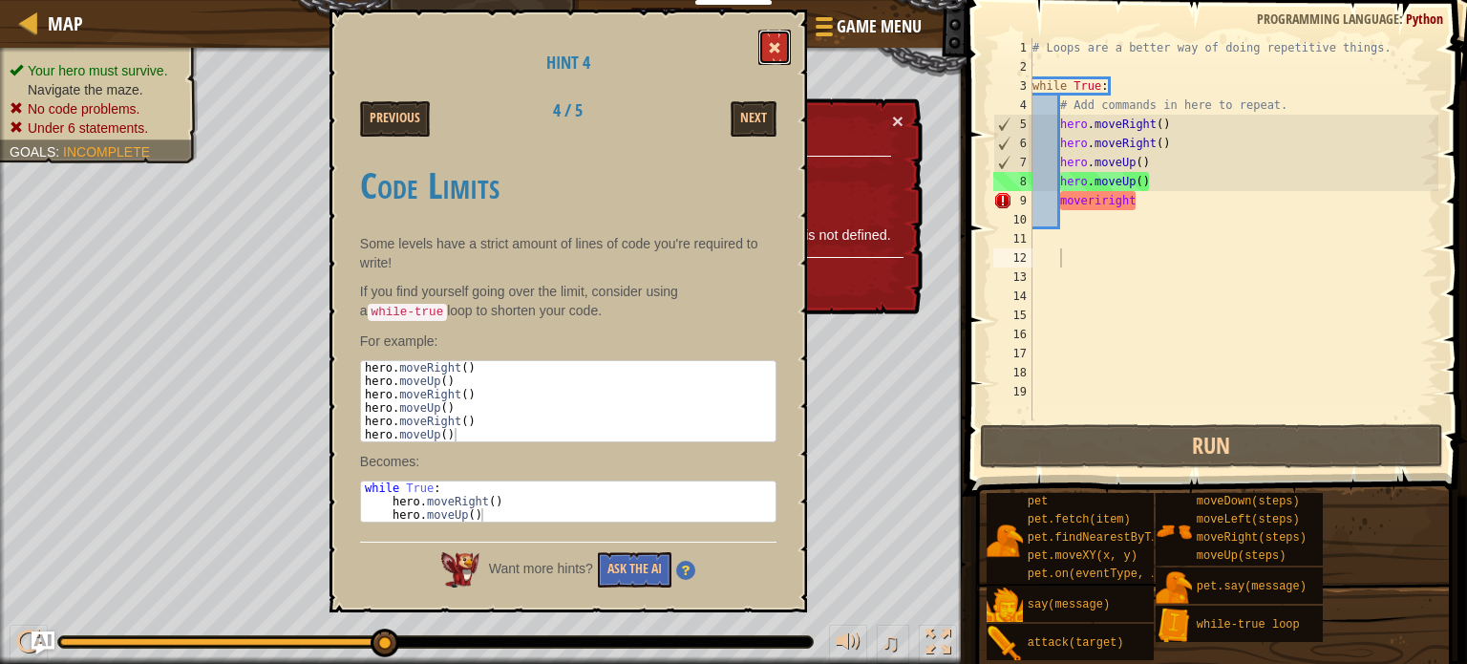
click at [766, 47] on button at bounding box center [774, 47] width 32 height 35
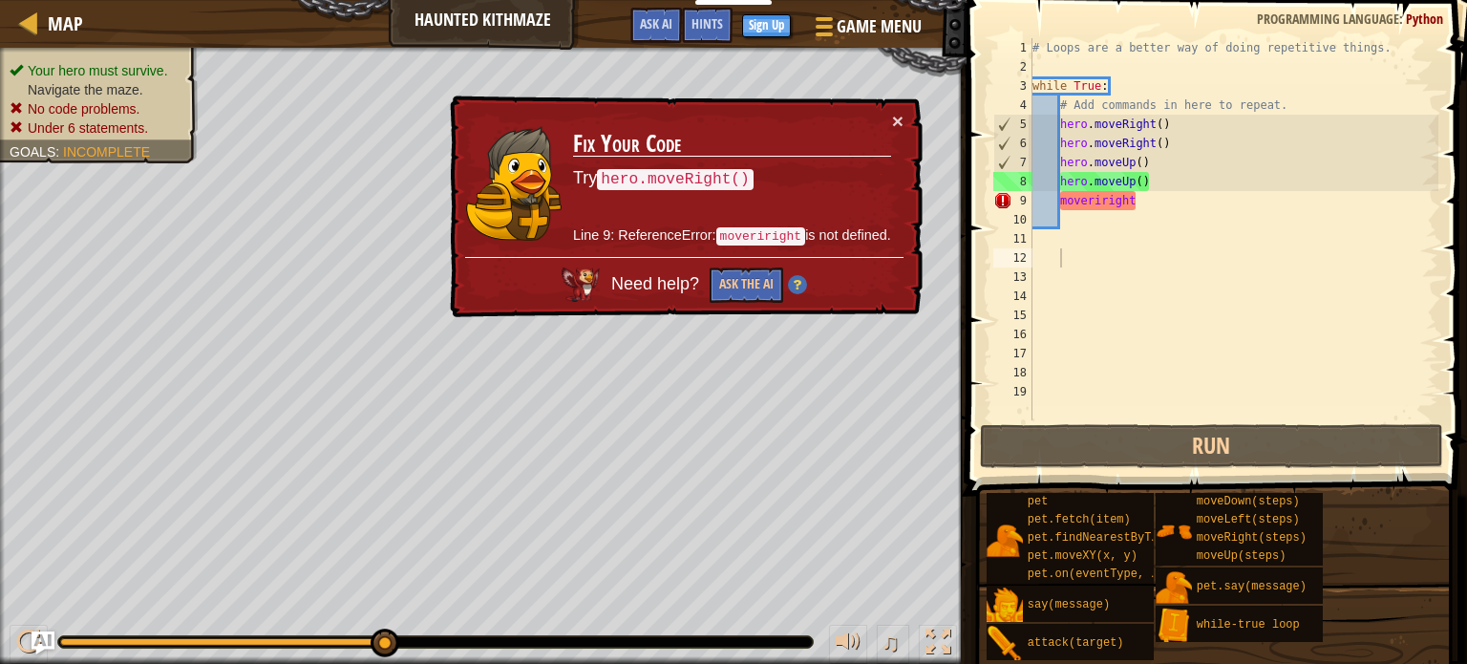
type textarea "while True:"
click at [1068, 84] on div "# Loops are a better way of doing repetitive things. while True : # Add command…" at bounding box center [1234, 248] width 410 height 420
click at [1061, 82] on div "# Loops are a better way of doing repetitive things. while True : # Add command…" at bounding box center [1234, 248] width 410 height 420
click at [1104, 79] on div "# Loops are a better way of doing repetitive things. while True : # Add command…" at bounding box center [1234, 248] width 410 height 420
click at [793, 284] on img at bounding box center [797, 284] width 19 height 19
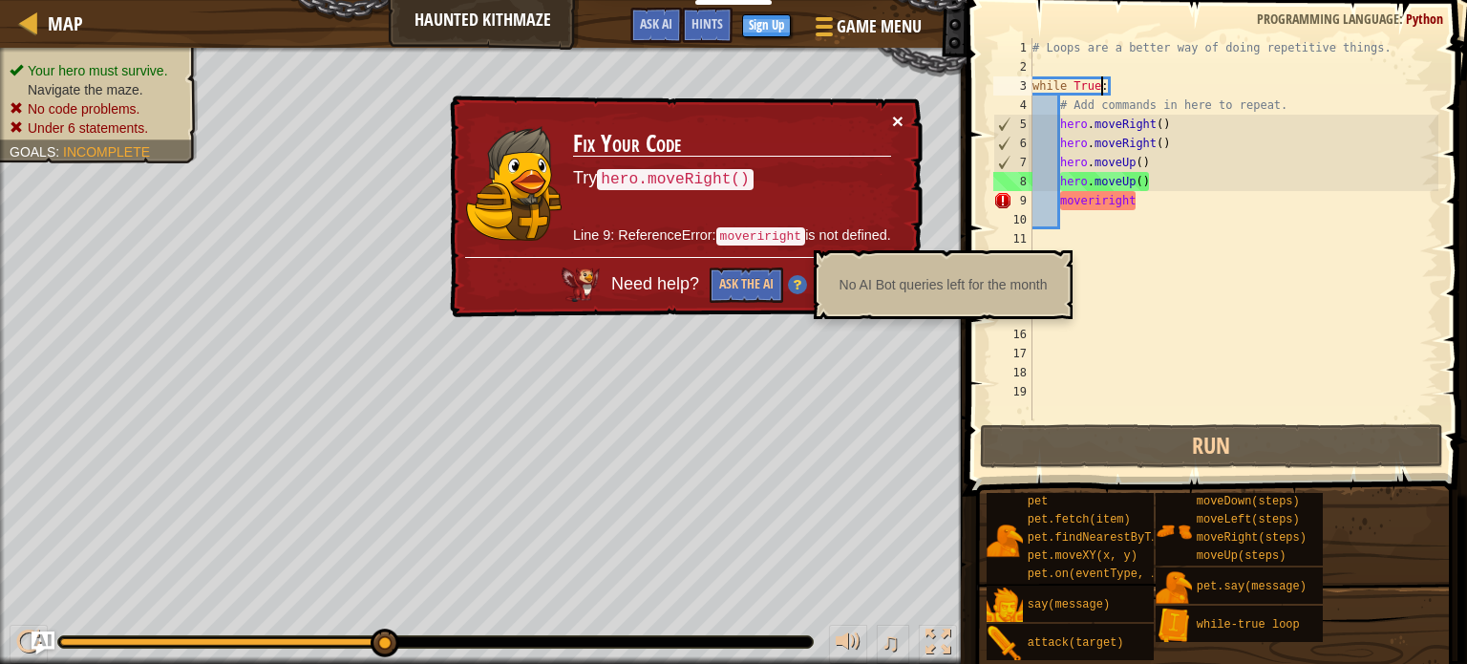
click at [898, 117] on button "×" at bounding box center [897, 121] width 11 height 20
